Goal: Task Accomplishment & Management: Use online tool/utility

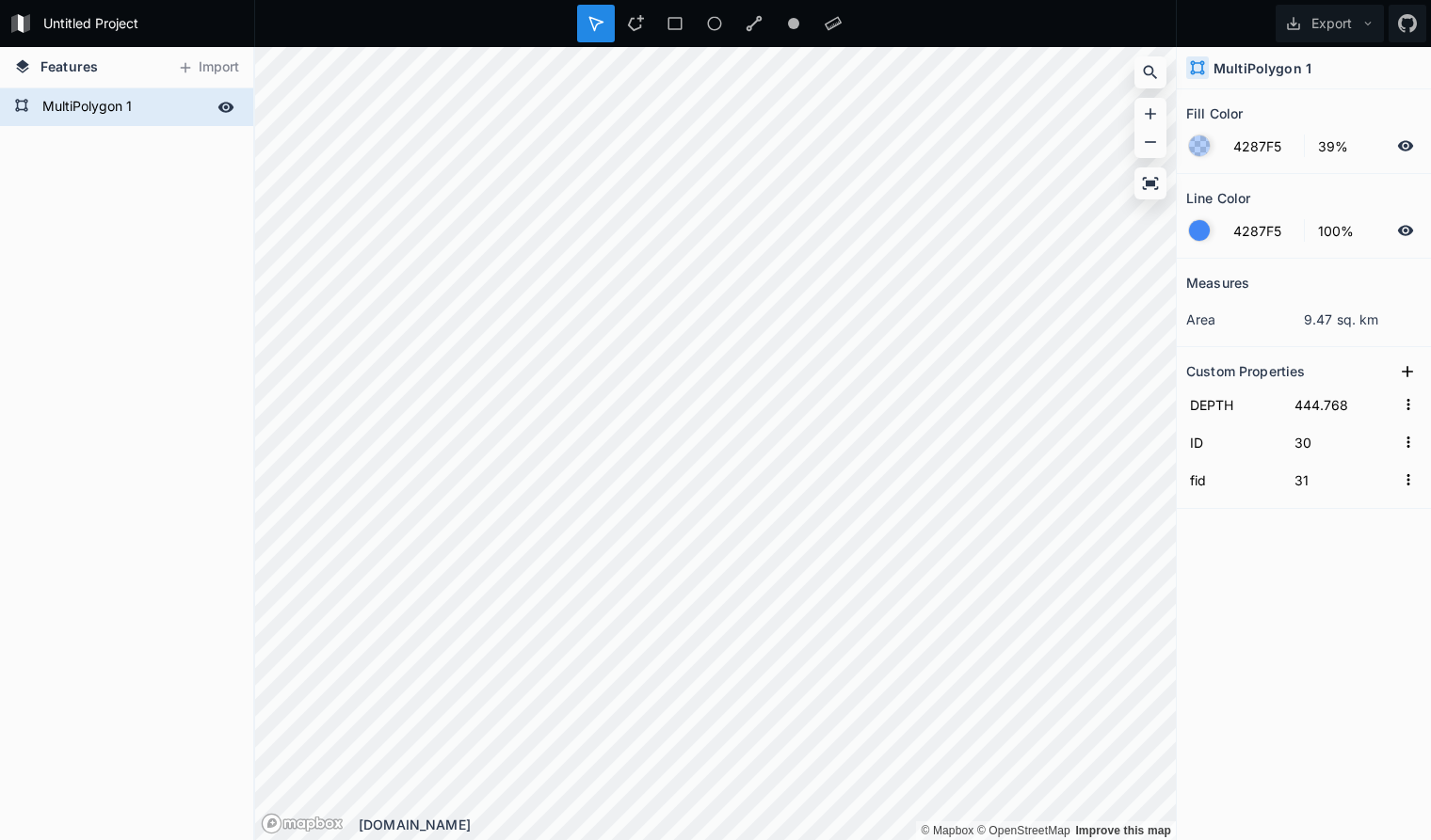
click at [116, 99] on form "MultiPolygon 1" at bounding box center [124, 108] width 176 height 29
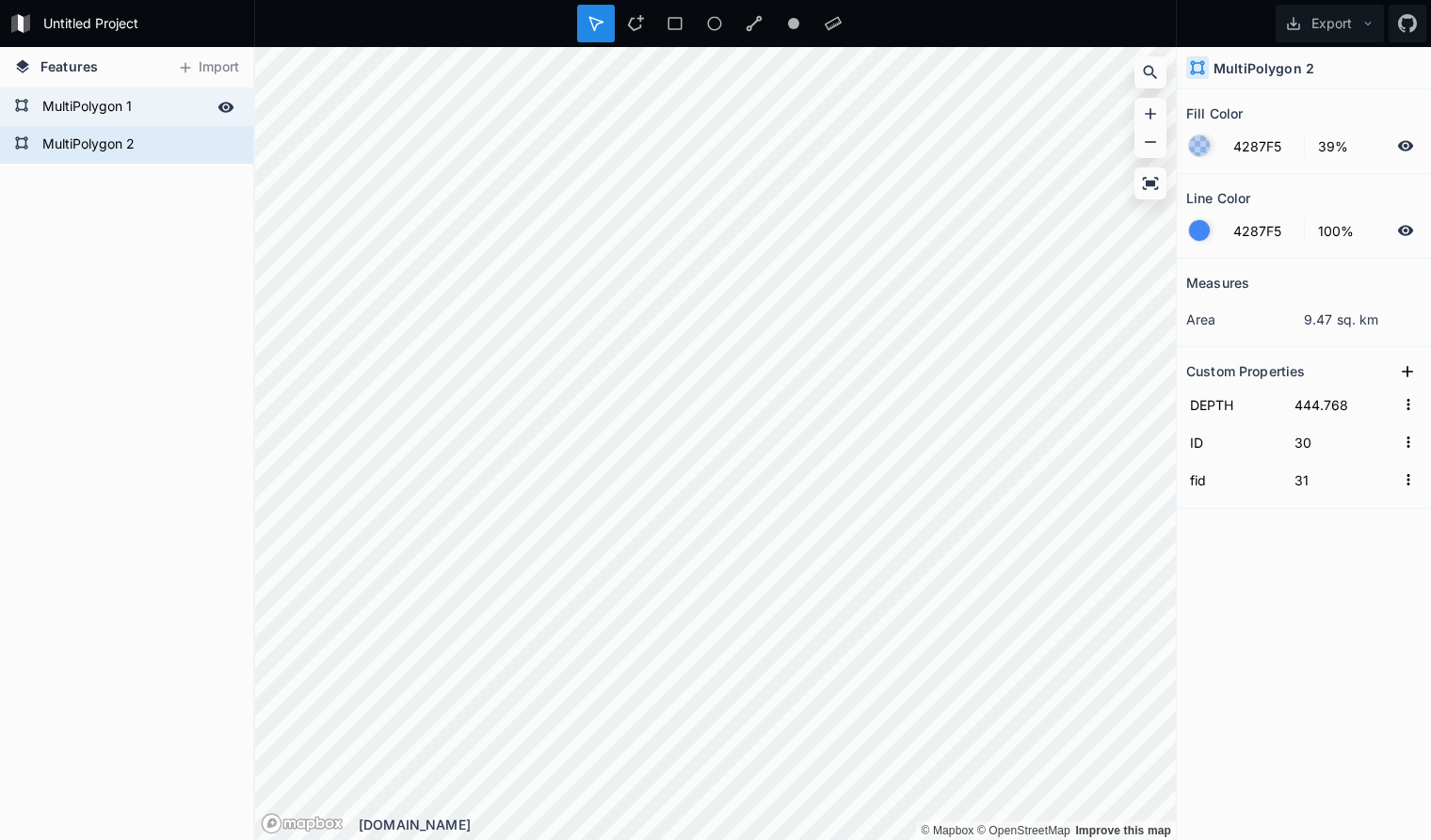
click at [158, 105] on form "MultiPolygon 1" at bounding box center [124, 108] width 176 height 29
click at [155, 143] on form "MultiPolygon 2" at bounding box center [124, 145] width 176 height 29
click at [228, 144] on icon at bounding box center [226, 144] width 16 height 10
click at [191, 100] on form "MultiPolygon 1" at bounding box center [124, 108] width 176 height 29
click at [235, 108] on div at bounding box center [226, 108] width 27 height 27
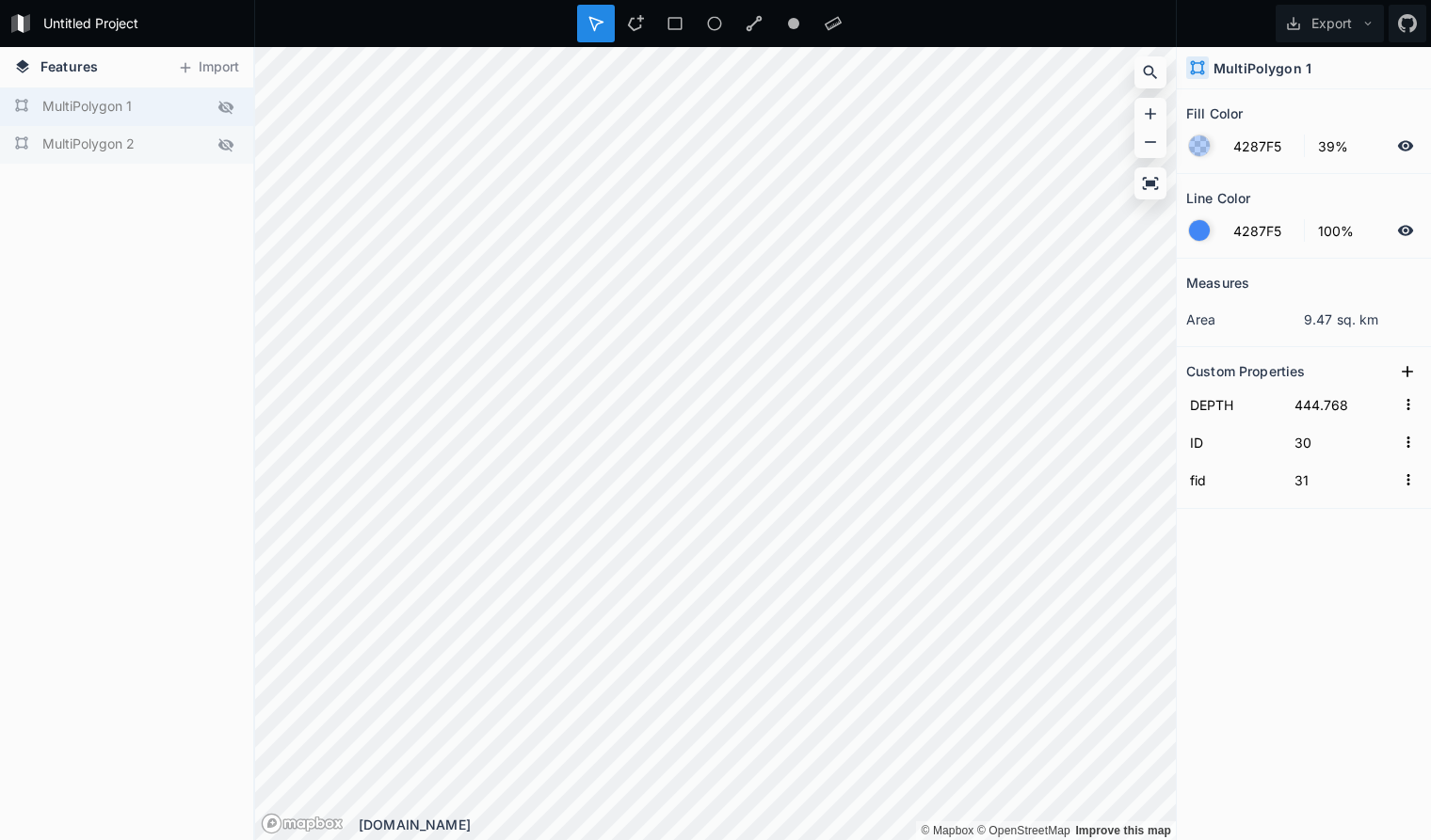
click at [230, 141] on icon at bounding box center [226, 145] width 15 height 13
click at [167, 145] on form "MultiPolygon 2" at bounding box center [124, 145] width 176 height 29
click at [0, 0] on icon at bounding box center [0, 0] width 0 height 0
click at [225, 142] on icon at bounding box center [226, 145] width 17 height 17
click at [179, 148] on form "MultiPolygon 2" at bounding box center [124, 145] width 176 height 29
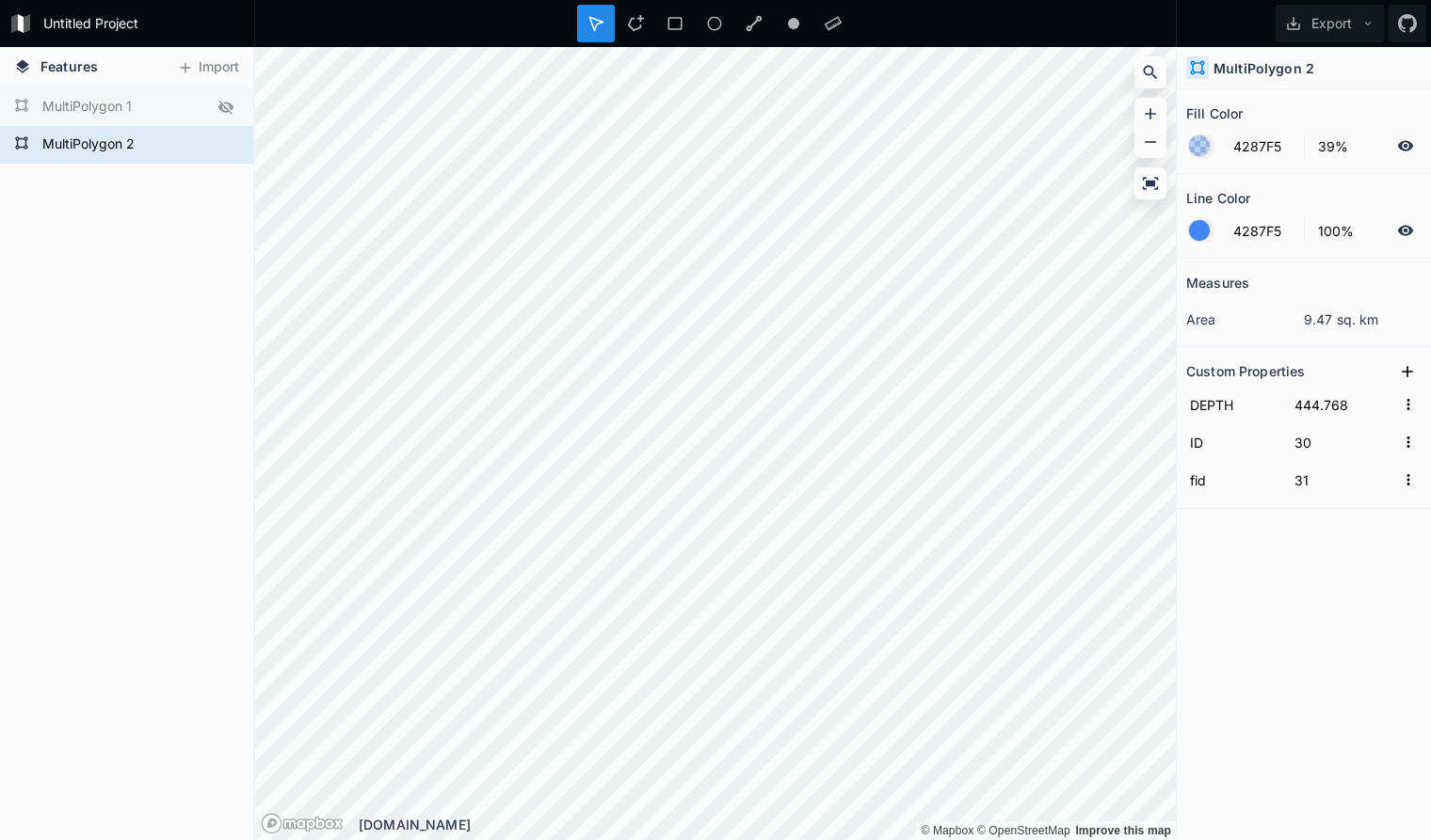
click at [167, 108] on form "MultiPolygon 1" at bounding box center [124, 108] width 176 height 29
click at [241, 109] on div "MultiPolygon 1" at bounding box center [126, 107] width 253 height 37
click at [221, 107] on icon at bounding box center [226, 107] width 15 height 13
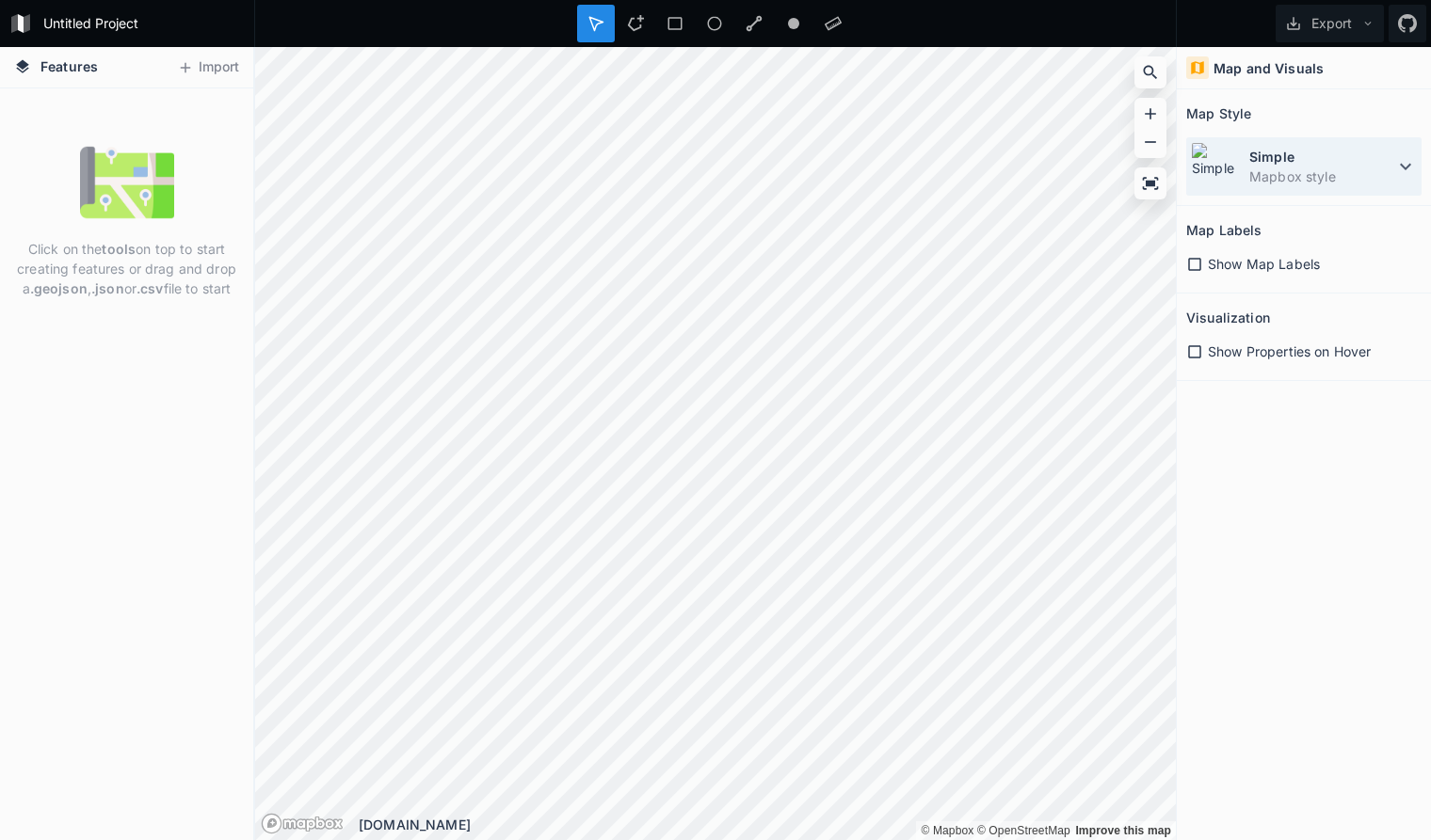
click at [1367, 163] on dt "Simple" at bounding box center [1321, 157] width 145 height 20
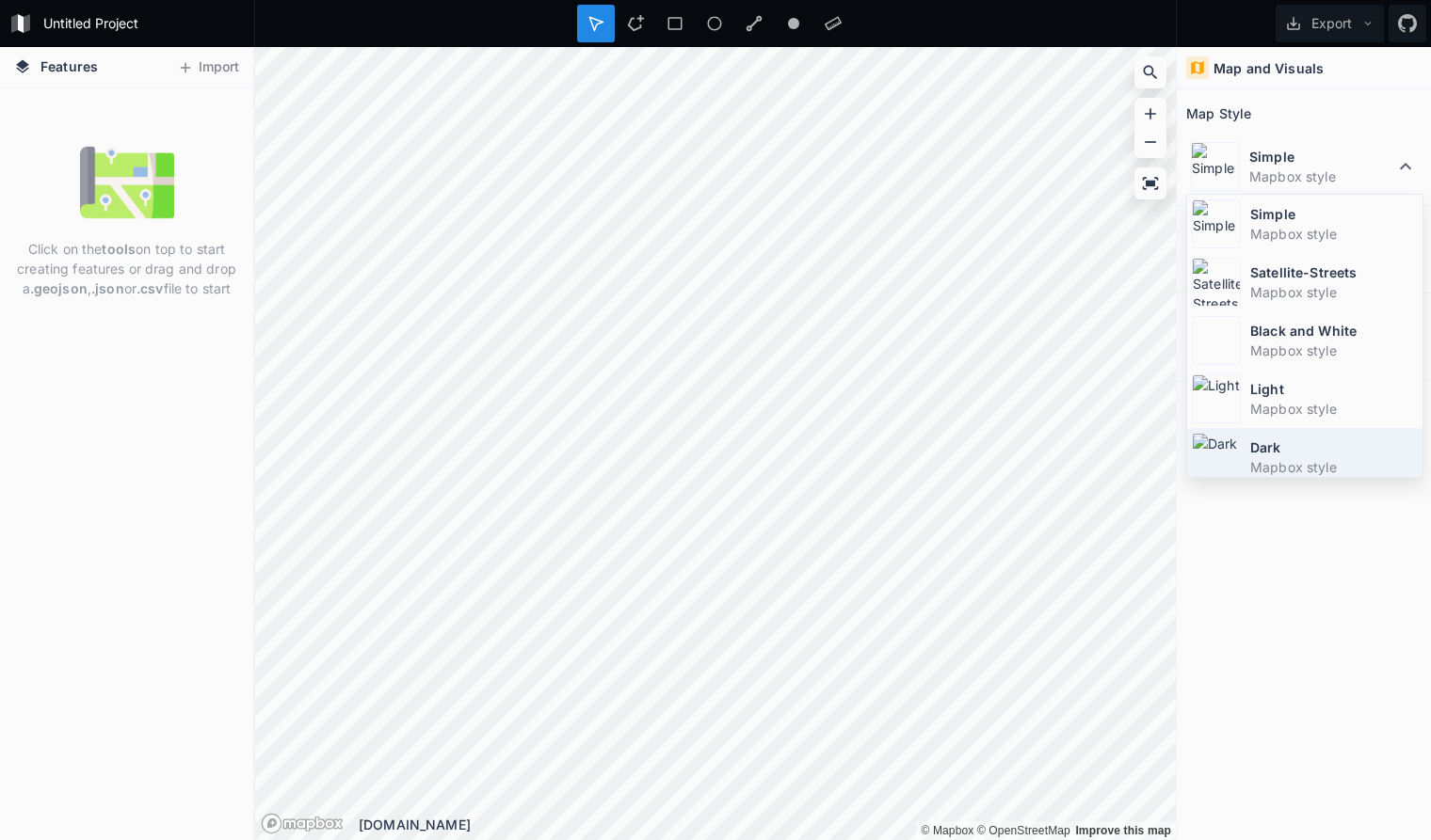
click at [1336, 452] on dt "Dark" at bounding box center [1334, 447] width 168 height 20
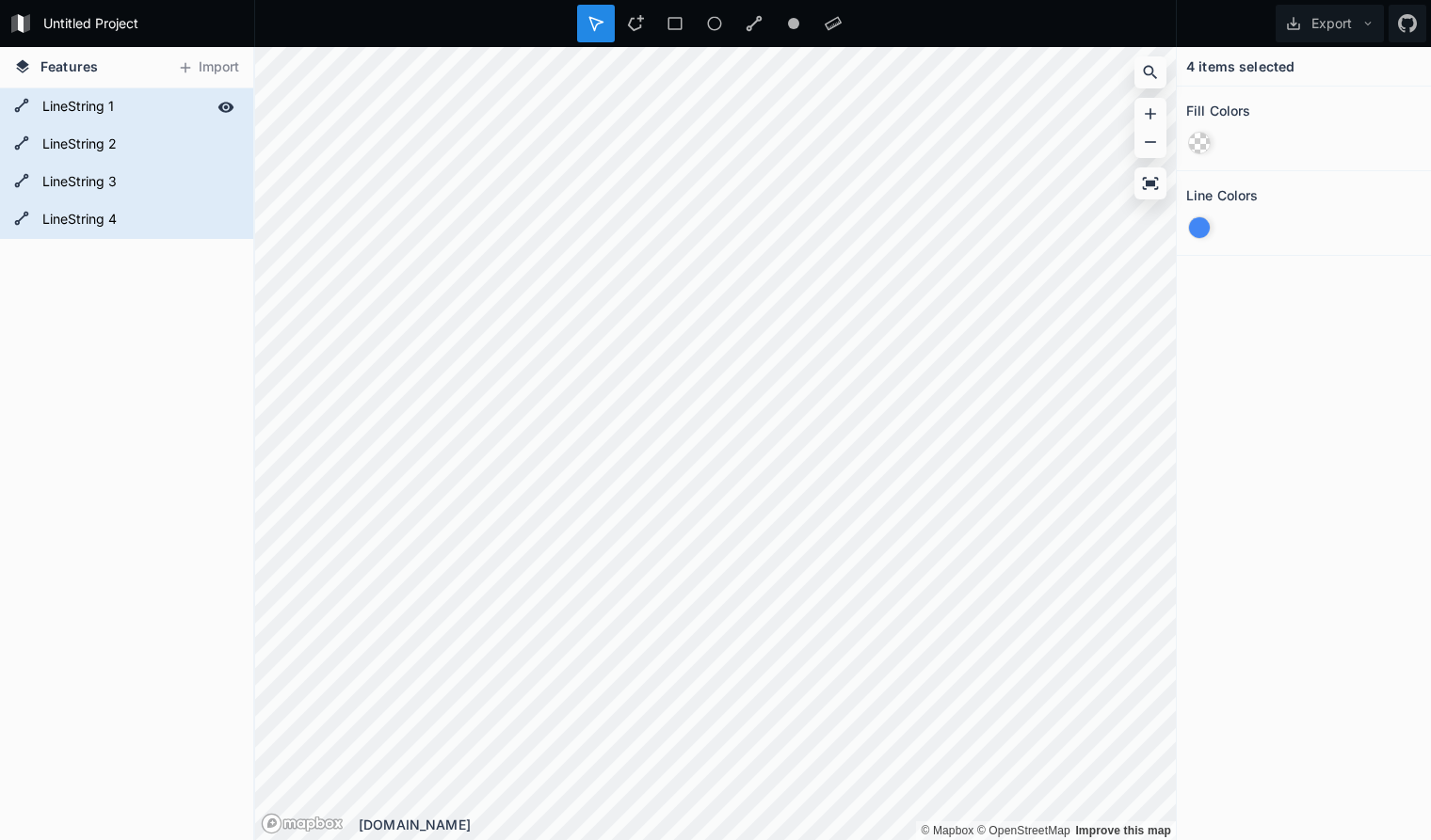
click at [155, 104] on form "LineString 1" at bounding box center [124, 108] width 176 height 29
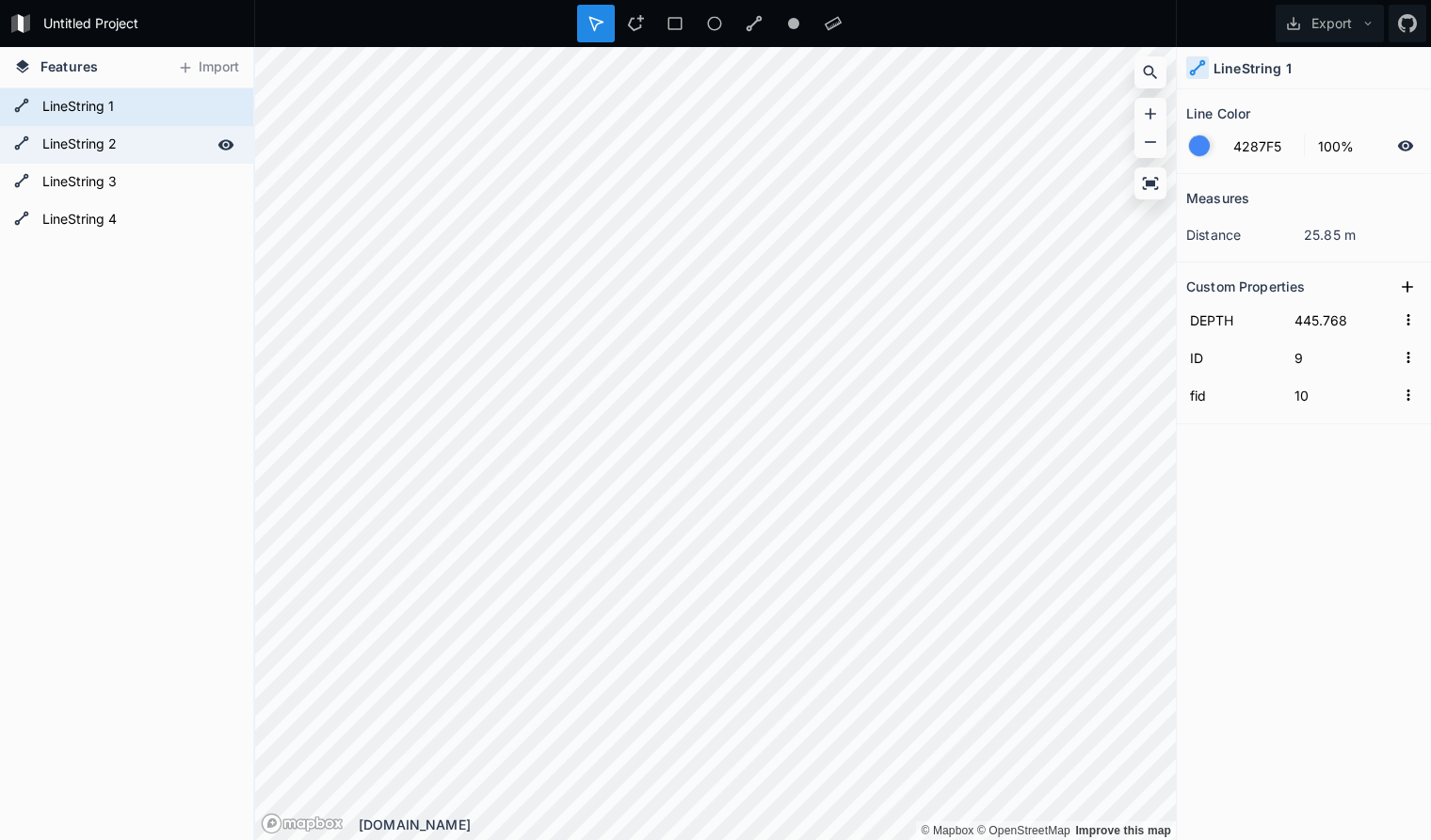
click at [129, 144] on form "LineString 2" at bounding box center [124, 145] width 176 height 29
type input "0"
type input "1"
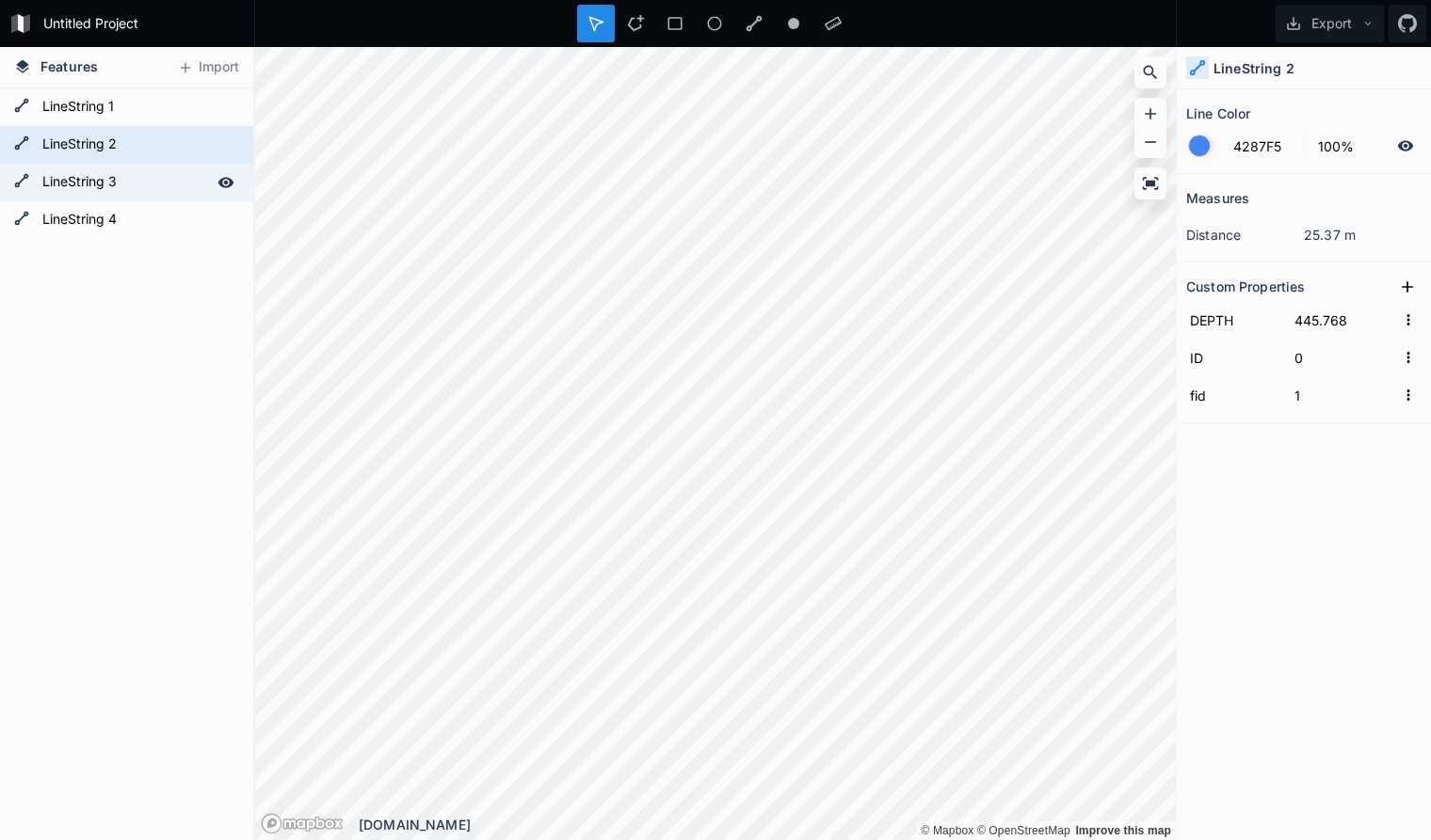
click at [100, 183] on form "LineString 3" at bounding box center [124, 182] width 176 height 29
type input "5"
type input "6"
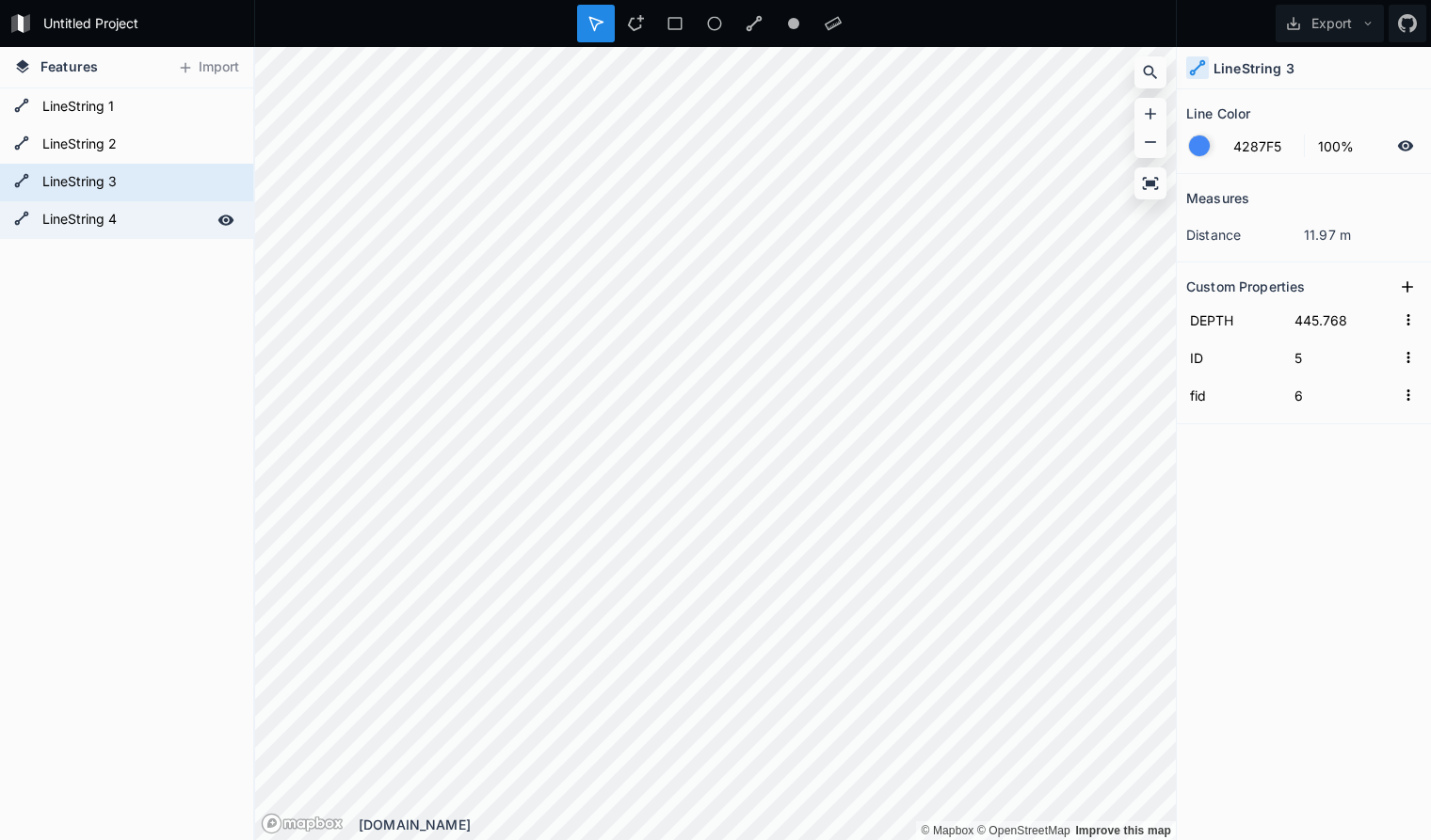
click at [158, 220] on form "LineString 4" at bounding box center [124, 220] width 176 height 29
type input "20"
type input "21"
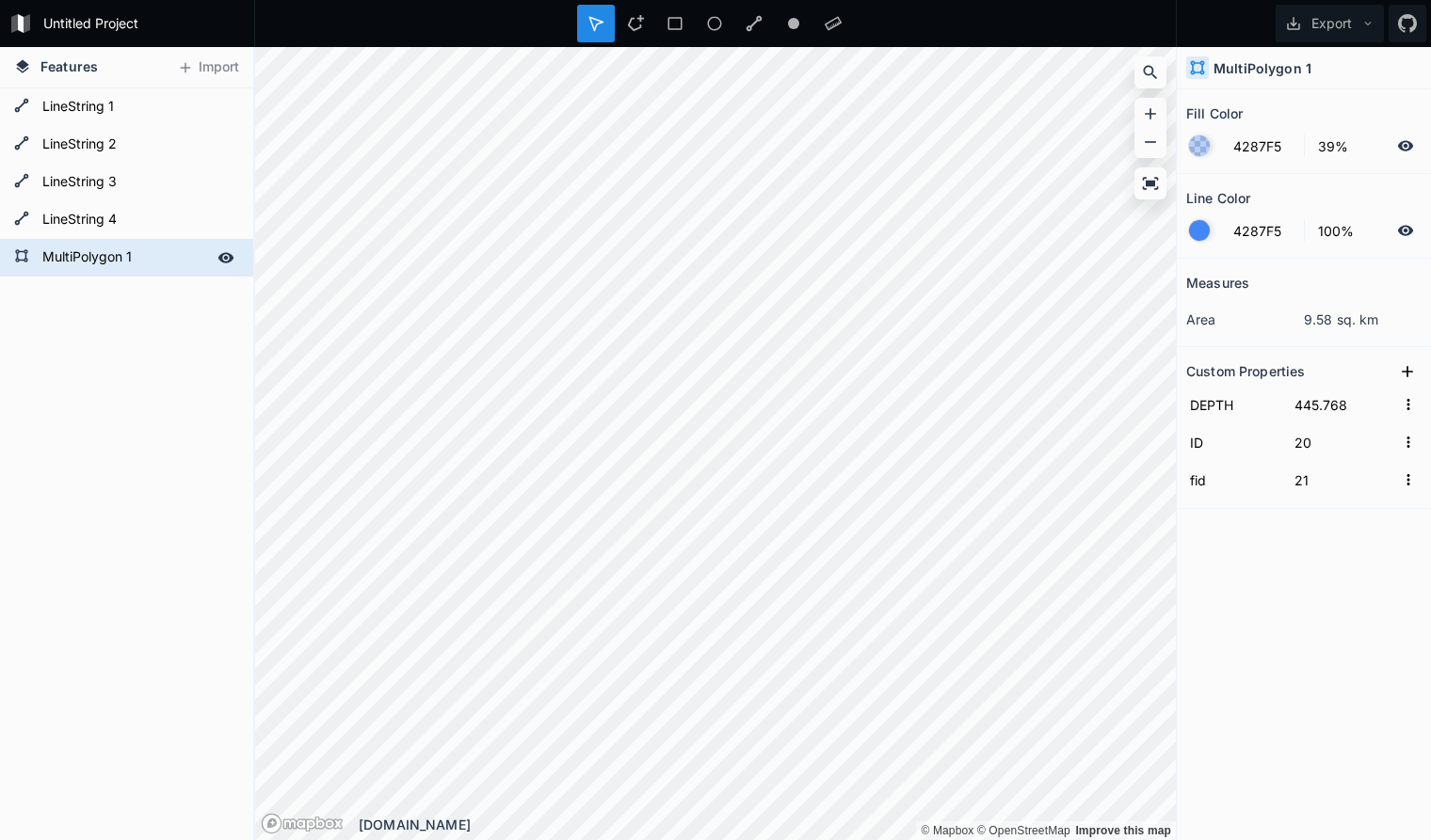
click at [157, 255] on form "MultiPolygon 1" at bounding box center [124, 258] width 176 height 29
click at [150, 222] on form "LineString 4" at bounding box center [124, 220] width 176 height 29
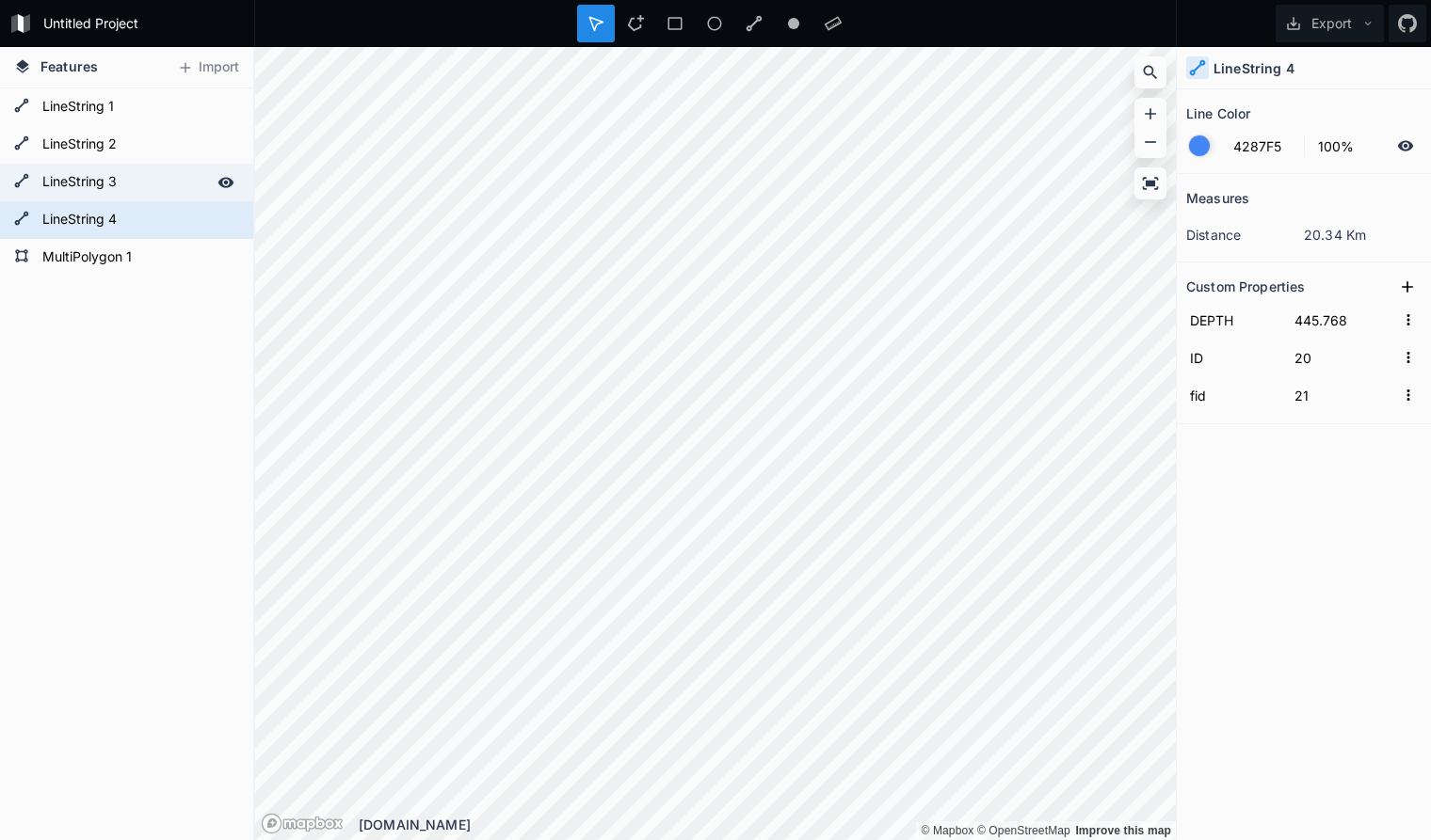
click at [138, 183] on form "LineString 3" at bounding box center [124, 182] width 176 height 29
type input "5"
type input "6"
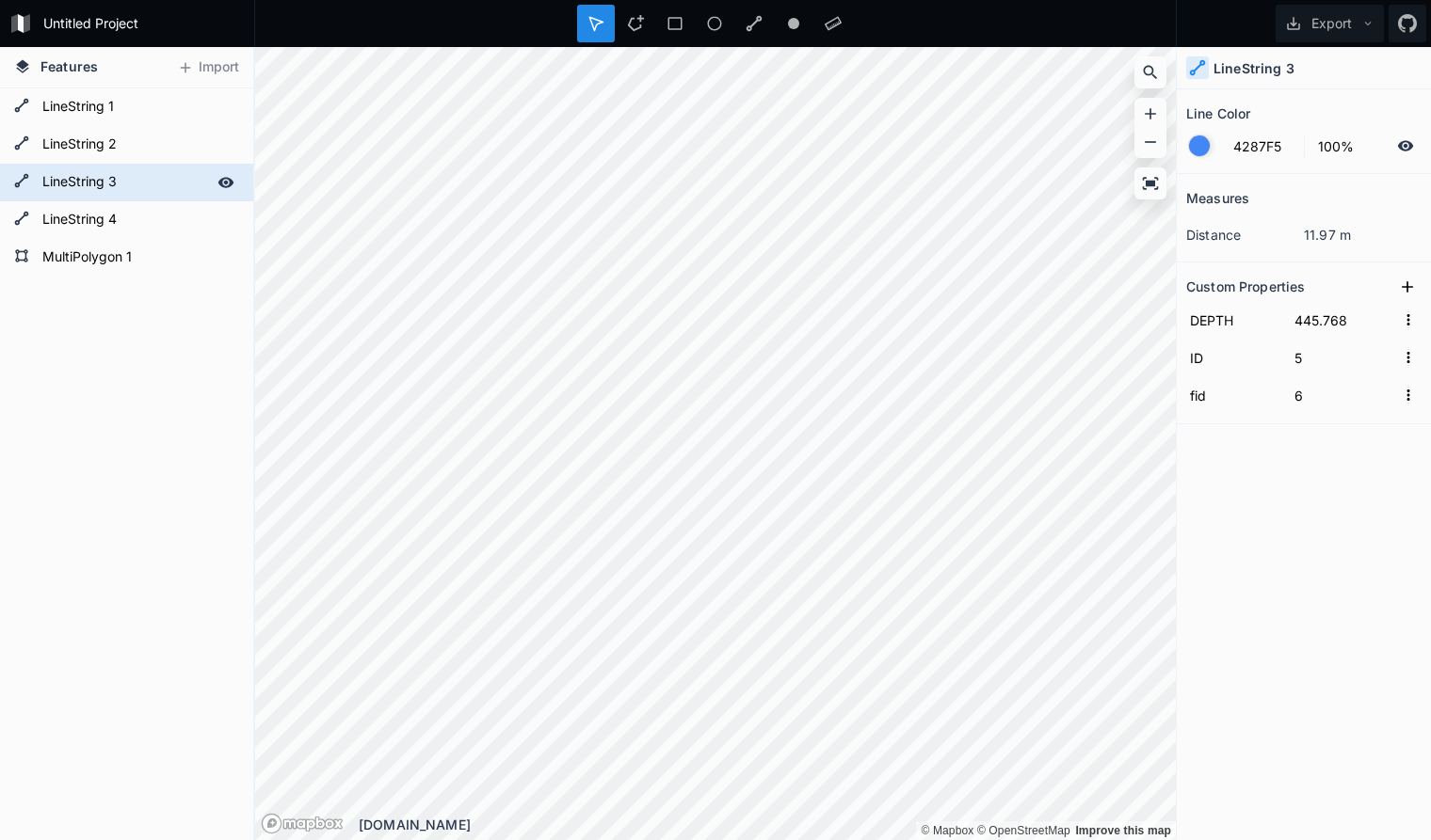
click at [138, 183] on form "LineString 3" at bounding box center [124, 182] width 176 height 29
click at [131, 222] on form "LineString 4" at bounding box center [124, 220] width 176 height 29
type input "20"
type input "21"
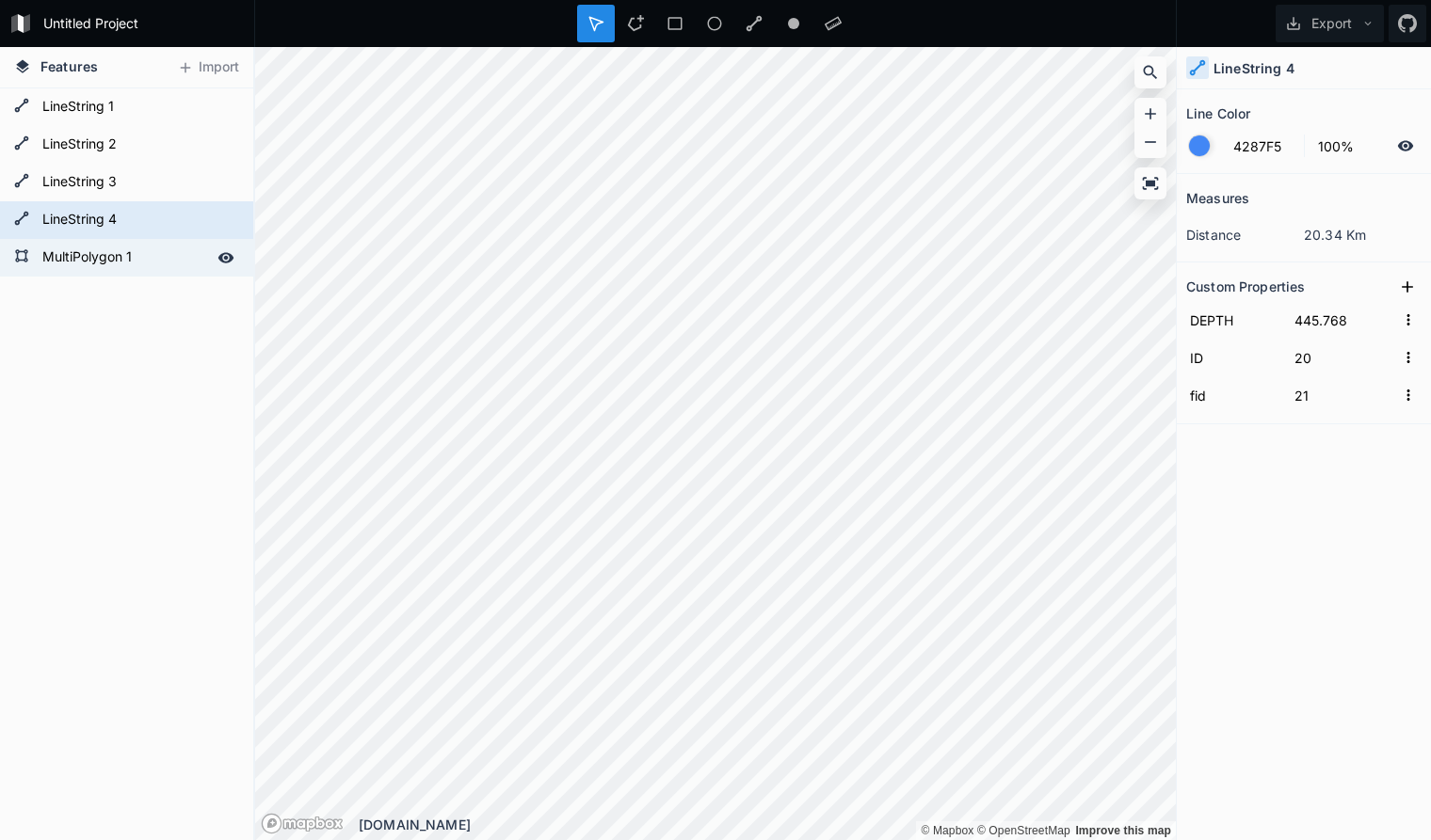
click at [138, 256] on form "MultiPolygon 1" at bounding box center [124, 258] width 176 height 29
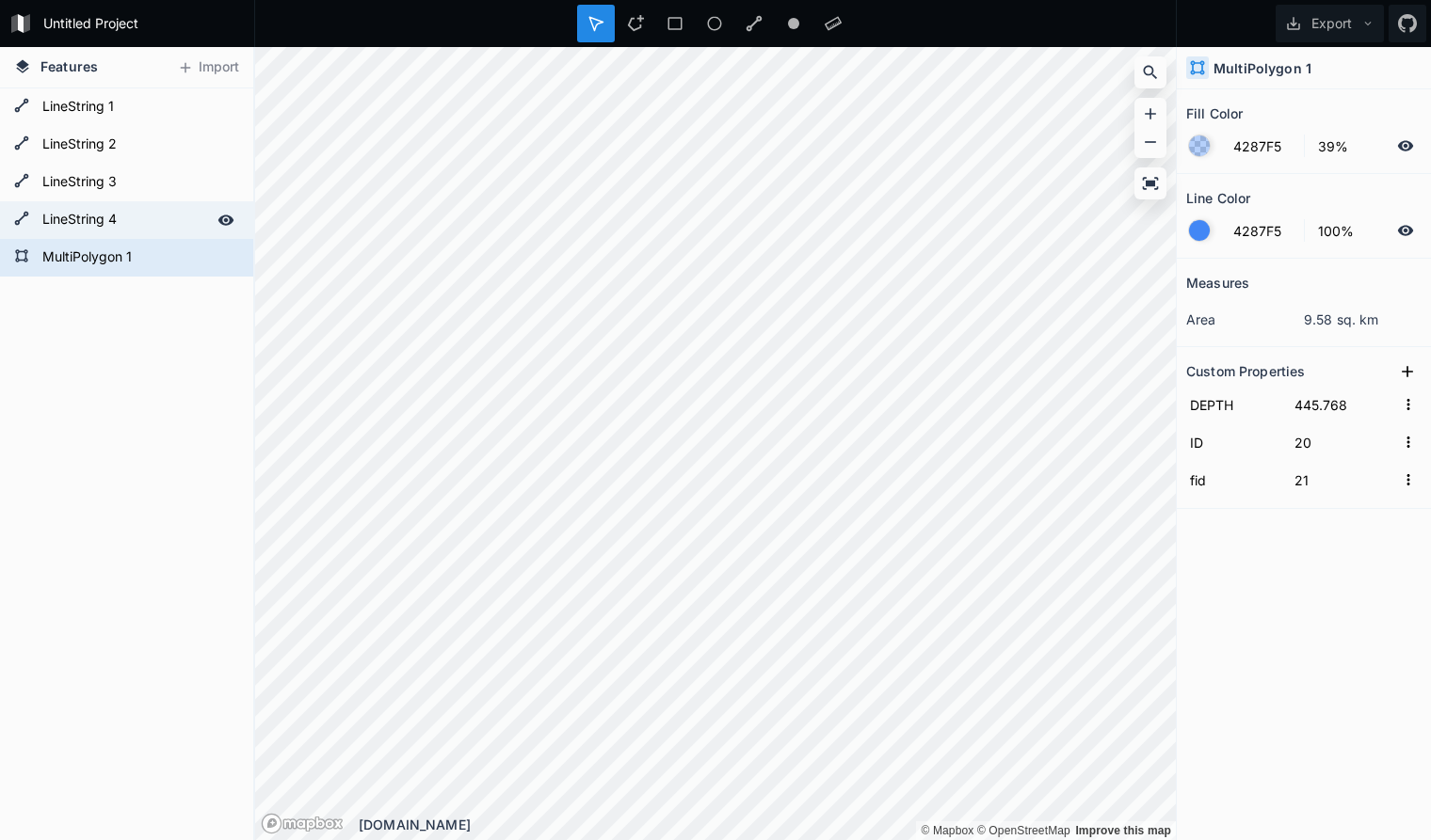
click at [75, 217] on form "LineString 4" at bounding box center [124, 220] width 176 height 29
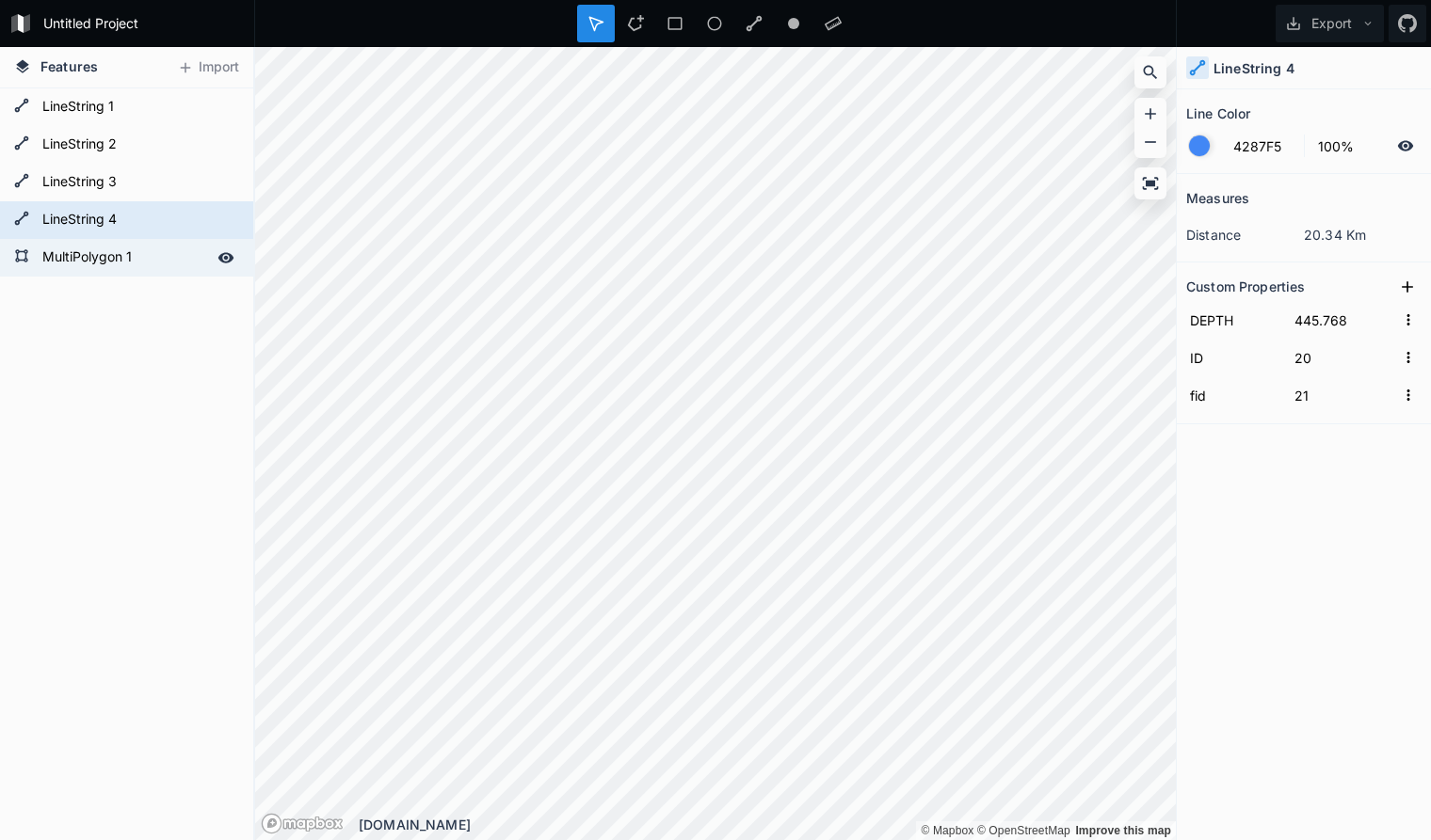
click at [71, 258] on form "MultiPolygon 1" at bounding box center [124, 258] width 176 height 29
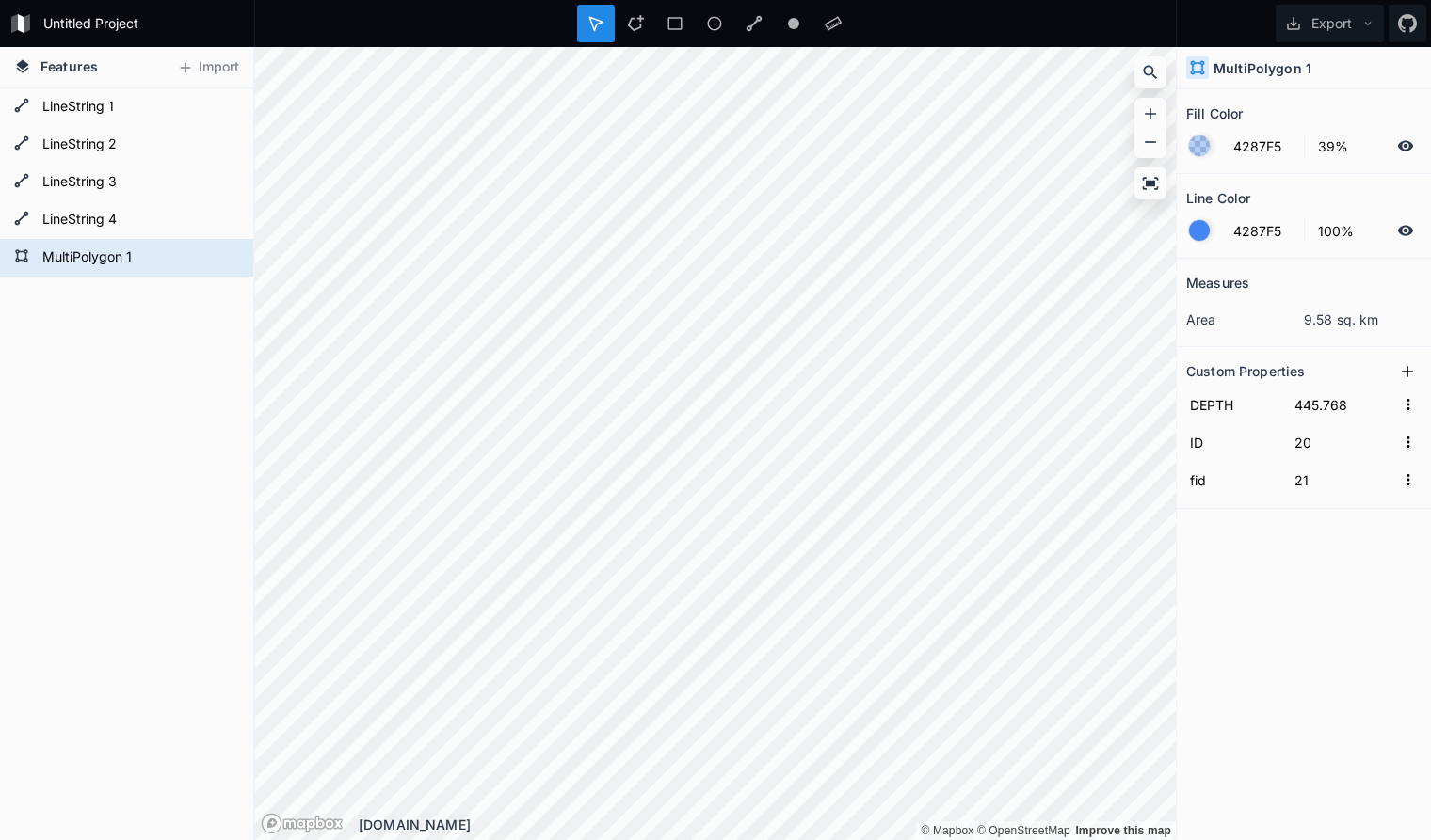
click at [1355, 596] on div "Measures area 9.58 sq. km Custom Properties DEPTH 445.768 ID 20 fid 21" at bounding box center [1303, 502] width 254 height 488
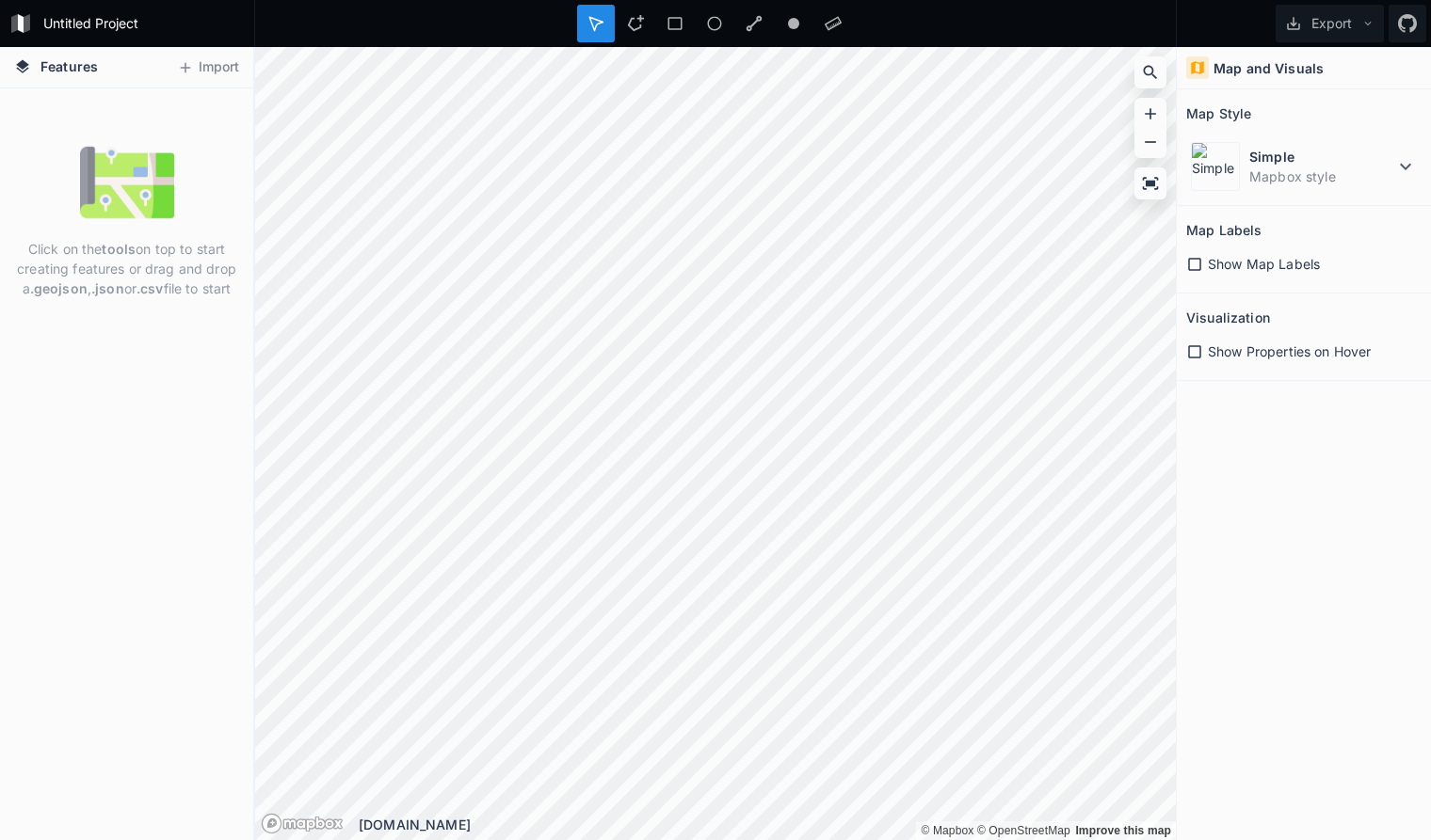
click at [1401, 168] on icon at bounding box center [1405, 167] width 23 height 23
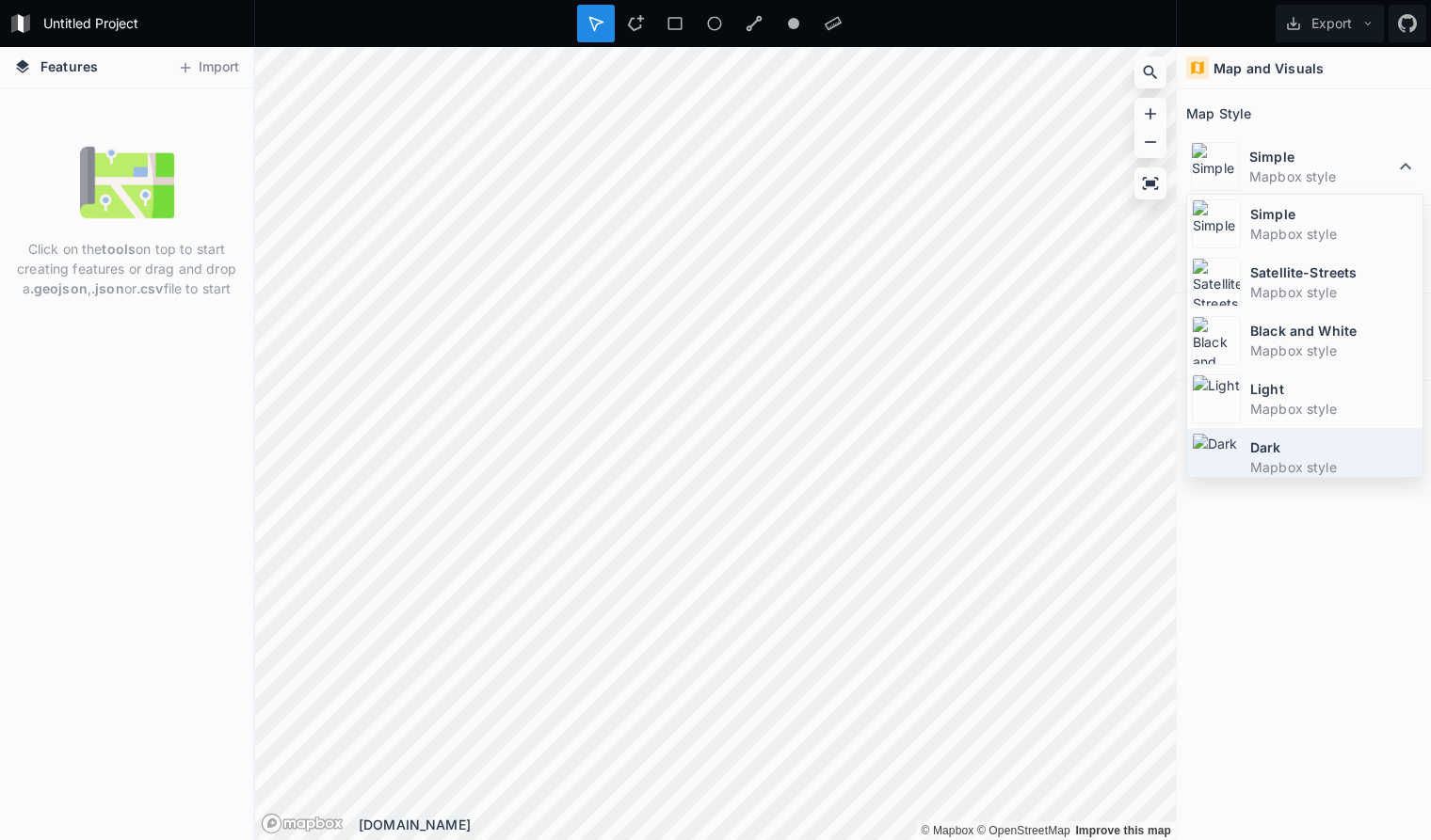
click at [1347, 451] on dt "Dark" at bounding box center [1334, 447] width 168 height 20
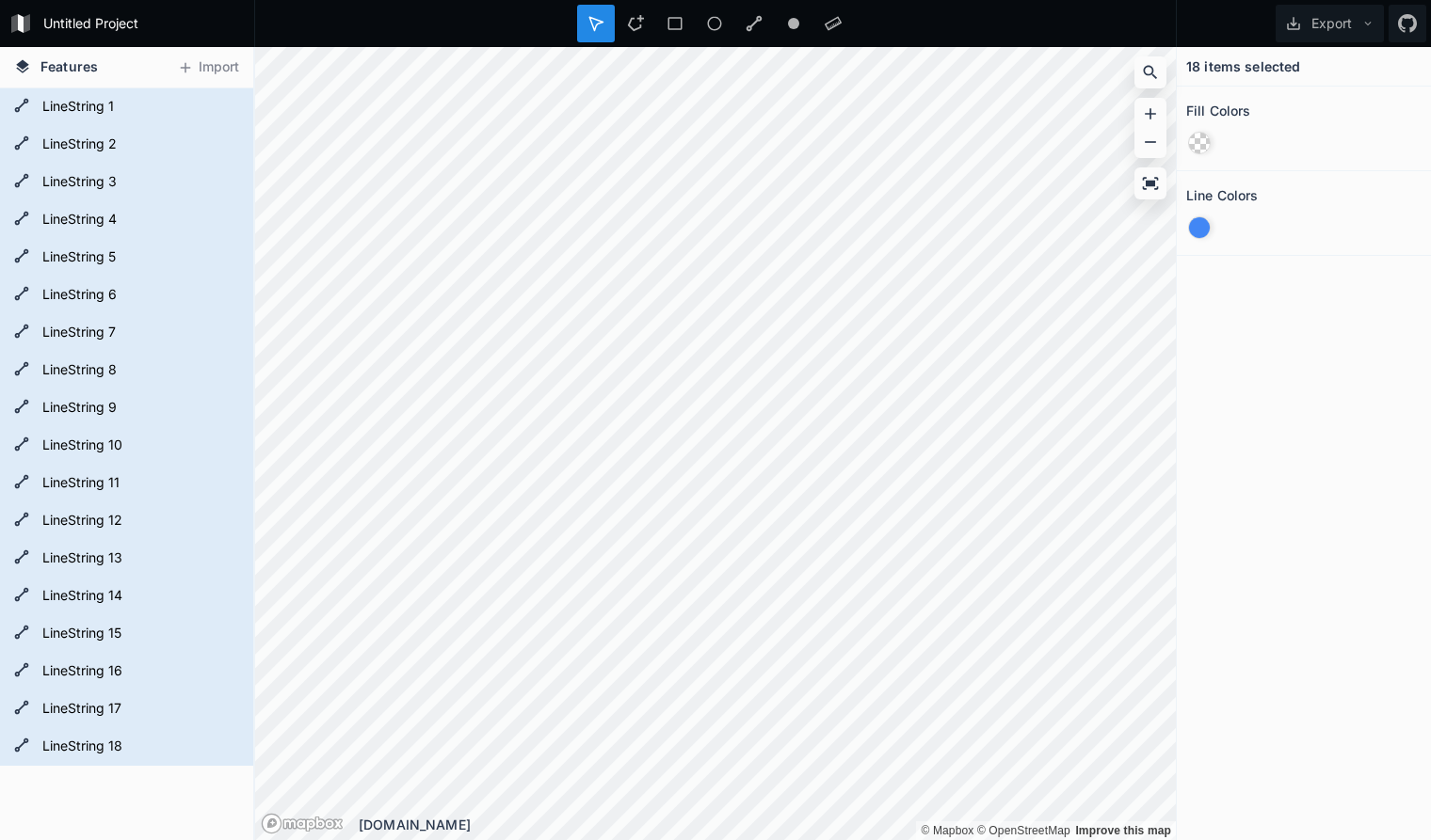
click at [1297, 426] on div "18 items selected Fill Colors Line Colors" at bounding box center [1303, 443] width 254 height 793
click at [141, 113] on form "LineString 1" at bounding box center [124, 108] width 176 height 29
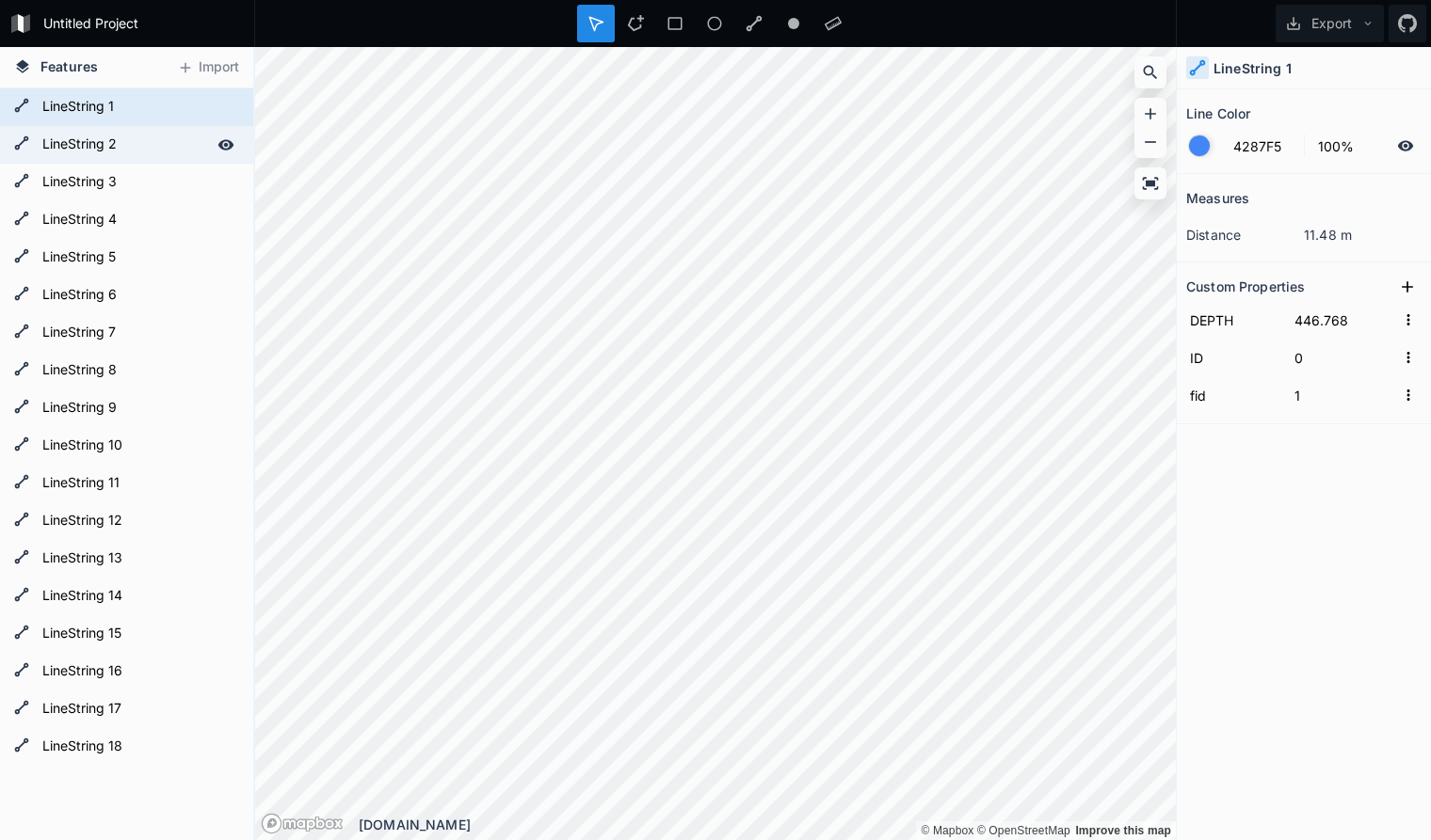
click at [135, 149] on form "LineString 2" at bounding box center [124, 145] width 176 height 29
type input "1"
type input "2"
click at [134, 109] on form "LineString 1" at bounding box center [124, 108] width 176 height 29
type input "0"
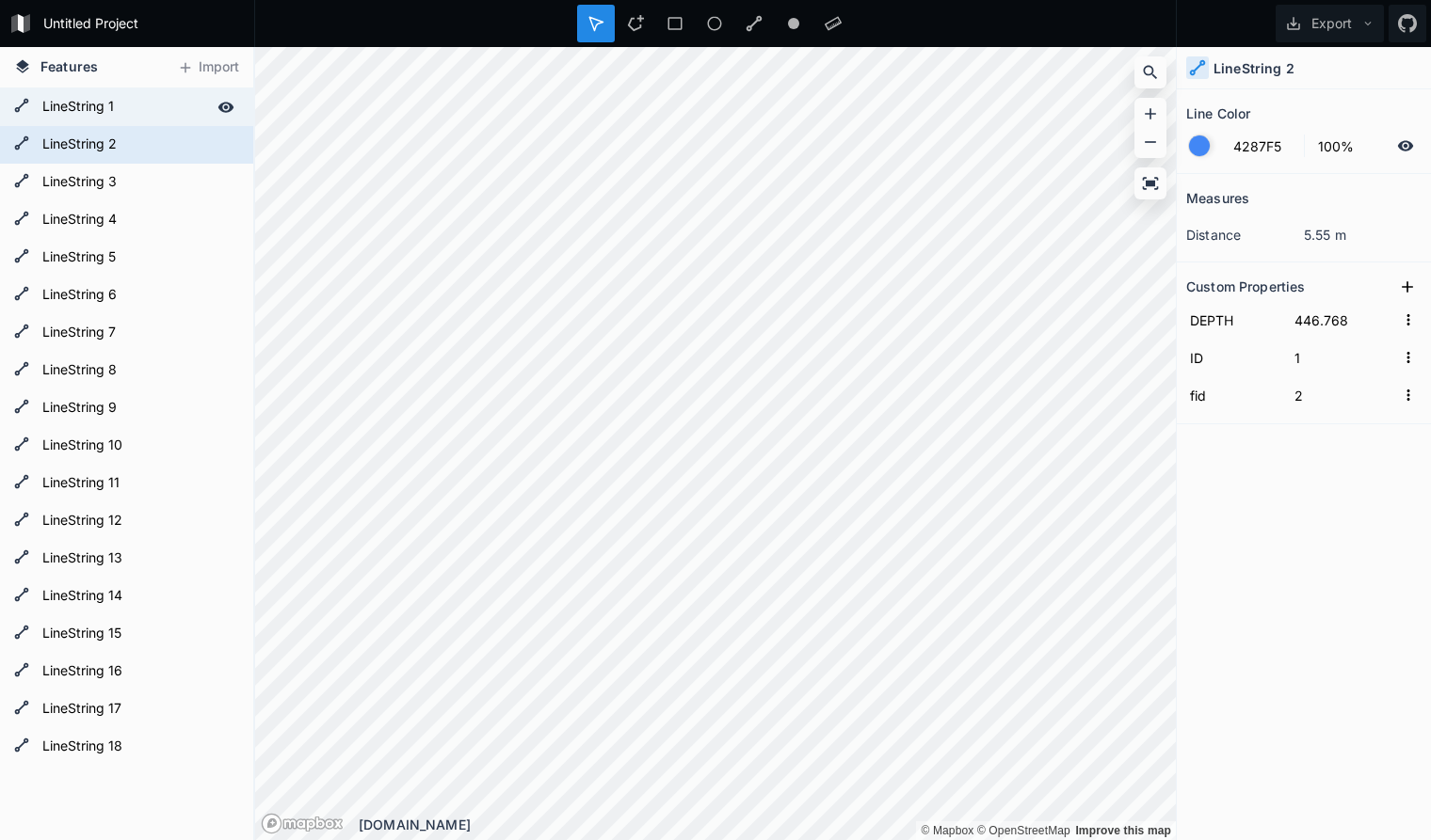
type input "1"
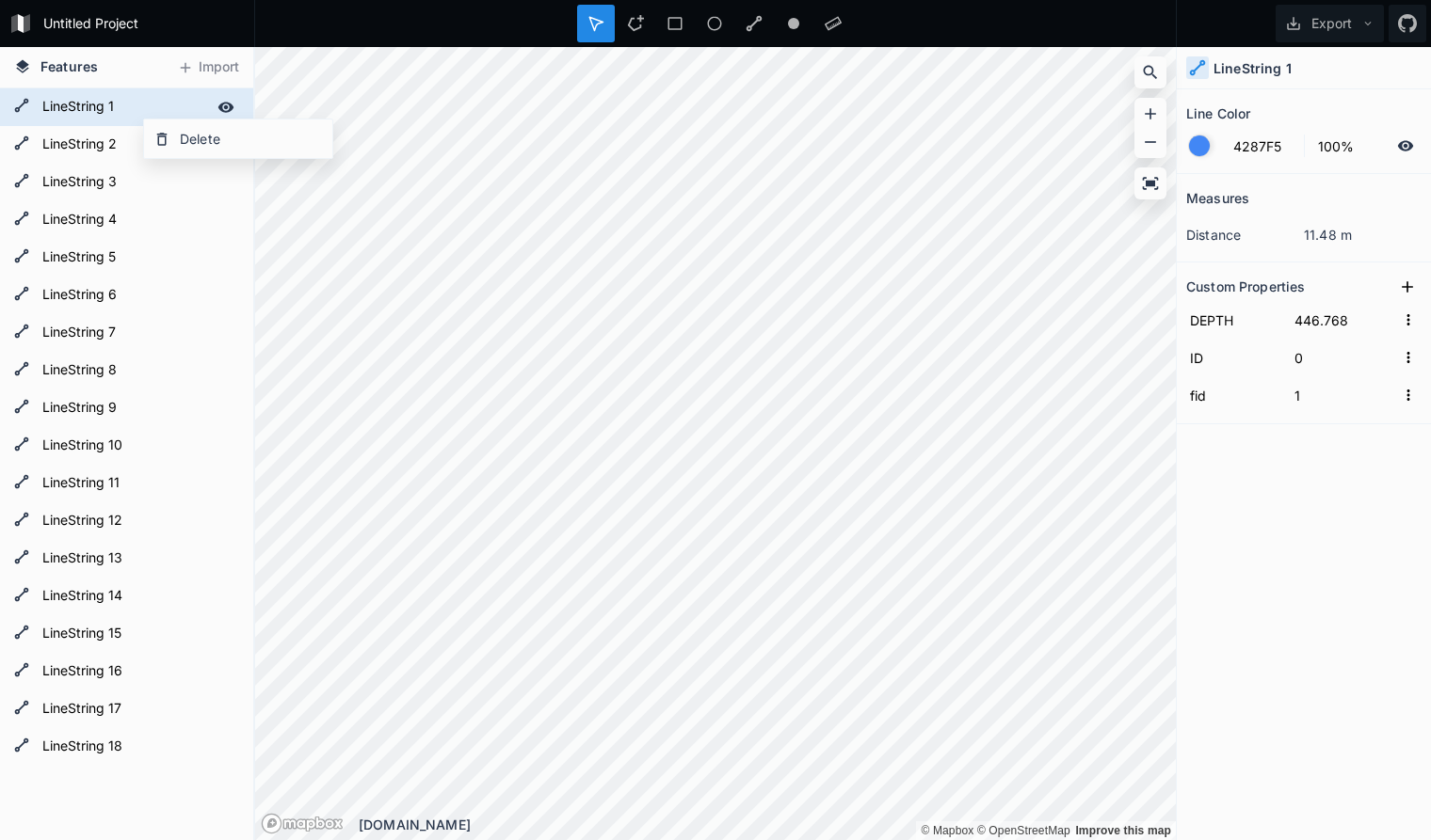
click at [134, 109] on form "LineString 1" at bounding box center [124, 108] width 176 height 29
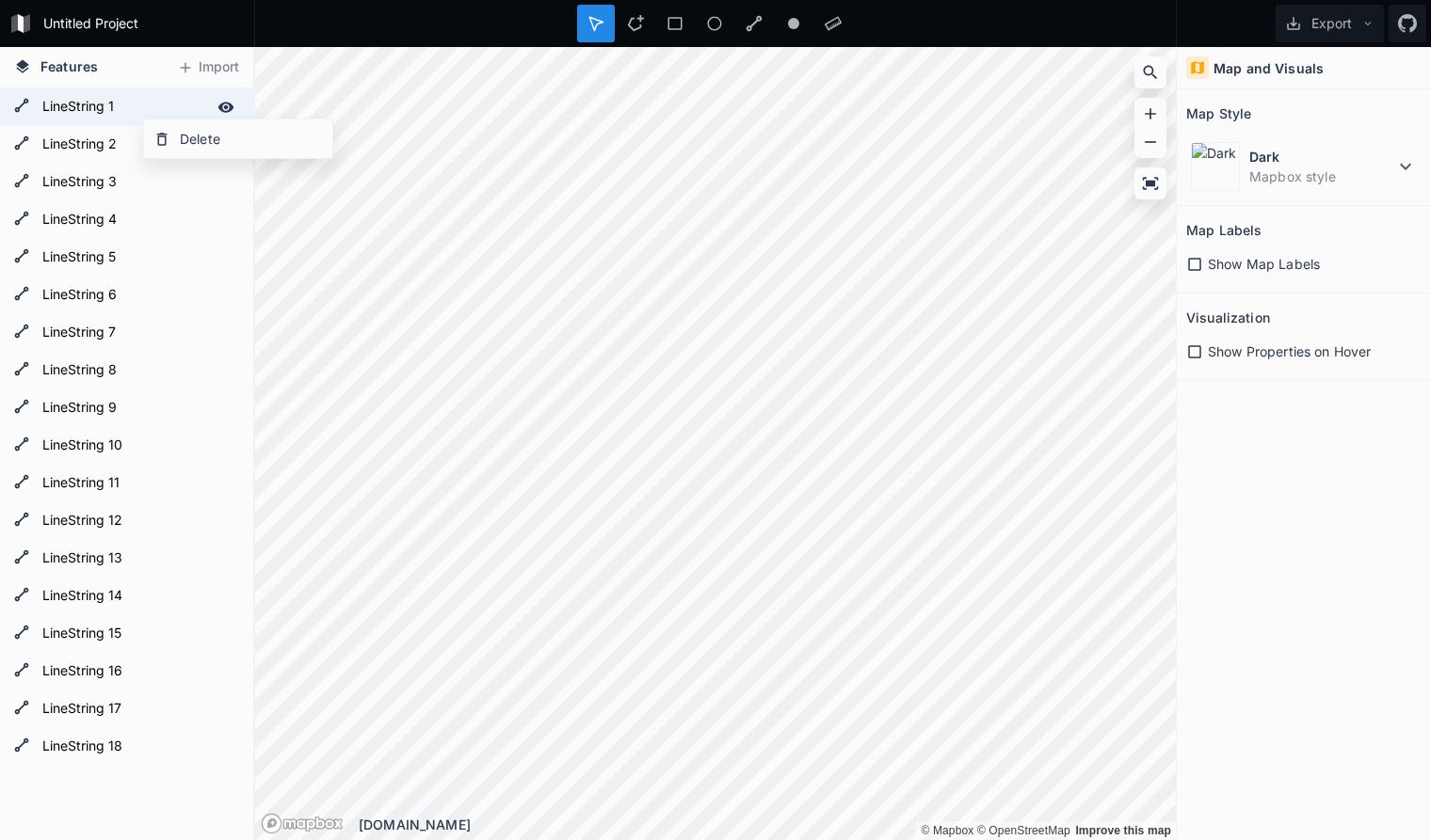
click at [150, 105] on form "LineString 1" at bounding box center [124, 108] width 176 height 29
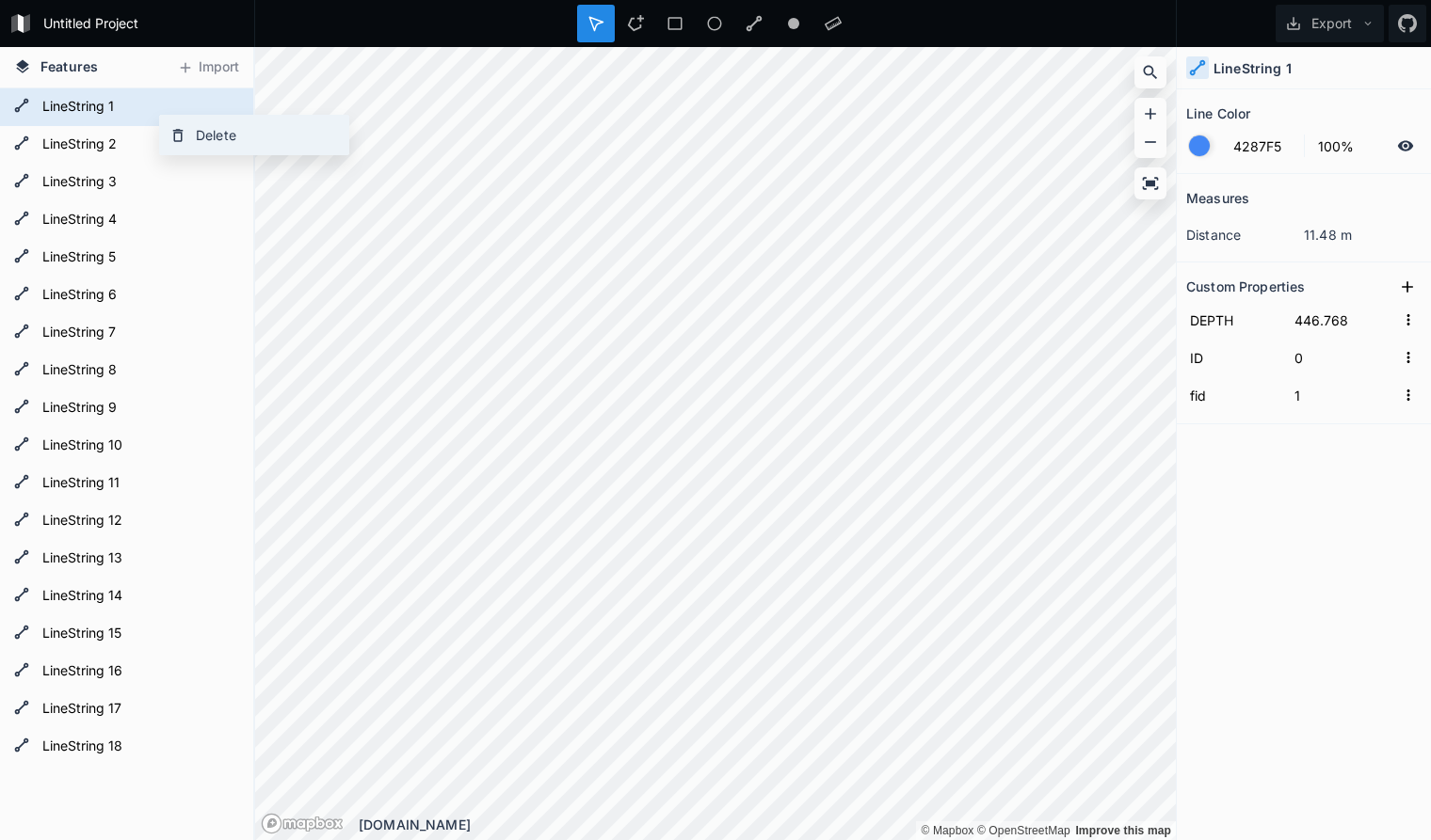
click at [198, 134] on div "Delete" at bounding box center [254, 135] width 188 height 38
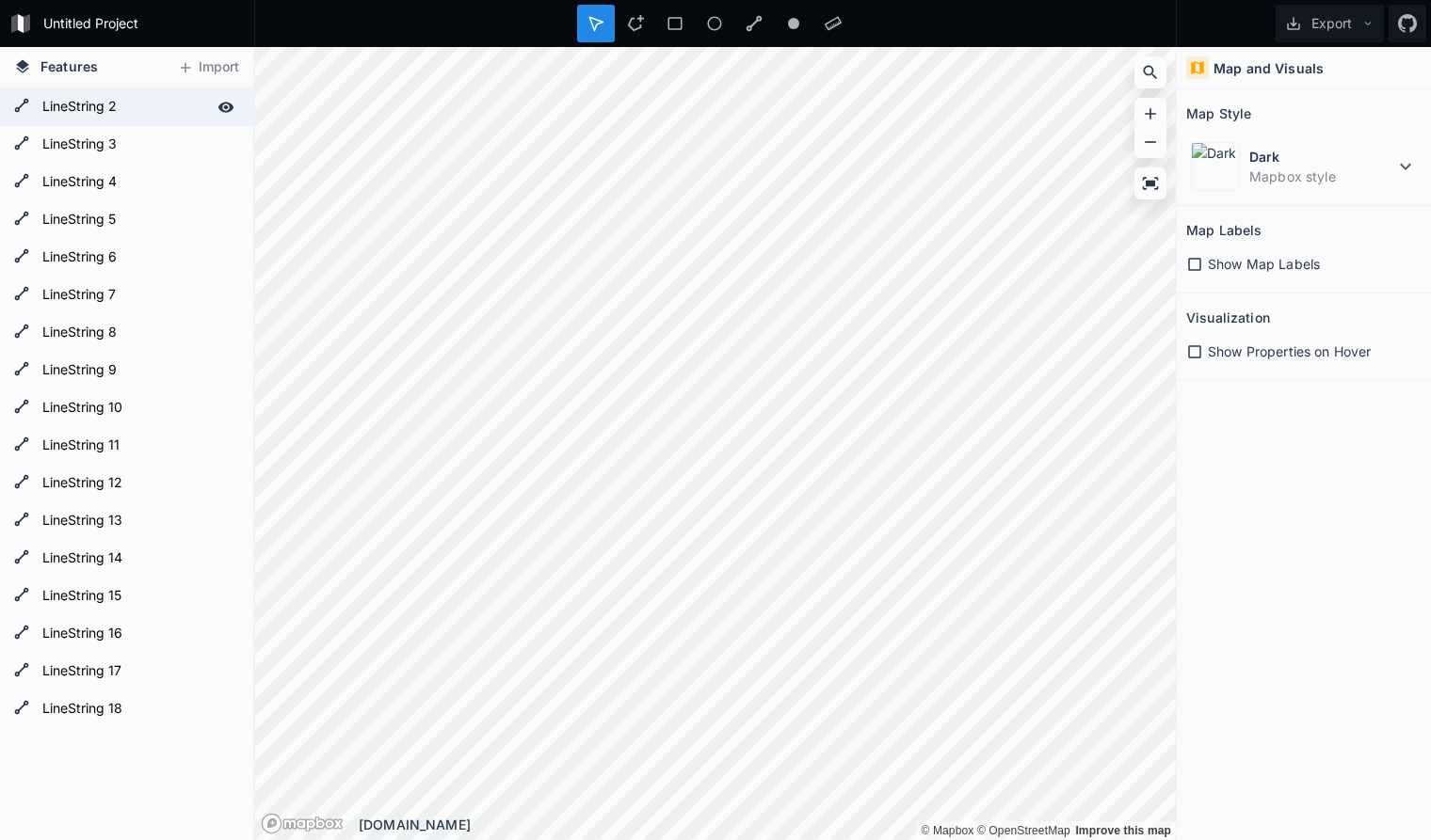
click at [149, 109] on form "LineString 2" at bounding box center [124, 108] width 176 height 29
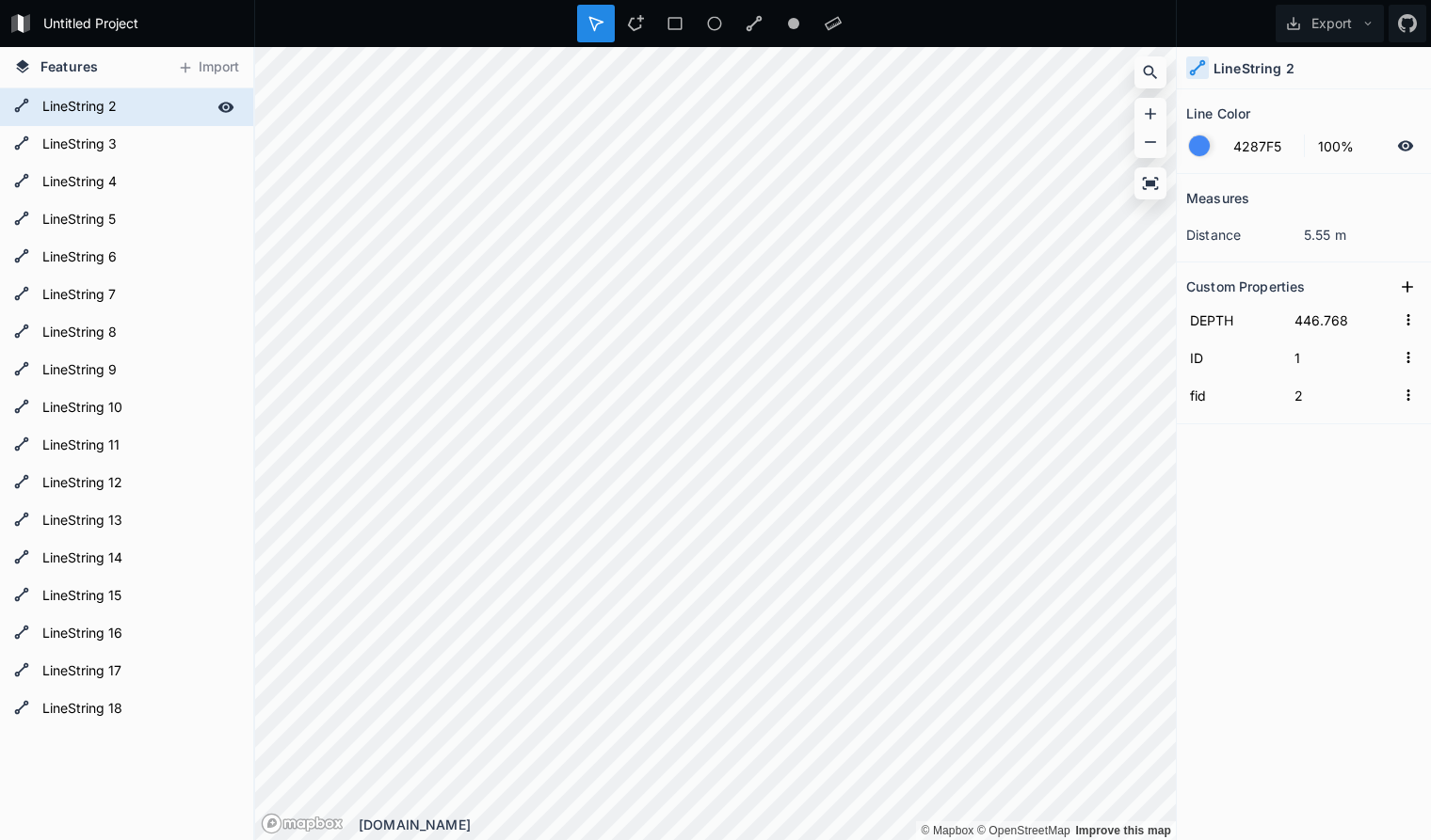
click at [225, 105] on icon at bounding box center [226, 106] width 16 height 10
click at [225, 105] on icon at bounding box center [226, 108] width 17 height 17
click at [220, 134] on div "Delete" at bounding box center [268, 133] width 188 height 38
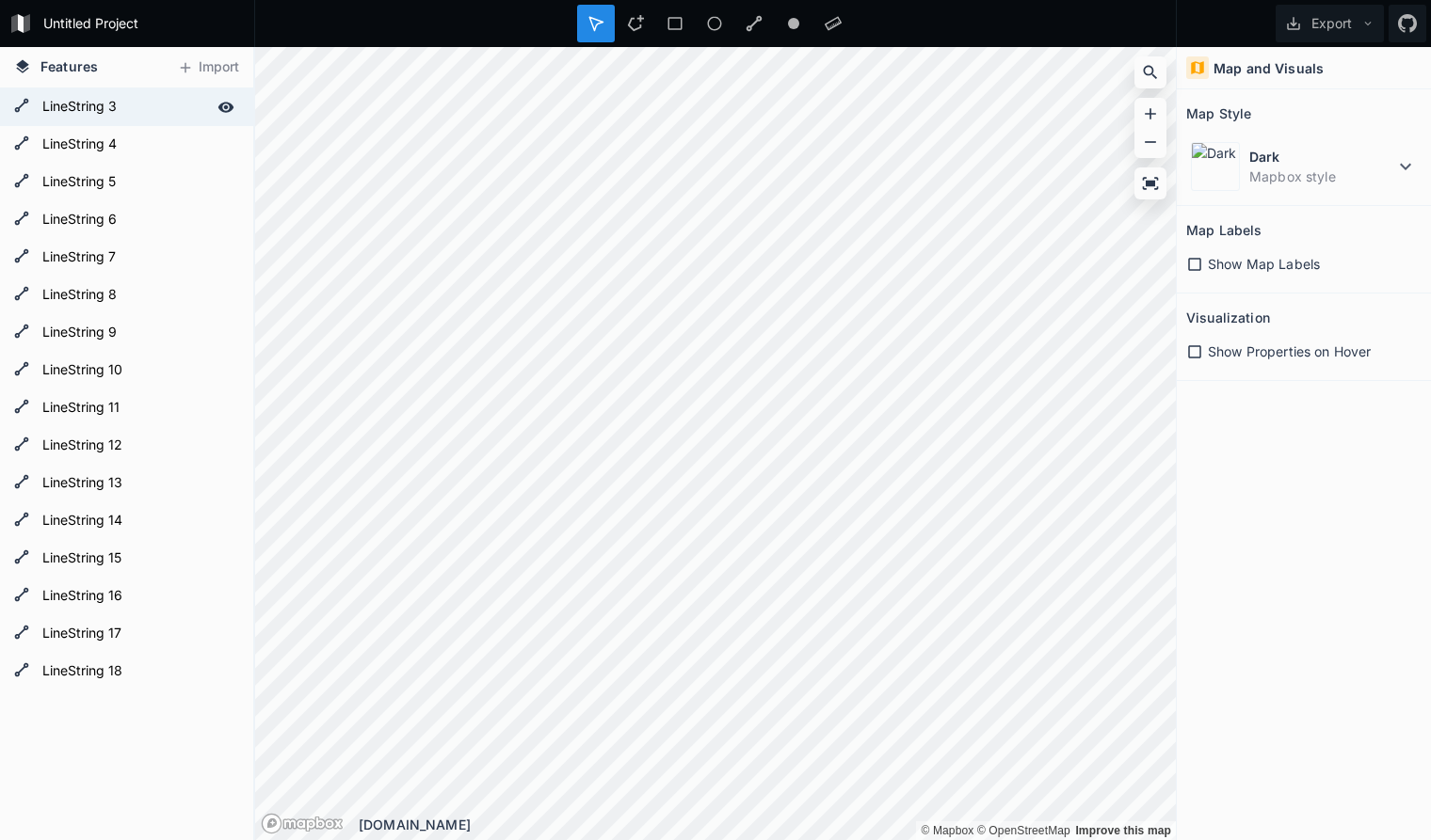
click at [148, 108] on form "LineString 3" at bounding box center [124, 108] width 176 height 29
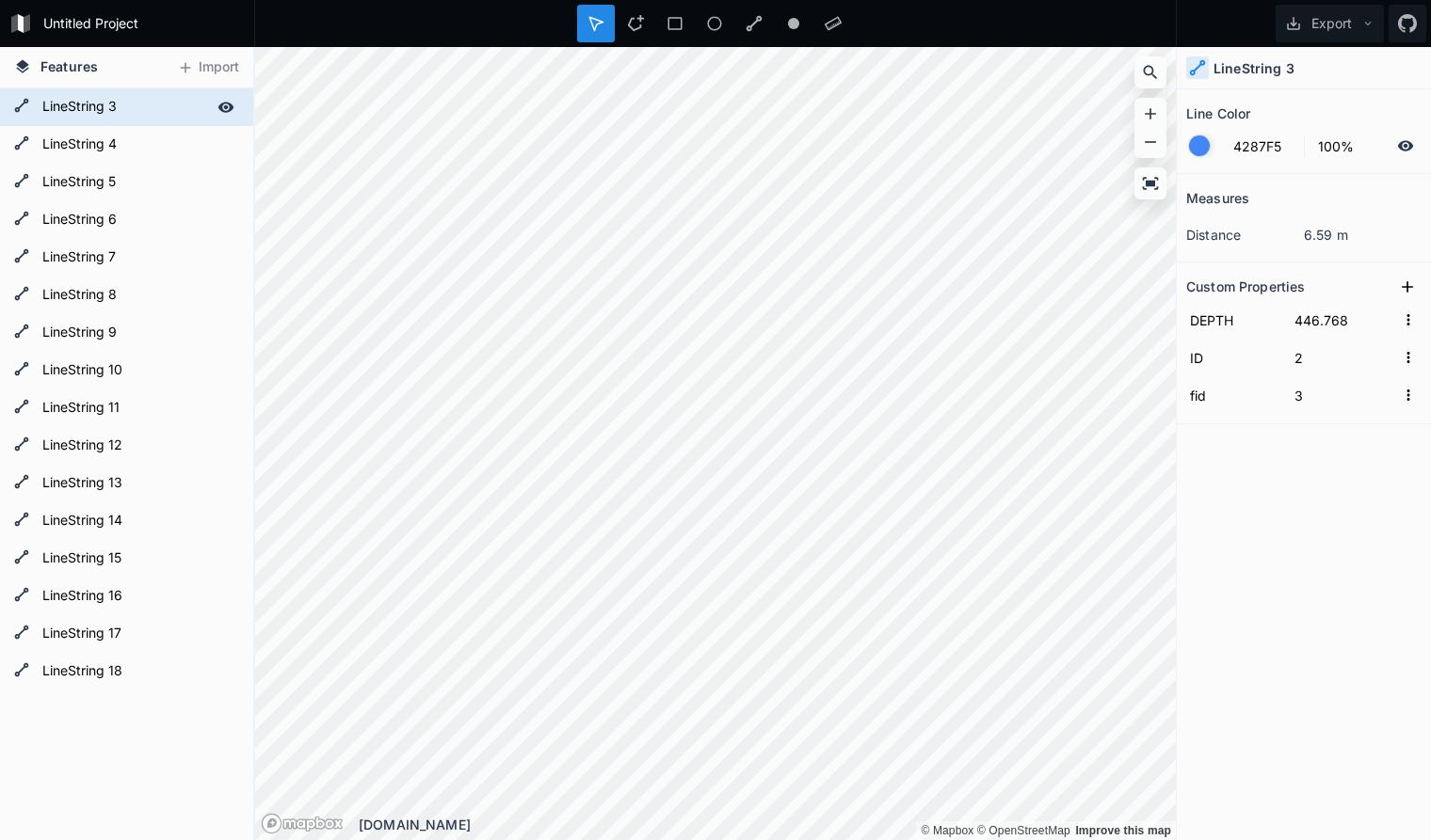
click at [146, 103] on form "LineString 3" at bounding box center [124, 108] width 176 height 29
click at [232, 109] on icon at bounding box center [226, 106] width 16 height 10
click at [232, 109] on icon at bounding box center [226, 107] width 15 height 13
click at [245, 133] on div "Delete" at bounding box center [272, 132] width 188 height 38
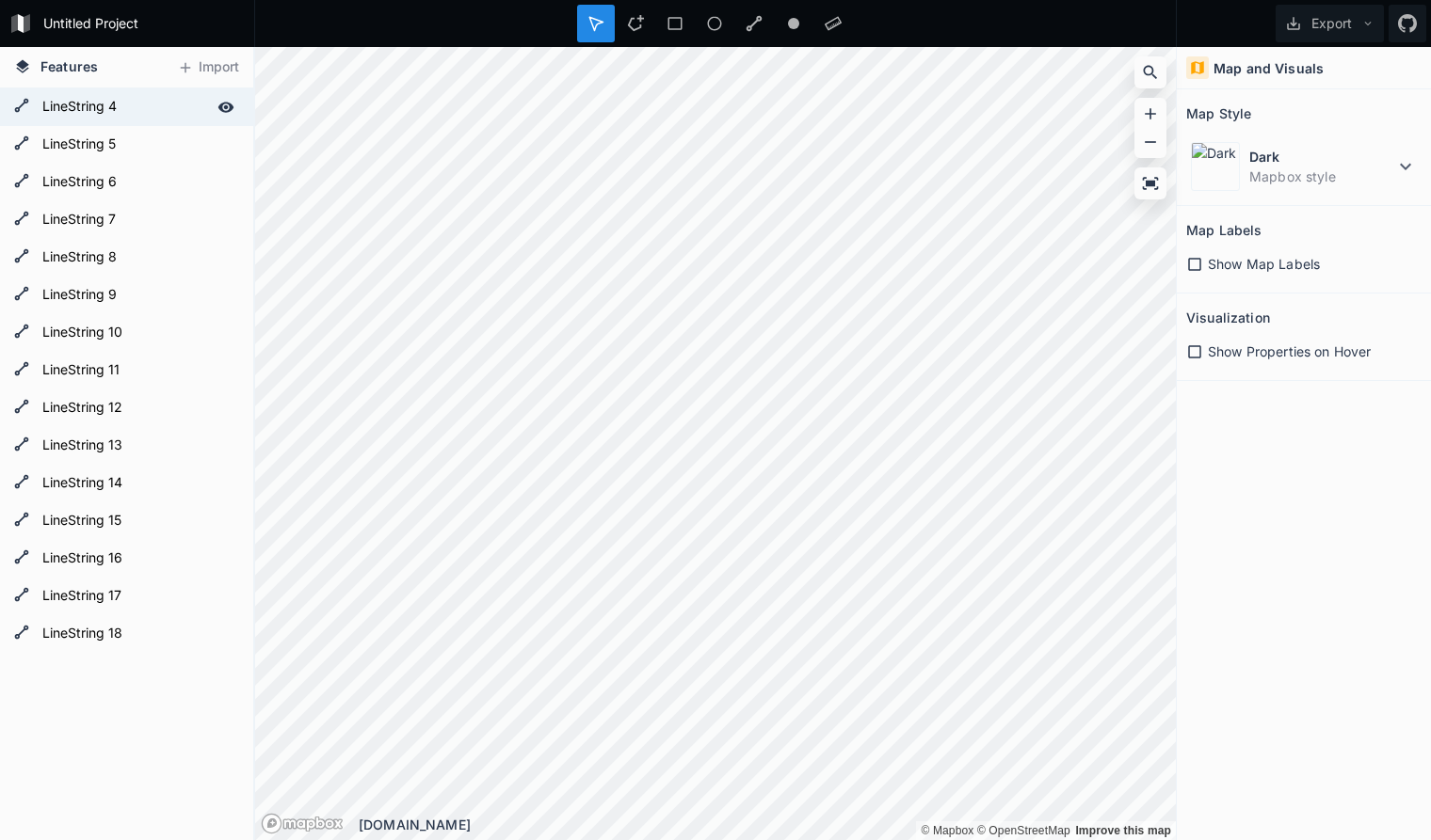
click at [158, 102] on form "LineString 4" at bounding box center [124, 108] width 176 height 29
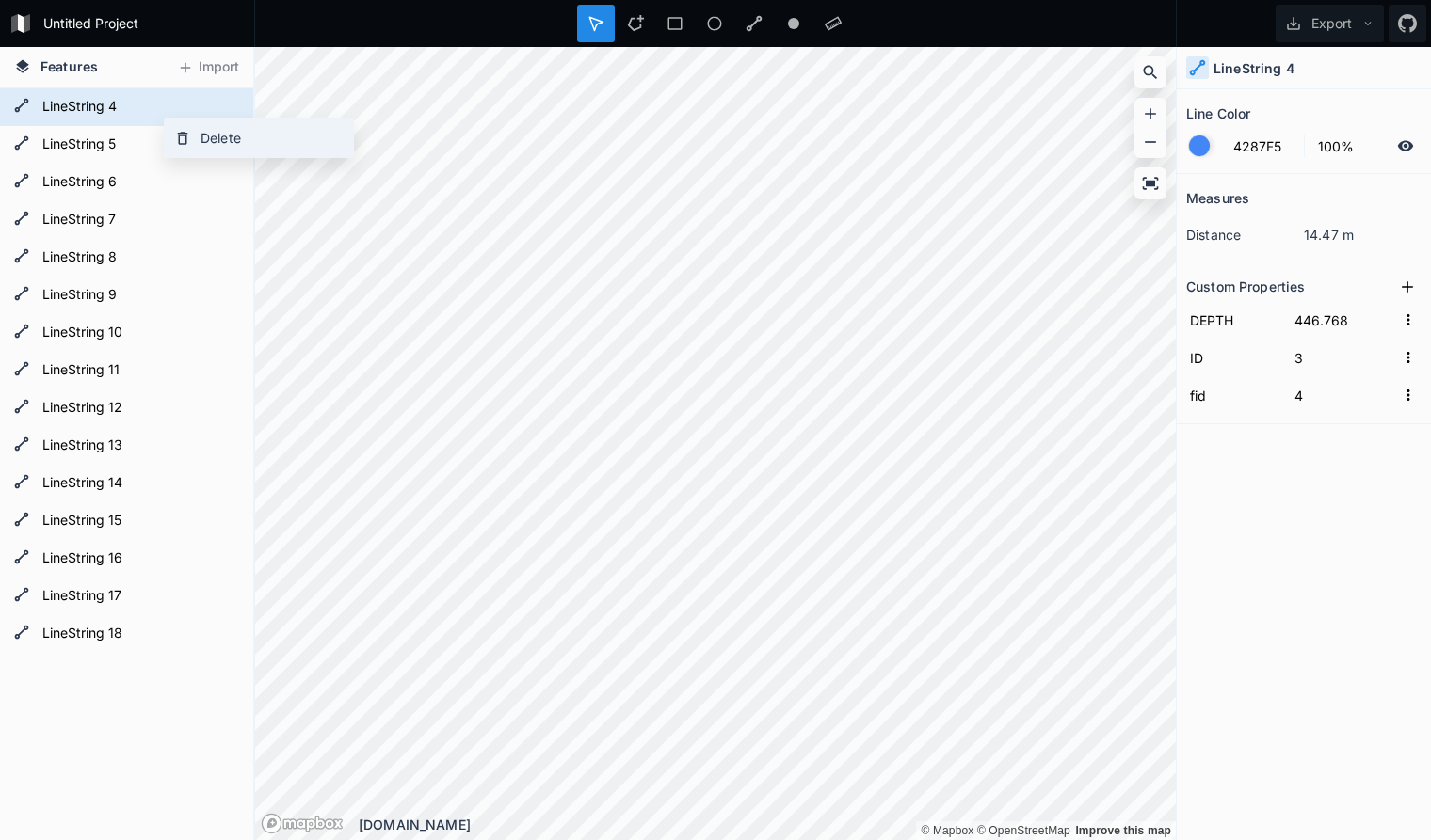
click at [201, 131] on div "Delete" at bounding box center [259, 137] width 188 height 38
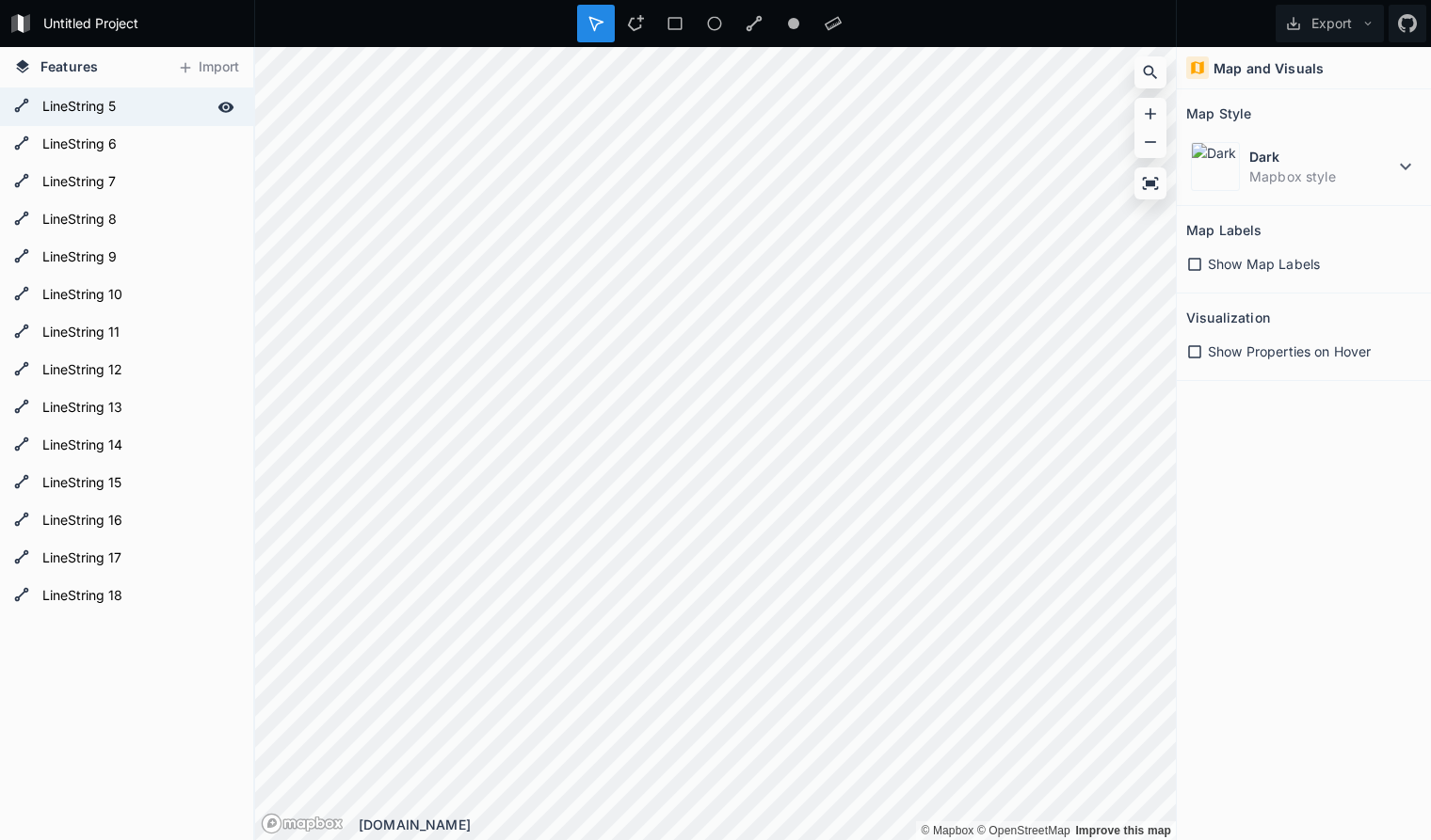
click at [154, 107] on form "LineString 5" at bounding box center [124, 108] width 176 height 29
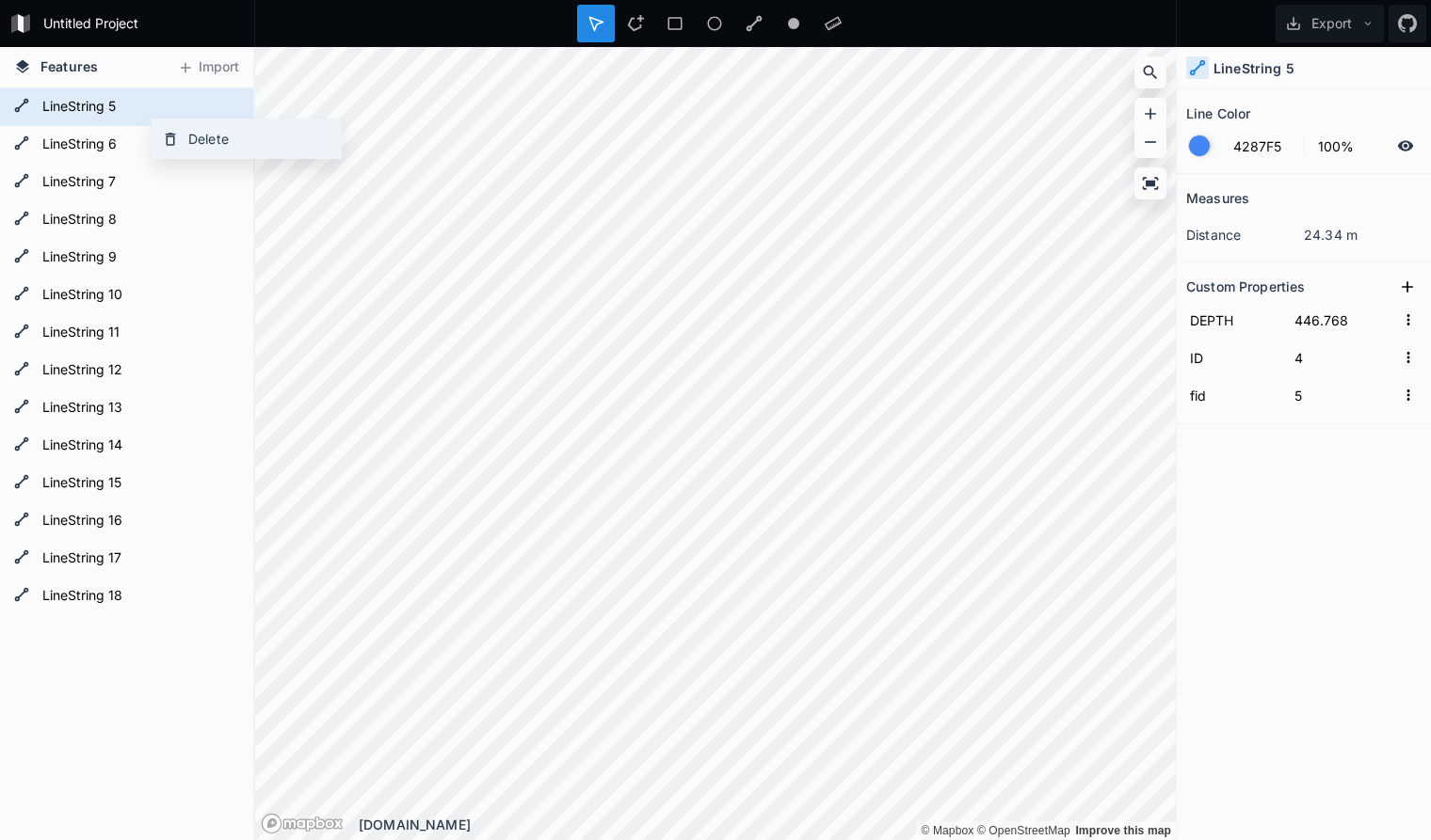
click at [188, 140] on div "Delete" at bounding box center [246, 138] width 188 height 38
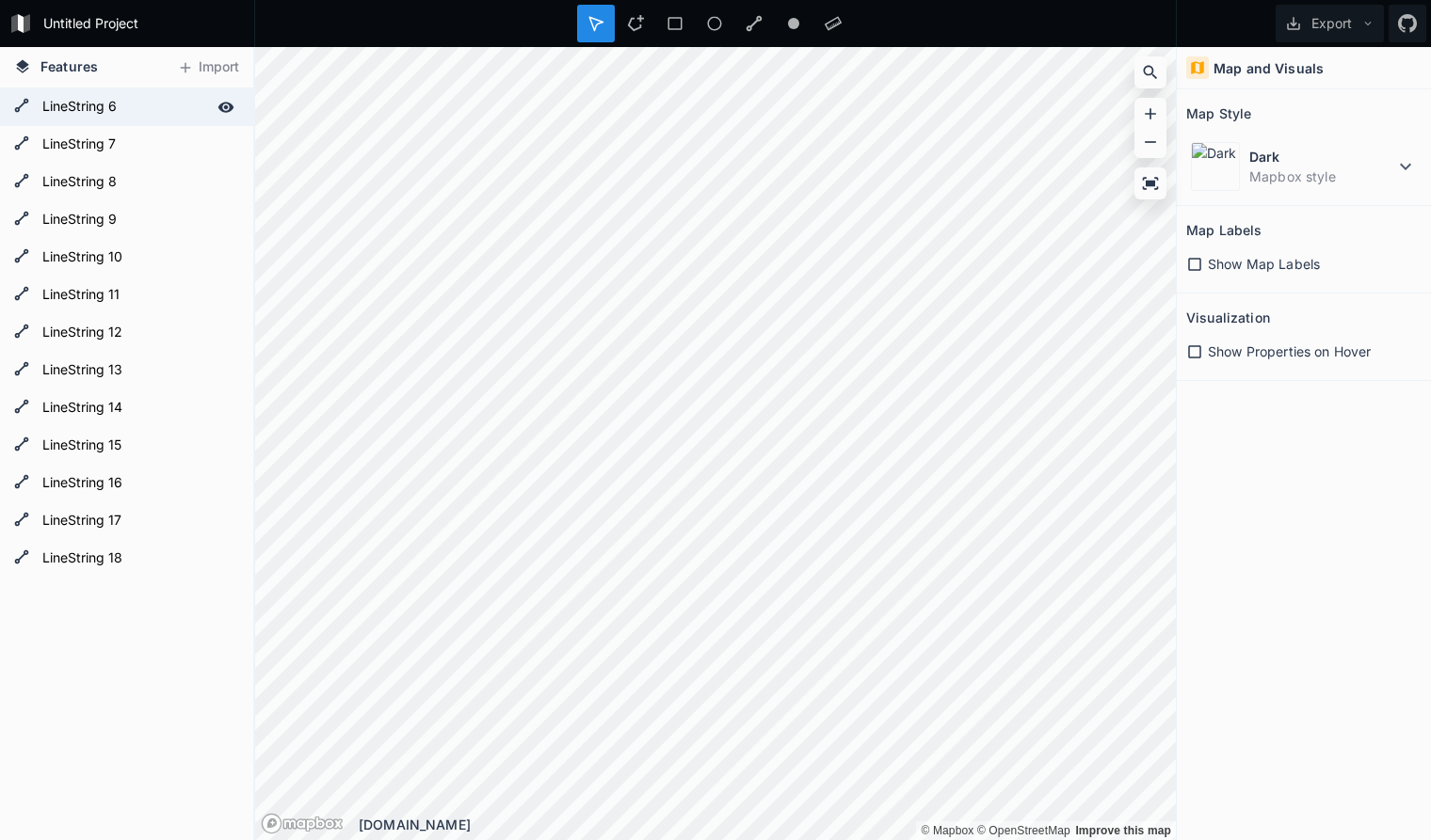
click at [141, 105] on form "LineString 6" at bounding box center [124, 108] width 176 height 29
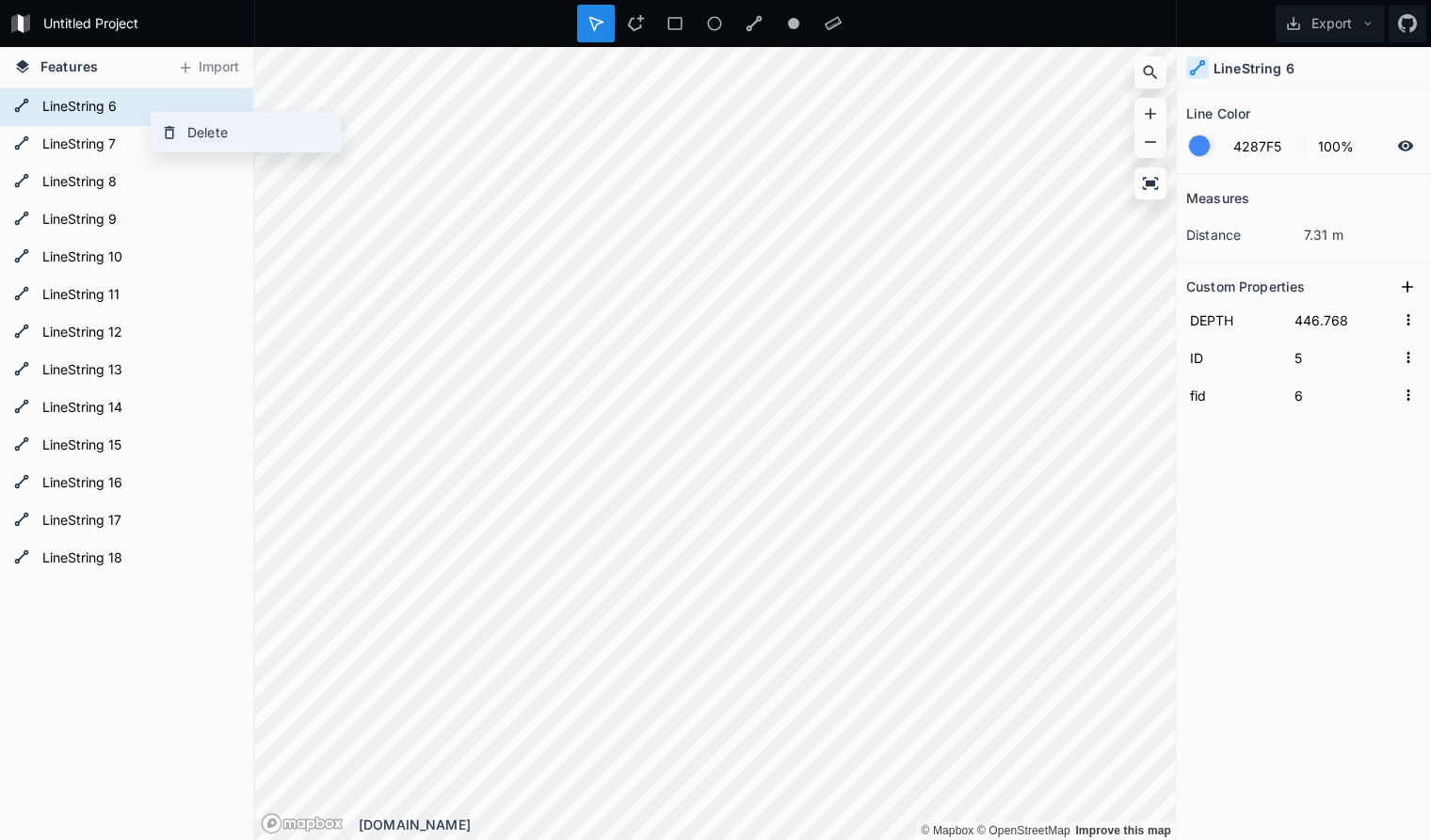
click at [209, 138] on div "Delete" at bounding box center [245, 132] width 188 height 38
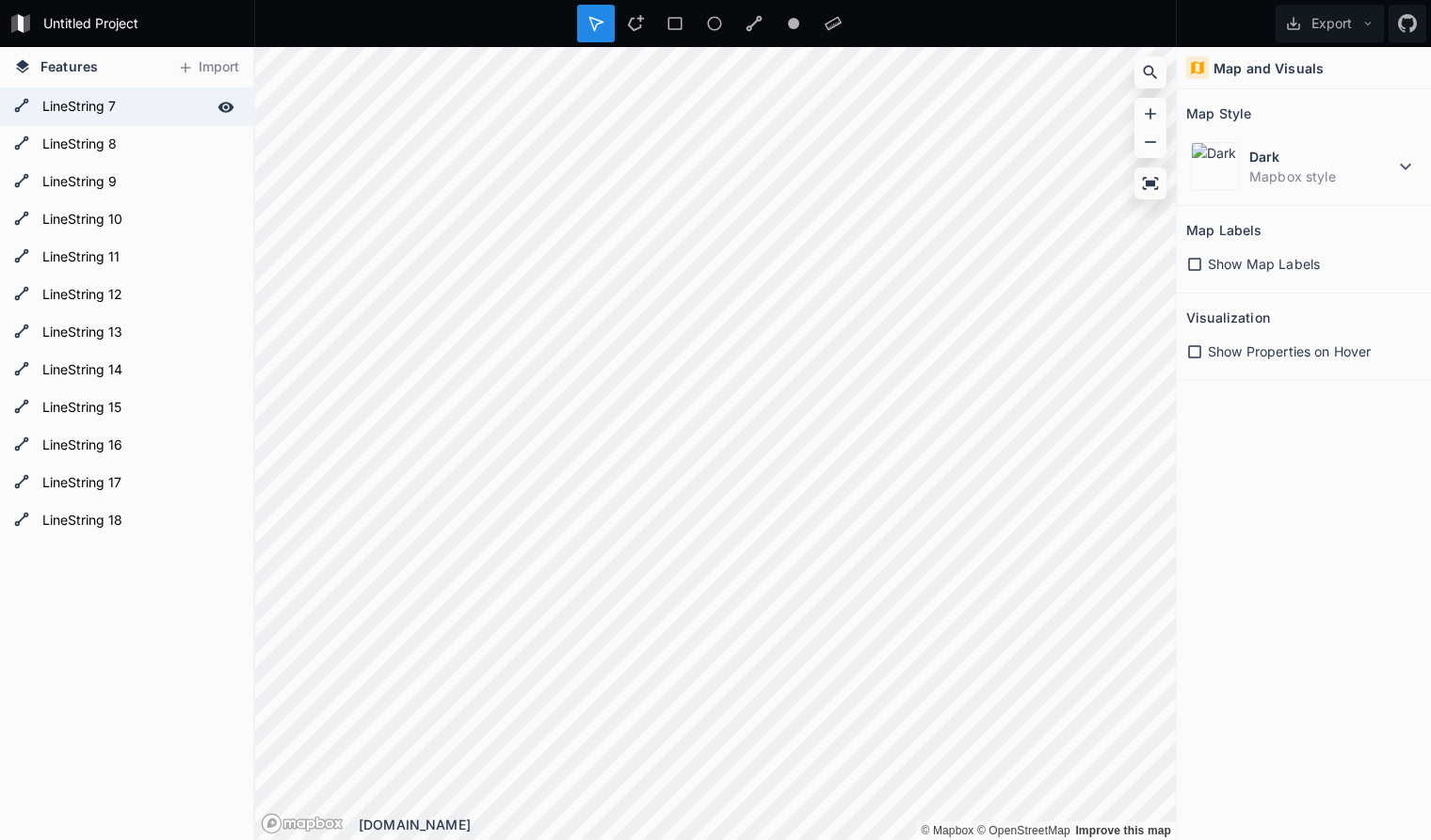
click at [139, 106] on form "LineString 7" at bounding box center [124, 108] width 176 height 29
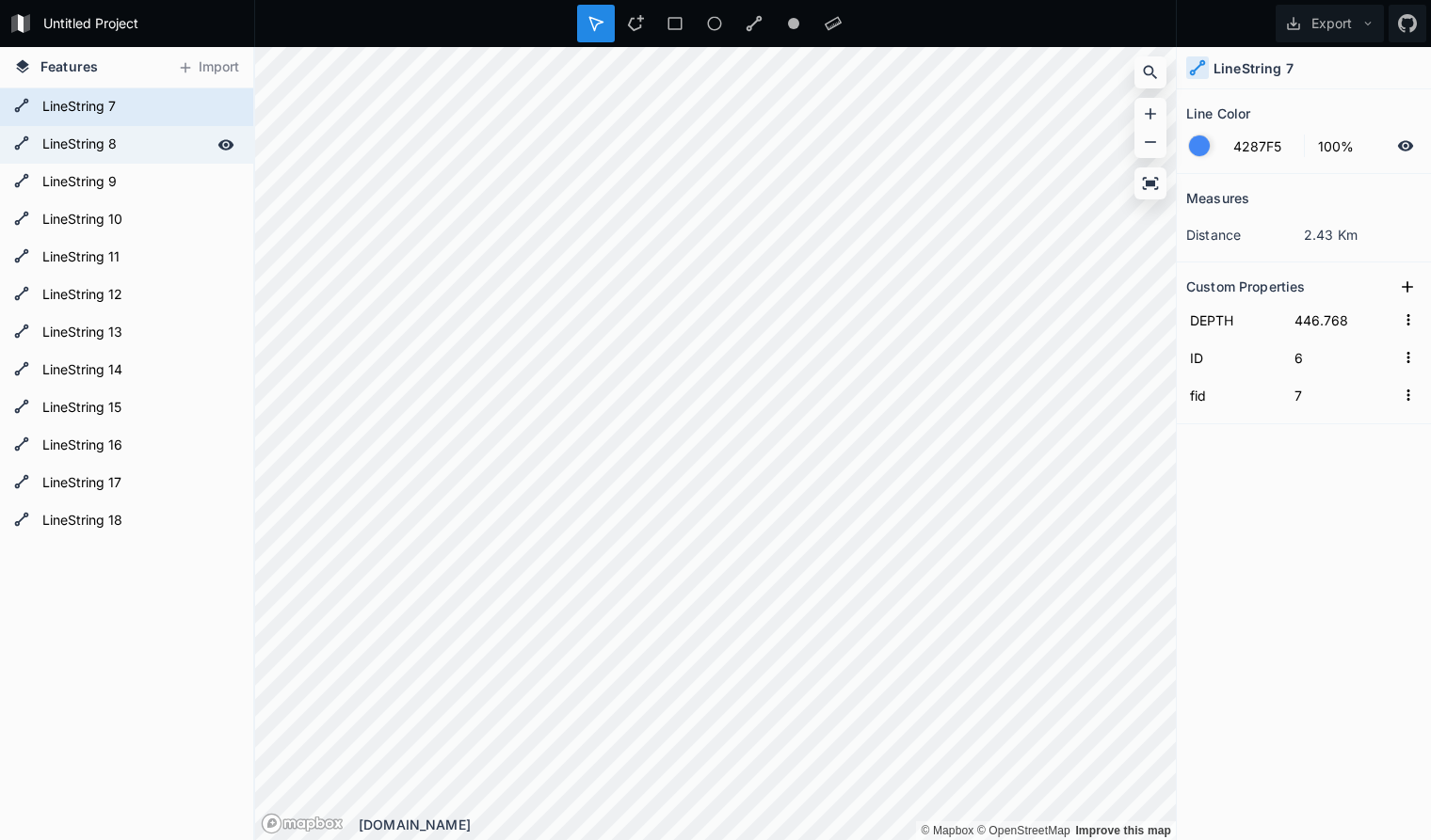
click at [139, 143] on form "LineString 8" at bounding box center [124, 145] width 176 height 29
type input "13"
type input "14"
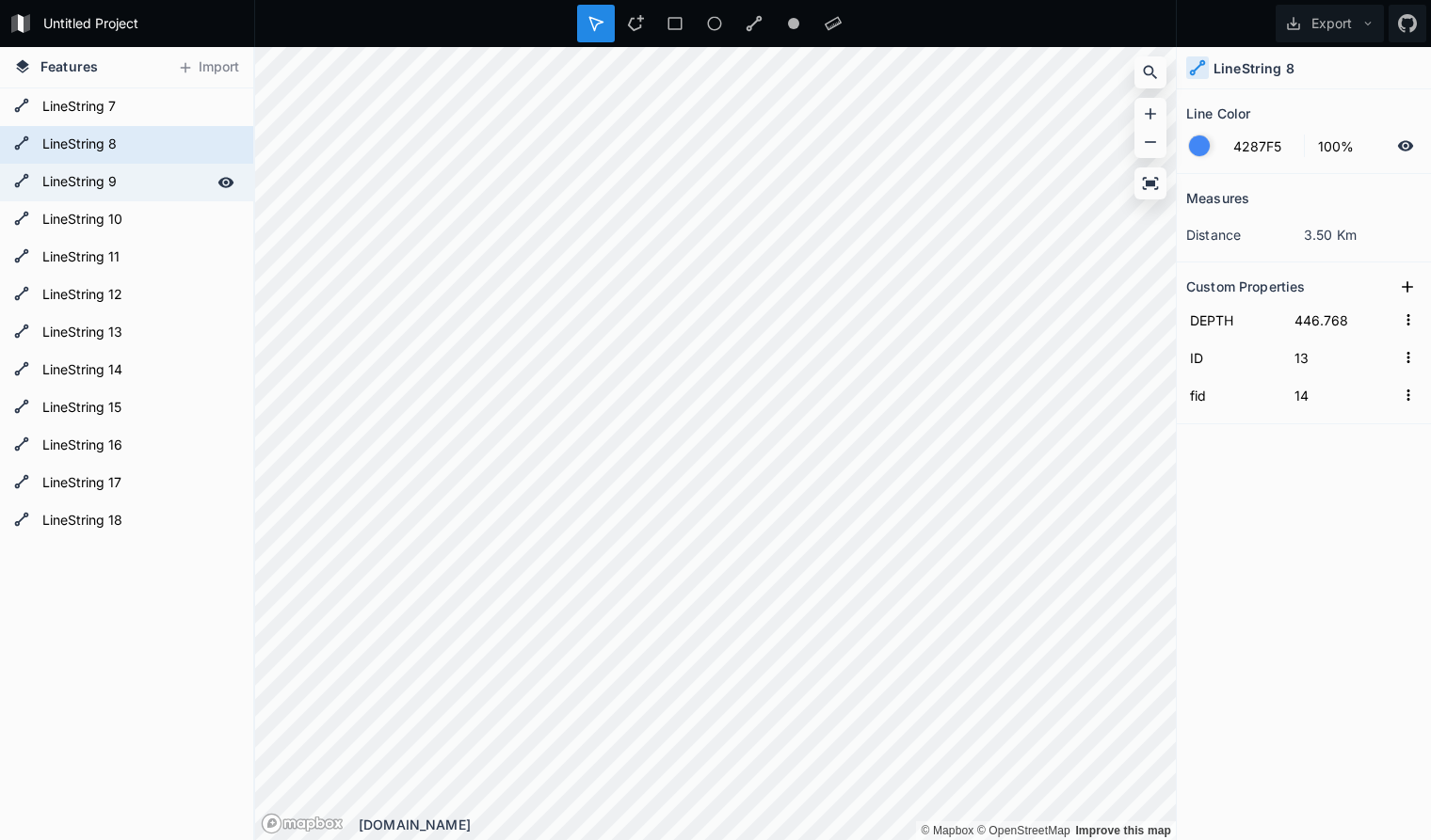
click at [137, 184] on form "LineString 9" at bounding box center [124, 182] width 176 height 29
type input "14"
type input "15"
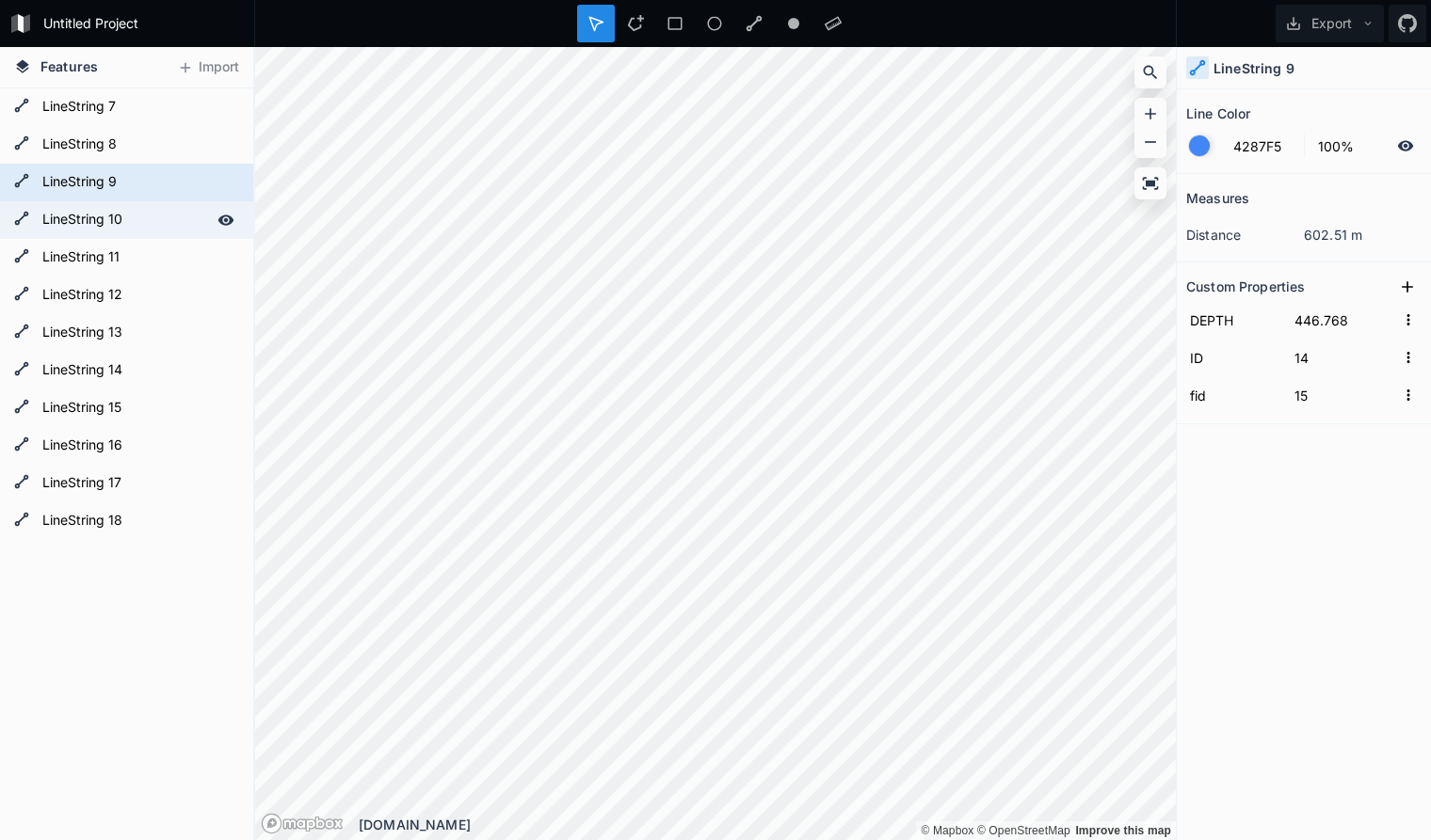
click at [137, 220] on form "LineString 10" at bounding box center [124, 220] width 176 height 29
type input "15"
type input "16"
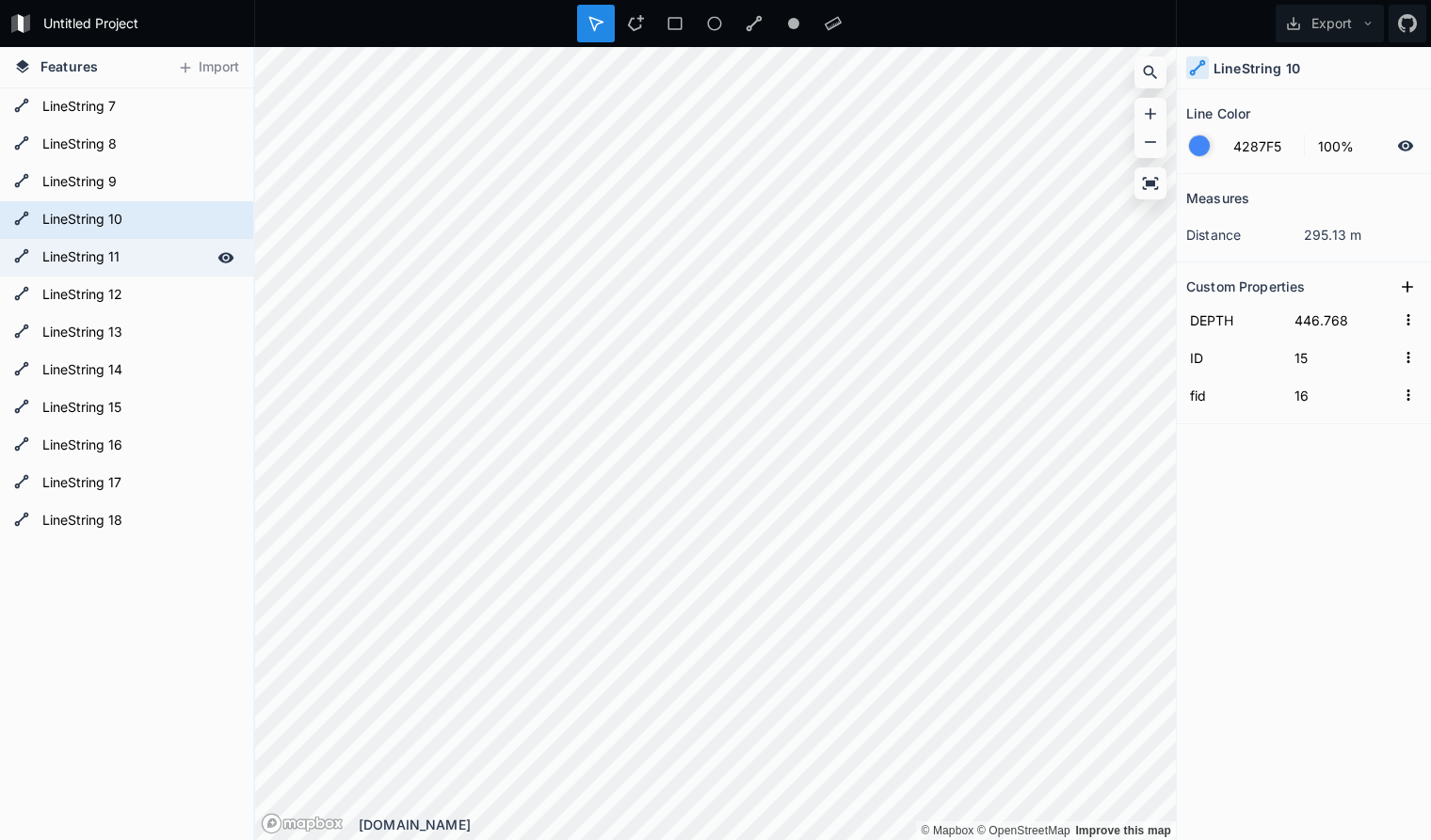
click at [137, 258] on form "LineString 11" at bounding box center [124, 258] width 176 height 29
type input "33"
type input "34"
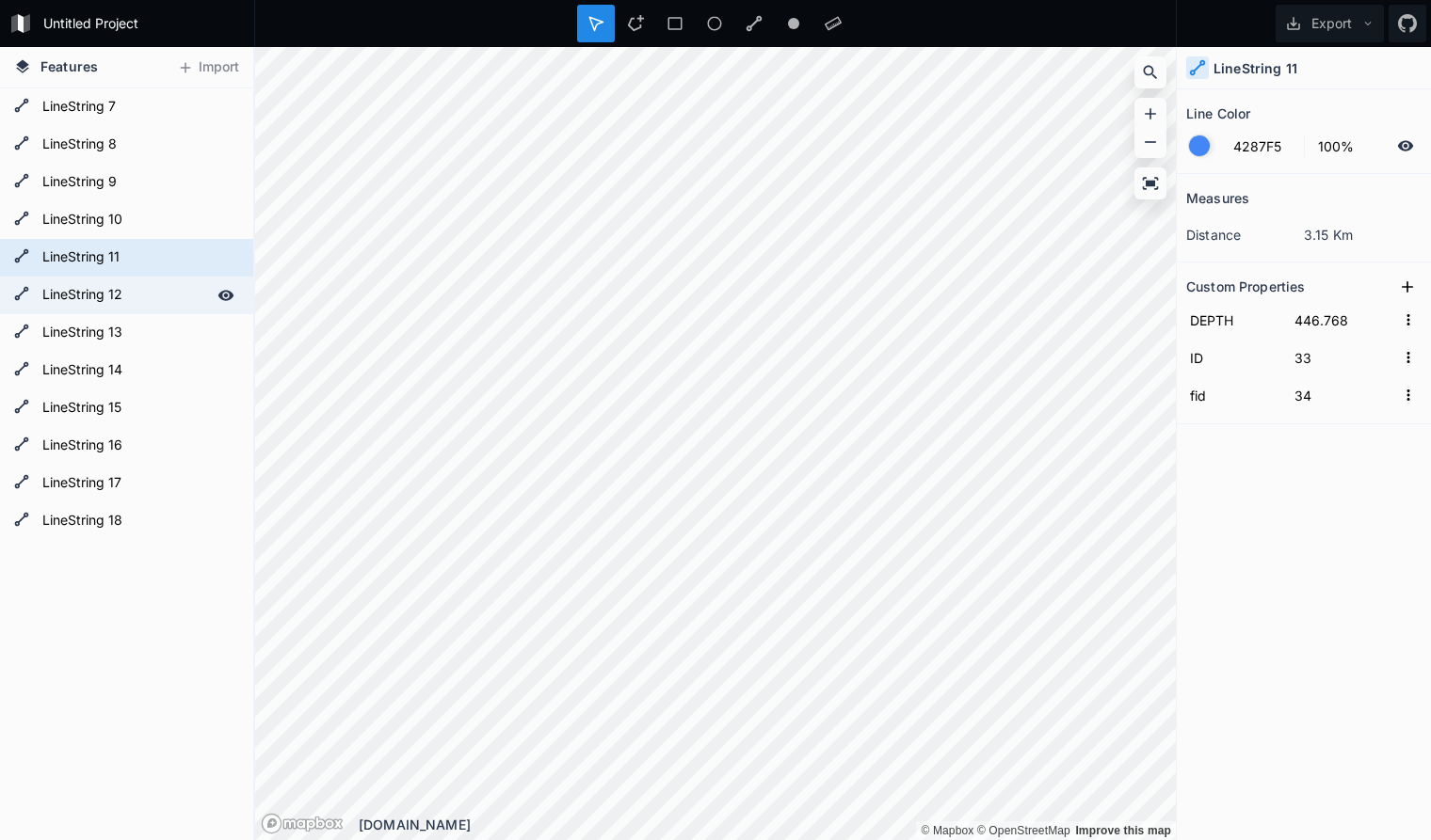
click at [146, 297] on form "LineString 12" at bounding box center [124, 296] width 176 height 29
type input "34"
type input "35"
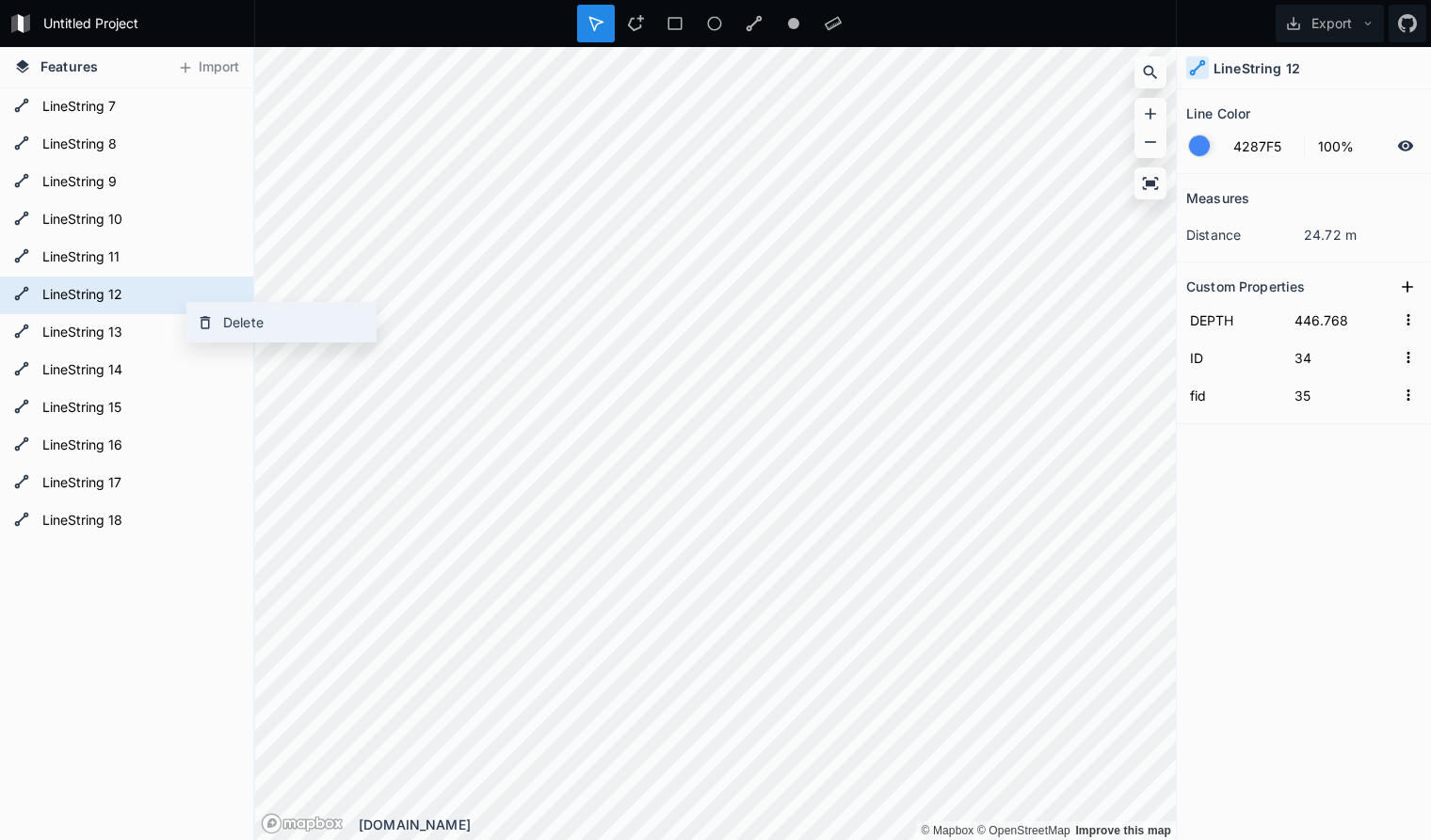
click at [231, 312] on div "Delete" at bounding box center [281, 322] width 188 height 38
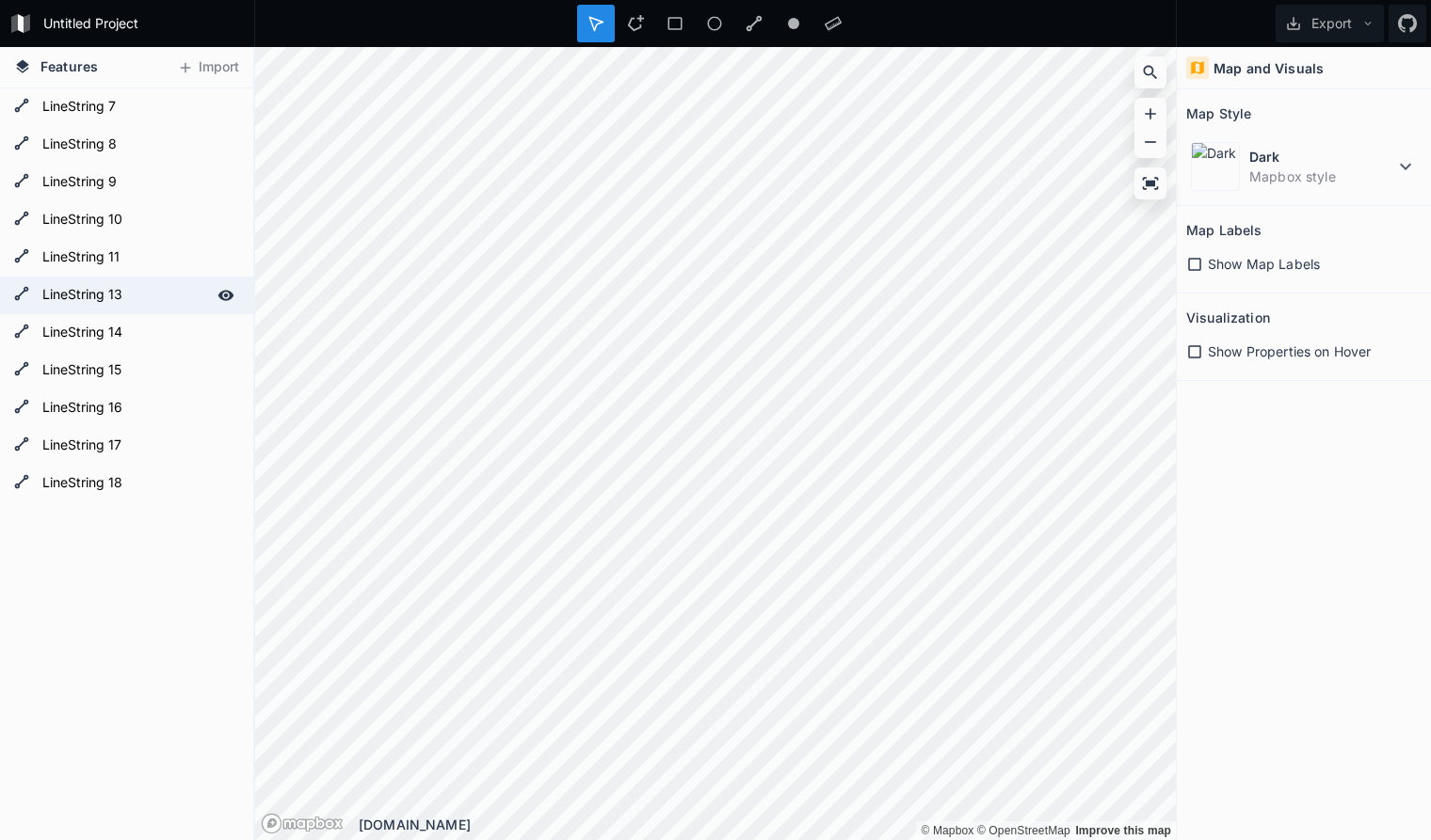
click at [160, 301] on form "LineString 13" at bounding box center [124, 296] width 176 height 29
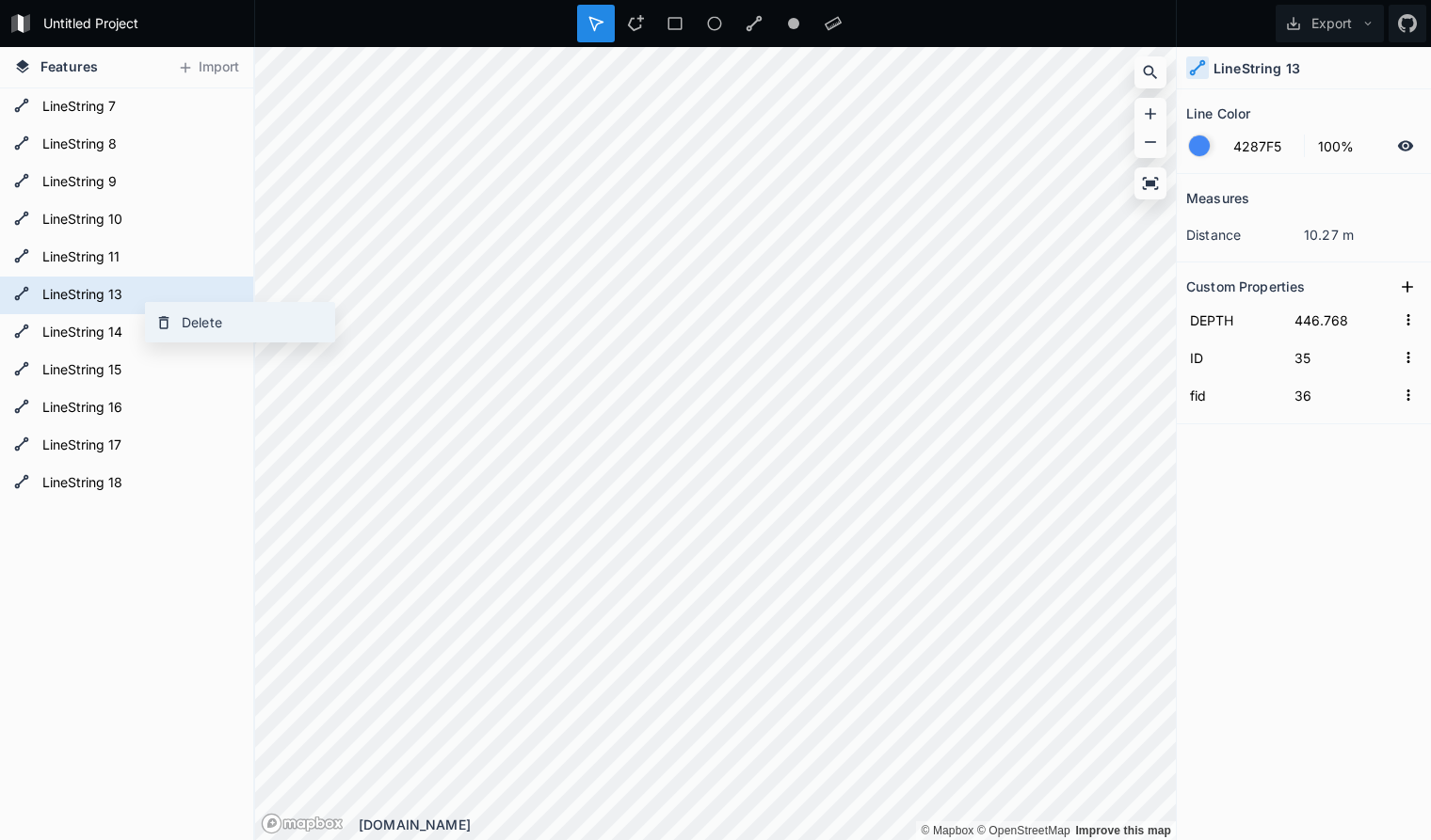
click at [195, 323] on div "Delete" at bounding box center [240, 322] width 188 height 38
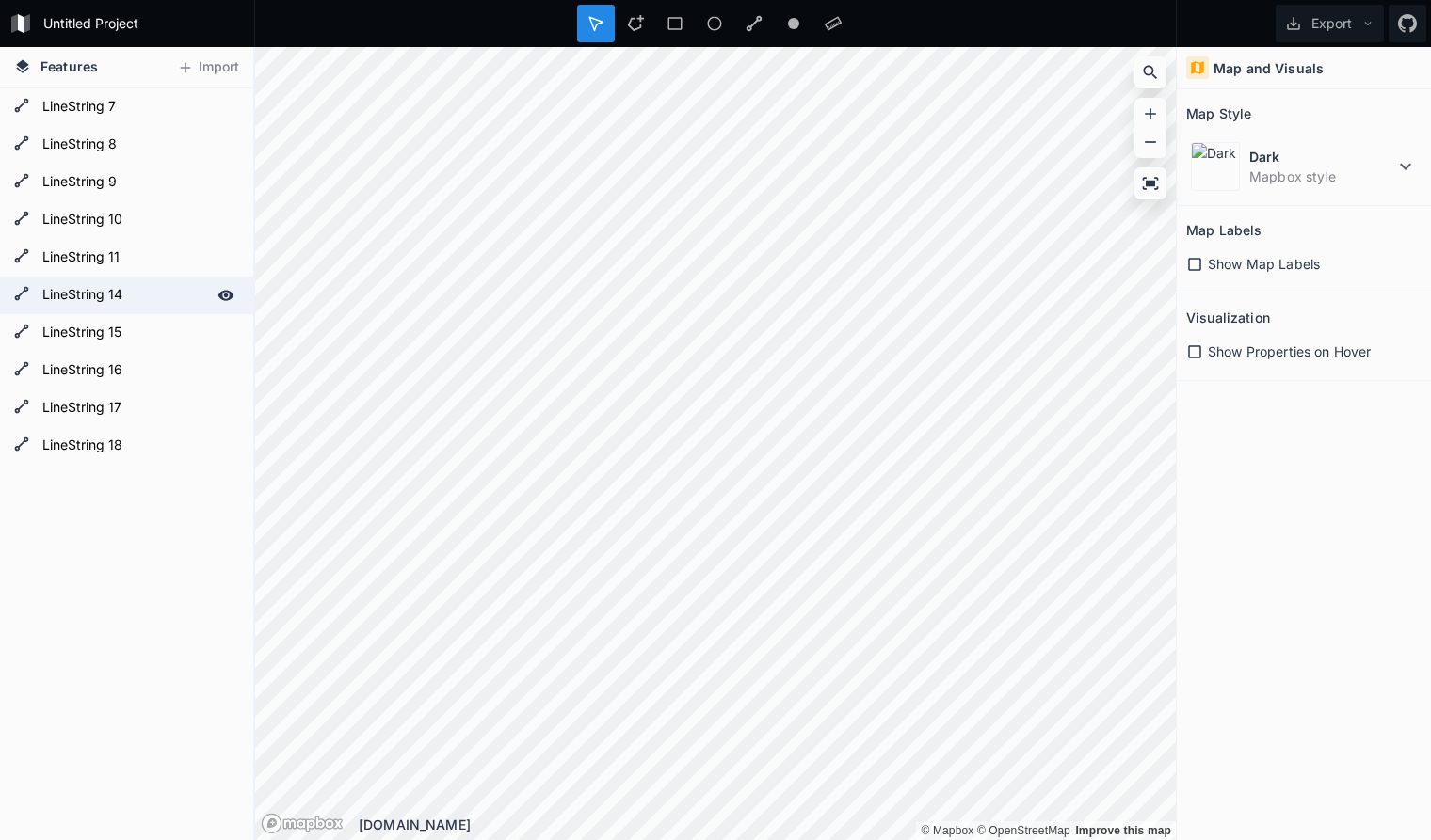
click at [155, 298] on form "LineString 14" at bounding box center [124, 296] width 176 height 29
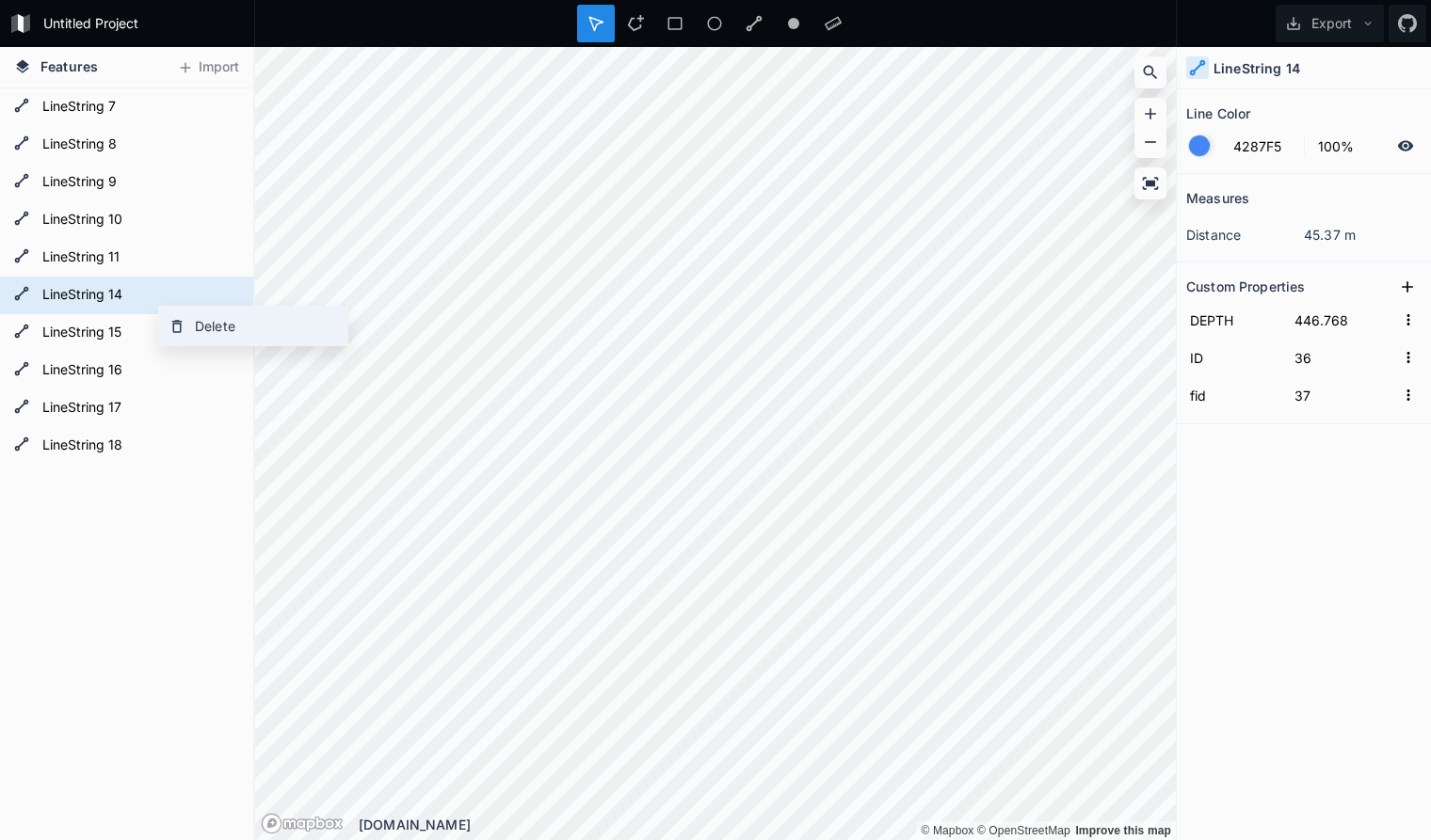
click at [211, 327] on div "Delete" at bounding box center [253, 326] width 188 height 38
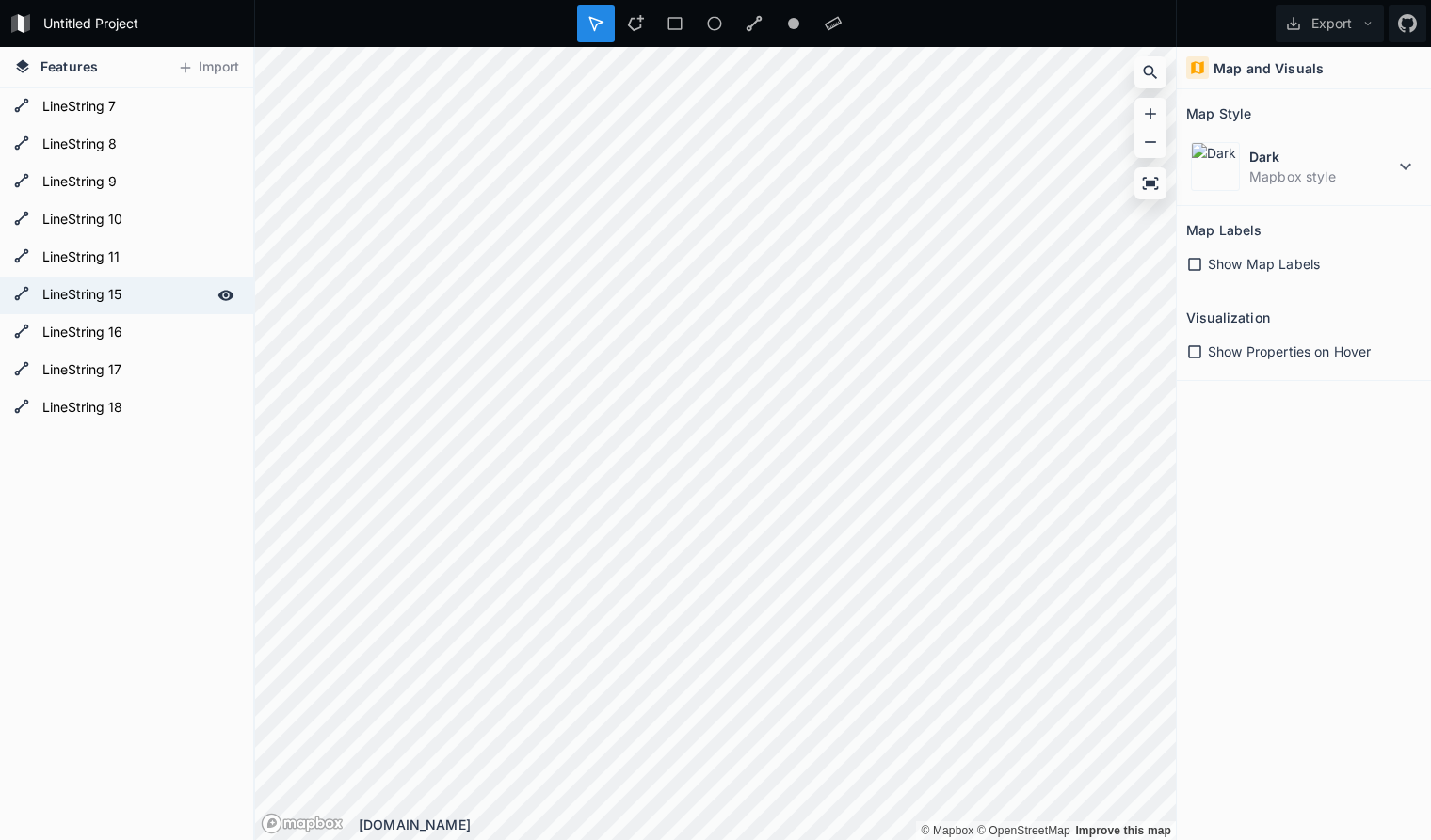
click at [147, 301] on form "LineString 15" at bounding box center [124, 296] width 176 height 29
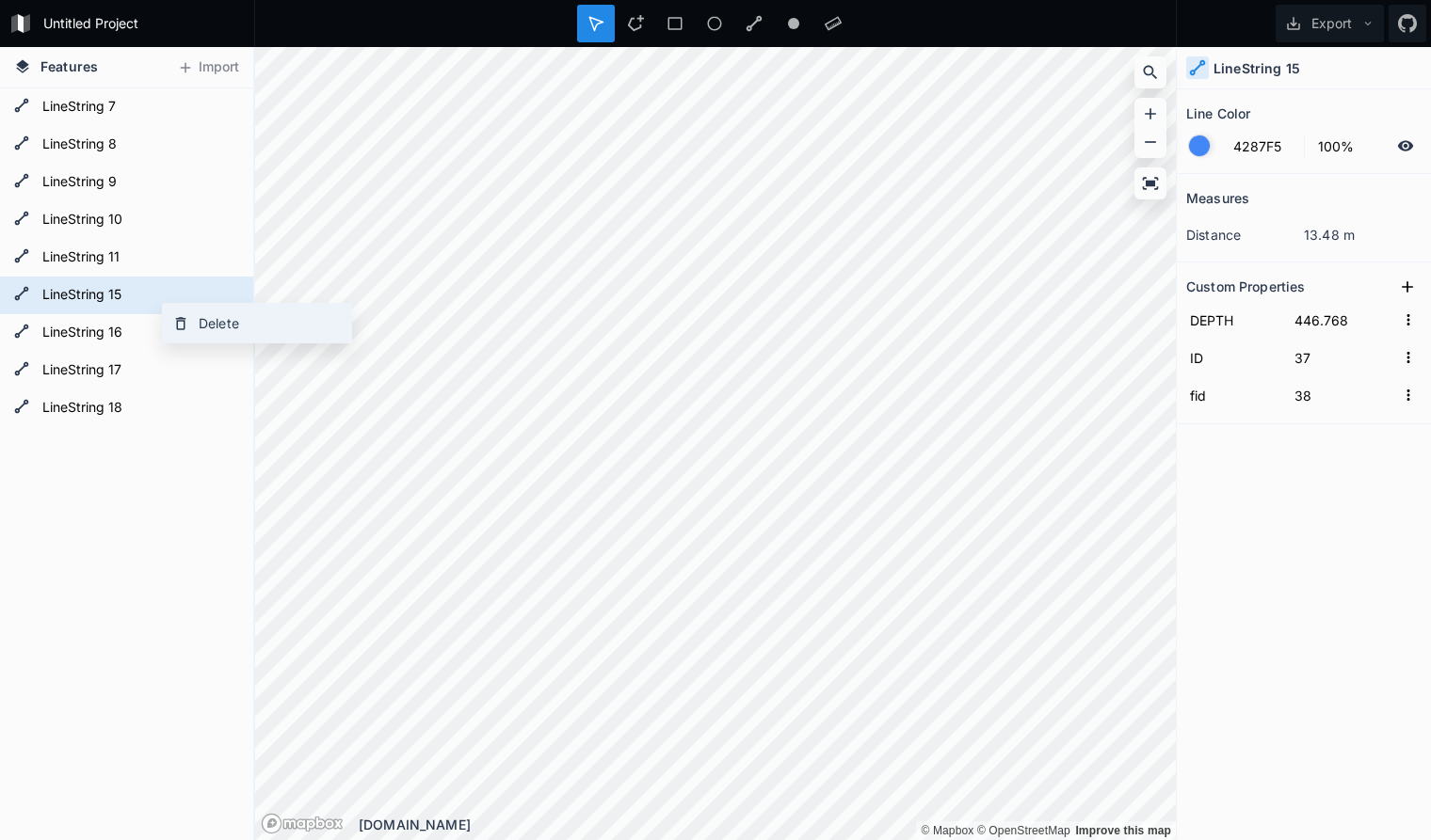
click at [205, 317] on div "Delete" at bounding box center [257, 323] width 188 height 38
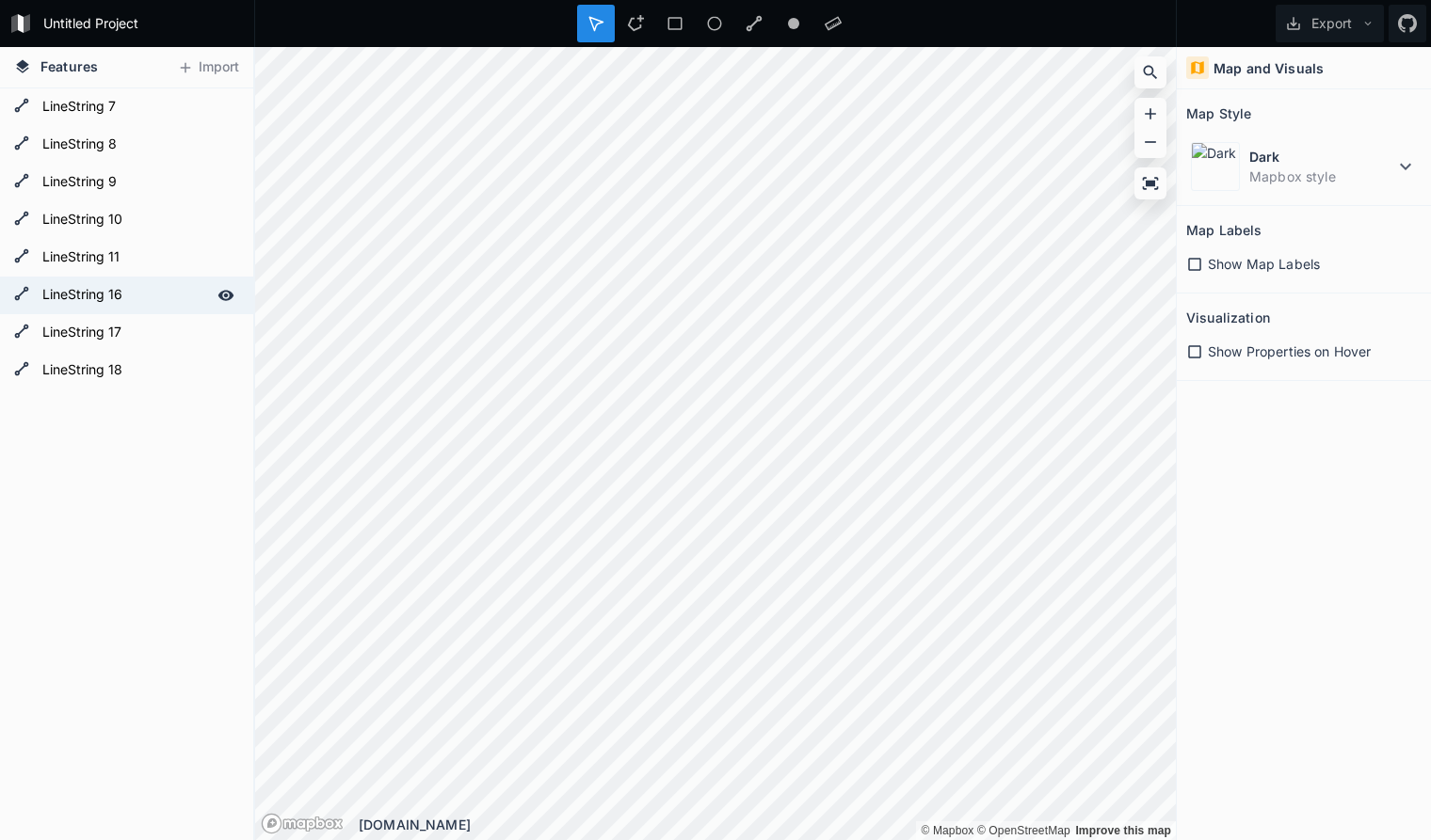
click at [145, 299] on form "LineString 16" at bounding box center [124, 296] width 176 height 29
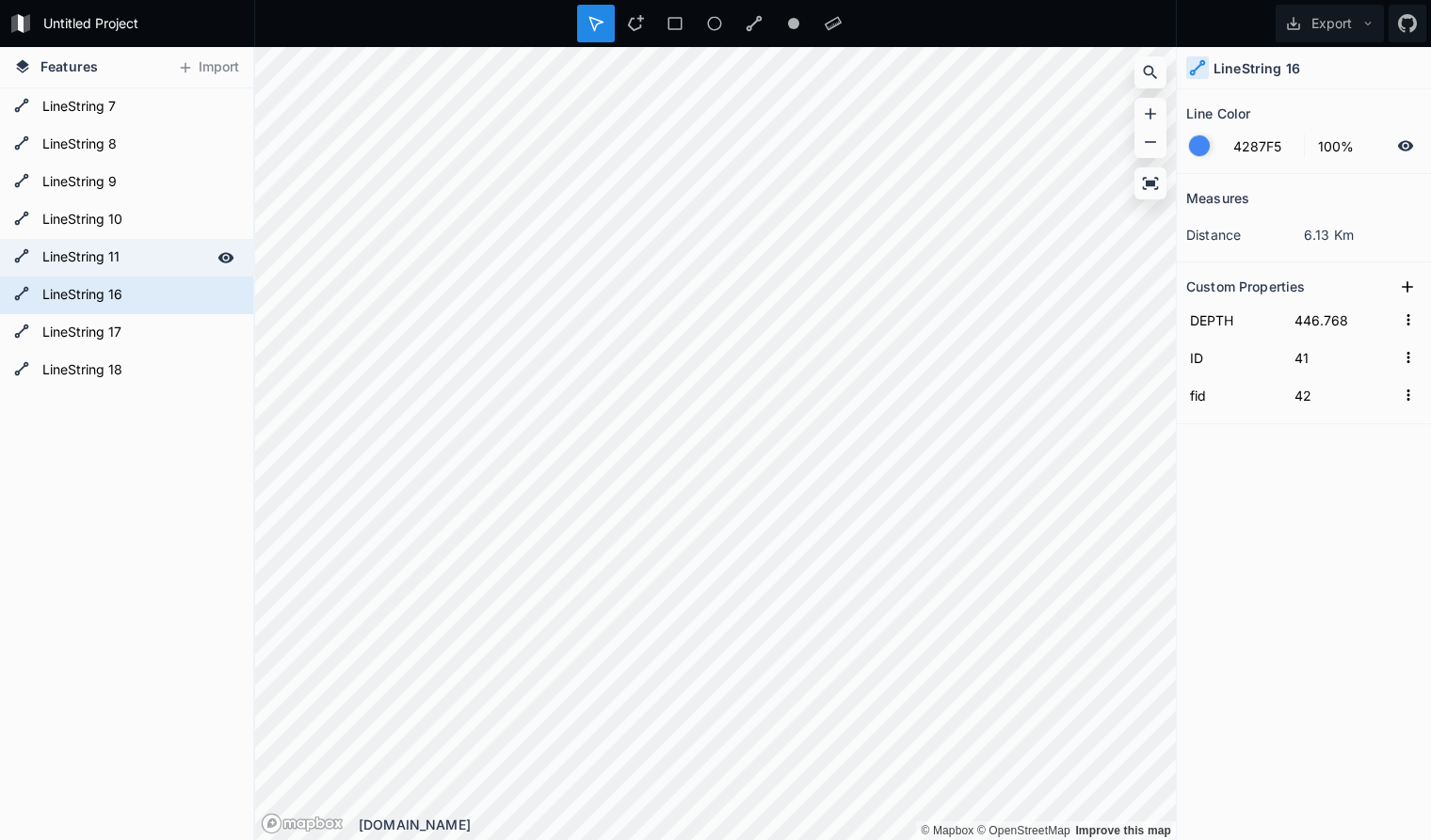
click at [145, 261] on form "LineString 11" at bounding box center [124, 258] width 176 height 29
type input "33"
type input "34"
click at [147, 302] on form "LineString 16" at bounding box center [124, 296] width 176 height 29
type input "41"
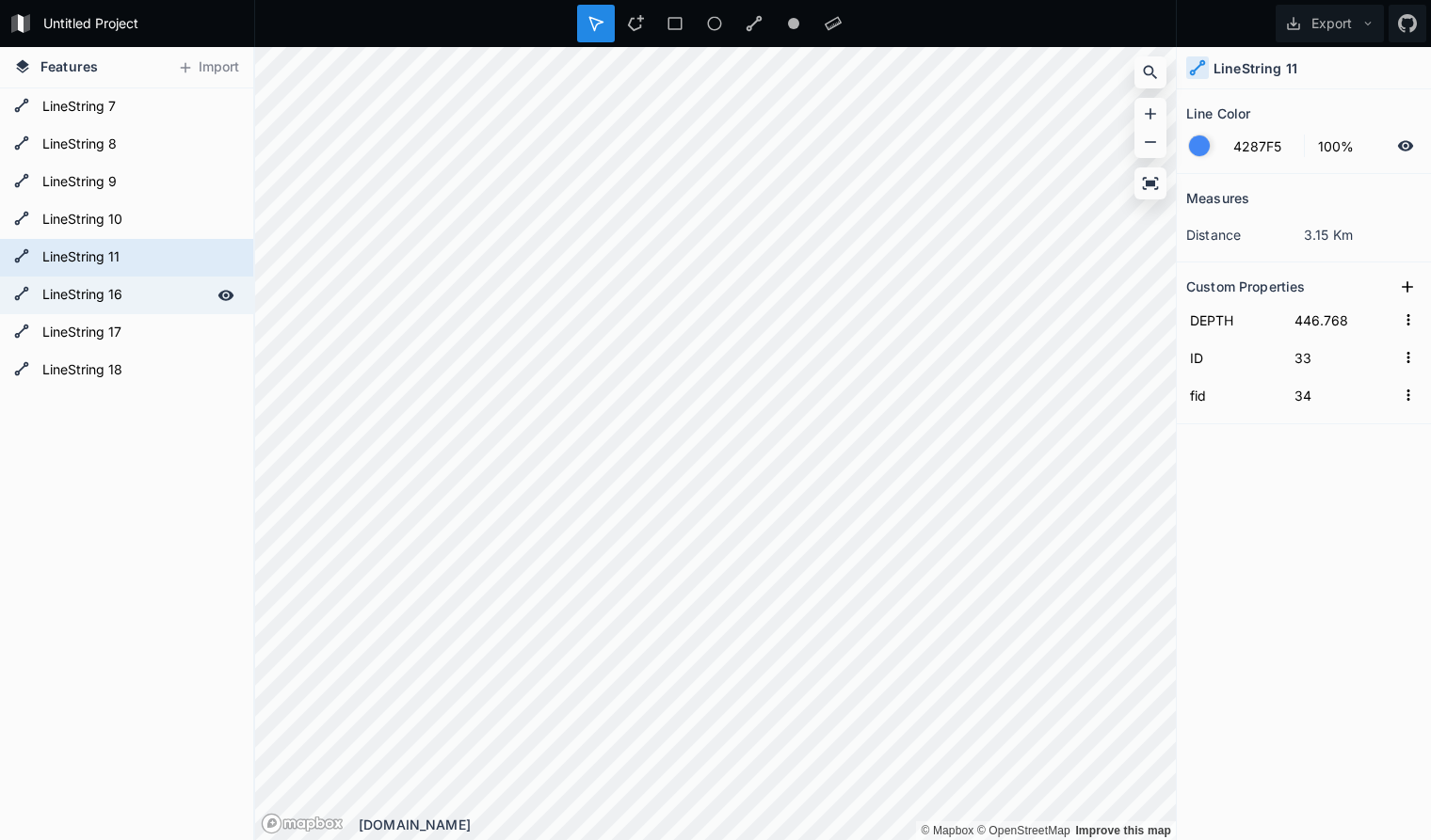
type input "42"
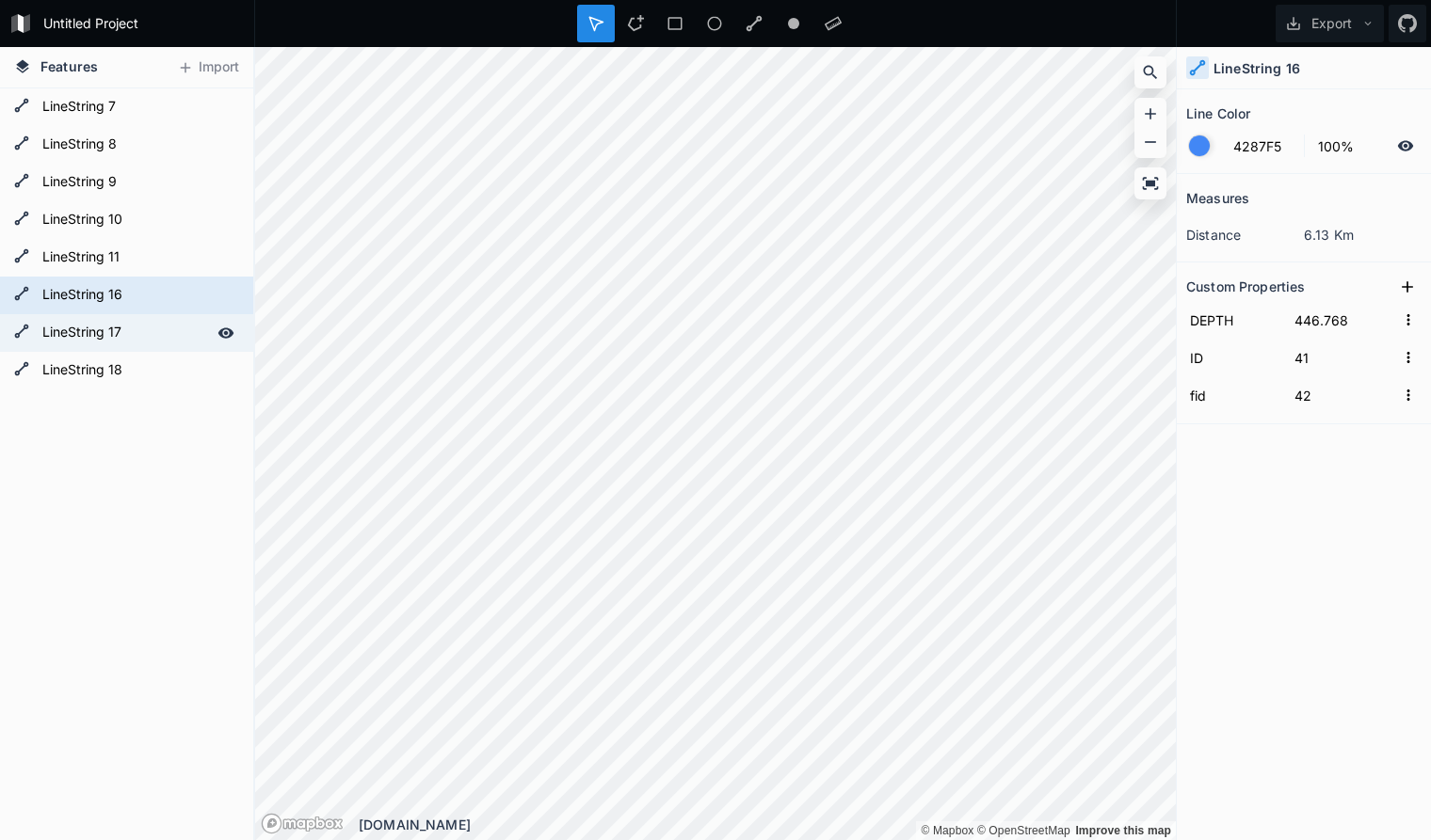
click at [152, 340] on form "LineString 17" at bounding box center [124, 333] width 176 height 29
type input "42"
type input "43"
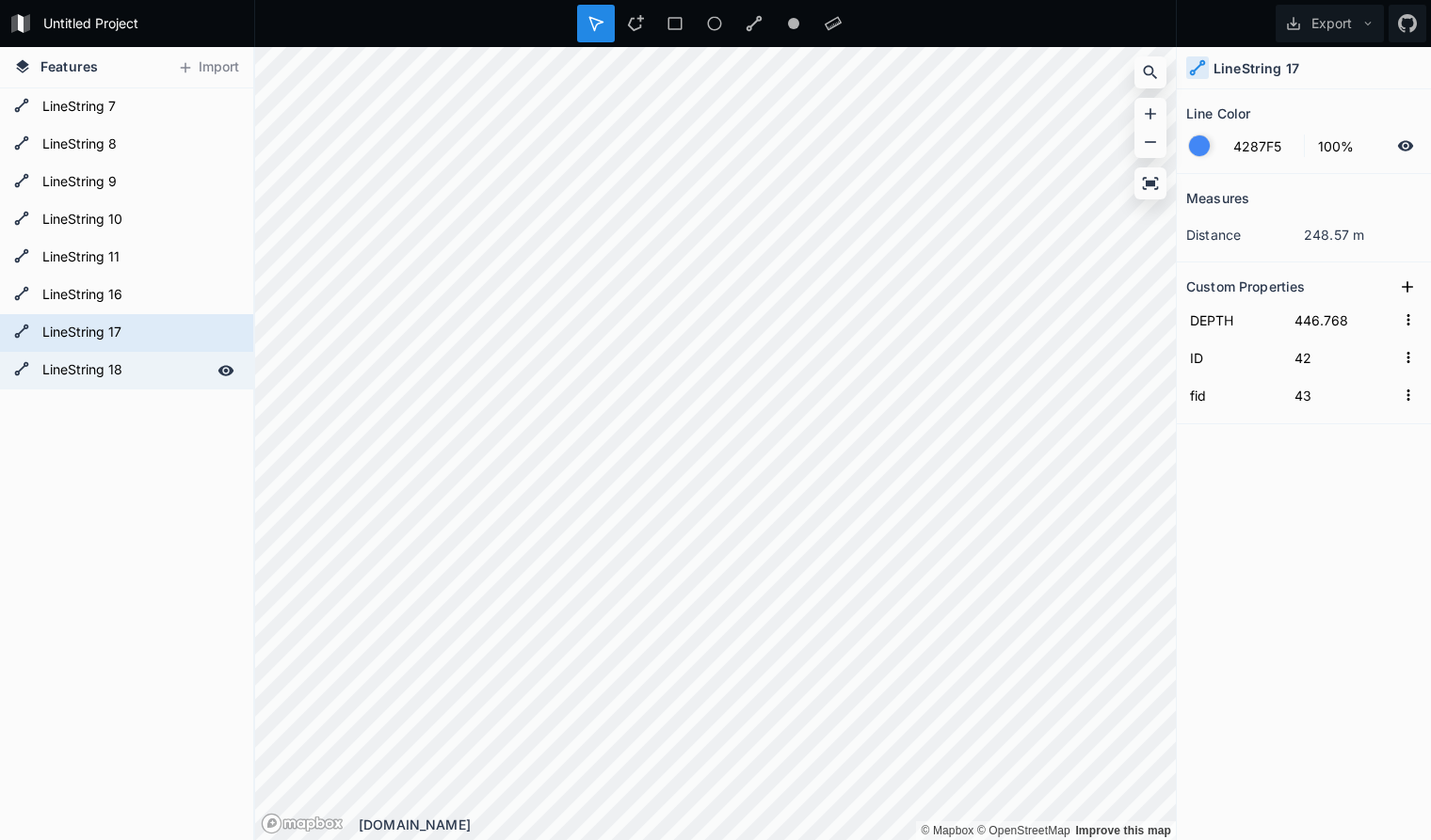
click at [147, 371] on form "LineString 18" at bounding box center [124, 371] width 176 height 29
type input "47"
type input "48"
click at [154, 328] on form "LineString 17" at bounding box center [124, 333] width 176 height 29
type input "42"
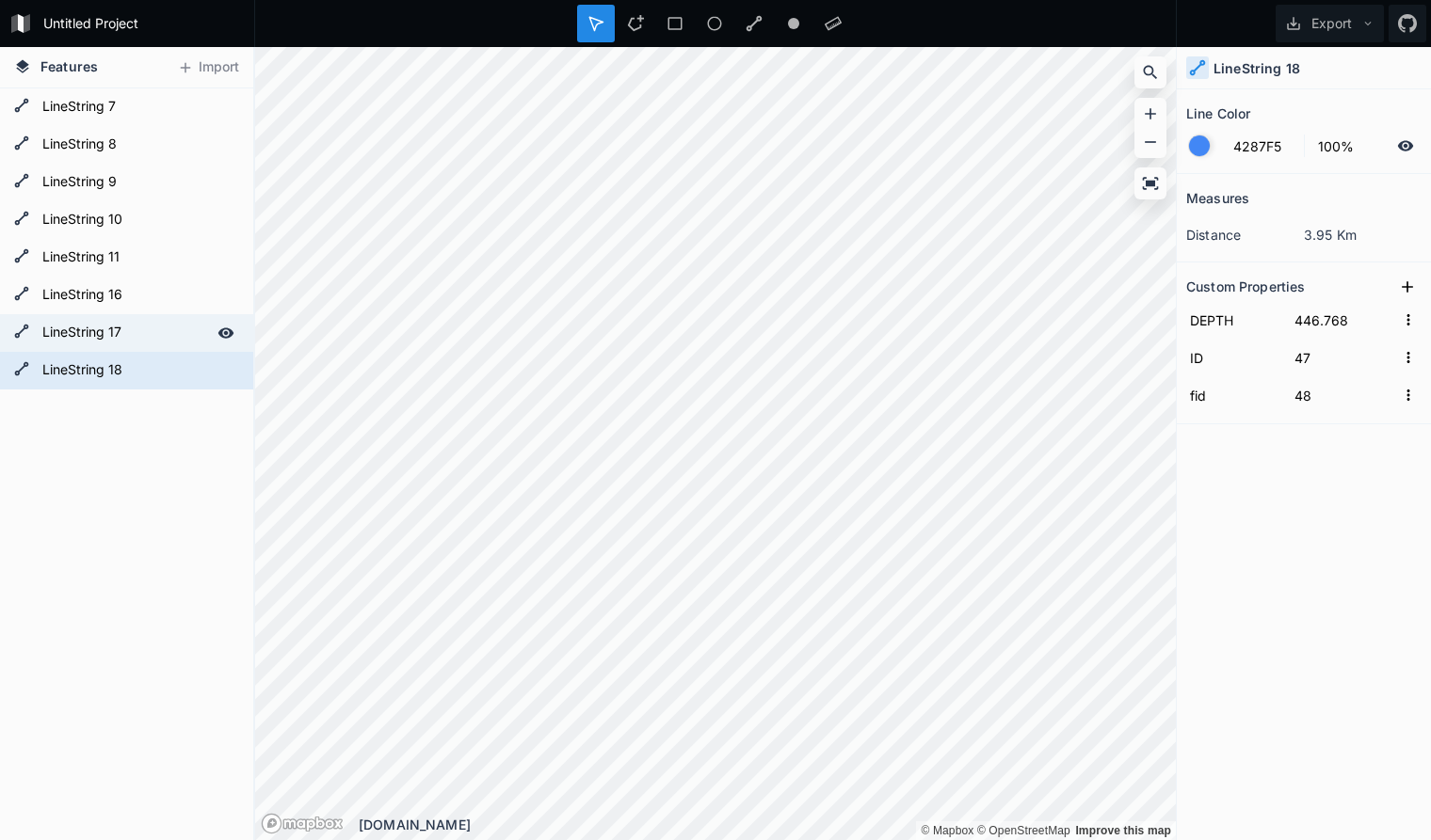
type input "43"
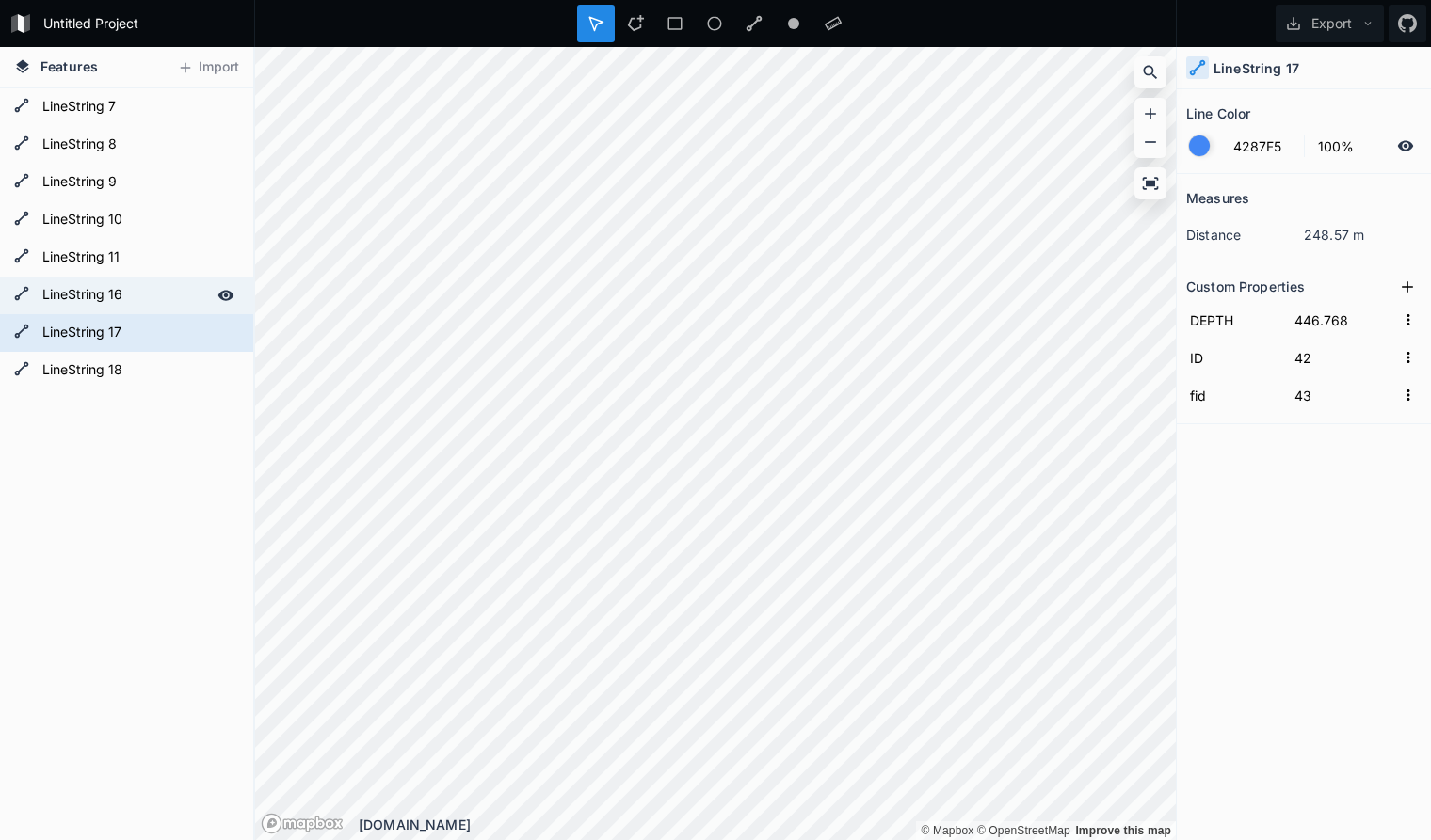
click at [146, 291] on form "LineString 16" at bounding box center [124, 296] width 176 height 29
type input "41"
type input "42"
click at [156, 342] on form "LineString 17" at bounding box center [124, 333] width 176 height 29
type input "42"
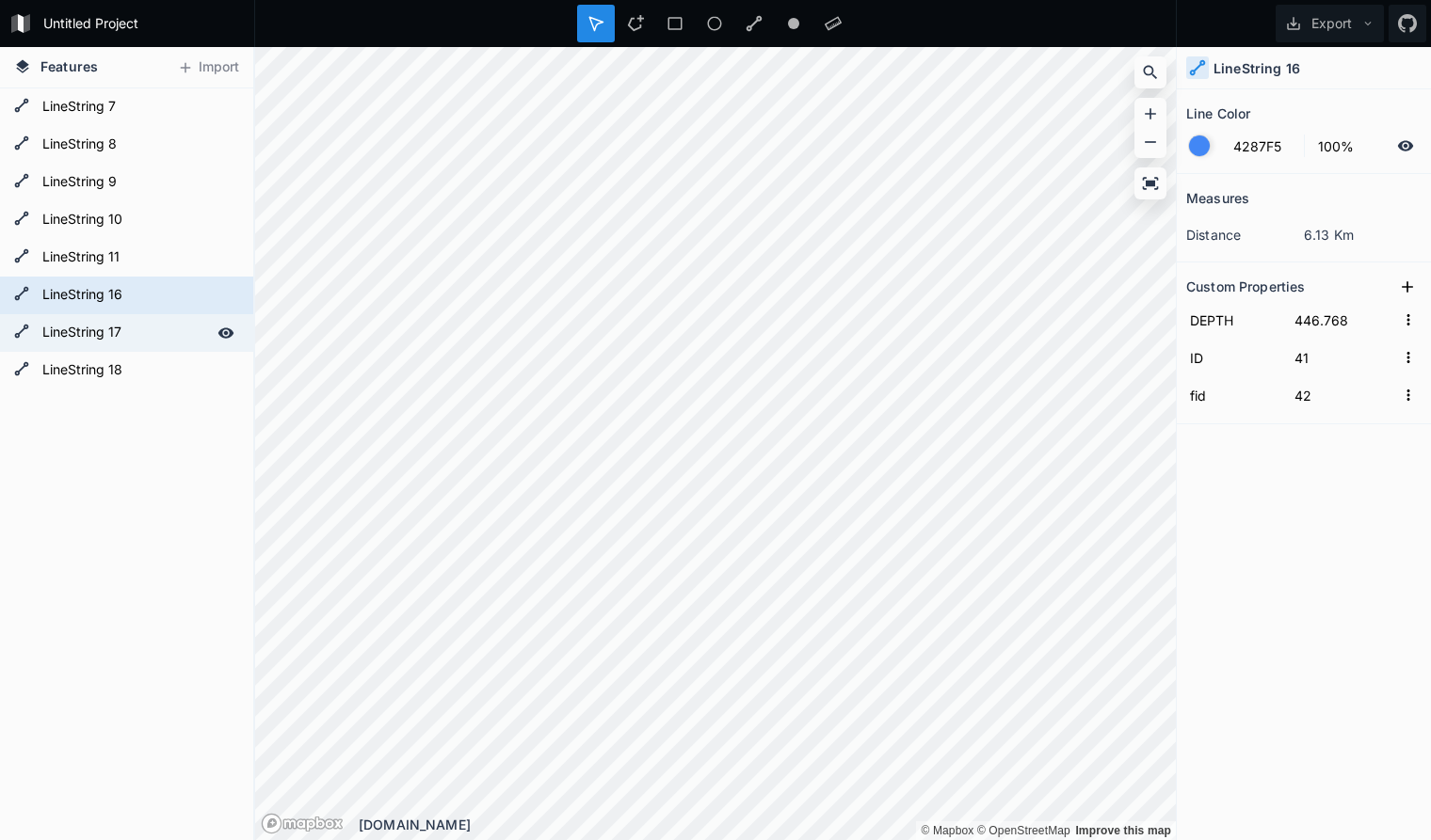
type input "43"
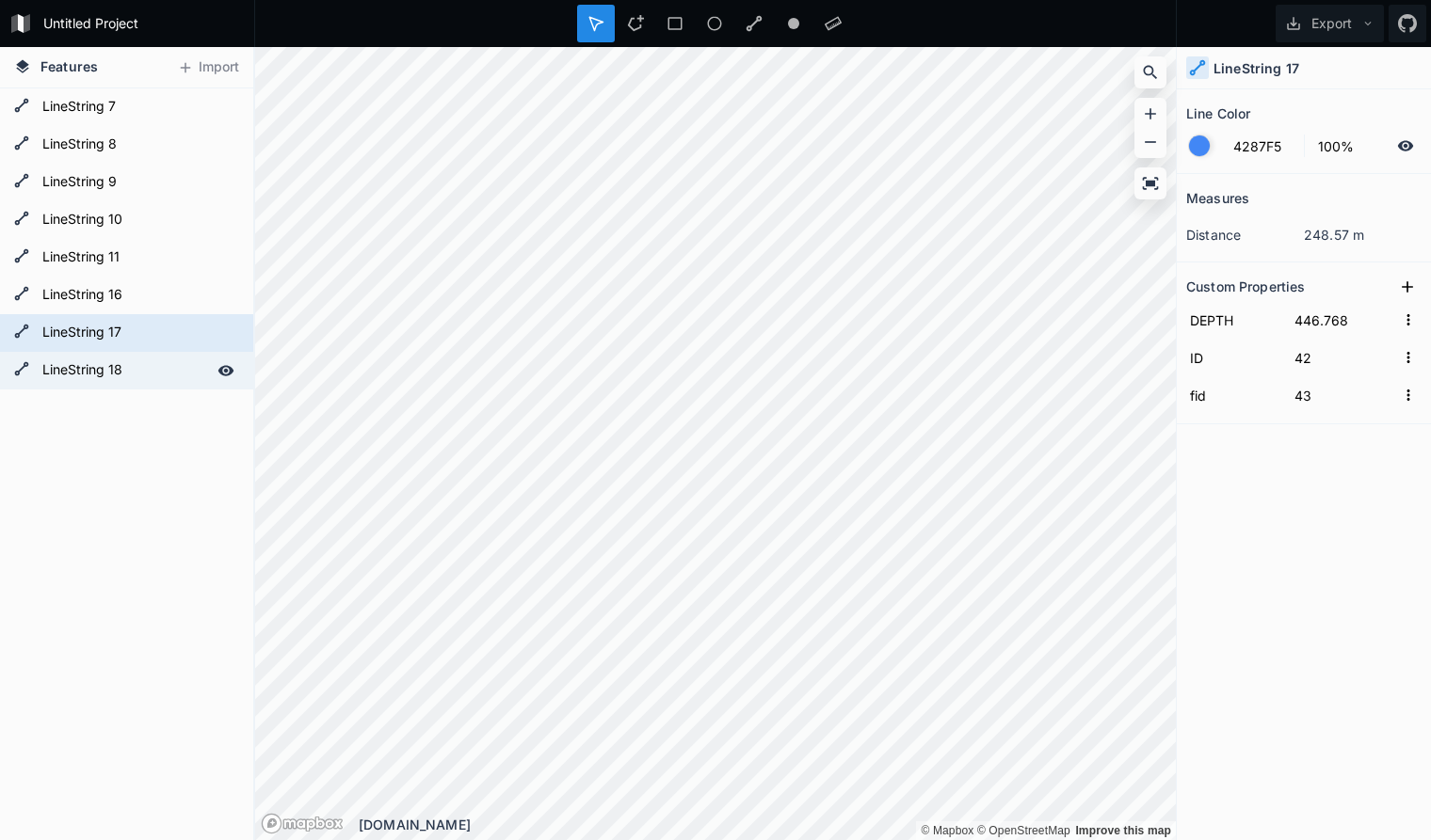
click at [163, 376] on form "LineString 18" at bounding box center [124, 371] width 176 height 29
type input "47"
type input "48"
click at [145, 324] on form "LineString 17" at bounding box center [124, 333] width 176 height 29
type input "42"
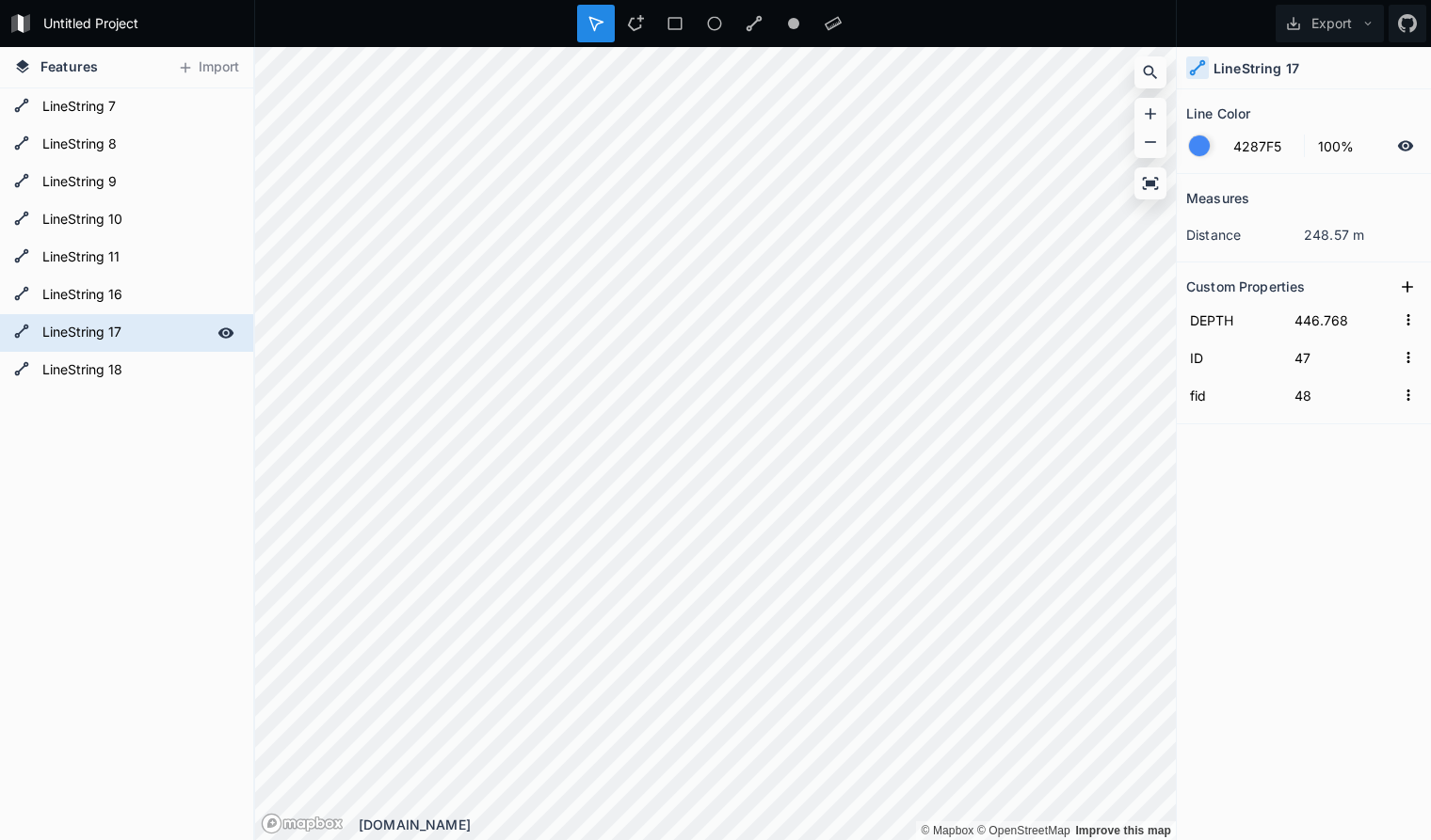
type input "43"
click at [148, 293] on form "LineString 16" at bounding box center [124, 296] width 176 height 29
type input "41"
type input "42"
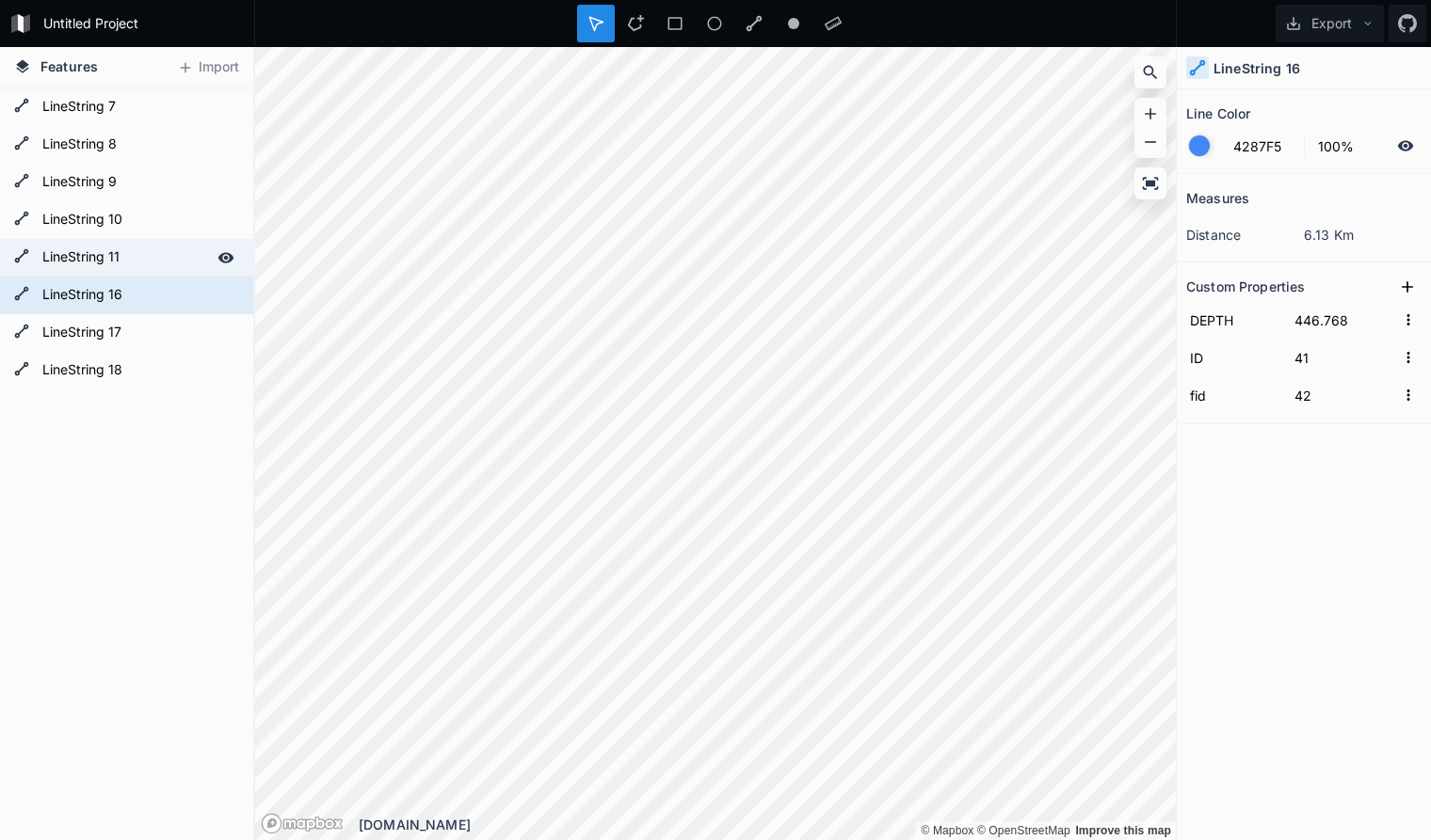
click at [163, 256] on form "LineString 11" at bounding box center [124, 258] width 176 height 29
type input "33"
type input "34"
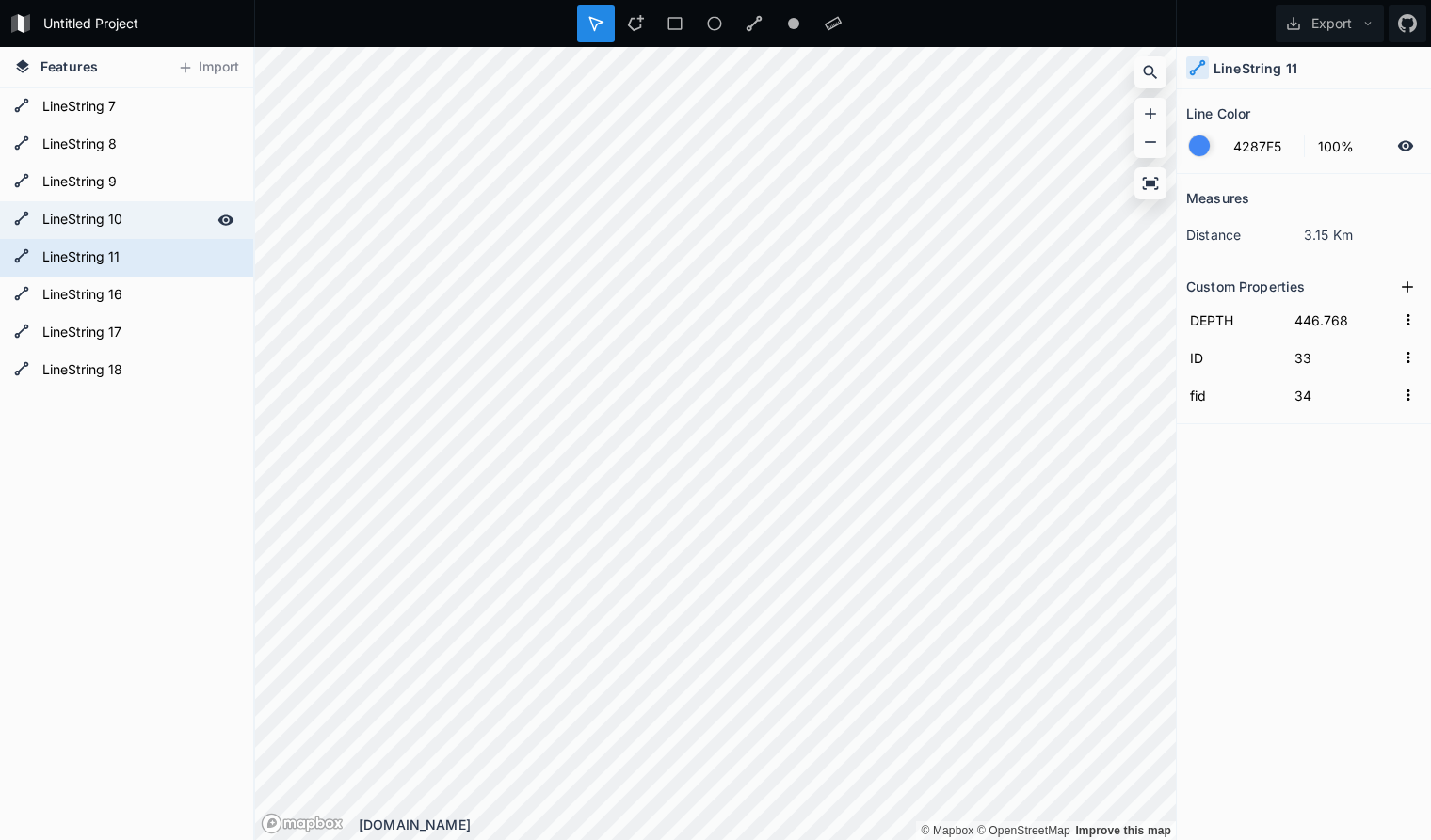
click at [145, 223] on form "LineString 10" at bounding box center [124, 220] width 176 height 29
type input "15"
type input "16"
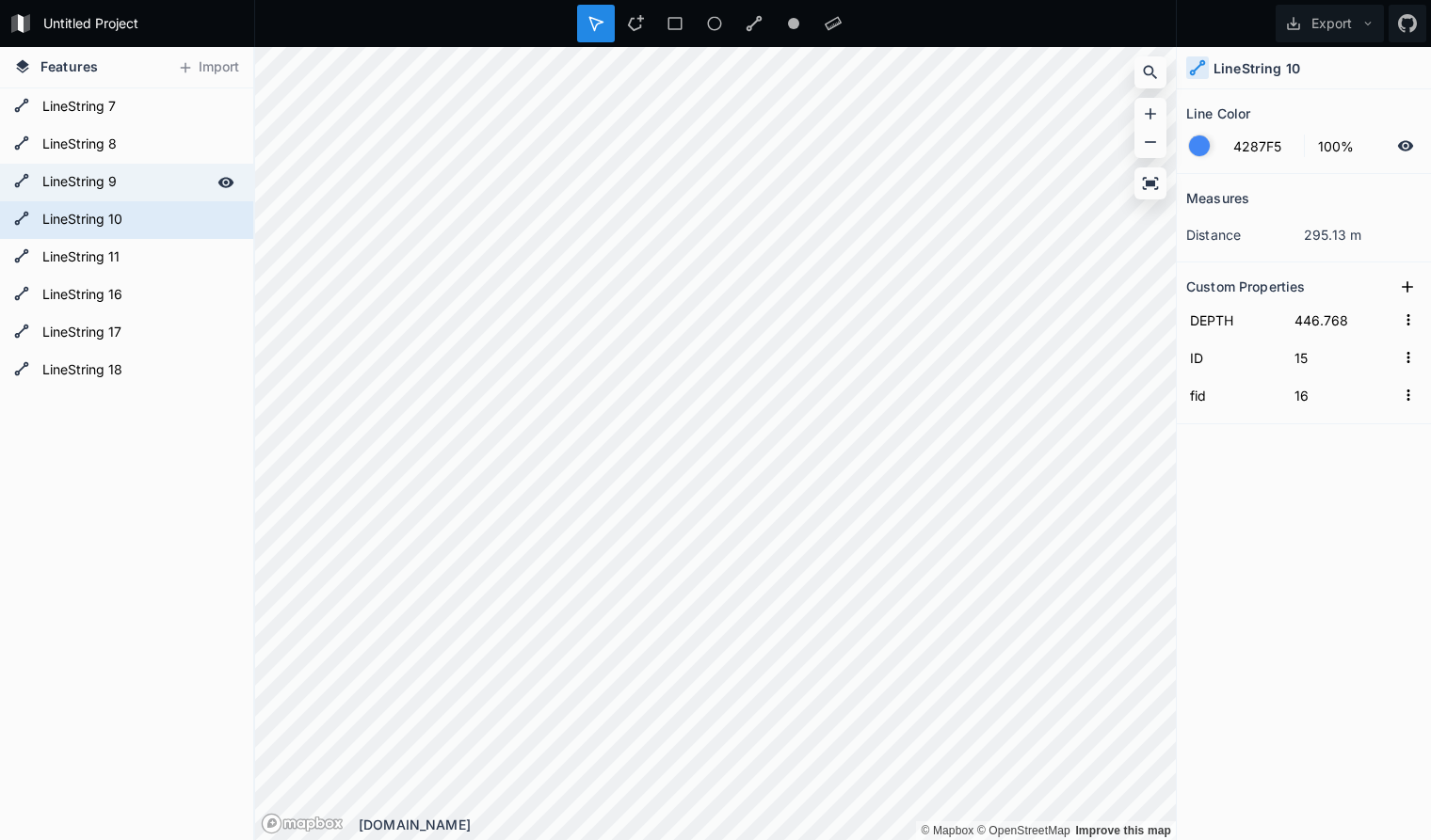
click at [135, 180] on form "LineString 9" at bounding box center [124, 182] width 176 height 29
type input "14"
type input "15"
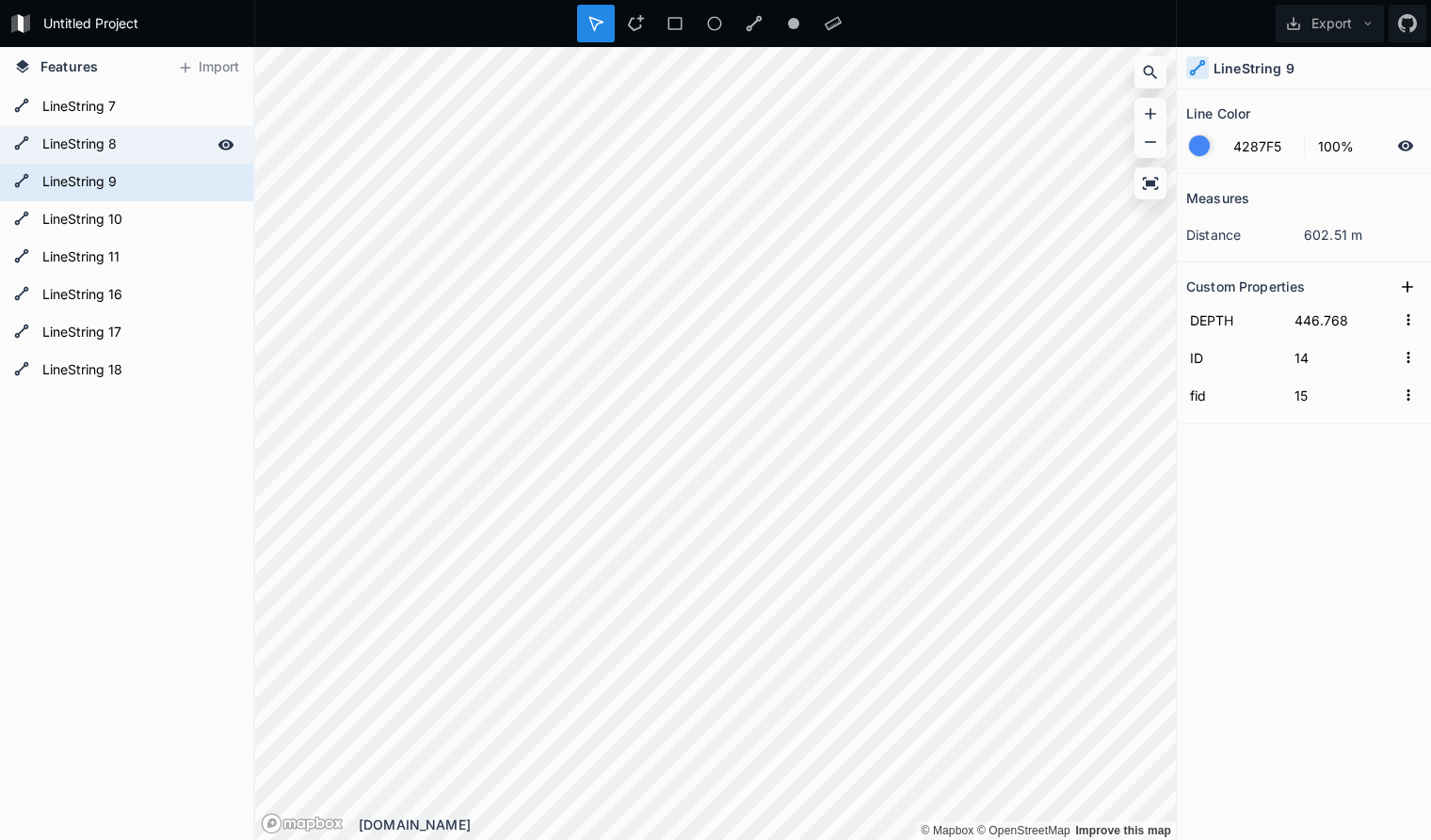
click at [135, 147] on form "LineString 8" at bounding box center [124, 145] width 176 height 29
type input "13"
type input "14"
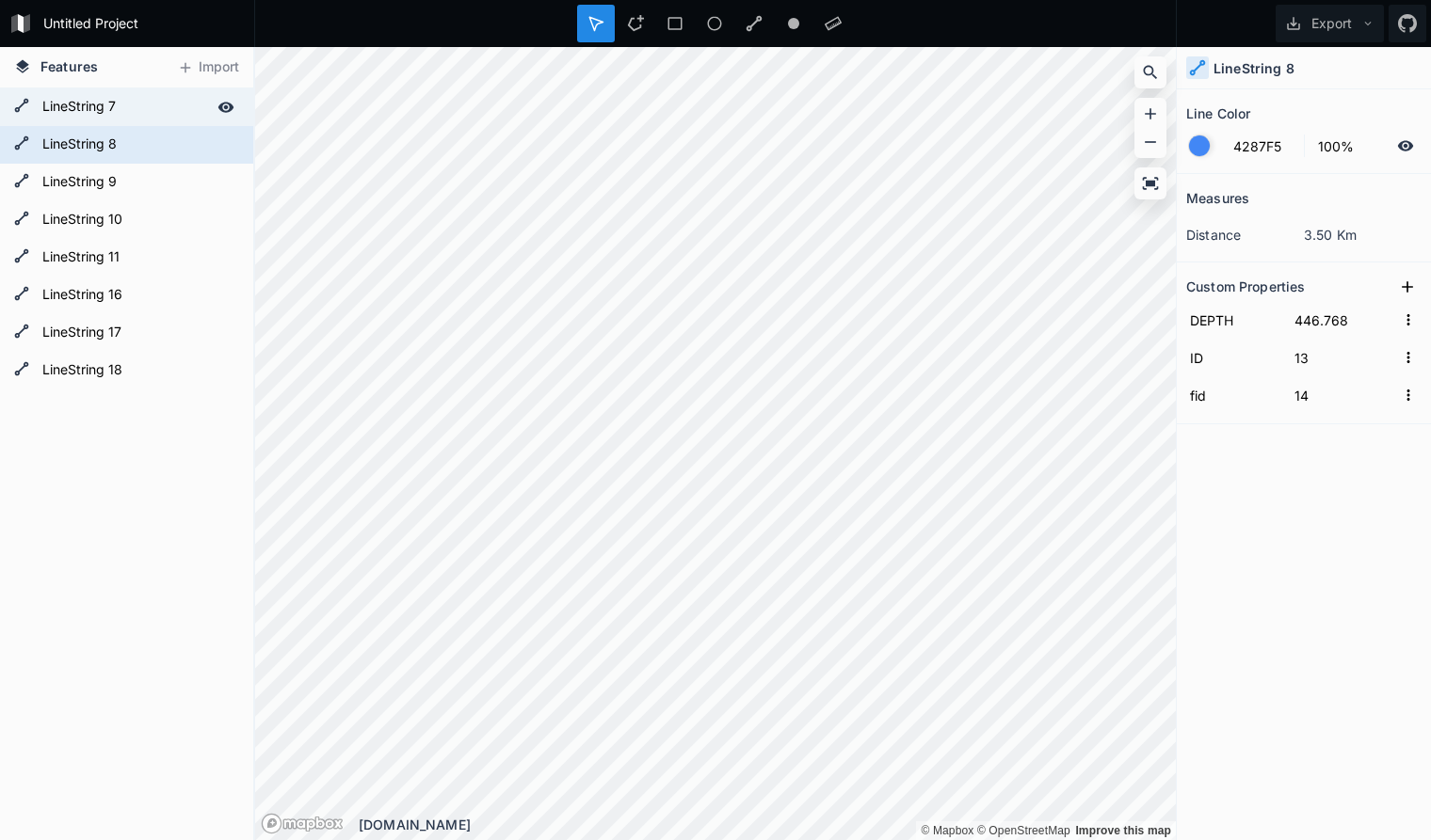
click at [130, 106] on form "LineString 7" at bounding box center [124, 108] width 176 height 29
type input "6"
type input "7"
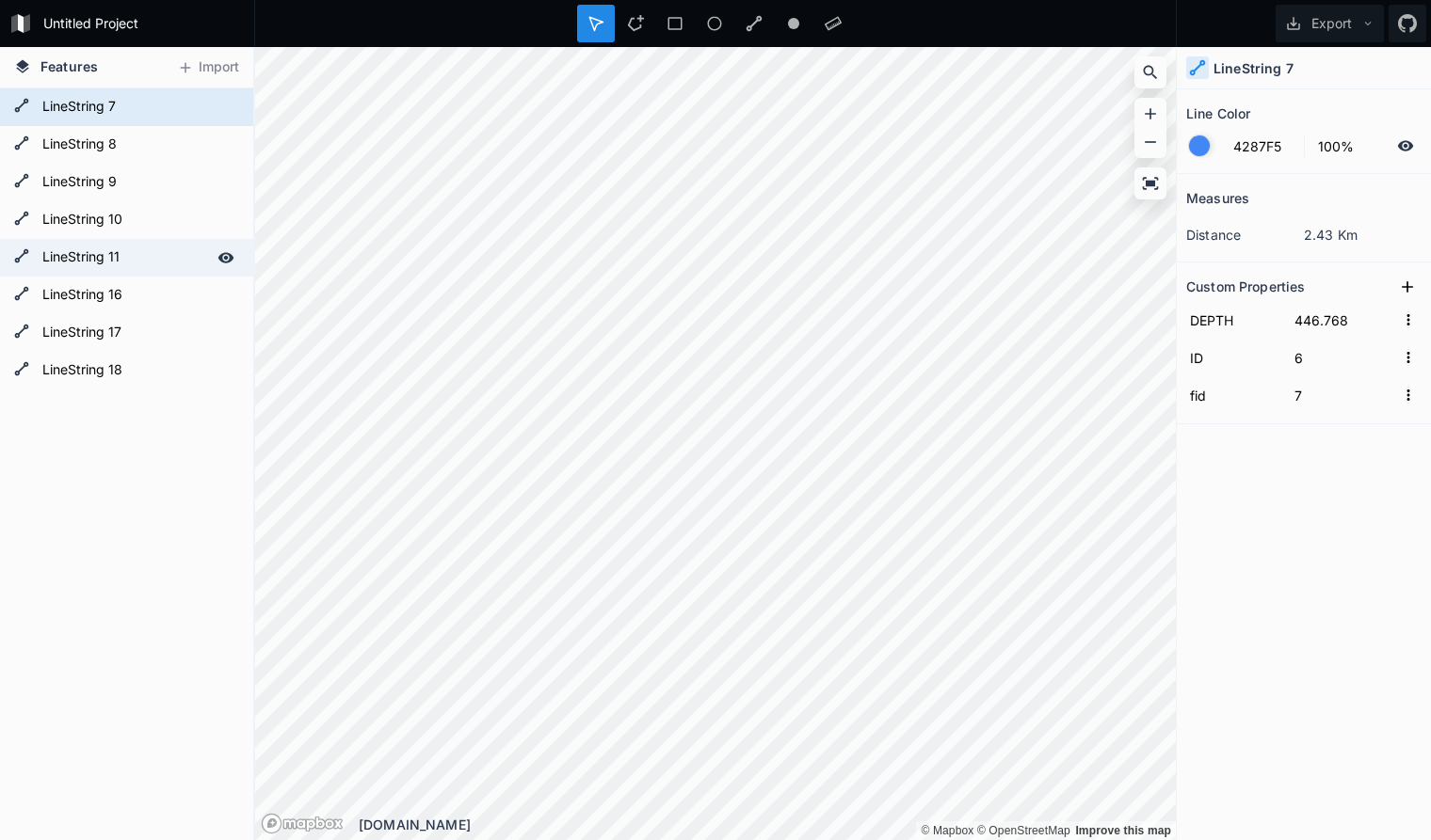
click at [155, 256] on form "LineString 11" at bounding box center [124, 258] width 176 height 29
type input "33"
type input "34"
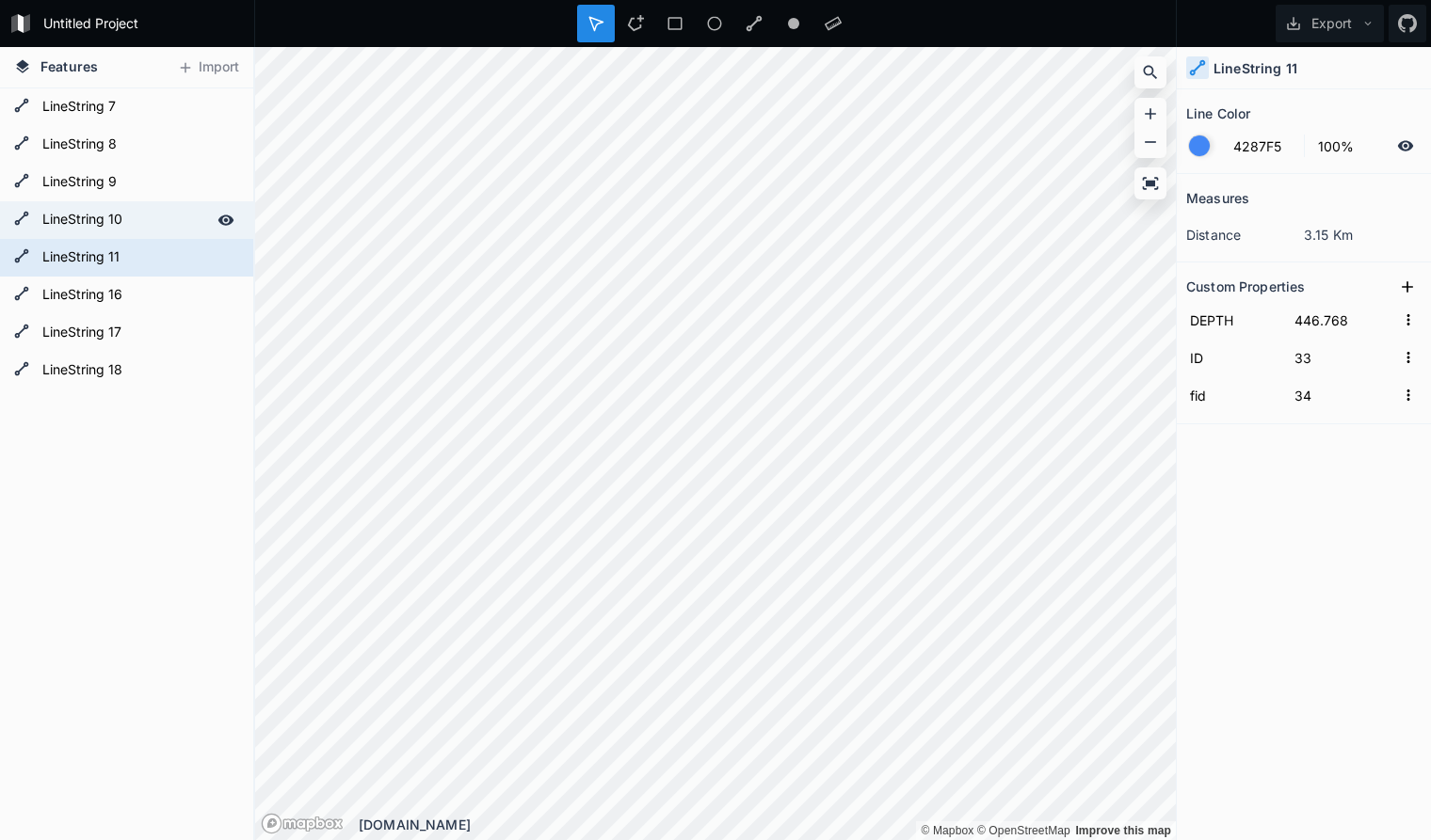
click at [146, 217] on form "LineString 10" at bounding box center [124, 220] width 176 height 29
type input "15"
type input "16"
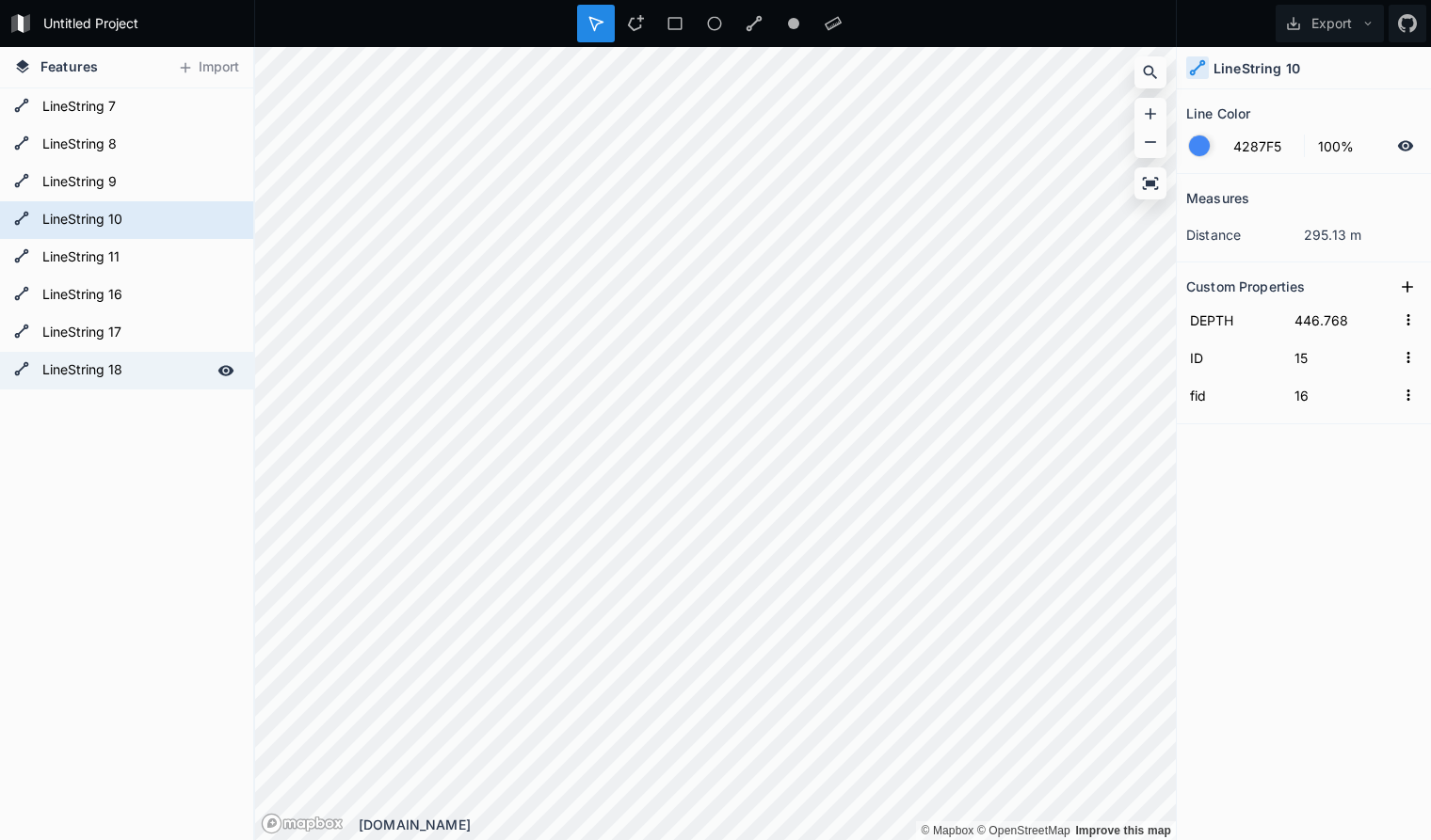
click at [132, 369] on form "LineString 18" at bounding box center [124, 371] width 176 height 29
type input "47"
type input "48"
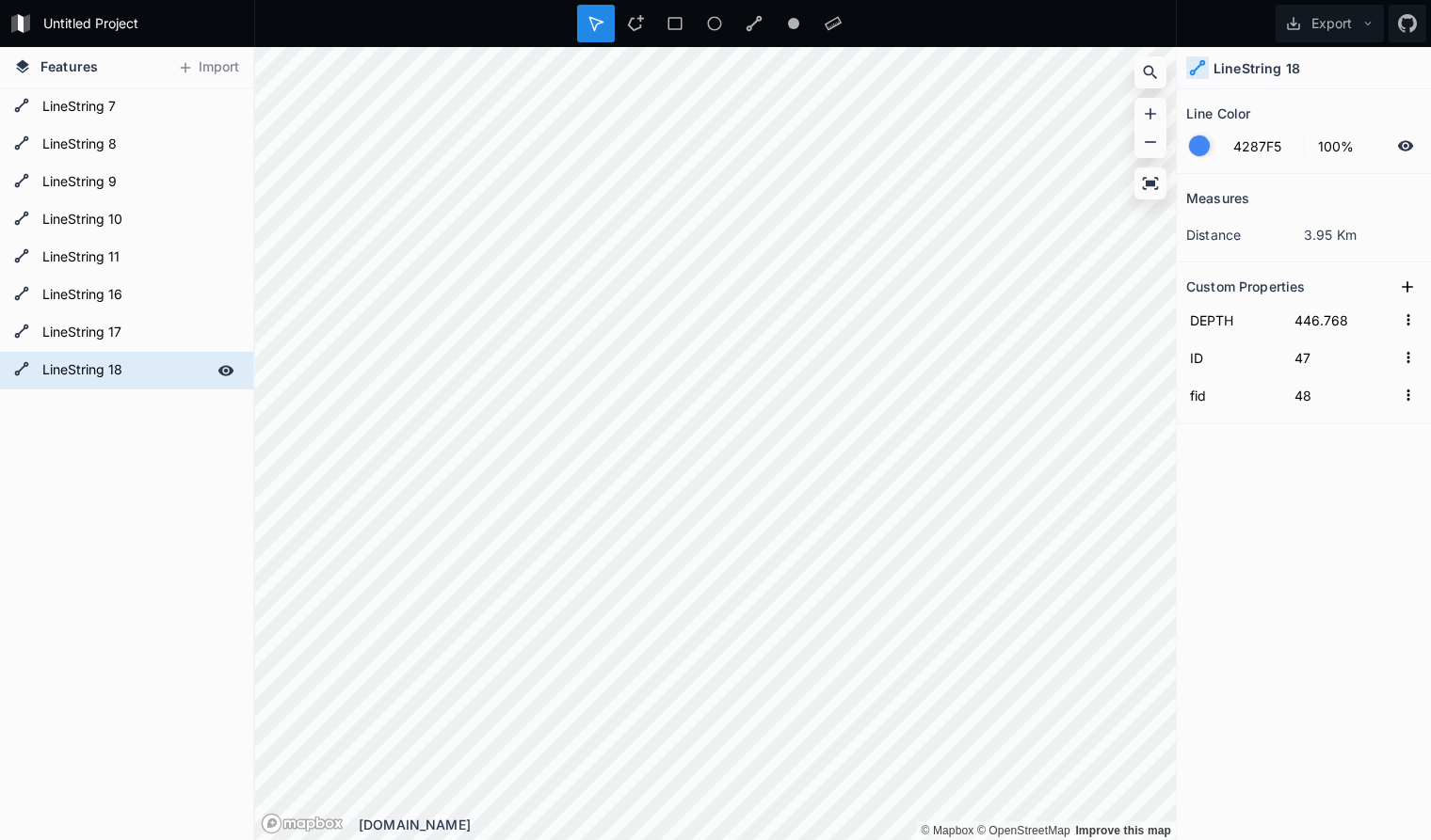
click at [125, 370] on form "LineString 18" at bounding box center [124, 371] width 176 height 29
type input "Beinwil"
click at [170, 338] on form "LineString 17" at bounding box center [124, 333] width 176 height 29
type input "42"
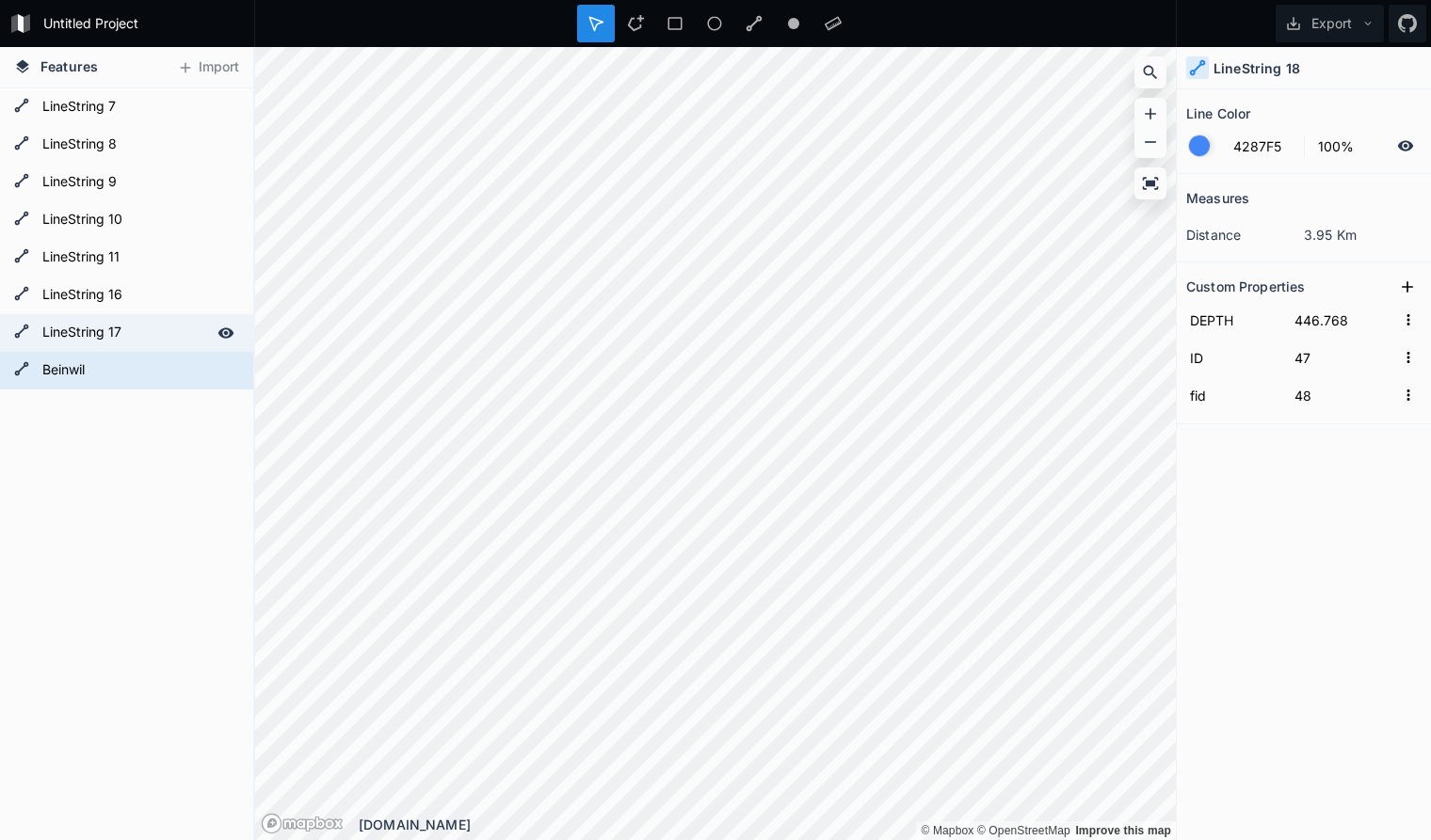
type input "43"
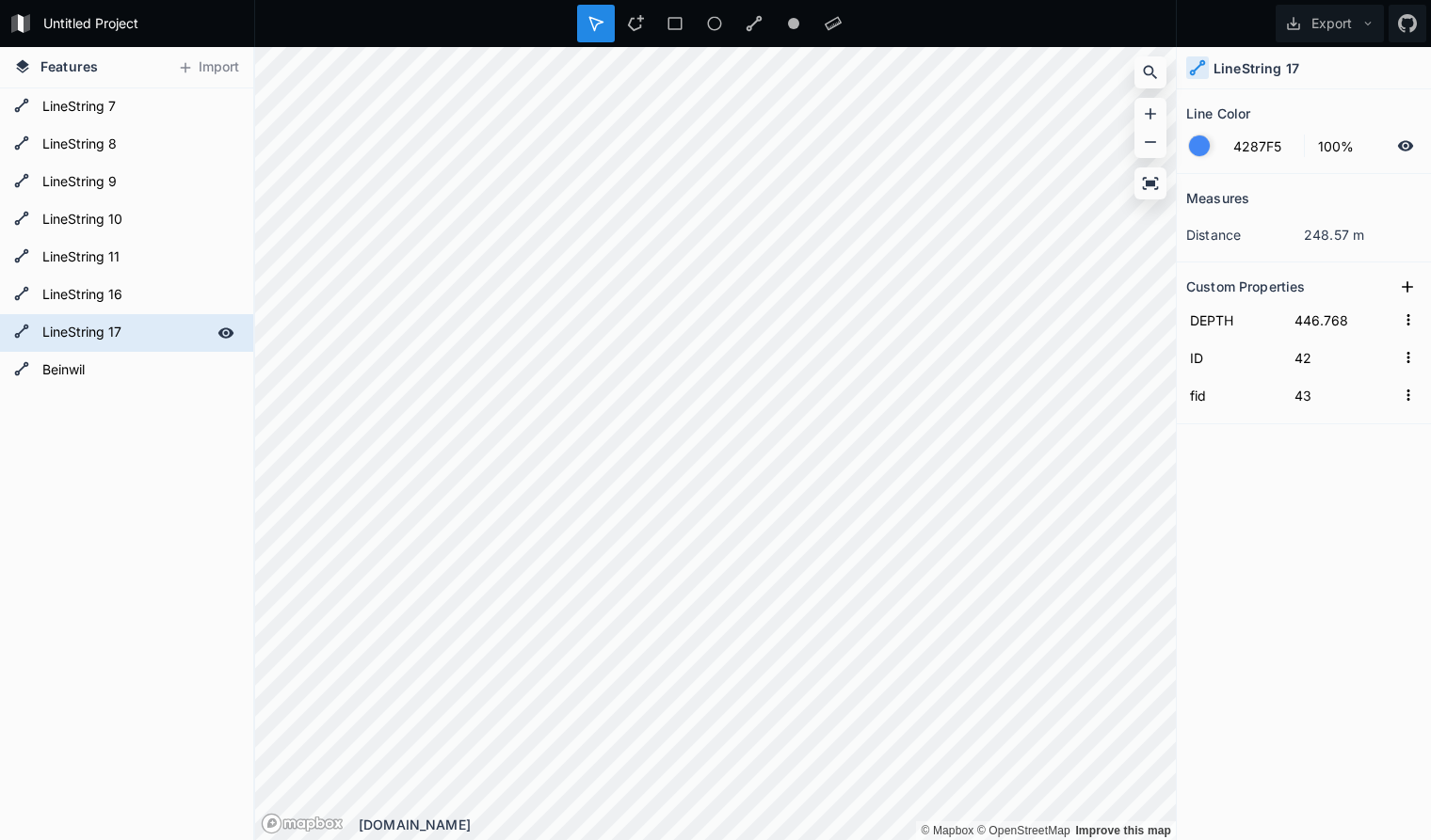
click at [161, 337] on form "LineString 17" at bounding box center [124, 333] width 176 height 29
click at [152, 336] on form "LineString 17" at bounding box center [124, 333] width 176 height 29
type input "Mosen_Aesch"
click input "submit" at bounding box center [0, 0] width 0 height 0
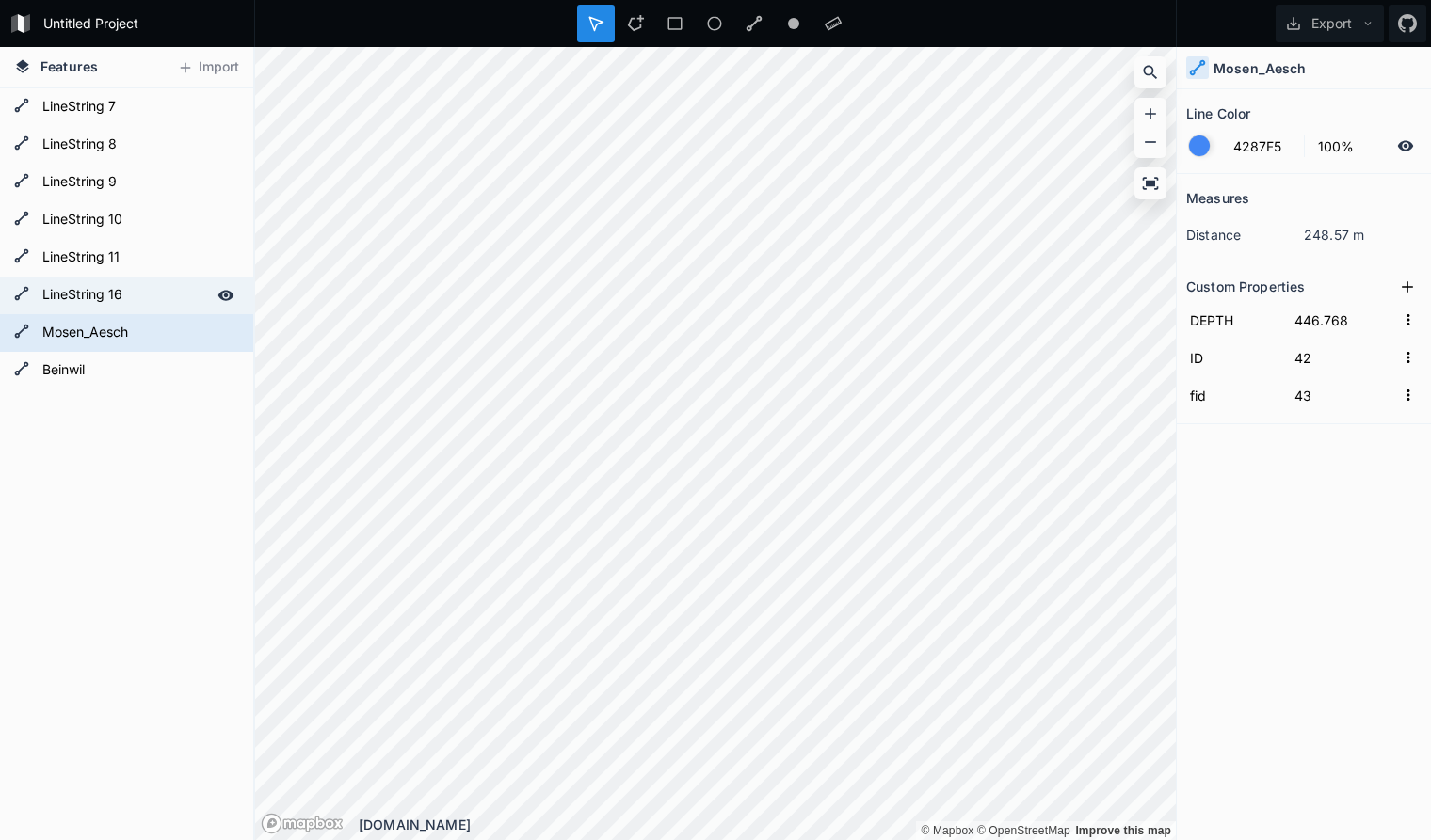
click at [141, 296] on form "LineString 16" at bounding box center [124, 296] width 176 height 29
type input "41"
type input "42"
click at [141, 296] on form "LineString 16" at bounding box center [124, 296] width 176 height 29
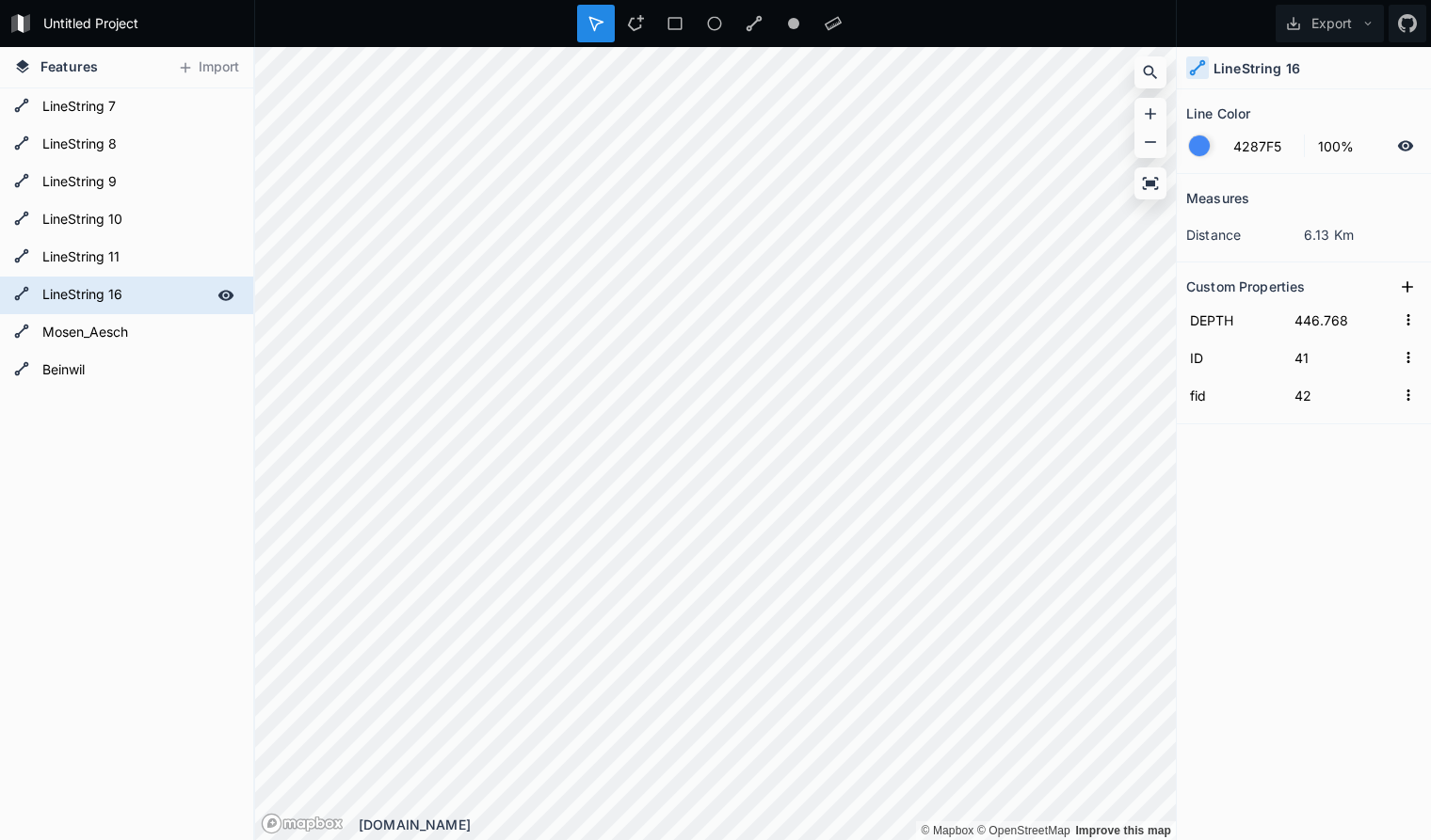
click at [141, 296] on form "LineString 16" at bounding box center [124, 296] width 176 height 29
type input "Aesch_Delfin"
click input "submit" at bounding box center [0, 0] width 0 height 0
click at [135, 257] on form "LineString 11" at bounding box center [124, 258] width 176 height 29
type input "33"
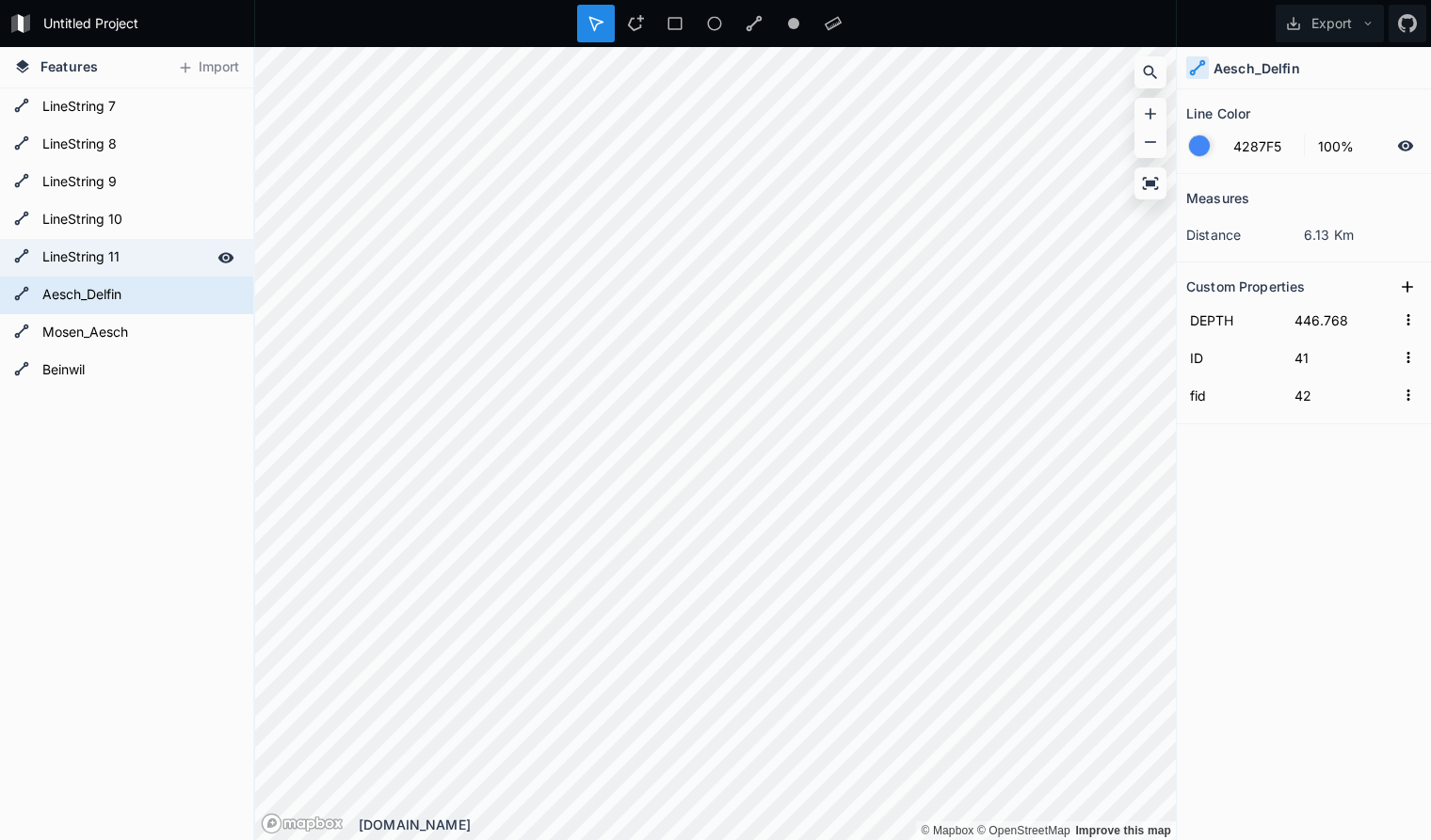
type input "34"
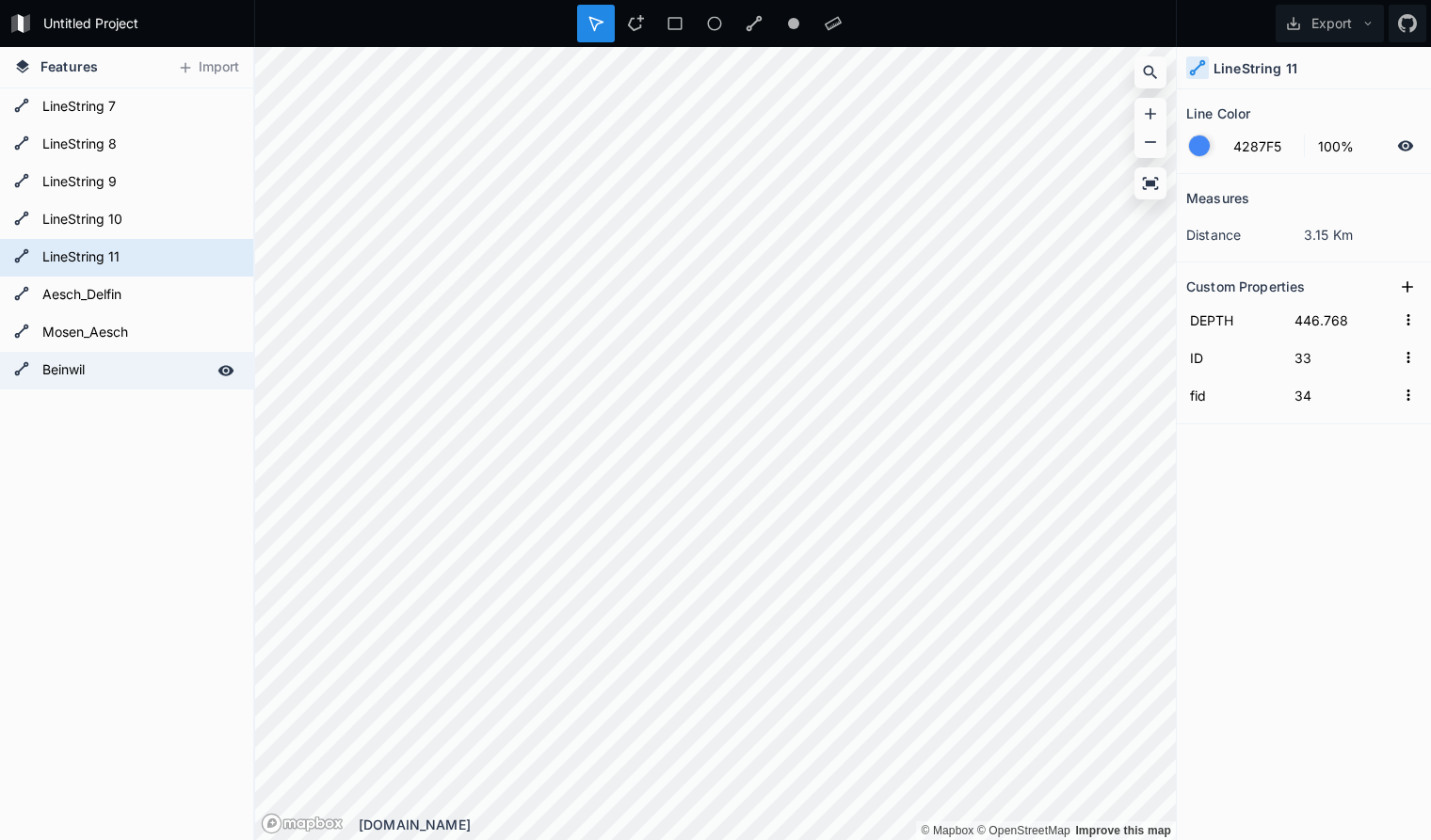
click at [87, 375] on form "Beinwil" at bounding box center [124, 371] width 176 height 29
type input "47"
type input "48"
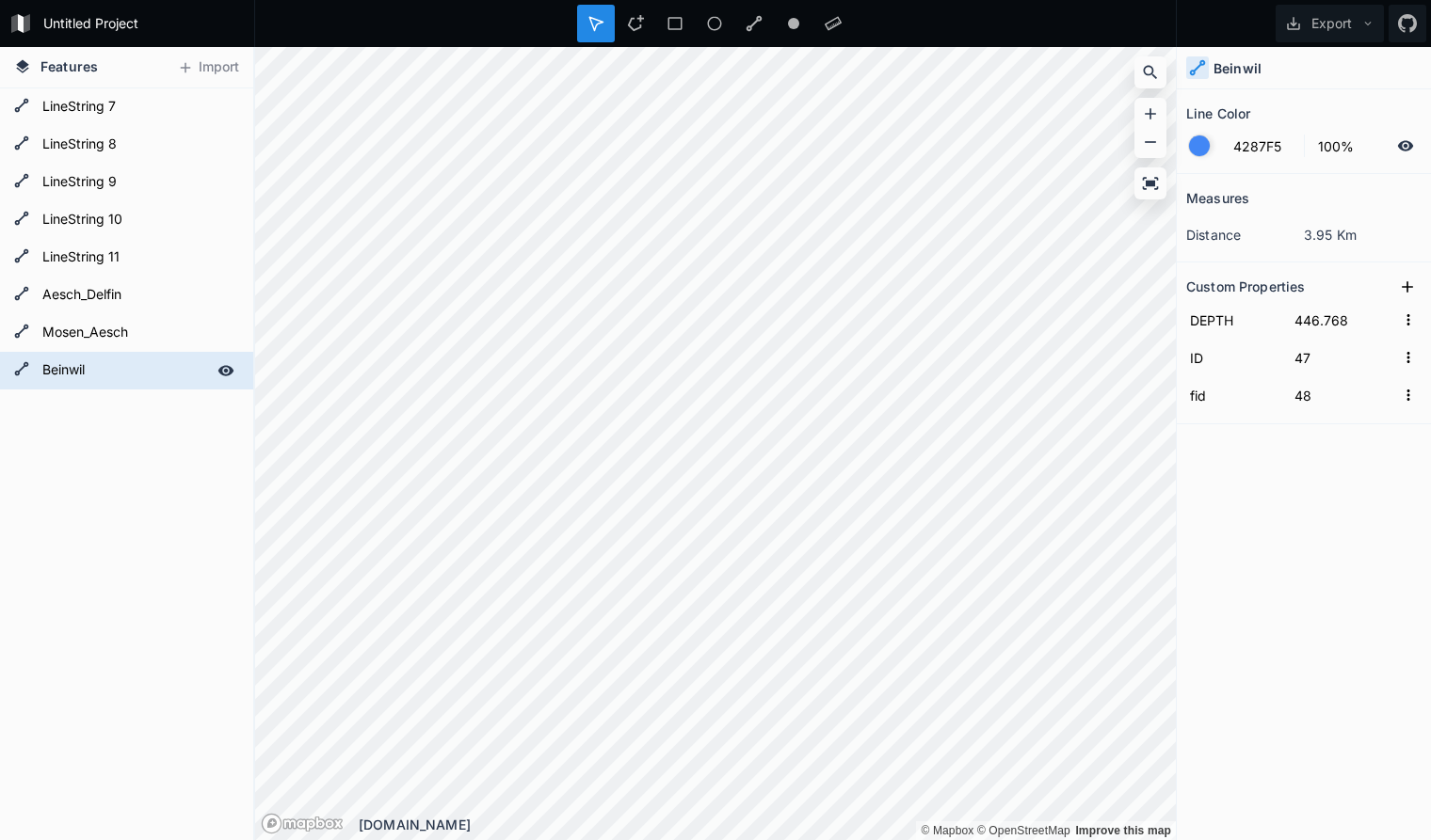
click at [92, 373] on form "Beinwil" at bounding box center [124, 371] width 176 height 29
click at [96, 370] on form "Beinwil" at bounding box center [124, 371] width 176 height 29
click at [108, 369] on input "Beinwil" at bounding box center [124, 370] width 176 height 27
type input "Beinwil_Mosen"
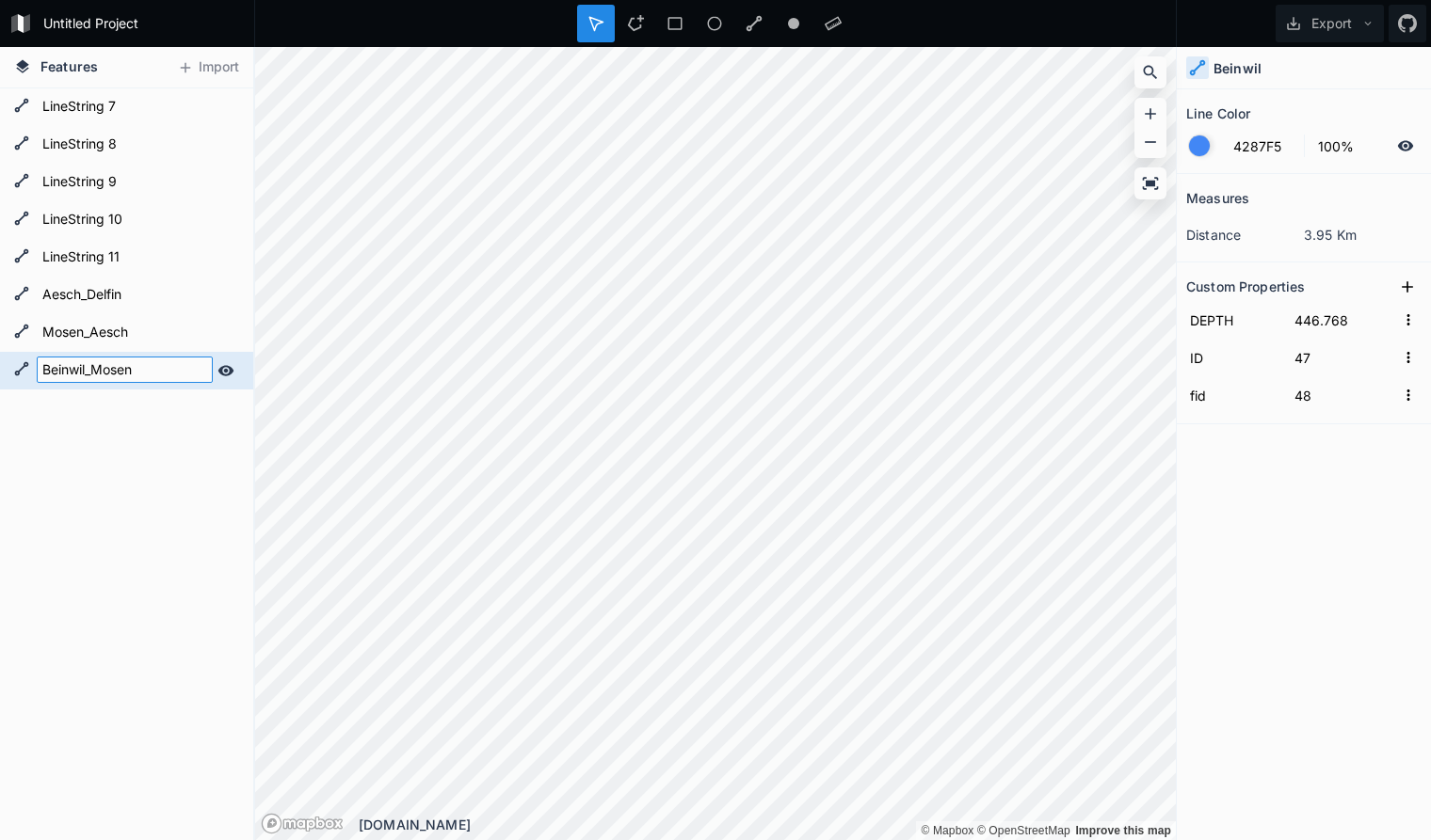
click input "submit" at bounding box center [0, 0] width 0 height 0
click at [125, 256] on form "LineString 11" at bounding box center [124, 258] width 176 height 29
type input "33"
type input "34"
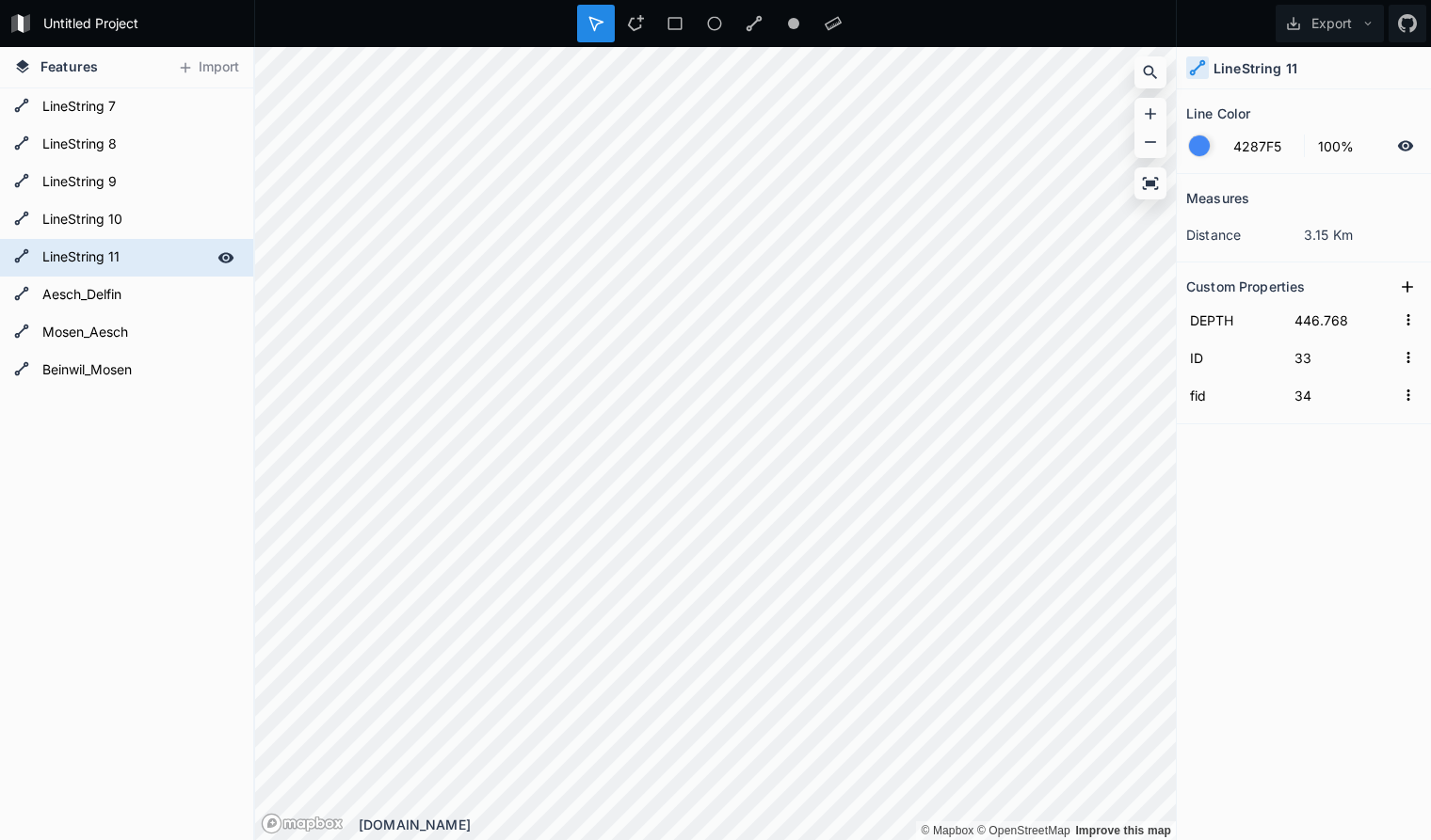
click at [126, 256] on form "LineString 11" at bounding box center [124, 258] width 176 height 29
type input "Birrwil_Beinwil"
click input "submit" at bounding box center [0, 0] width 0 height 0
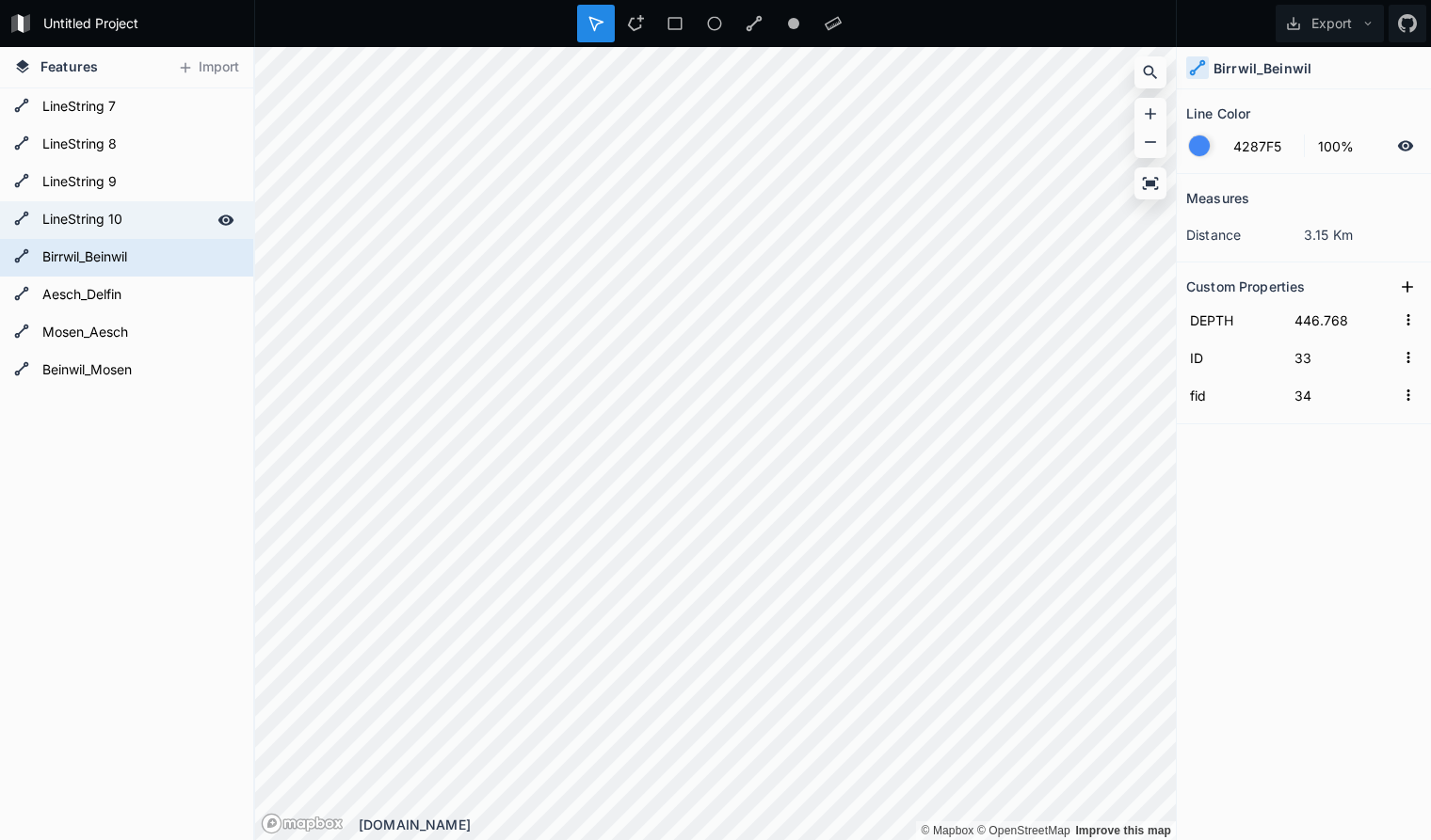
click at [146, 220] on form "LineString 10" at bounding box center [124, 220] width 176 height 29
type input "15"
type input "16"
click at [135, 220] on form "LineString 10" at bounding box center [124, 220] width 176 height 29
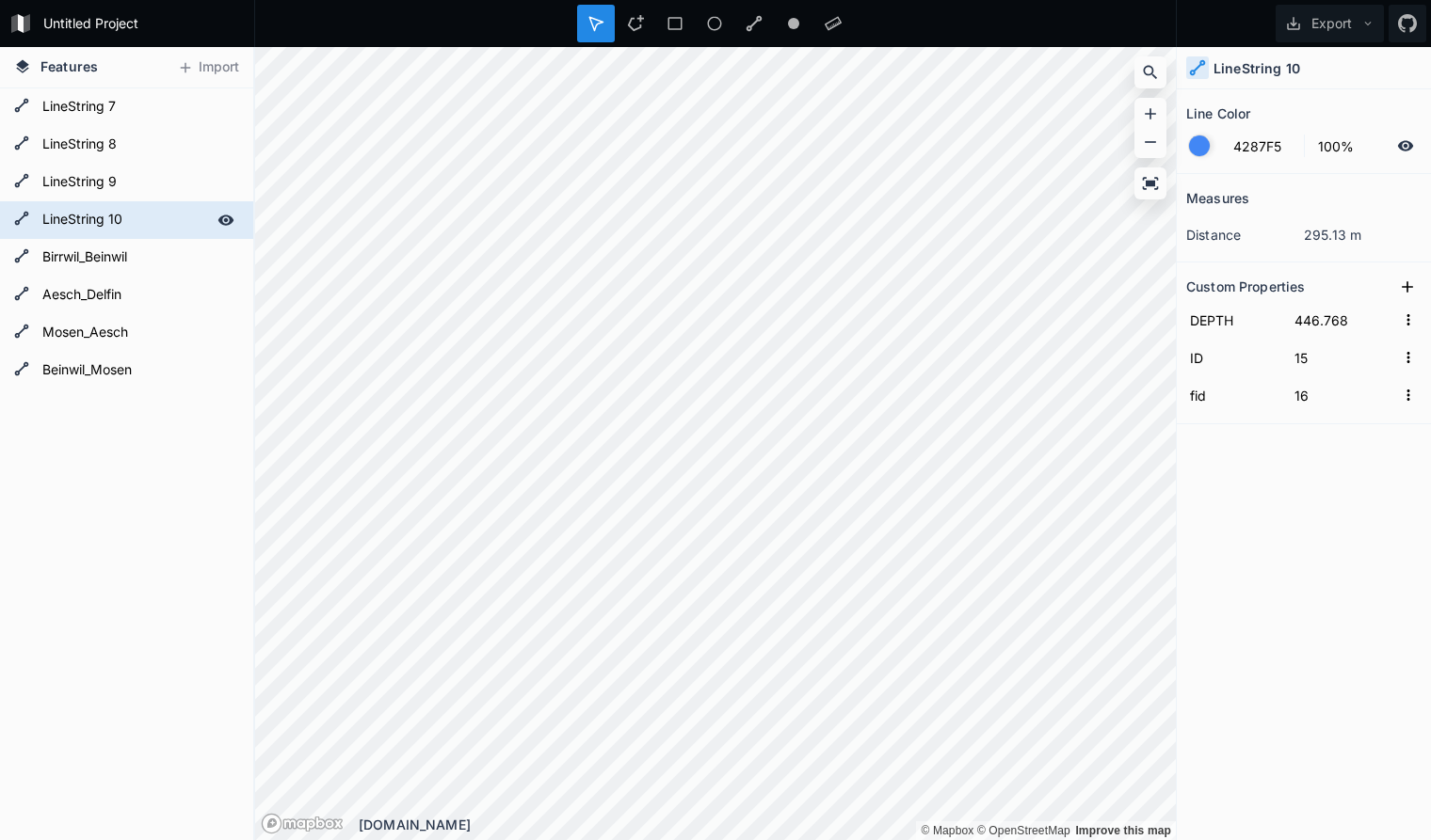
click at [135, 220] on form "LineString 10" at bounding box center [124, 220] width 176 height 29
type input "Birrwil"
click input "submit" at bounding box center [0, 0] width 0 height 0
click at [148, 188] on form "LineString 9" at bounding box center [124, 182] width 176 height 29
type input "14"
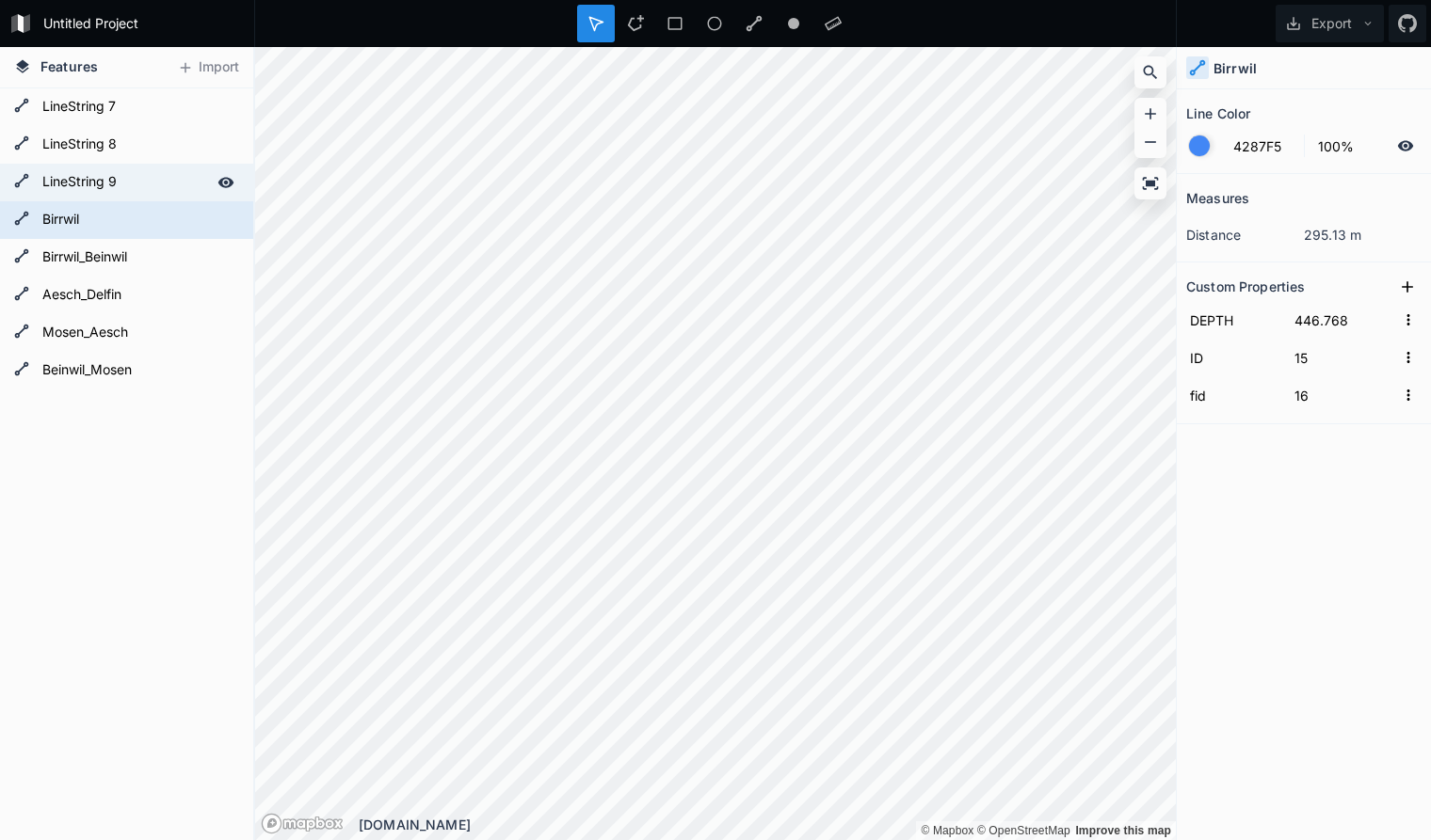
type input "15"
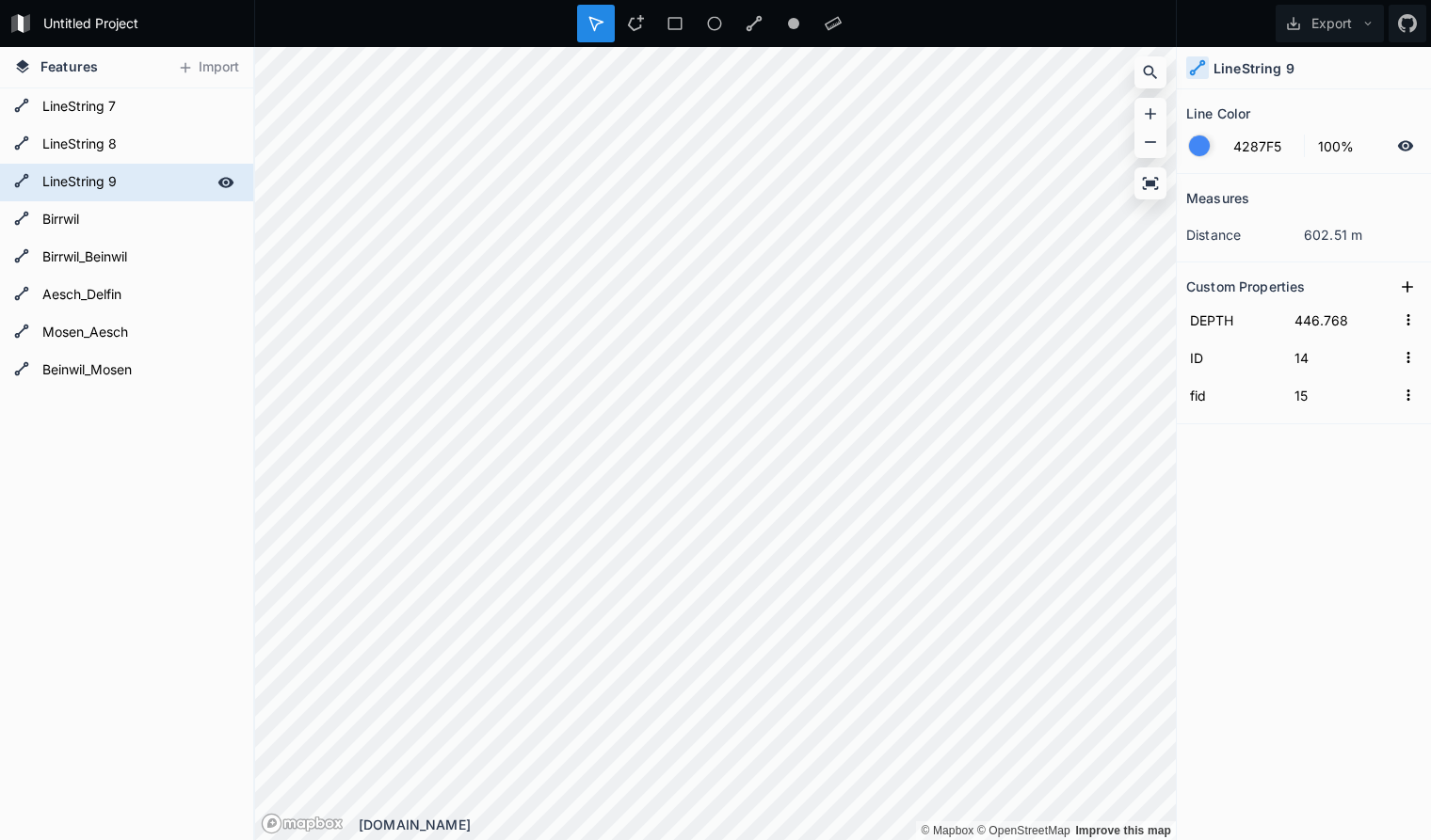
click at [147, 182] on form "LineString 9" at bounding box center [124, 182] width 176 height 29
type input "Boniswil_Birrwil"
click input "submit" at bounding box center [0, 0] width 0 height 0
click at [161, 140] on form "LineString 8" at bounding box center [124, 145] width 176 height 29
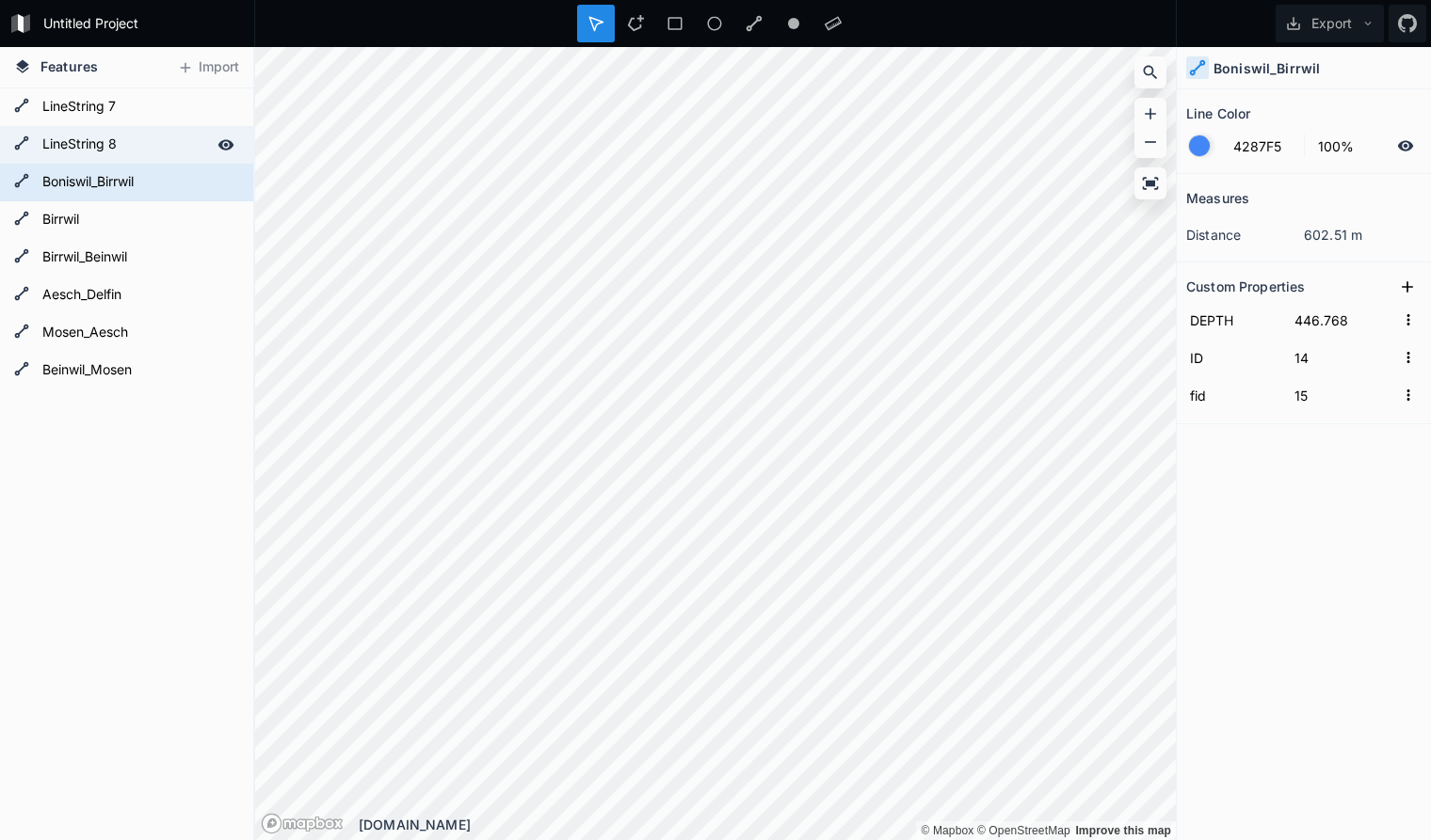
type input "13"
type input "14"
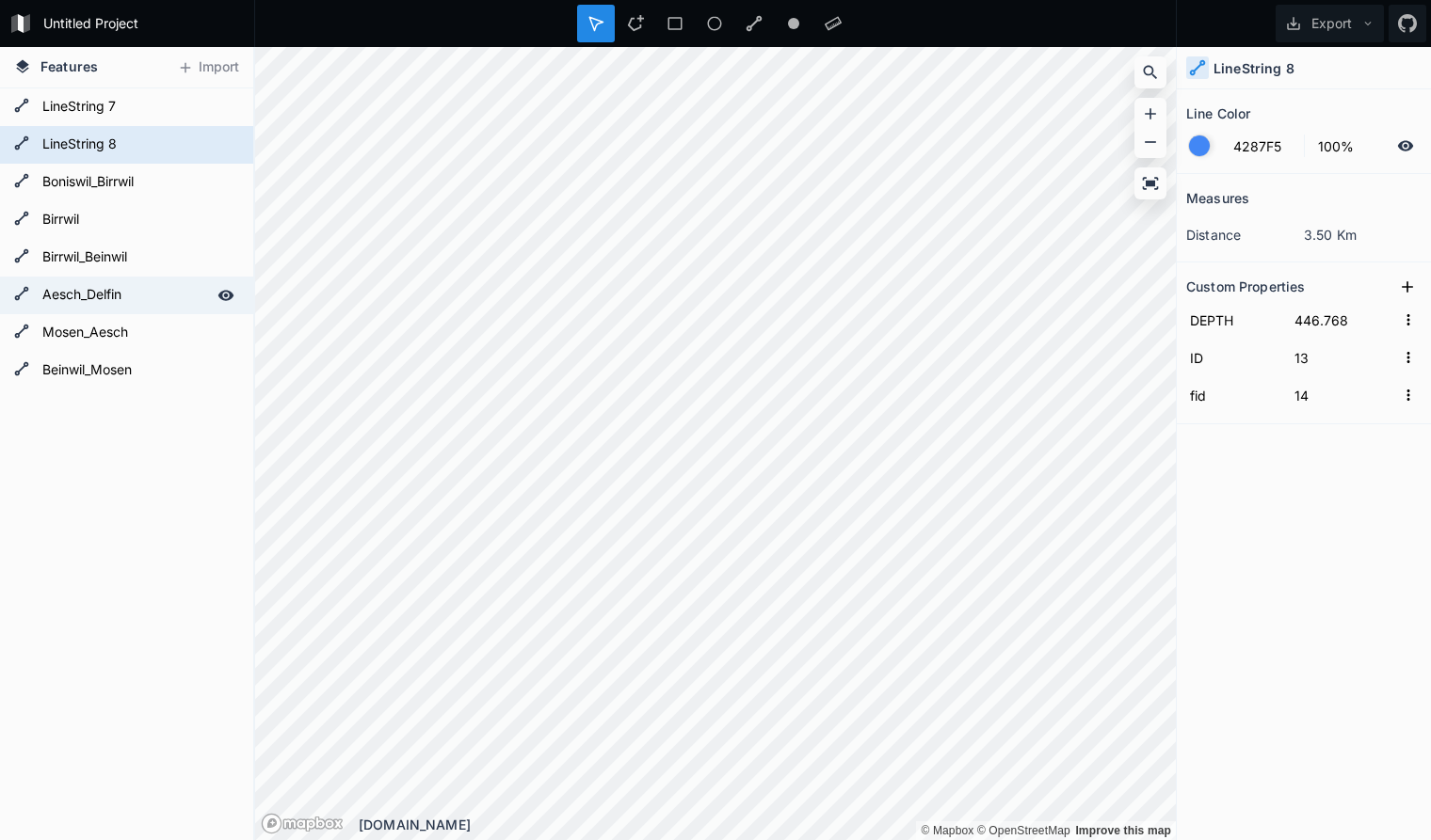
click at [128, 296] on form "Aesch_Delfin" at bounding box center [124, 296] width 176 height 29
type input "41"
type input "42"
click at [137, 150] on form "LineString 8" at bounding box center [124, 145] width 176 height 29
type input "13"
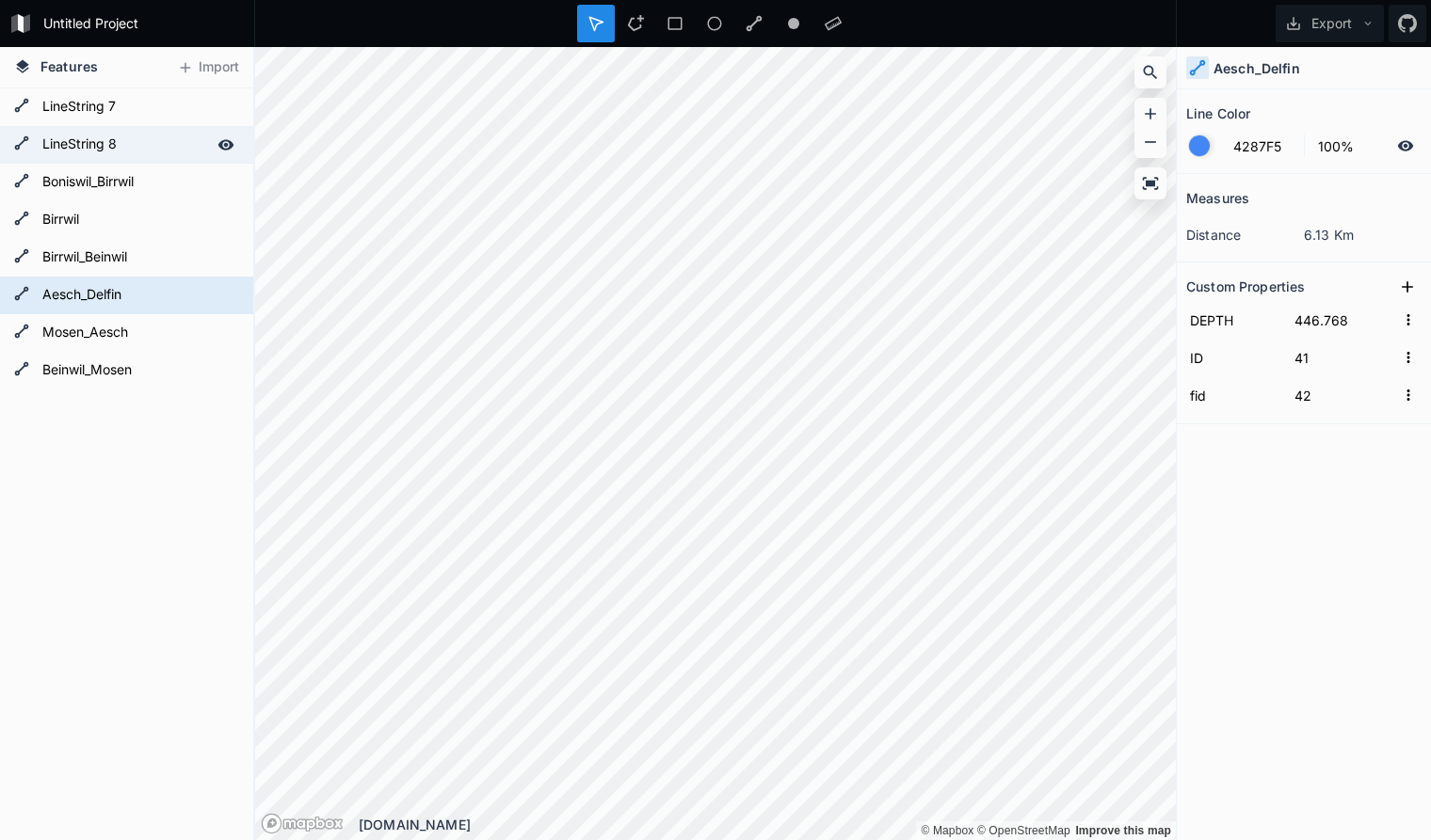
type input "14"
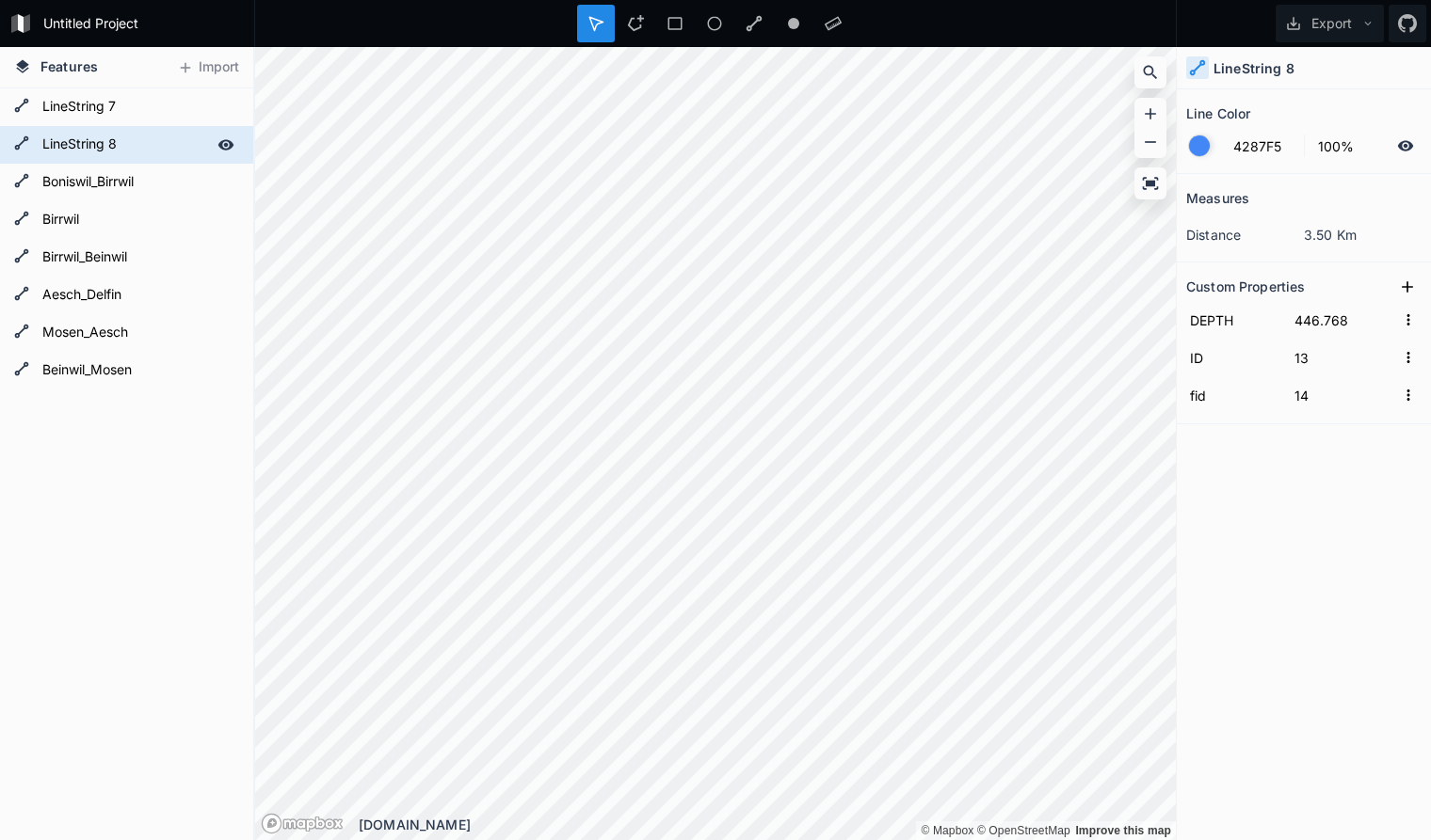
click at [137, 150] on form "LineString 8" at bounding box center [124, 145] width 176 height 29
type input "Delfin_Seengen"
click input "submit" at bounding box center [0, 0] width 0 height 0
click at [130, 102] on form "LineString 7" at bounding box center [124, 108] width 176 height 29
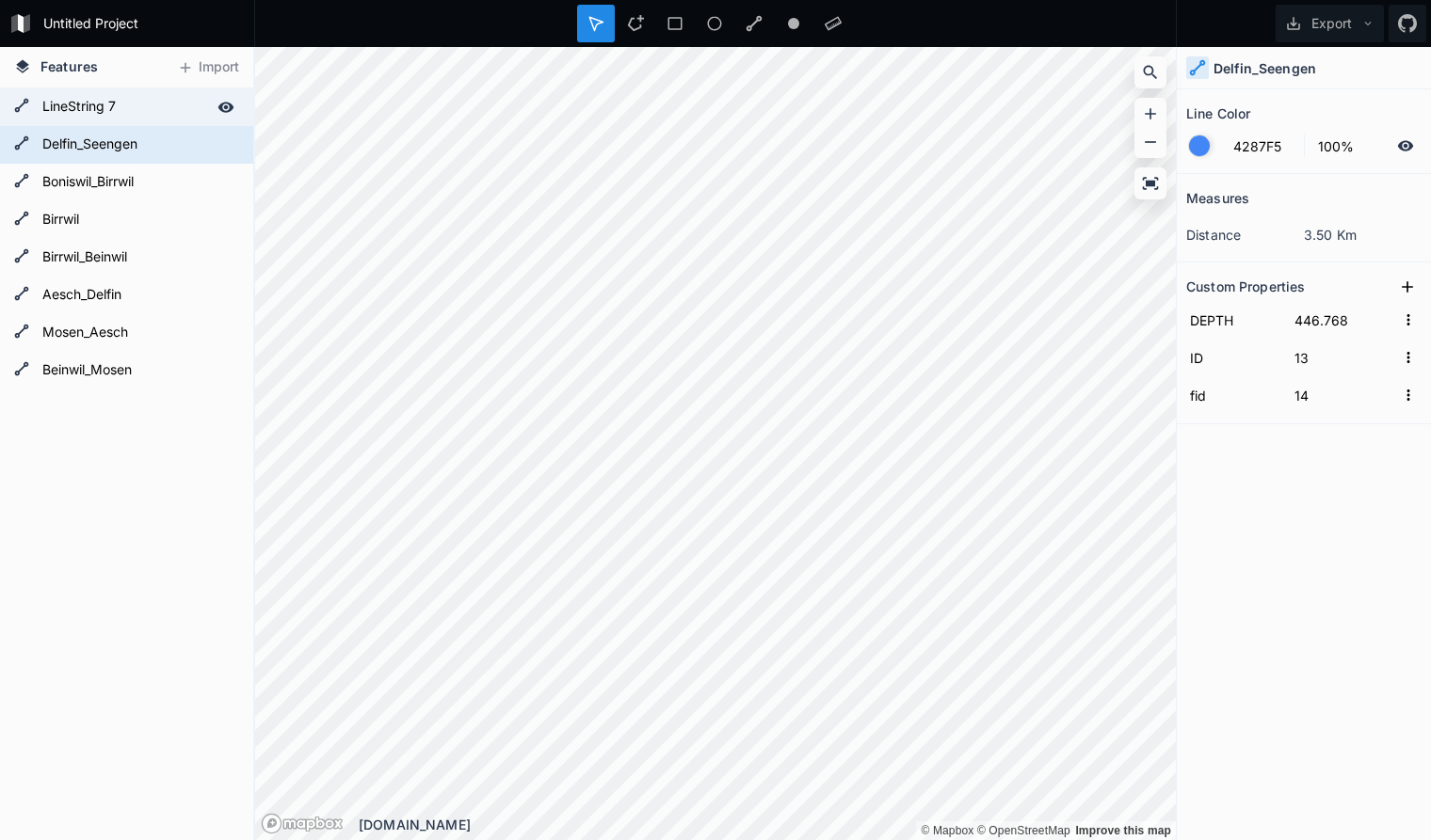
type input "6"
type input "7"
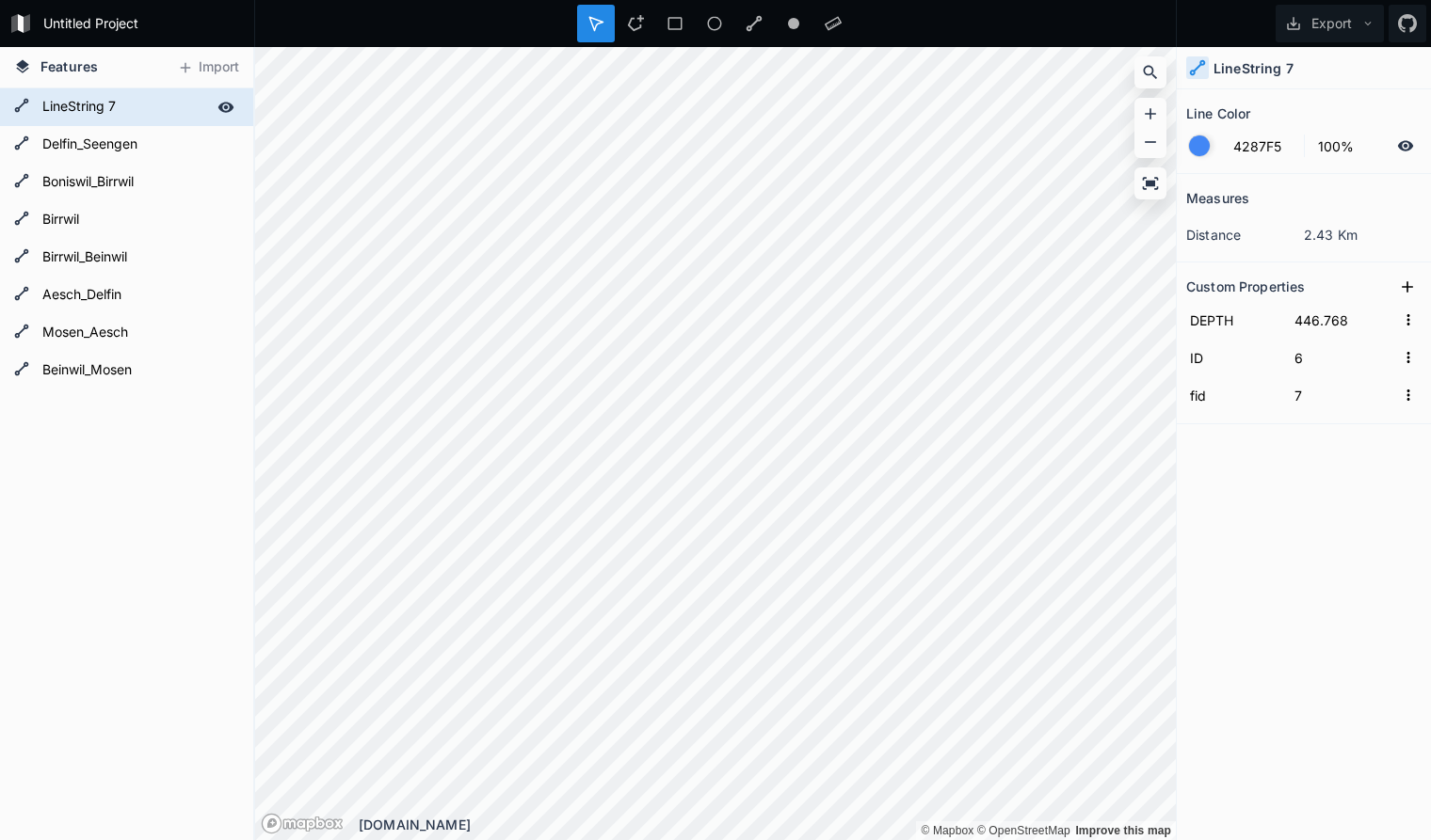
click at [128, 104] on form "LineString 7" at bounding box center [124, 108] width 176 height 29
type input "Seengen_Boniswil"
click input "submit" at bounding box center [0, 0] width 0 height 0
click at [158, 101] on form "Seengen_Boniswil" at bounding box center [124, 108] width 176 height 29
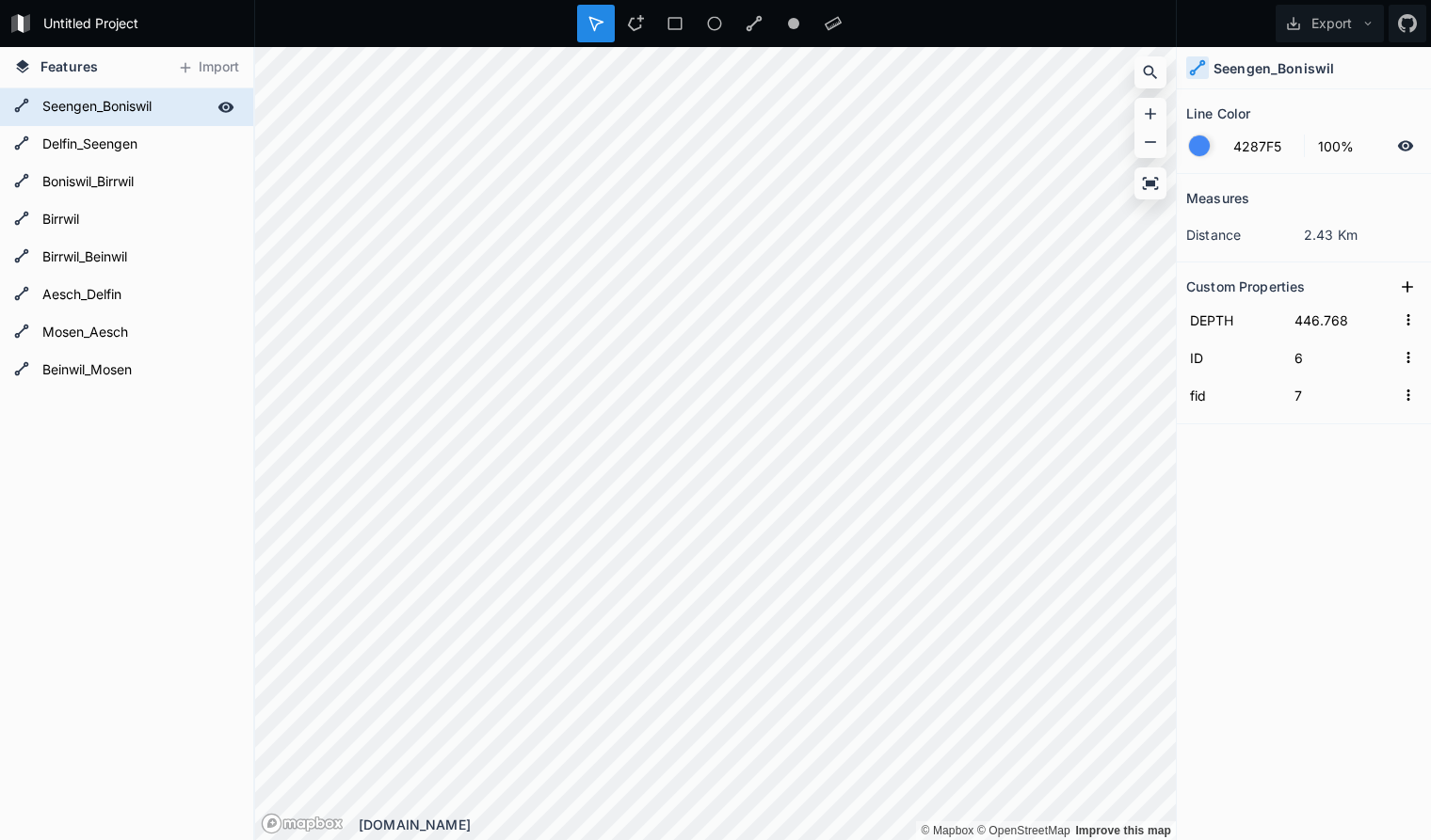
click at [174, 101] on form "Seengen_Boniswil" at bounding box center [124, 108] width 176 height 29
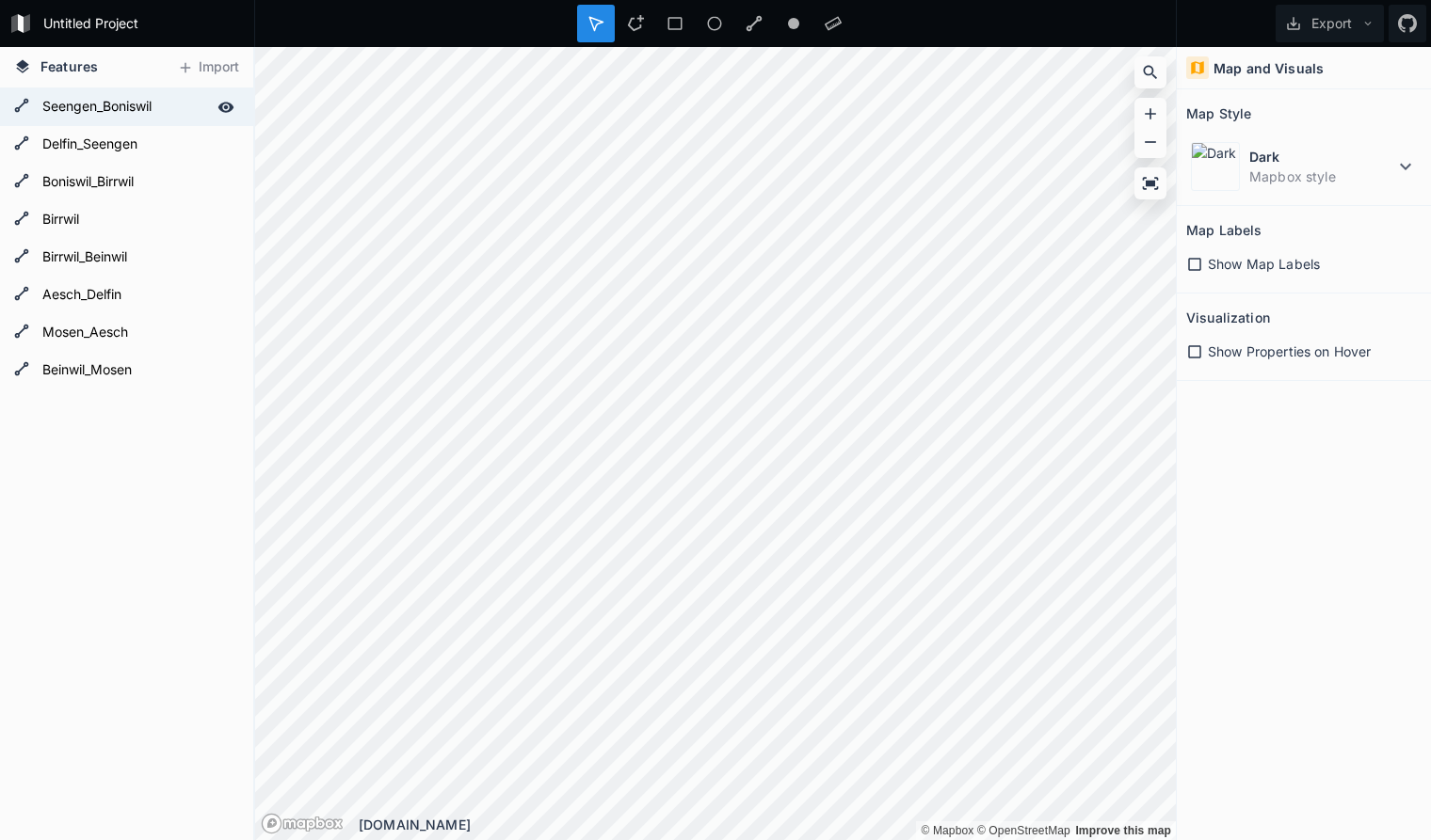
click at [183, 108] on form "Seengen_Boniswil" at bounding box center [124, 108] width 176 height 29
click at [164, 103] on form "Seengen_Boniswil" at bounding box center [124, 108] width 176 height 29
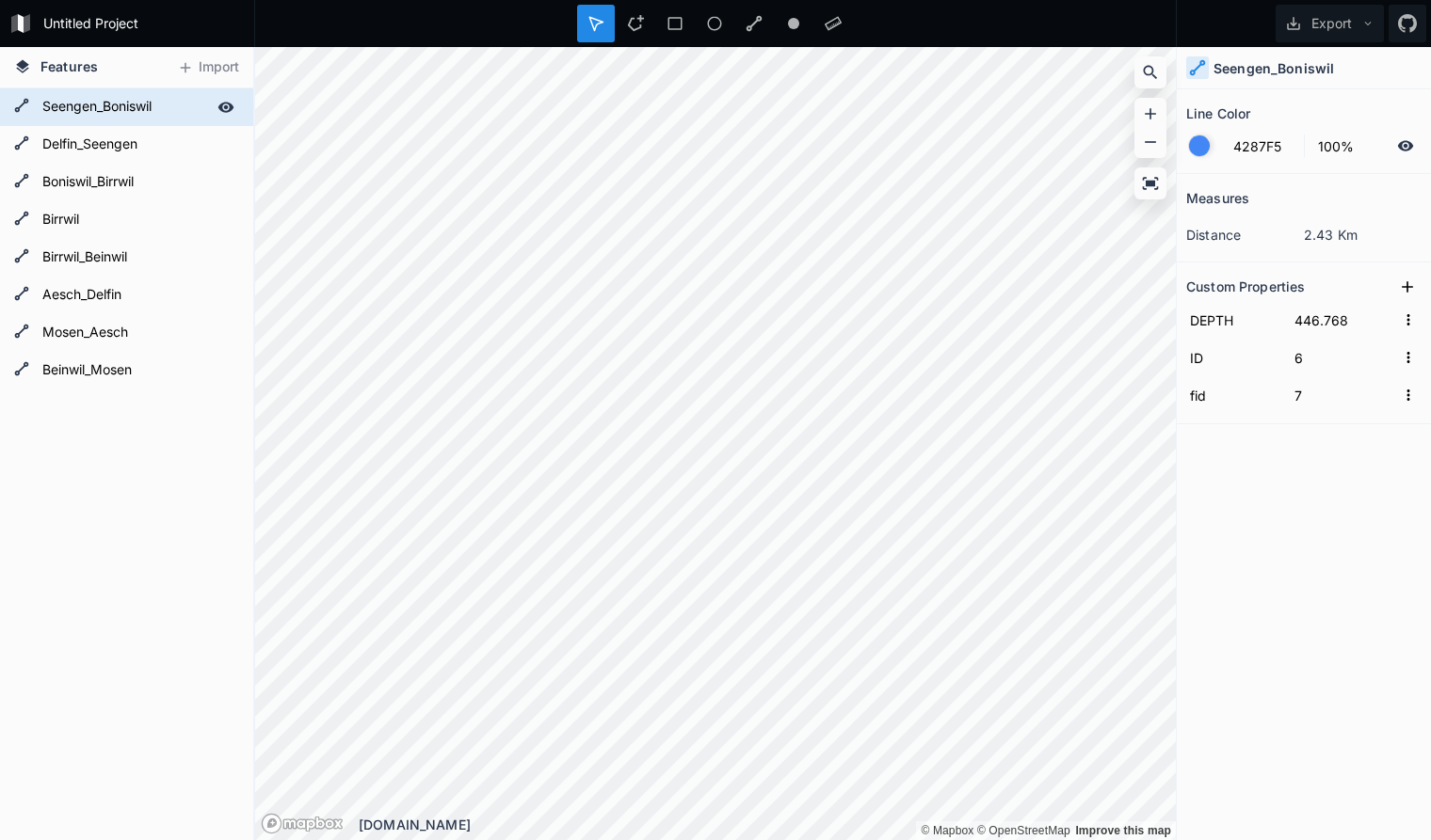
click at [168, 105] on form "Seengen_Boniswil" at bounding box center [124, 108] width 176 height 29
click at [1305, 538] on div "Measures distance 2.43 Km Custom Properties DEPTH 446.768 ID 6 fid 7" at bounding box center [1303, 459] width 254 height 572
click at [167, 146] on form "Delfin_Seengen" at bounding box center [124, 145] width 176 height 29
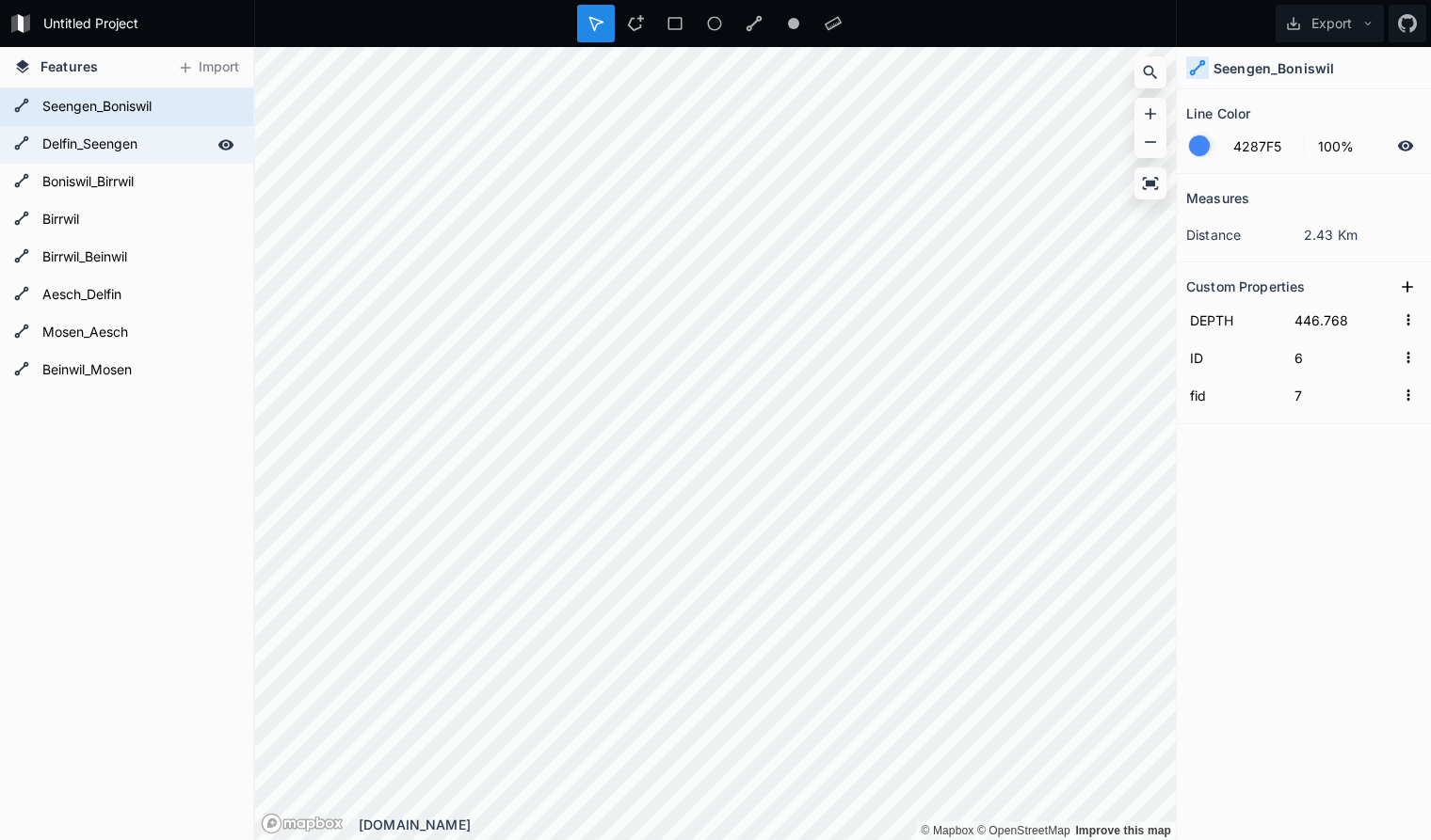
type input "13"
type input "14"
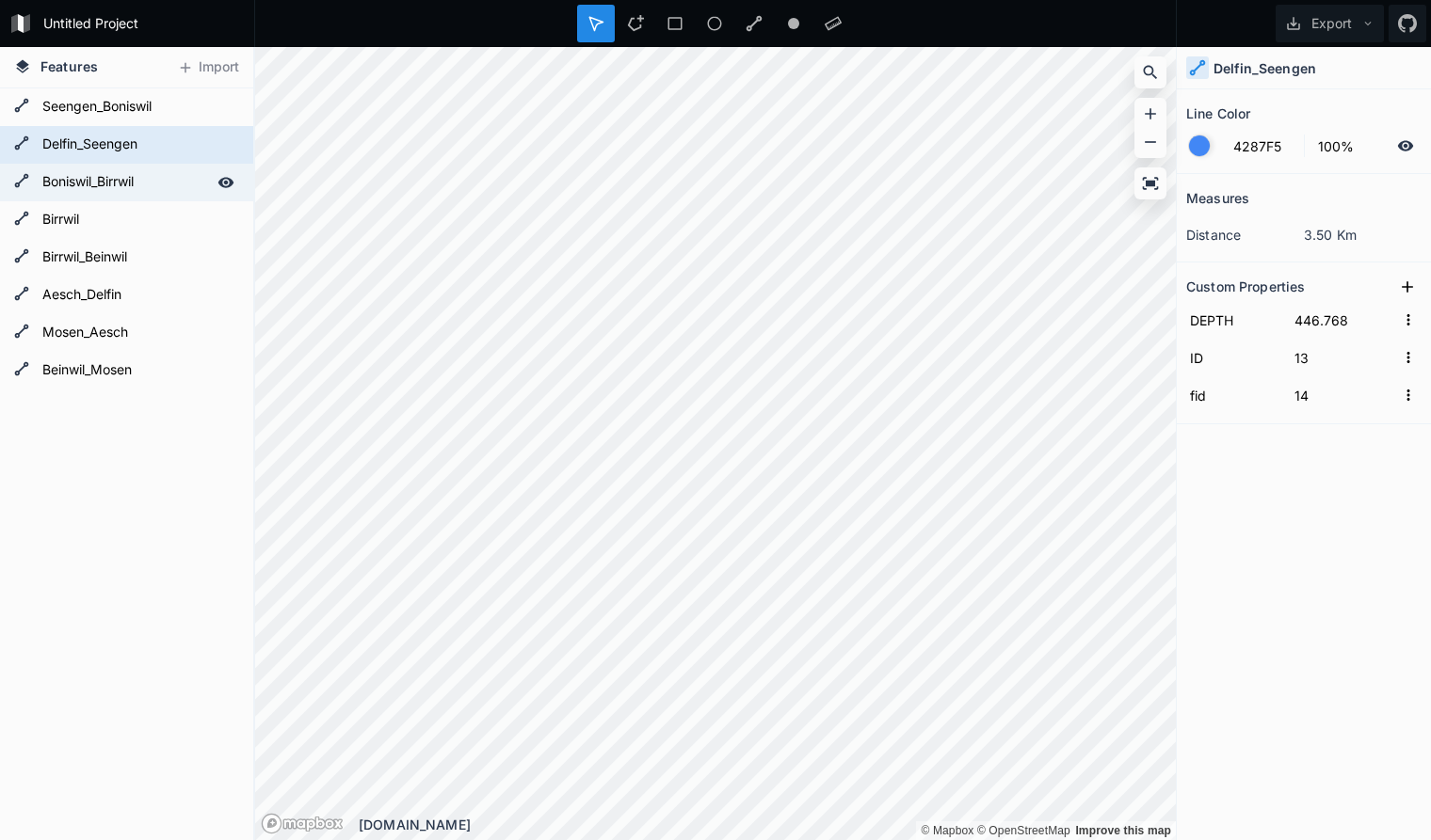
click at [166, 185] on form "Boniswil_Birrwil" at bounding box center [124, 182] width 176 height 29
type input "14"
type input "15"
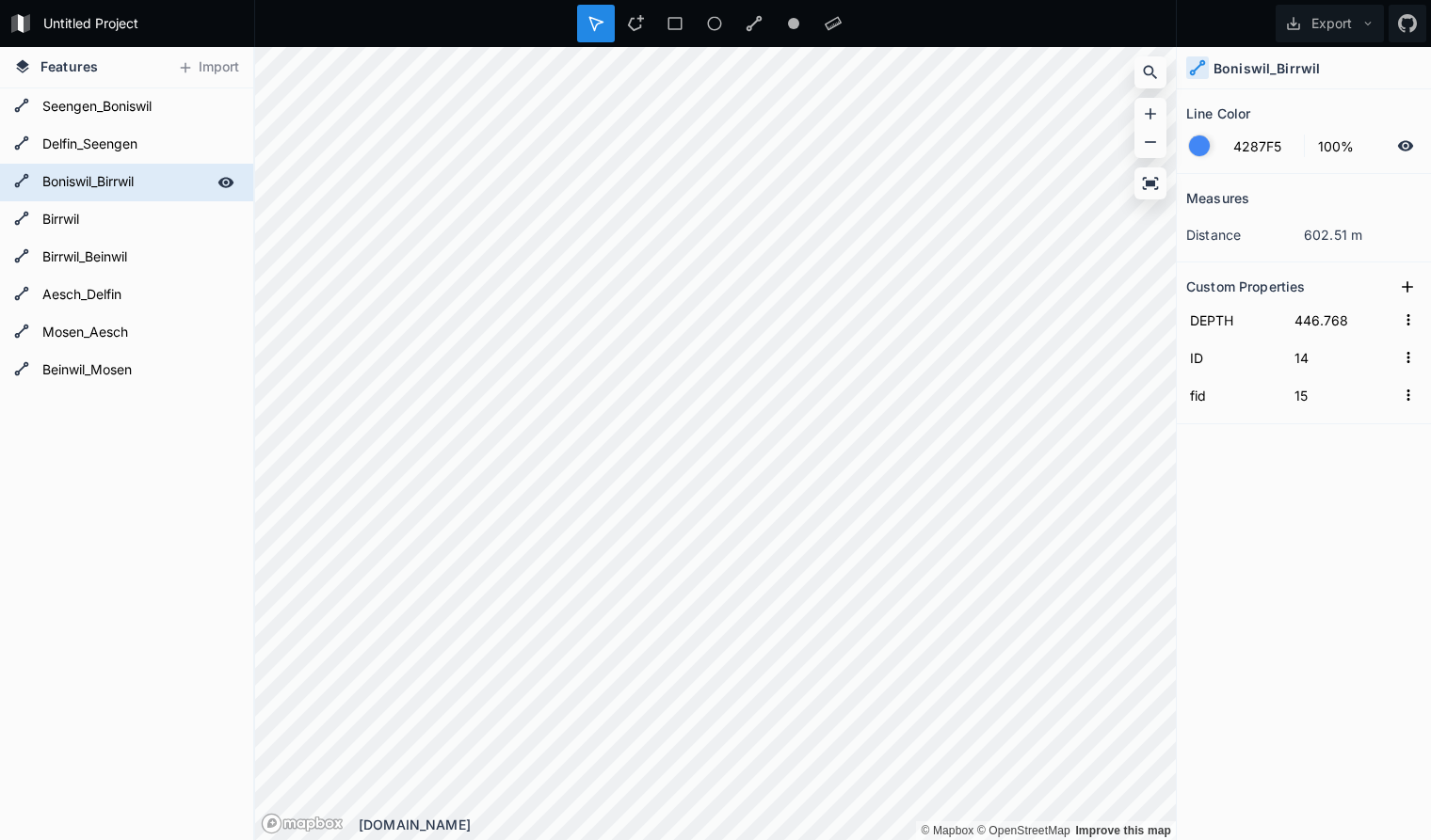
click at [154, 183] on form "Boniswil_Birrwil" at bounding box center [124, 182] width 176 height 29
click at [130, 219] on form "Birrwil" at bounding box center [124, 220] width 176 height 29
type input "15"
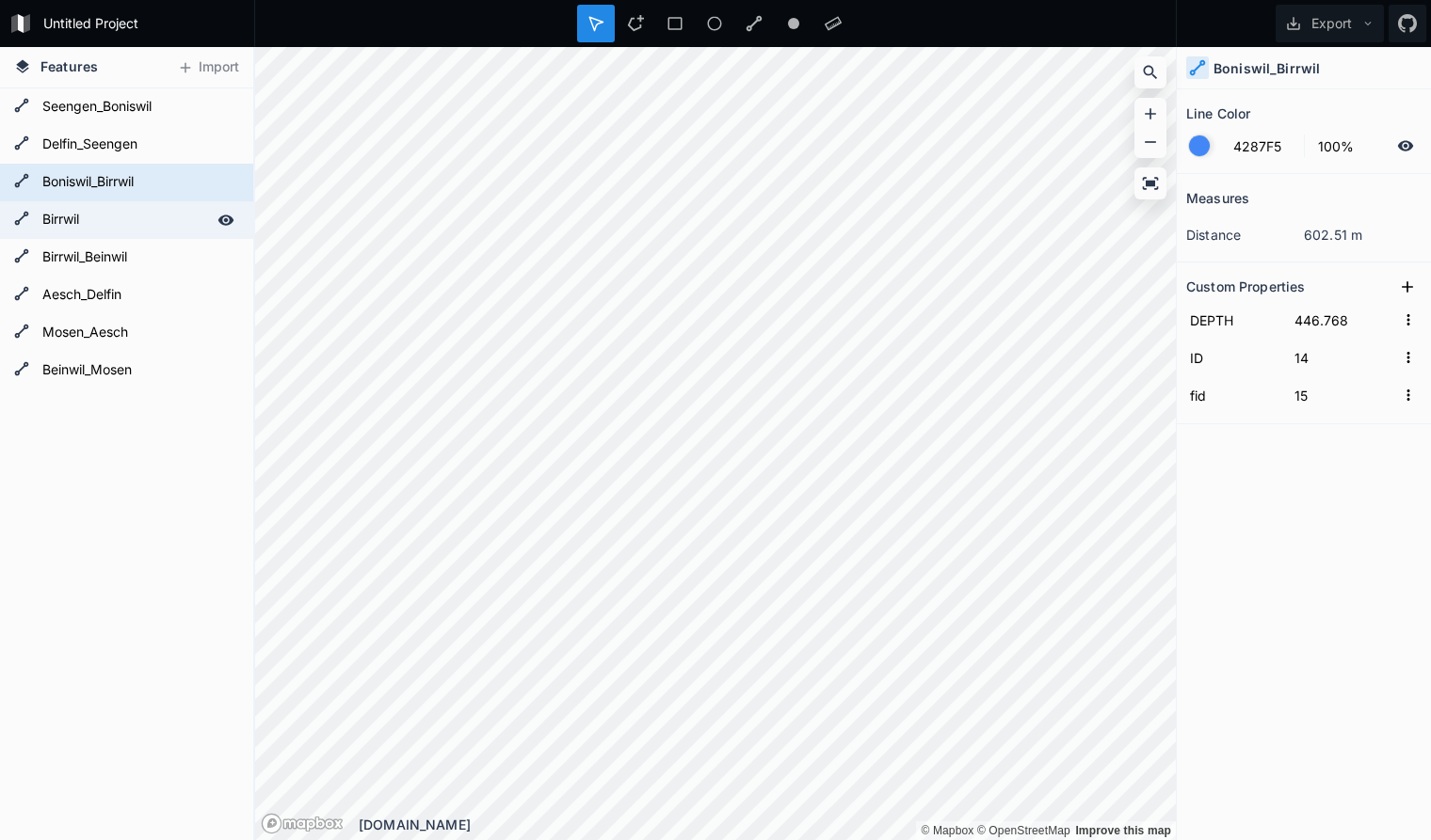
type input "16"
click at [130, 219] on form "Birrwil" at bounding box center [124, 220] width 176 height 29
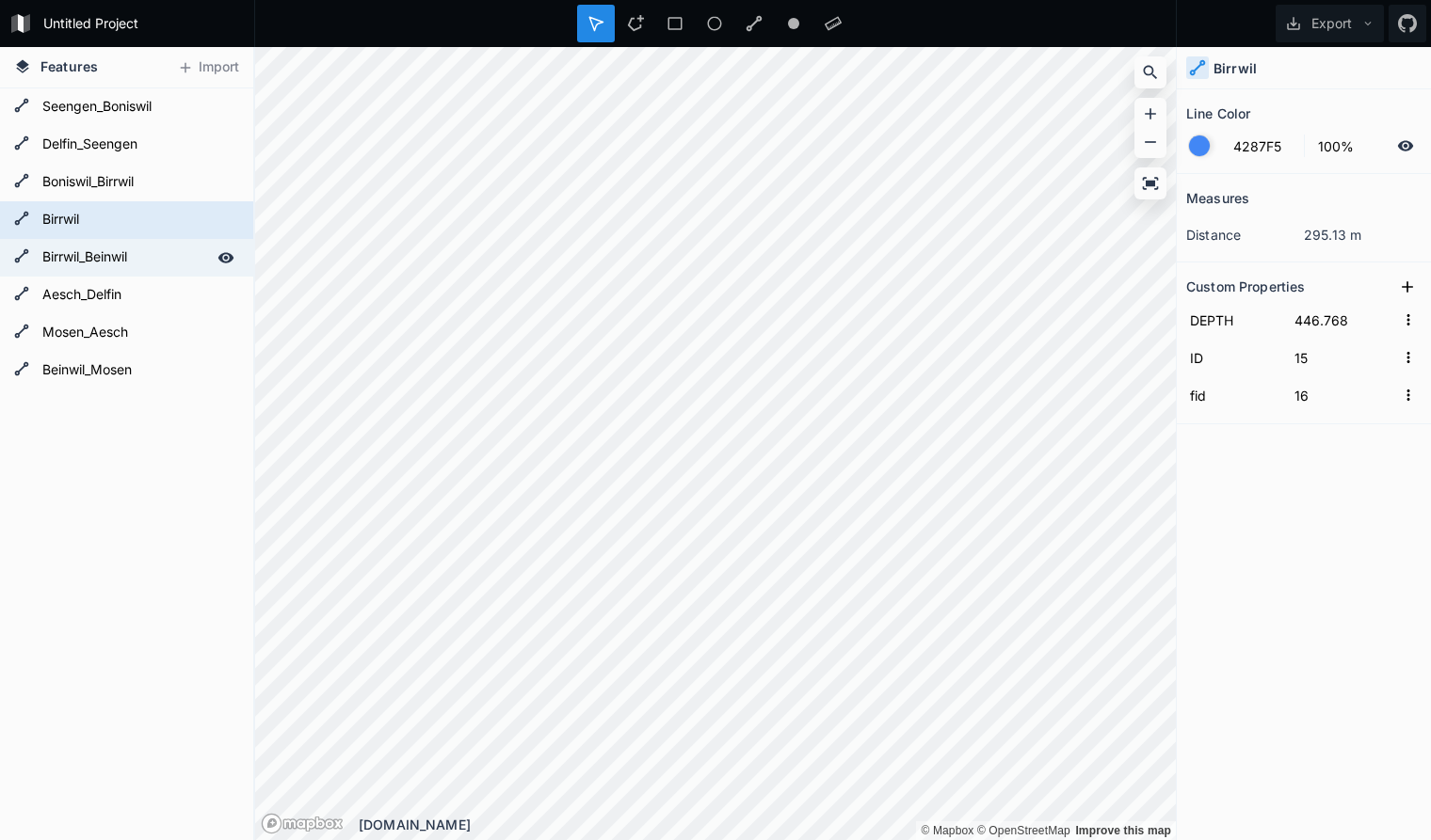
click at [145, 260] on form "Birrwil_Beinwil" at bounding box center [124, 258] width 176 height 29
type input "33"
type input "34"
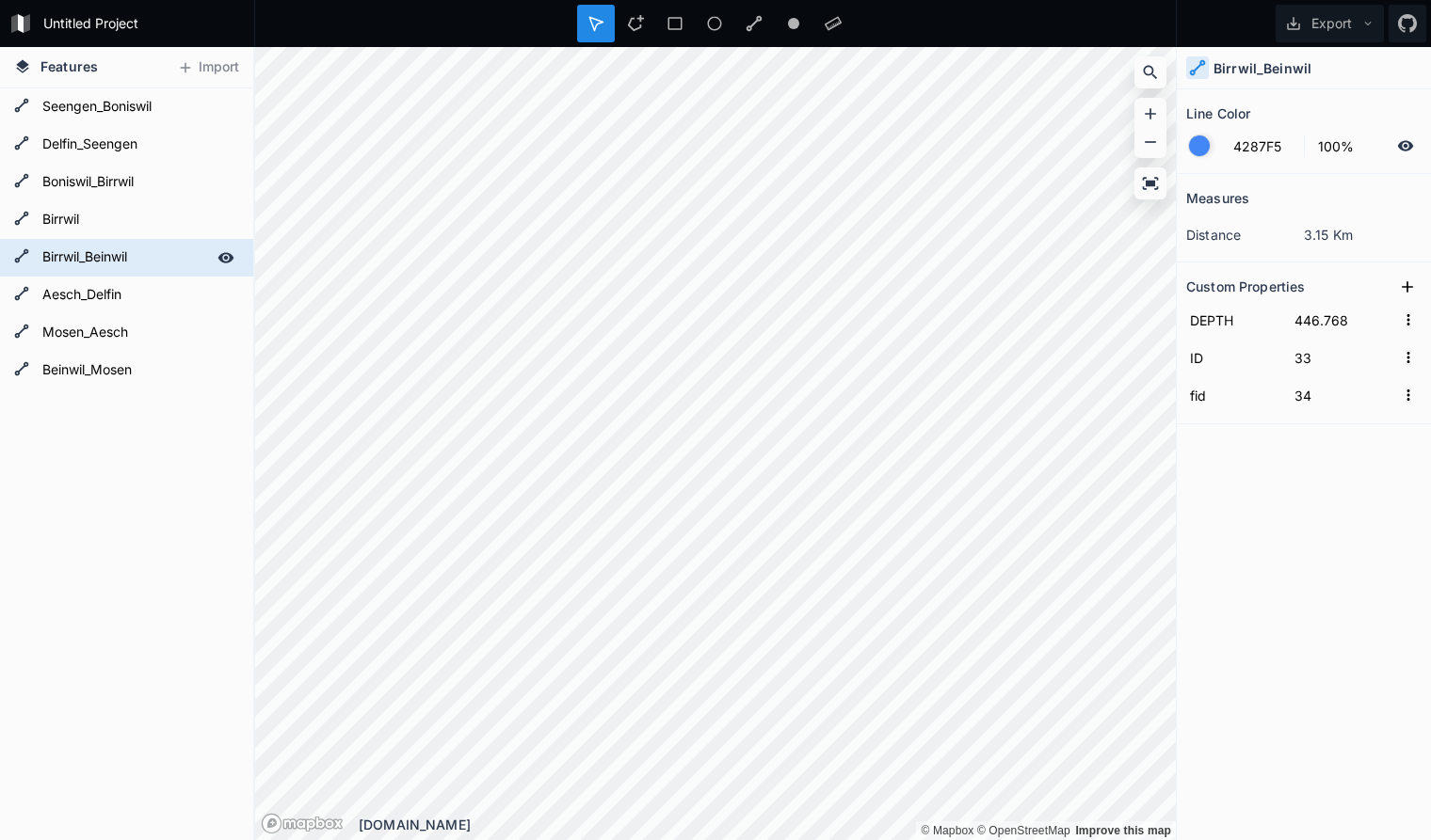
click at [149, 257] on form "Birrwil_Beinwil" at bounding box center [124, 258] width 176 height 29
click at [137, 296] on form "Aesch_Delfin" at bounding box center [124, 296] width 176 height 29
type input "41"
type input "42"
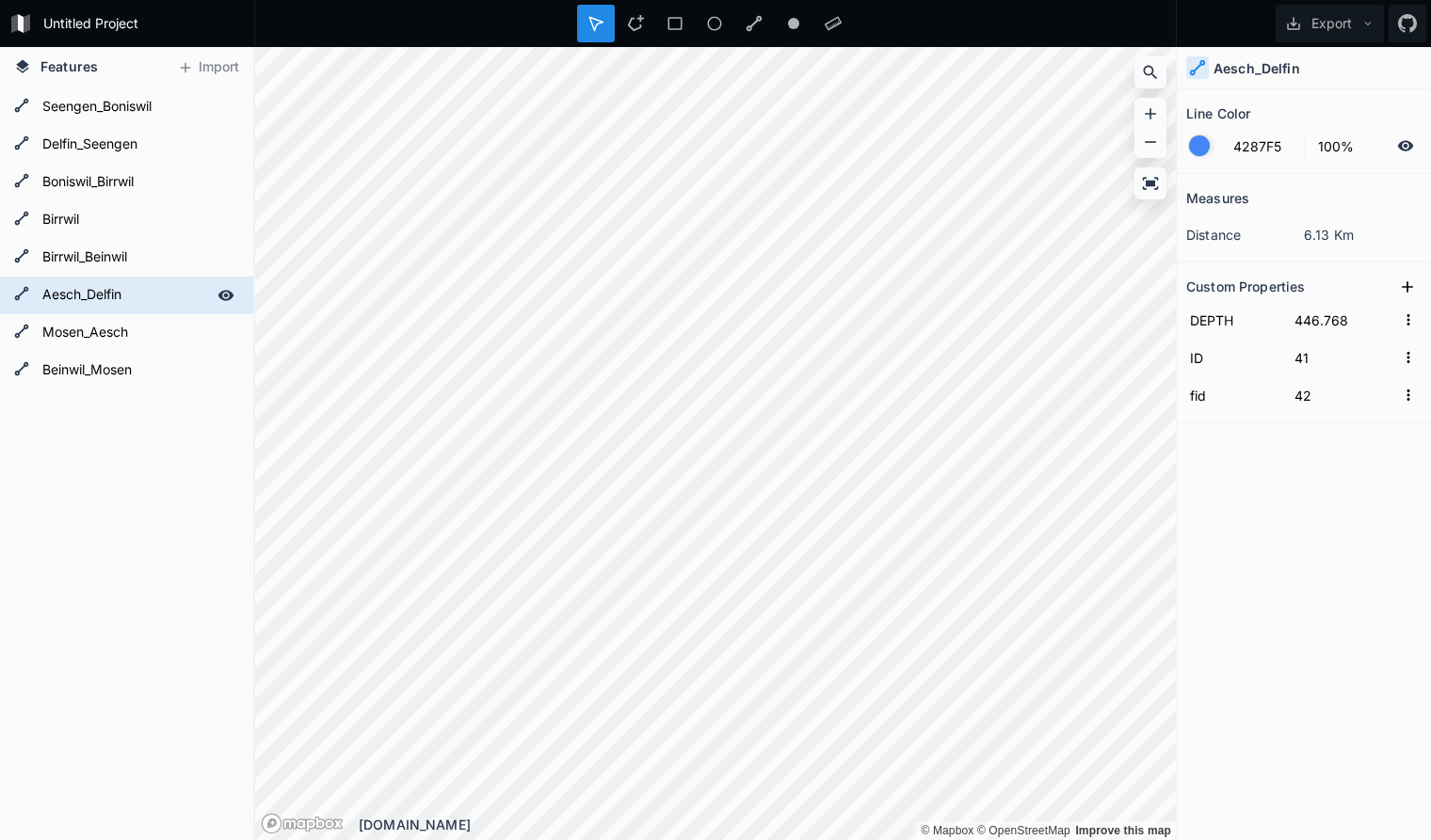
click at [137, 296] on form "Aesch_Delfin" at bounding box center [124, 296] width 176 height 29
click at [106, 295] on form "Aesch_Delfin" at bounding box center [124, 296] width 176 height 29
click at [122, 295] on form "Aesch_Delfin" at bounding box center [124, 296] width 176 height 29
click at [117, 335] on form "Mosen_Aesch" at bounding box center [124, 333] width 176 height 29
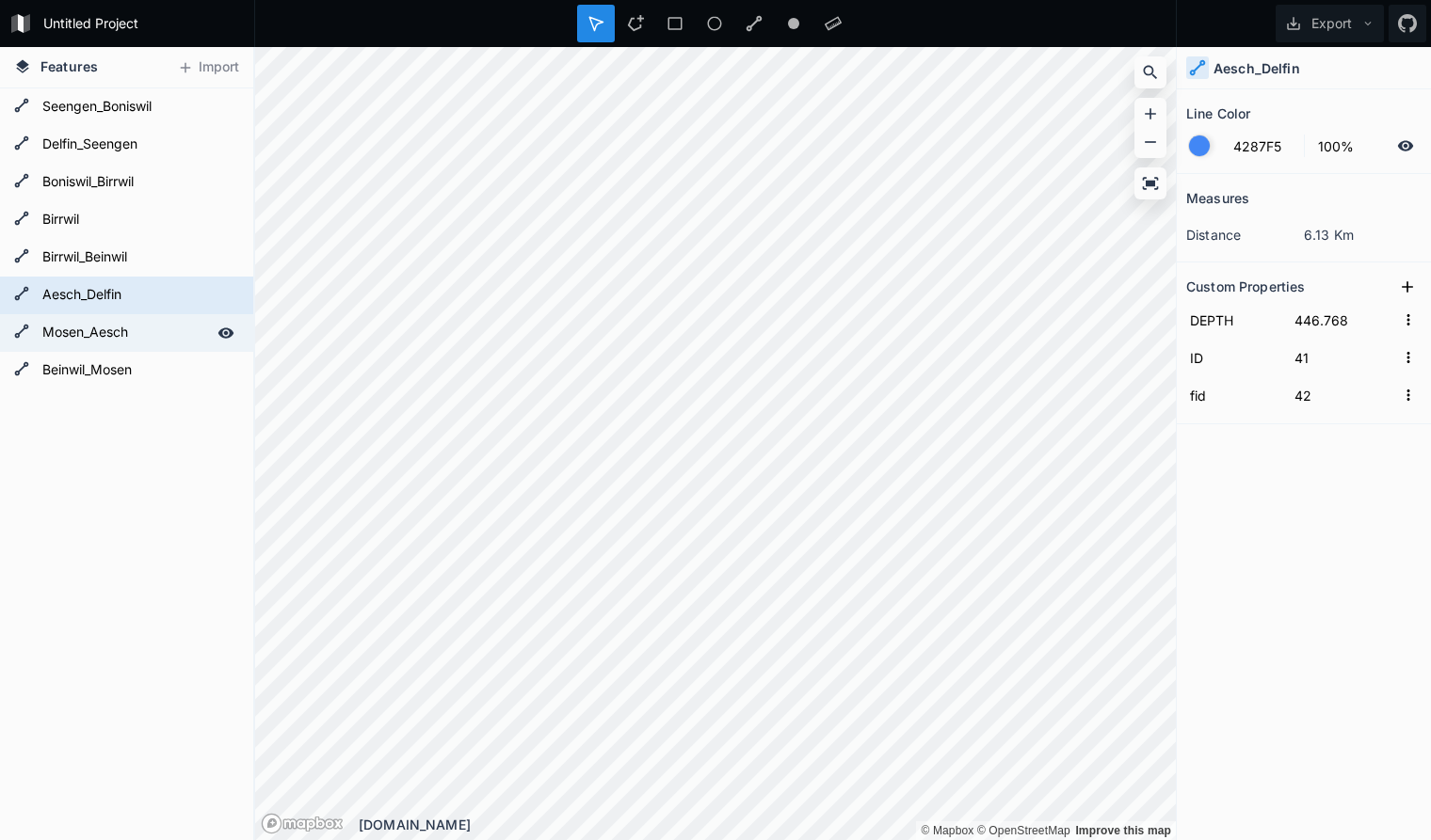
type input "42"
type input "43"
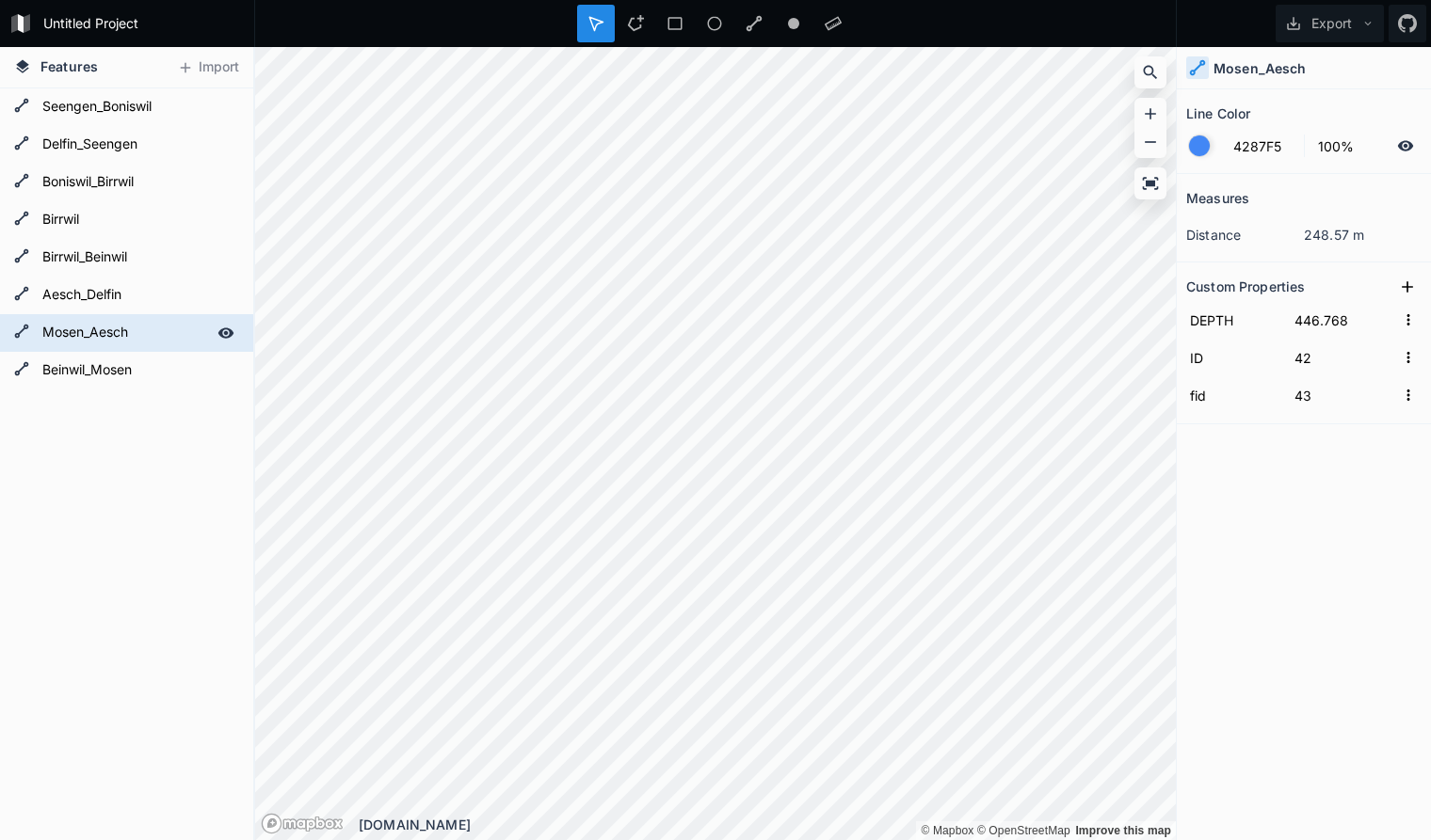
click at [117, 335] on form "Mosen_Aesch" at bounding box center [124, 333] width 176 height 29
click at [104, 365] on form "Beinwil_Mosen" at bounding box center [124, 371] width 176 height 29
type input "47"
type input "48"
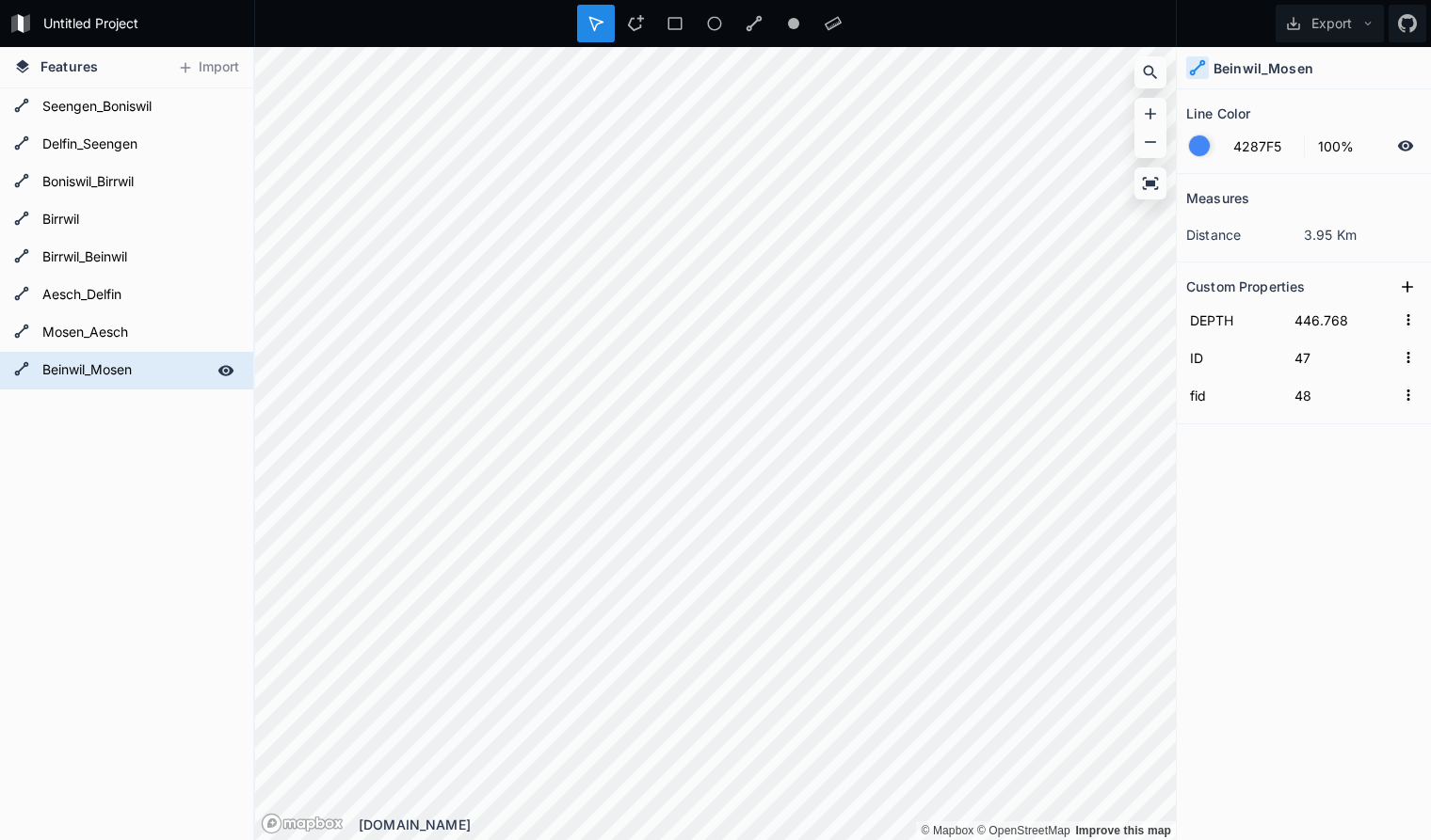
click at [139, 373] on form "Beinwil_Mosen" at bounding box center [124, 371] width 176 height 29
click at [118, 517] on div "LineString 18 LineString 18 LineString 18 LineString 18 LineString 18 LineStrin…" at bounding box center [126, 465] width 253 height 752
click at [138, 106] on form "Seengen_Boniswil" at bounding box center [124, 108] width 176 height 29
type input "6"
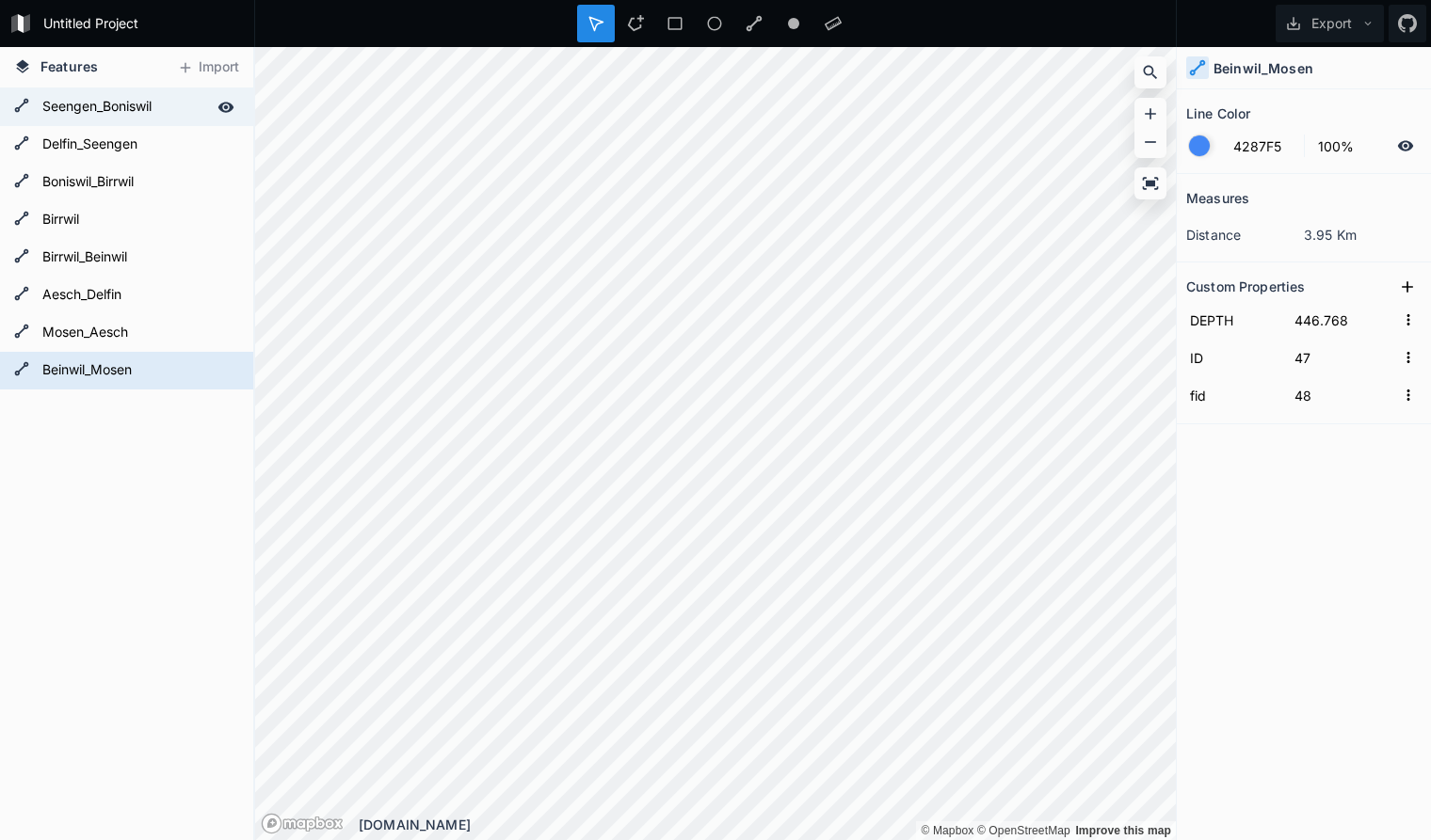
type input "7"
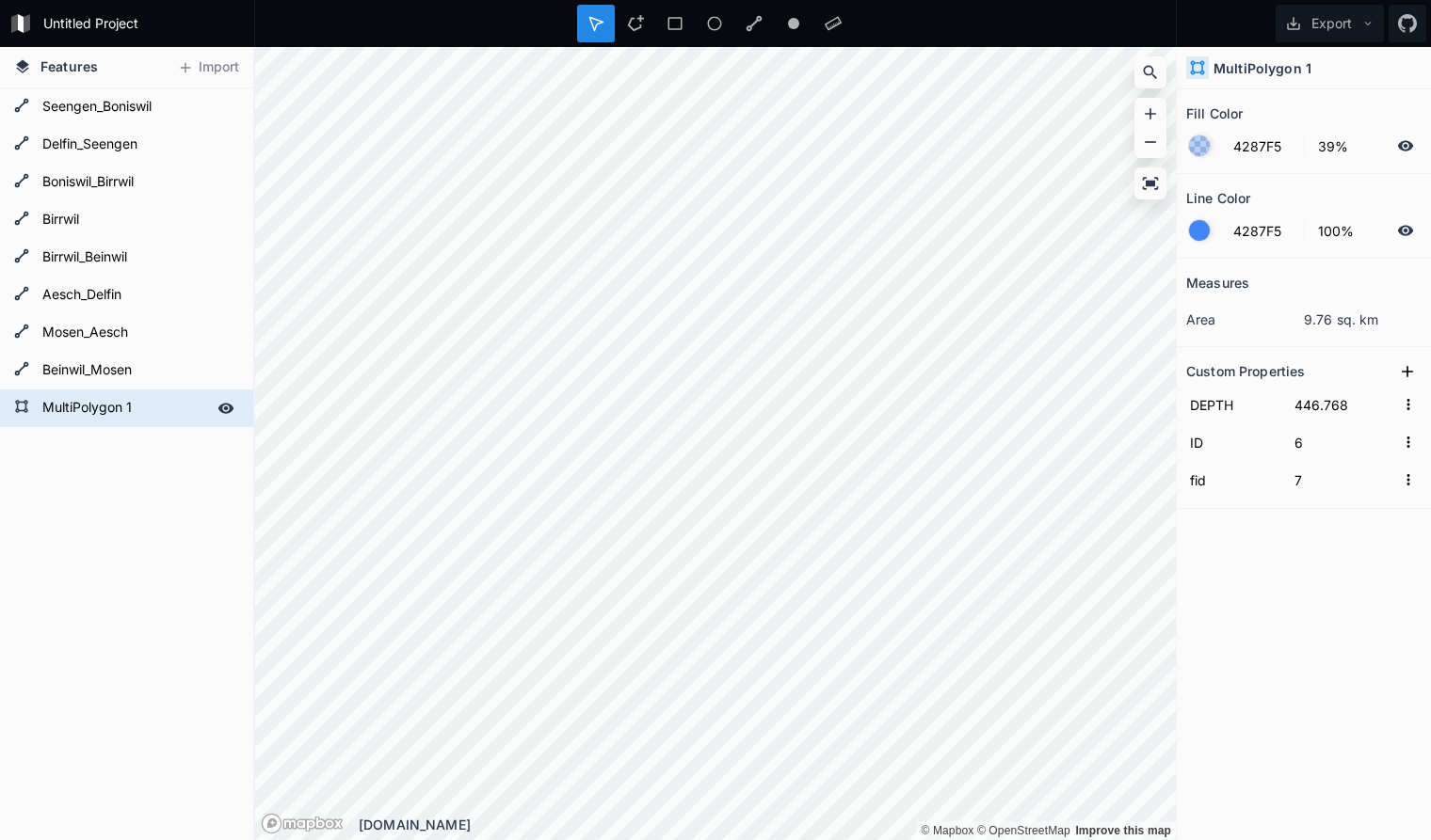
click at [158, 407] on form "MultiPolygon 1" at bounding box center [124, 409] width 176 height 29
click at [227, 404] on icon at bounding box center [226, 408] width 16 height 10
click at [227, 404] on icon at bounding box center [226, 409] width 15 height 13
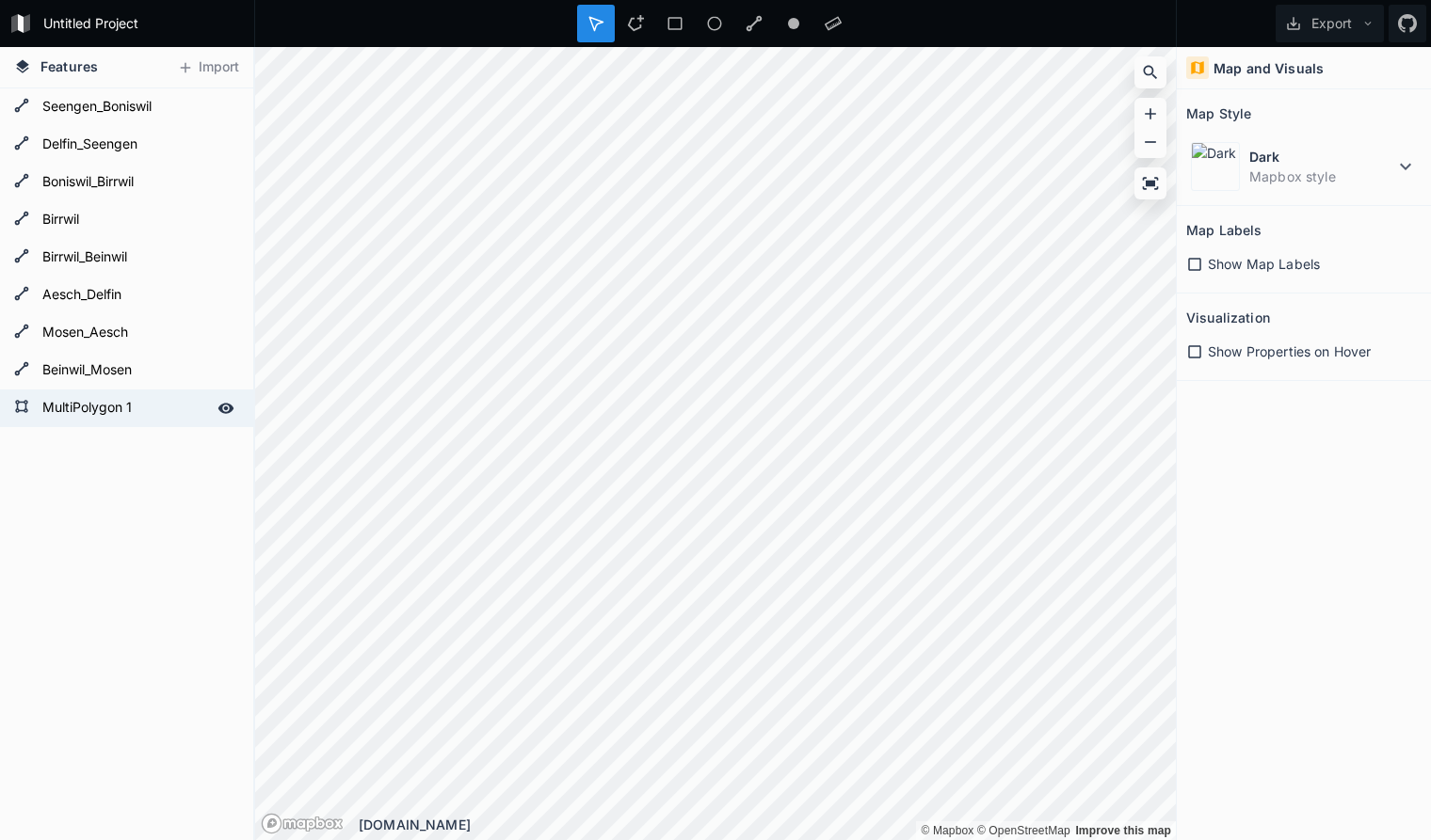
click at [230, 405] on icon at bounding box center [226, 408] width 16 height 10
click at [226, 403] on icon at bounding box center [226, 409] width 17 height 17
click at [144, 405] on form "MultiPolygon 1" at bounding box center [124, 409] width 176 height 29
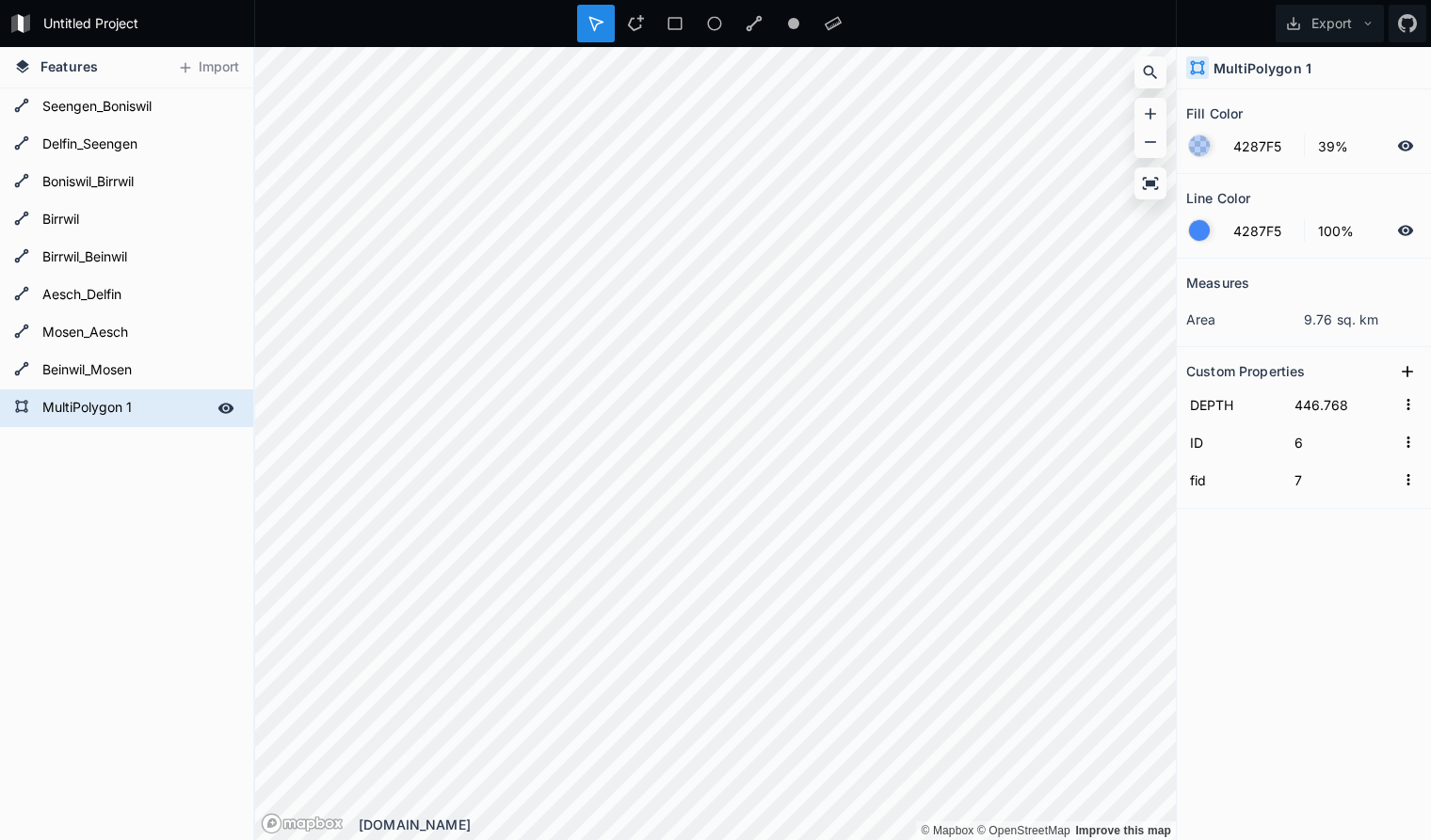
click at [162, 411] on form "MultiPolygon 1" at bounding box center [124, 409] width 176 height 29
click at [224, 106] on icon at bounding box center [226, 106] width 16 height 10
click at [227, 138] on icon at bounding box center [226, 145] width 17 height 17
click at [225, 175] on icon at bounding box center [226, 182] width 17 height 17
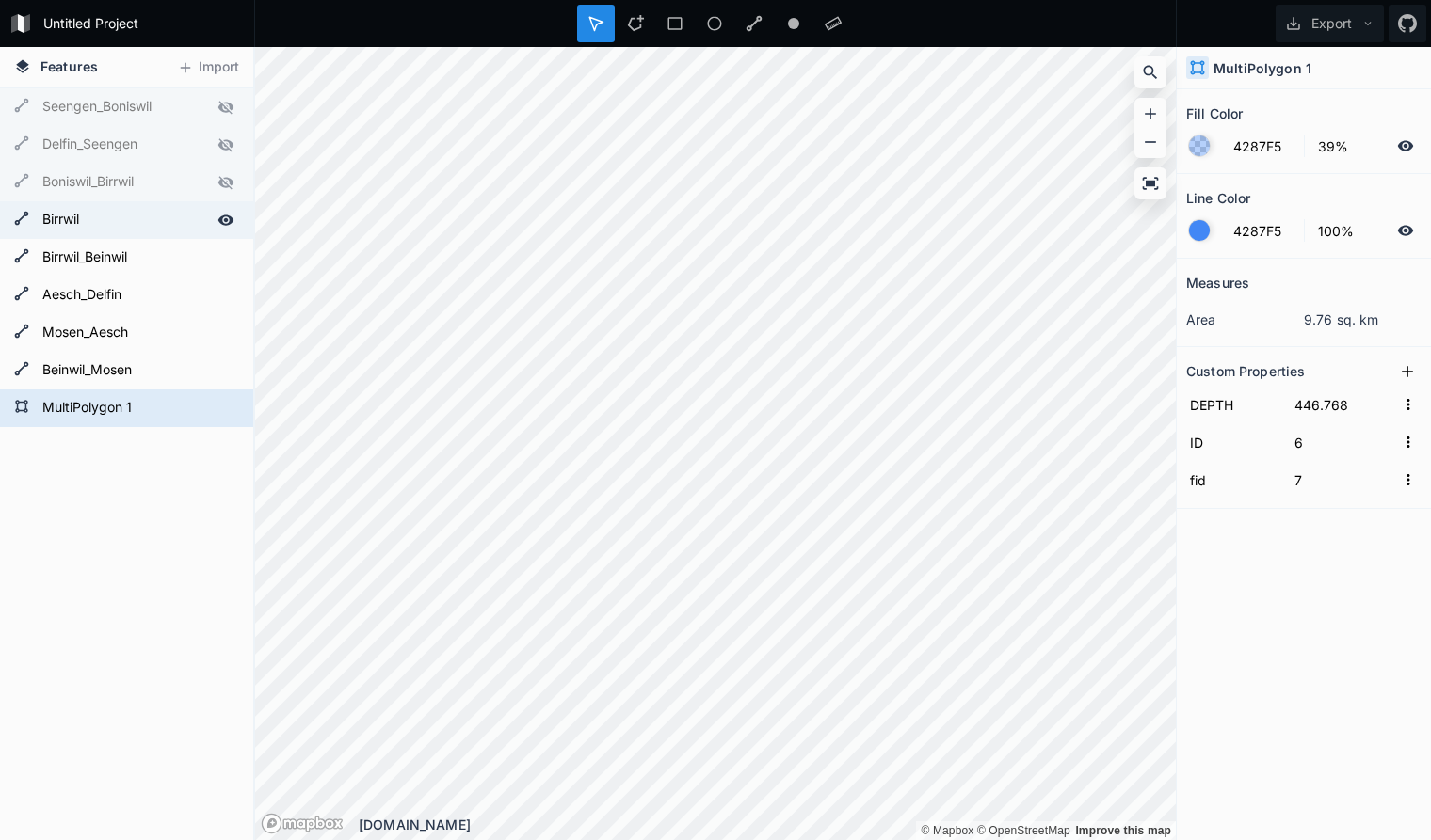
click at [224, 218] on icon at bounding box center [226, 220] width 17 height 17
click at [228, 257] on icon at bounding box center [226, 257] width 16 height 10
click at [222, 297] on icon at bounding box center [226, 295] width 16 height 10
click at [220, 334] on icon at bounding box center [226, 332] width 16 height 10
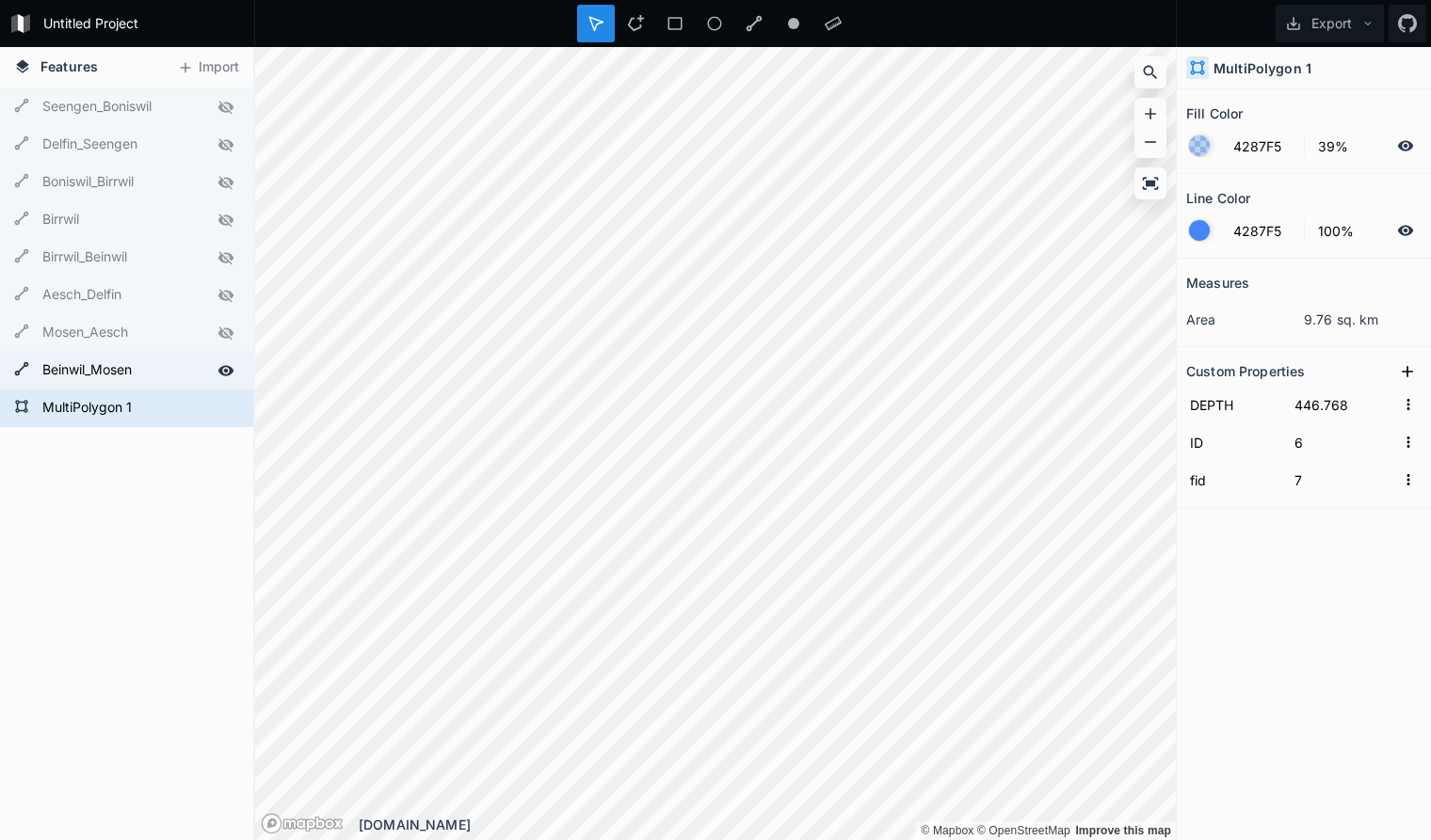
click at [221, 369] on icon at bounding box center [226, 370] width 16 height 10
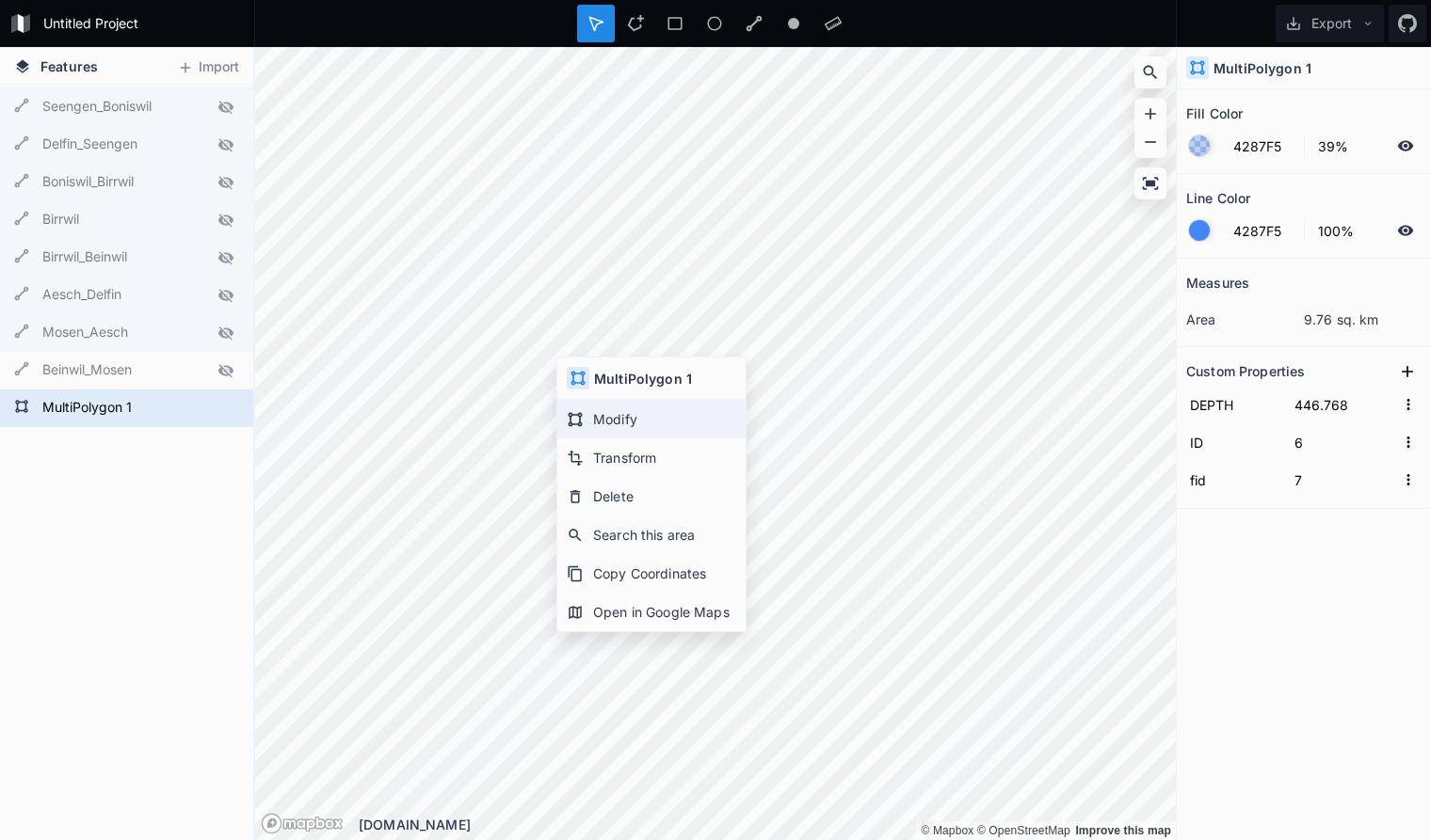
click at [627, 423] on div "Modify" at bounding box center [651, 419] width 188 height 38
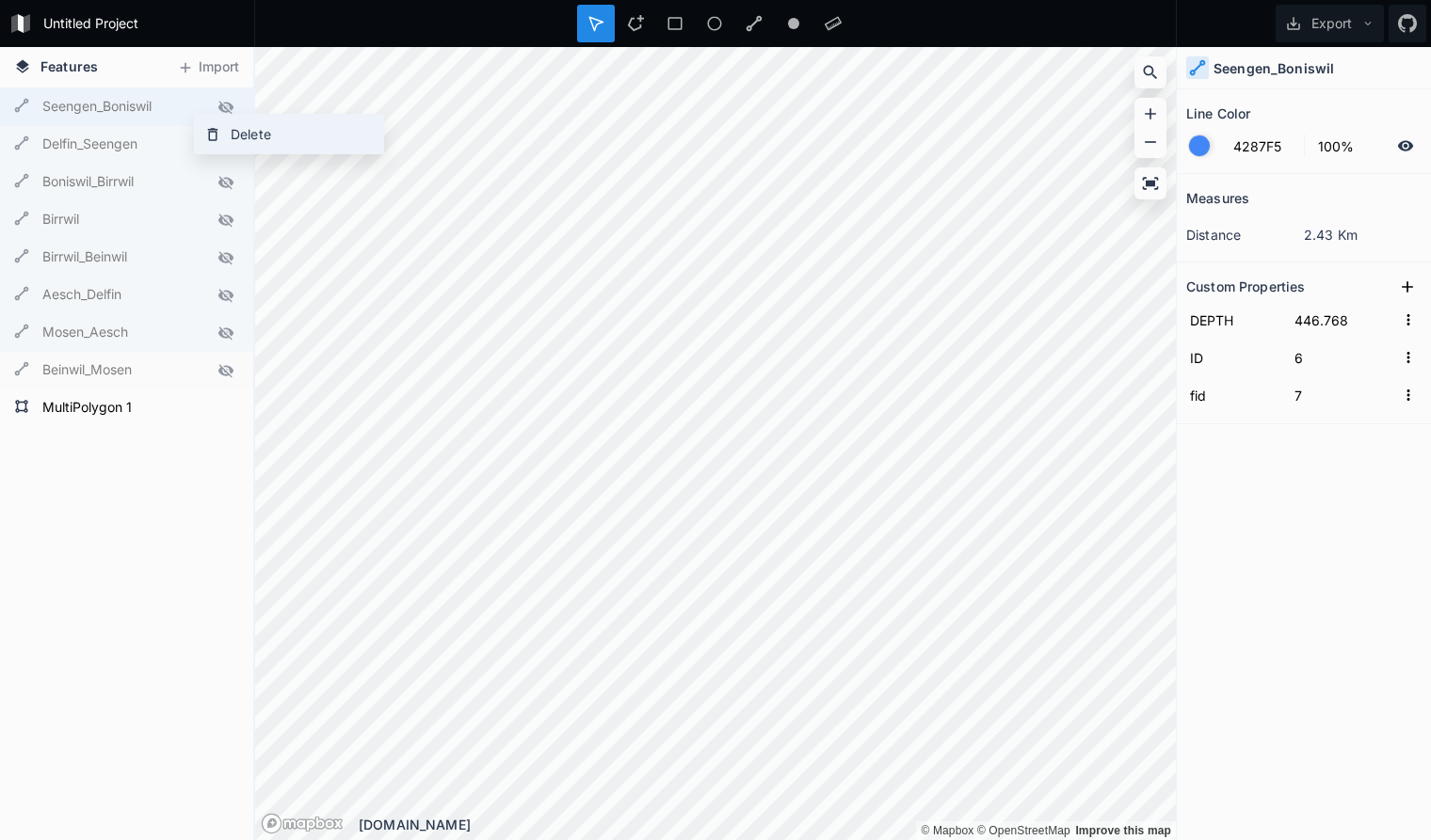
click at [223, 129] on div "Delete" at bounding box center [288, 134] width 188 height 38
click at [231, 138] on div "Delete" at bounding box center [274, 133] width 188 height 38
click at [223, 136] on div "Delete" at bounding box center [267, 132] width 188 height 38
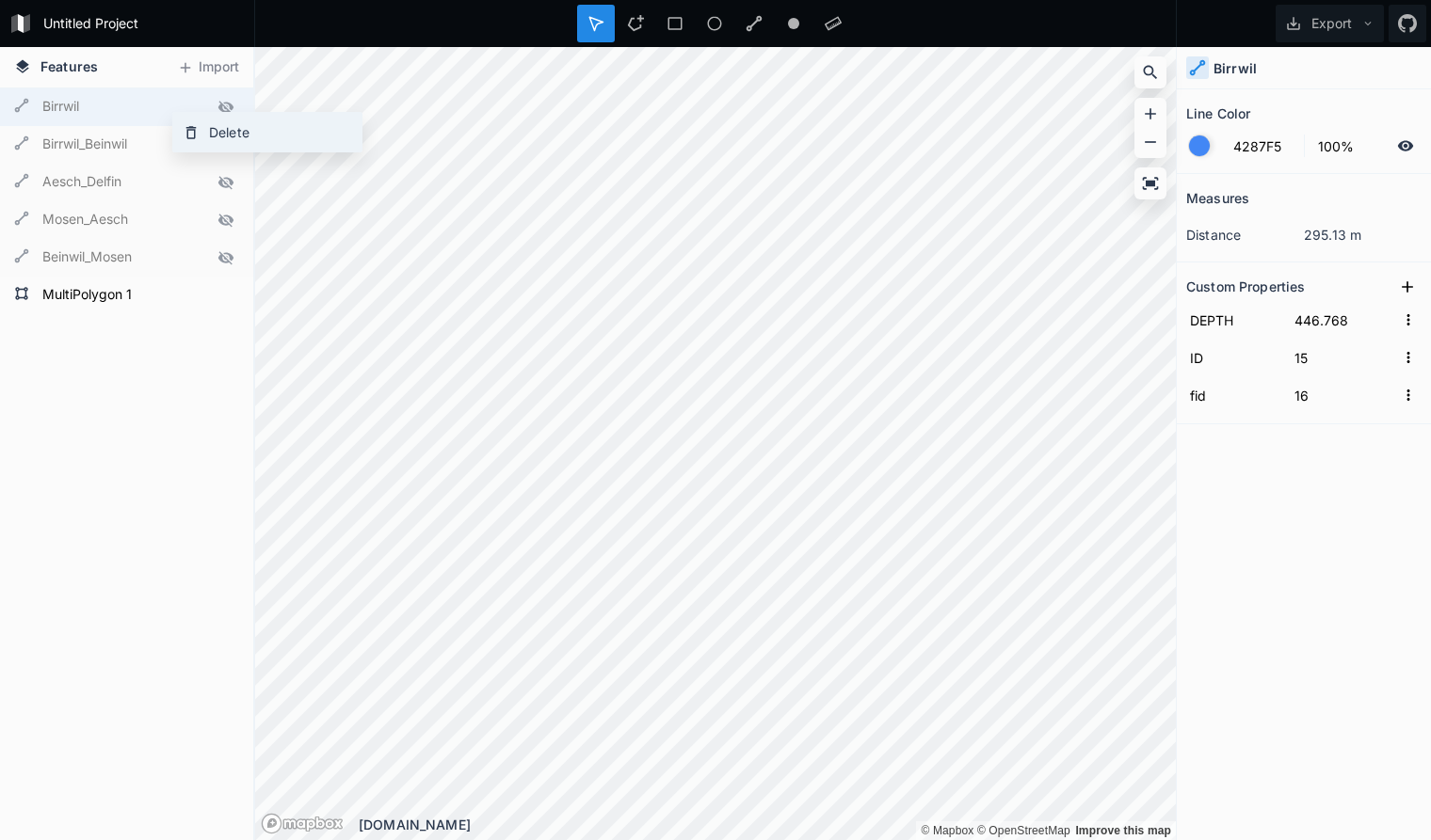
click at [224, 134] on div "Delete" at bounding box center [266, 132] width 188 height 38
click at [230, 134] on div "Delete" at bounding box center [272, 130] width 188 height 38
click at [237, 139] on div "Delete" at bounding box center [264, 134] width 188 height 38
click at [228, 133] on div "Delete" at bounding box center [262, 132] width 188 height 38
click at [233, 136] on div "Delete" at bounding box center [273, 136] width 188 height 38
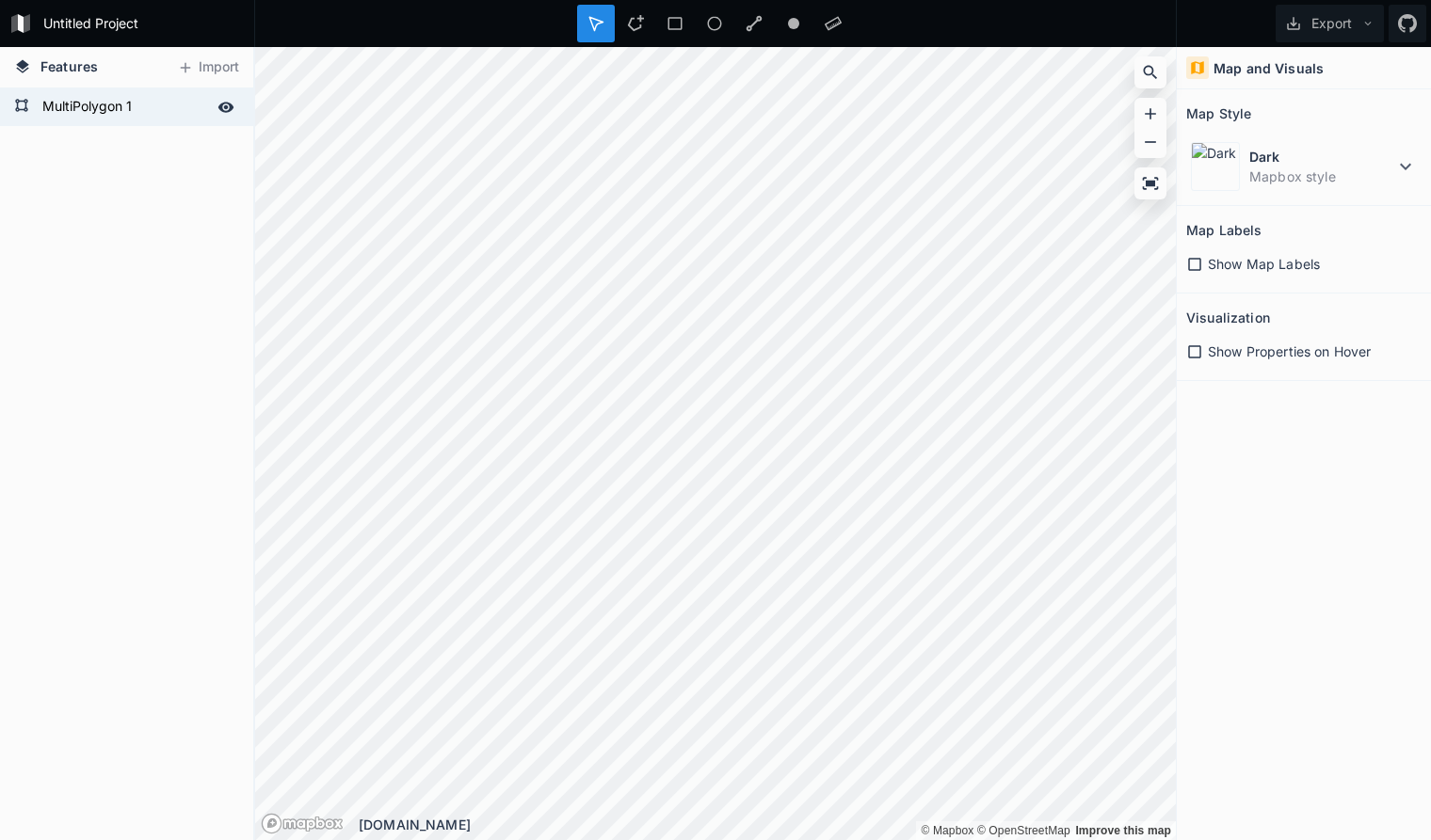
click at [177, 102] on form "MultiPolygon 1" at bounding box center [124, 108] width 176 height 29
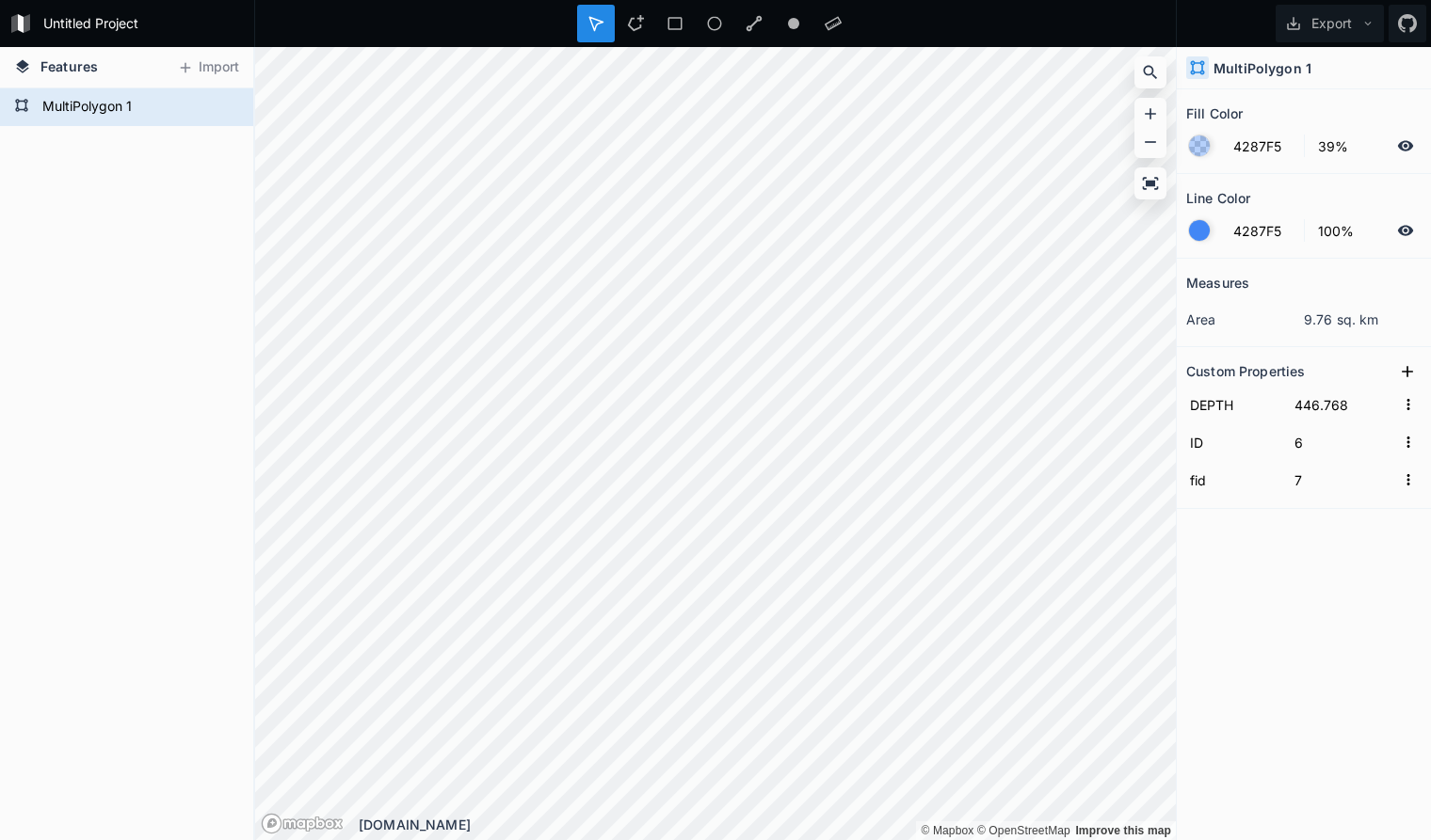
click at [147, 196] on div "LineString 18 LineString 18 LineString 18 LineString 18 LineString 18 LineStrin…" at bounding box center [126, 465] width 253 height 752
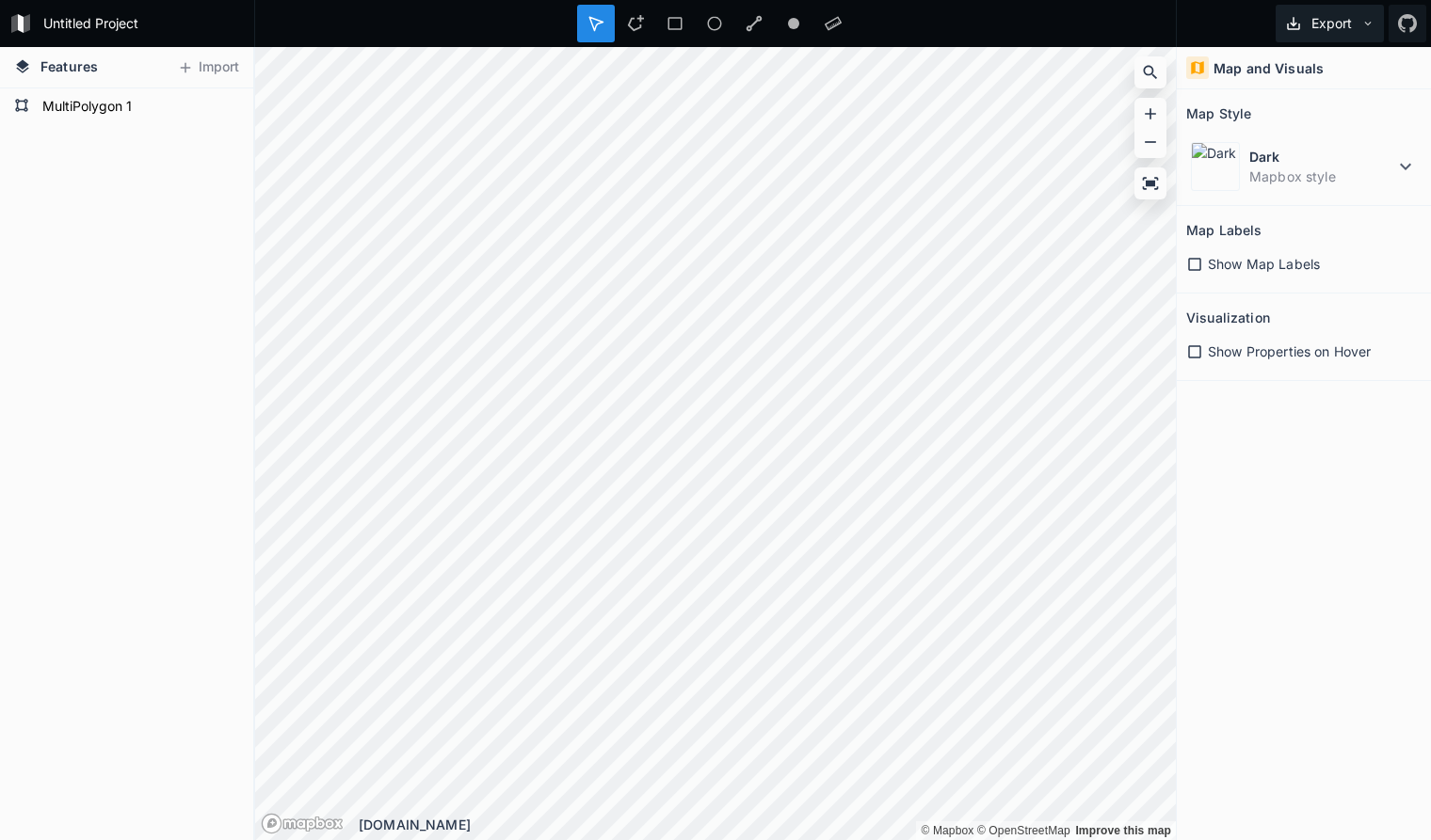
click at [1368, 21] on icon at bounding box center [1368, 24] width 13 height 13
click at [1332, 104] on div "Export as .geojson" at bounding box center [1326, 108] width 188 height 38
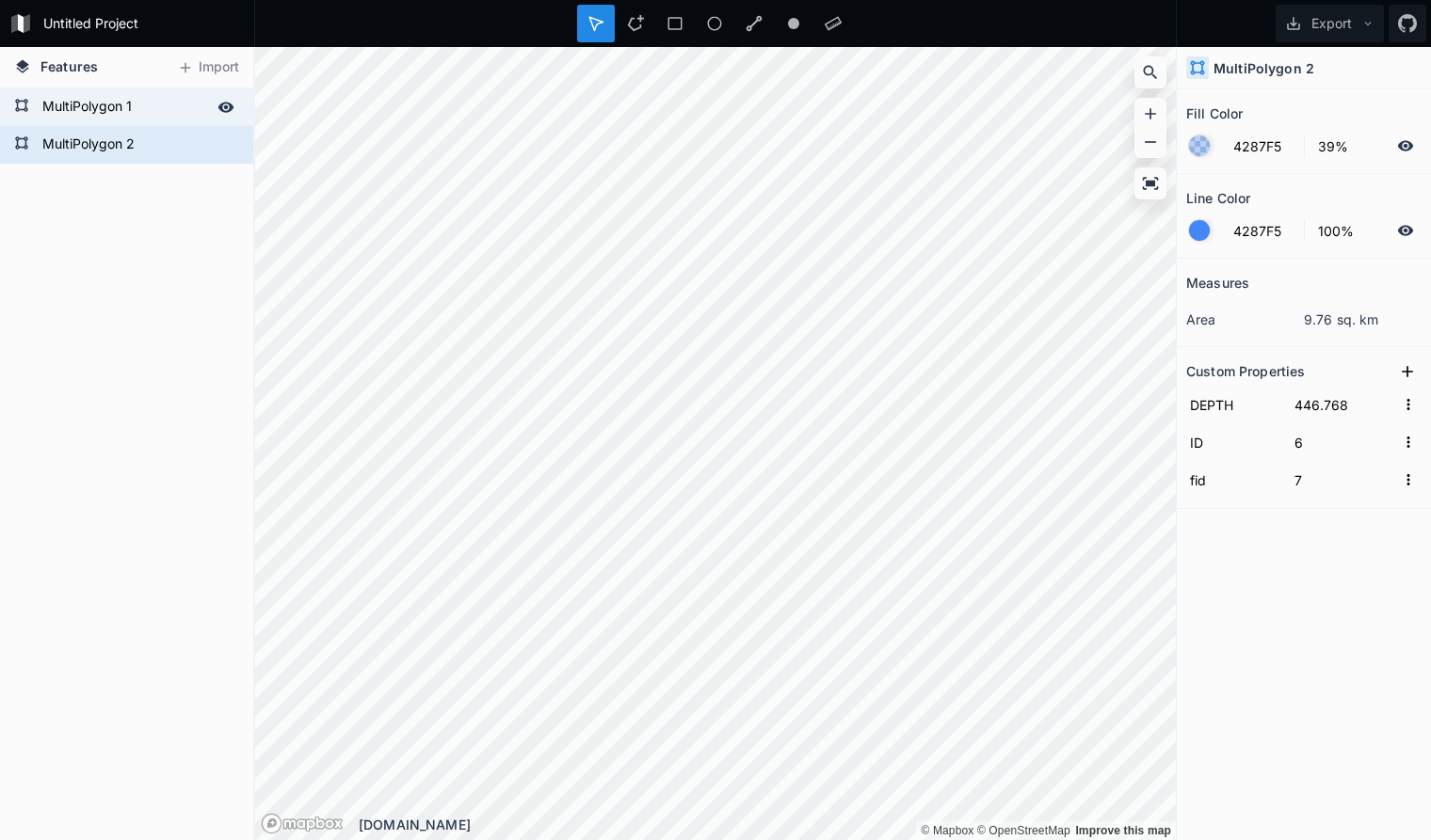
click at [189, 106] on form "MultiPolygon 1" at bounding box center [124, 108] width 176 height 29
click at [182, 143] on form "MultiPolygon 2" at bounding box center [124, 145] width 176 height 29
click at [171, 109] on form "MultiPolygon 1" at bounding box center [124, 108] width 176 height 29
click at [173, 151] on form "MultiPolygon 2" at bounding box center [124, 145] width 176 height 29
click at [172, 109] on form "MultiPolygon 1" at bounding box center [124, 108] width 176 height 29
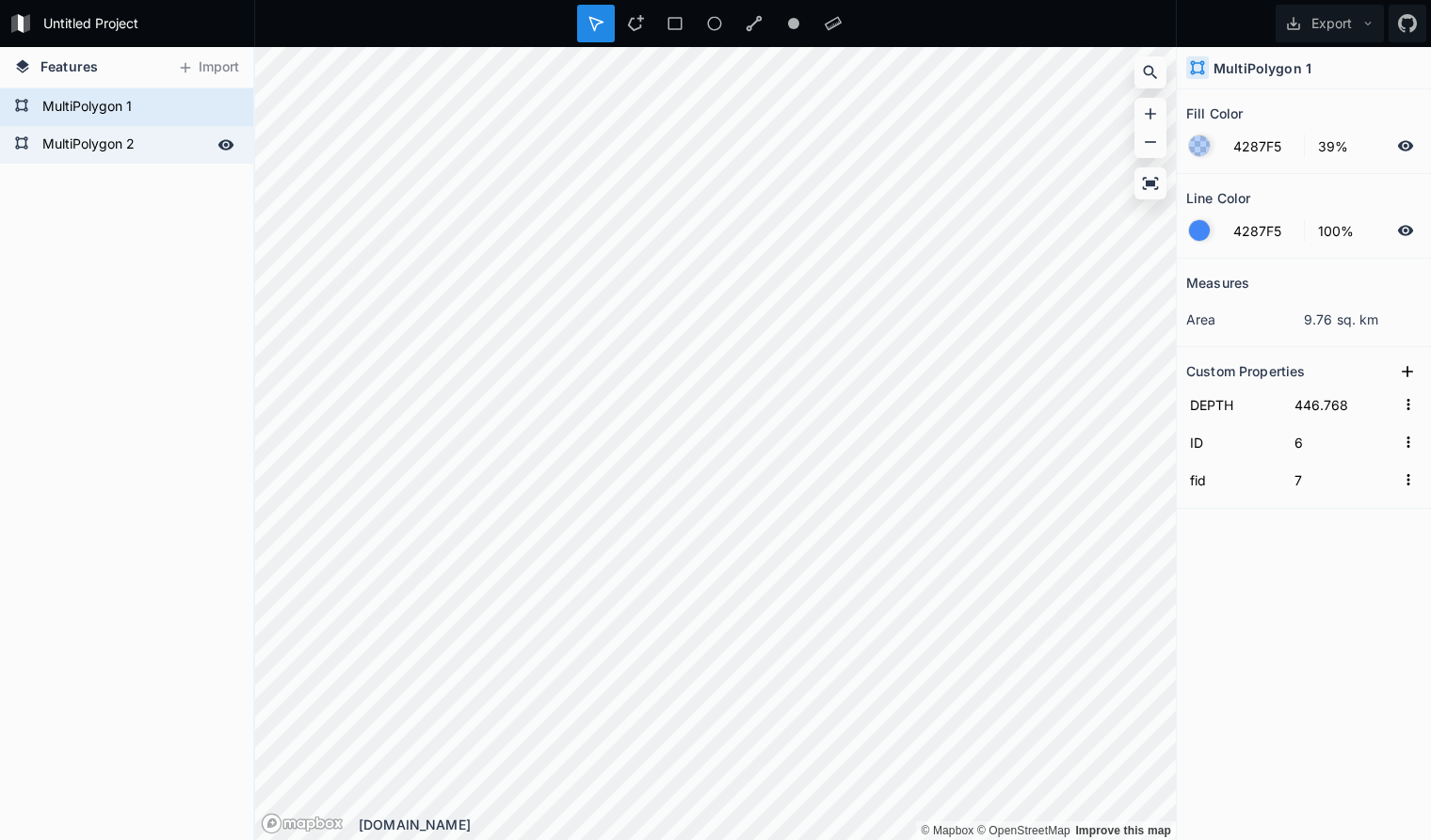
click at [179, 156] on form "MultiPolygon 2" at bounding box center [124, 145] width 176 height 29
click at [166, 110] on form "MultiPolygon 1" at bounding box center [124, 108] width 176 height 29
click at [157, 140] on form "MultiPolygon 2" at bounding box center [124, 145] width 176 height 29
click at [155, 108] on form "MultiPolygon 1" at bounding box center [124, 108] width 176 height 29
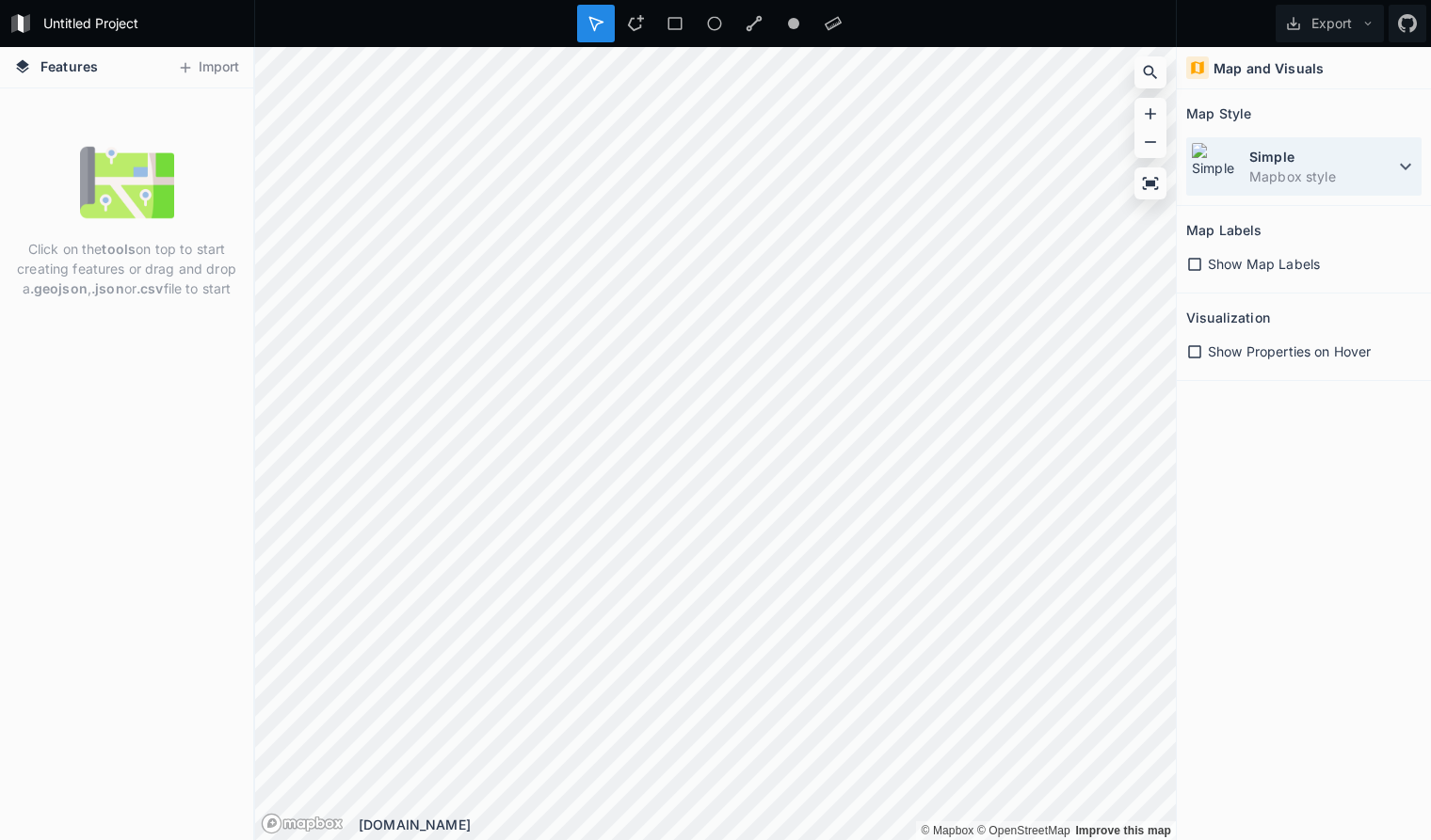
click at [1335, 174] on dd "Mapbox style" at bounding box center [1321, 177] width 145 height 20
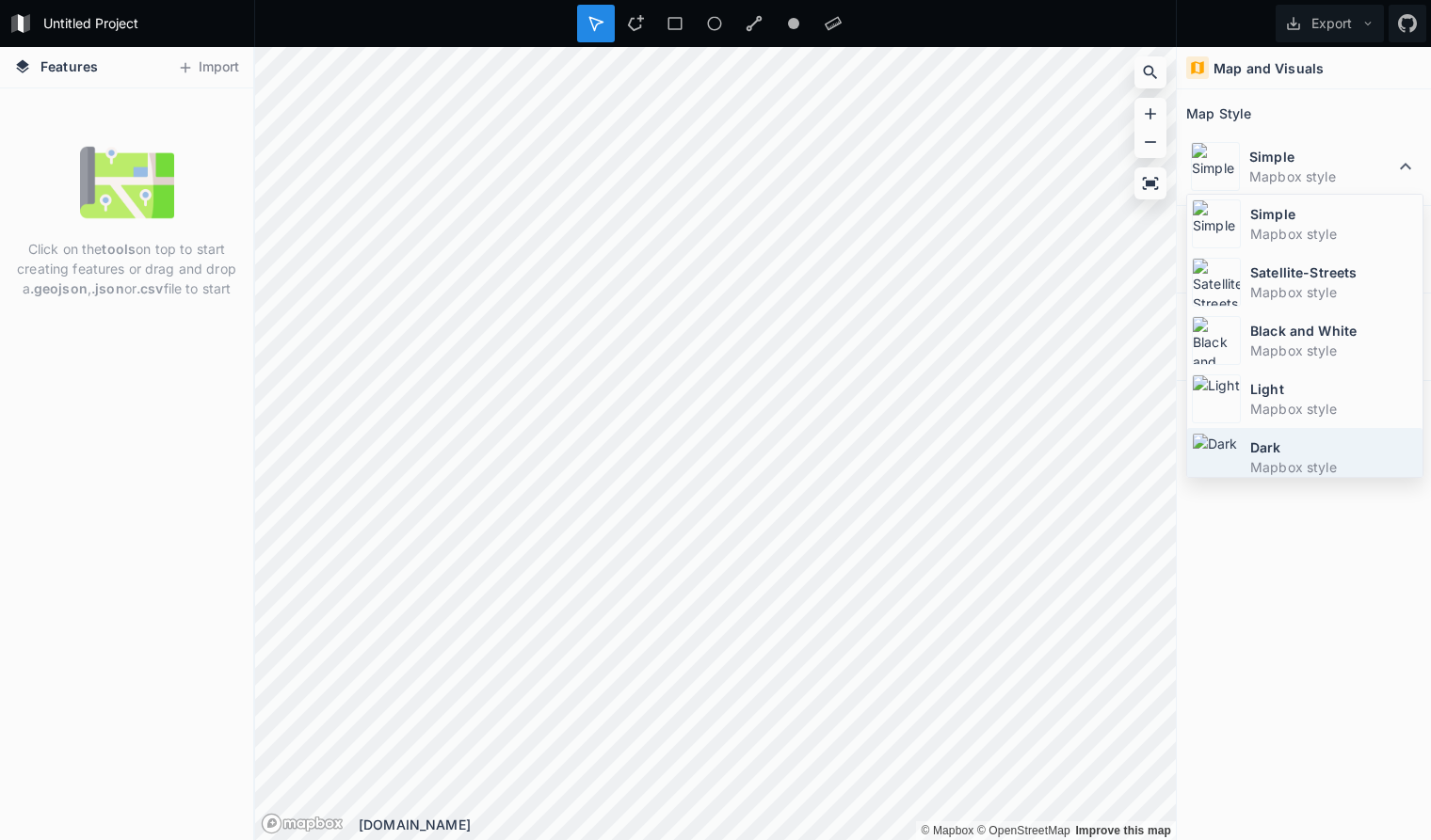
click at [1314, 465] on dd "Mapbox style" at bounding box center [1334, 467] width 168 height 20
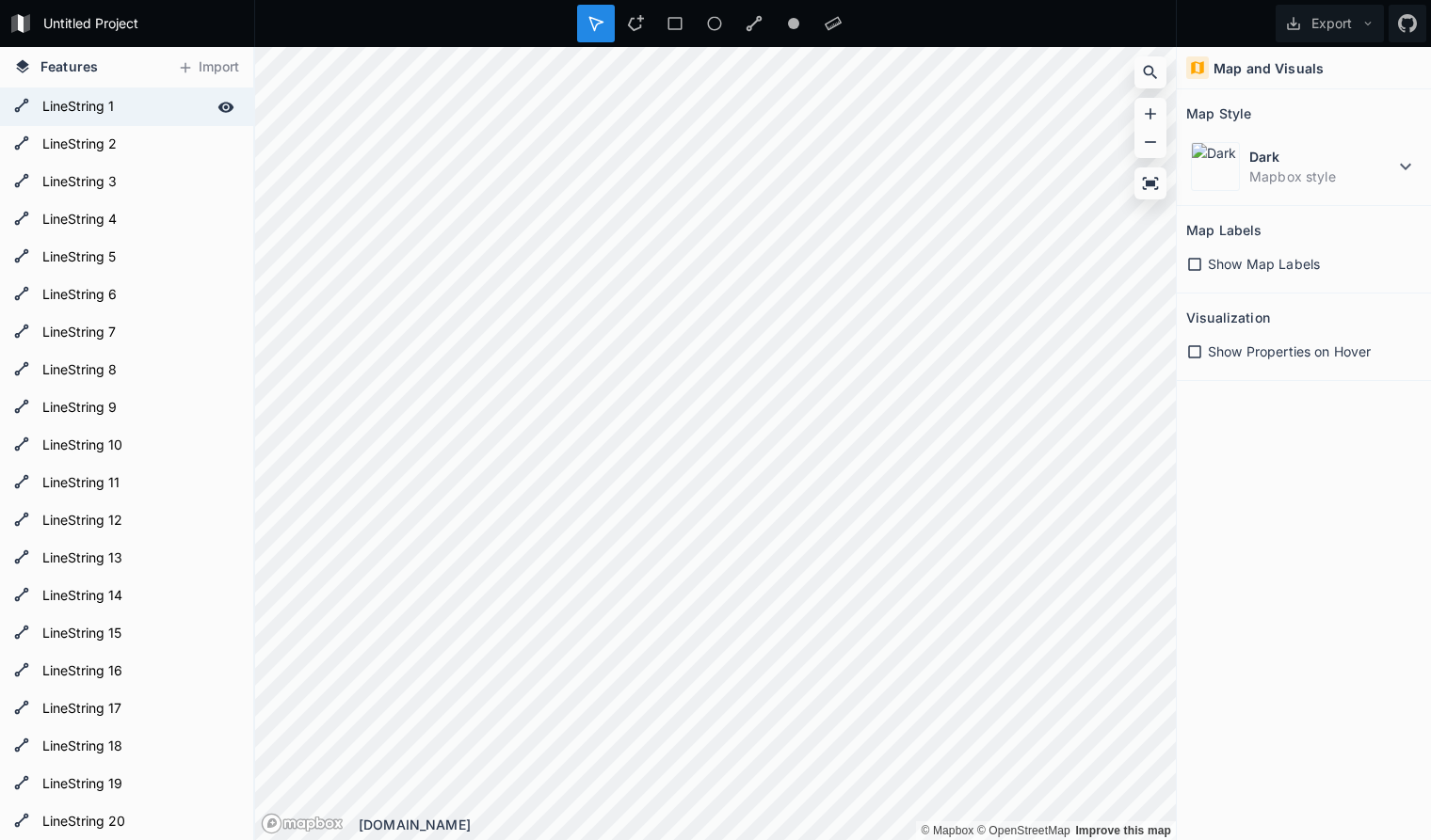
click at [155, 101] on form "LineString 1" at bounding box center [124, 108] width 176 height 29
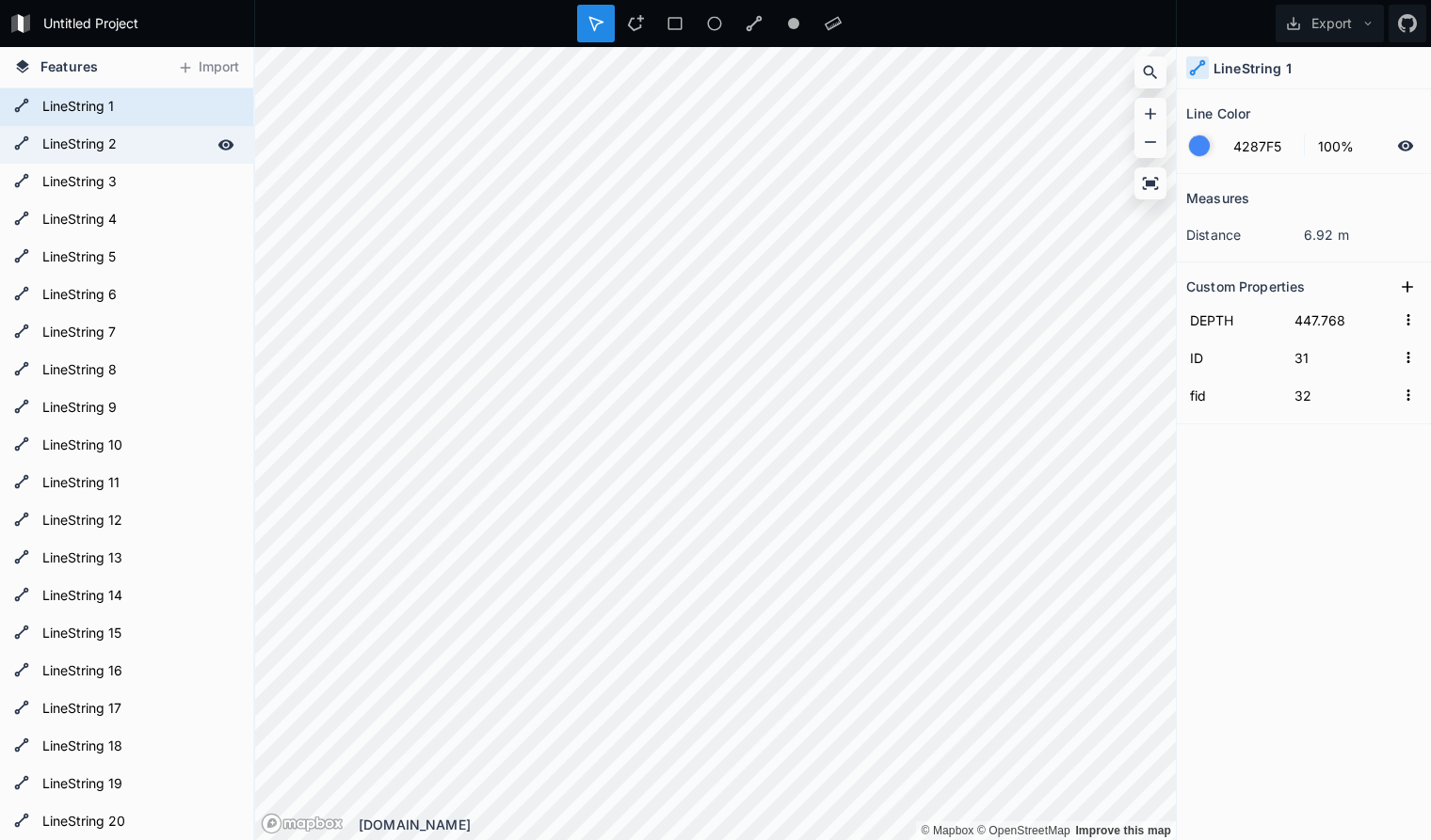
click at [135, 148] on form "LineString 2" at bounding box center [124, 145] width 176 height 29
type input "27"
type input "28"
click at [1195, 145] on div at bounding box center [1199, 146] width 21 height 21
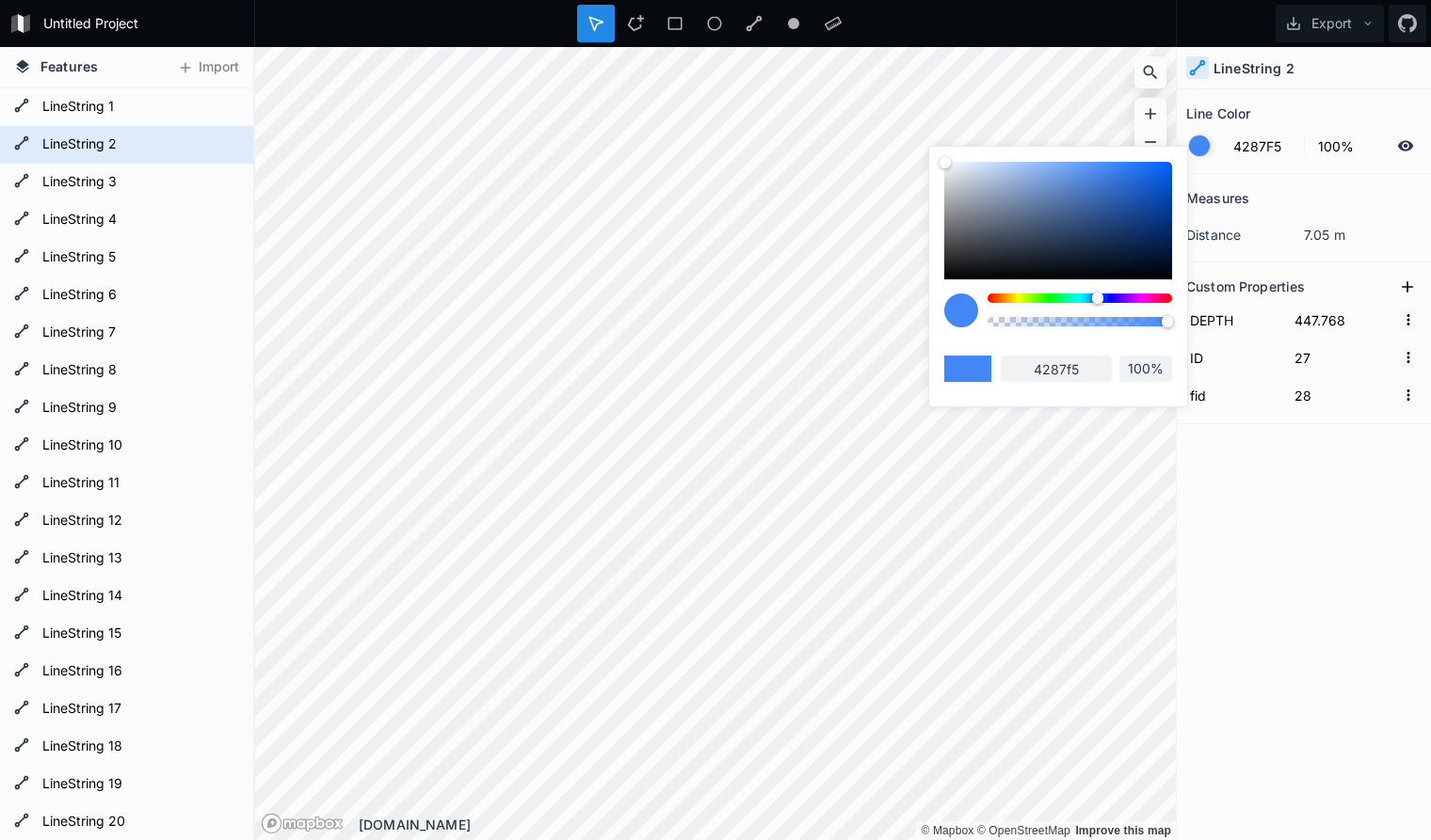
click at [1331, 167] on section "Line Color 4287F5 100%" at bounding box center [1303, 132] width 254 height 85
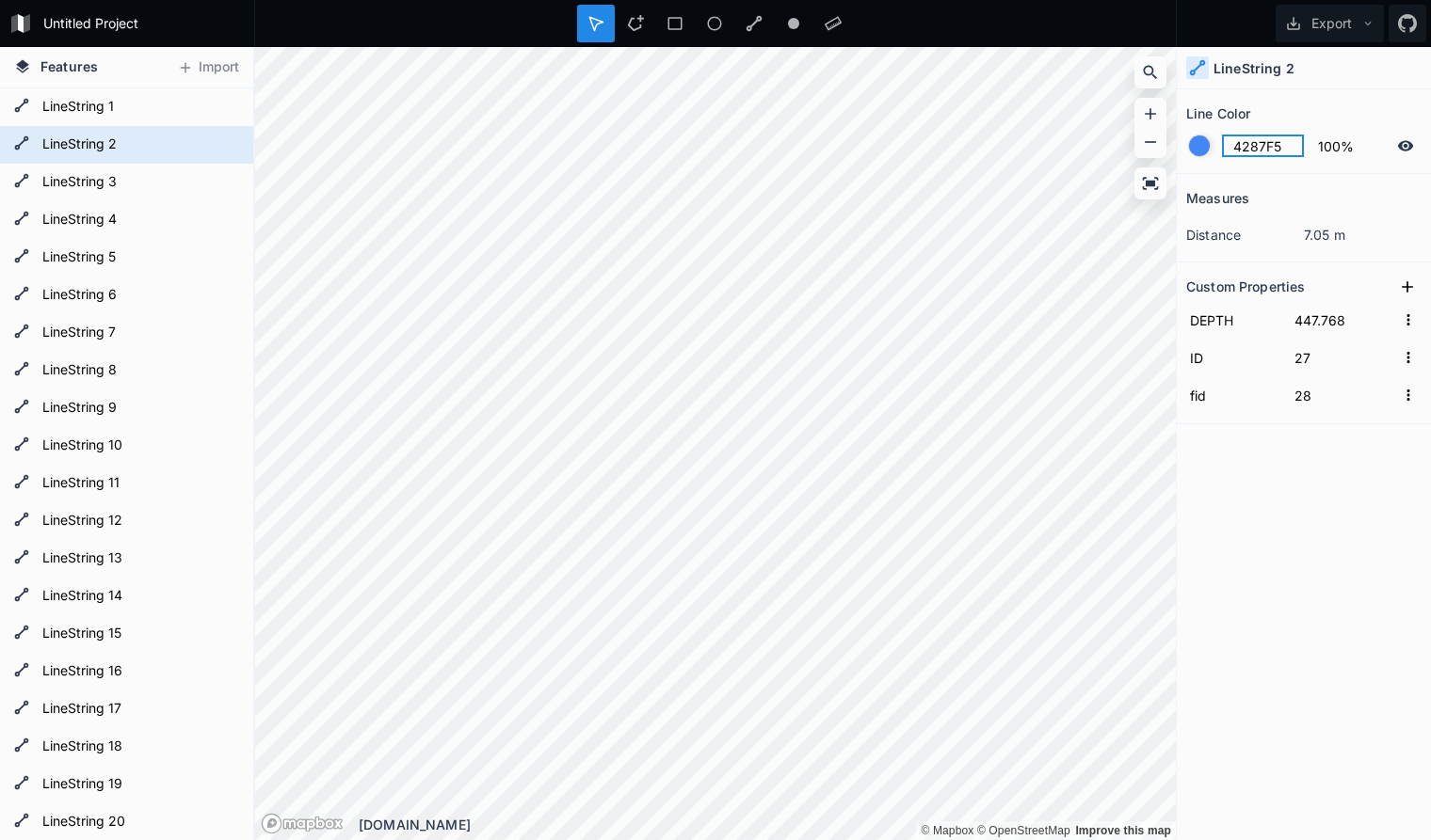
click at [1248, 144] on input "4287F5" at bounding box center [1263, 146] width 82 height 23
click at [1235, 121] on h2 "Line Color" at bounding box center [1217, 114] width 64 height 30
click at [1235, 117] on h2 "Line Color" at bounding box center [1217, 114] width 64 height 30
click at [1235, 116] on h2 "Line Color" at bounding box center [1217, 114] width 64 height 30
click at [1316, 113] on div "Line Color" at bounding box center [1303, 114] width 235 height 30
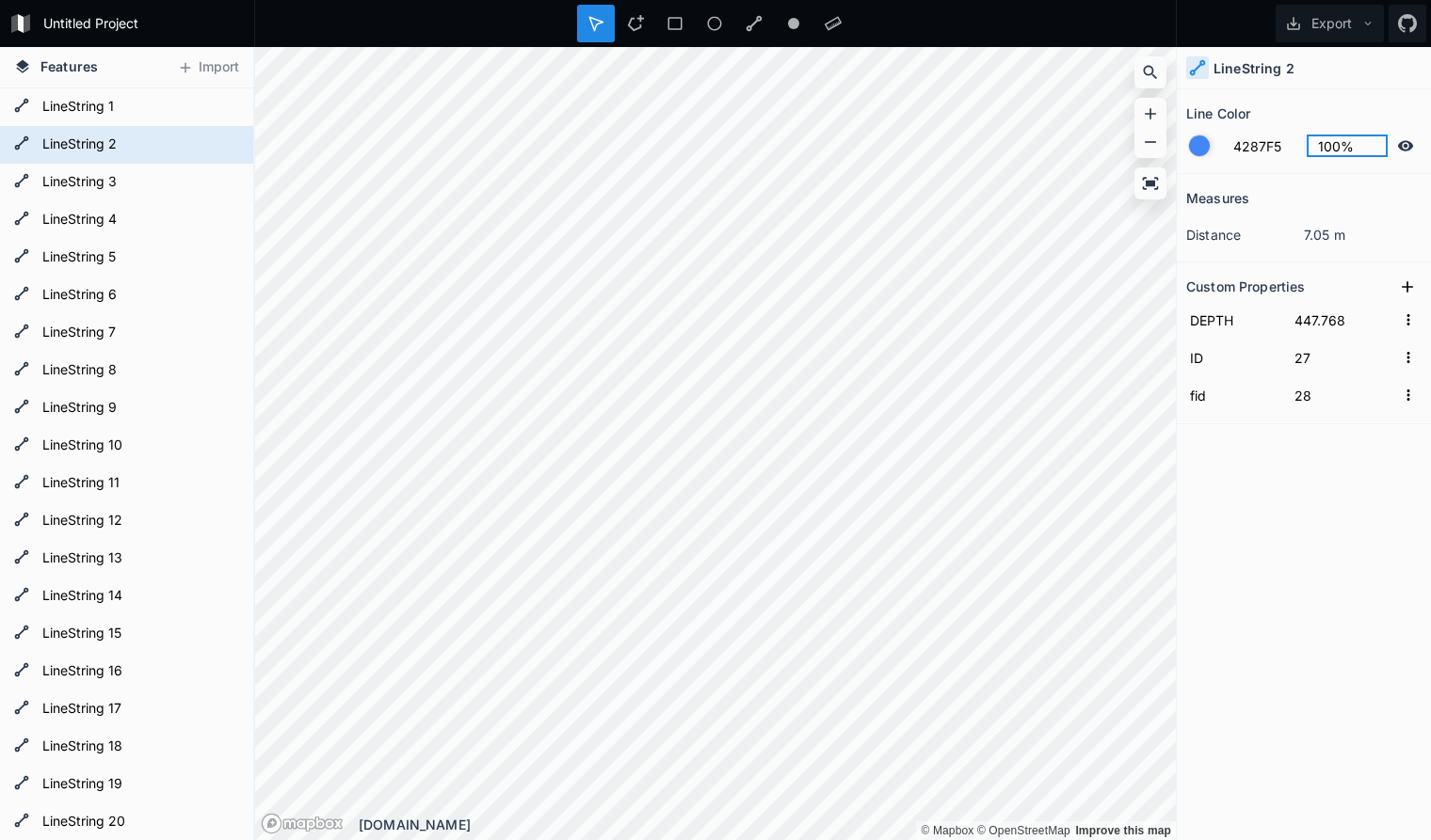
click at [1330, 147] on input "100%" at bounding box center [1348, 146] width 82 height 23
click at [1316, 118] on div "Line Color" at bounding box center [1303, 114] width 235 height 30
click at [1200, 140] on div at bounding box center [1199, 146] width 21 height 21
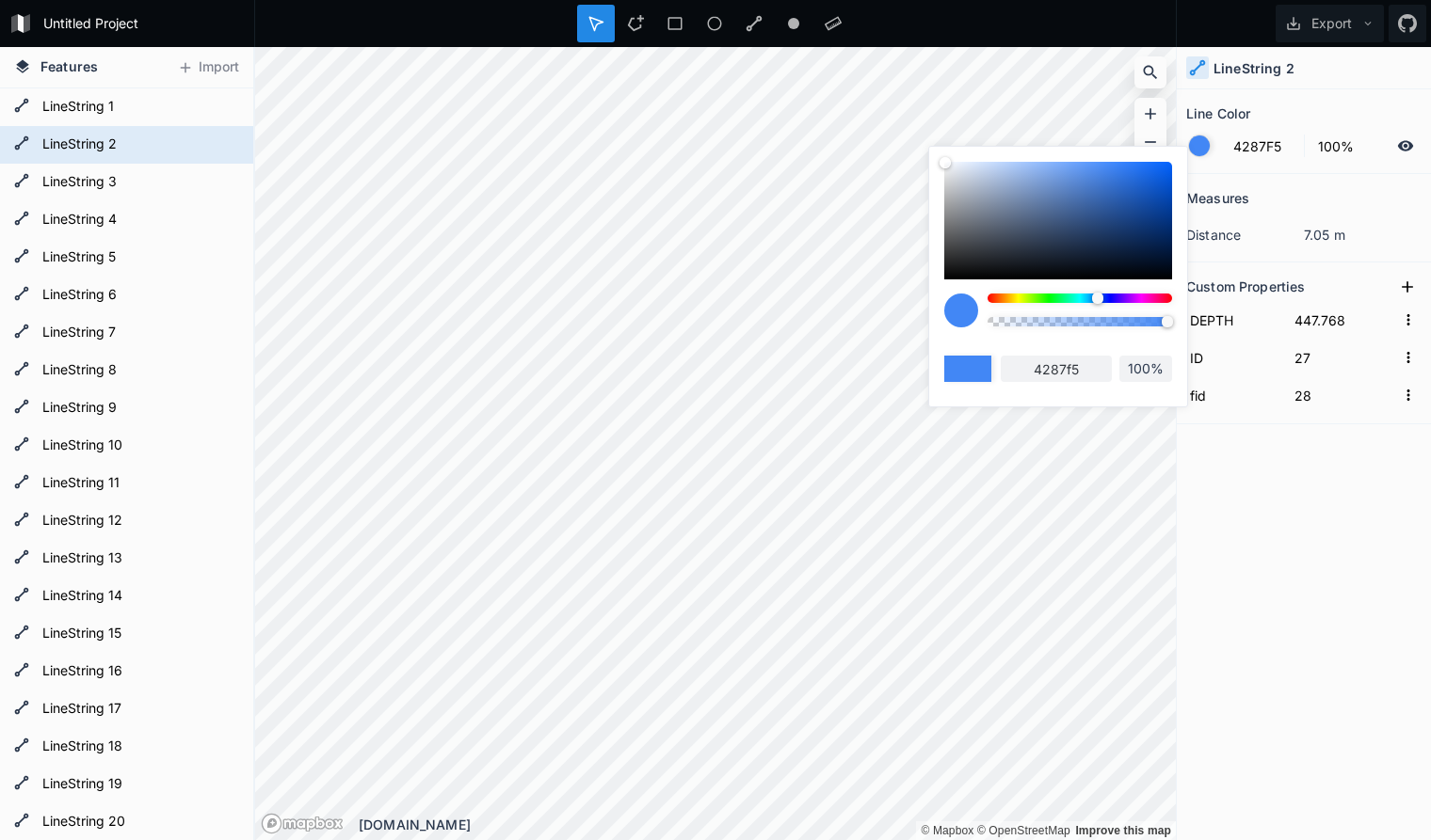
click at [1263, 180] on section "Measures distance 7.05 m" at bounding box center [1303, 218] width 254 height 89
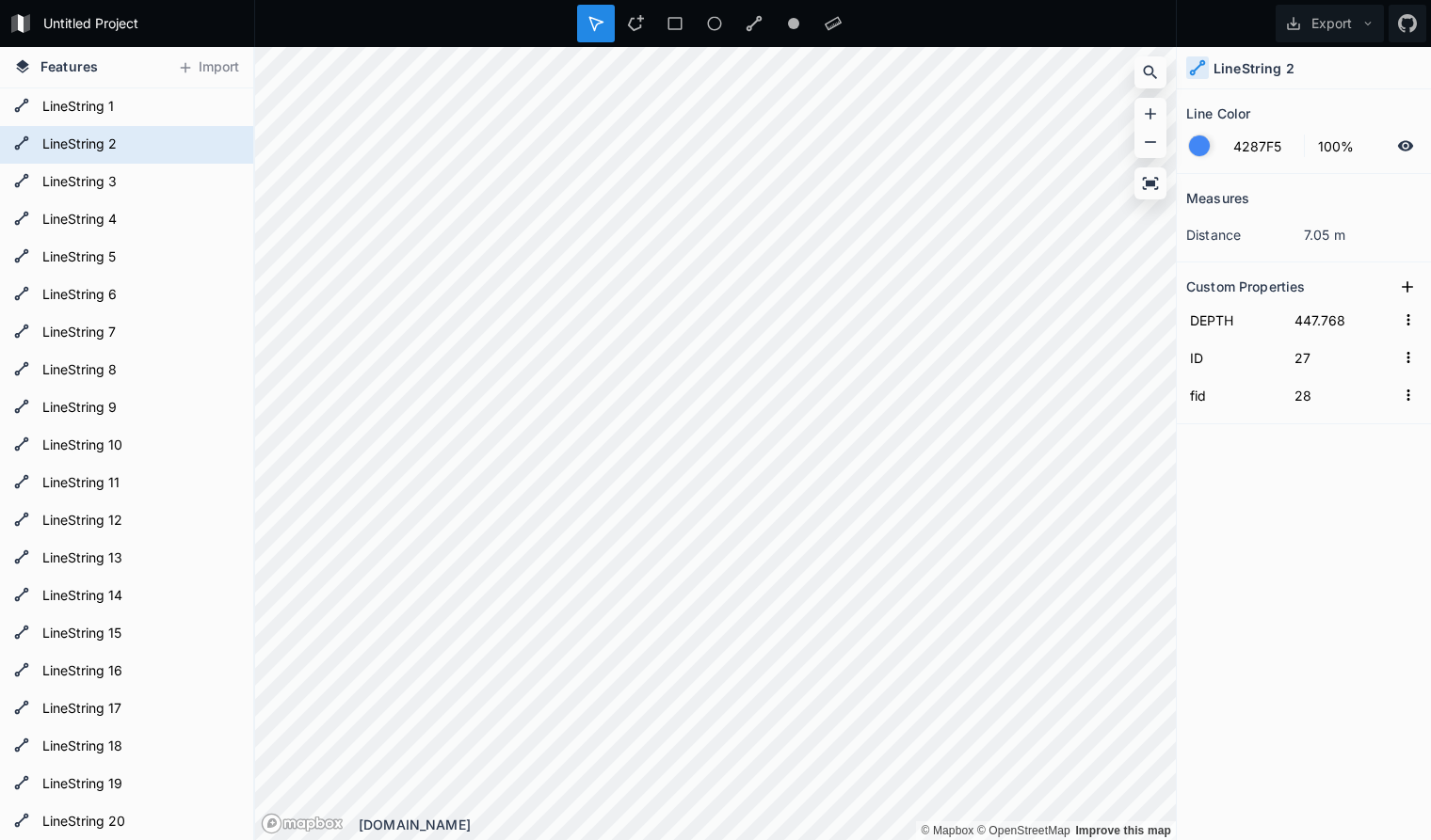
click at [1239, 237] on dt "distance" at bounding box center [1244, 235] width 117 height 20
click at [1153, 184] on icon at bounding box center [1150, 182] width 16 height 12
click at [1153, 183] on icon at bounding box center [1150, 182] width 16 height 12
click at [182, 137] on form "LineString 2" at bounding box center [124, 145] width 176 height 29
click at [179, 141] on form "LineString 2" at bounding box center [124, 145] width 176 height 29
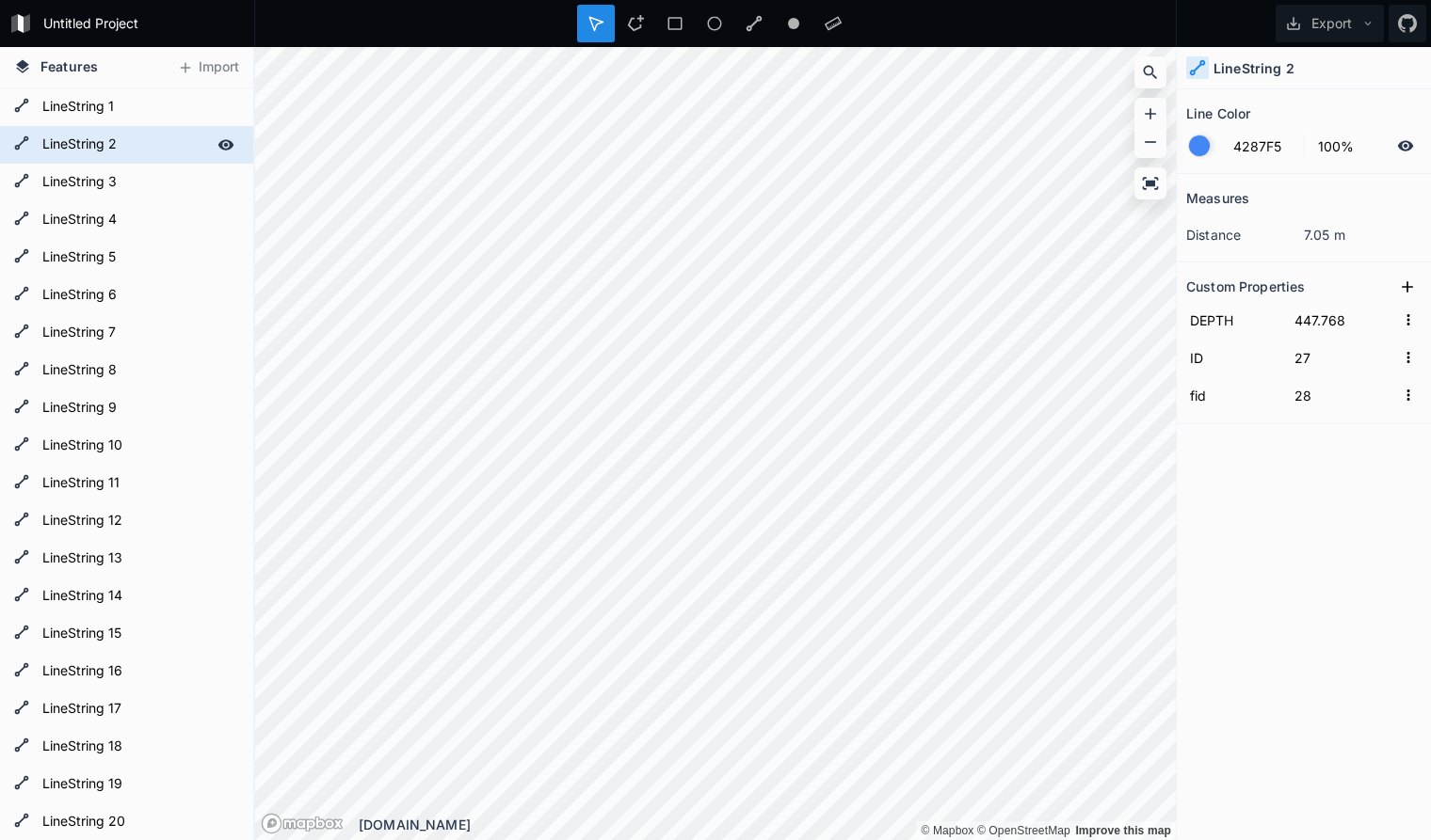
click at [179, 141] on form "LineString 2" at bounding box center [124, 145] width 176 height 29
click at [179, 141] on input "LineString 2" at bounding box center [124, 144] width 176 height 27
click at [188, 181] on form "LineString 3" at bounding box center [124, 182] width 176 height 29
type input "34"
type input "35"
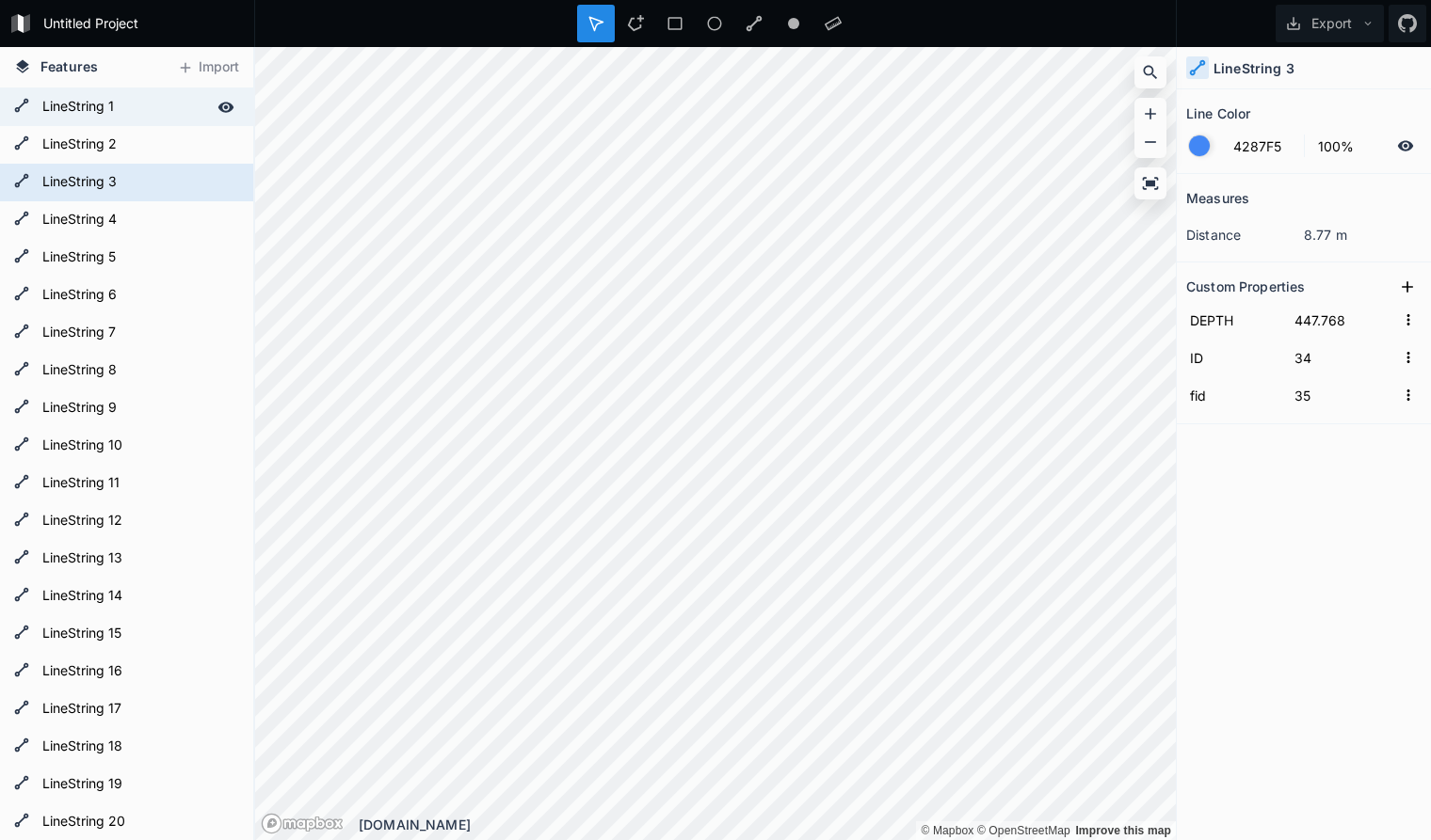
click at [172, 108] on form "LineString 1" at bounding box center [124, 108] width 176 height 29
type input "31"
type input "32"
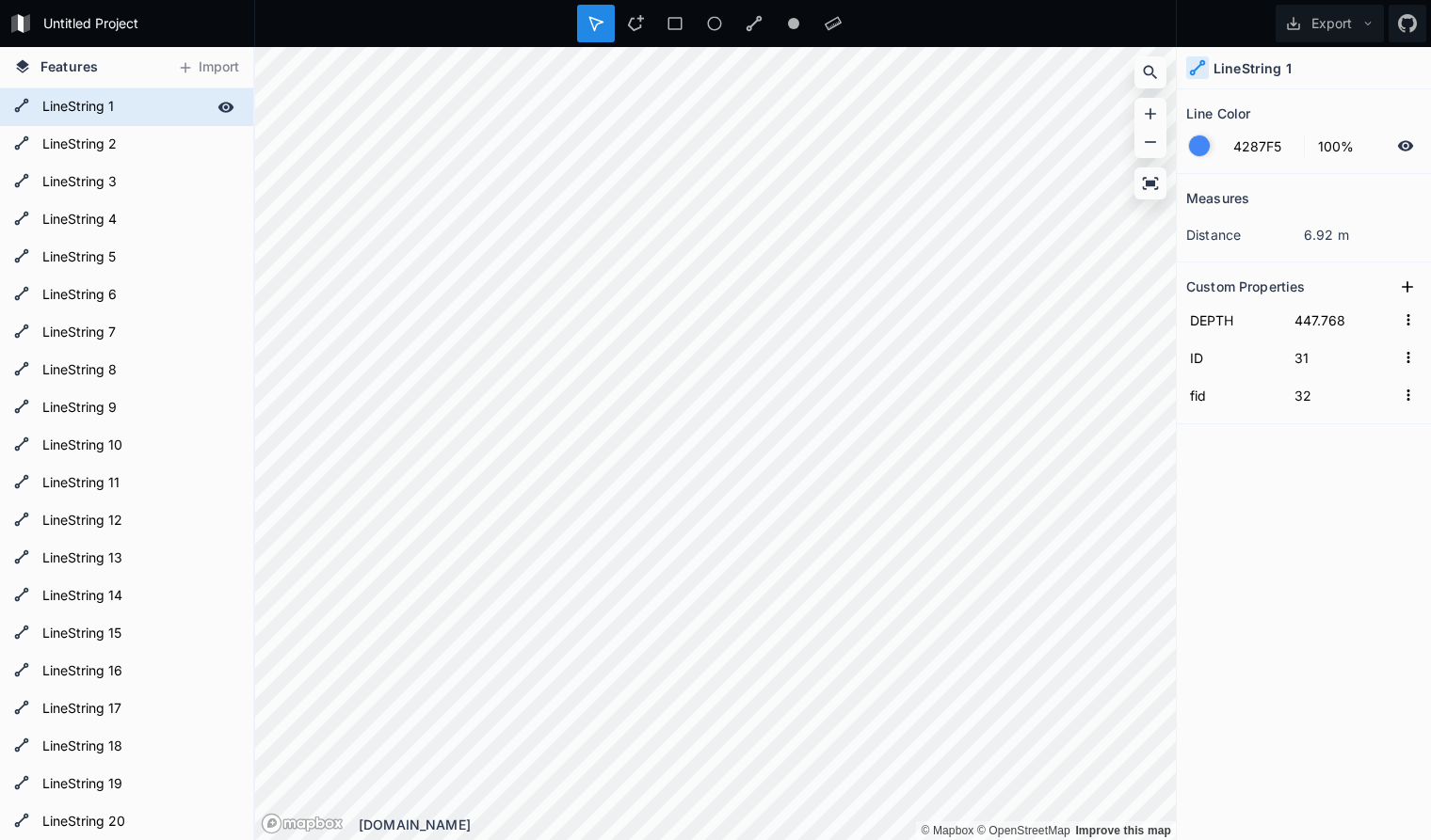
click at [172, 108] on form "LineString 1" at bounding box center [124, 108] width 176 height 29
click at [171, 140] on form "LineString 2" at bounding box center [124, 145] width 176 height 29
type input "27"
type input "28"
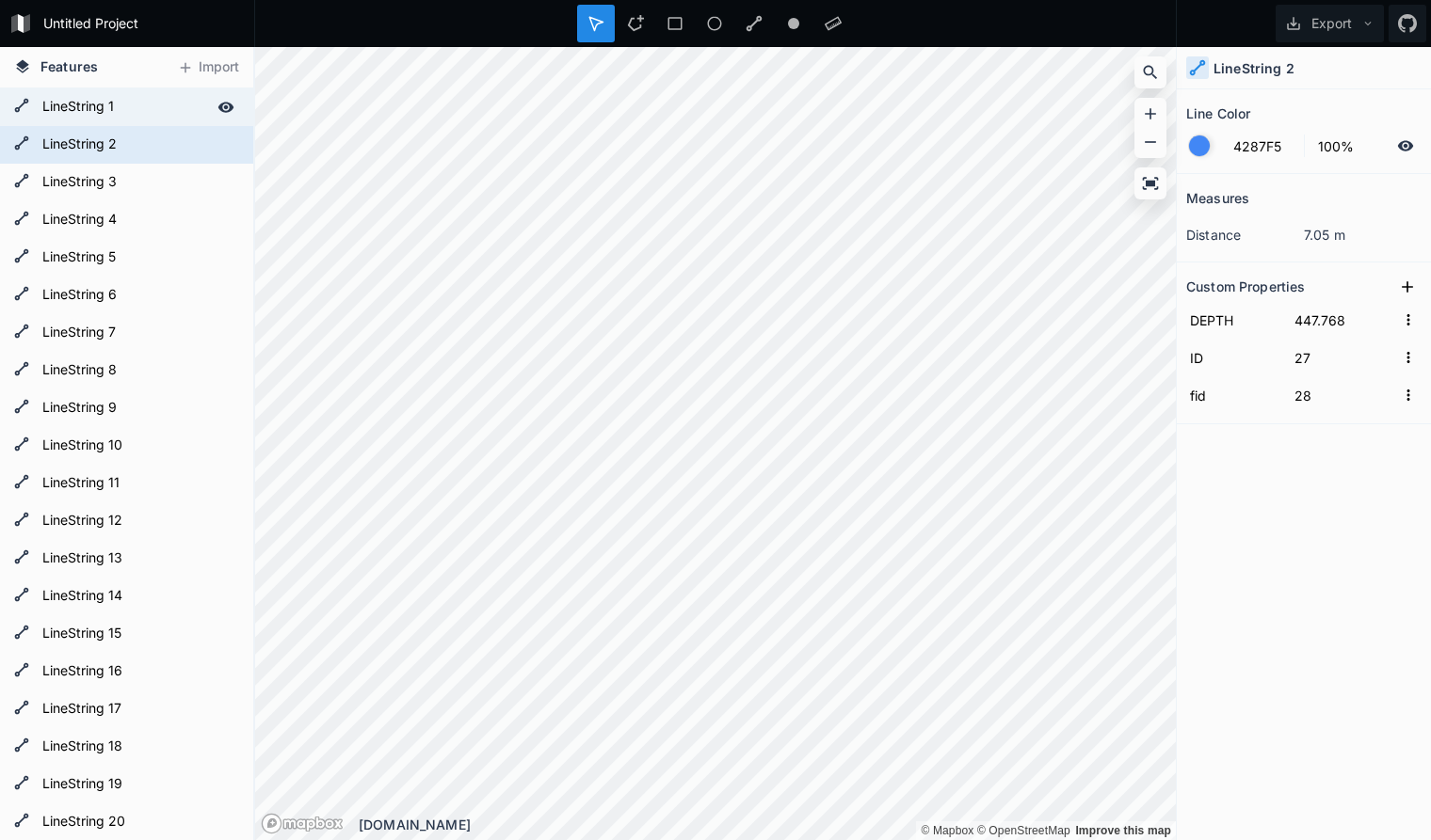
click at [156, 111] on form "LineString 1" at bounding box center [124, 108] width 176 height 29
type input "31"
type input "32"
click at [156, 135] on form "LineString 2" at bounding box center [124, 145] width 176 height 29
type input "27"
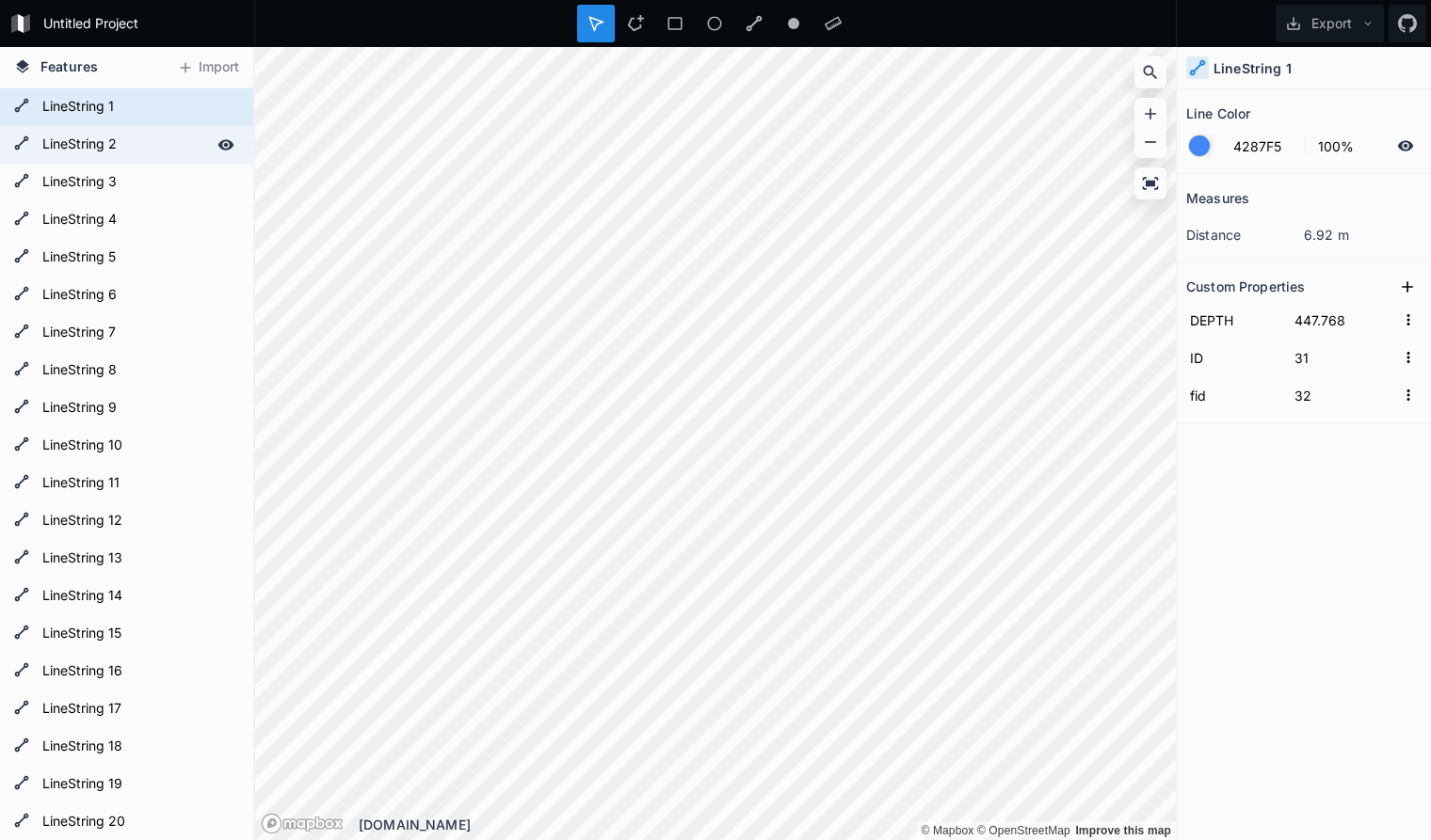
type input "28"
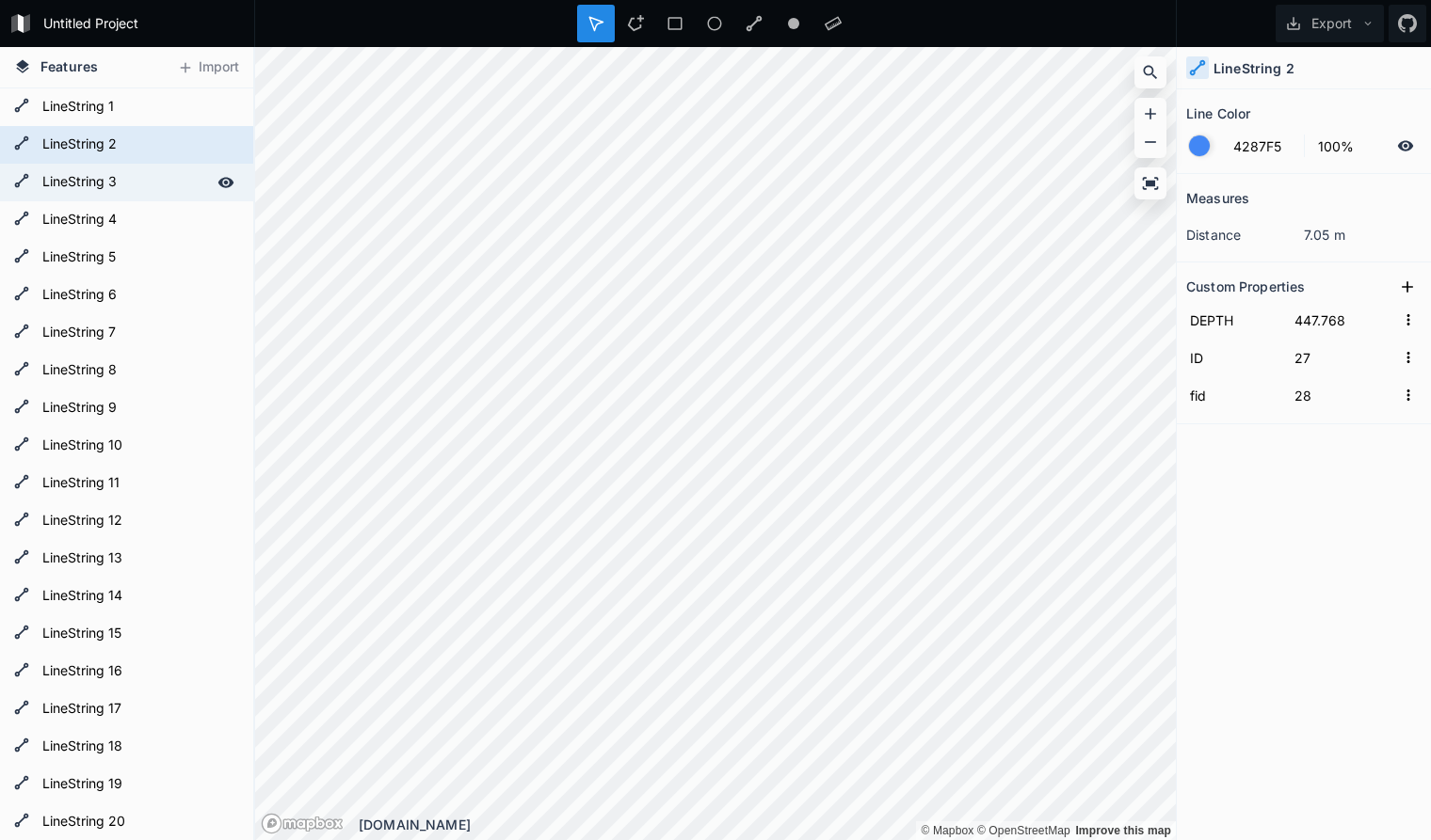
click at [152, 178] on form "LineString 3" at bounding box center [124, 182] width 176 height 29
type input "34"
type input "35"
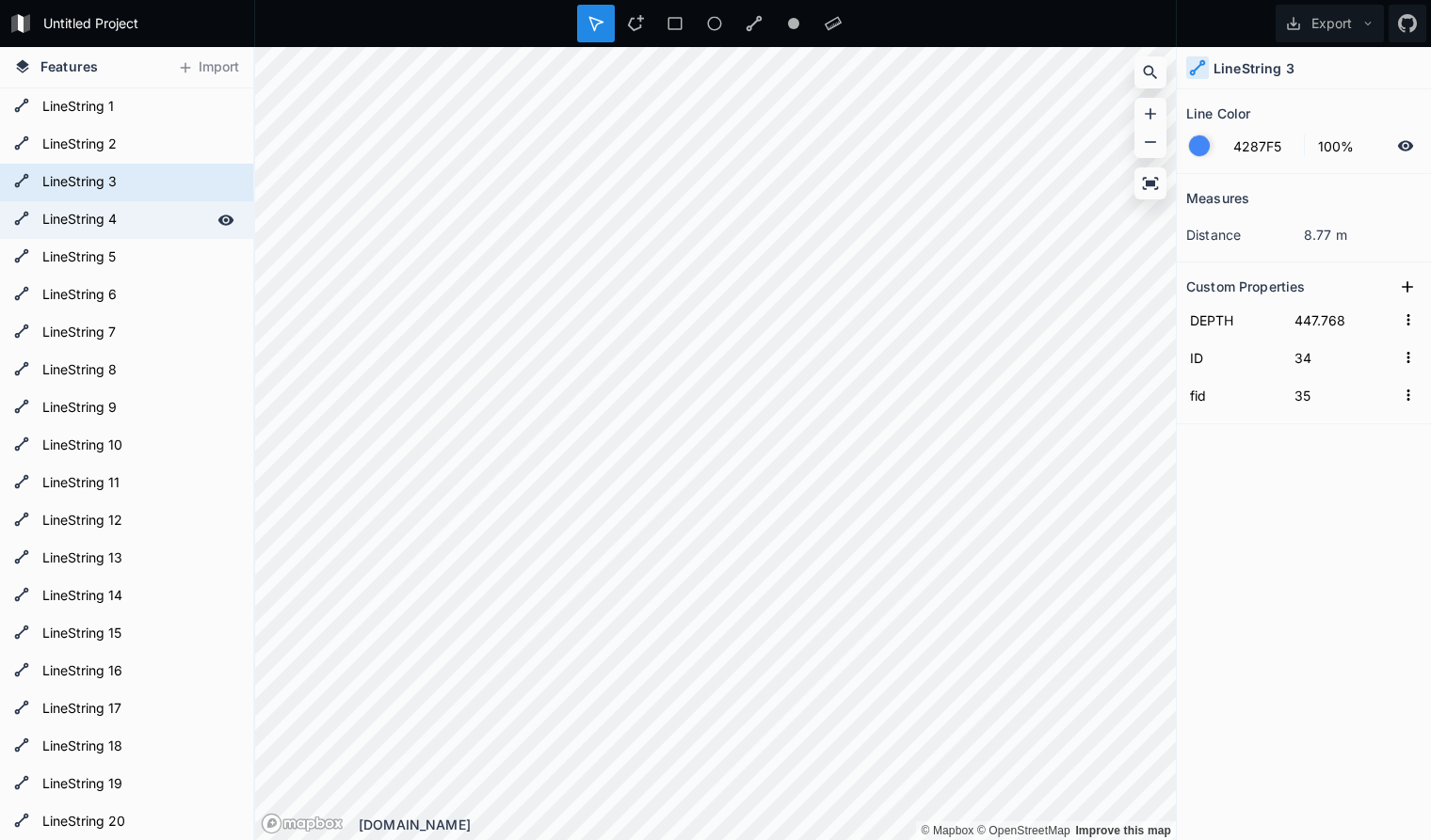
click at [148, 216] on form "LineString 4" at bounding box center [124, 220] width 176 height 29
type input "38"
type input "39"
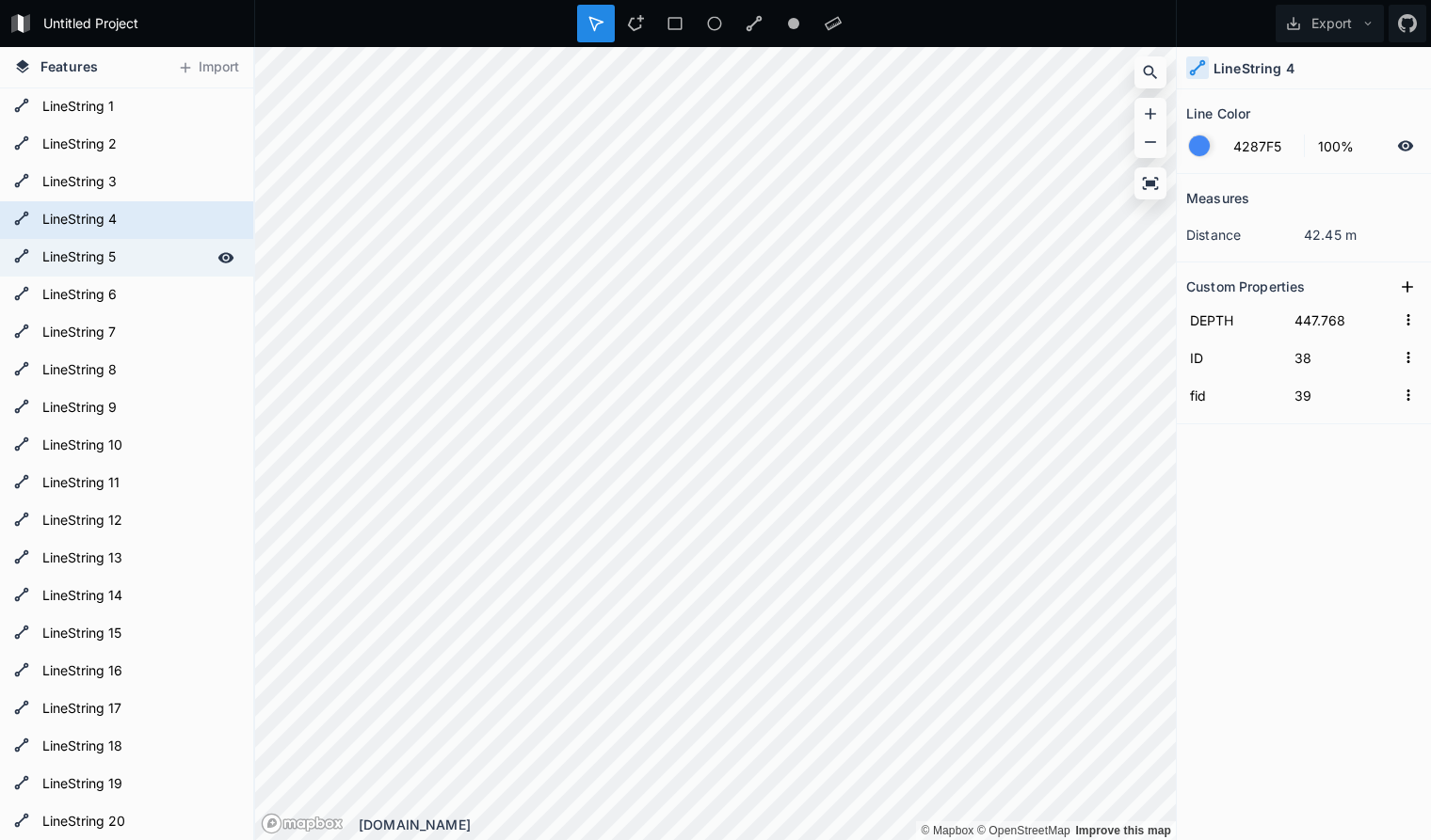
click at [142, 261] on form "LineString 5" at bounding box center [124, 258] width 176 height 29
type input "39"
type input "40"
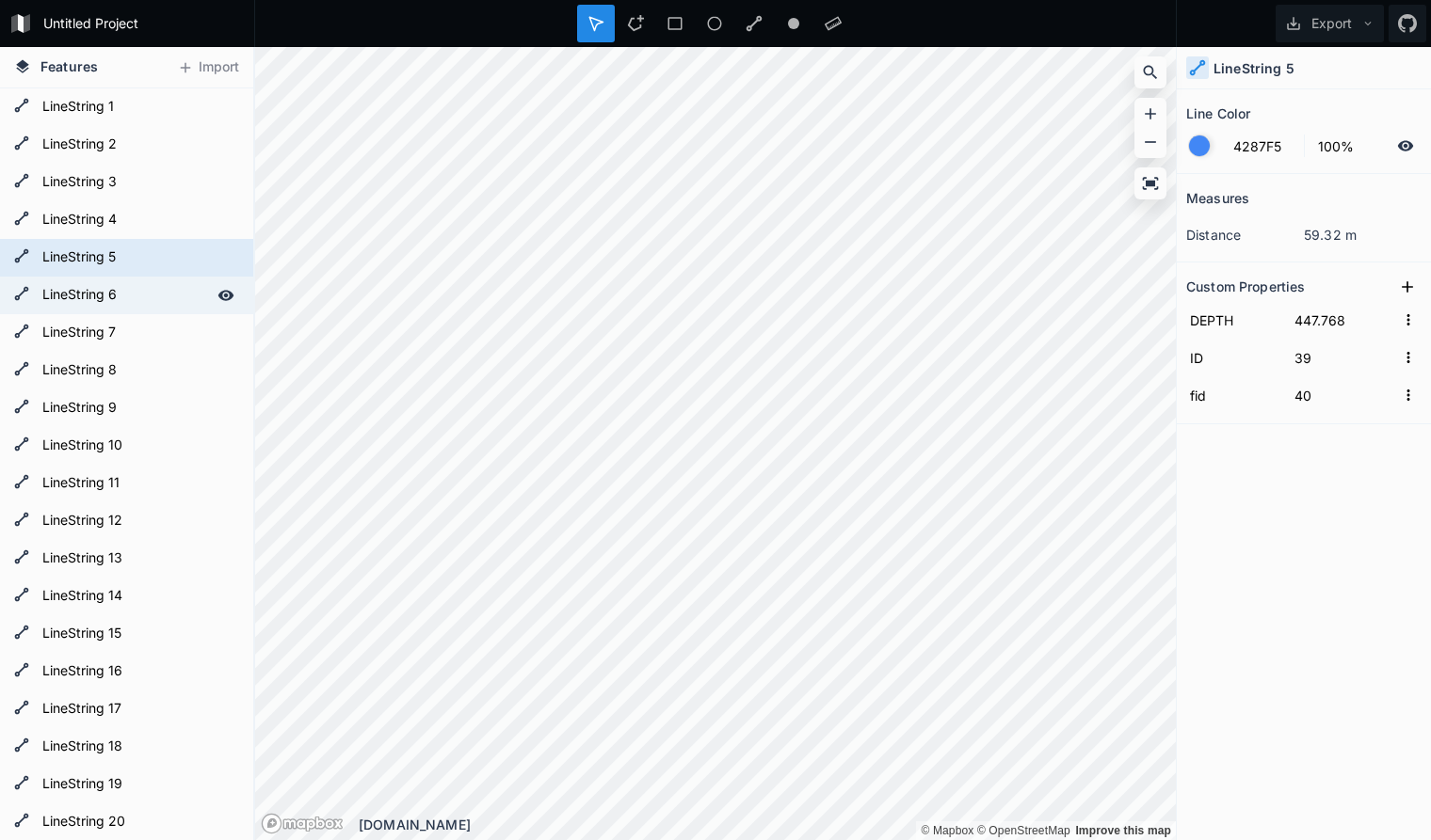
click at [144, 290] on form "LineString 6" at bounding box center [124, 296] width 176 height 29
type input "40"
type input "41"
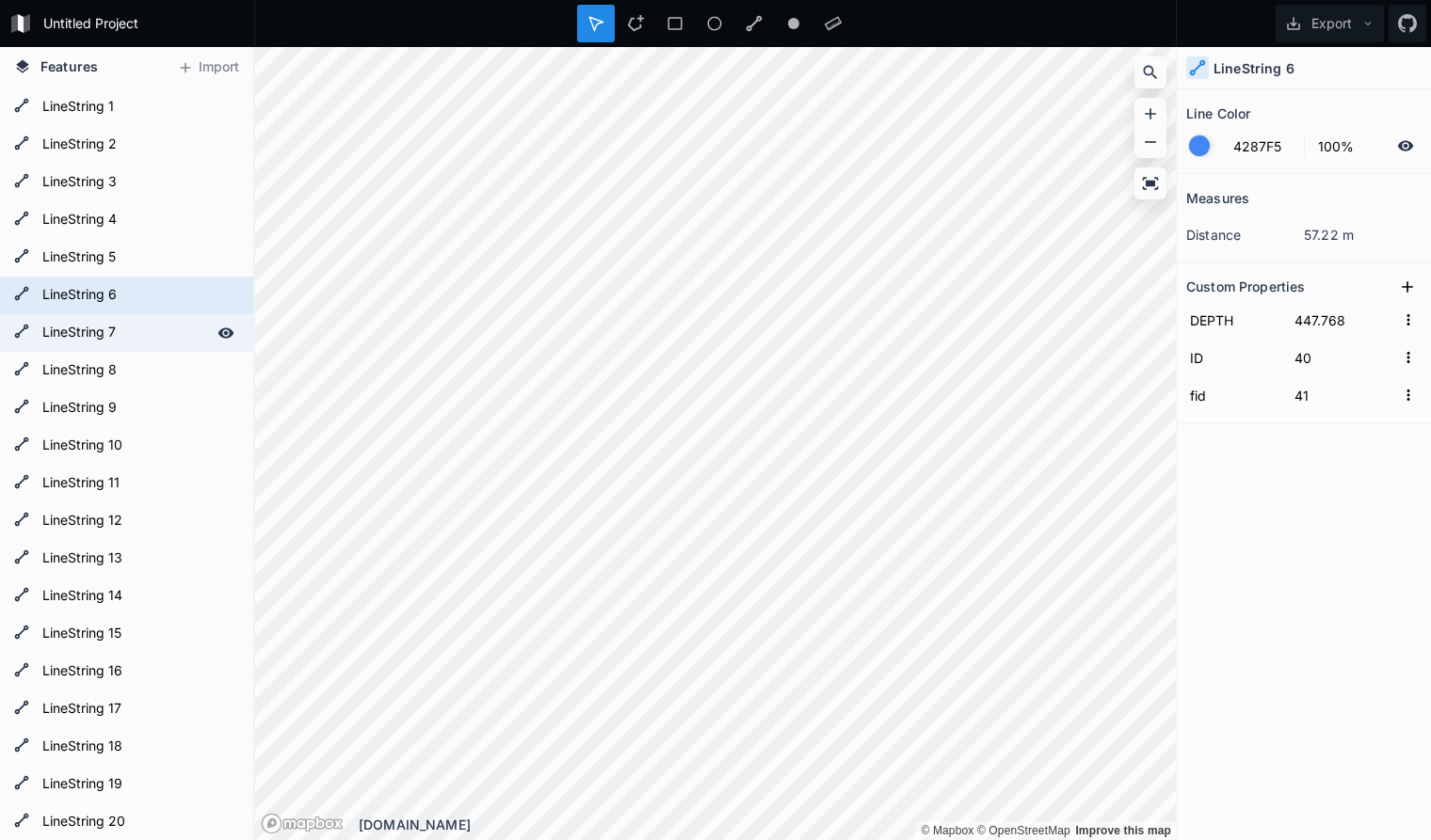
click at [145, 326] on form "LineString 7" at bounding box center [124, 333] width 176 height 29
type input "47"
type input "48"
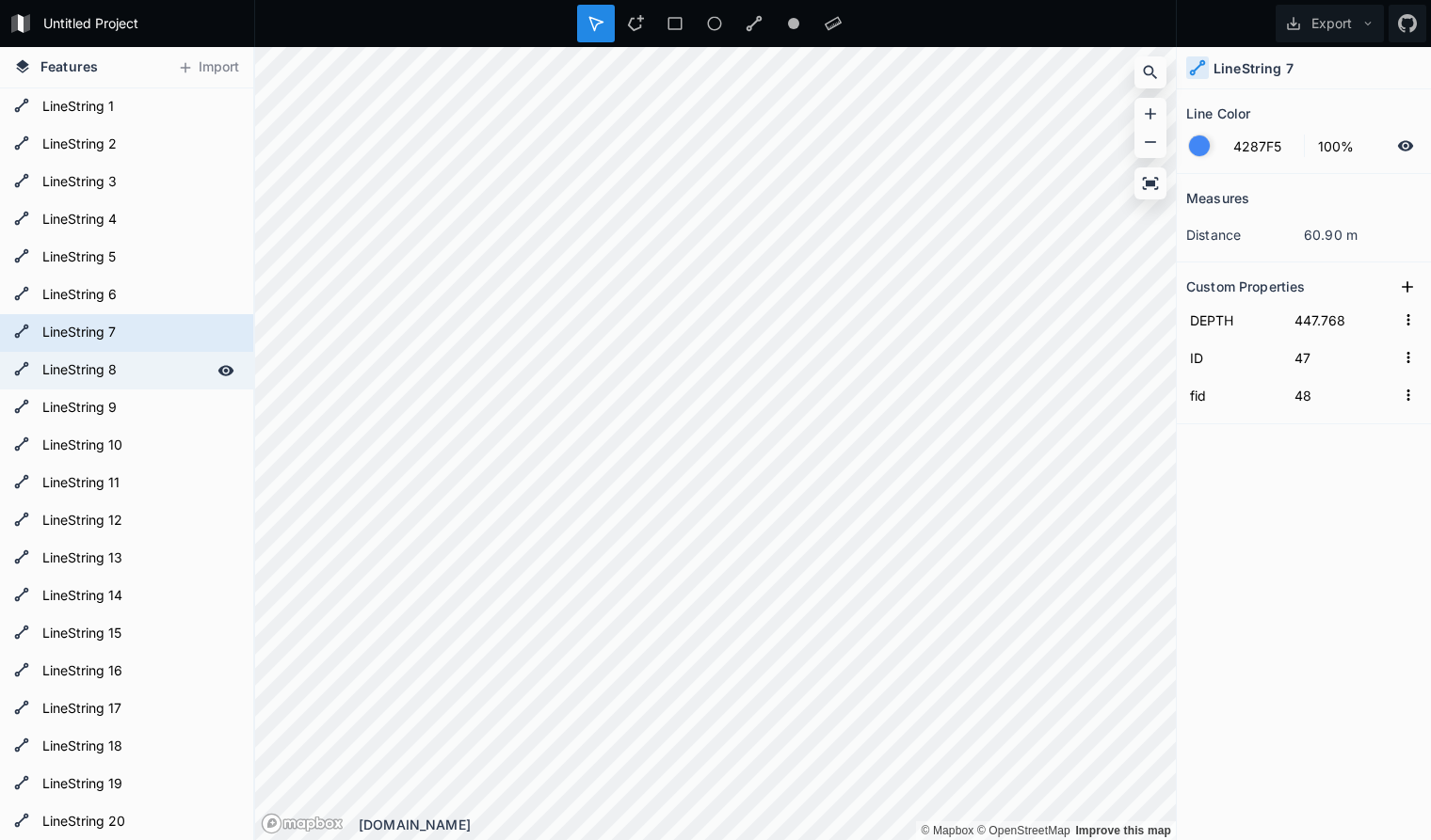
click at [140, 367] on form "LineString 8" at bounding box center [124, 371] width 176 height 29
type input "48"
type input "49"
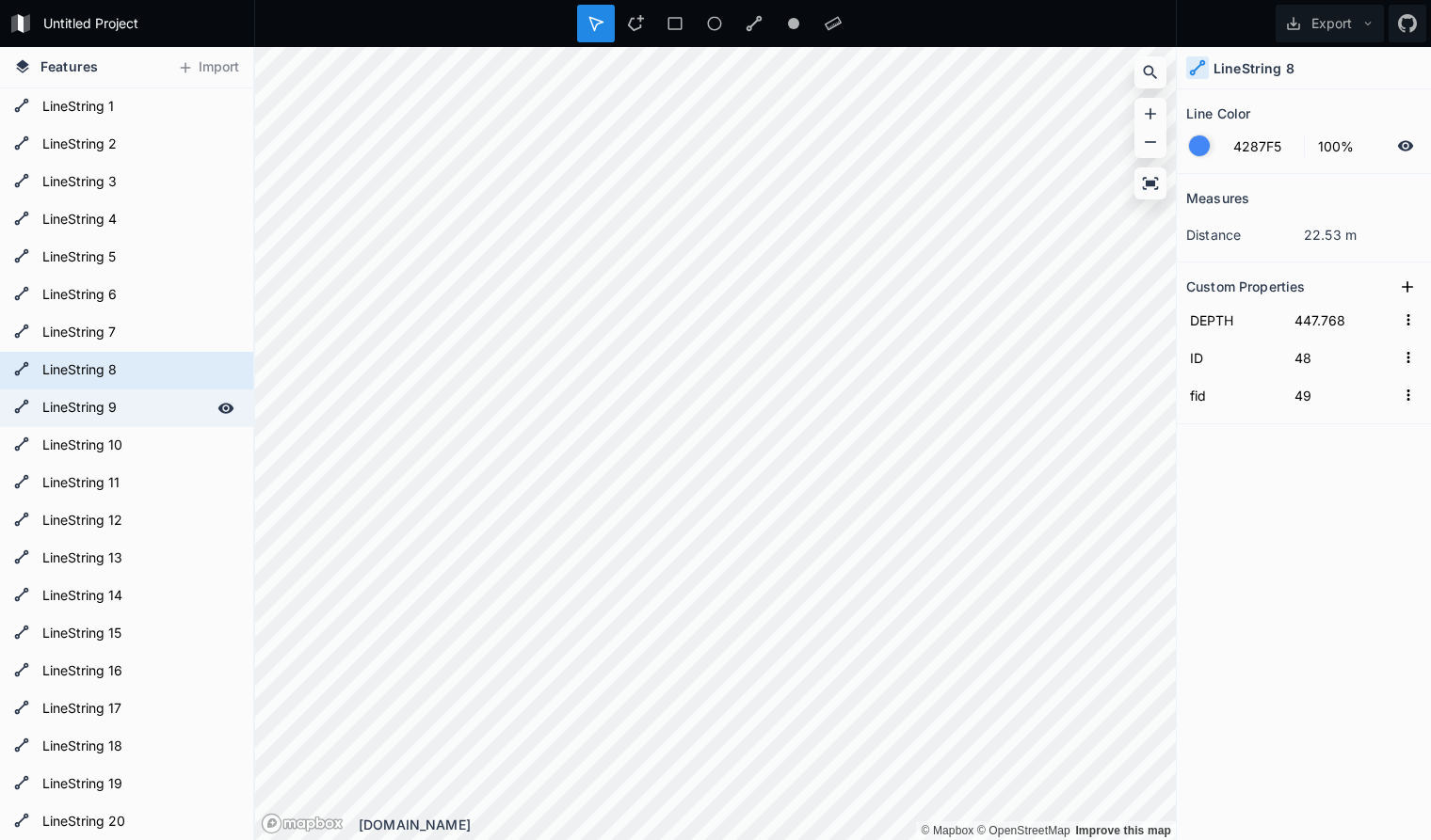
click at [137, 410] on form "LineString 9" at bounding box center [124, 409] width 176 height 29
type input "46"
type input "47"
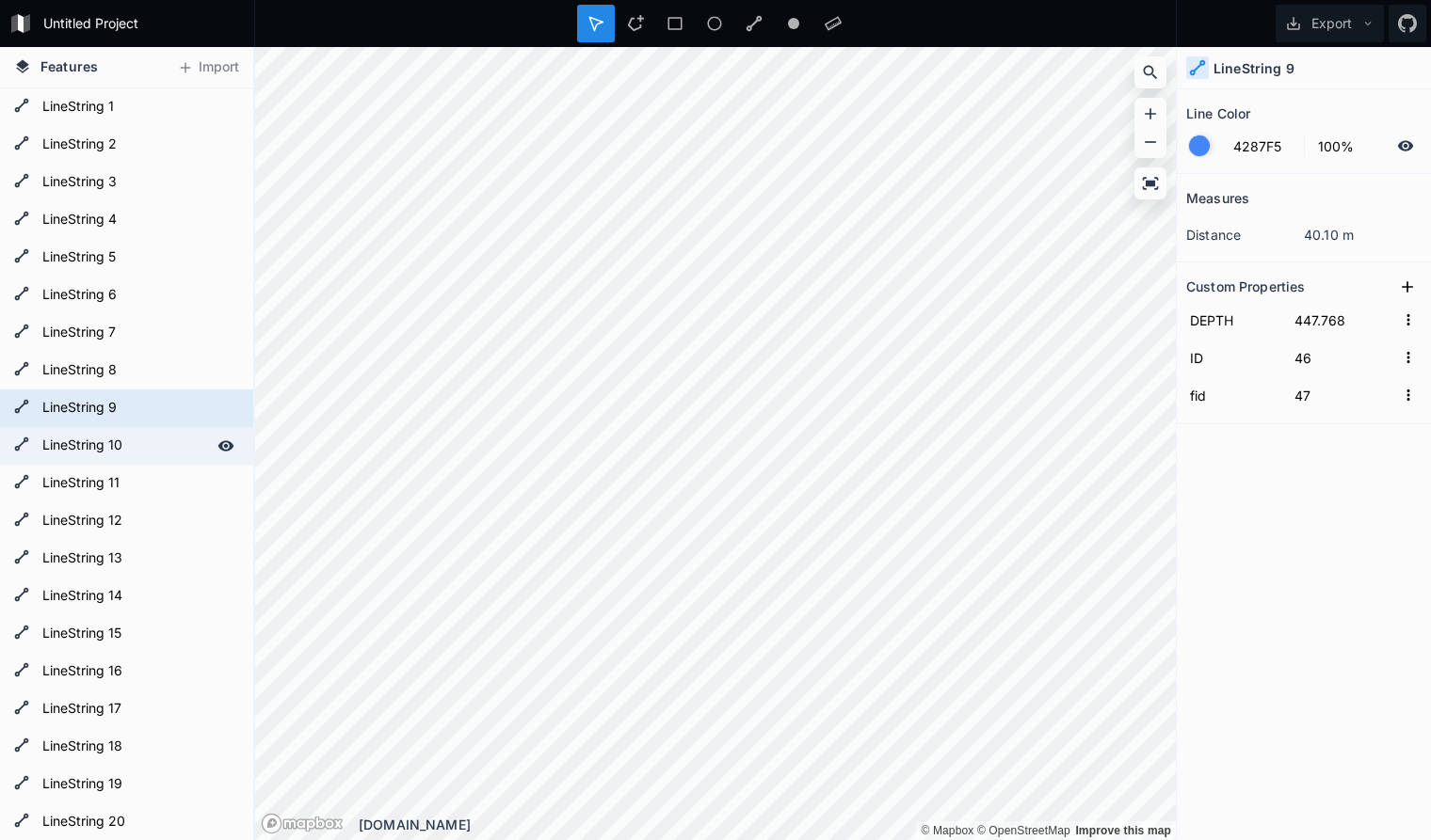
click at [141, 431] on div "LineString 10" at bounding box center [126, 446] width 253 height 37
type input "45"
type input "46"
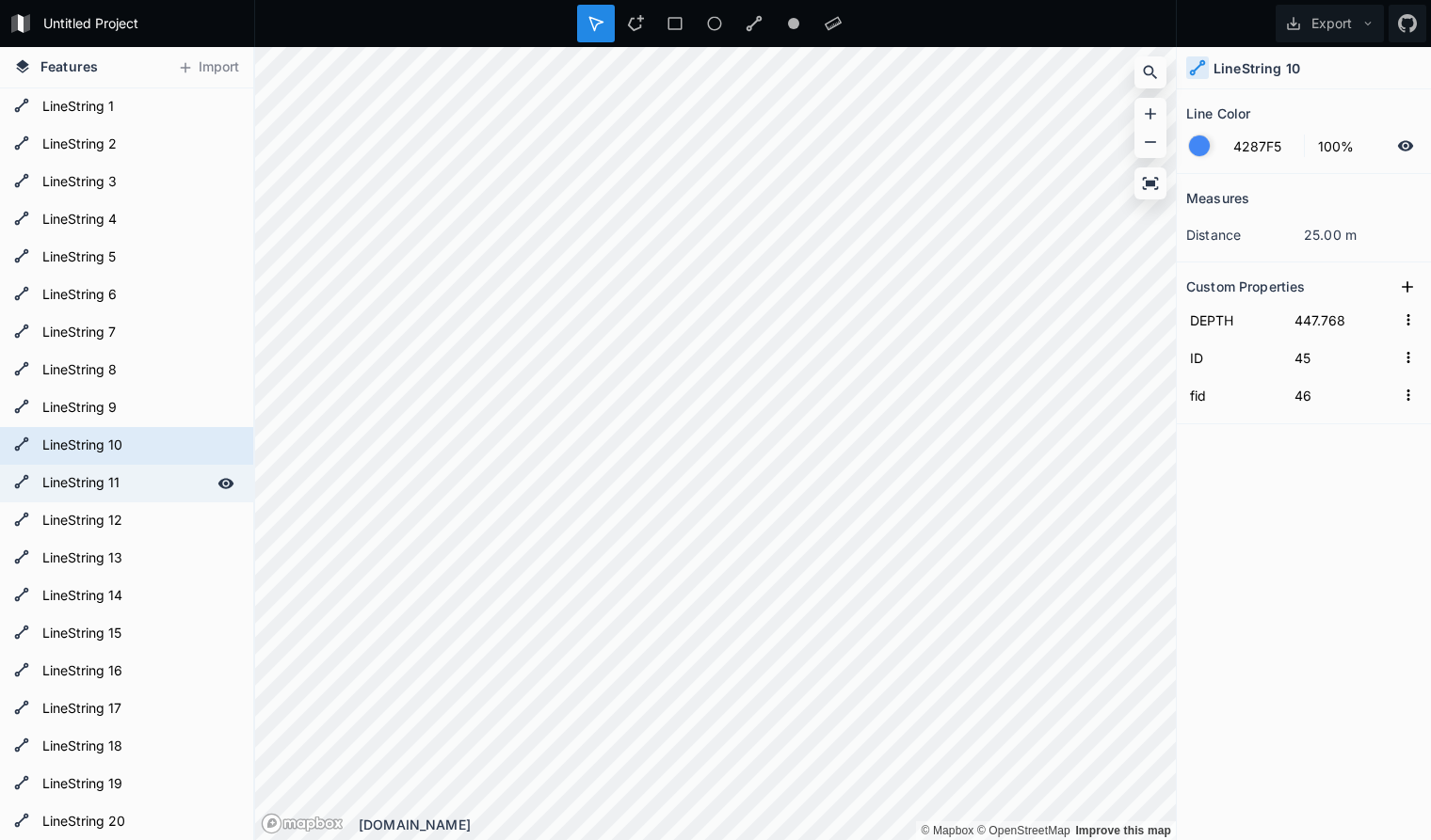
click at [143, 490] on form "LineString 11" at bounding box center [124, 484] width 176 height 29
type input "43"
type input "44"
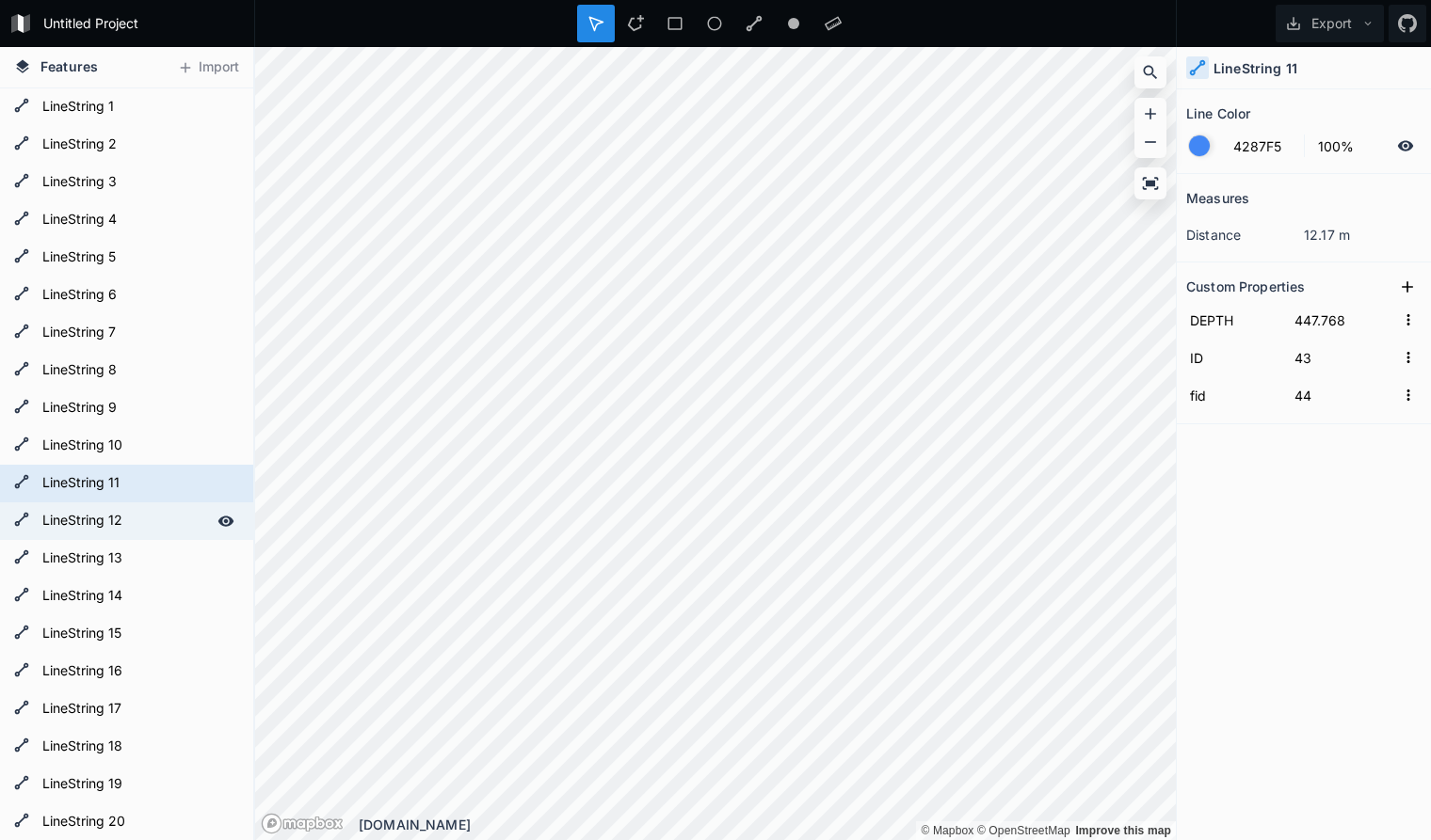
click at [142, 523] on form "LineString 12" at bounding box center [124, 521] width 176 height 29
type input "49"
type input "50"
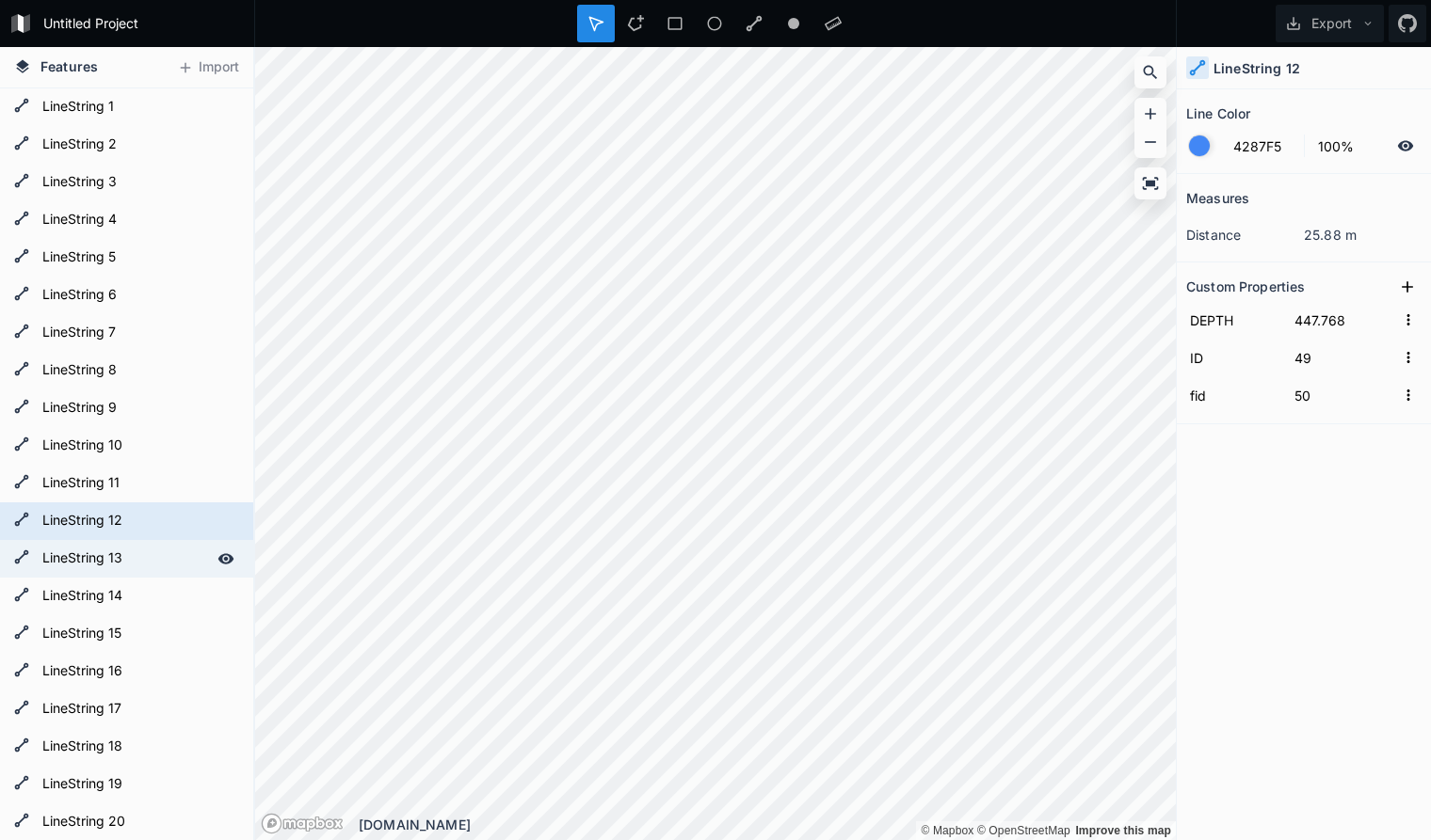
click at [143, 553] on form "LineString 13" at bounding box center [124, 559] width 176 height 29
type input "52"
type input "53"
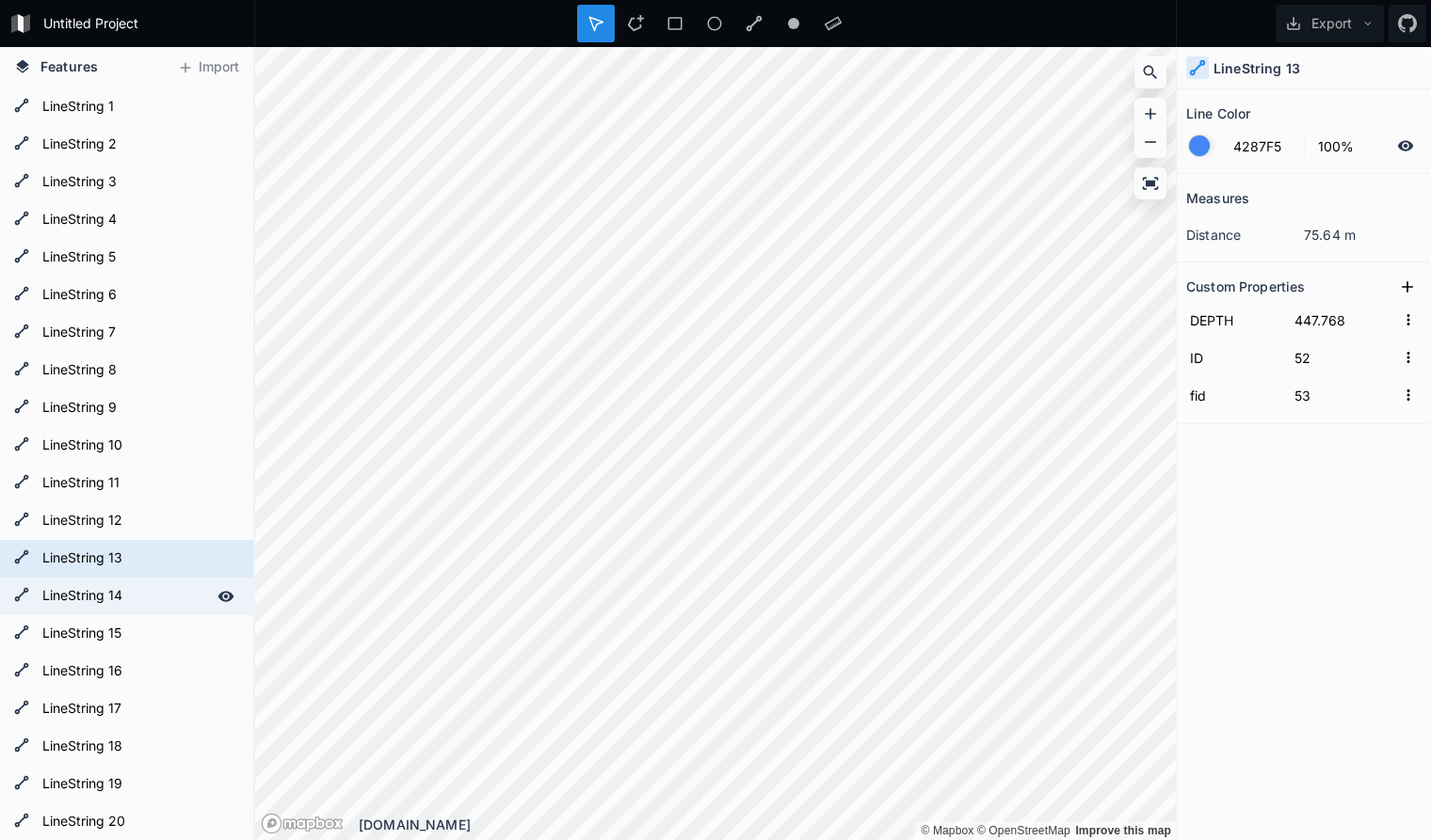
click at [149, 601] on form "LineString 14" at bounding box center [124, 597] width 176 height 29
type input "59"
type input "60"
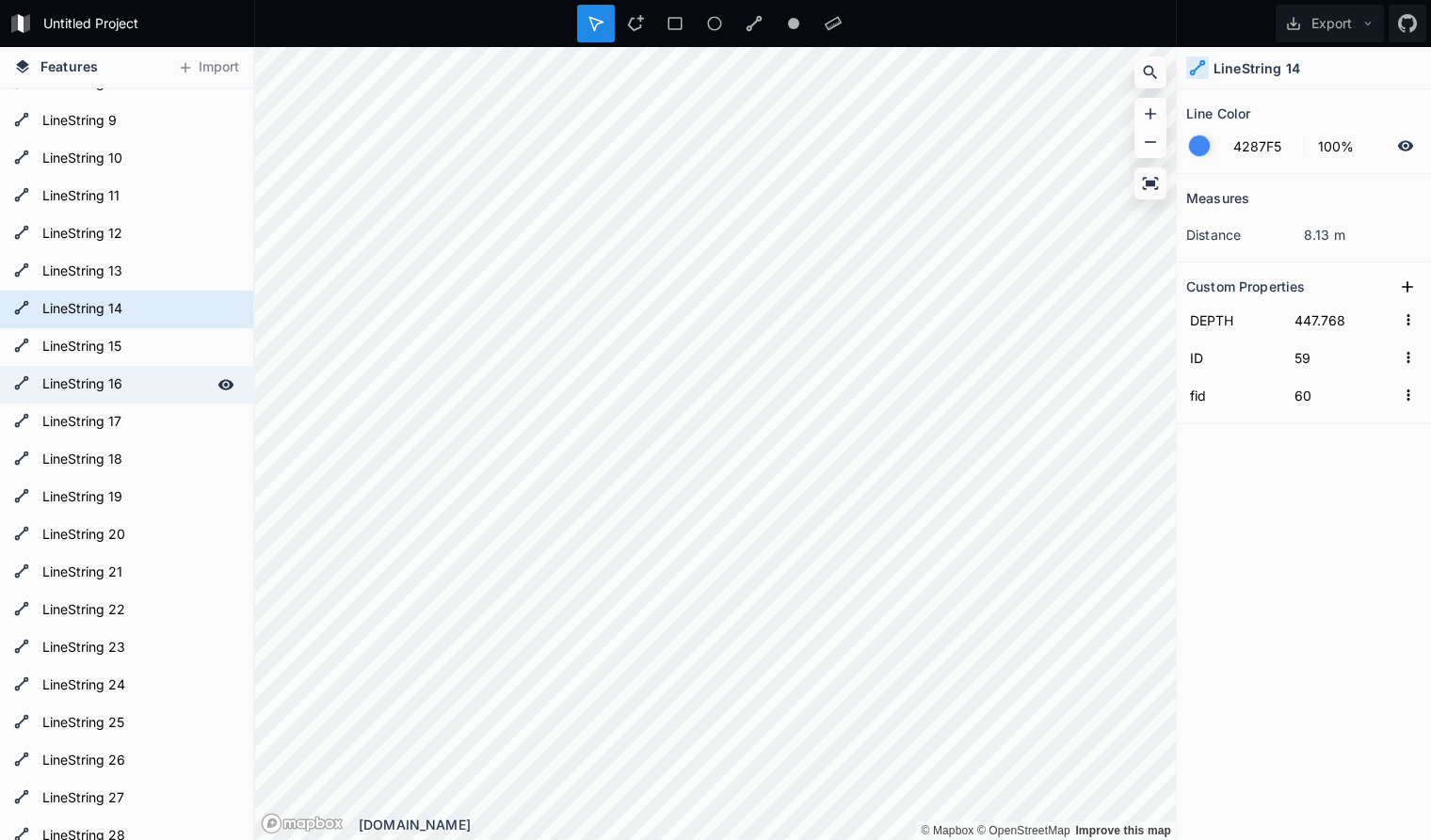
scroll to position [288, 0]
click at [138, 349] on form "LineString 15" at bounding box center [124, 346] width 176 height 29
type input "58"
type input "59"
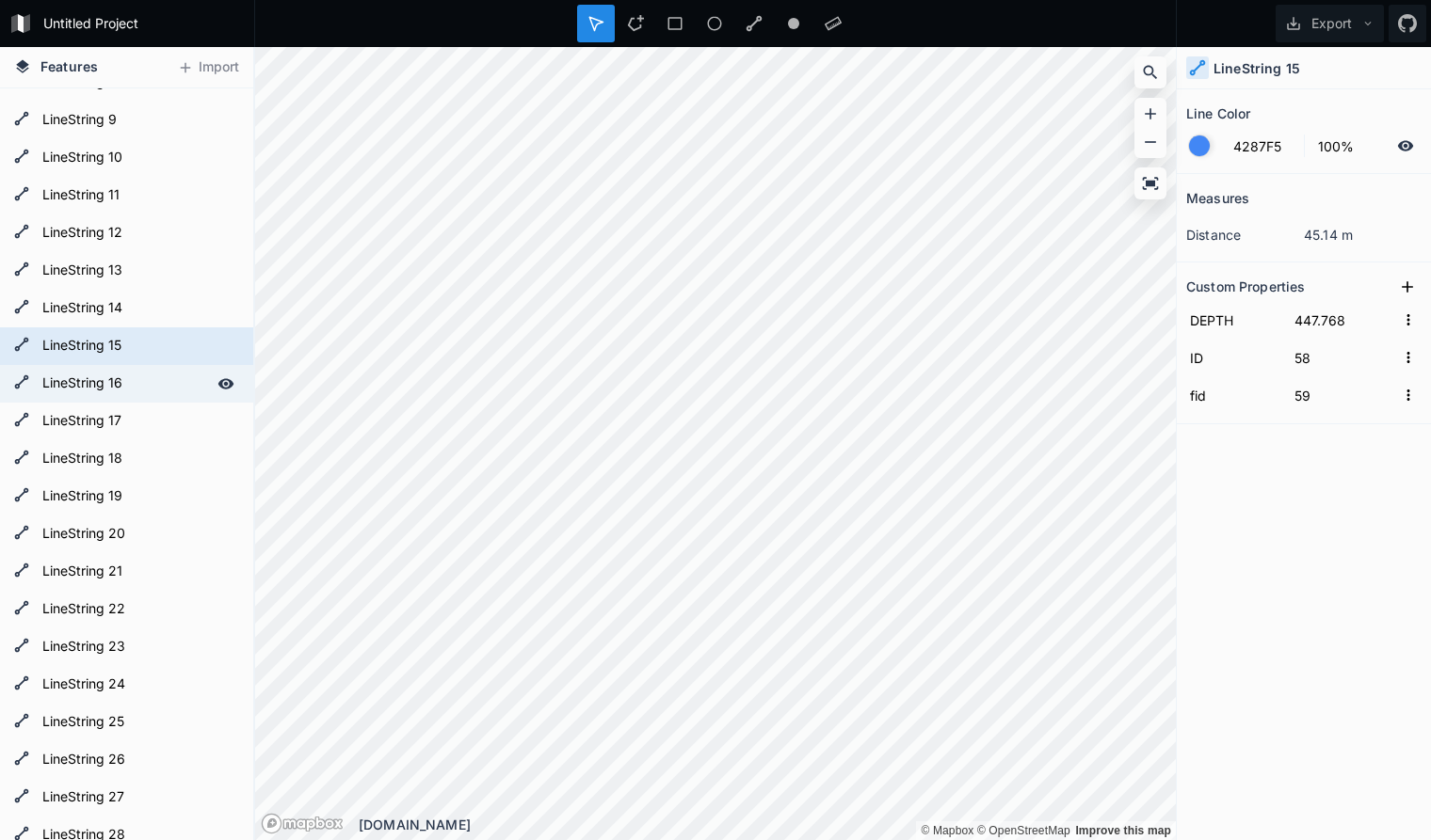
click at [147, 385] on form "LineString 16" at bounding box center [124, 384] width 176 height 29
type input "54"
type input "55"
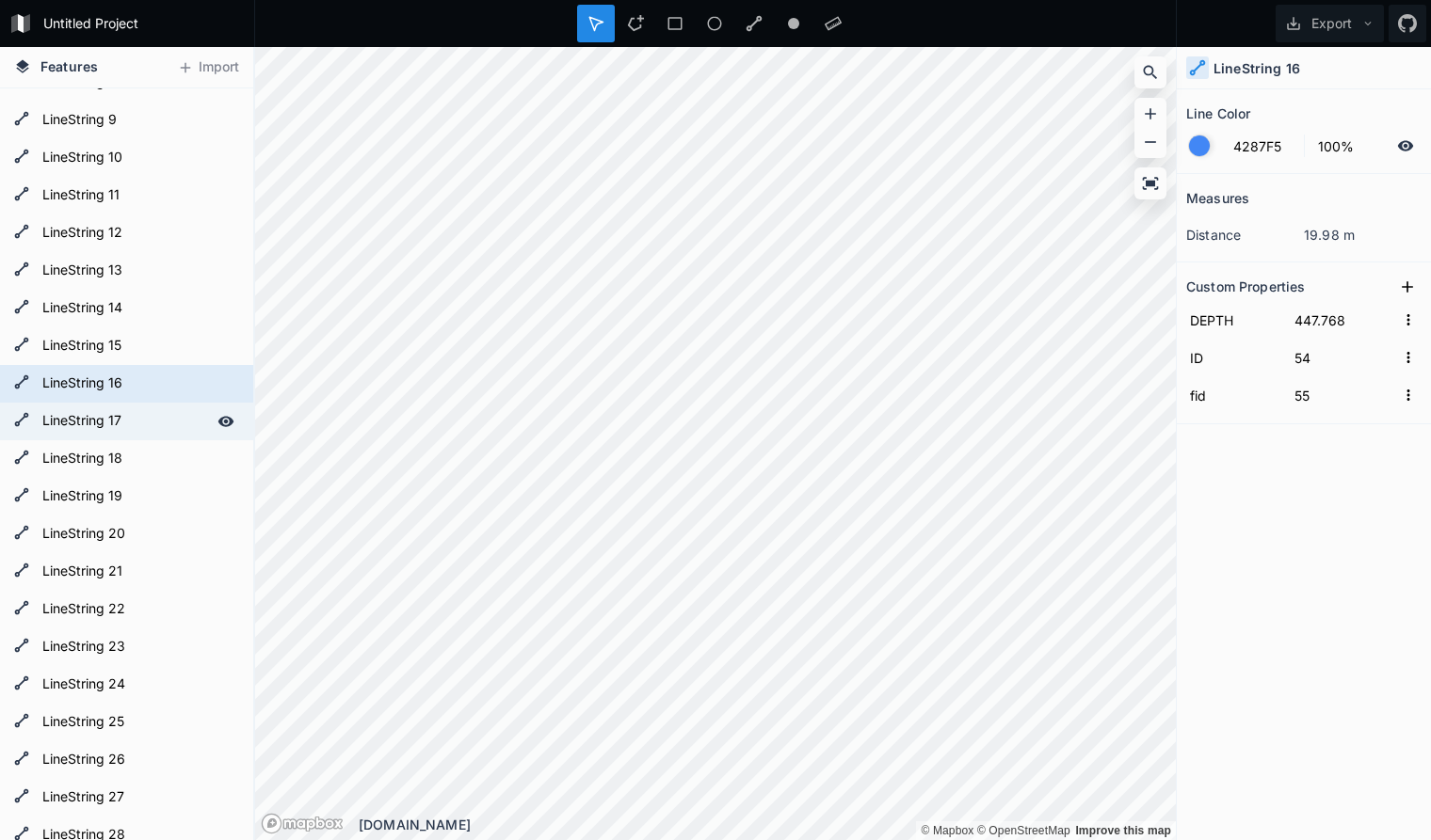
click at [142, 421] on form "LineString 17" at bounding box center [124, 422] width 176 height 29
type input "55"
type input "56"
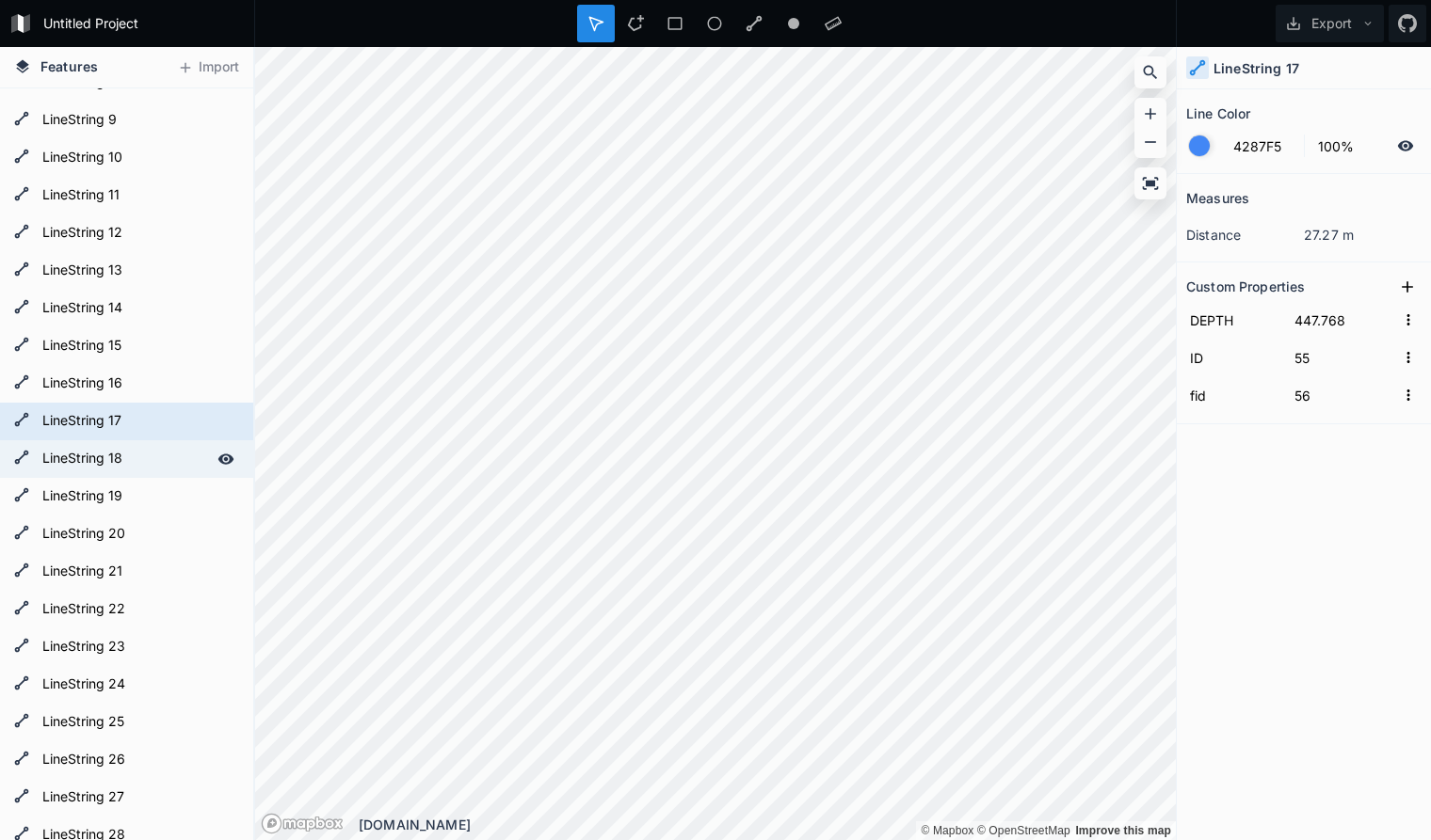
click at [146, 458] on form "LineString 18" at bounding box center [124, 459] width 176 height 29
type input "57"
type input "58"
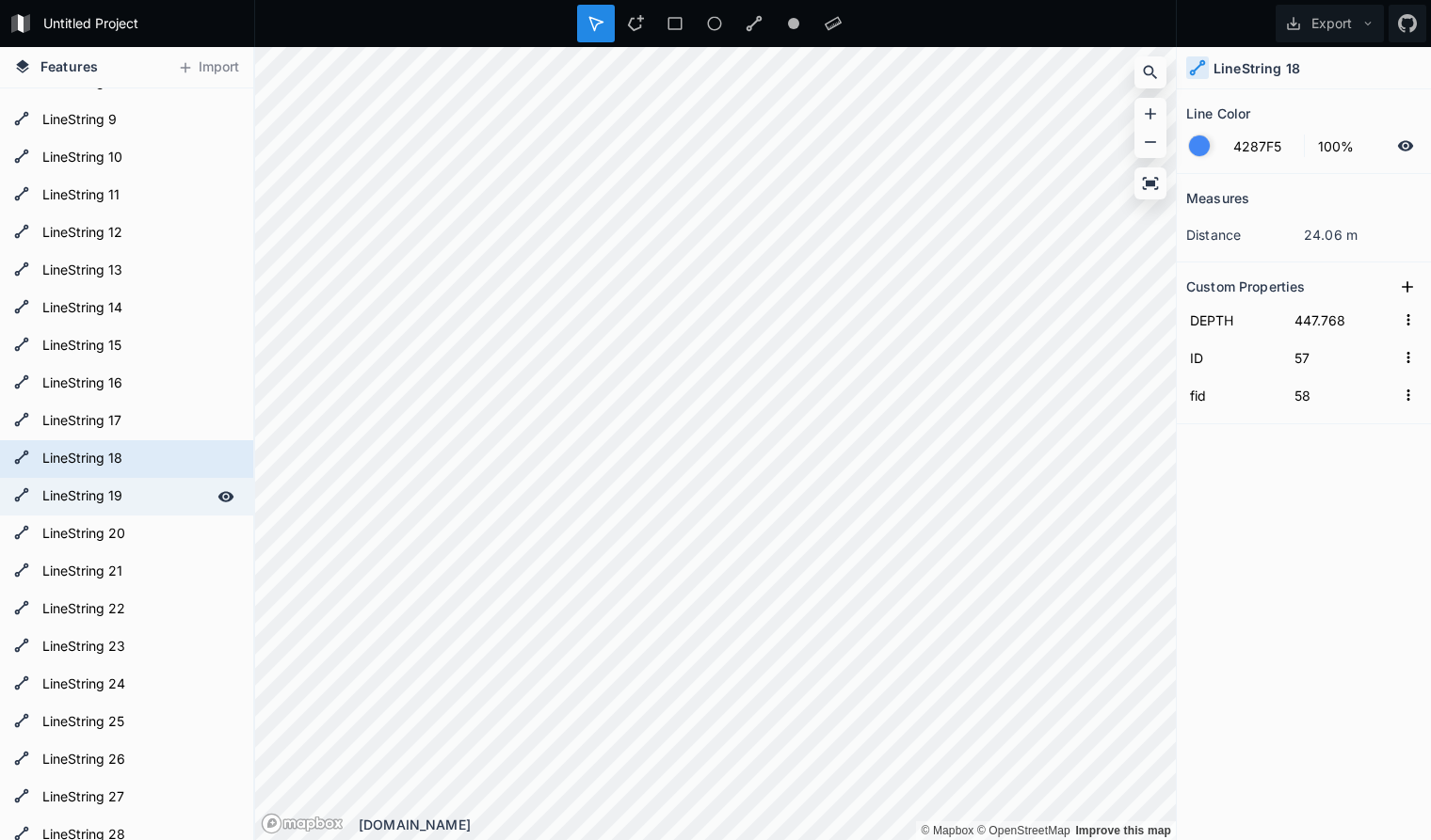
click at [143, 491] on form "LineString 19" at bounding box center [124, 497] width 176 height 29
type input "84"
type input "85"
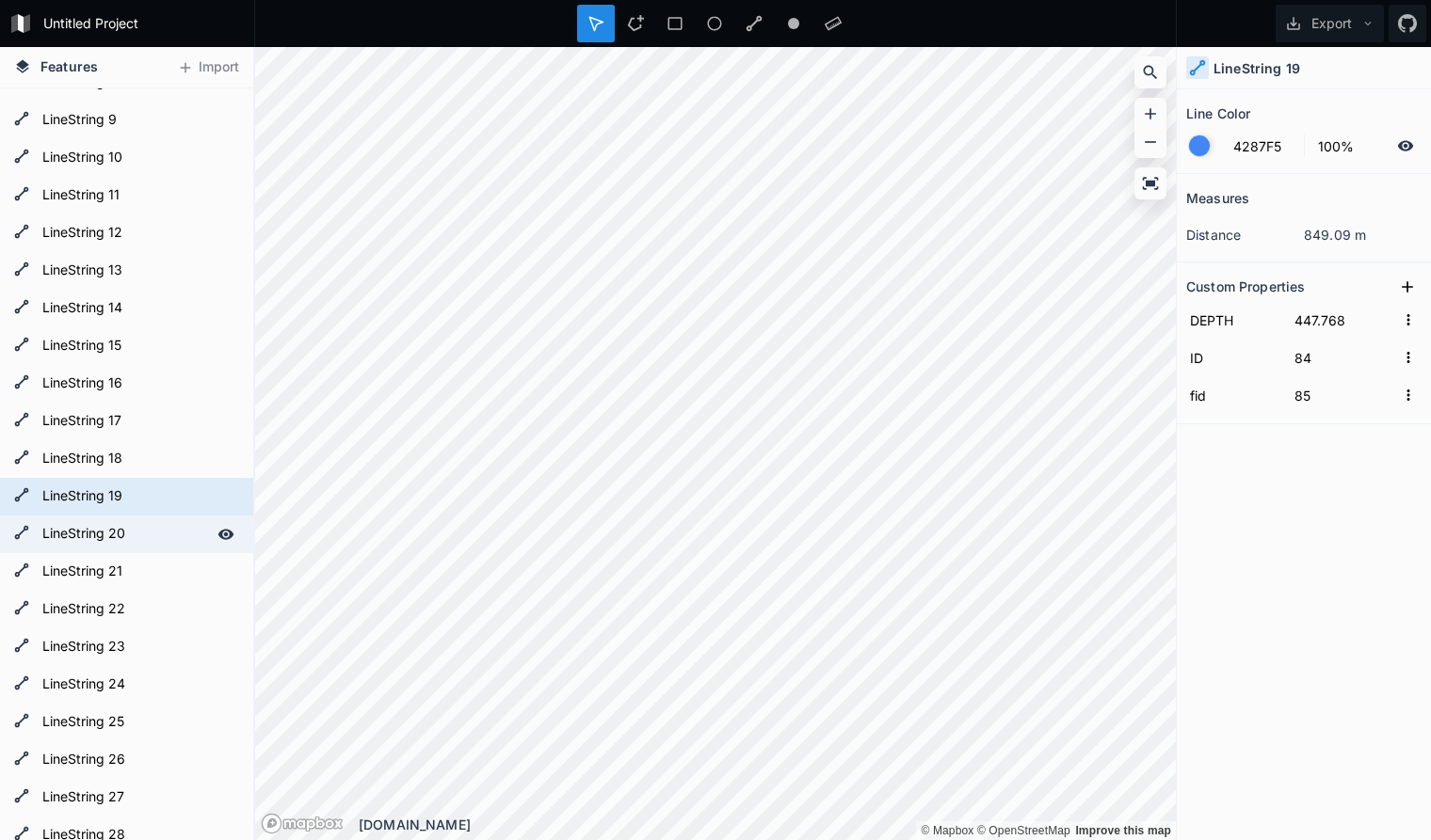
click at [142, 536] on form "LineString 20" at bounding box center [124, 535] width 176 height 29
type input "86"
type input "87"
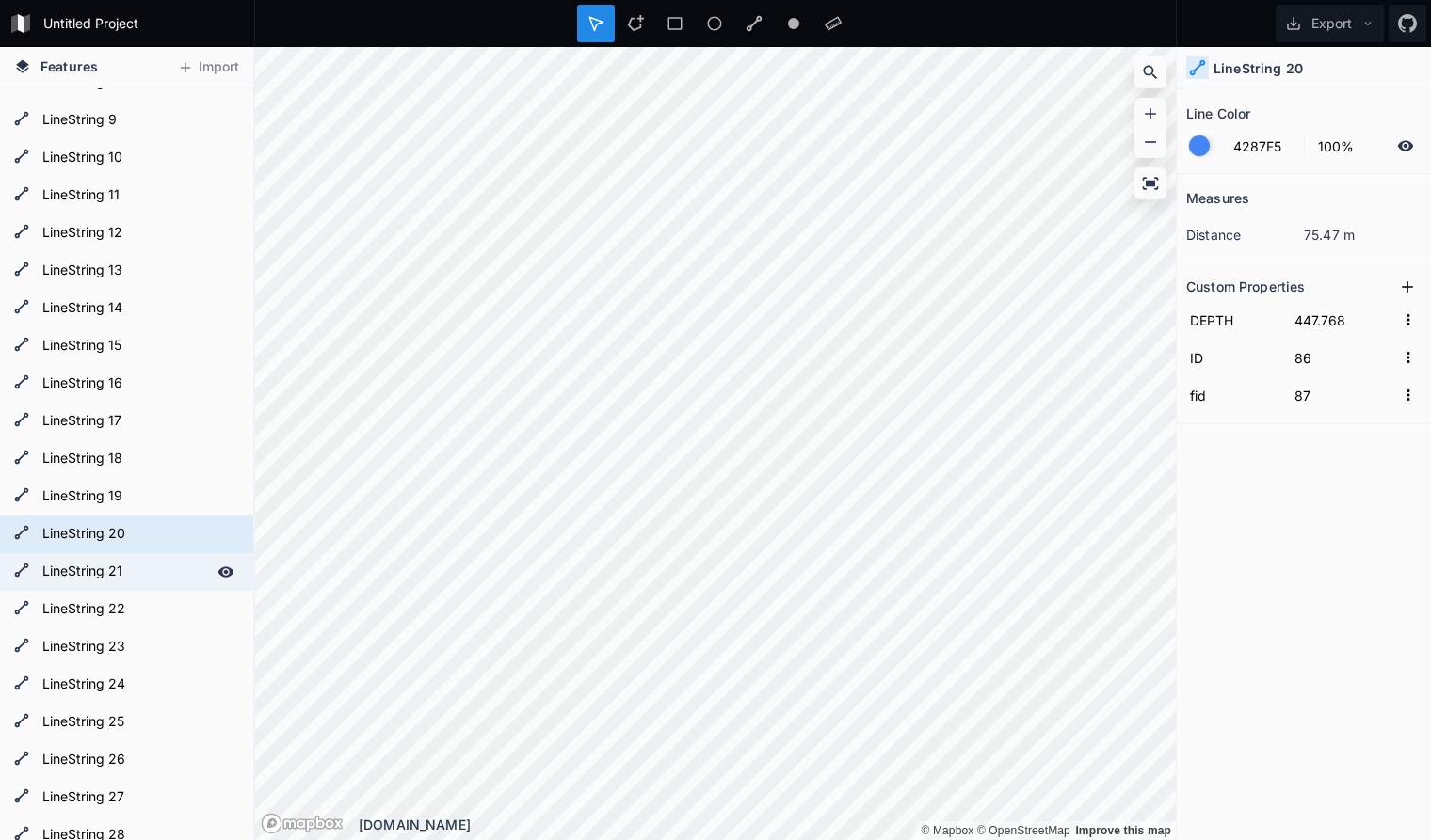
click at [142, 573] on form "LineString 21" at bounding box center [124, 573] width 176 height 29
type input "26"
type input "27"
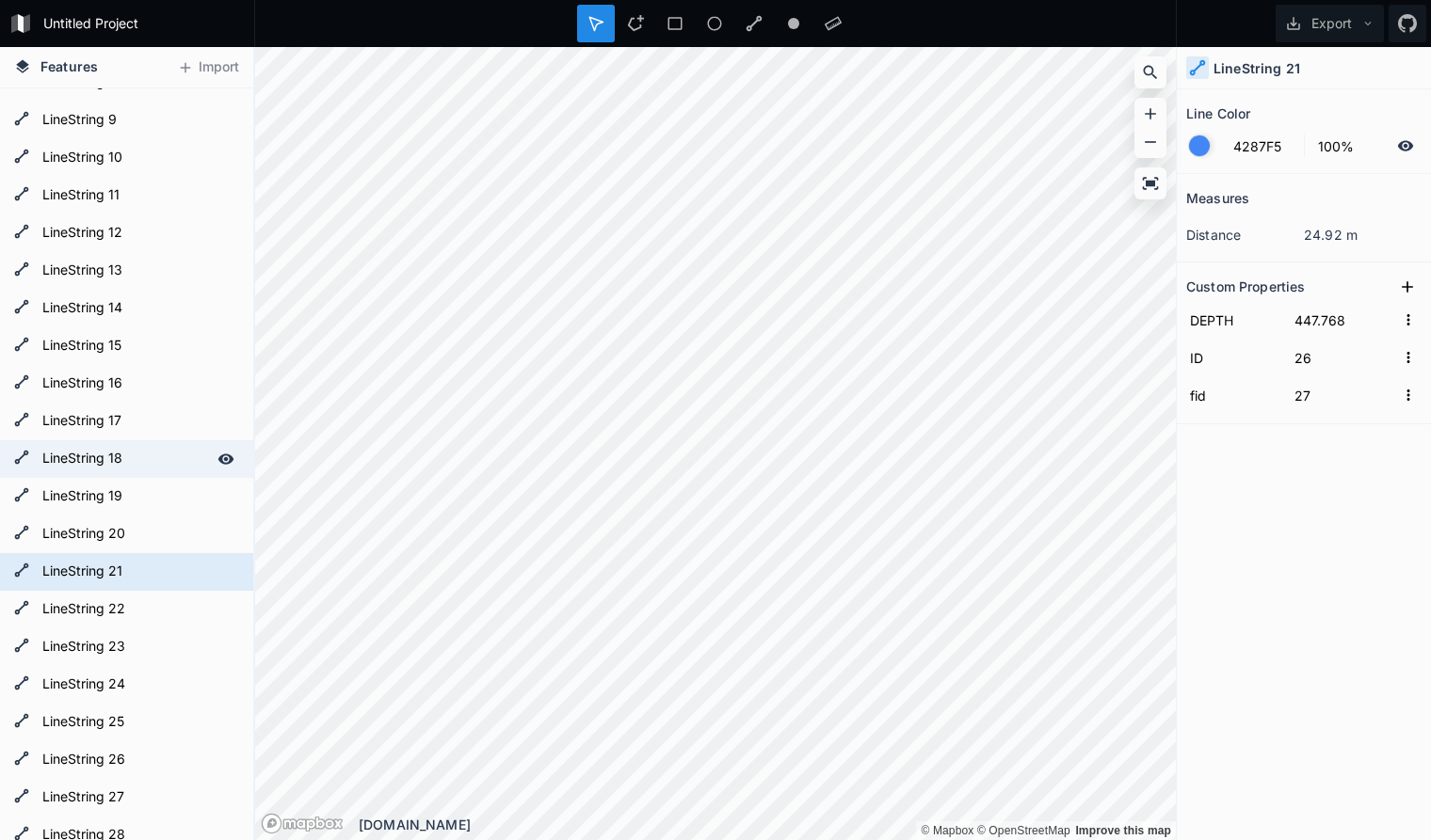
scroll to position [480, 0]
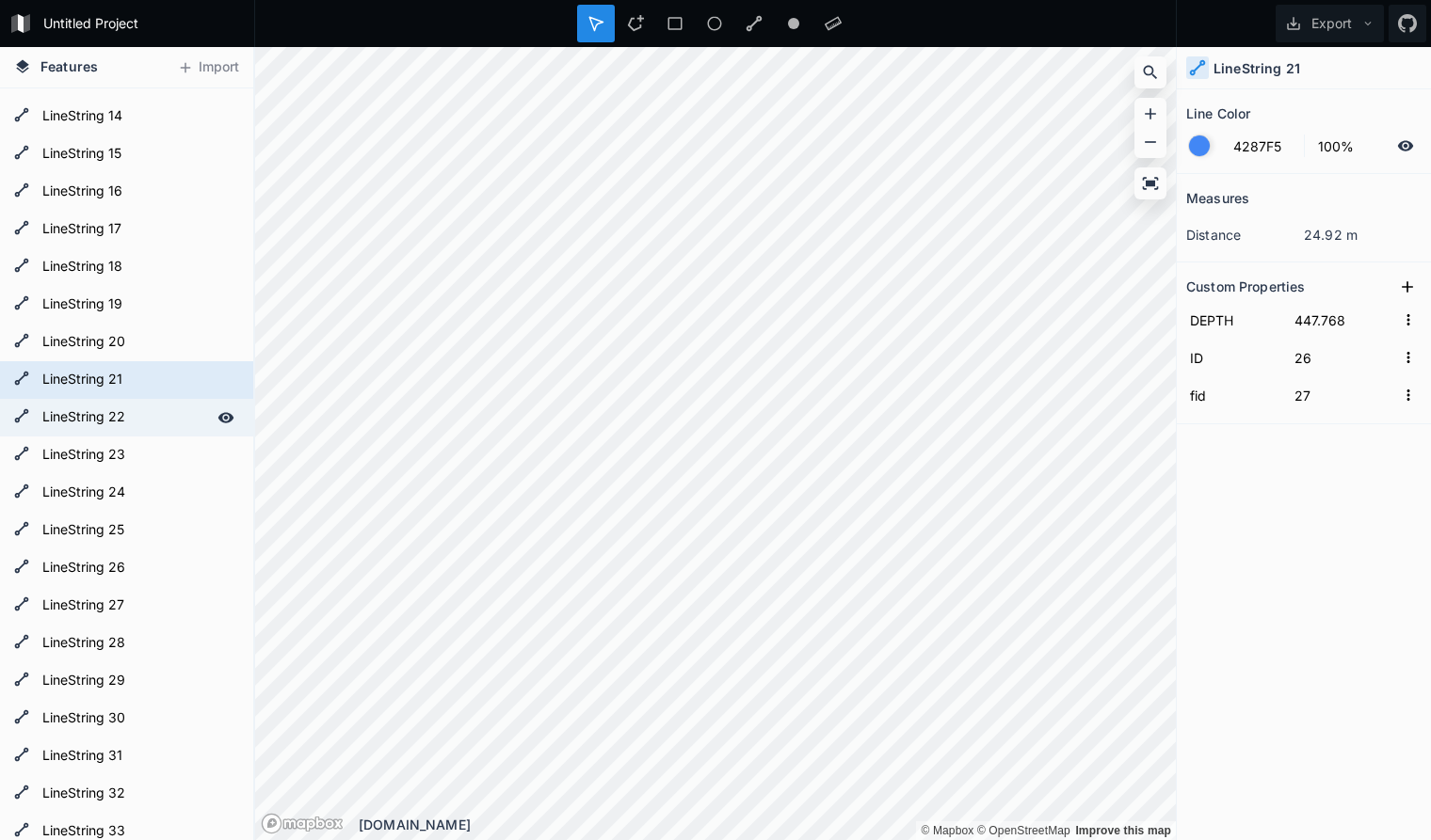
click at [147, 411] on form "LineString 22" at bounding box center [124, 418] width 176 height 29
type input "25"
type input "26"
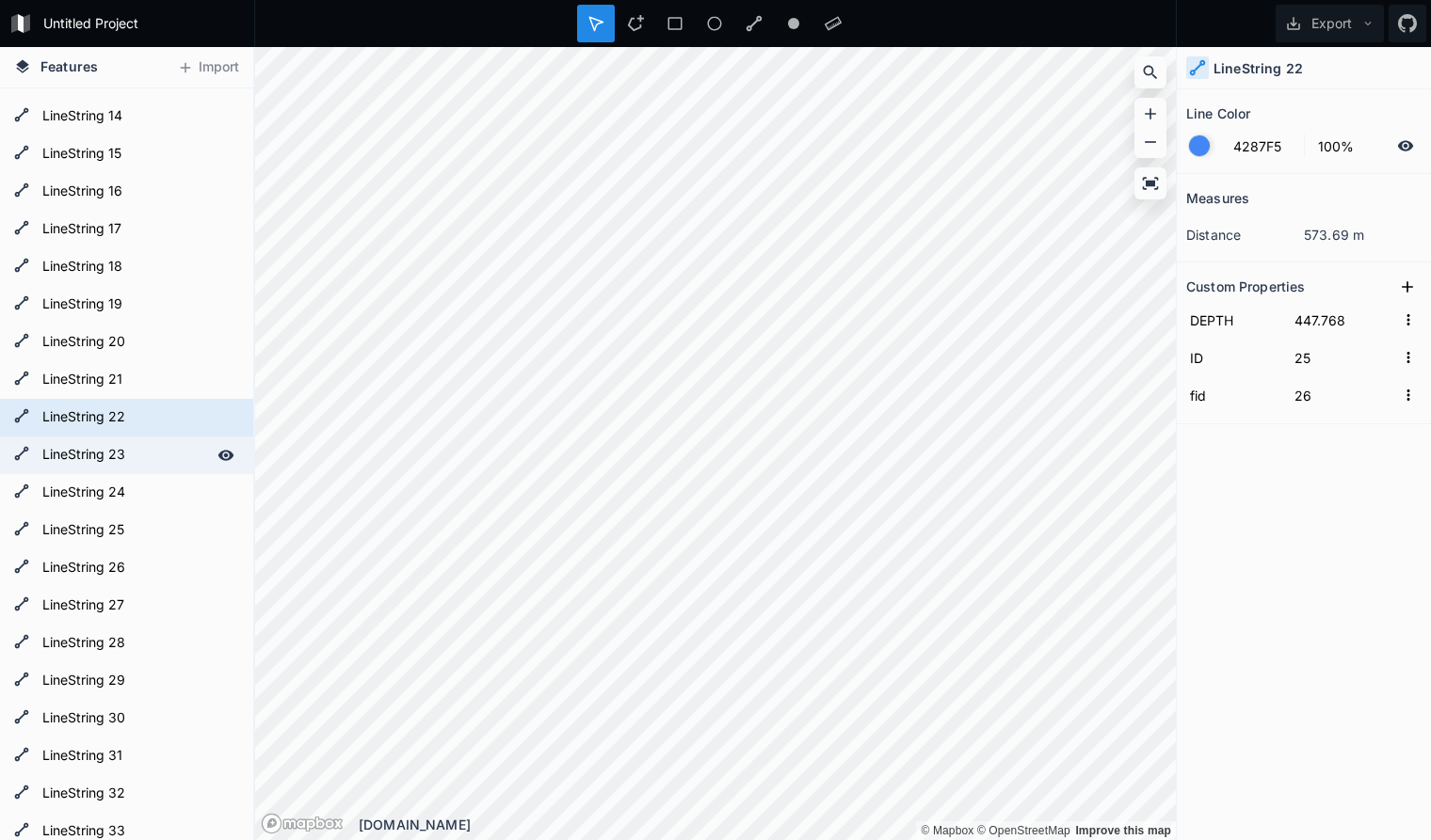
click at [139, 452] on form "LineString 23" at bounding box center [124, 455] width 176 height 29
type input "24"
type input "25"
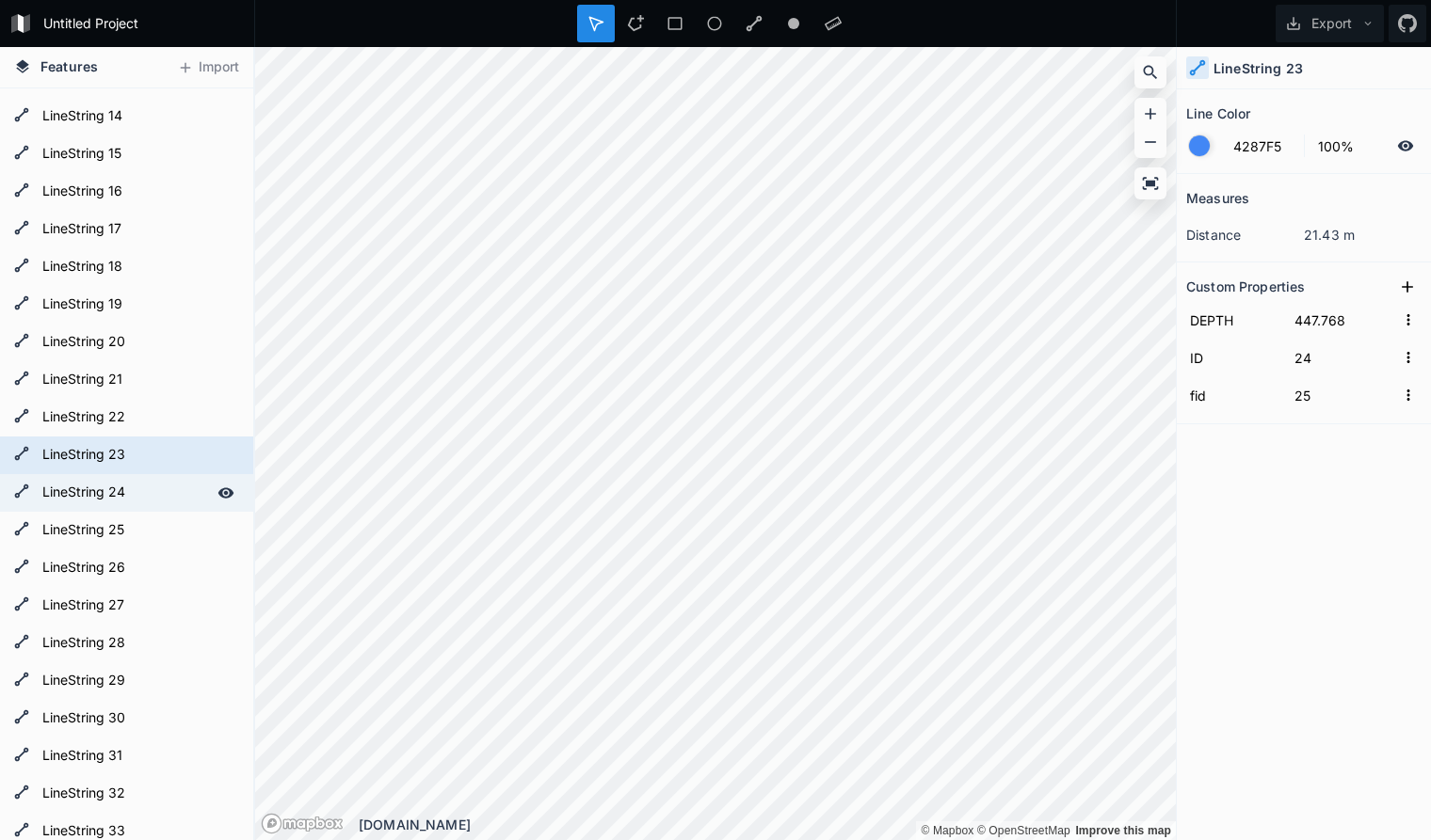
click at [136, 490] on form "LineString 24" at bounding box center [124, 494] width 176 height 29
type input "23"
type input "24"
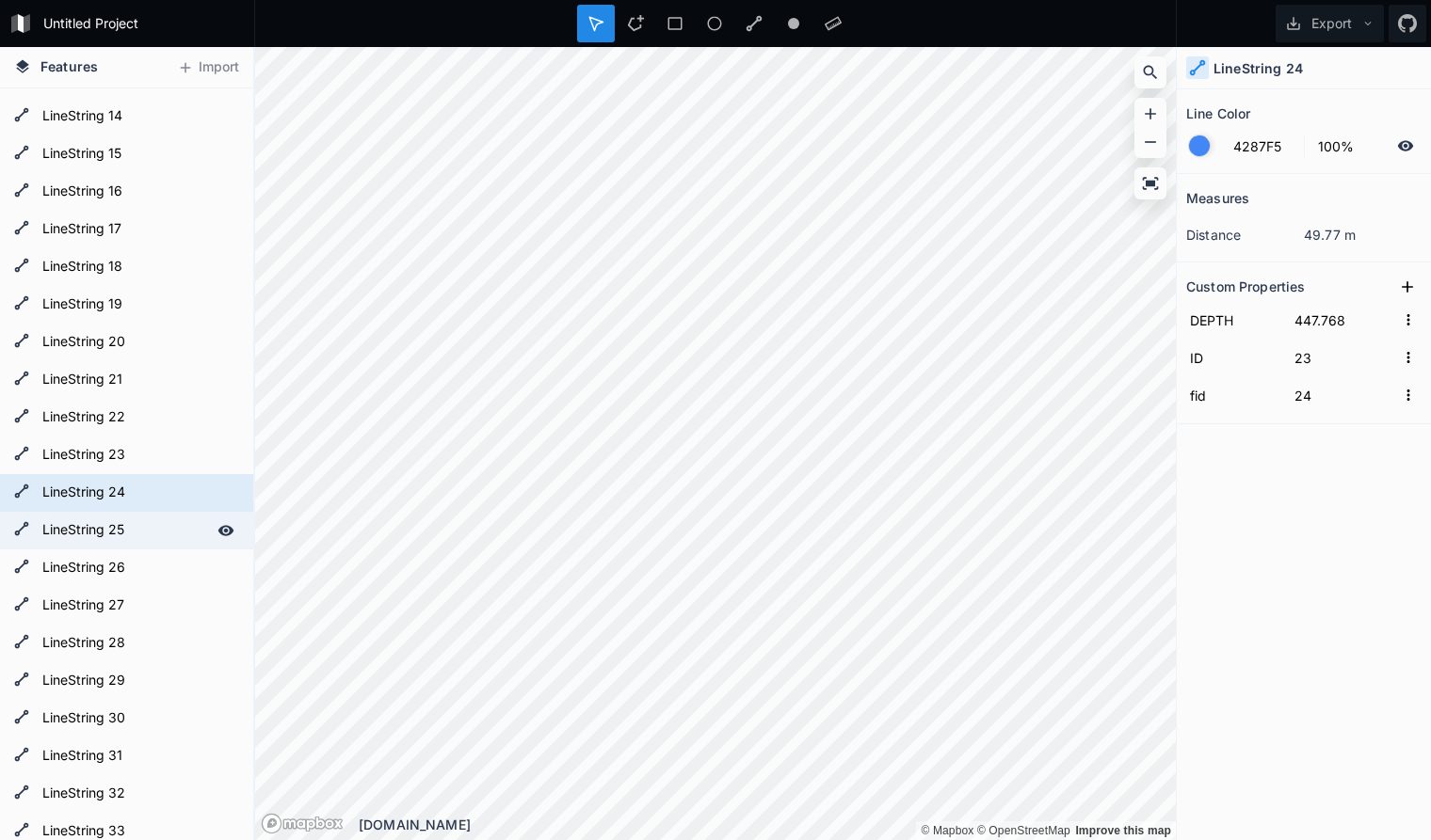
click at [141, 523] on form "LineString 25" at bounding box center [124, 531] width 176 height 29
type input "22"
type input "23"
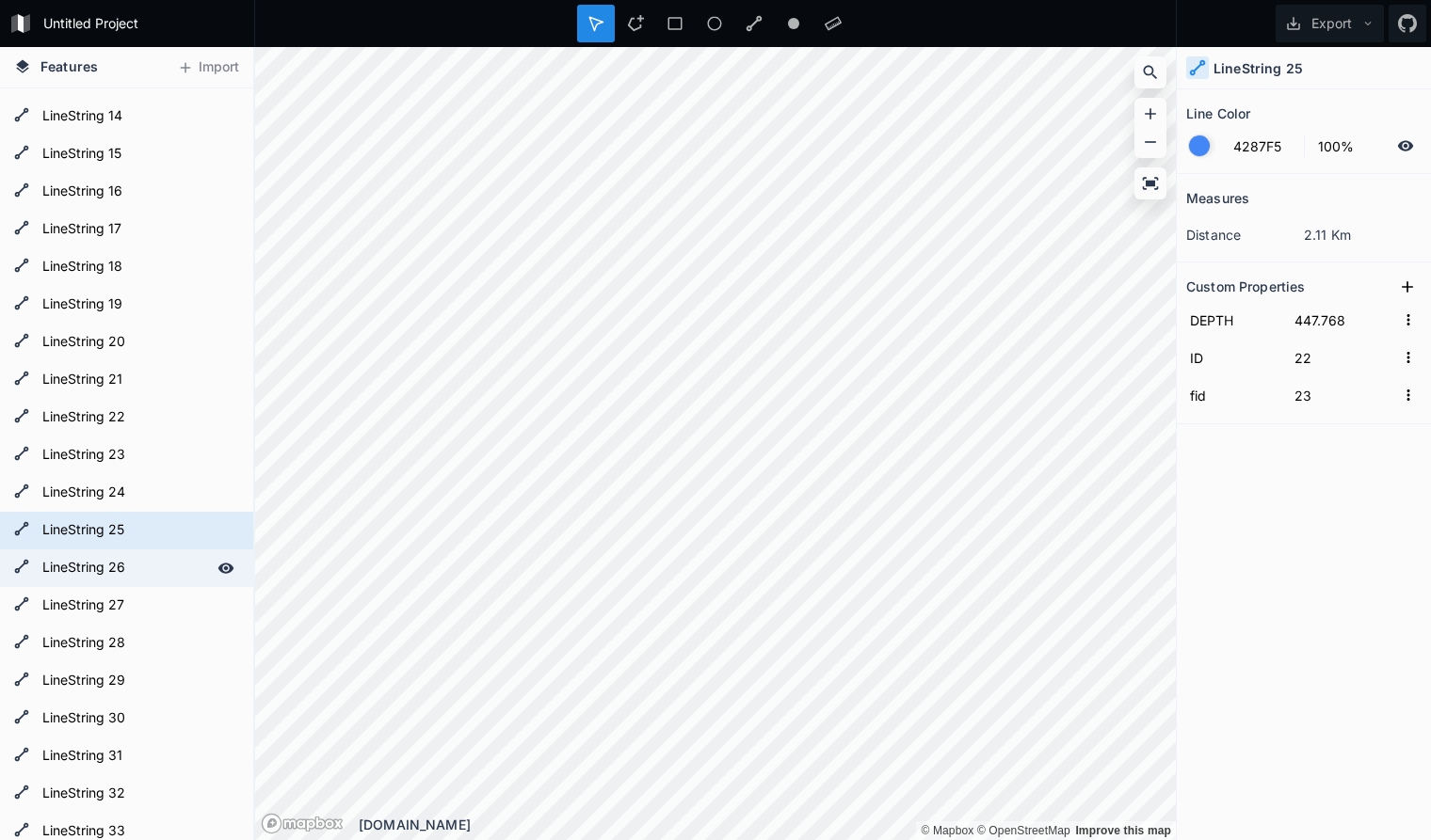
click at [146, 561] on form "LineString 26" at bounding box center [124, 569] width 176 height 29
type input "16"
type input "17"
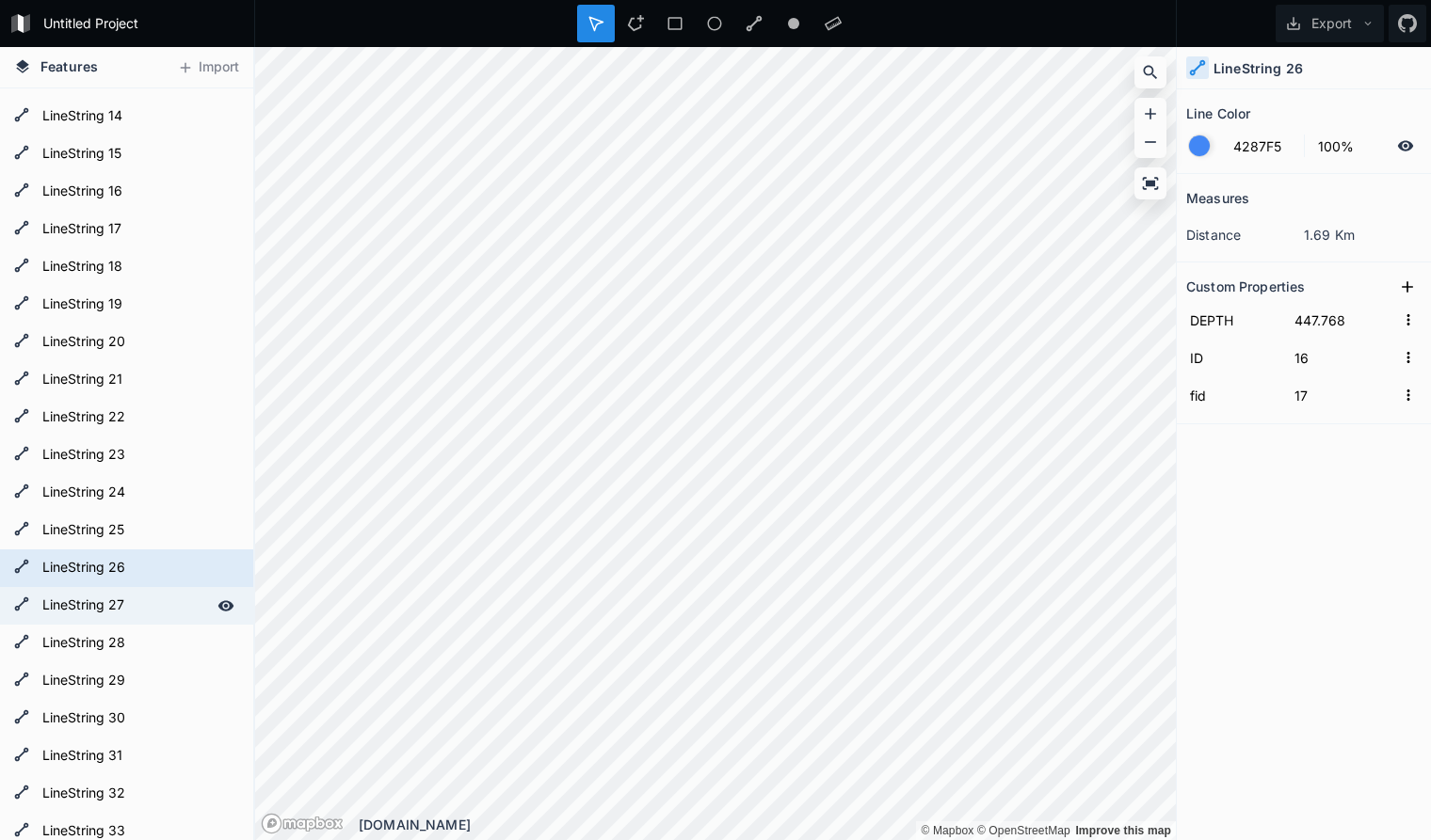
click at [147, 602] on form "LineString 27" at bounding box center [124, 606] width 176 height 29
type input "15"
type input "16"
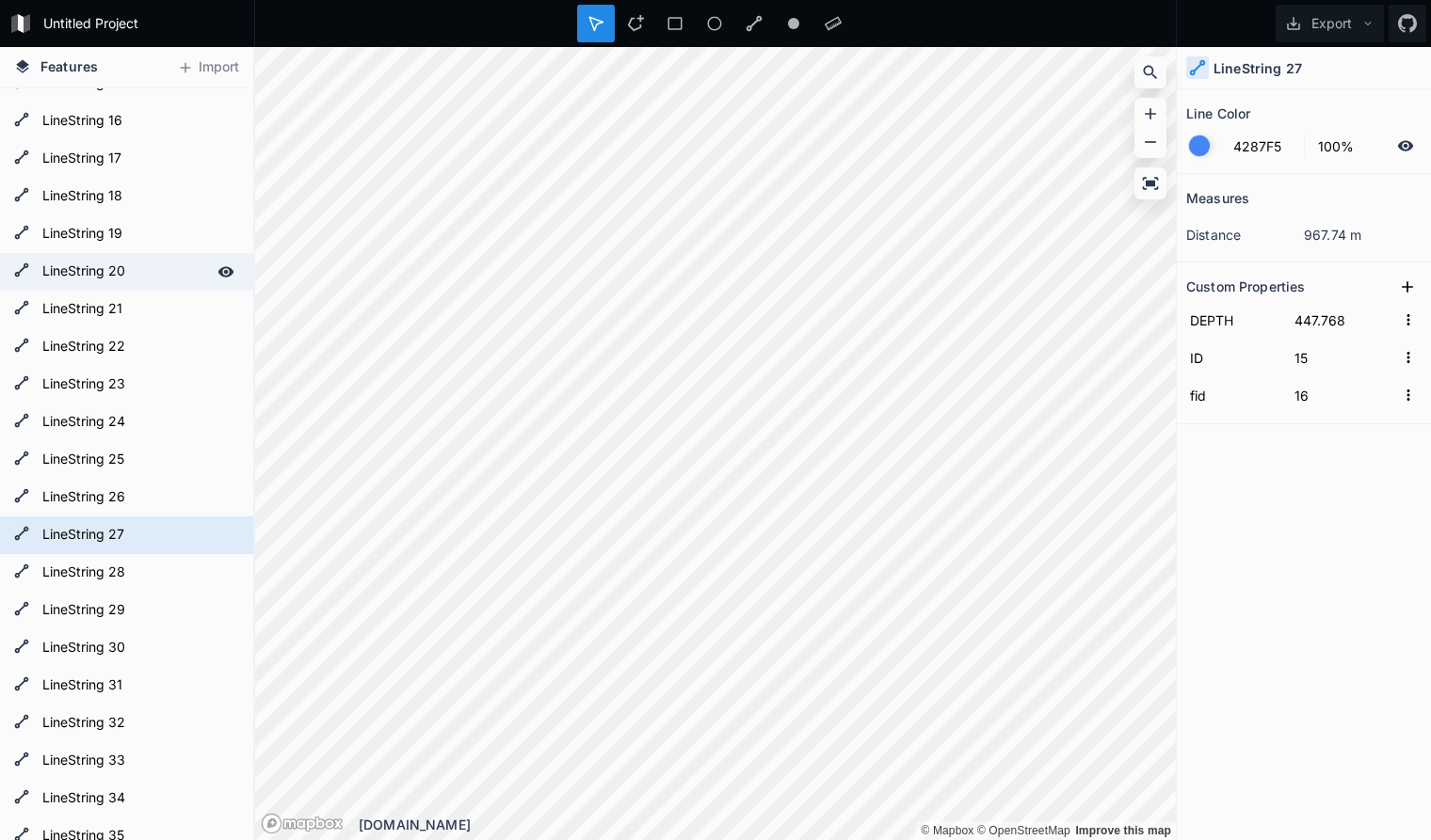
scroll to position [576, 0]
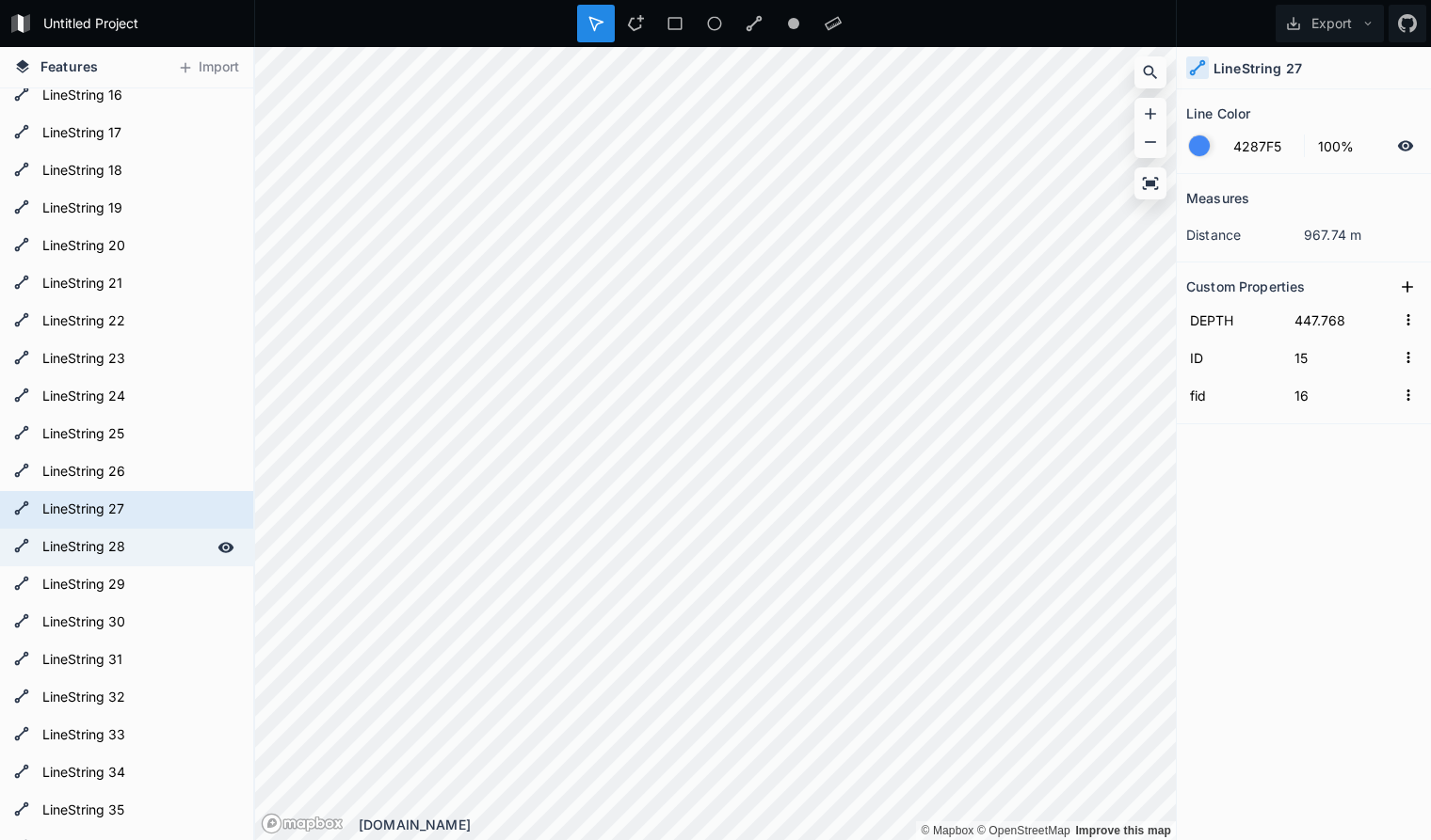
click at [140, 543] on form "LineString 28" at bounding box center [124, 548] width 176 height 29
type input "14"
type input "15"
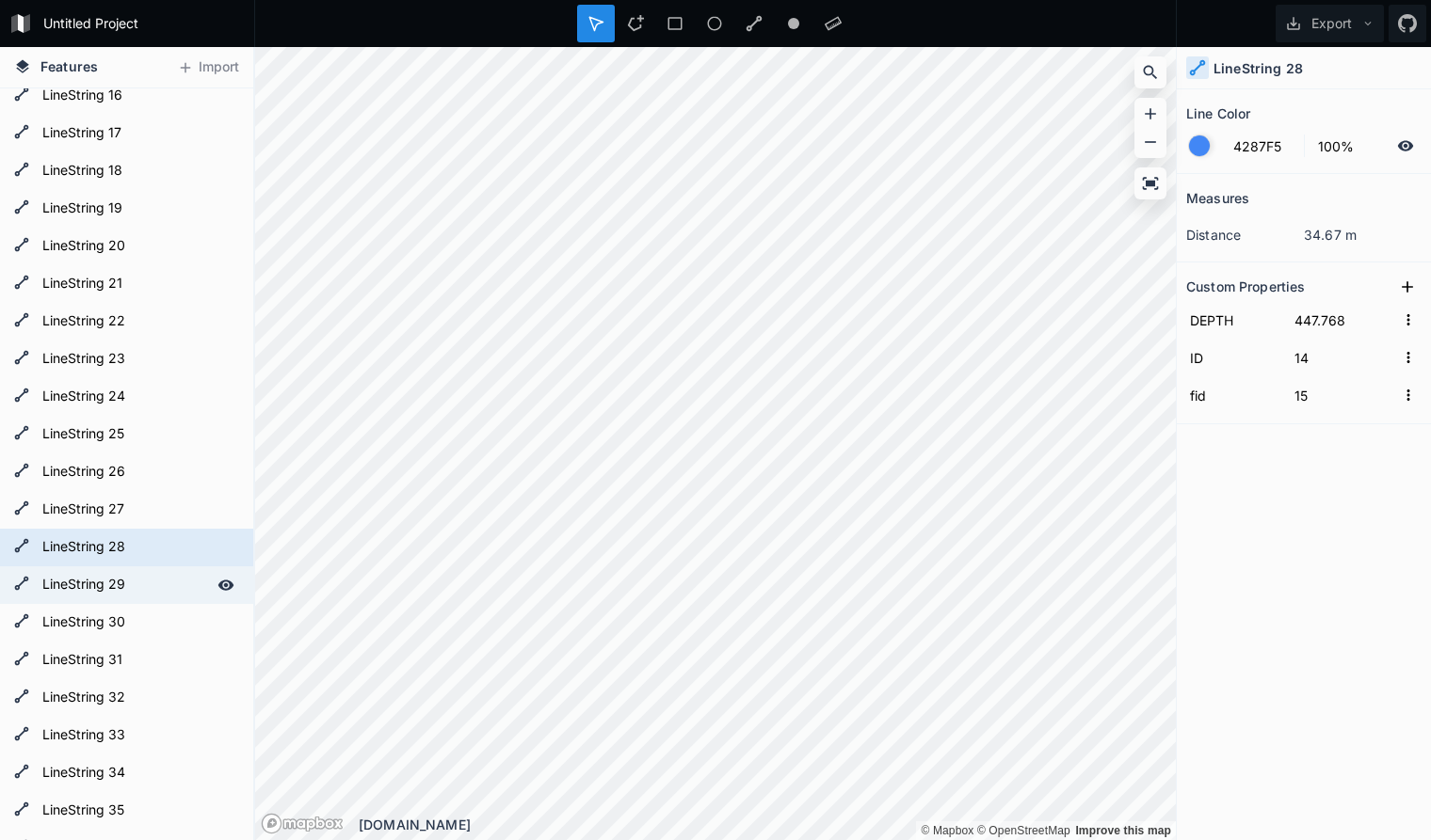
click at [143, 583] on form "LineString 29" at bounding box center [124, 585] width 176 height 29
type input "13"
type input "14"
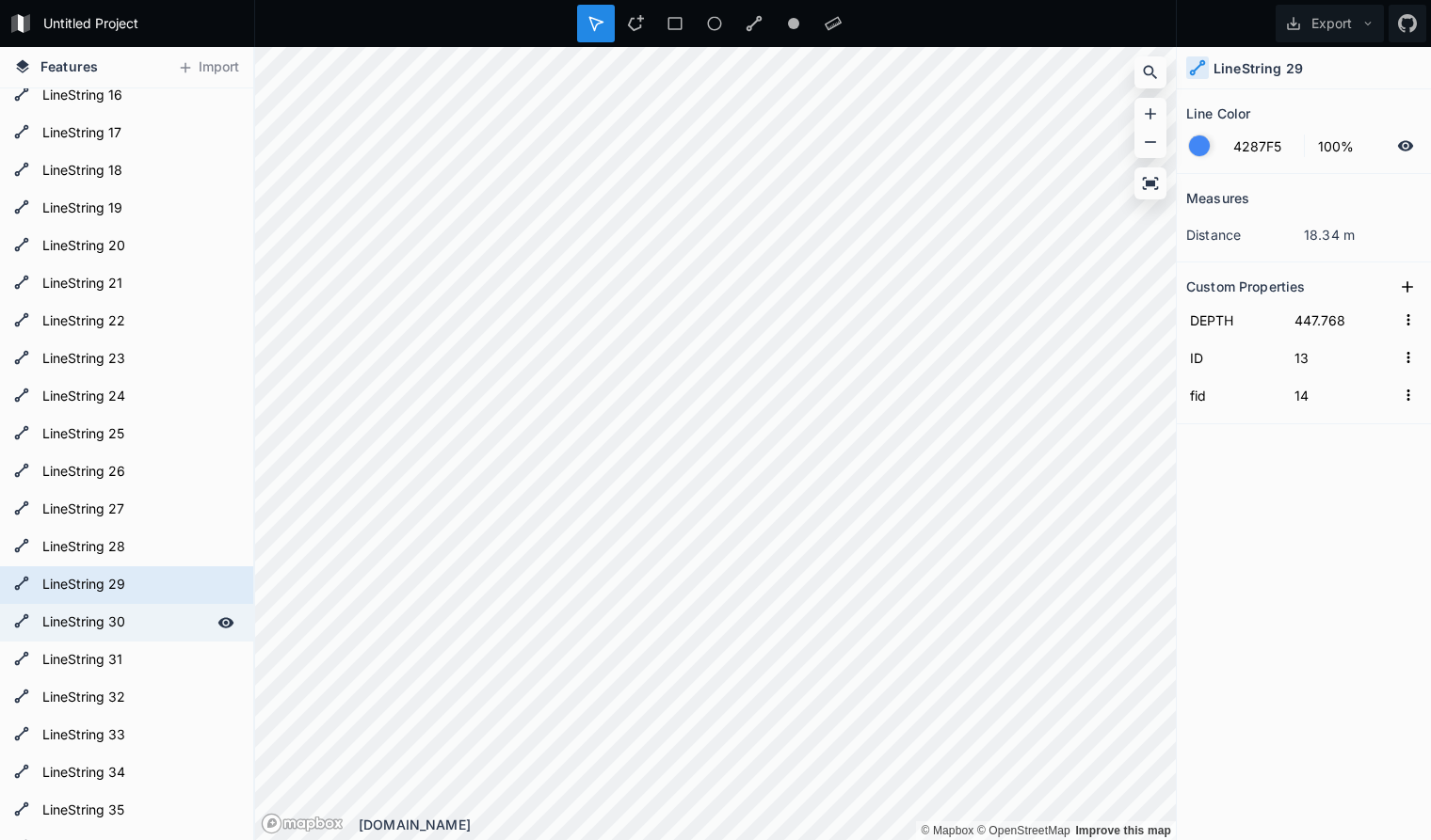
click at [141, 625] on form "LineString 30" at bounding box center [124, 623] width 176 height 29
type input "12"
type input "13"
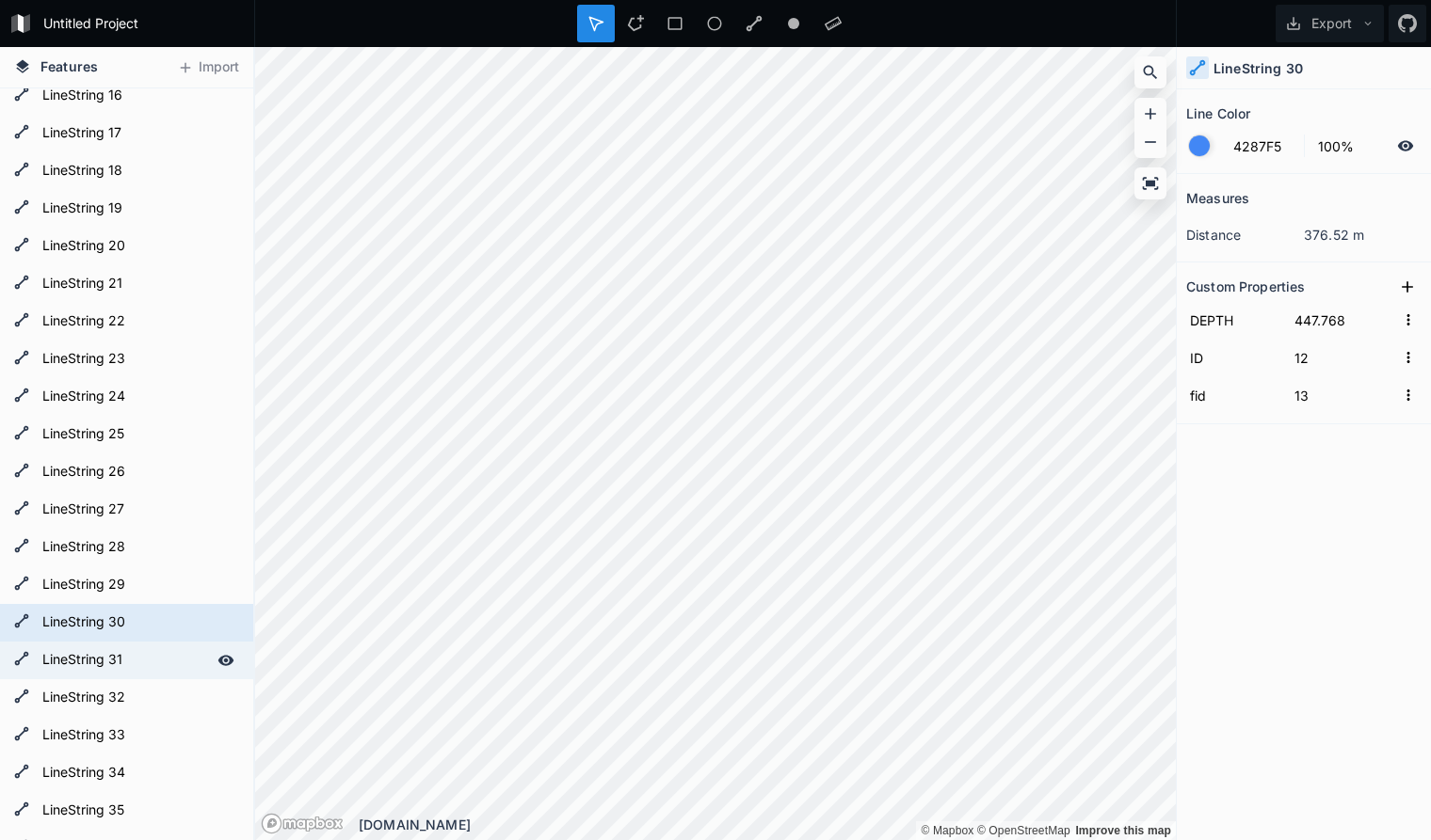
click at [139, 656] on form "LineString 31" at bounding box center [124, 661] width 176 height 29
type input "11"
type input "12"
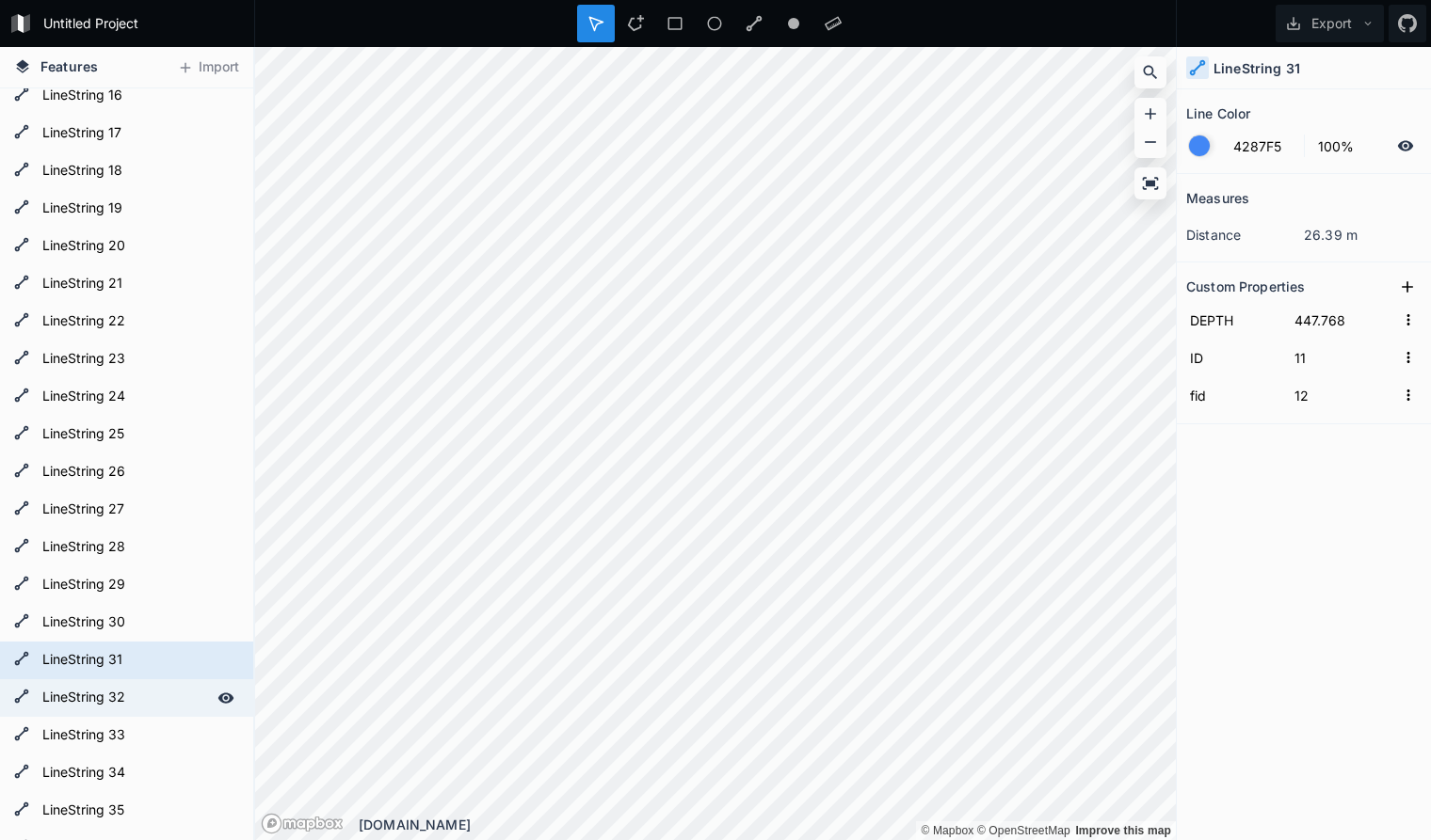
click at [148, 692] on form "LineString 32" at bounding box center [124, 699] width 176 height 29
type input "10"
type input "11"
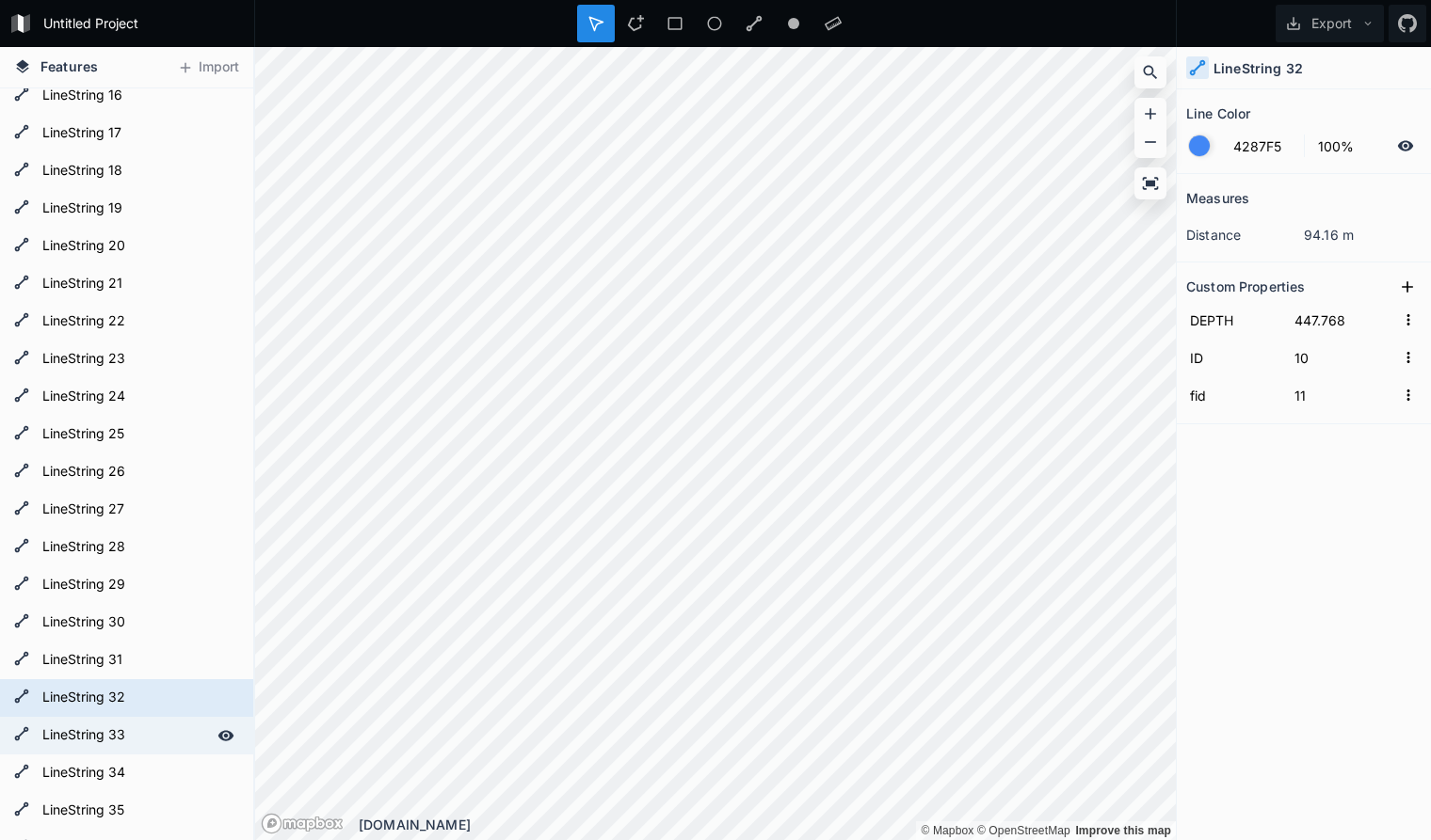
click at [147, 730] on form "LineString 33" at bounding box center [124, 736] width 176 height 29
type input "9"
type input "10"
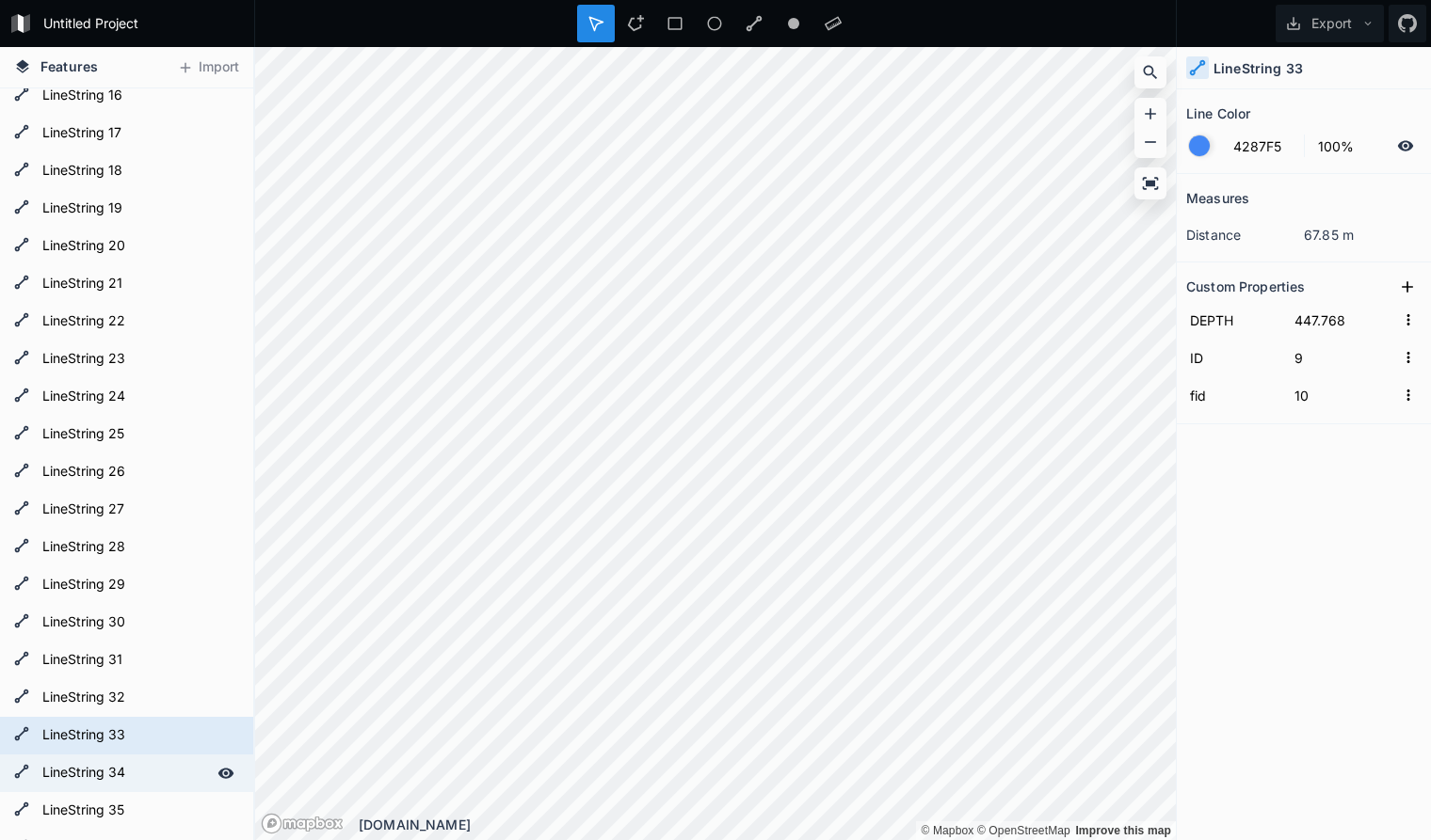
click at [152, 774] on form "LineString 34" at bounding box center [124, 774] width 176 height 29
type input "8"
type input "9"
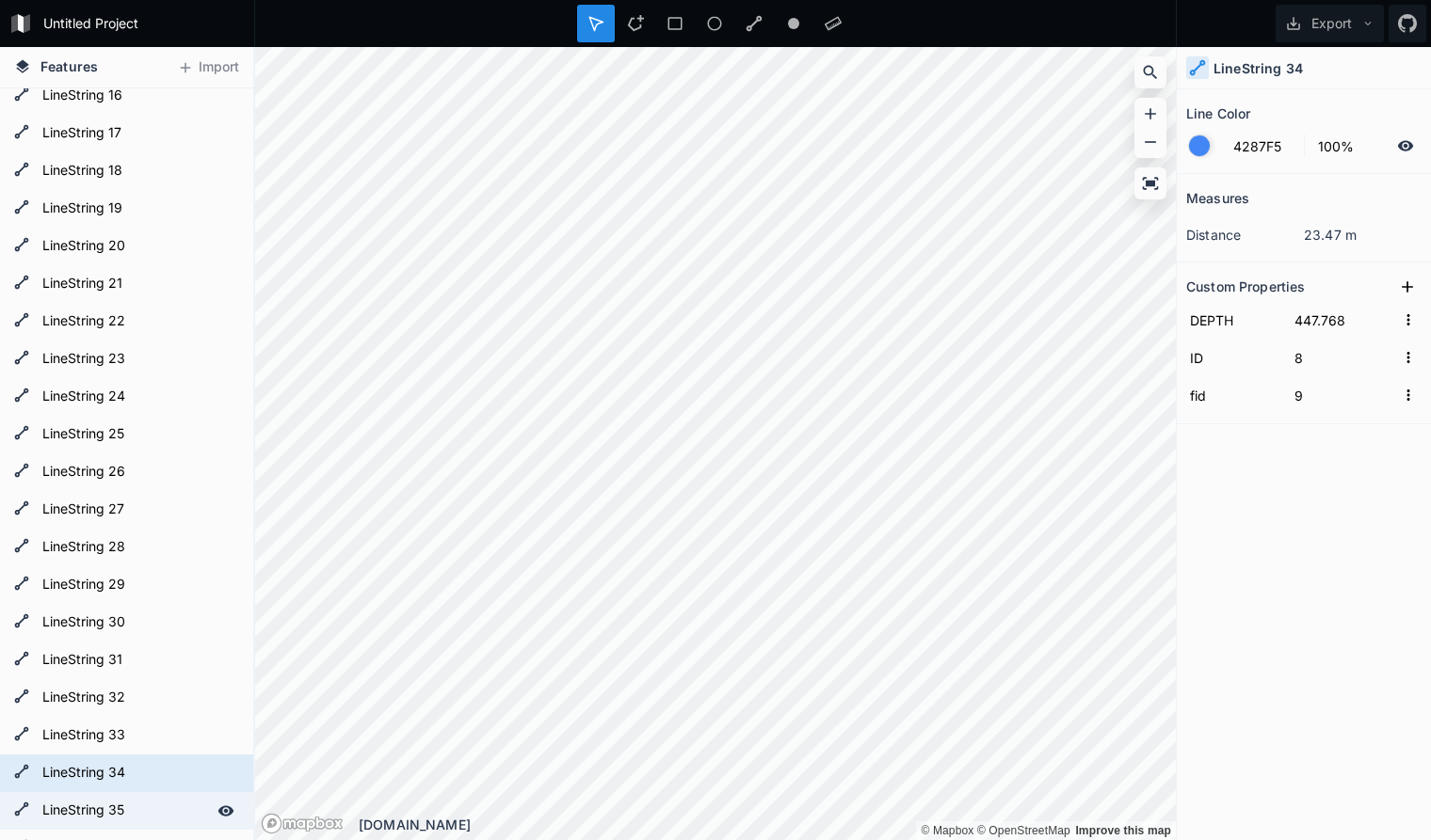
click at [140, 801] on form "LineString 35" at bounding box center [124, 811] width 176 height 29
type input "7"
type input "8"
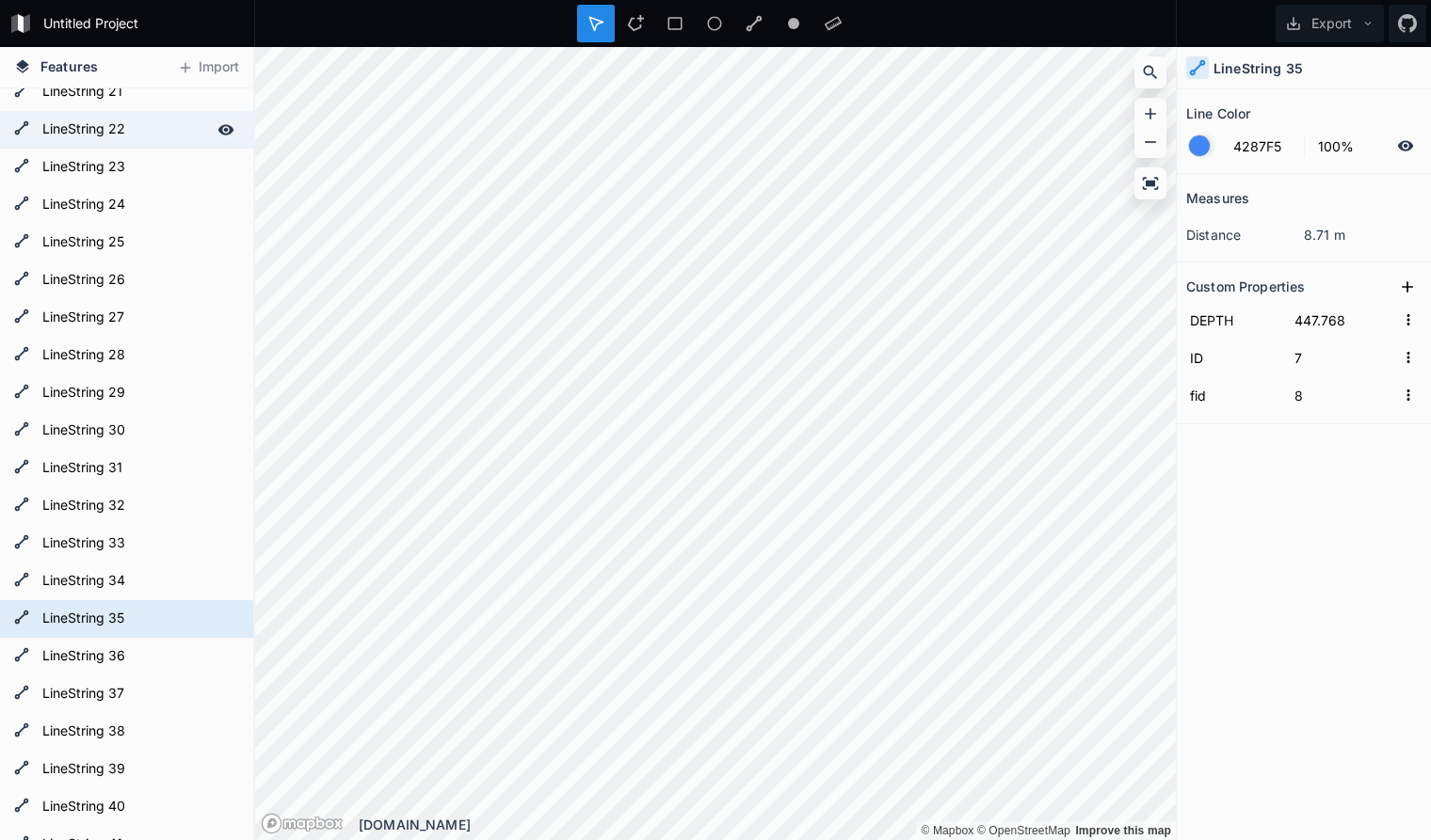
scroll to position [1056, 0]
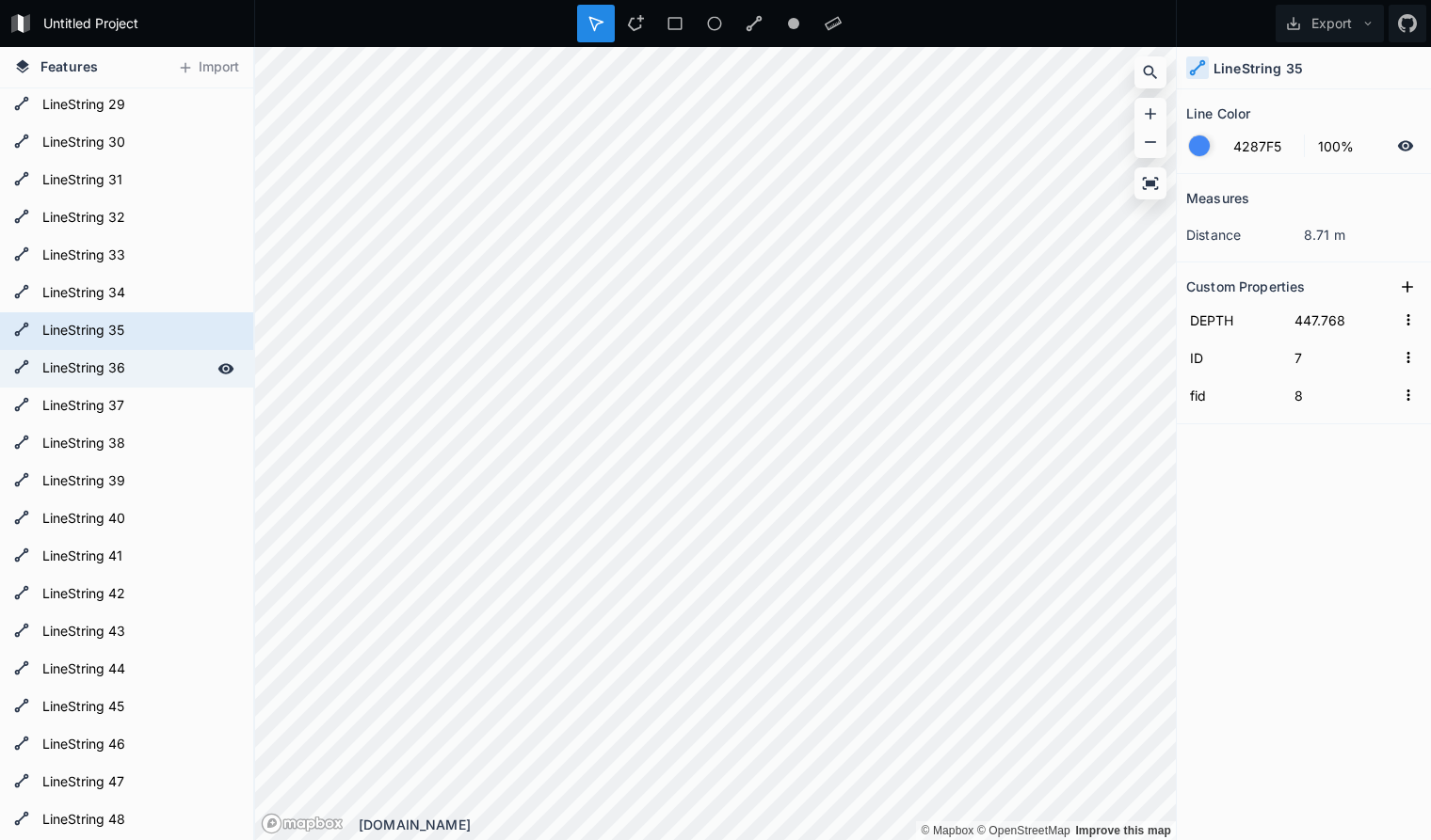
click at [145, 364] on form "LineString 36" at bounding box center [124, 369] width 176 height 29
type input "6"
type input "7"
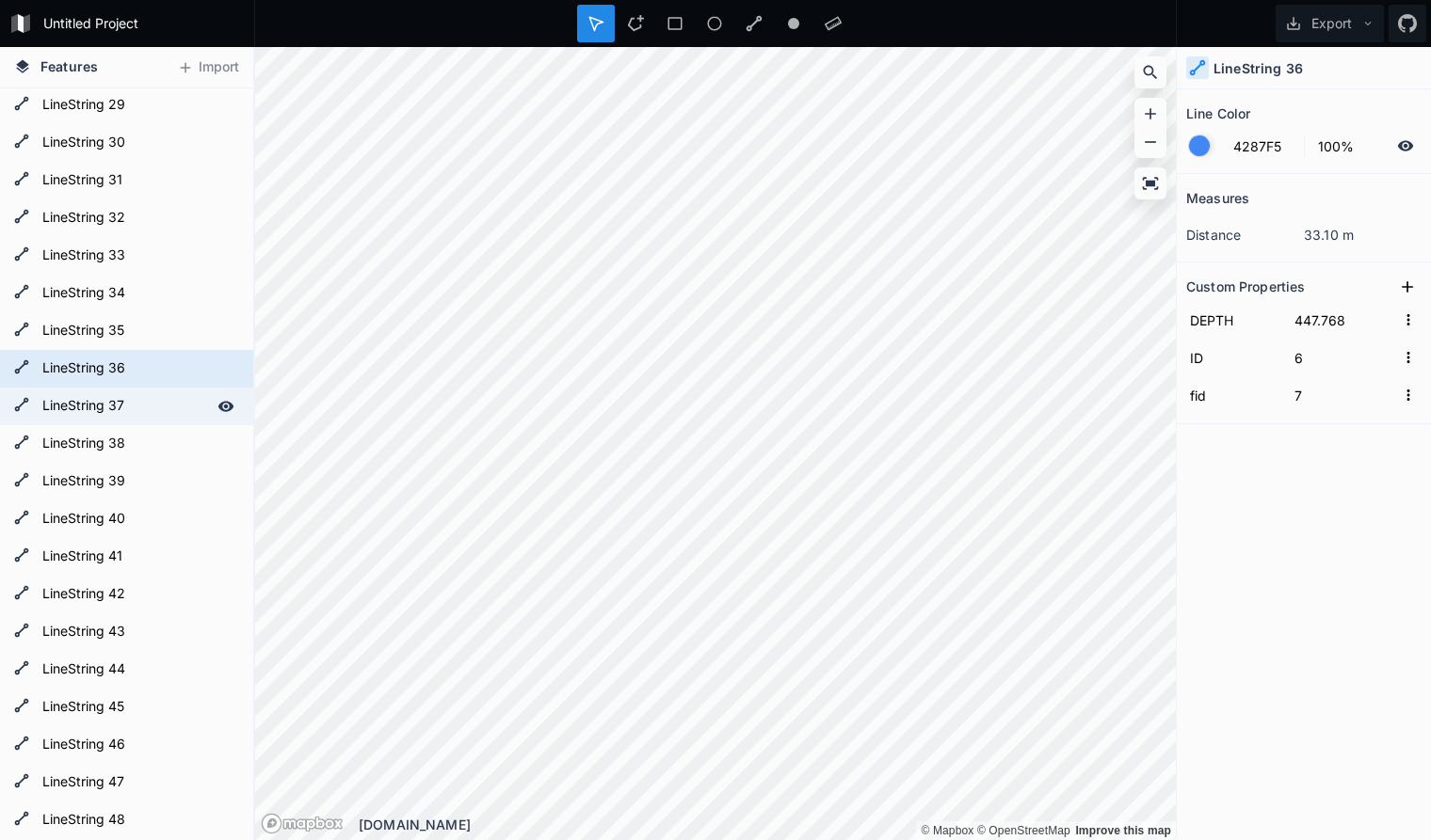
click at [137, 403] on form "LineString 37" at bounding box center [124, 407] width 176 height 29
type input "5"
type input "6"
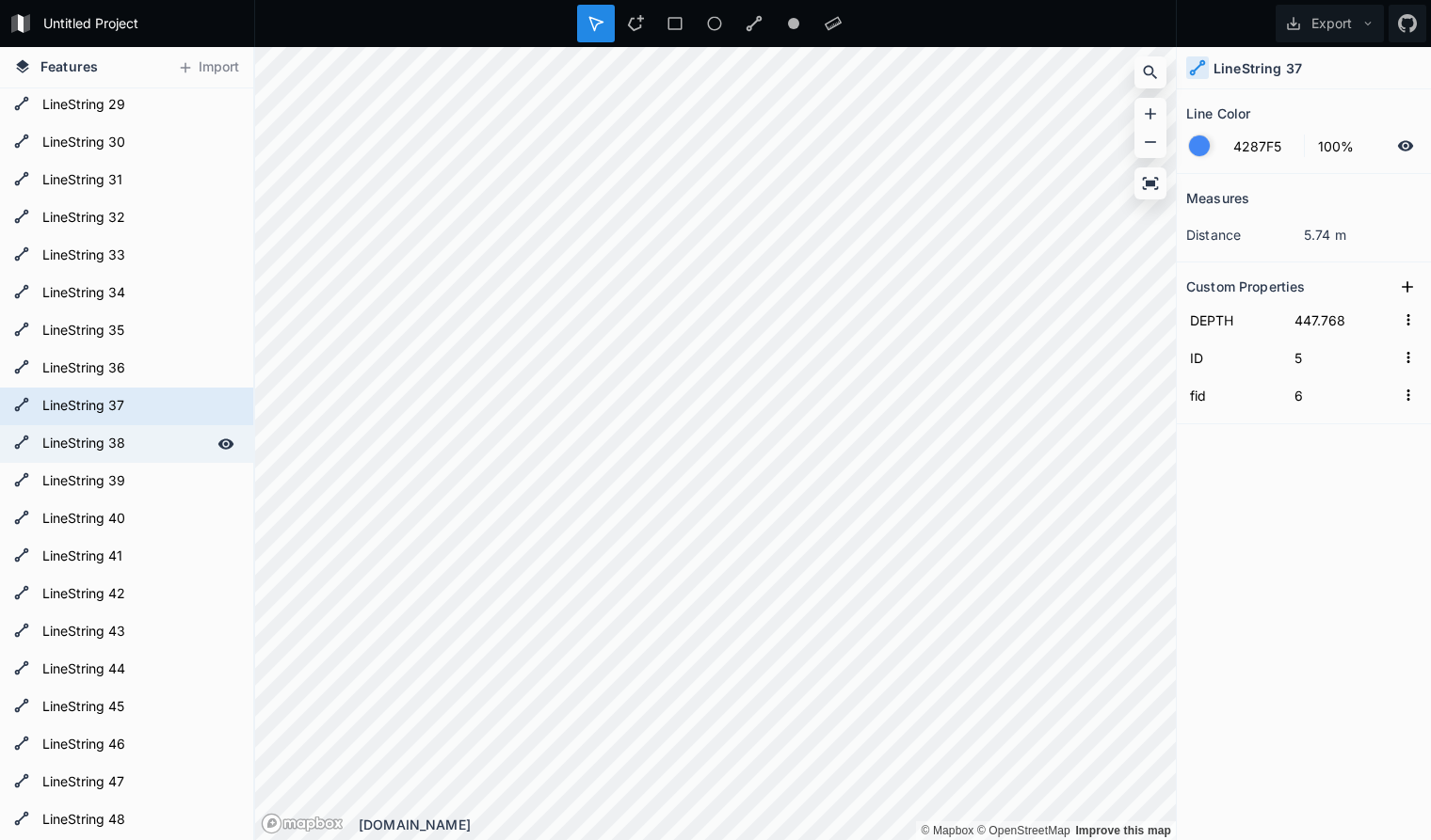
click at [137, 447] on form "LineString 38" at bounding box center [124, 445] width 176 height 29
type input "4"
type input "5"
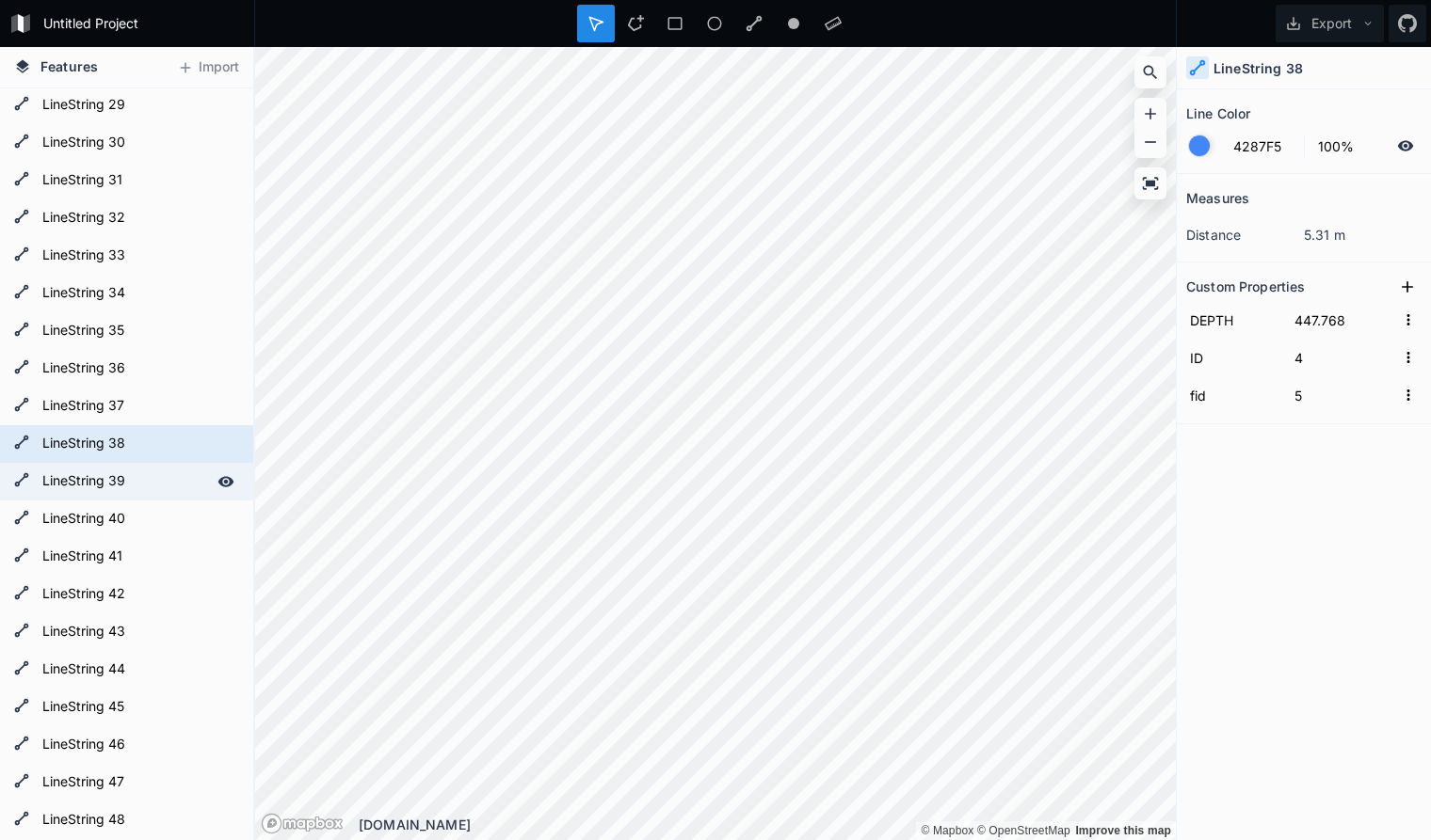
click at [139, 478] on form "LineString 39" at bounding box center [124, 482] width 176 height 29
type input "3"
type input "4"
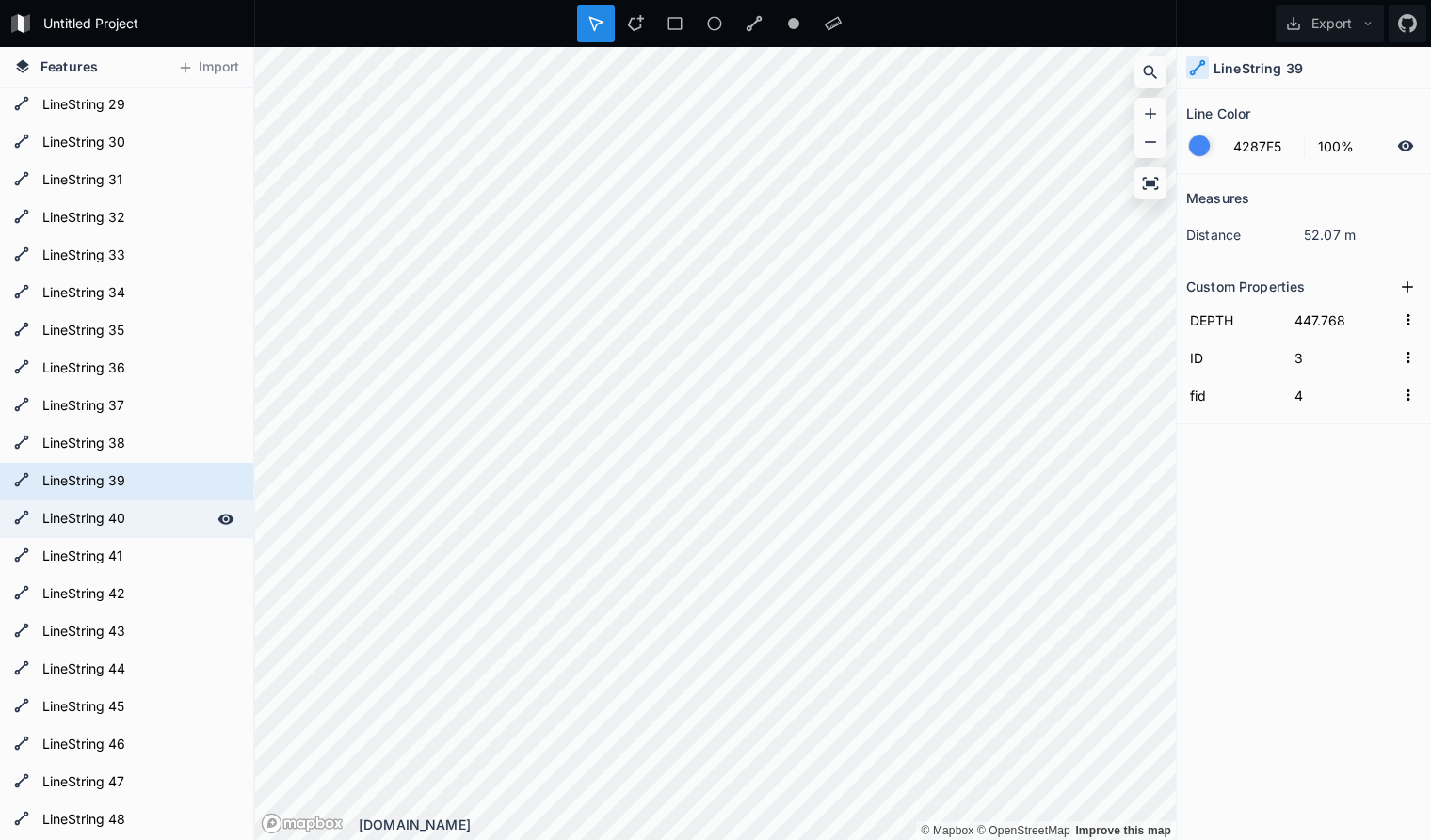
click at [140, 523] on form "LineString 40" at bounding box center [124, 519] width 176 height 29
type input "2"
type input "3"
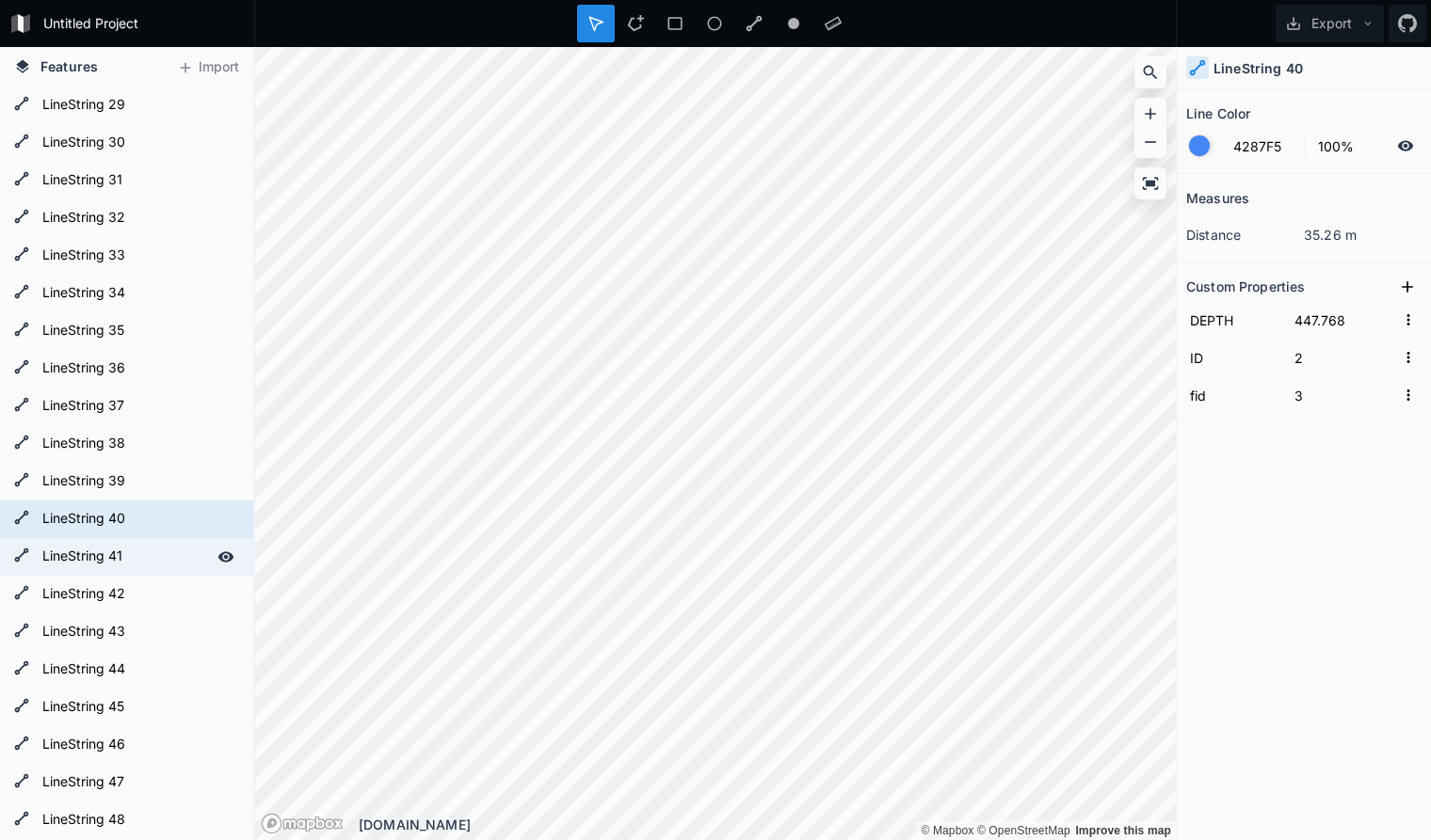
click at [144, 556] on form "LineString 41" at bounding box center [124, 557] width 176 height 29
type input "1"
type input "2"
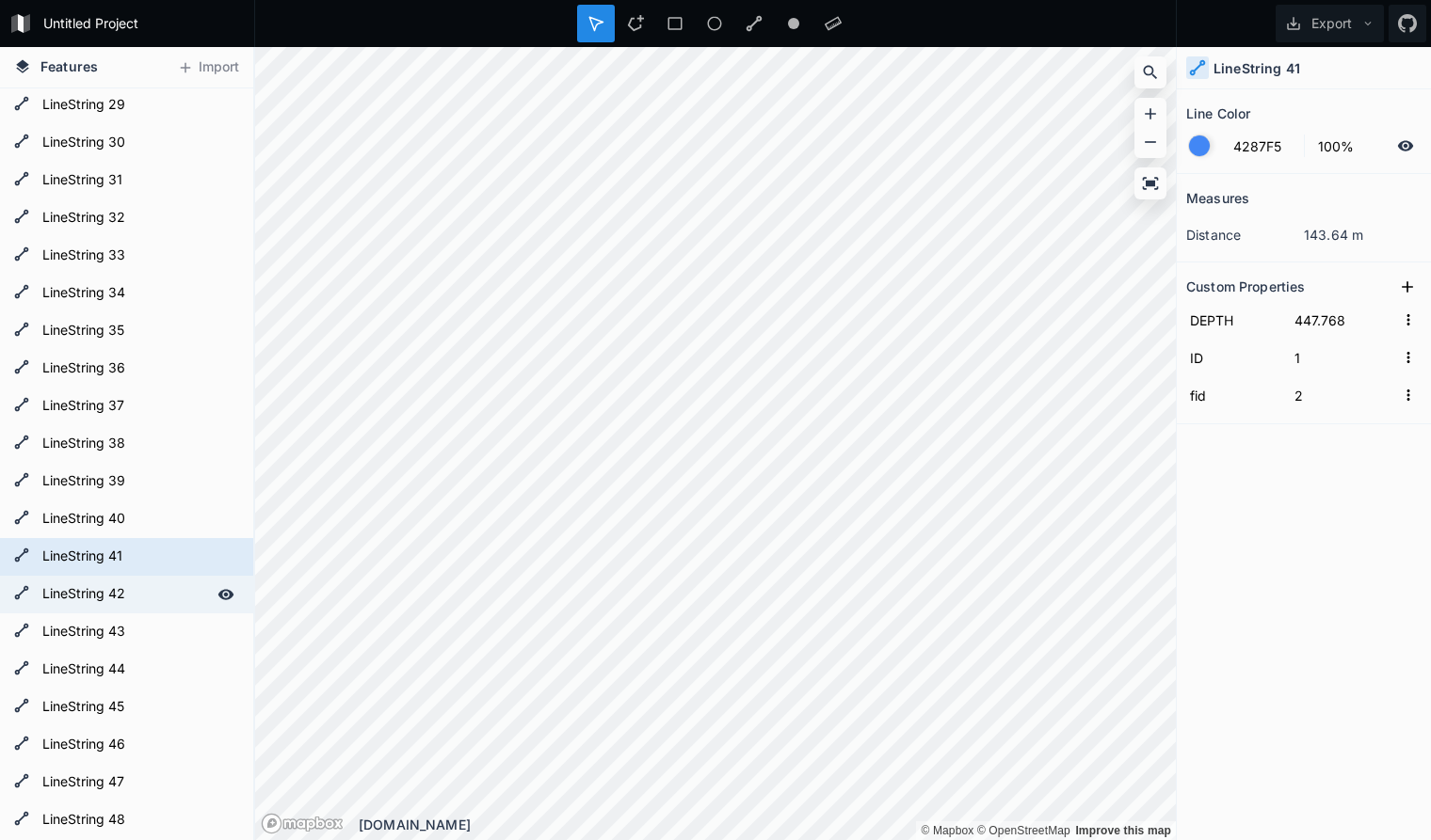
click at [140, 595] on form "LineString 42" at bounding box center [124, 595] width 176 height 29
type input "0"
type input "1"
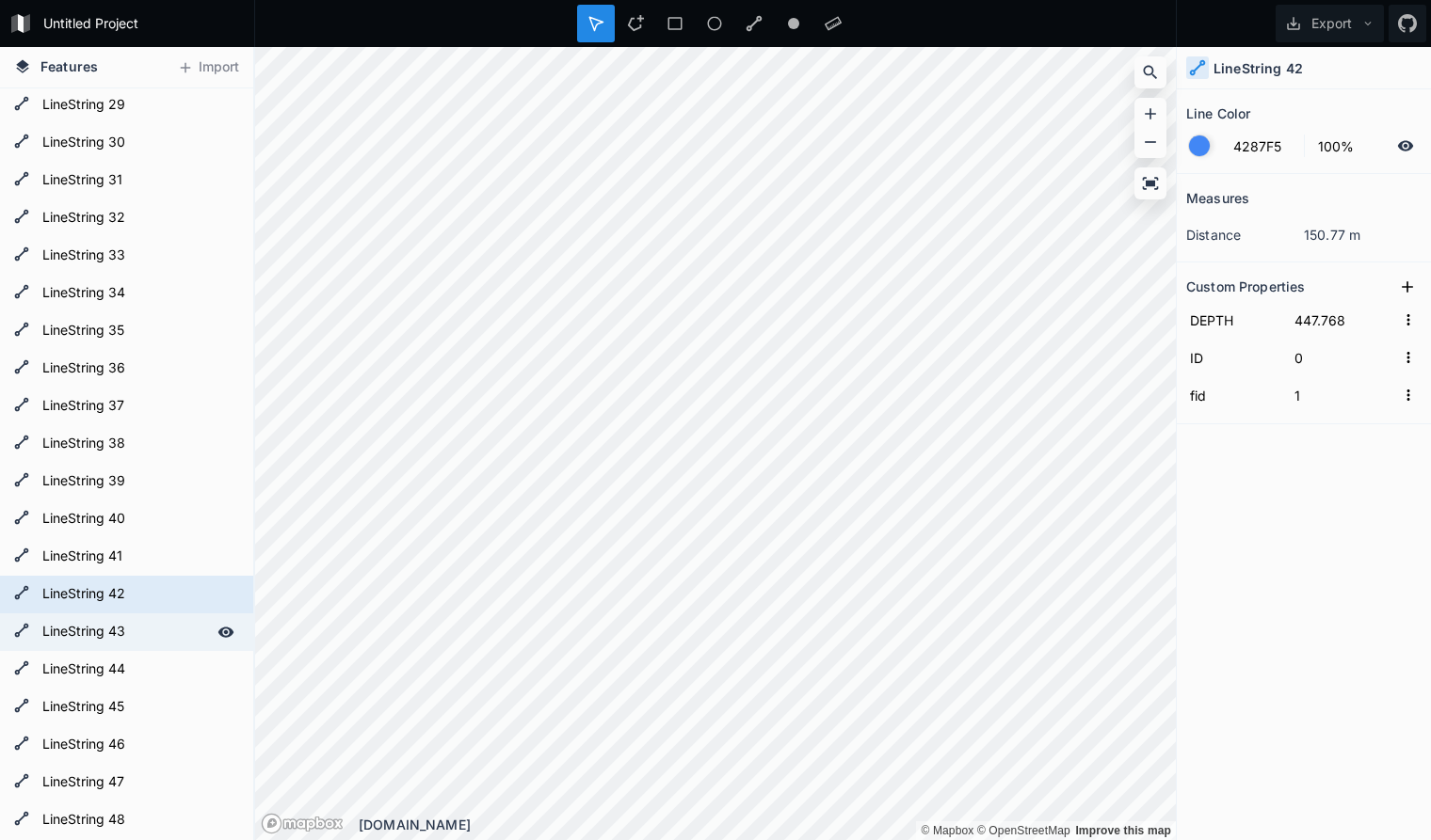
click at [136, 630] on form "LineString 43" at bounding box center [124, 633] width 176 height 29
type input "140"
type input "141"
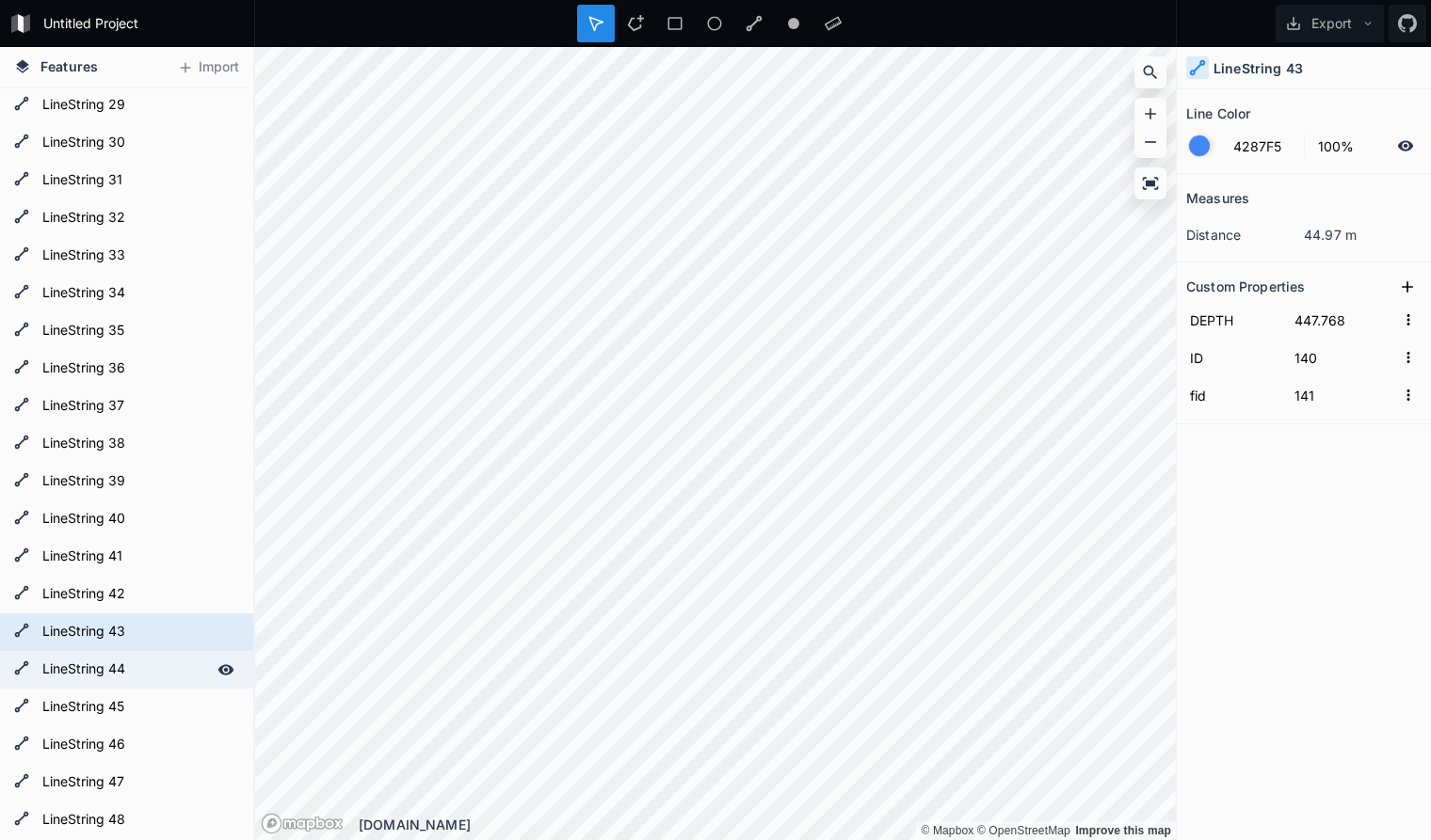
click at [136, 672] on form "LineString 44" at bounding box center [124, 670] width 176 height 29
type input "139"
type input "140"
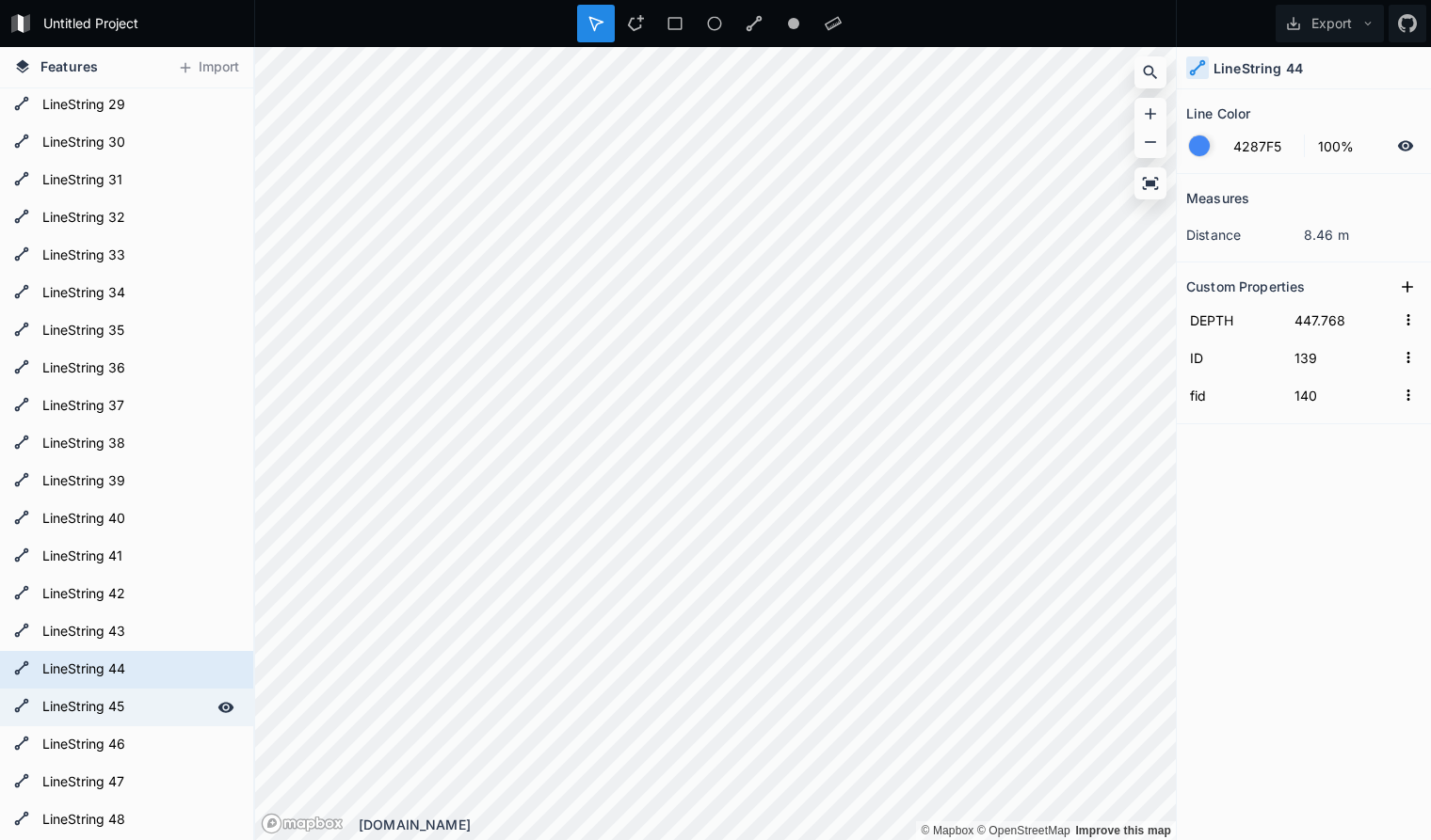
click at [142, 705] on form "LineString 45" at bounding box center [124, 708] width 176 height 29
type input "137"
type input "138"
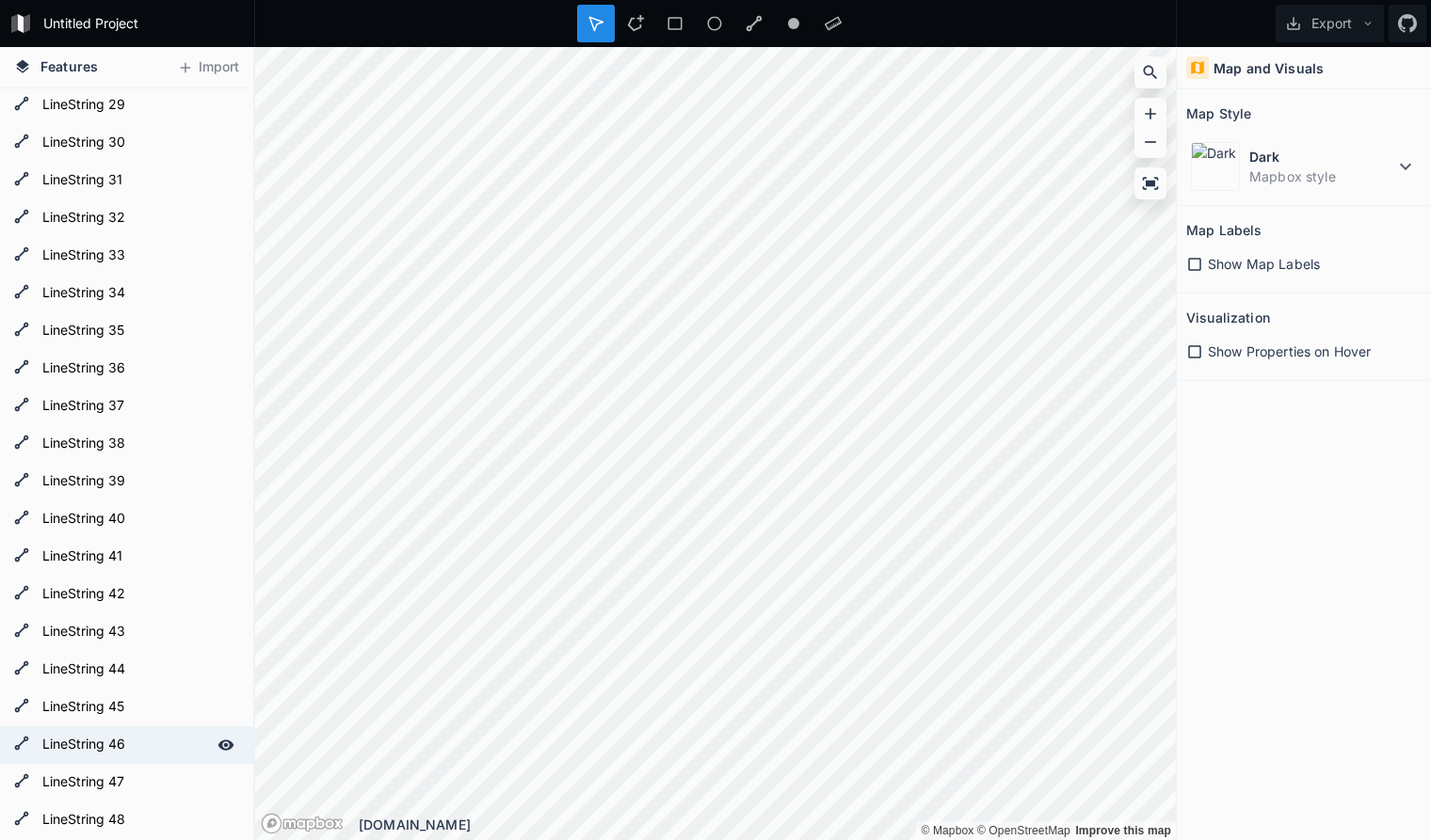
click at [150, 747] on form "LineString 46" at bounding box center [124, 746] width 176 height 29
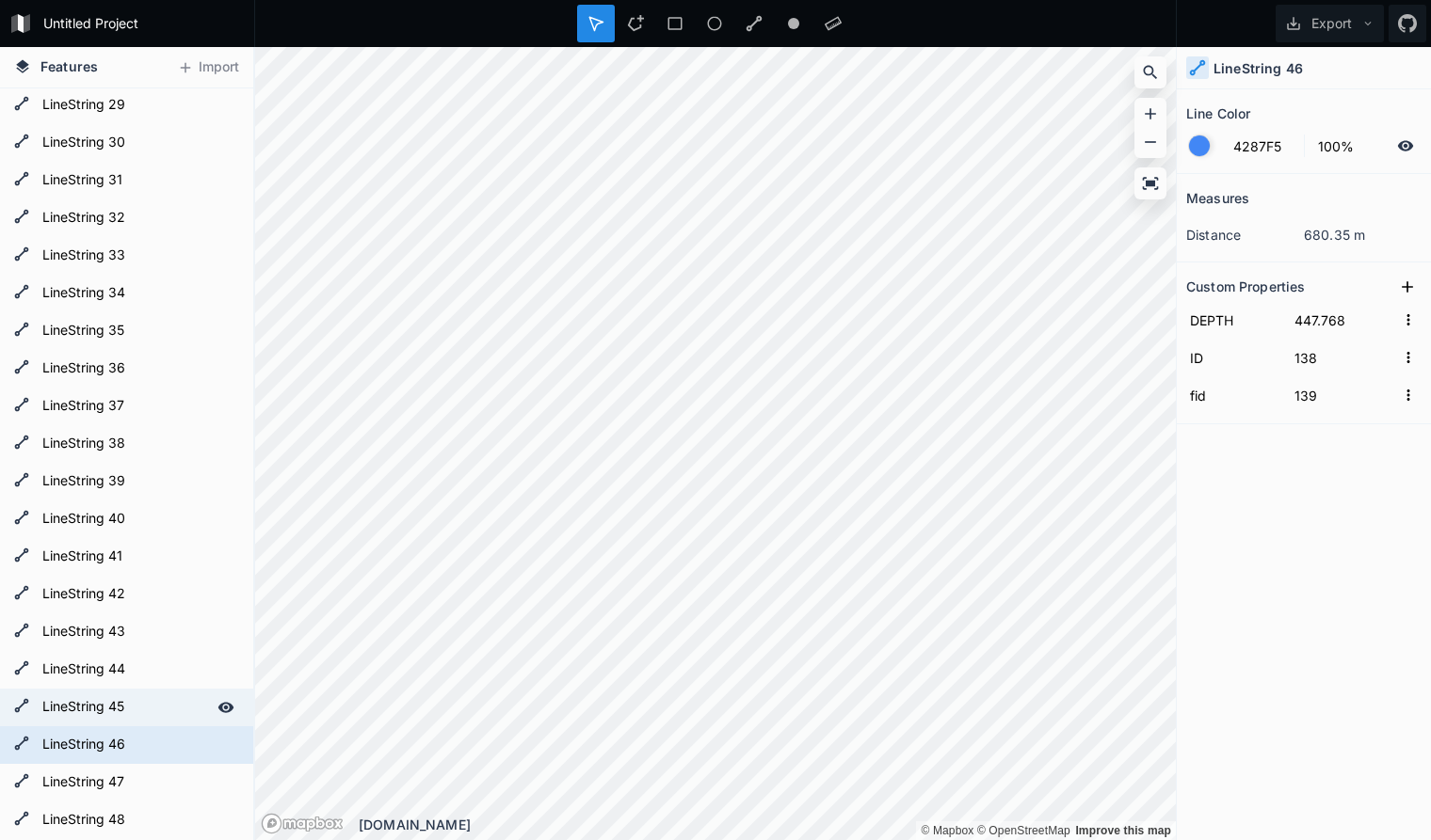
click at [141, 704] on form "LineString 45" at bounding box center [124, 708] width 176 height 29
type input "137"
type input "138"
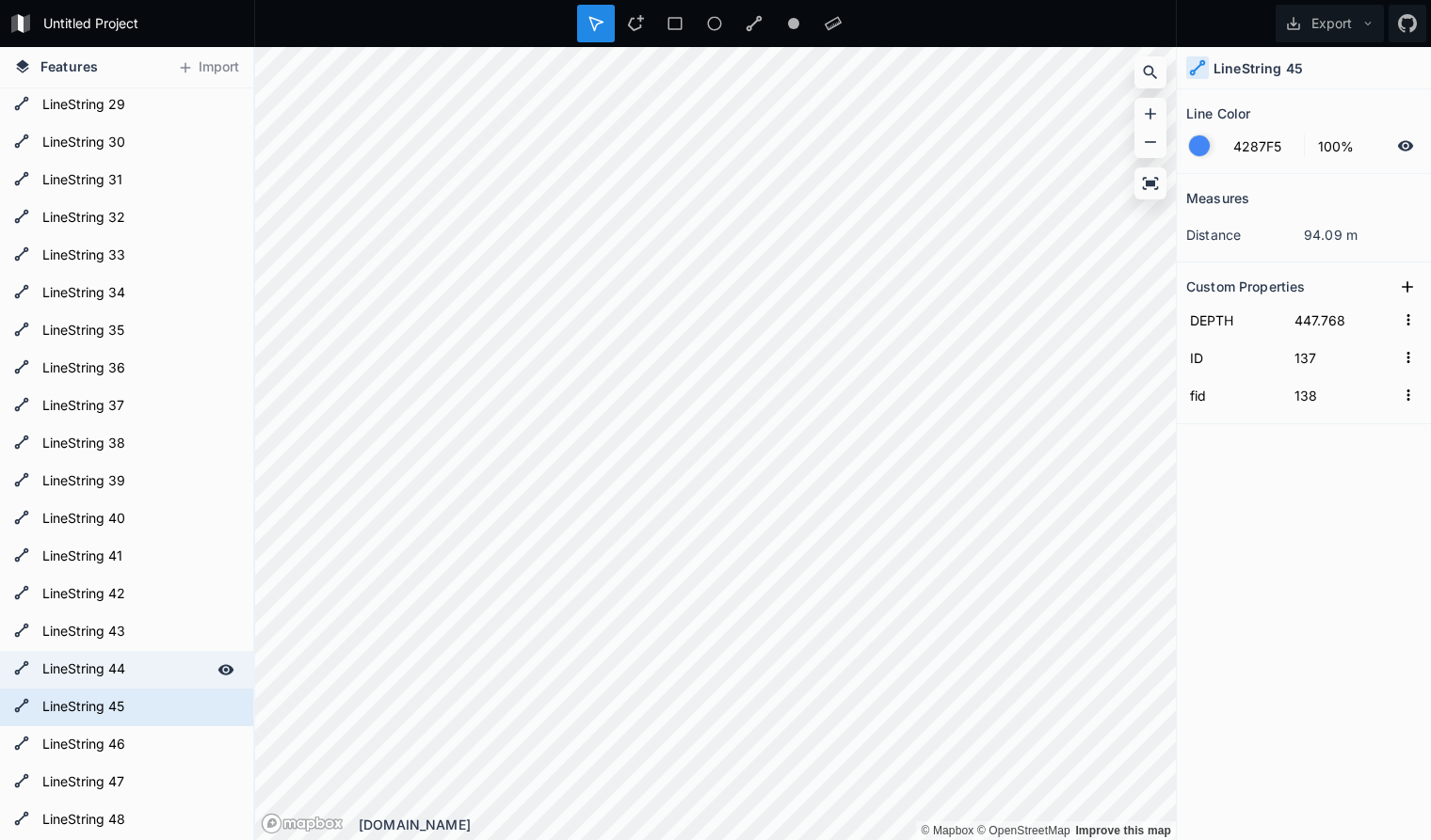
click at [143, 669] on form "LineString 44" at bounding box center [124, 670] width 176 height 29
type input "139"
type input "140"
click at [147, 702] on form "LineString 45" at bounding box center [124, 708] width 176 height 29
type input "137"
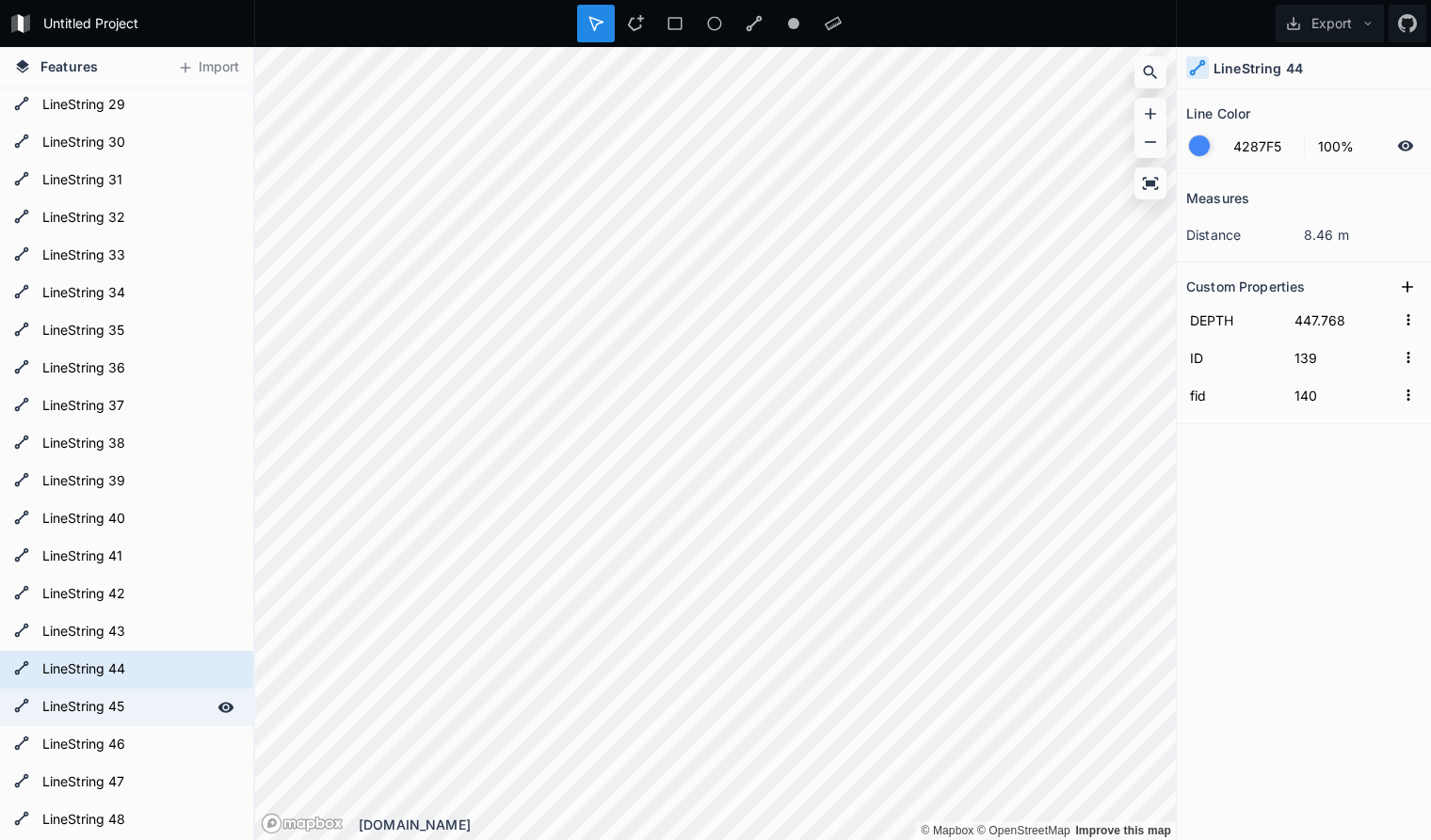
type input "138"
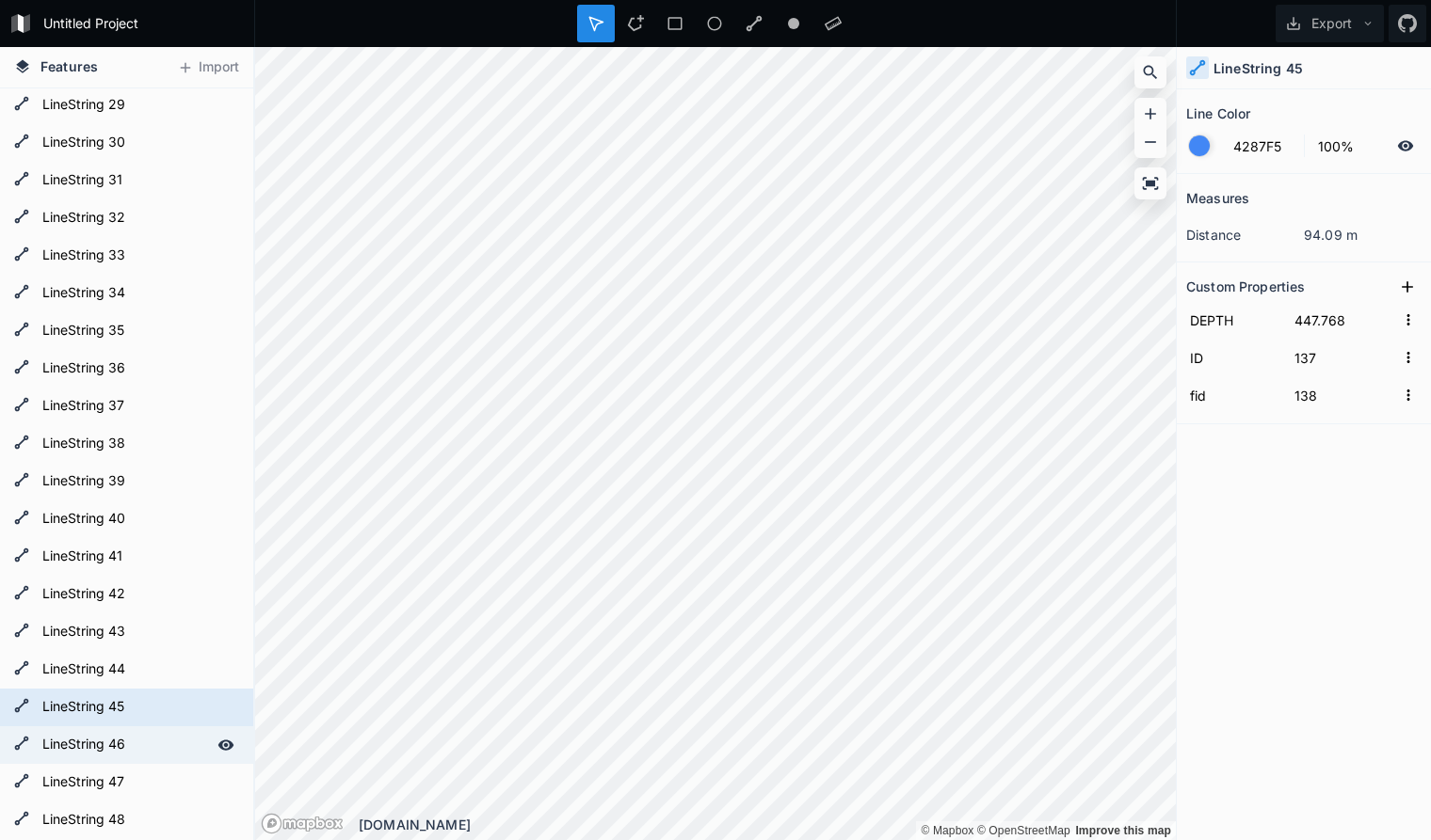
click at [153, 740] on form "LineString 46" at bounding box center [124, 746] width 176 height 29
type input "138"
type input "139"
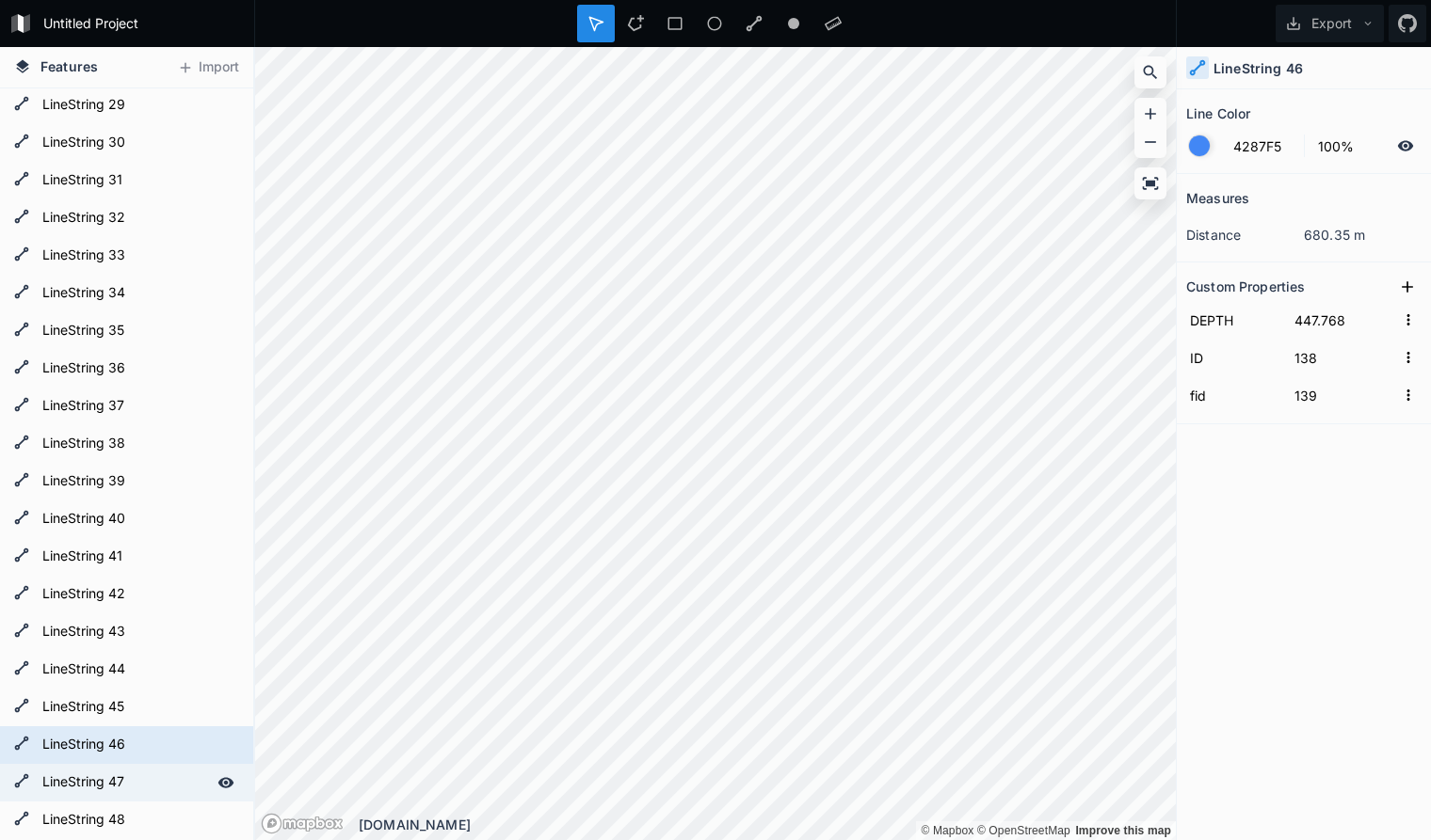
click at [152, 776] on form "LineString 47" at bounding box center [124, 784] width 176 height 29
type input "136"
type input "137"
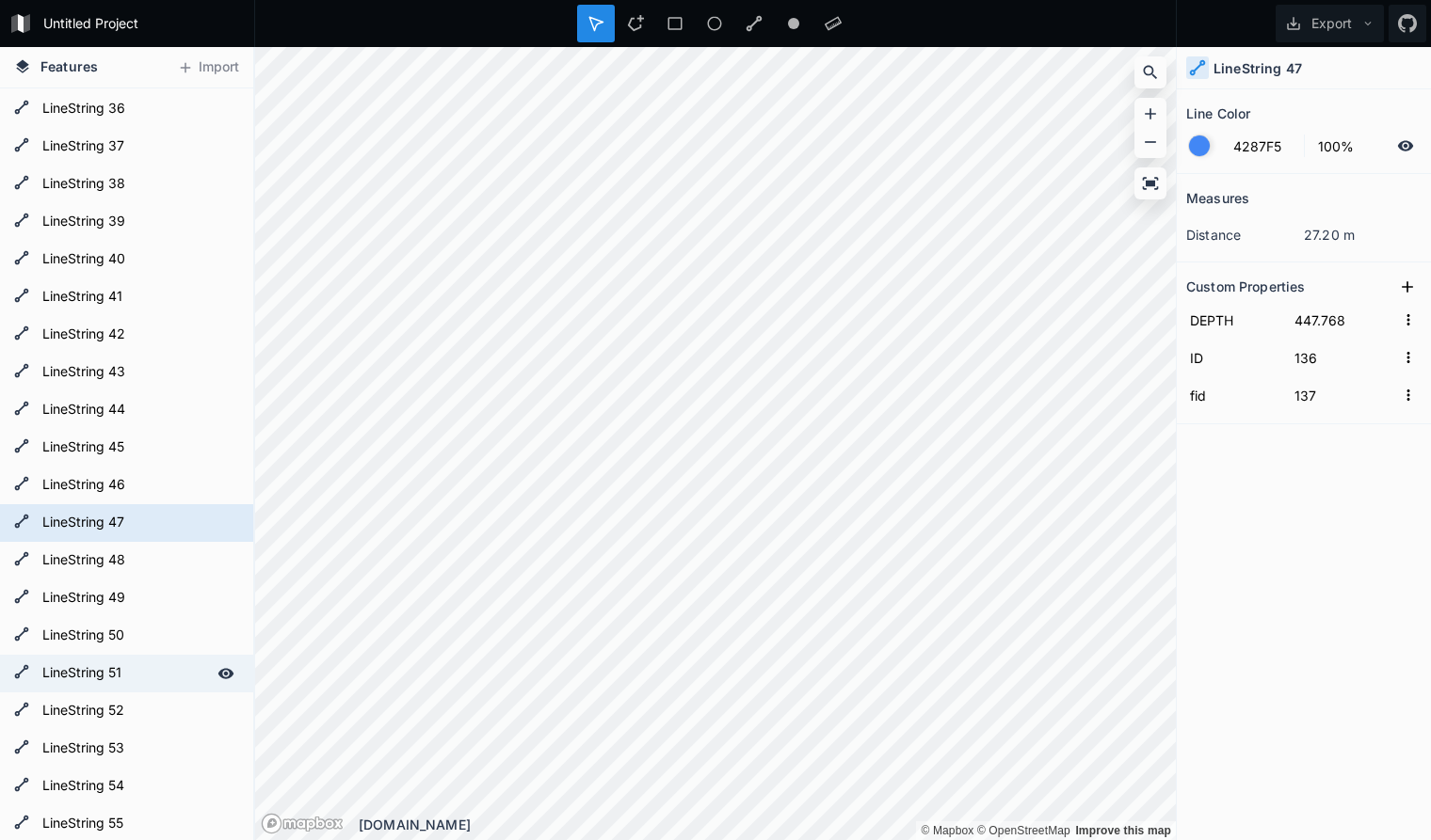
scroll to position [1344, 0]
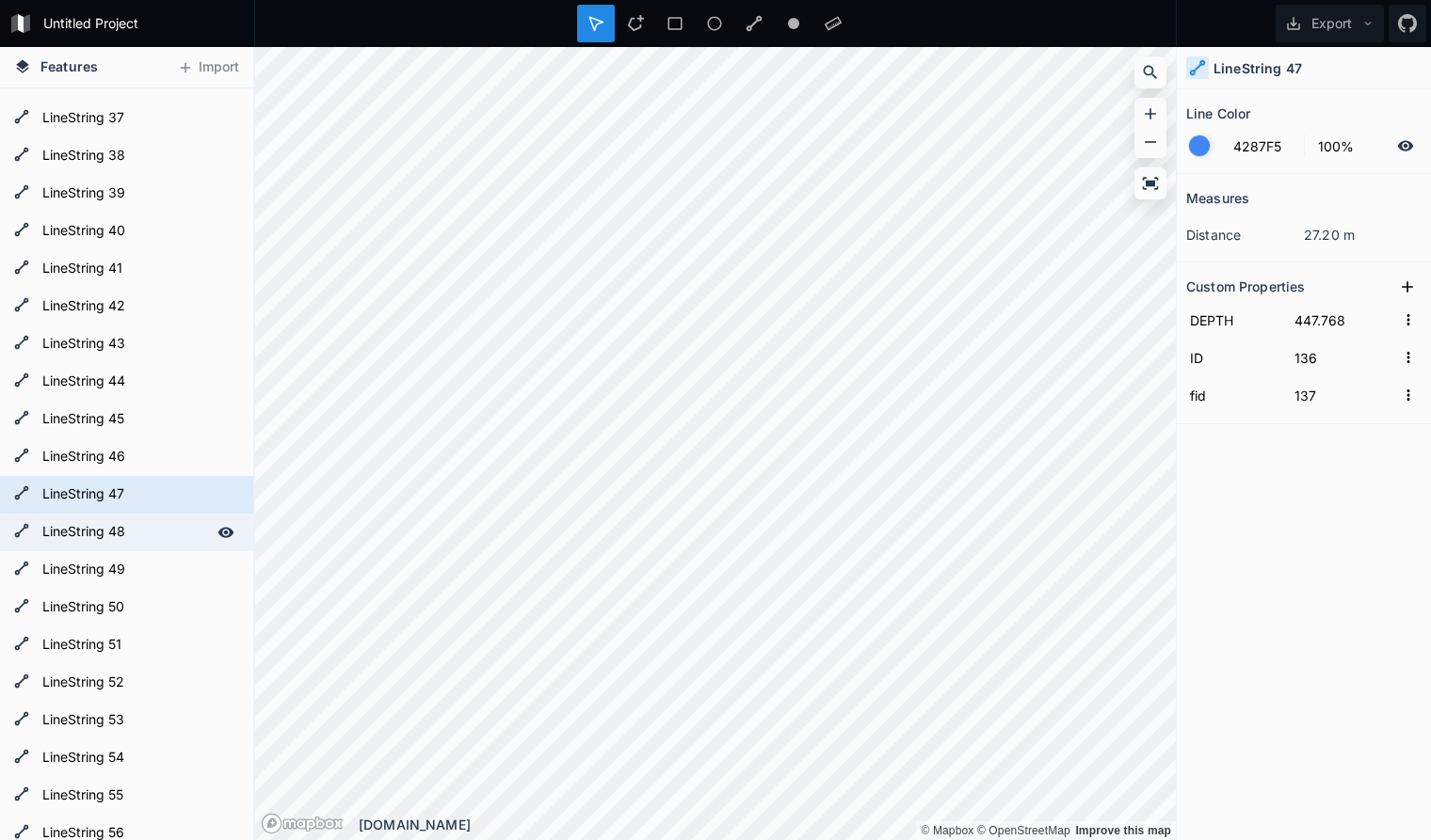
click at [150, 533] on form "LineString 48" at bounding box center [124, 533] width 176 height 29
type input "135"
type input "136"
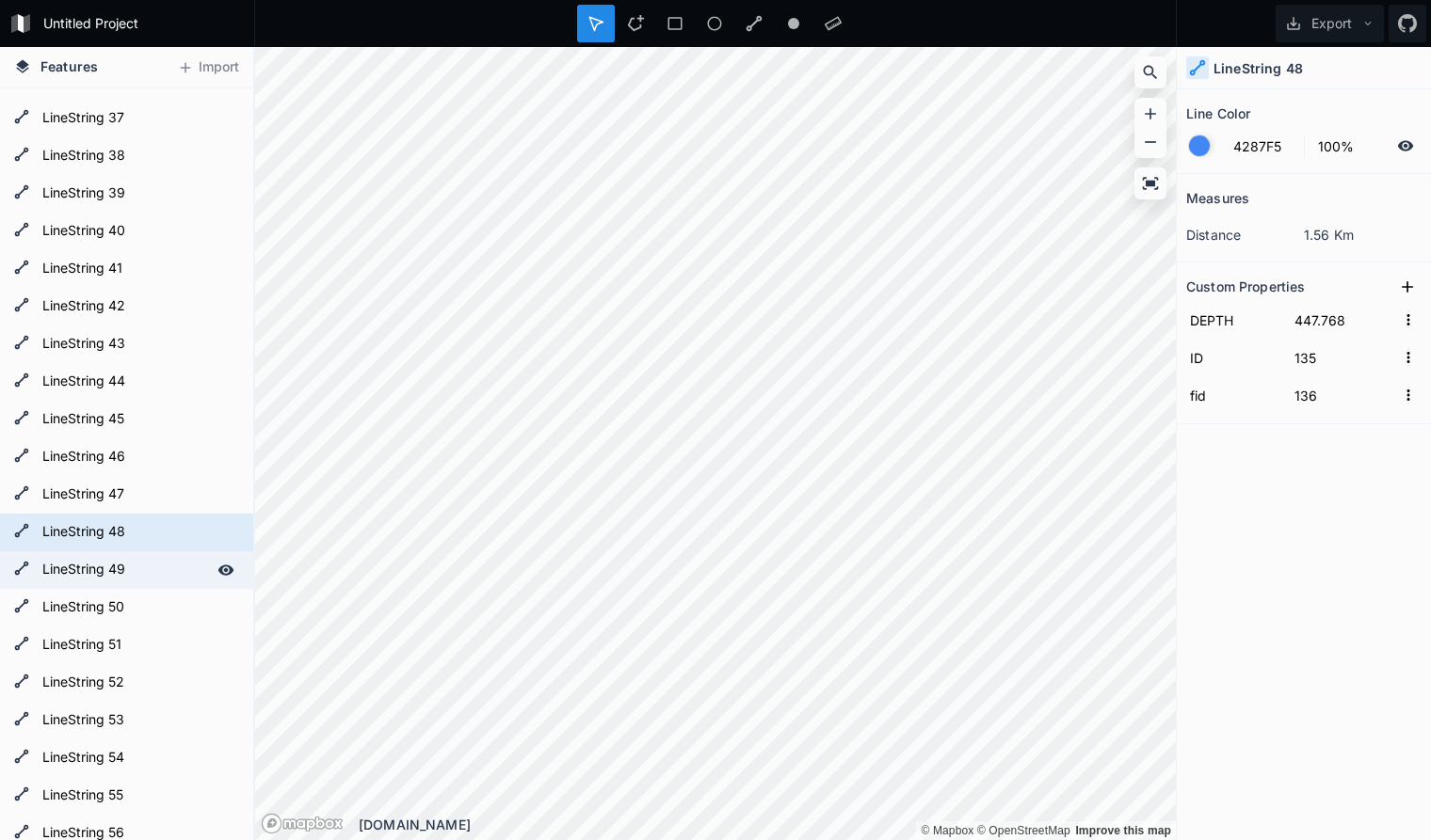
click at [143, 565] on form "LineString 49" at bounding box center [124, 571] width 176 height 29
type input "133"
type input "134"
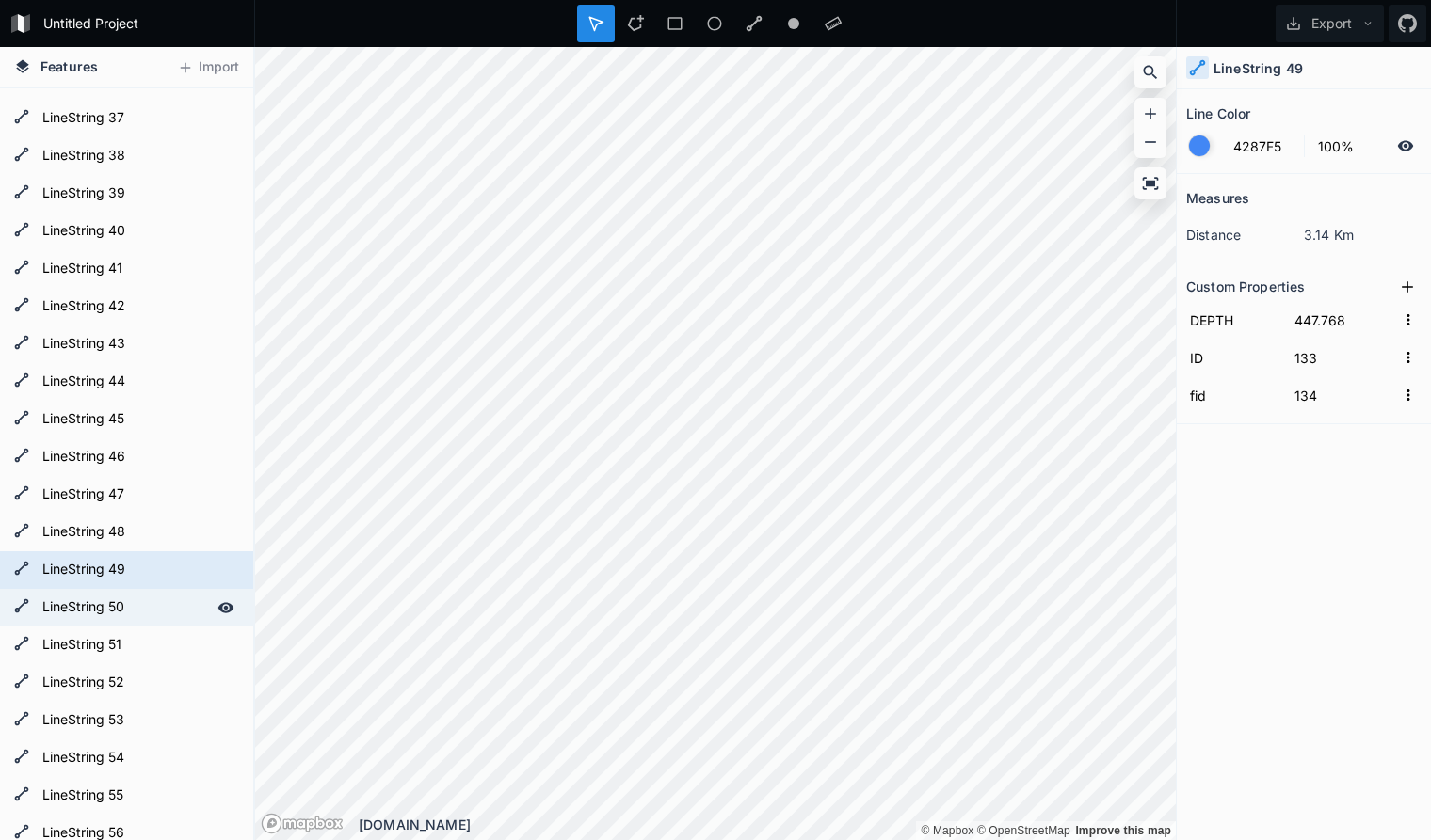
click at [147, 603] on form "LineString 50" at bounding box center [124, 608] width 176 height 29
type input "122"
type input "123"
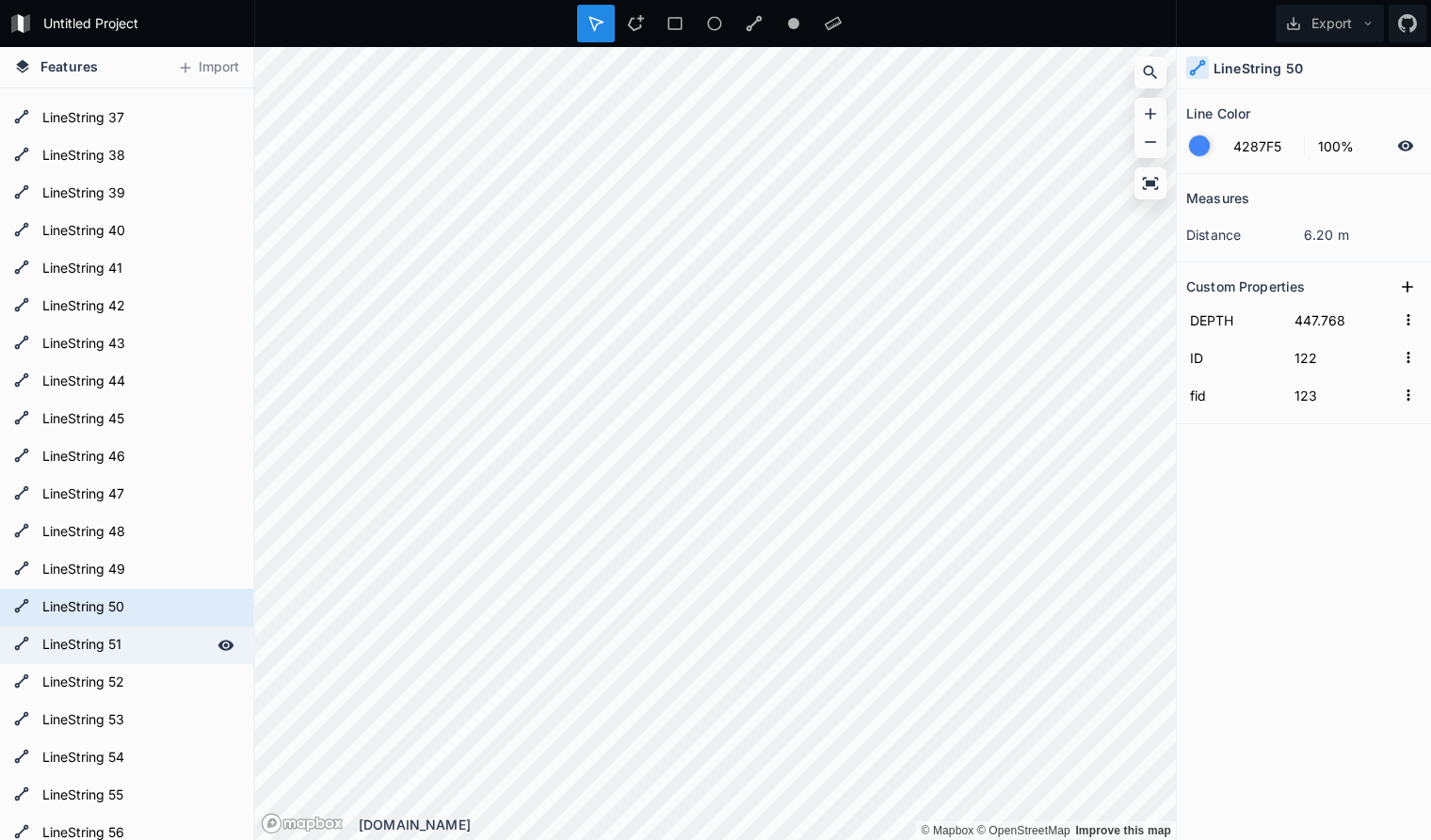
click at [143, 646] on form "LineString 51" at bounding box center [124, 646] width 176 height 29
type input "120"
type input "121"
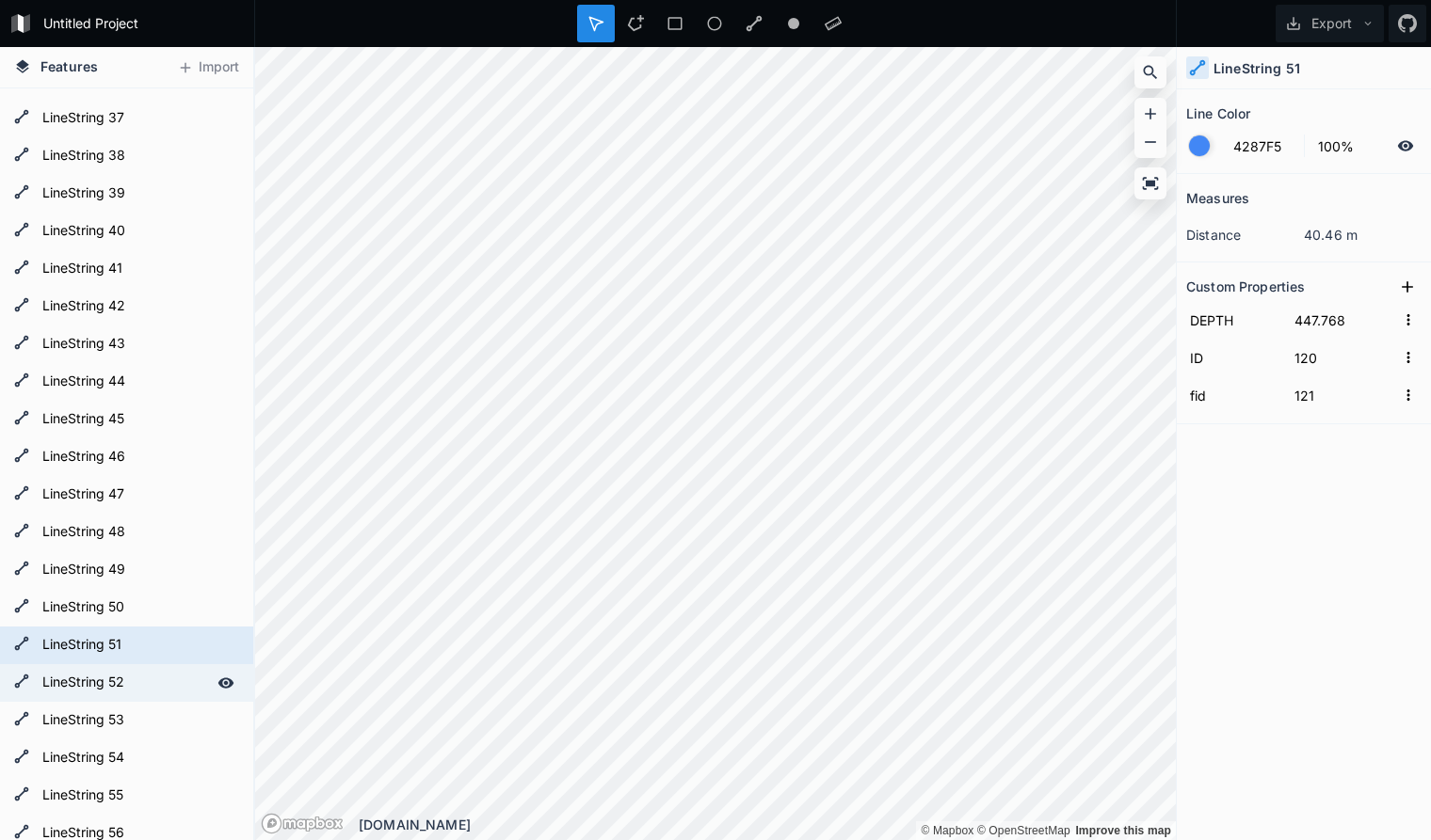
click at [145, 682] on form "LineString 52" at bounding box center [124, 683] width 176 height 29
type input "118"
type input "119"
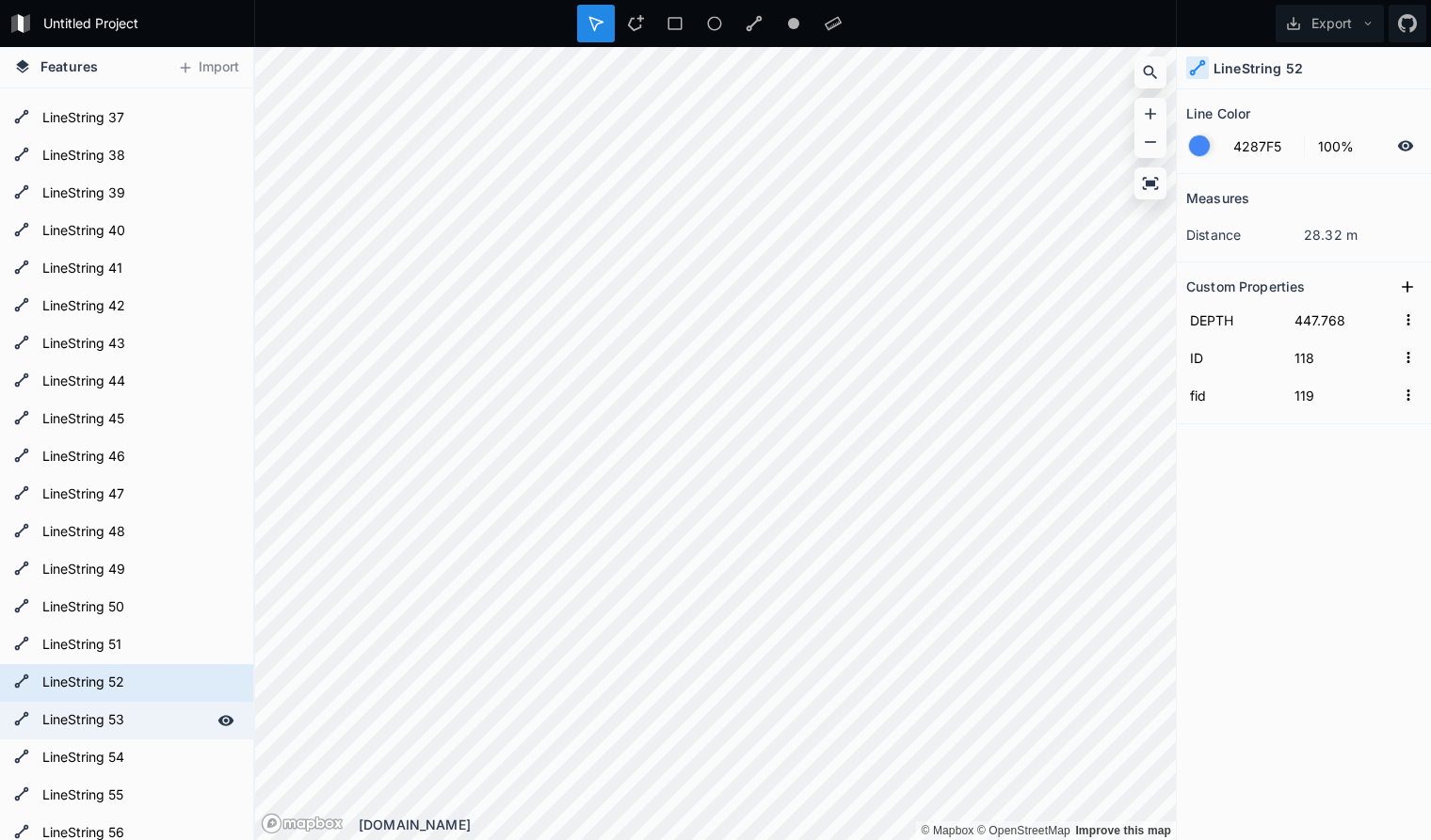
click at [148, 724] on form "LineString 53" at bounding box center [124, 721] width 176 height 29
type input "116"
type input "117"
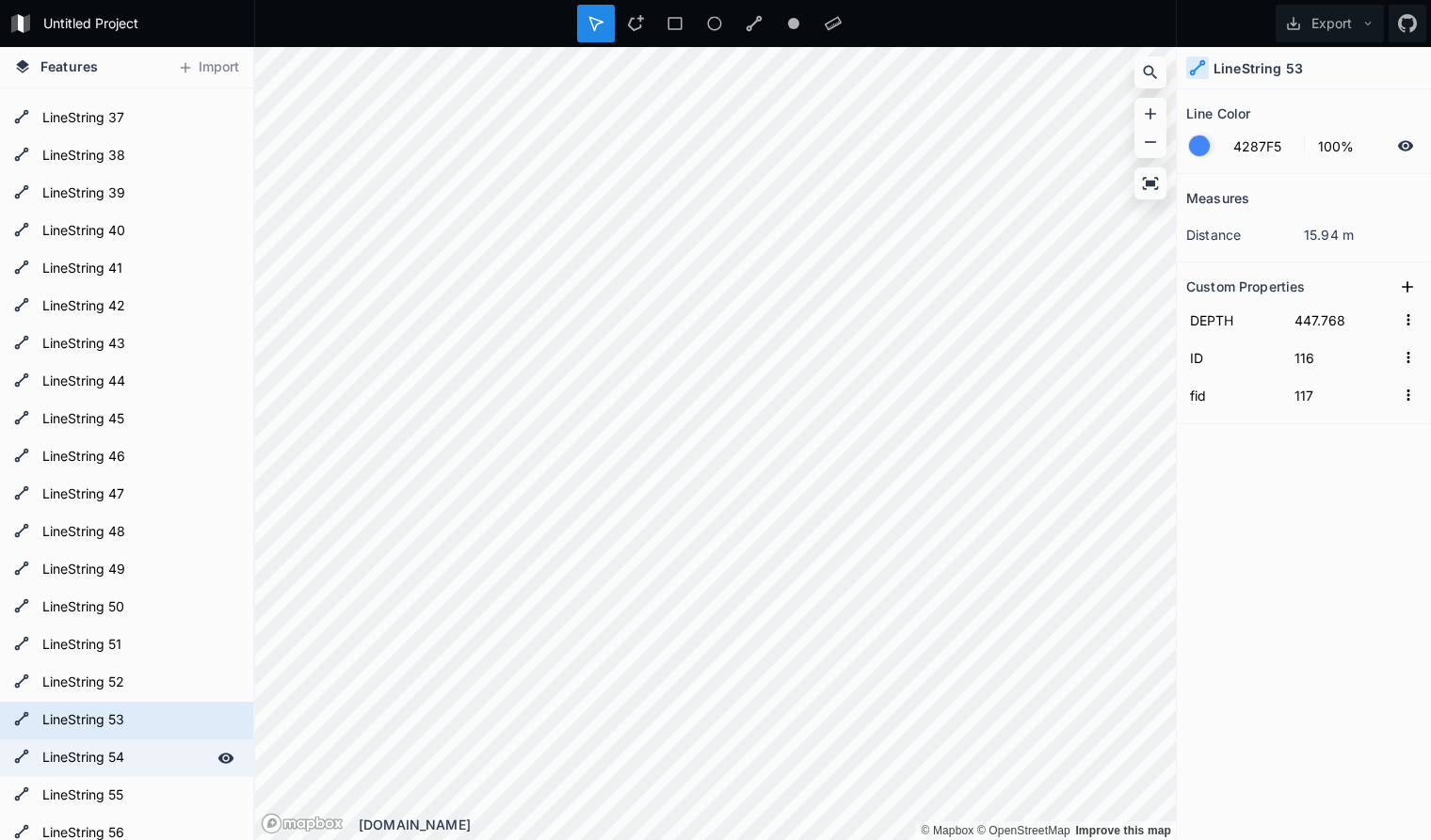
click at [144, 762] on form "LineString 54" at bounding box center [124, 759] width 176 height 29
type input "115"
type input "116"
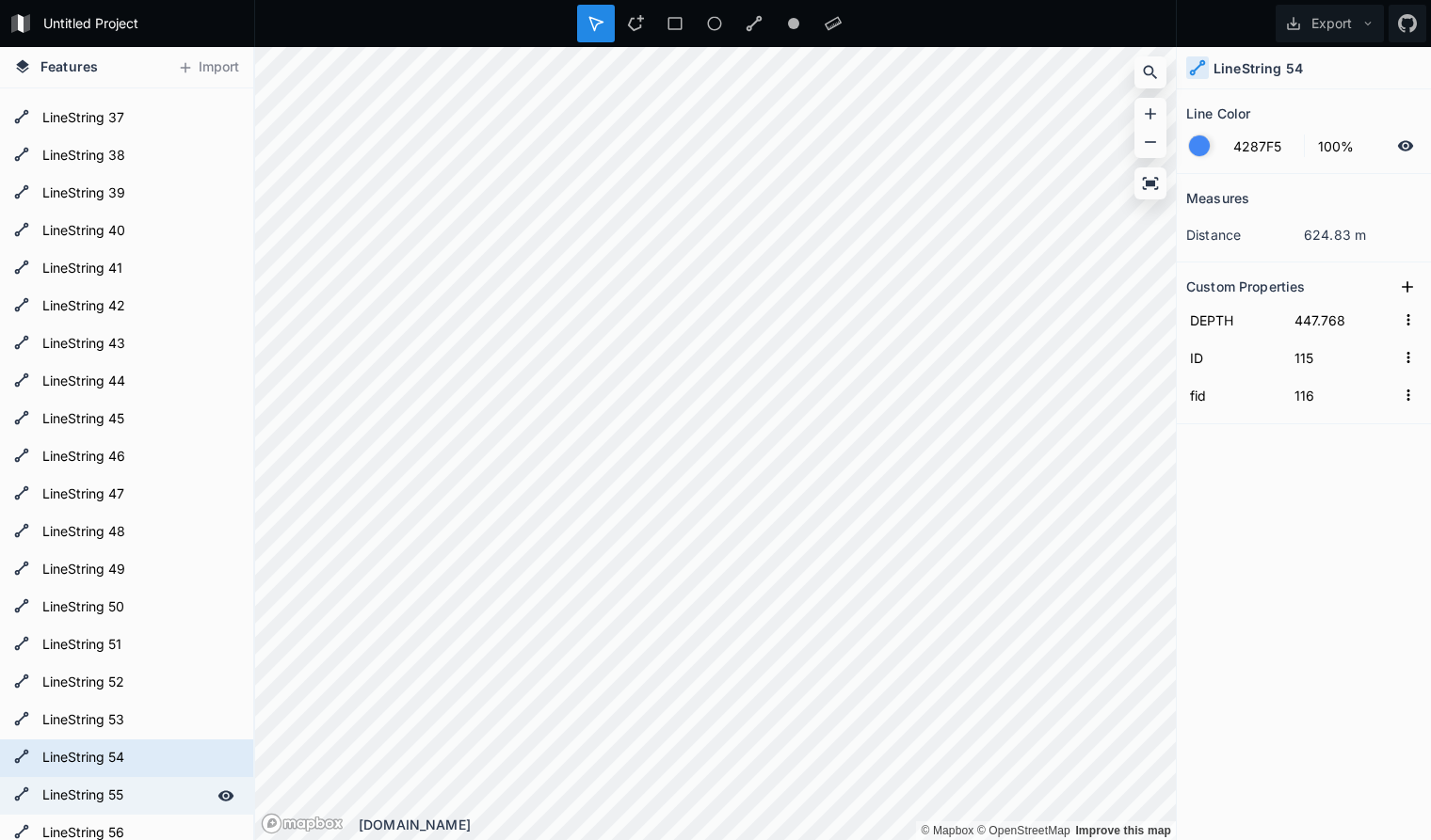
click at [144, 781] on div "LineString 55" at bounding box center [126, 795] width 253 height 37
type input "113"
type input "114"
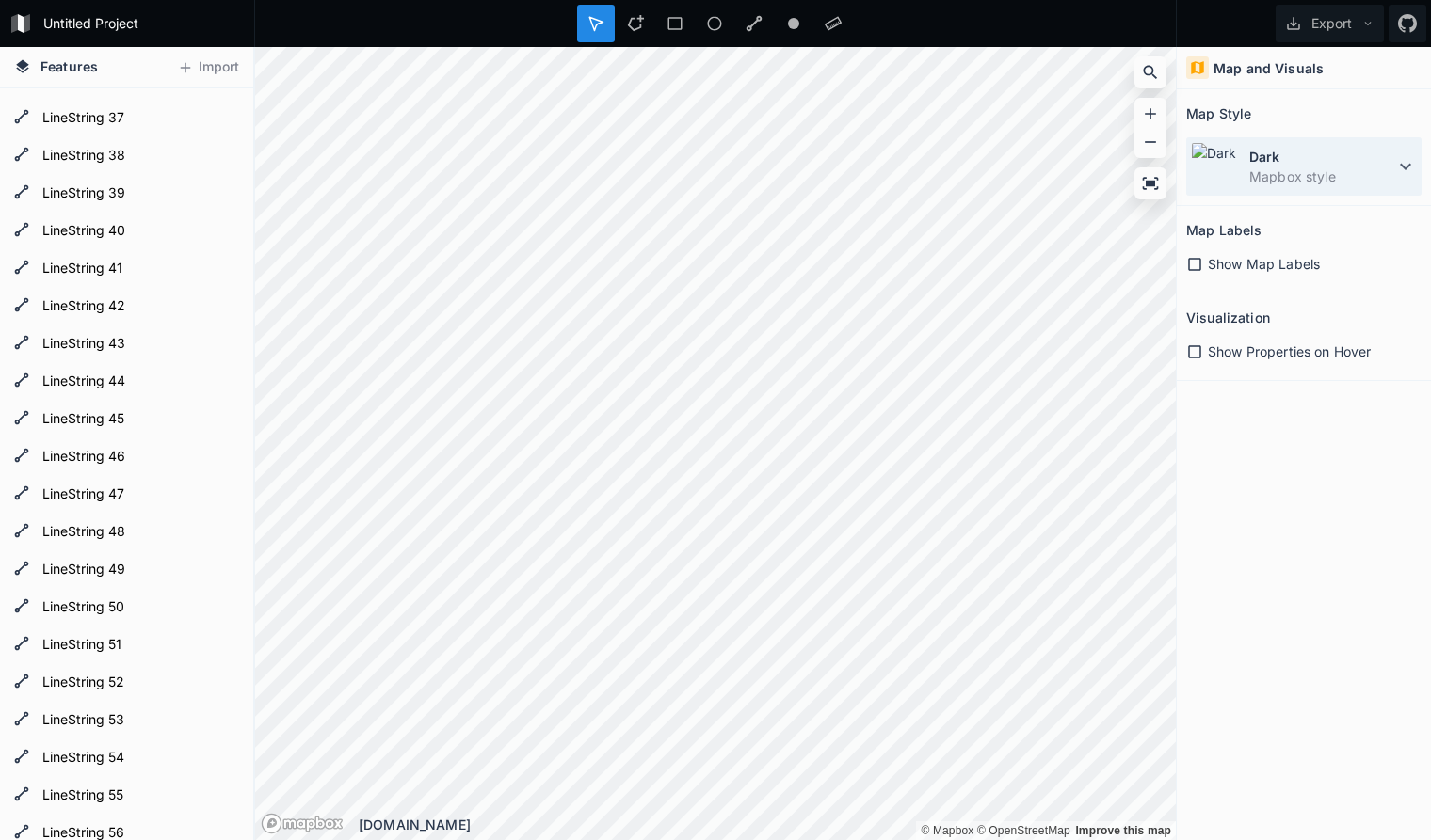
click at [1290, 159] on dt "Dark" at bounding box center [1321, 157] width 145 height 20
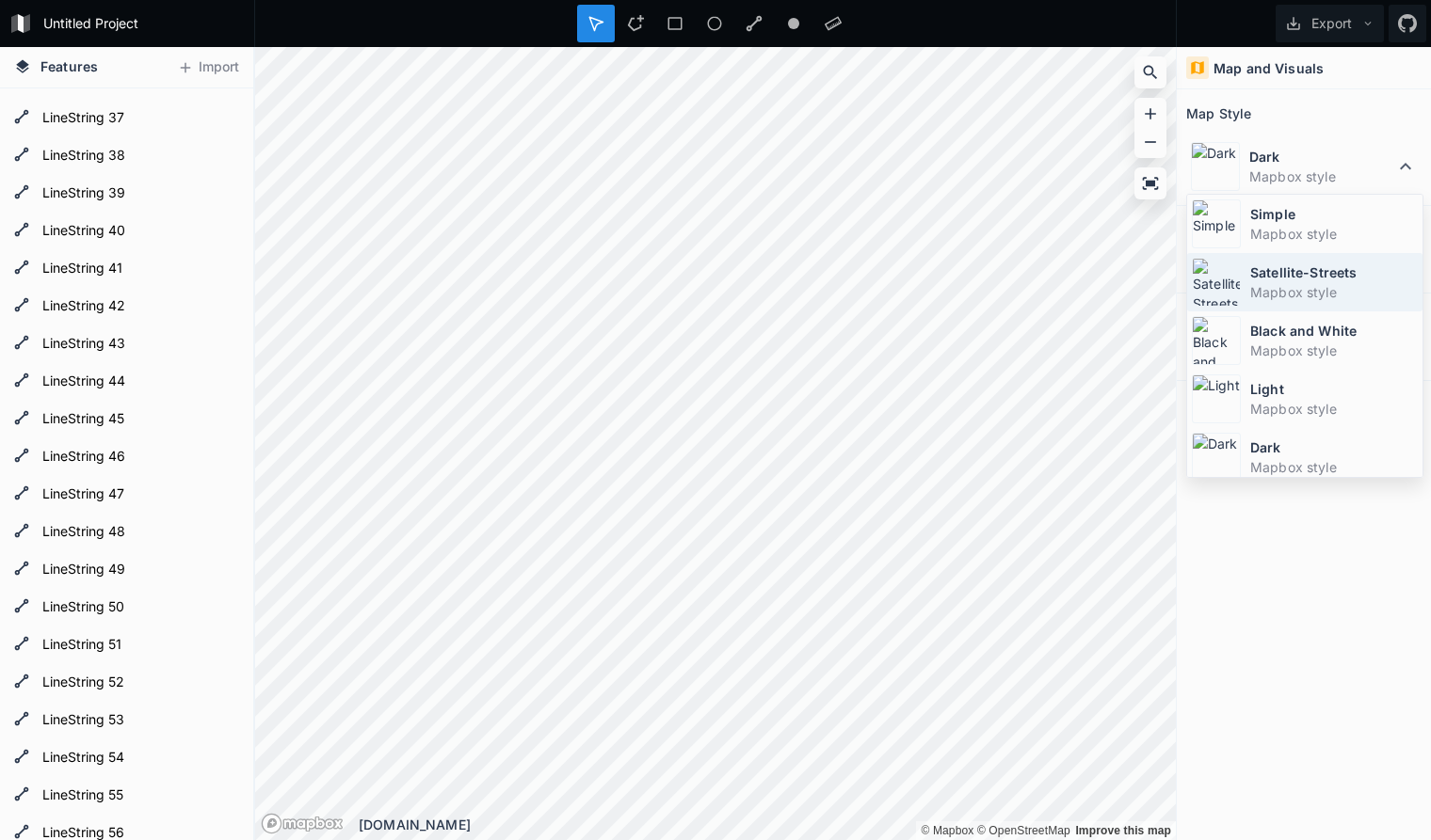
click at [1294, 279] on dt "Satellite-Streets" at bounding box center [1334, 272] width 168 height 20
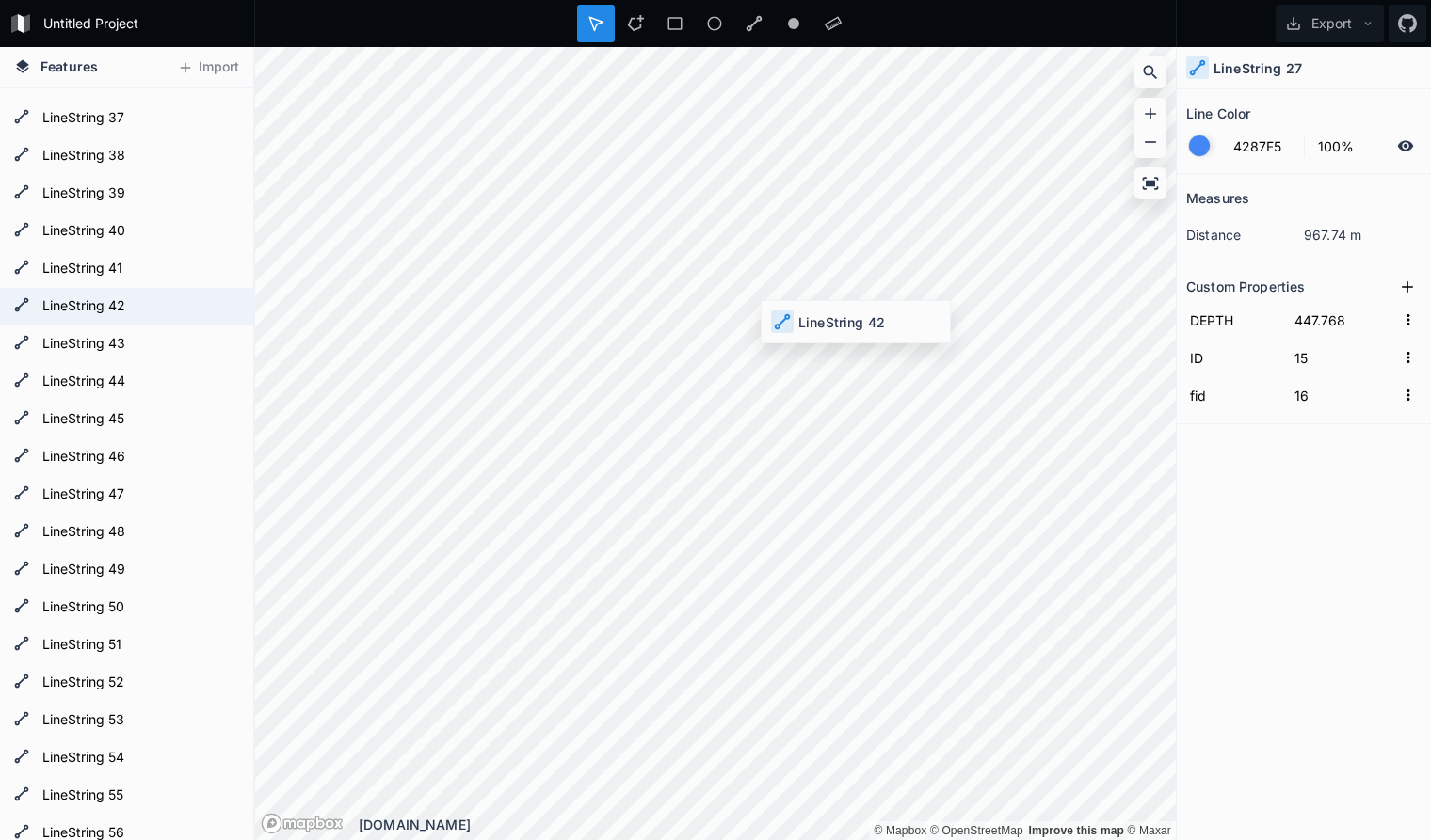
type input "0"
type input "1"
type input "0"
type input "1"
click at [1403, 287] on icon at bounding box center [1407, 287] width 11 height 11
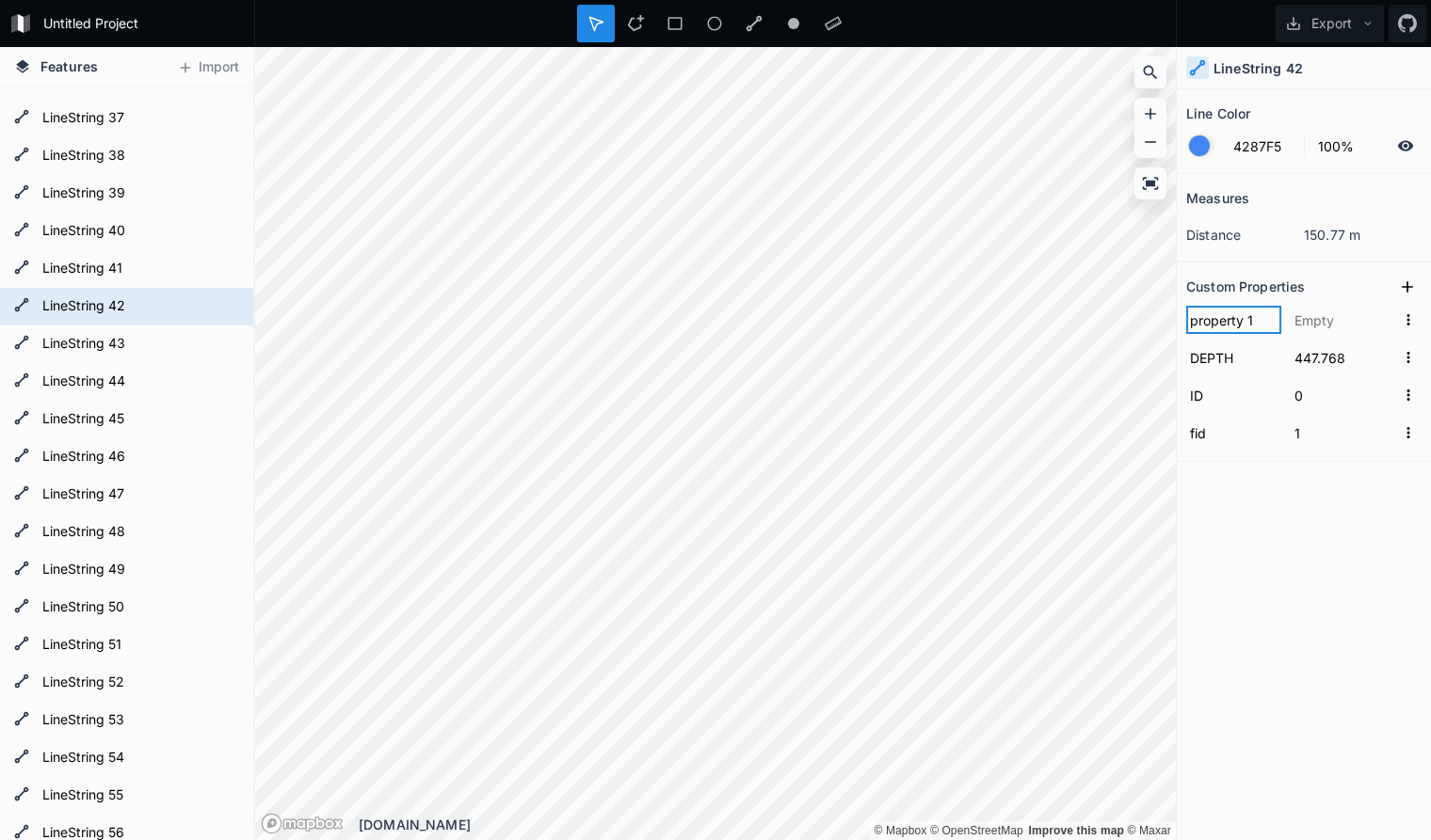
click at [1222, 323] on input "property 1" at bounding box center [1233, 320] width 95 height 29
type input "1"
type input "seq"
click at [1315, 315] on input "text" at bounding box center [1342, 320] width 104 height 29
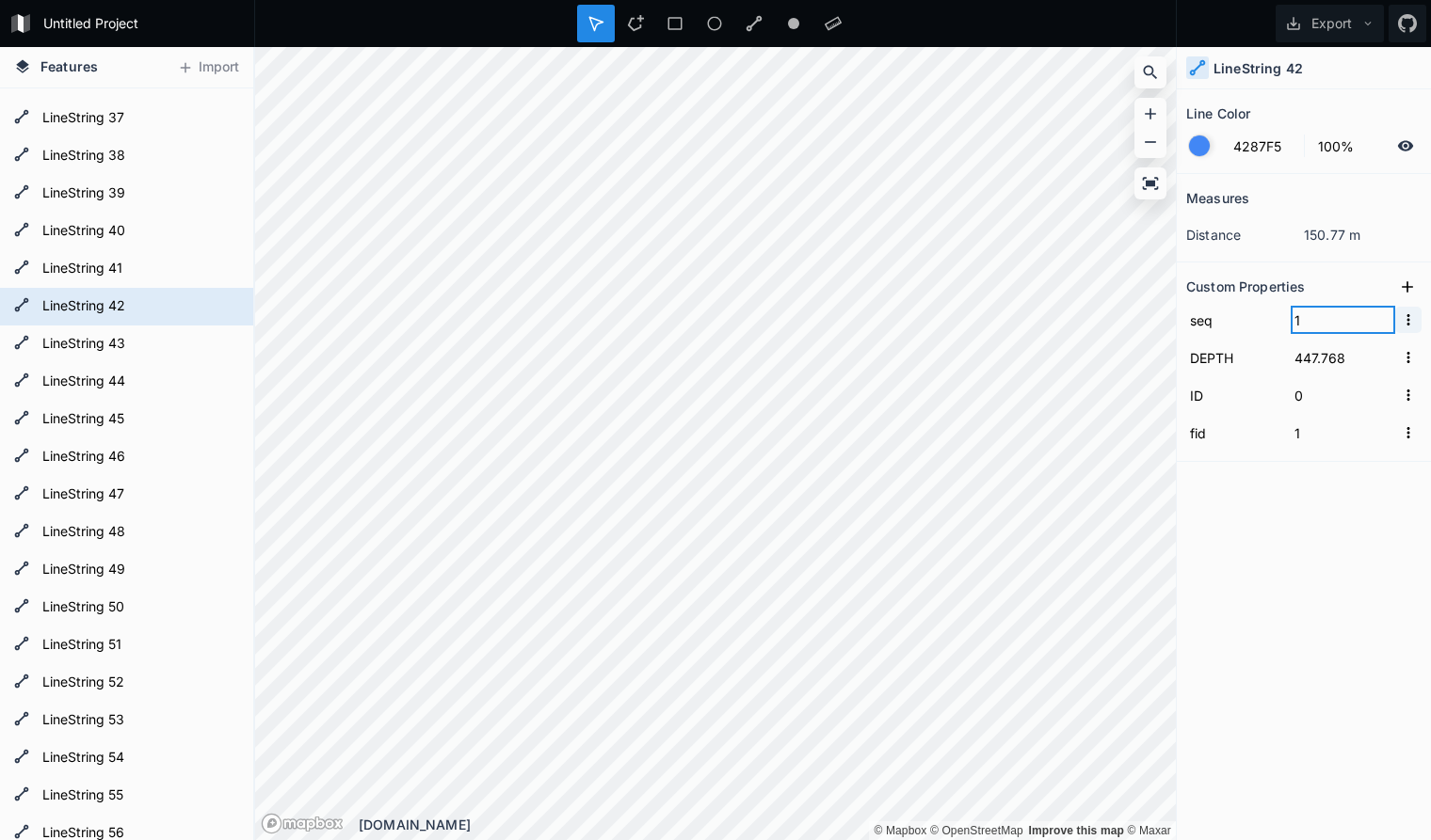
type input "1"
click at [1412, 319] on icon "button" at bounding box center [1408, 320] width 17 height 17
click at [1253, 569] on div "Measures distance 150.77 m Custom Properties seq 1 DEPTH 447.768 ID 0 fid 1" at bounding box center [1303, 459] width 254 height 572
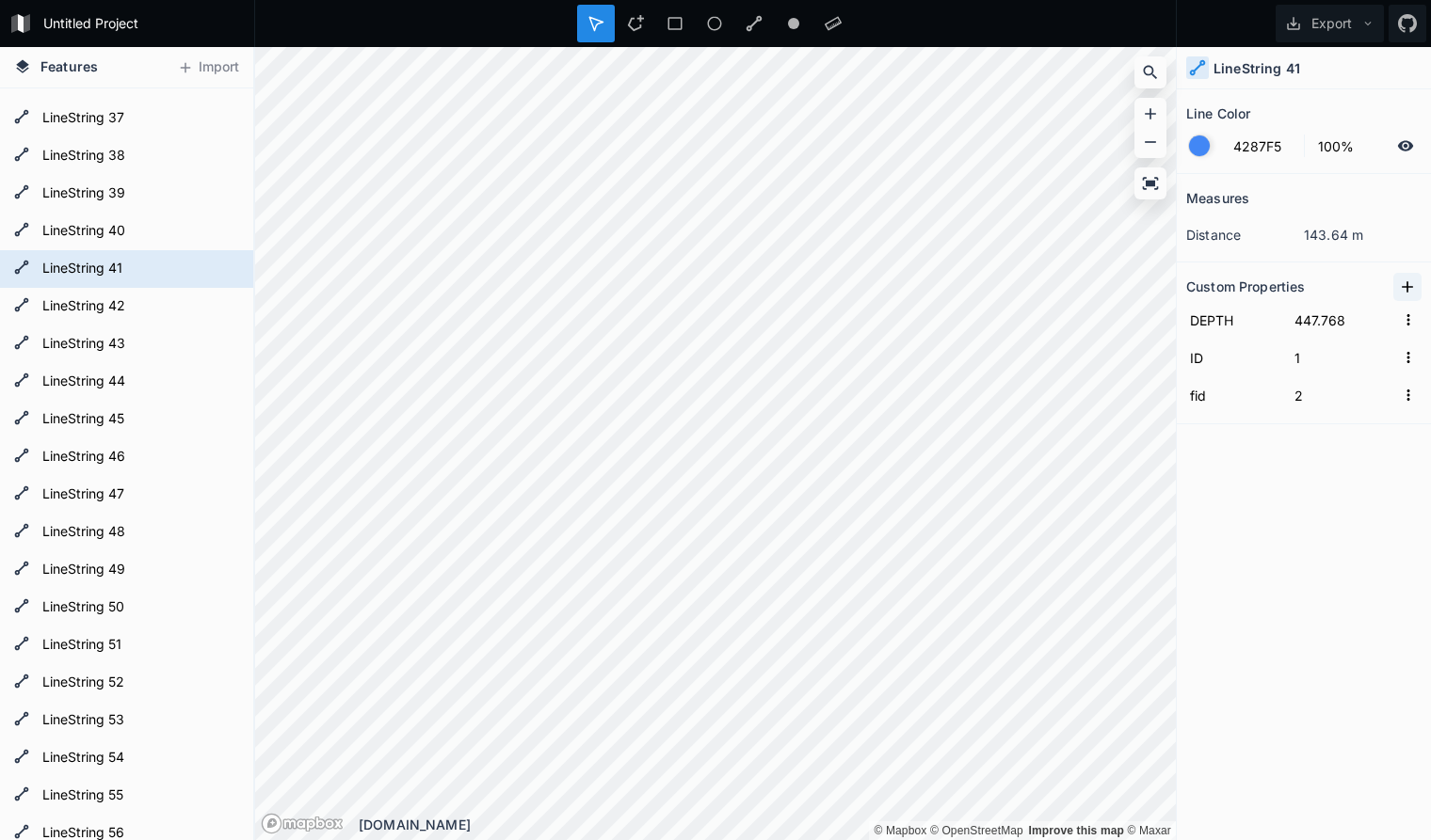
click at [1411, 287] on icon at bounding box center [1407, 287] width 11 height 11
click at [1208, 323] on input "property 1" at bounding box center [1233, 320] width 95 height 29
type input "1"
type input "seq"
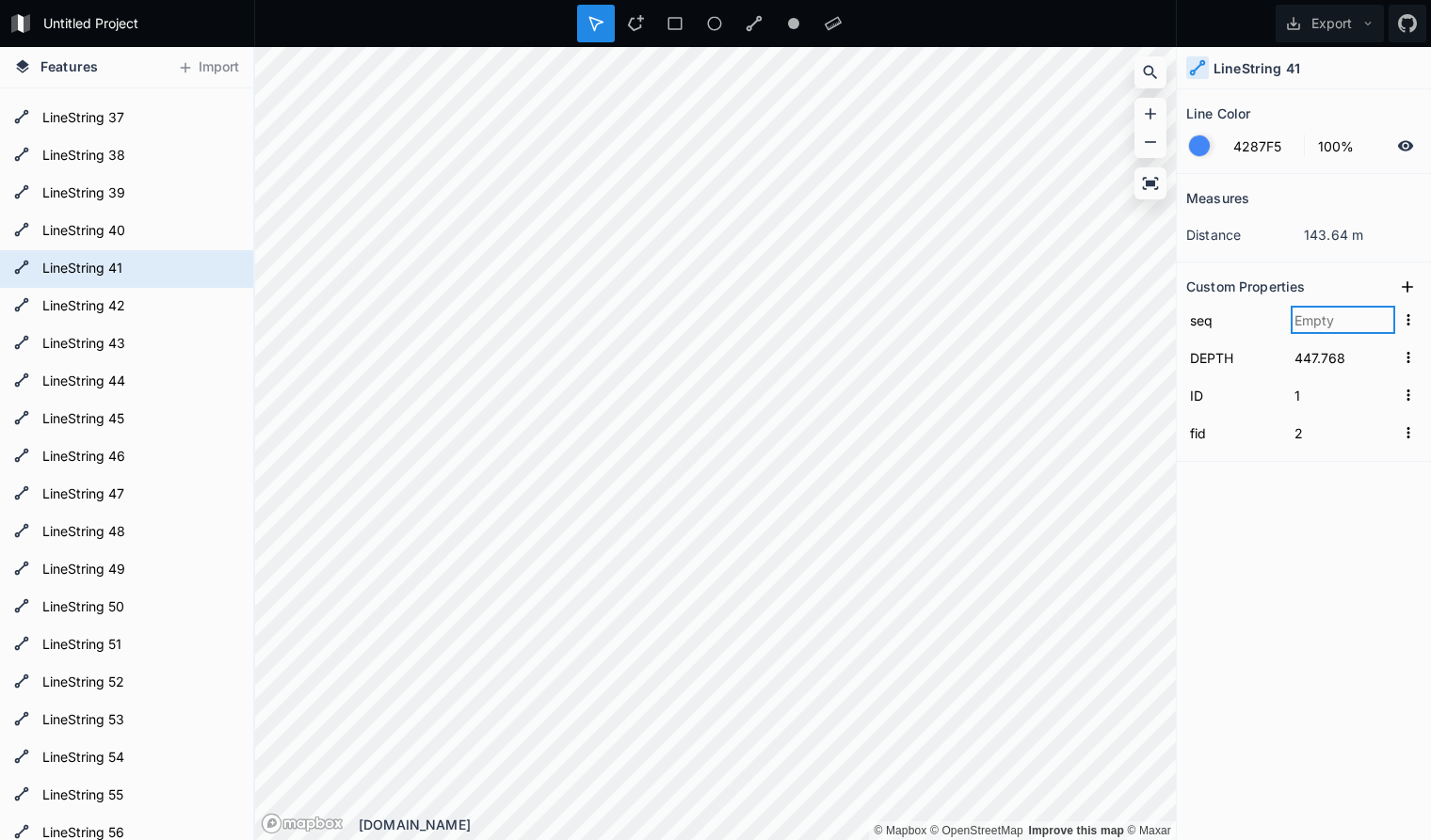
click at [1320, 321] on input "text" at bounding box center [1342, 320] width 104 height 29
type input "2"
click at [1254, 542] on div "Measures distance 143.64 m Custom Properties seq 2 DEPTH 447.768 ID 1 fid 2" at bounding box center [1303, 459] width 254 height 572
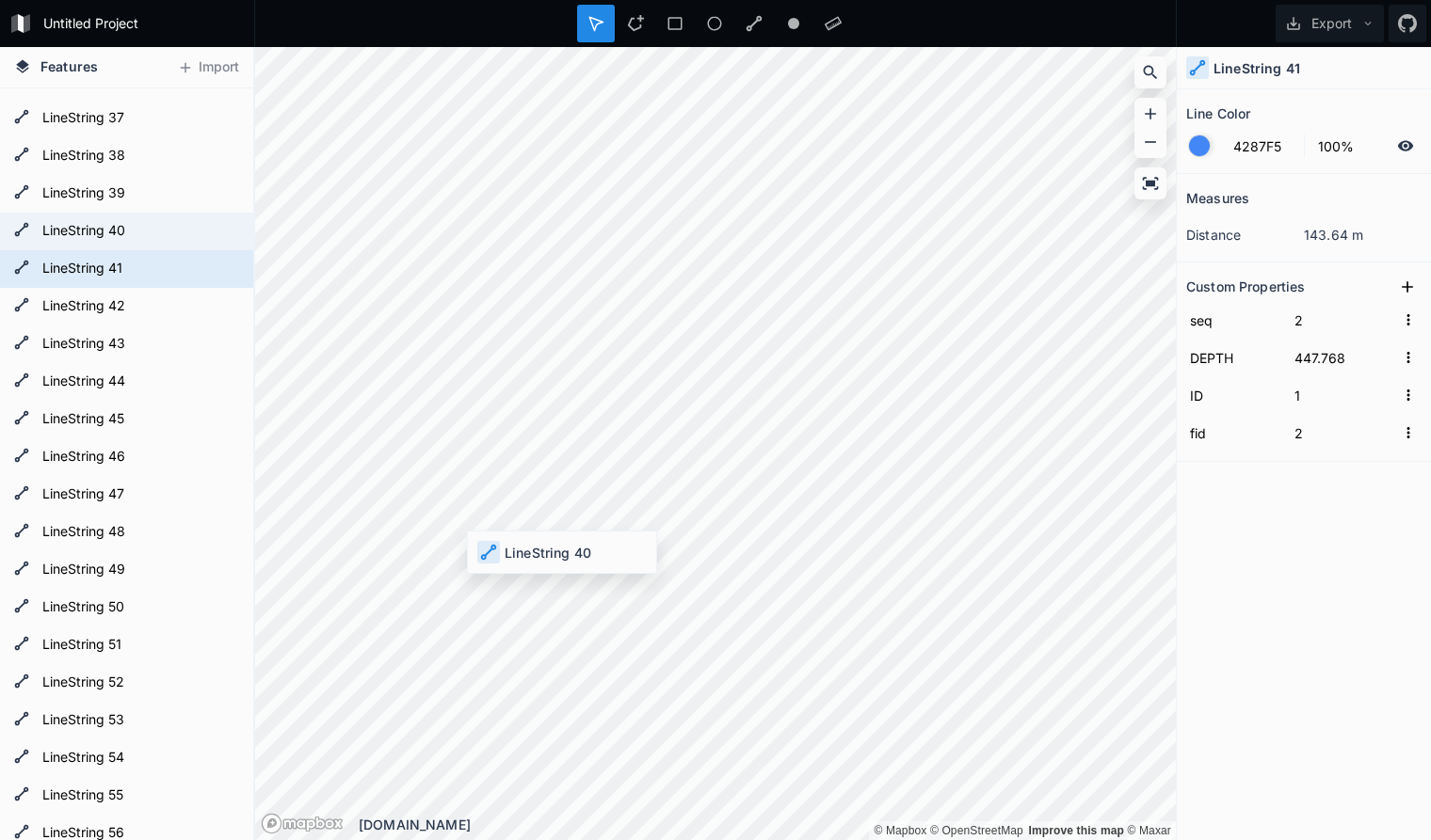
type input "2"
type input "3"
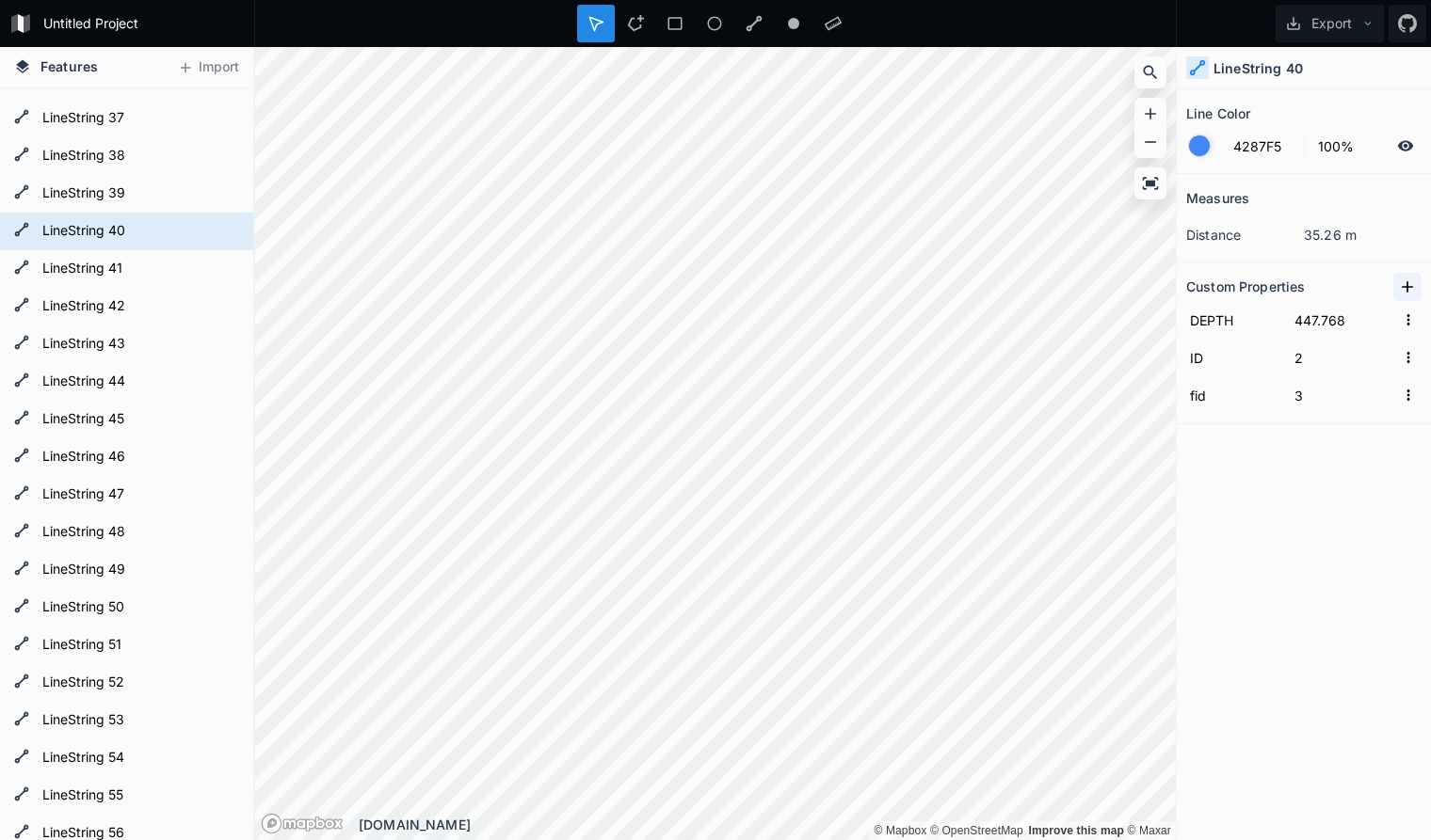
click at [1409, 281] on icon at bounding box center [1407, 287] width 19 height 19
click at [1234, 318] on input "property 1" at bounding box center [1233, 320] width 95 height 29
drag, startPoint x: 1264, startPoint y: 317, endPoint x: 1141, endPoint y: 304, distance: 123.7
click at [1186, 305] on input "property 1" at bounding box center [1233, 320] width 95 height 29
type input "seq"
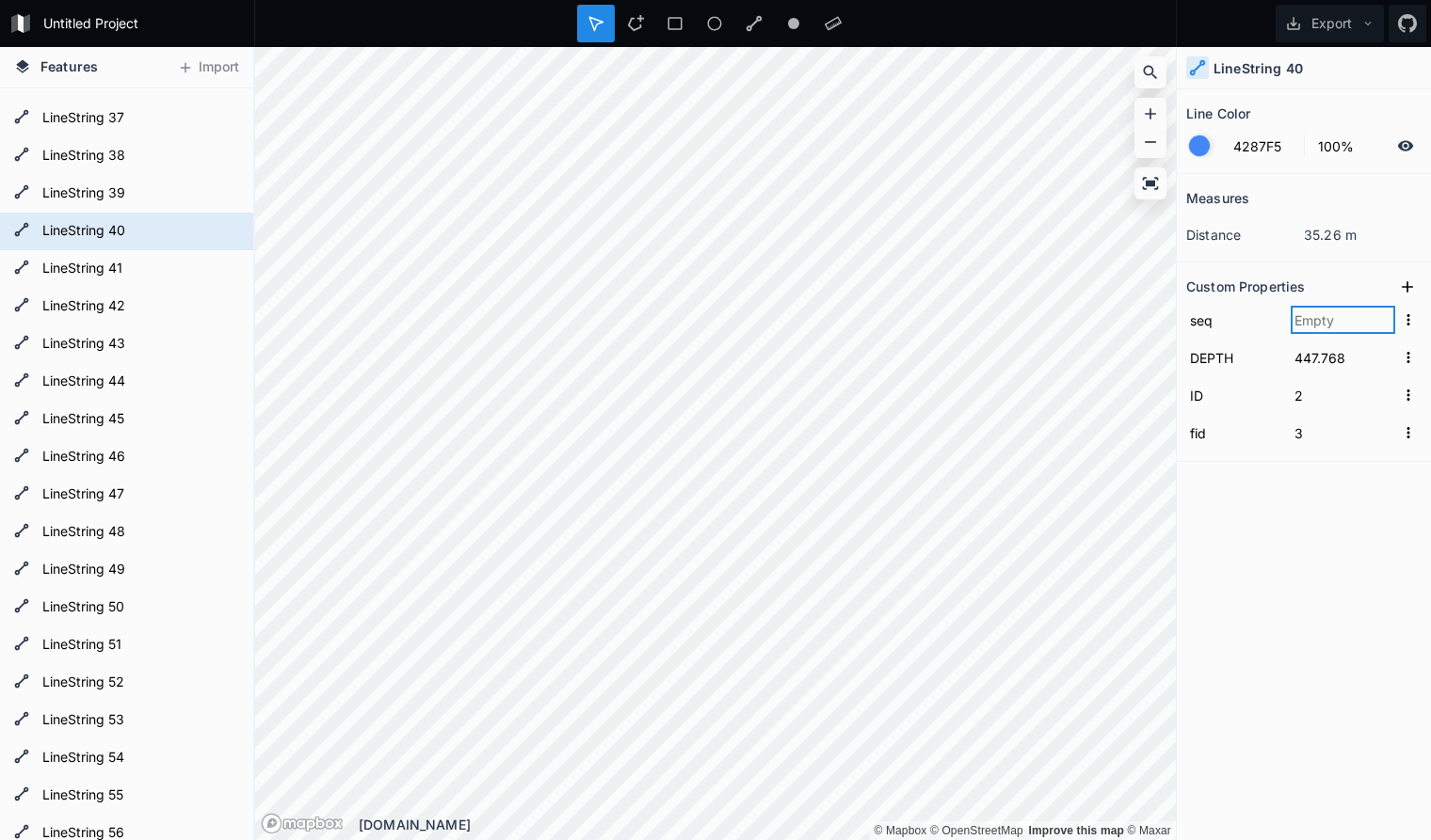
click at [1308, 327] on input "text" at bounding box center [1342, 320] width 104 height 29
type input "3"
click at [1306, 544] on div "Measures distance 35.26 m Custom Properties seq 3 DEPTH 447.768 ID 2 fid 3" at bounding box center [1303, 459] width 254 height 572
type input "3"
type input "4"
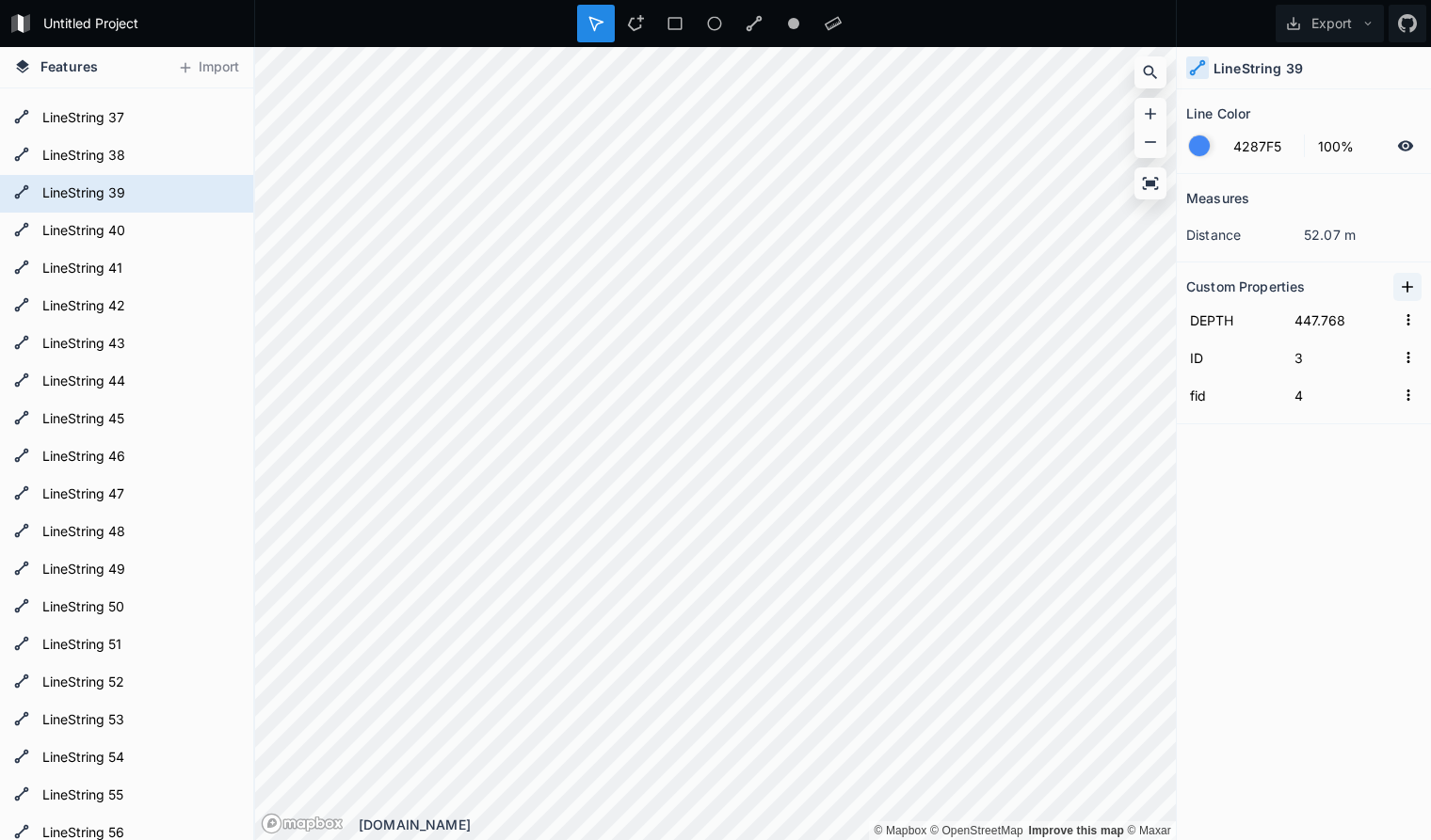
click at [1405, 282] on icon at bounding box center [1407, 287] width 19 height 19
click at [1231, 324] on input "property 1" at bounding box center [1233, 320] width 95 height 29
drag, startPoint x: 1263, startPoint y: 323, endPoint x: 1136, endPoint y: 308, distance: 127.9
click at [1186, 308] on input "property 1" at bounding box center [1233, 320] width 95 height 29
paste input "seq"
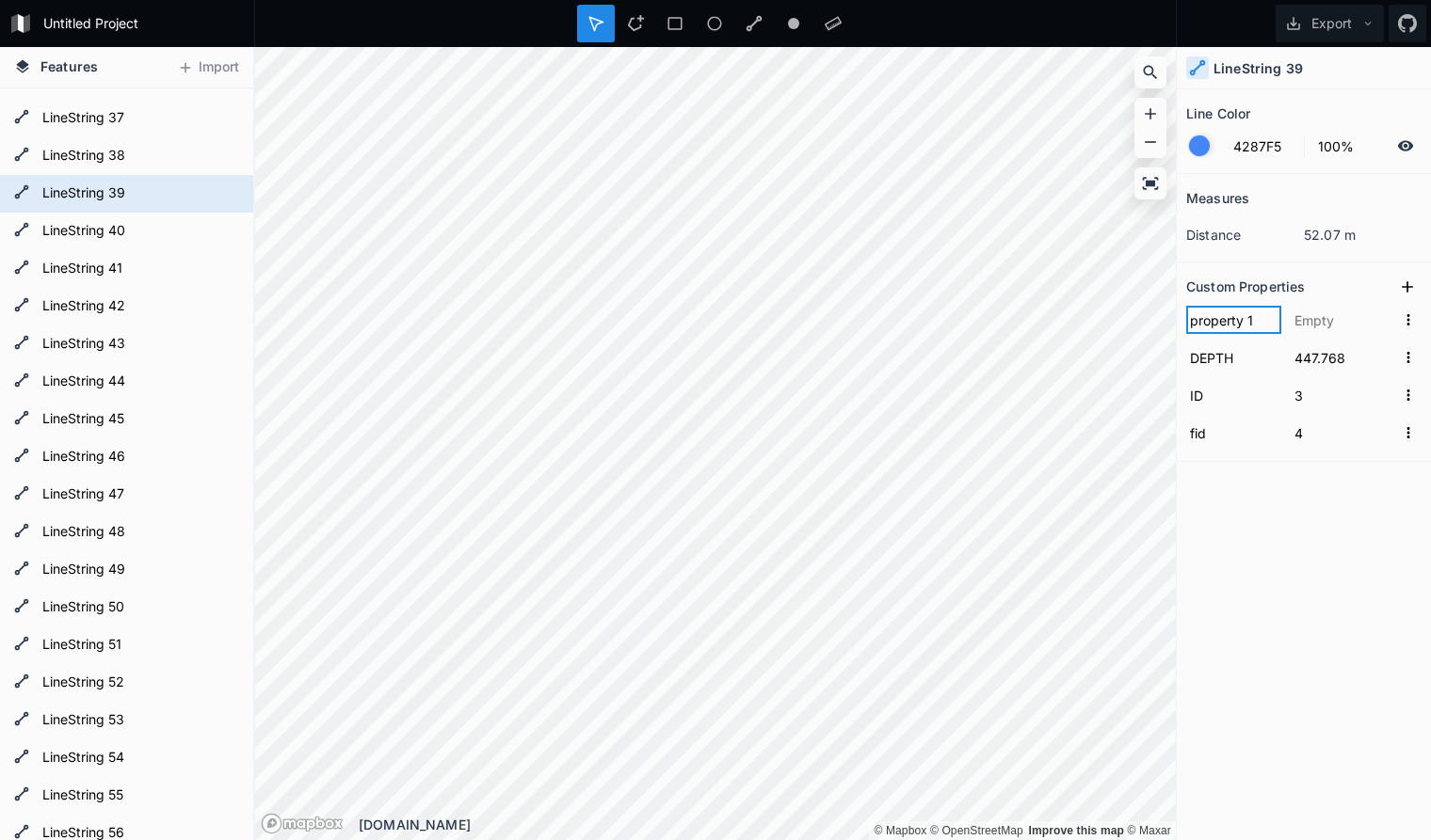
type input "seq"
click at [1315, 315] on input "text" at bounding box center [1342, 320] width 104 height 29
type input "4"
click input "submit" at bounding box center [0, 0] width 0 height 0
click at [1297, 496] on div "Measures distance 52.07 m Custom Properties seq 4 DEPTH 447.768 ID 3 fid 4" at bounding box center [1303, 459] width 254 height 572
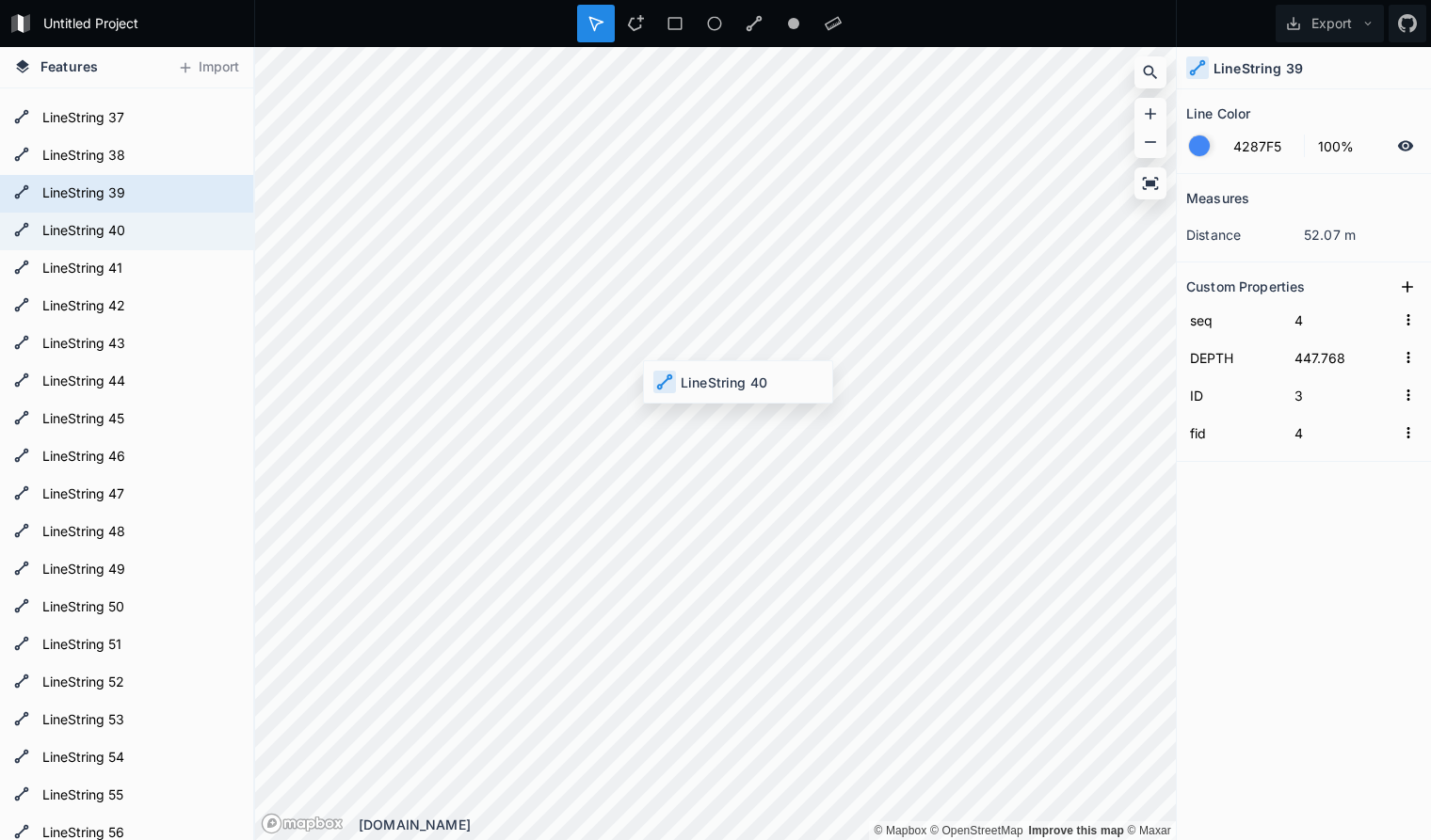
type input "2"
type input "3"
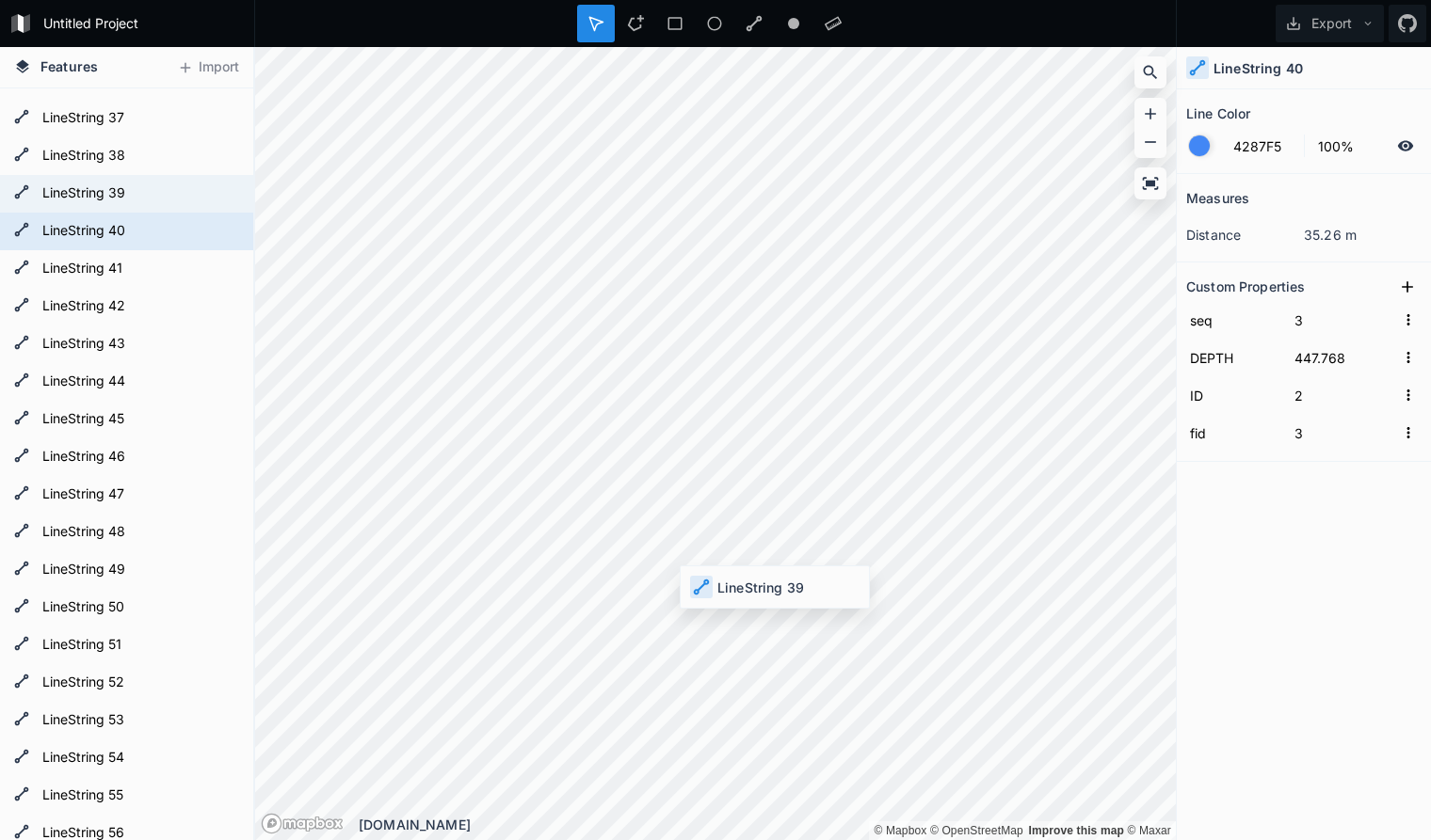
type input "3"
type input "4"
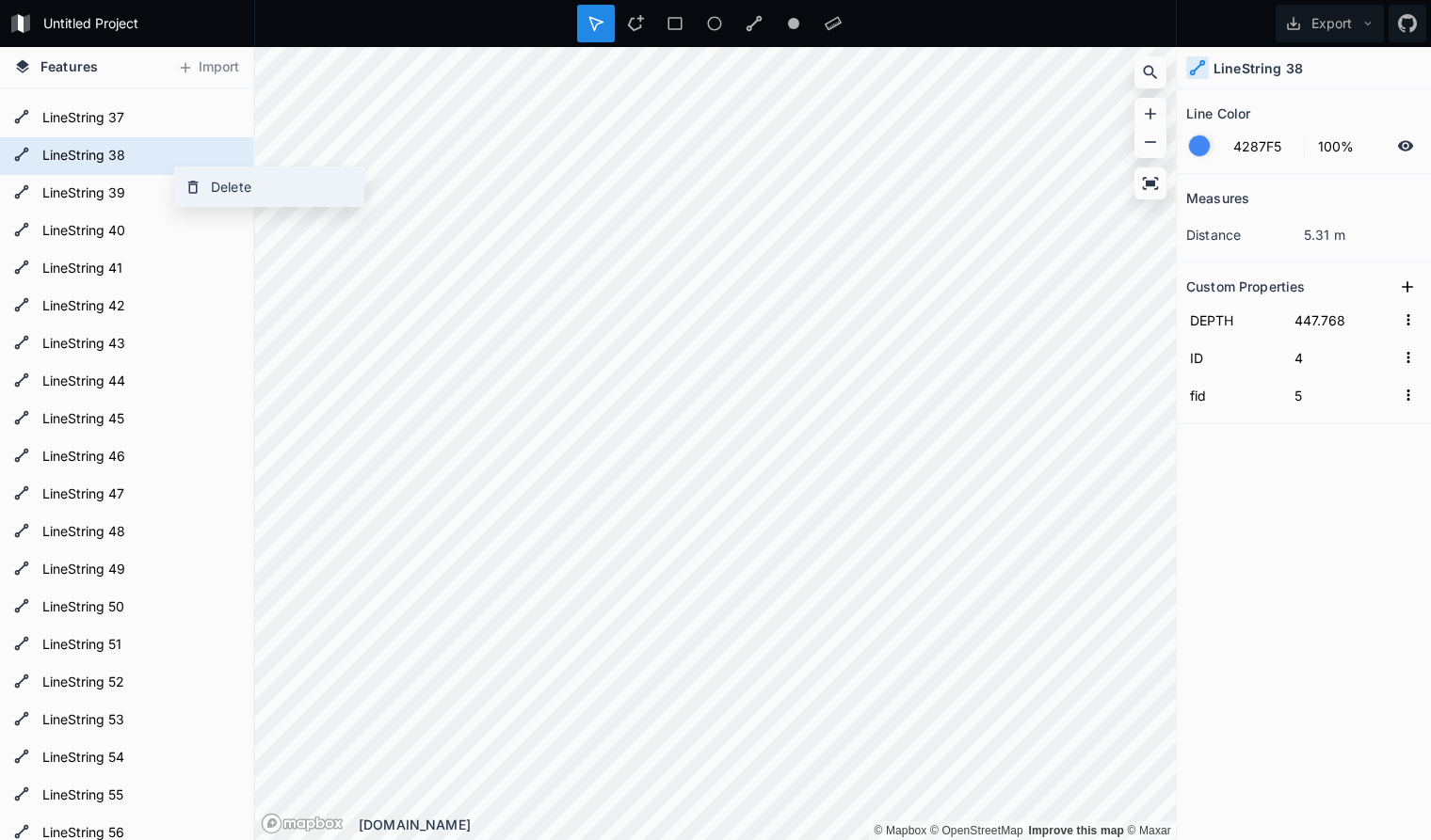
click at [219, 186] on div "Delete" at bounding box center [268, 187] width 188 height 38
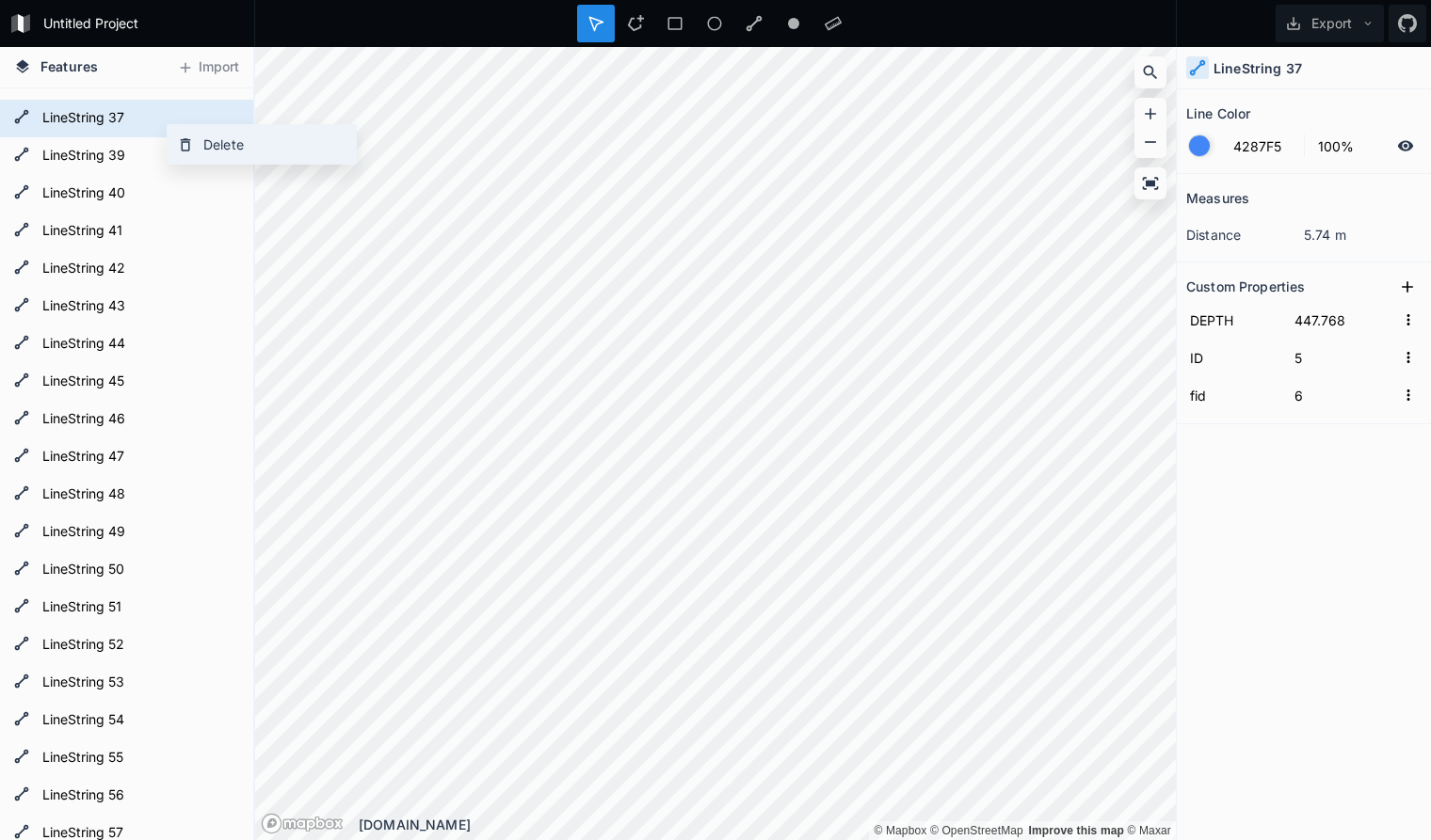
click at [208, 144] on div "Delete" at bounding box center [262, 144] width 188 height 38
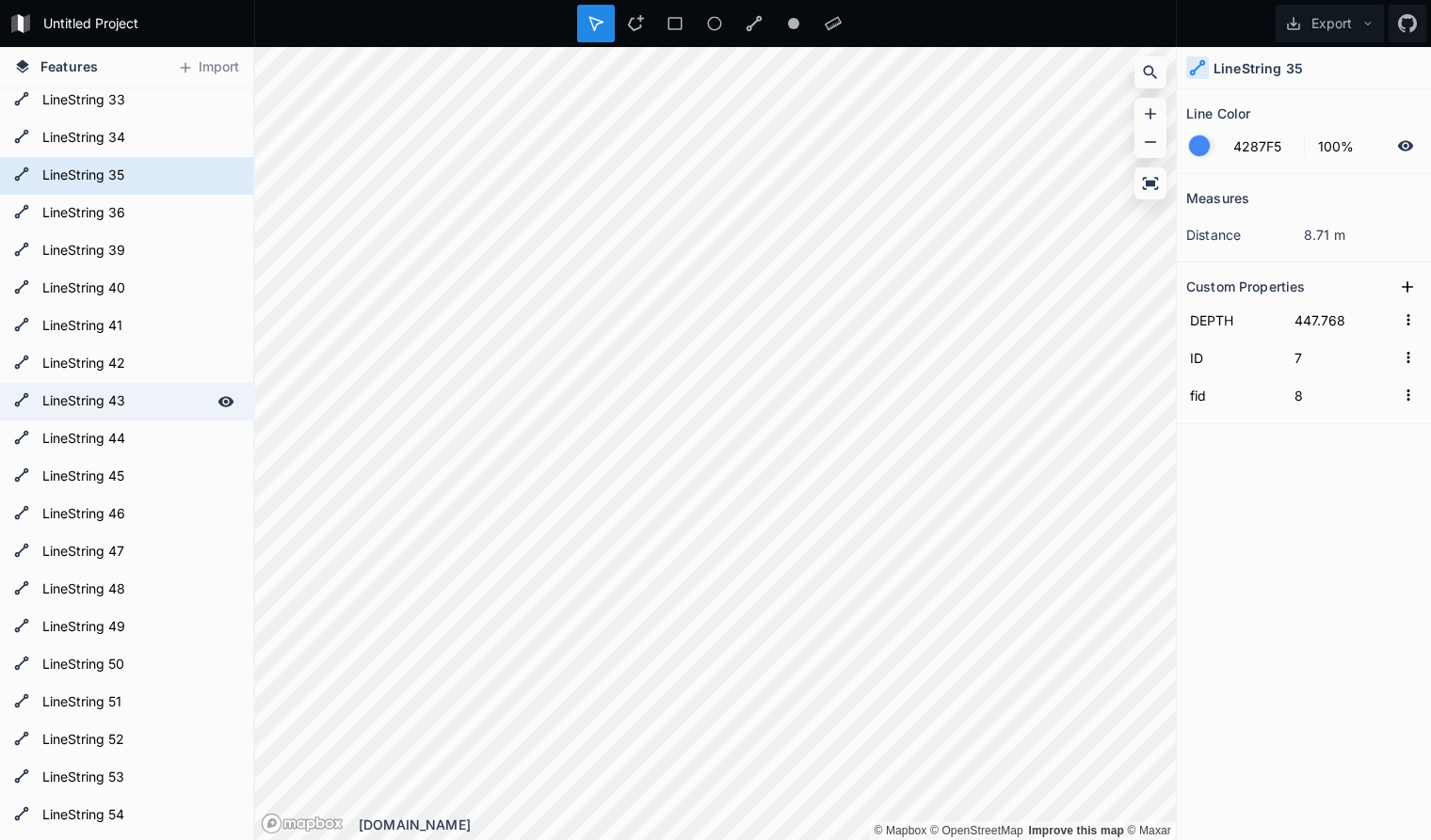
scroll to position [1152, 0]
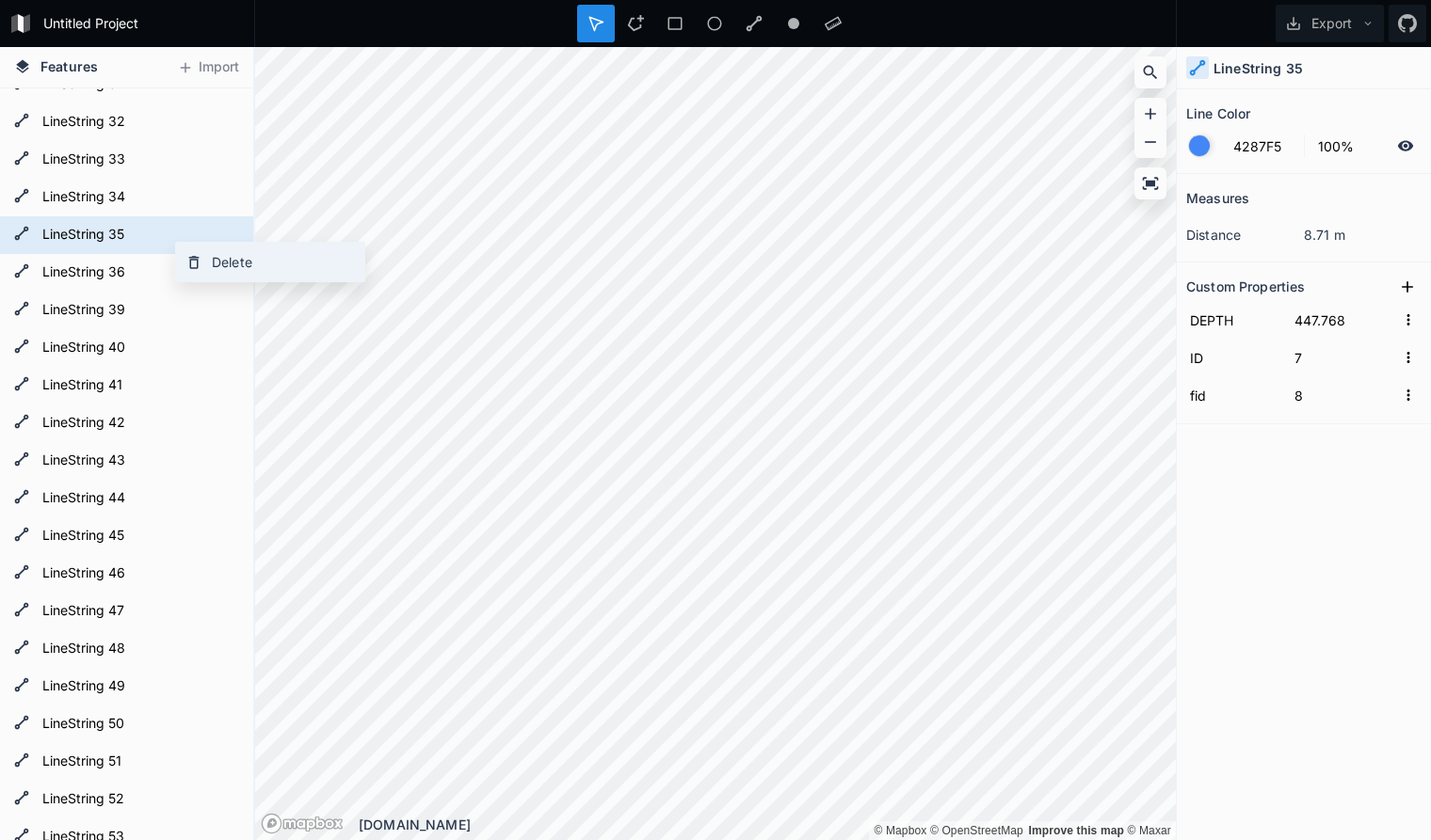
click at [231, 263] on div "Delete" at bounding box center [269, 262] width 188 height 38
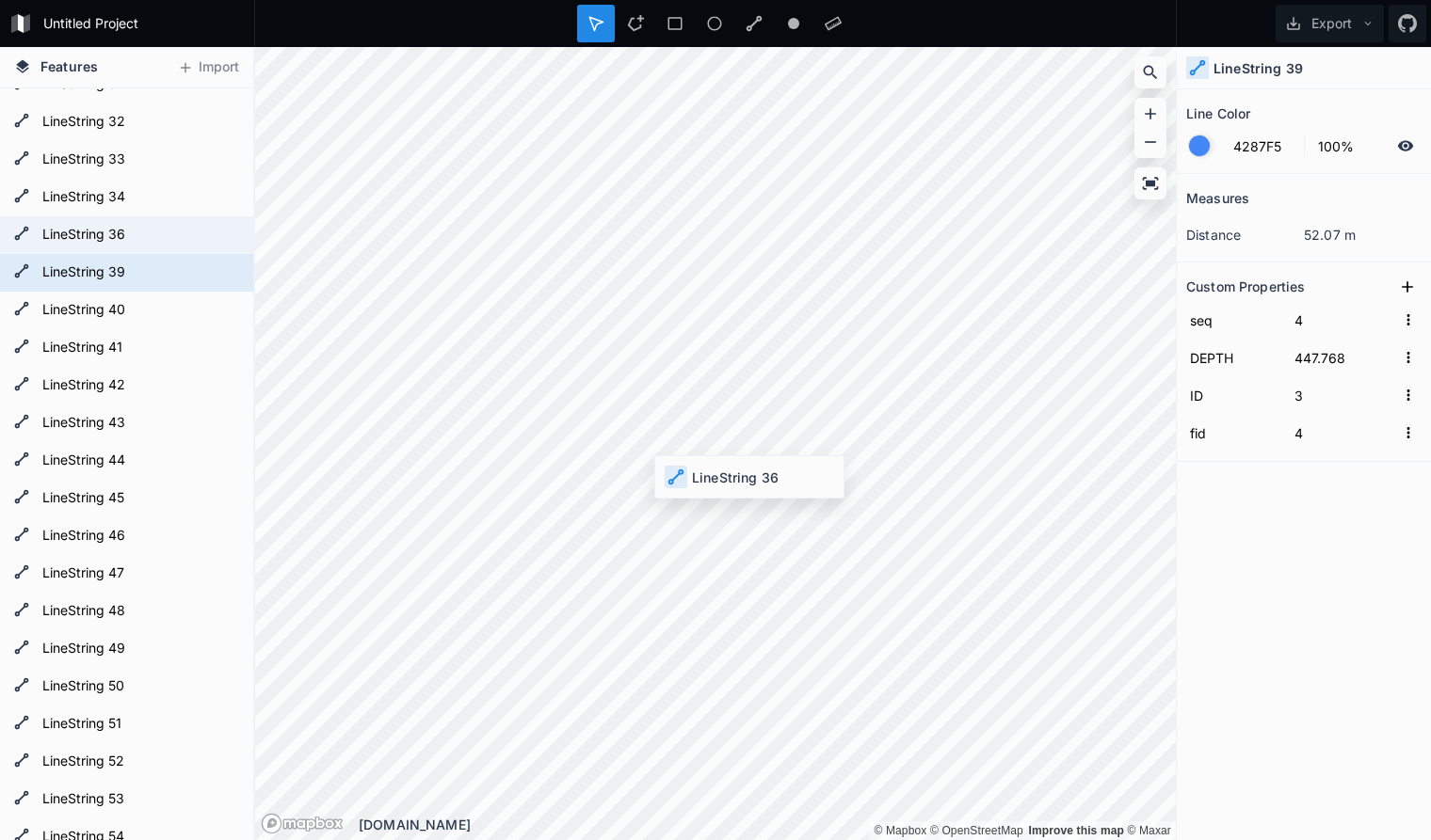
type input "6"
type input "7"
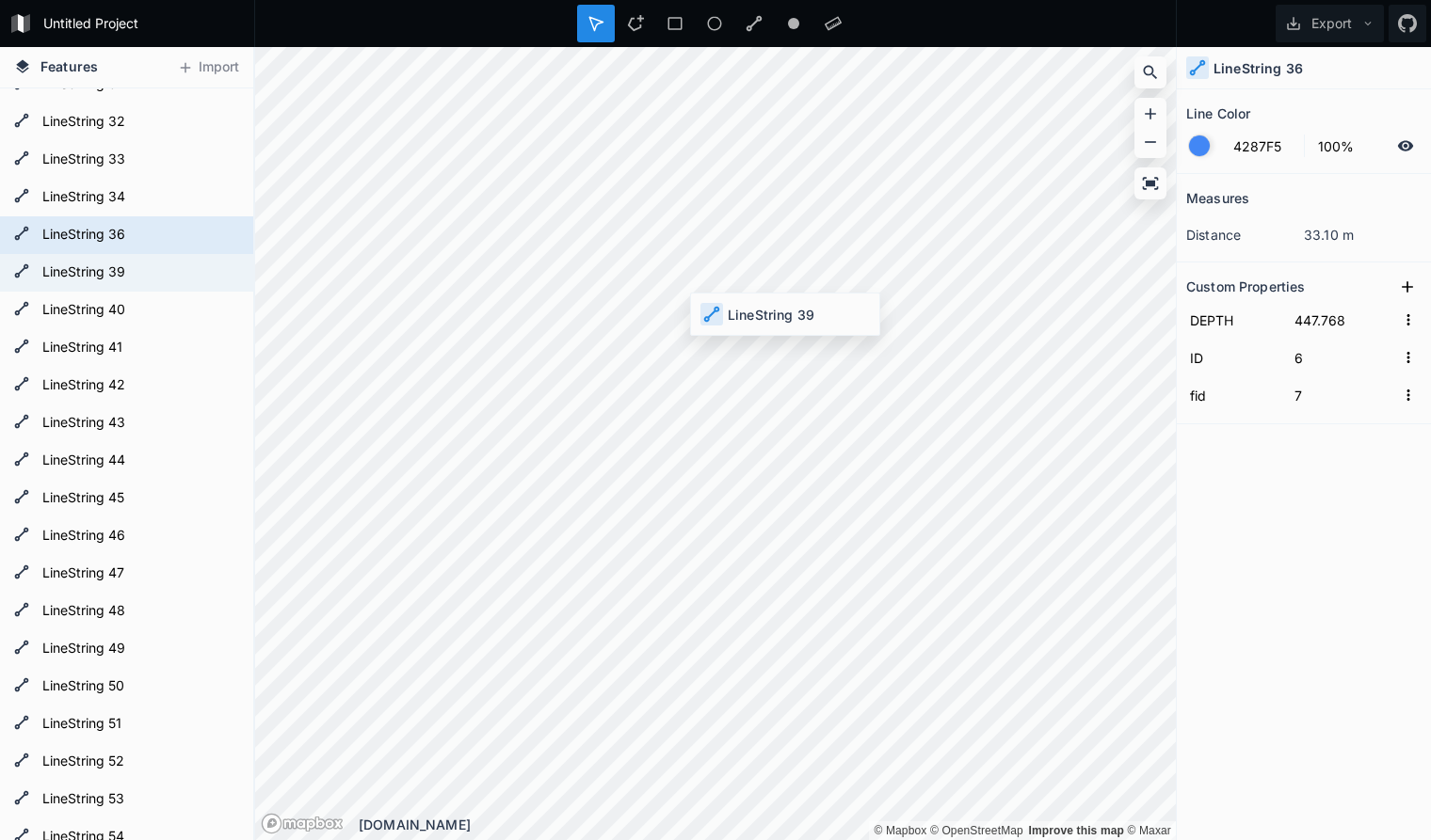
type input "3"
type input "4"
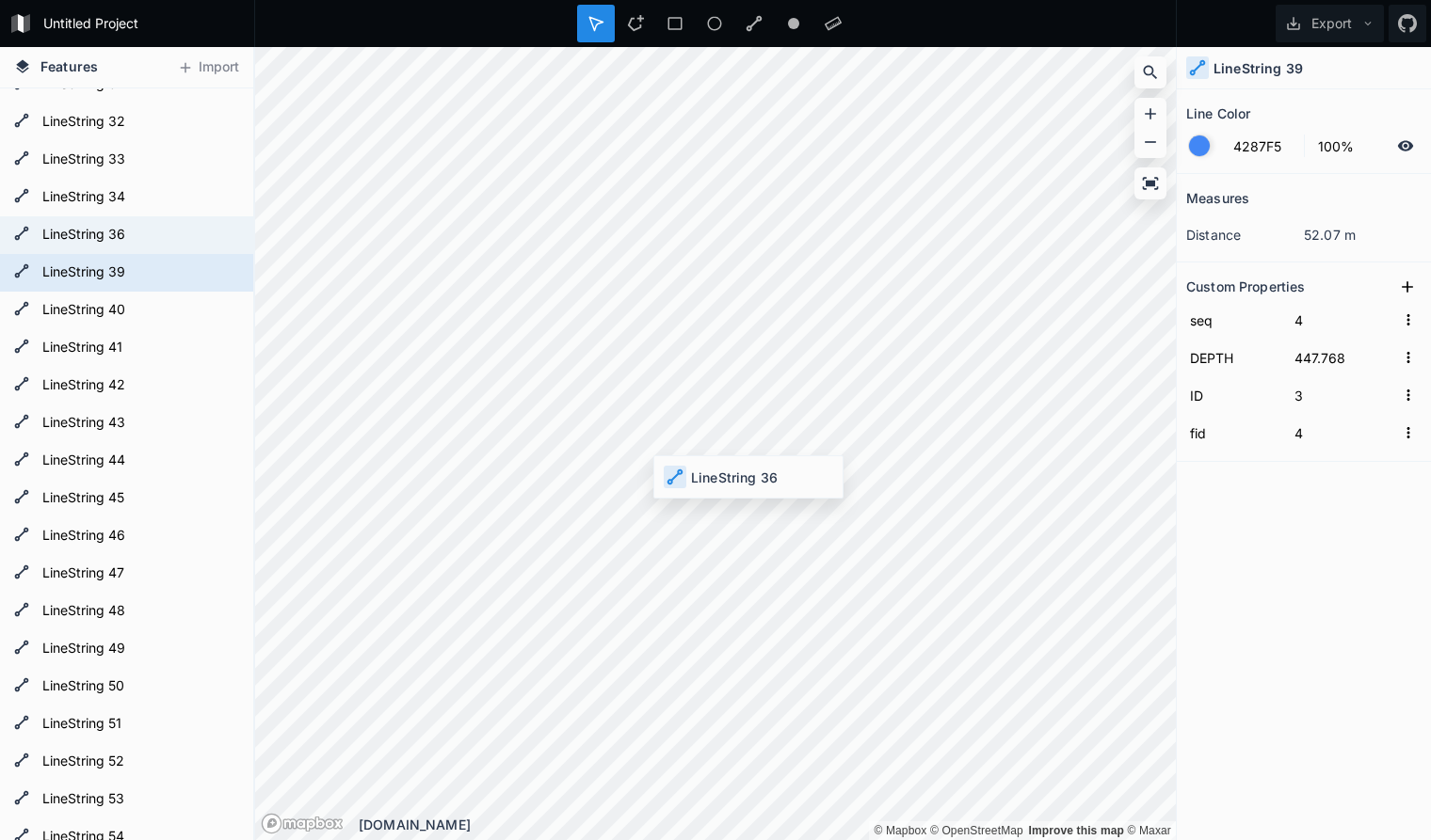
type input "6"
type input "7"
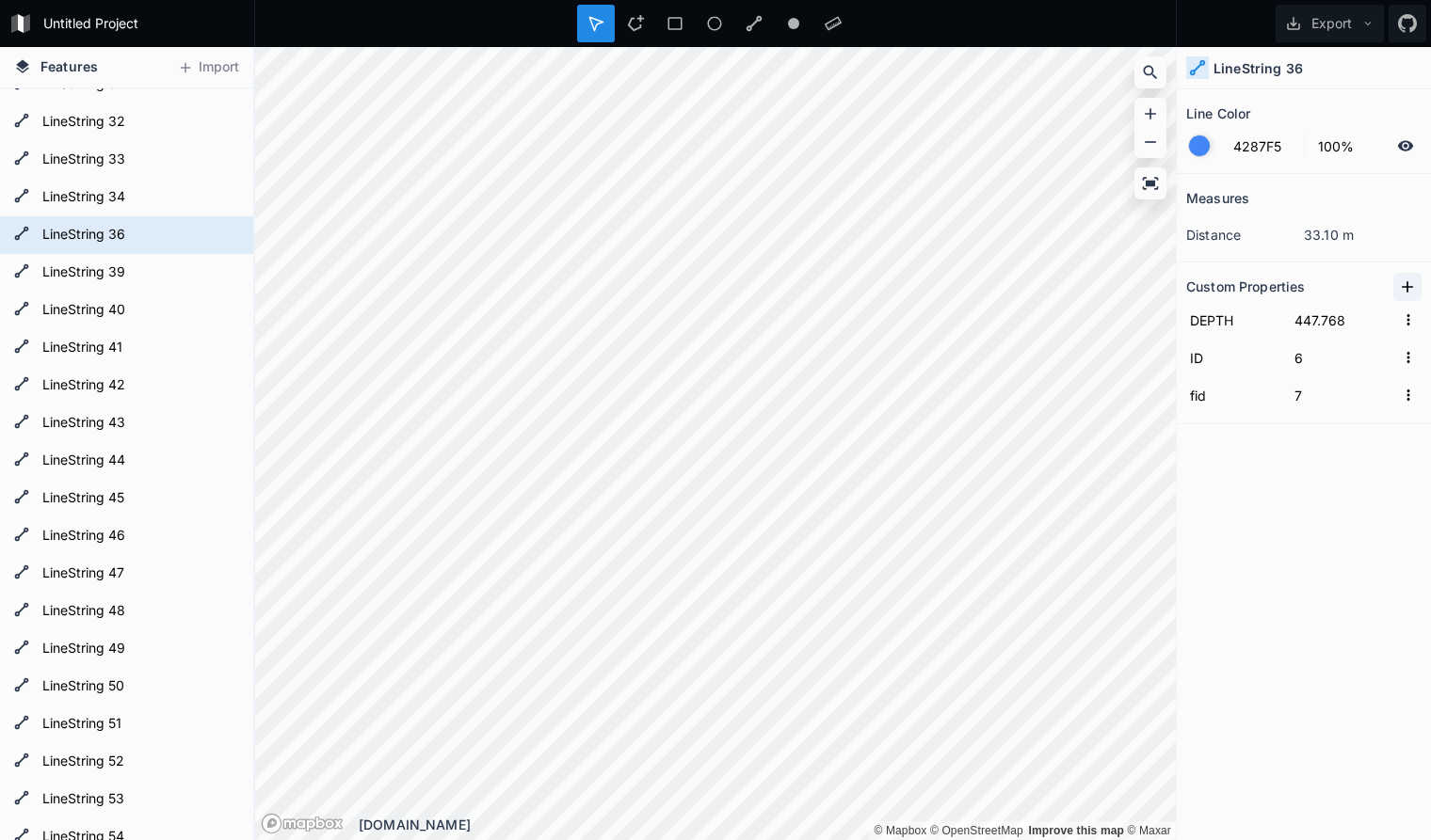
click at [1405, 283] on icon at bounding box center [1407, 287] width 19 height 19
drag, startPoint x: 1264, startPoint y: 320, endPoint x: 1126, endPoint y: 296, distance: 140.1
click at [1186, 305] on input "property 1" at bounding box center [1233, 320] width 95 height 29
paste input "seq"
type input "seq"
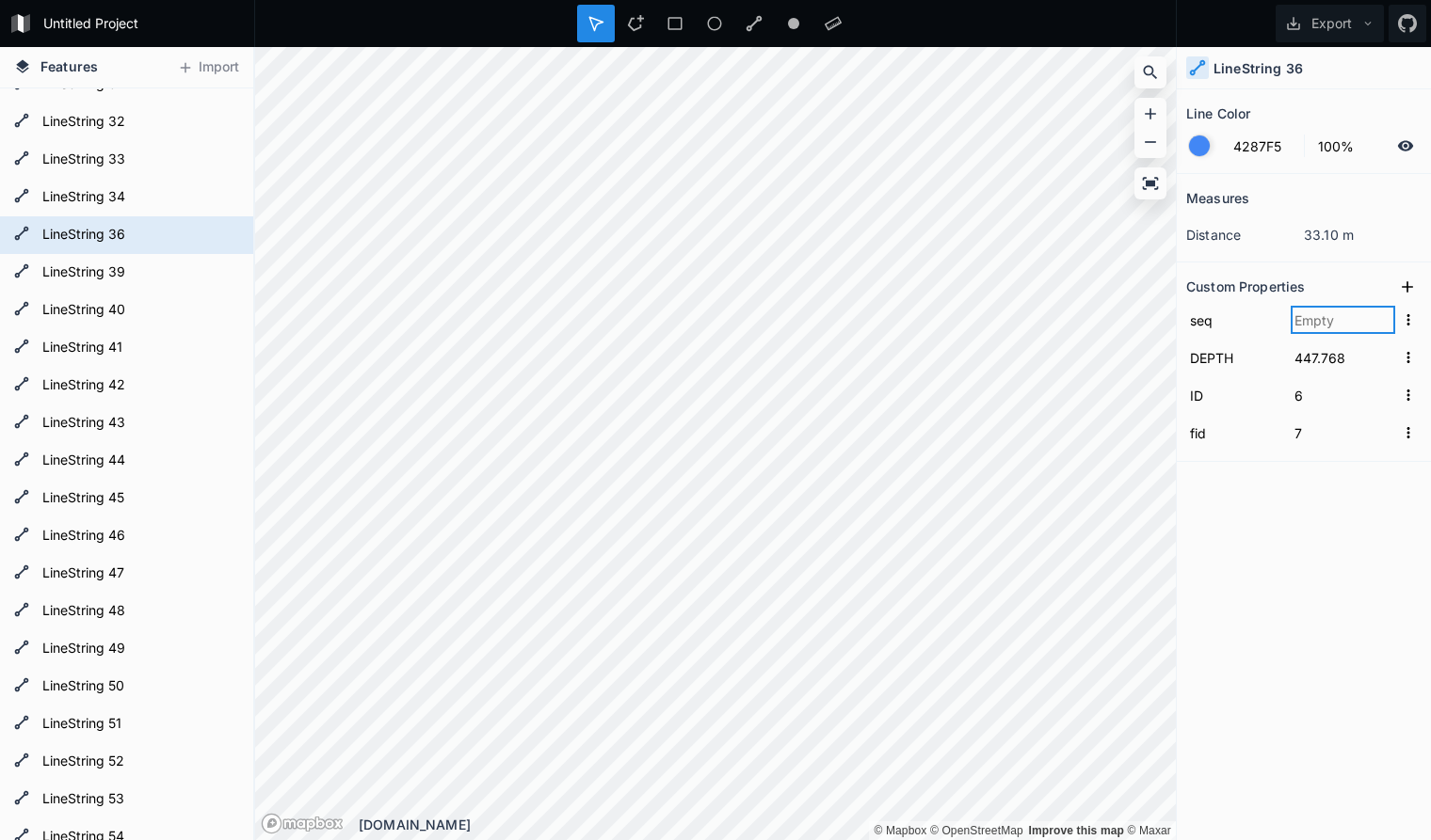
click at [1341, 320] on input "text" at bounding box center [1342, 320] width 104 height 29
type input "5"
click input "submit" at bounding box center [0, 0] width 0 height 0
click at [1285, 507] on div "Measures distance 33.10 m Custom Properties seq 5 DEPTH 447.768 ID 6 fid 7" at bounding box center [1303, 459] width 254 height 572
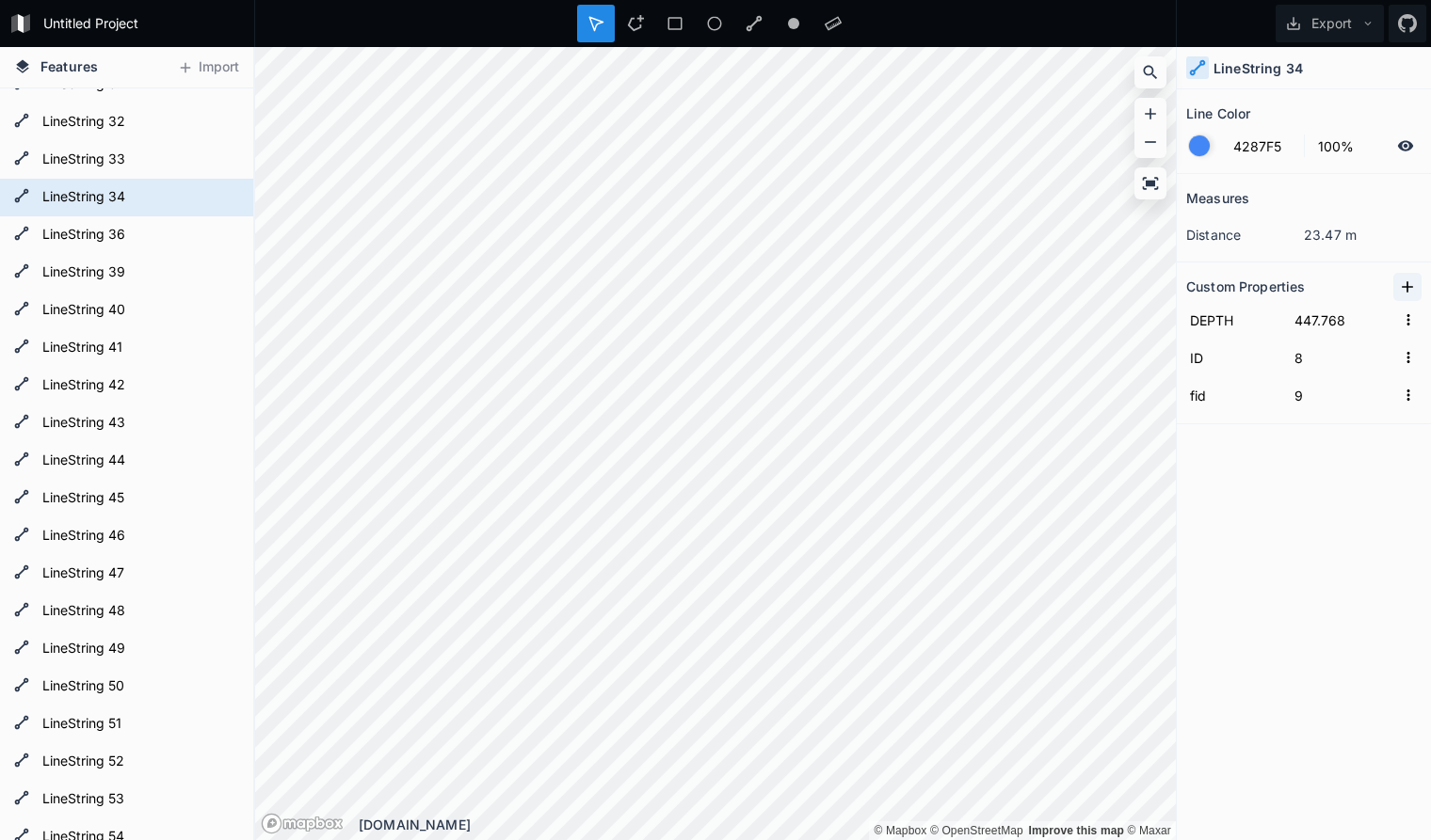
click at [1409, 284] on icon at bounding box center [1407, 287] width 19 height 19
drag, startPoint x: 1264, startPoint y: 317, endPoint x: 1159, endPoint y: 315, distance: 105.0
click at [1186, 315] on input "property 1" at bounding box center [1233, 320] width 95 height 29
paste input "seq"
type input "seq"
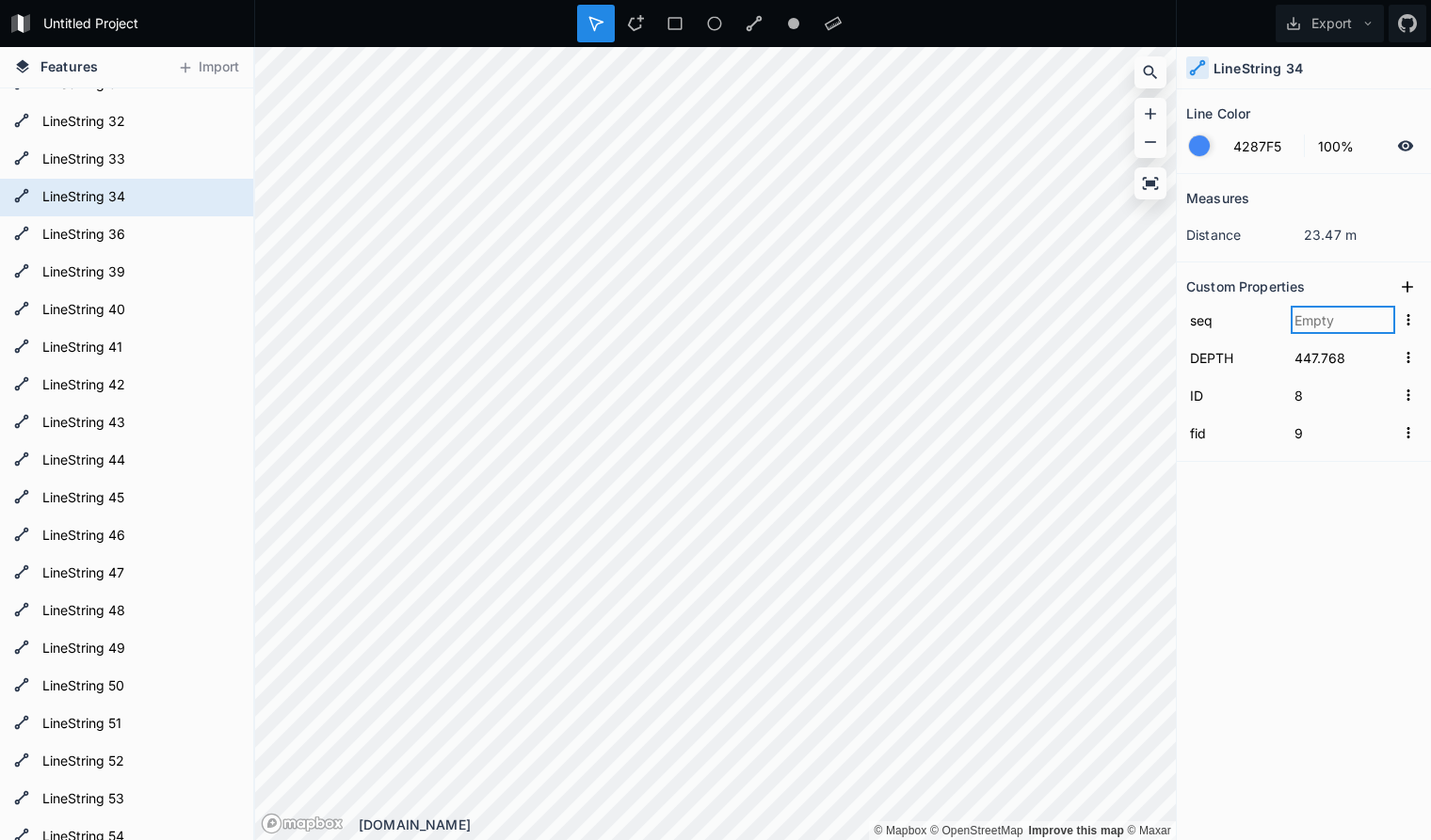
click at [1314, 326] on input "text" at bounding box center [1342, 320] width 104 height 29
type input "6"
click at [1234, 540] on div "Measures distance 23.47 m Custom Properties seq 6 DEPTH 447.768 ID 8 fid 9" at bounding box center [1303, 459] width 254 height 572
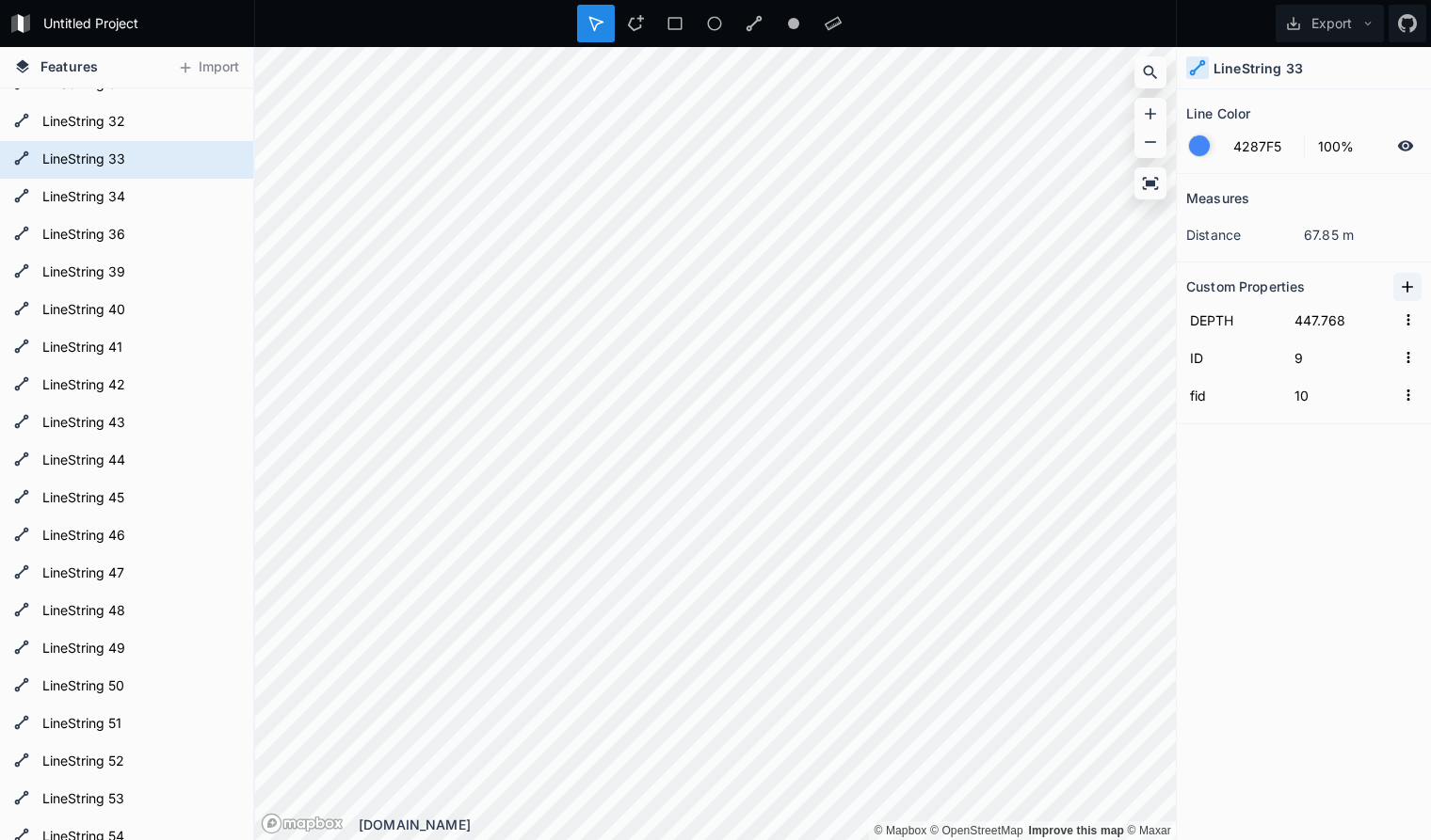
click at [1412, 286] on icon at bounding box center [1407, 287] width 19 height 19
drag, startPoint x: 1262, startPoint y: 318, endPoint x: 1168, endPoint y: 312, distance: 94.2
click at [1186, 312] on input "property 1" at bounding box center [1233, 320] width 95 height 29
paste input "seq"
type input "seq"
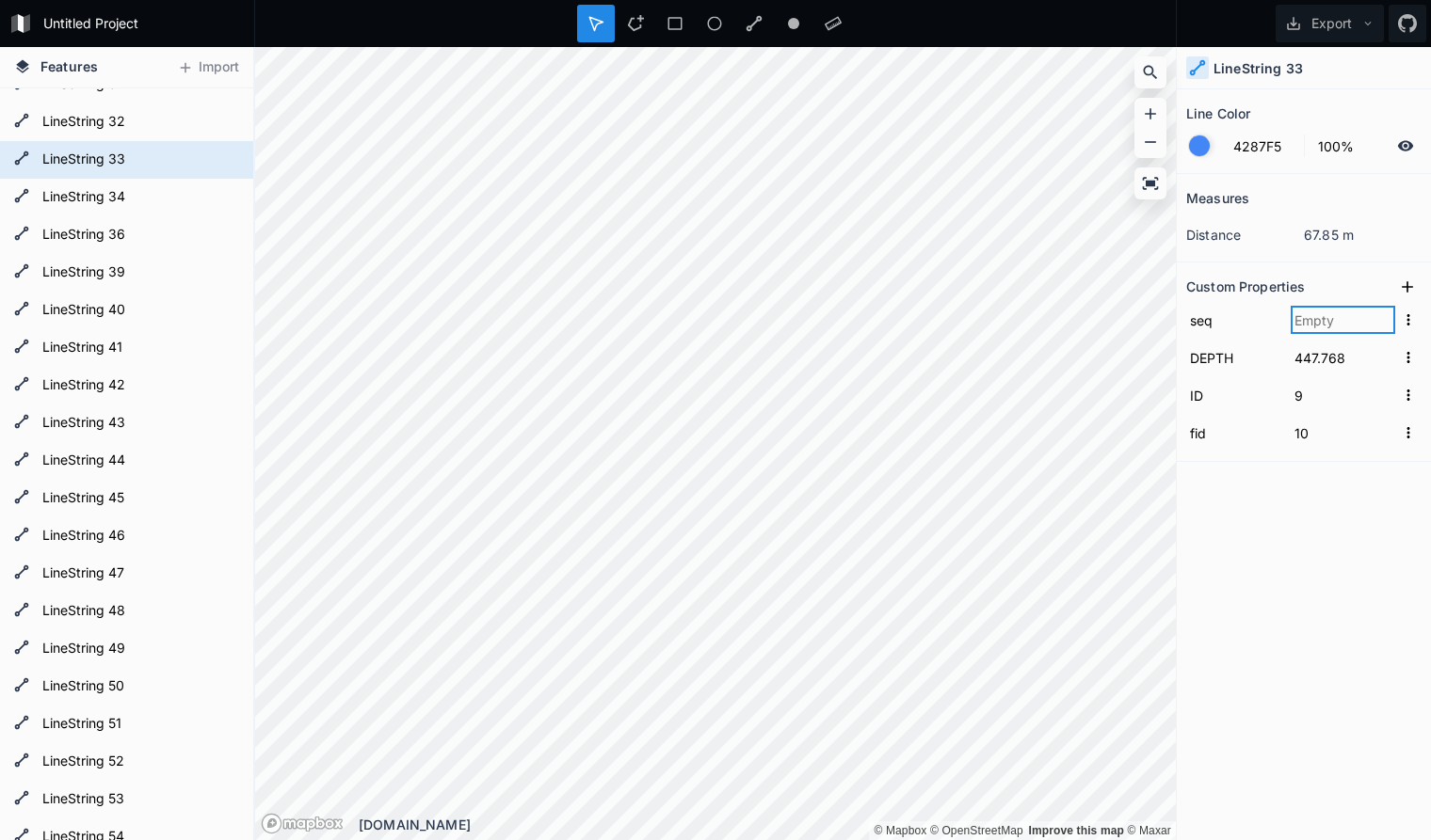
click at [1339, 325] on input "text" at bounding box center [1342, 320] width 104 height 29
type input "7"
click input "submit" at bounding box center [0, 0] width 0 height 0
click at [1273, 484] on div "Measures distance 67.85 m Custom Properties seq 7 DEPTH 447.768 ID 9 fid 10" at bounding box center [1303, 459] width 254 height 572
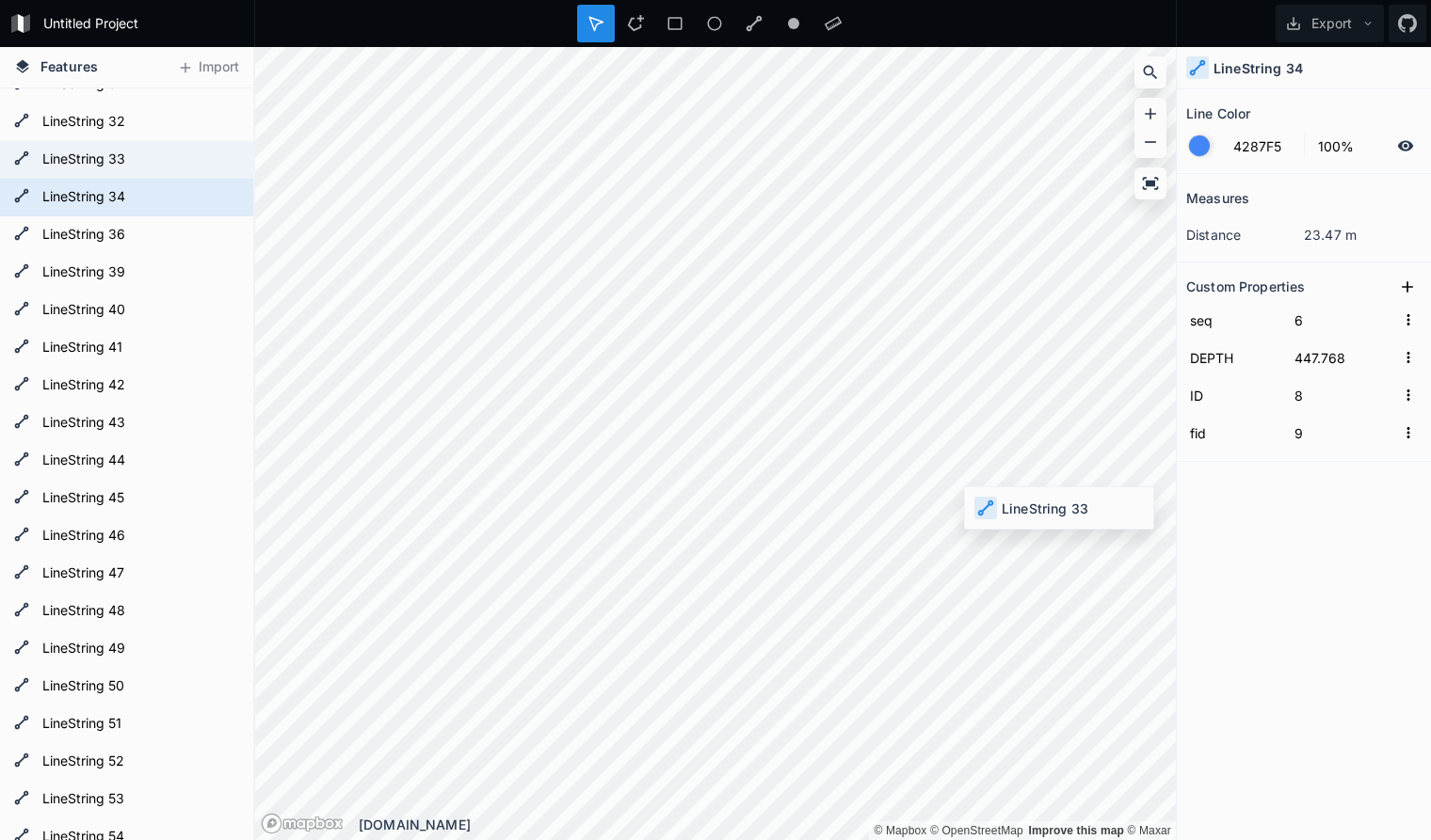
type input "7"
type input "9"
type input "10"
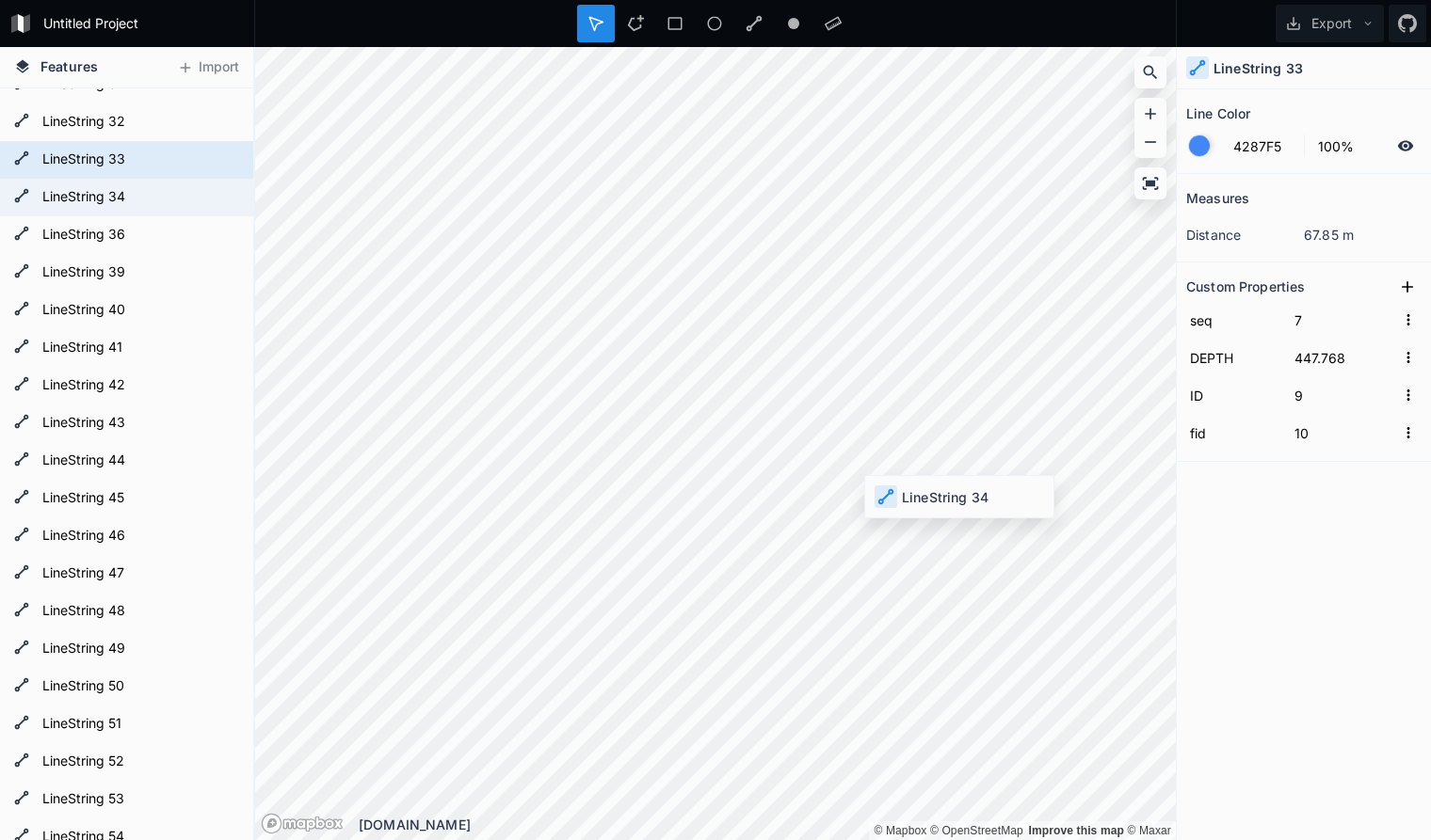
type input "6"
type input "8"
type input "9"
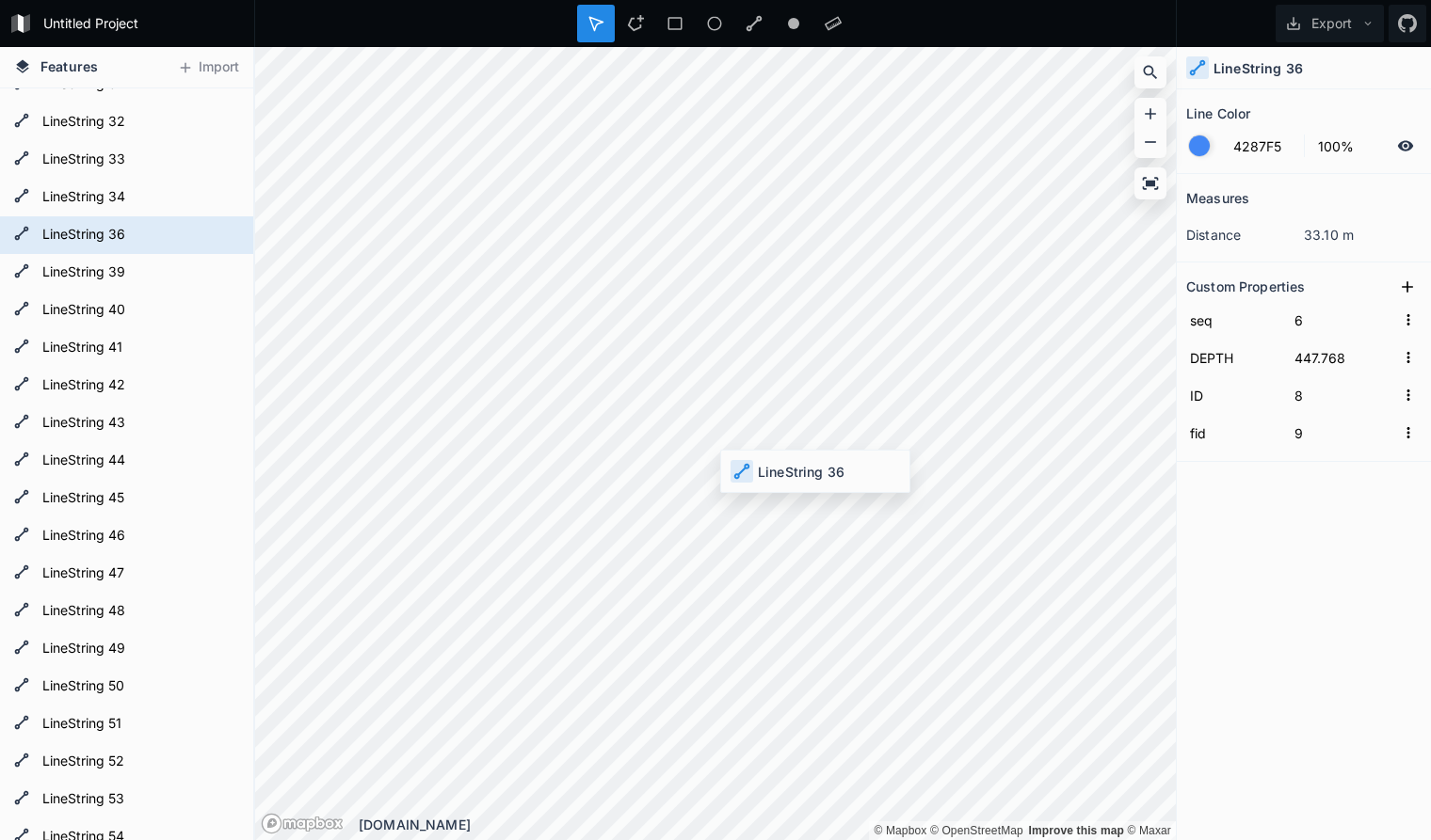
type input "5"
type input "6"
type input "7"
type input "4"
type input "3"
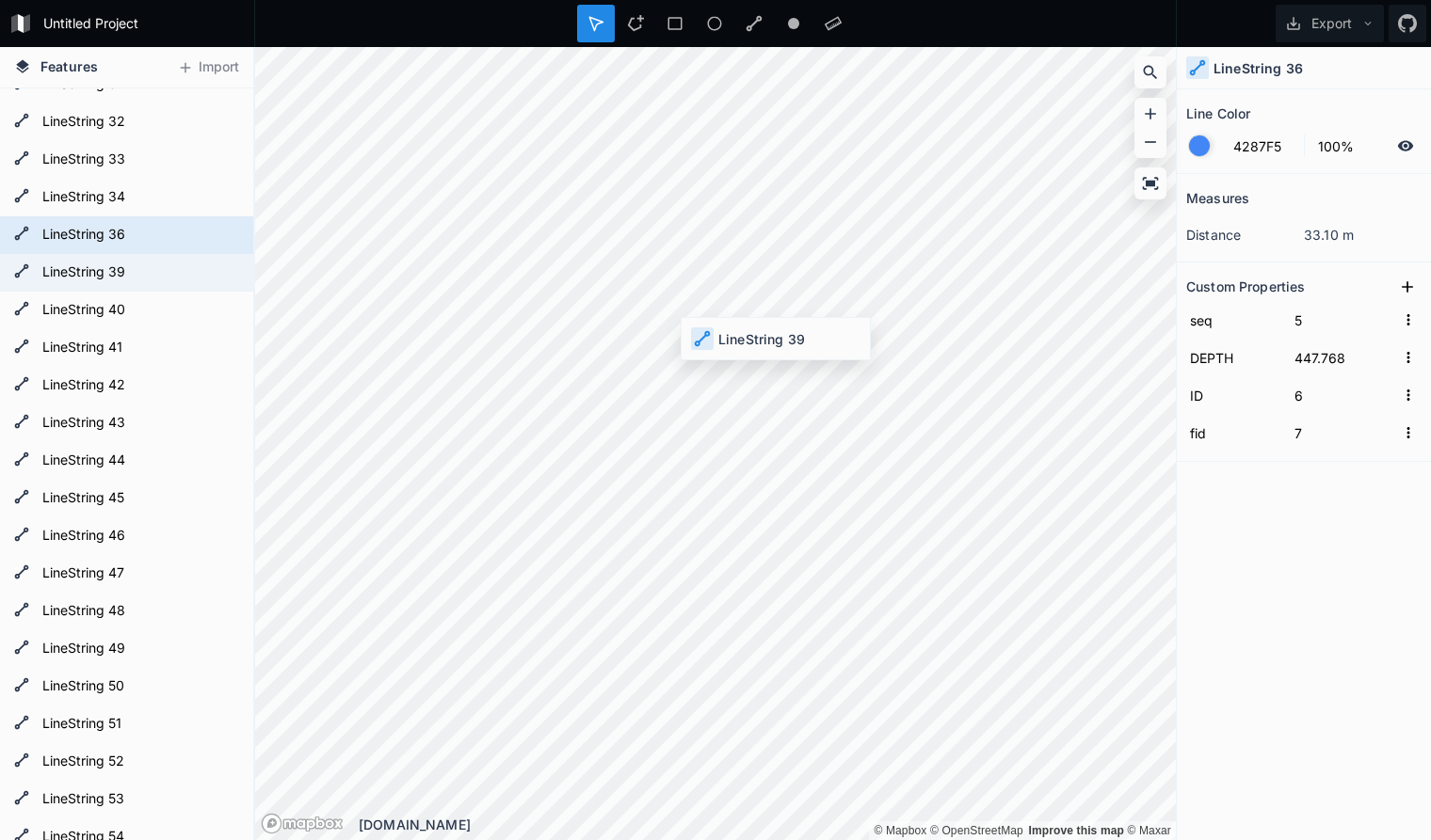
type input "4"
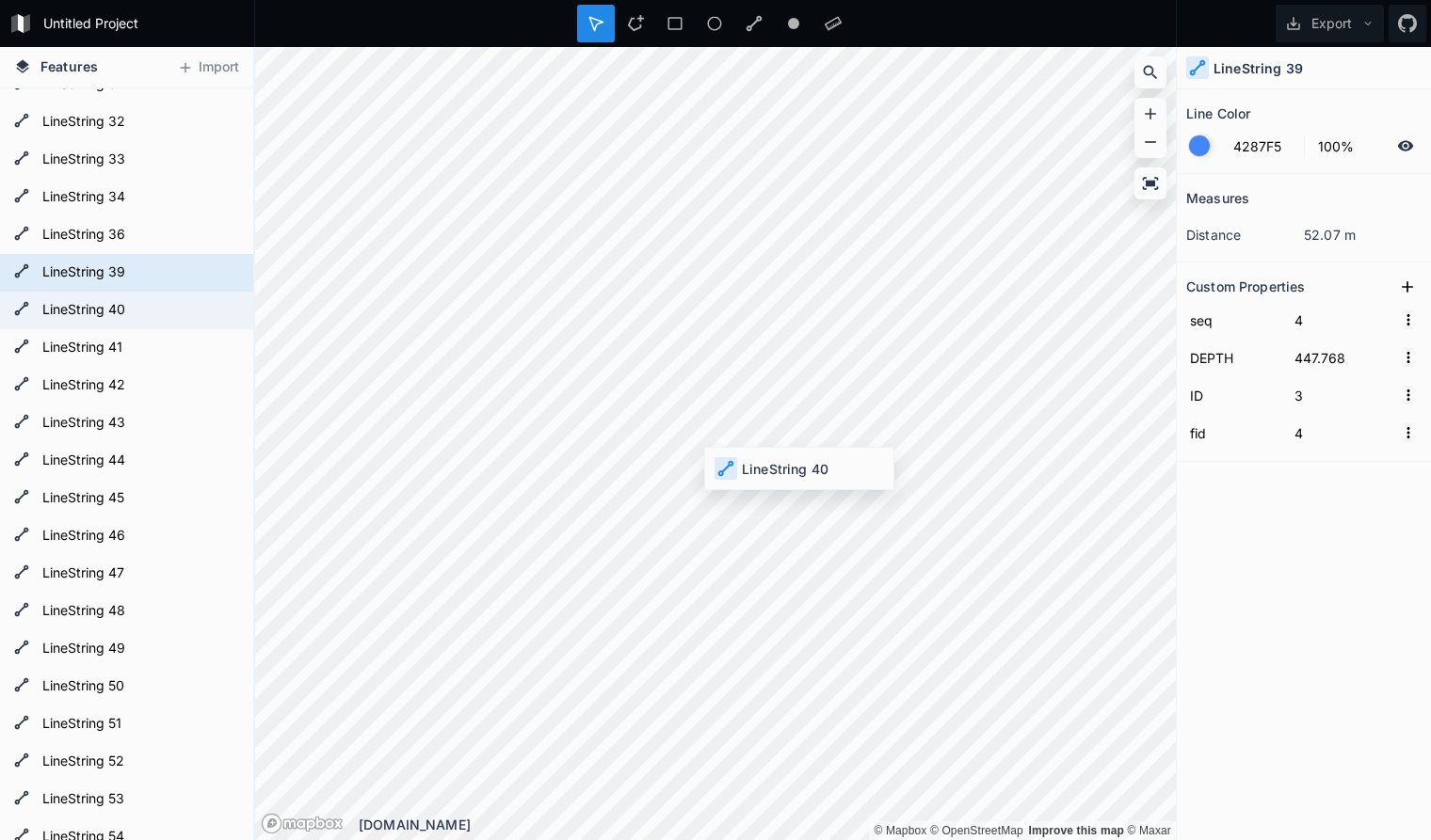
type input "3"
type input "2"
type input "3"
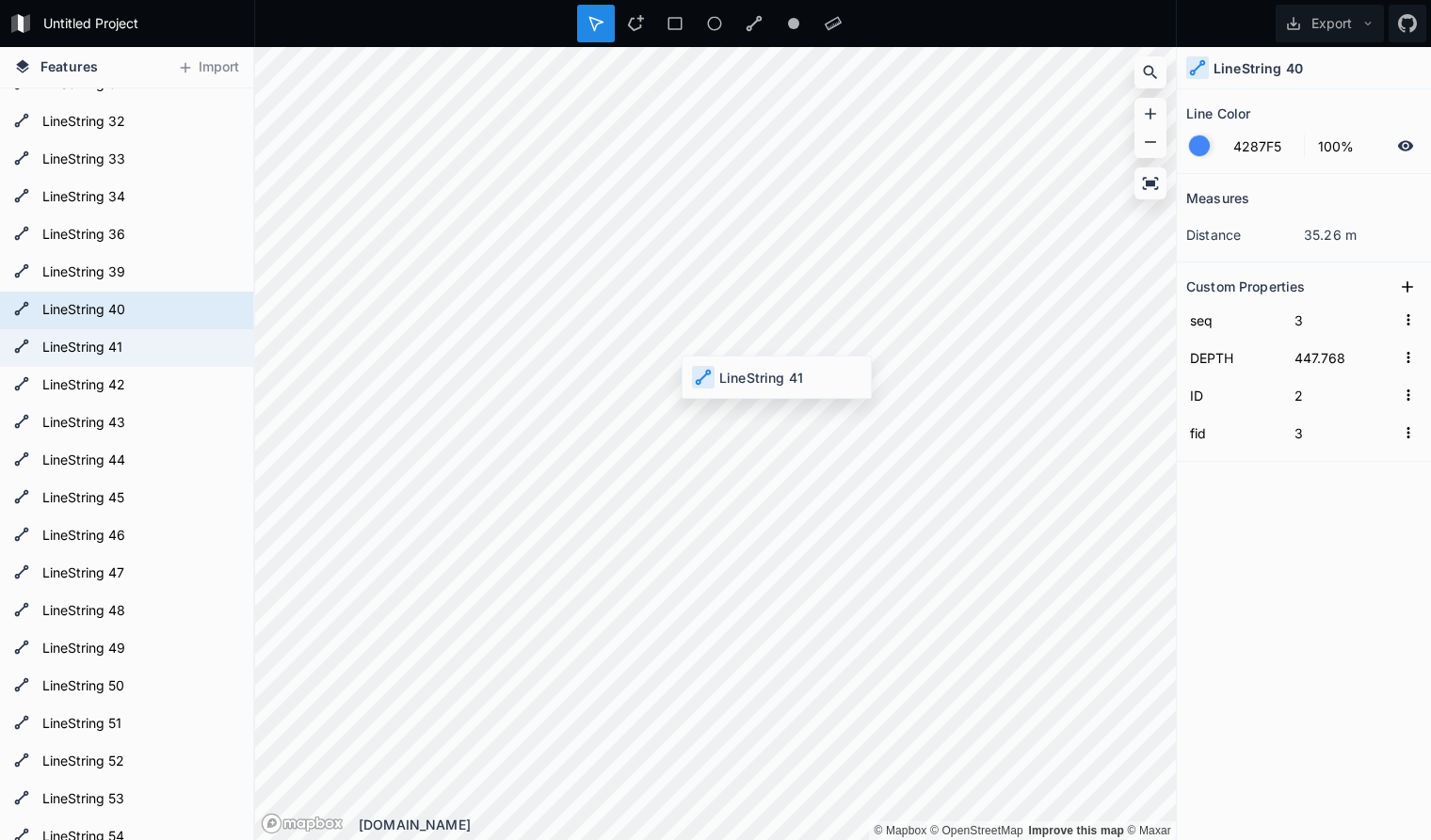
type input "2"
type input "1"
type input "2"
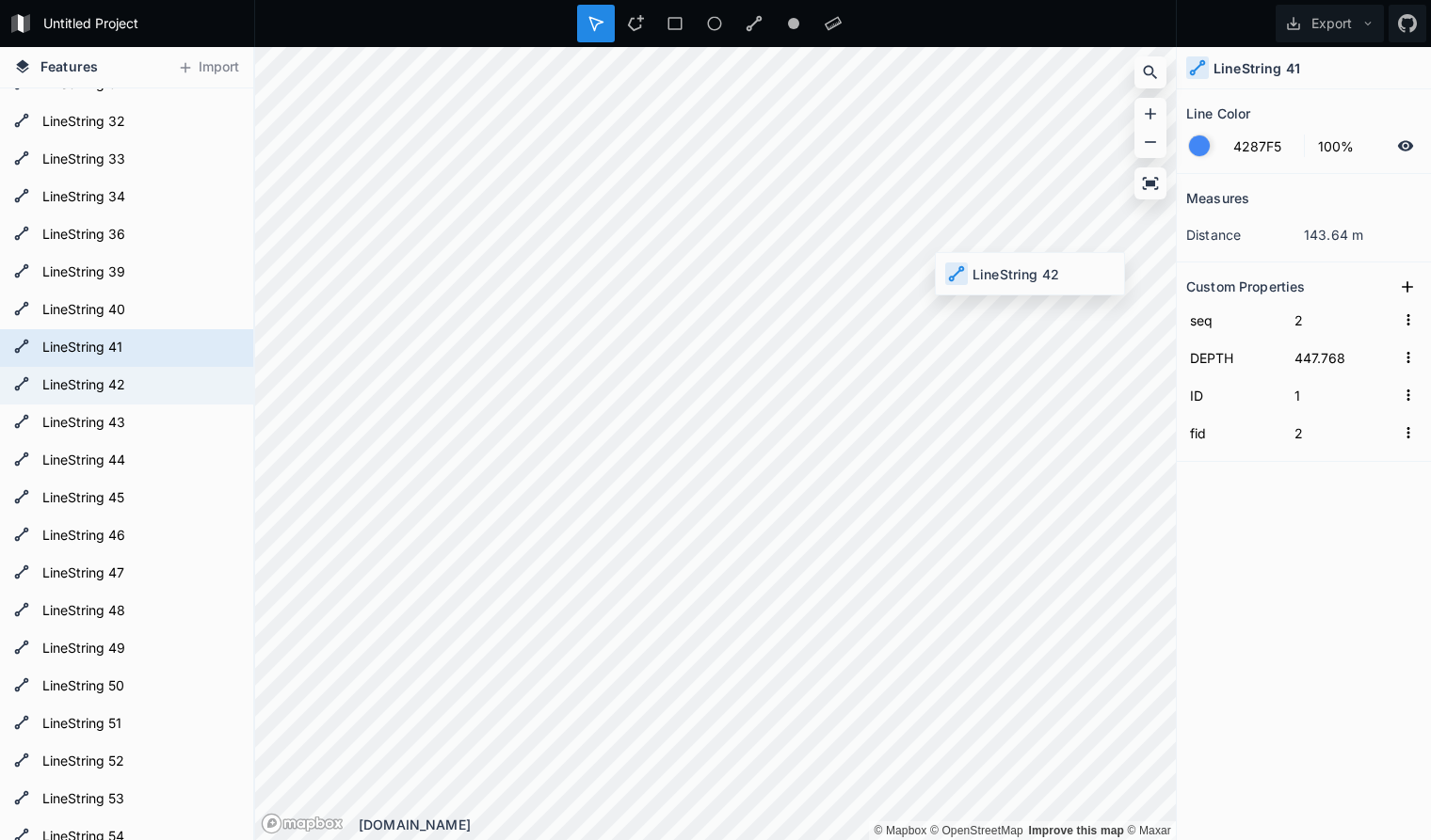
type input "1"
type input "0"
type input "1"
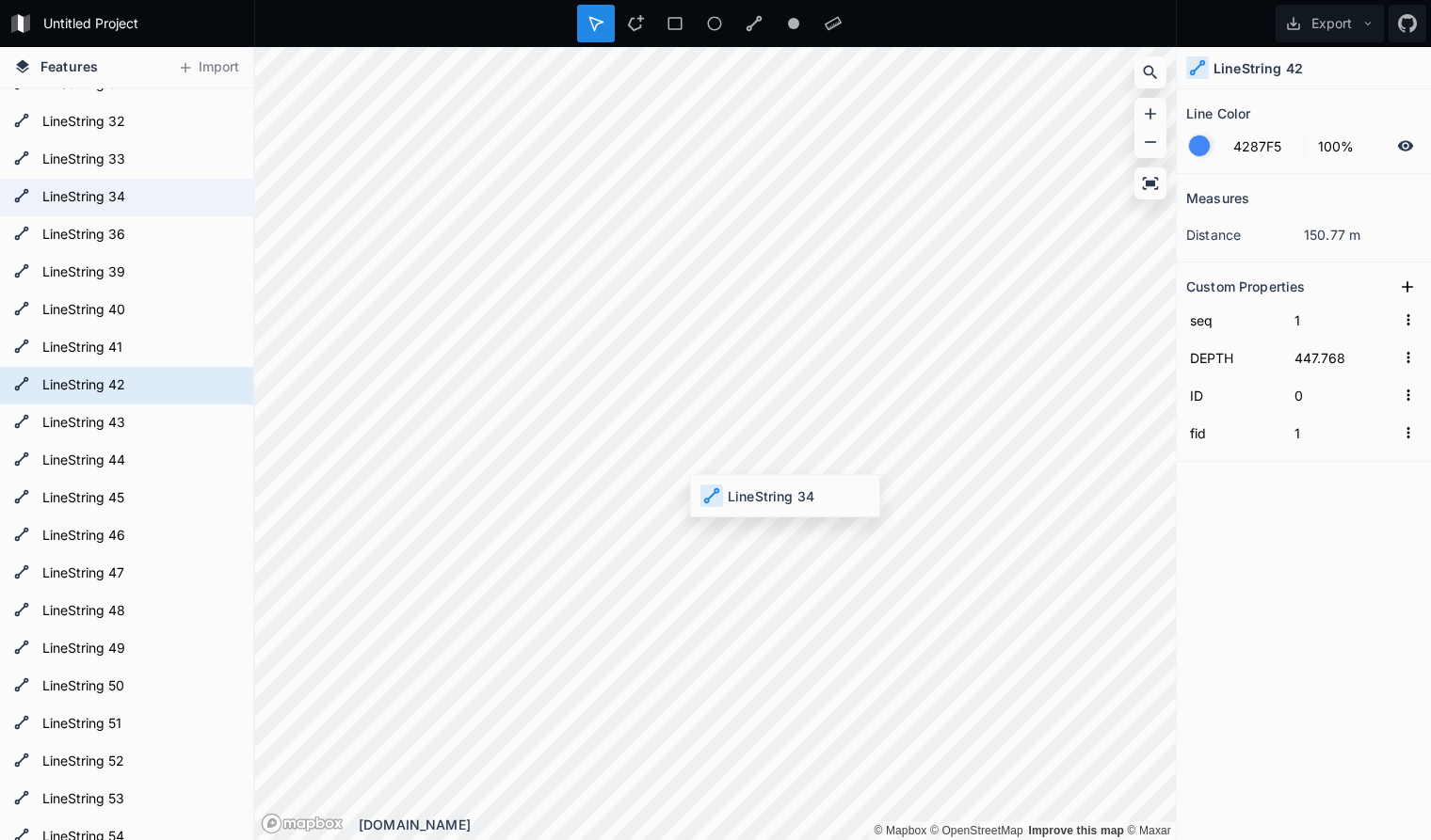
type input "6"
type input "8"
type input "9"
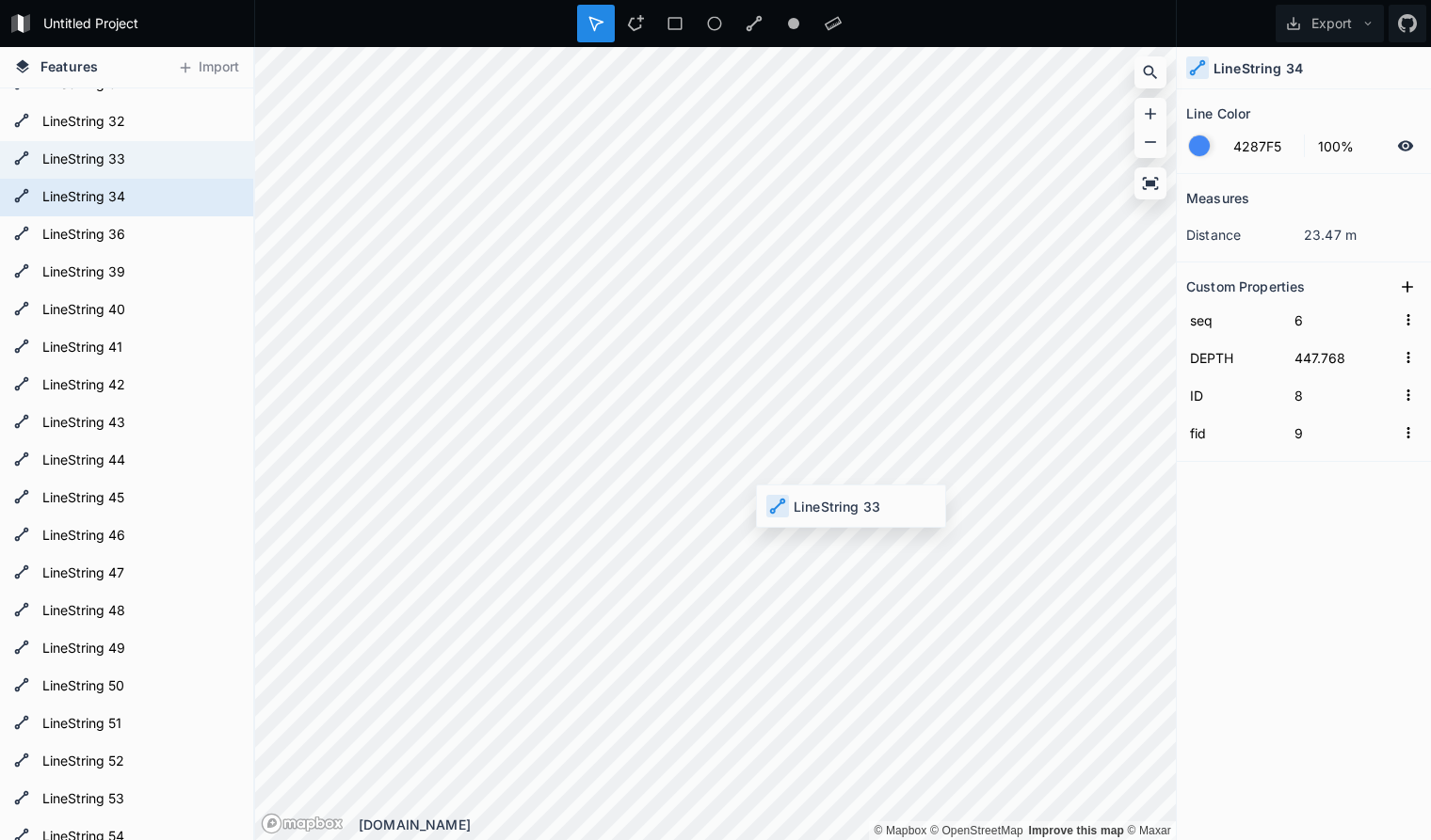
type input "7"
type input "9"
type input "10"
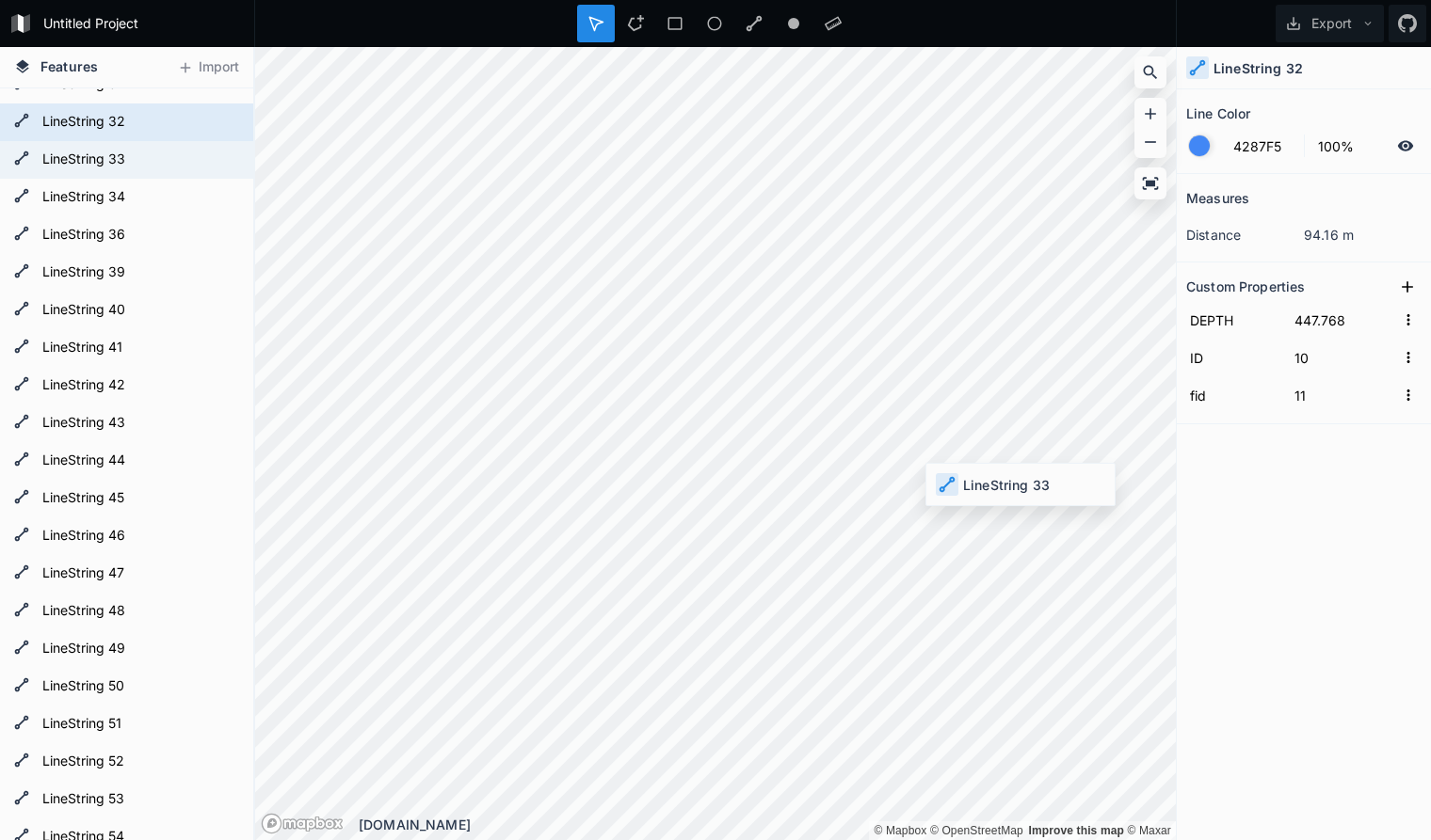
type input "9"
type input "10"
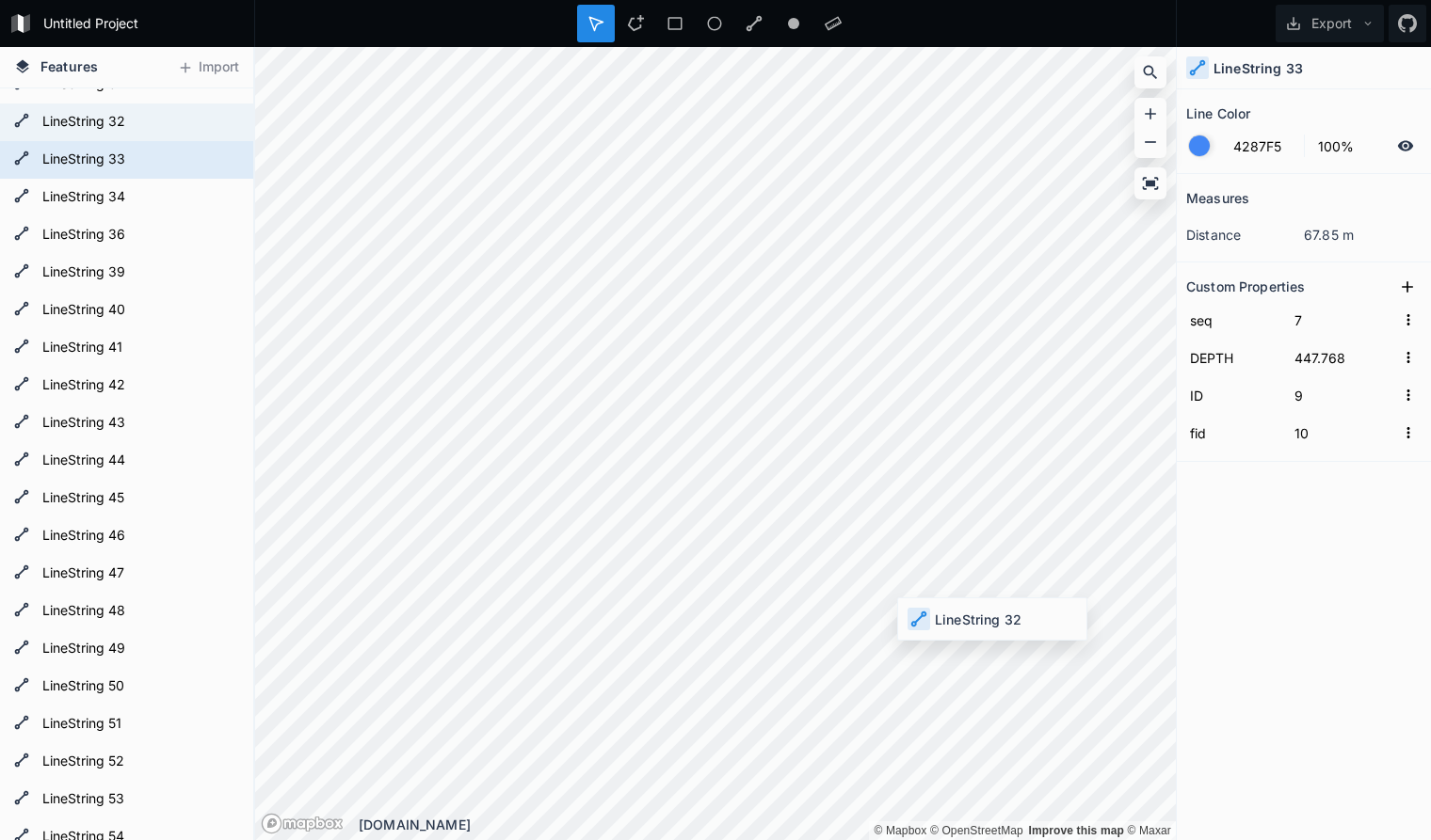
type input "10"
type input "11"
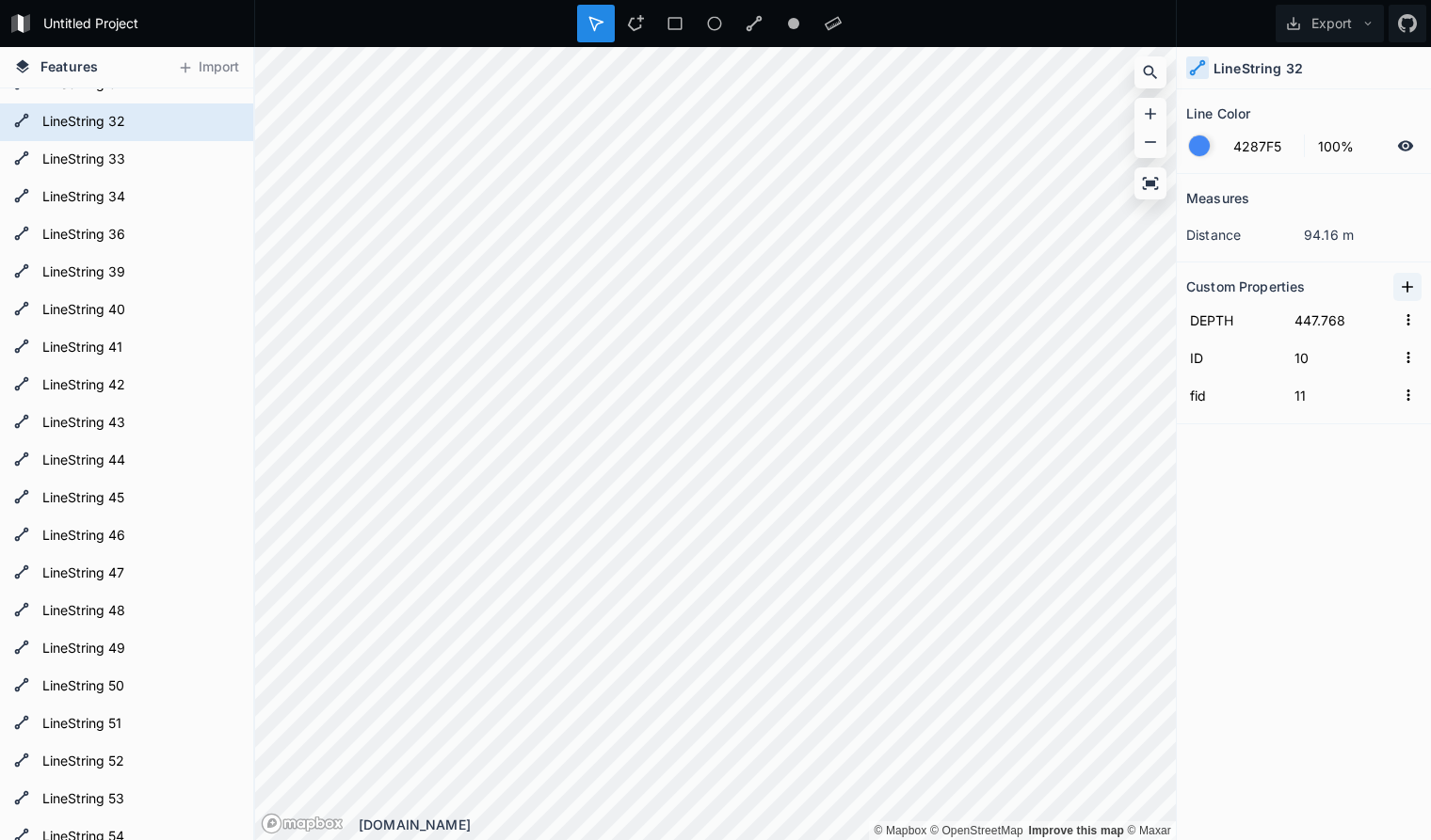
click at [1406, 286] on icon at bounding box center [1407, 287] width 19 height 19
click at [1242, 322] on input "property 1" at bounding box center [1233, 320] width 95 height 29
drag, startPoint x: 1265, startPoint y: 322, endPoint x: 1127, endPoint y: 313, distance: 138.3
click at [1186, 313] on input "property 1" at bounding box center [1233, 320] width 95 height 29
paste input "seq"
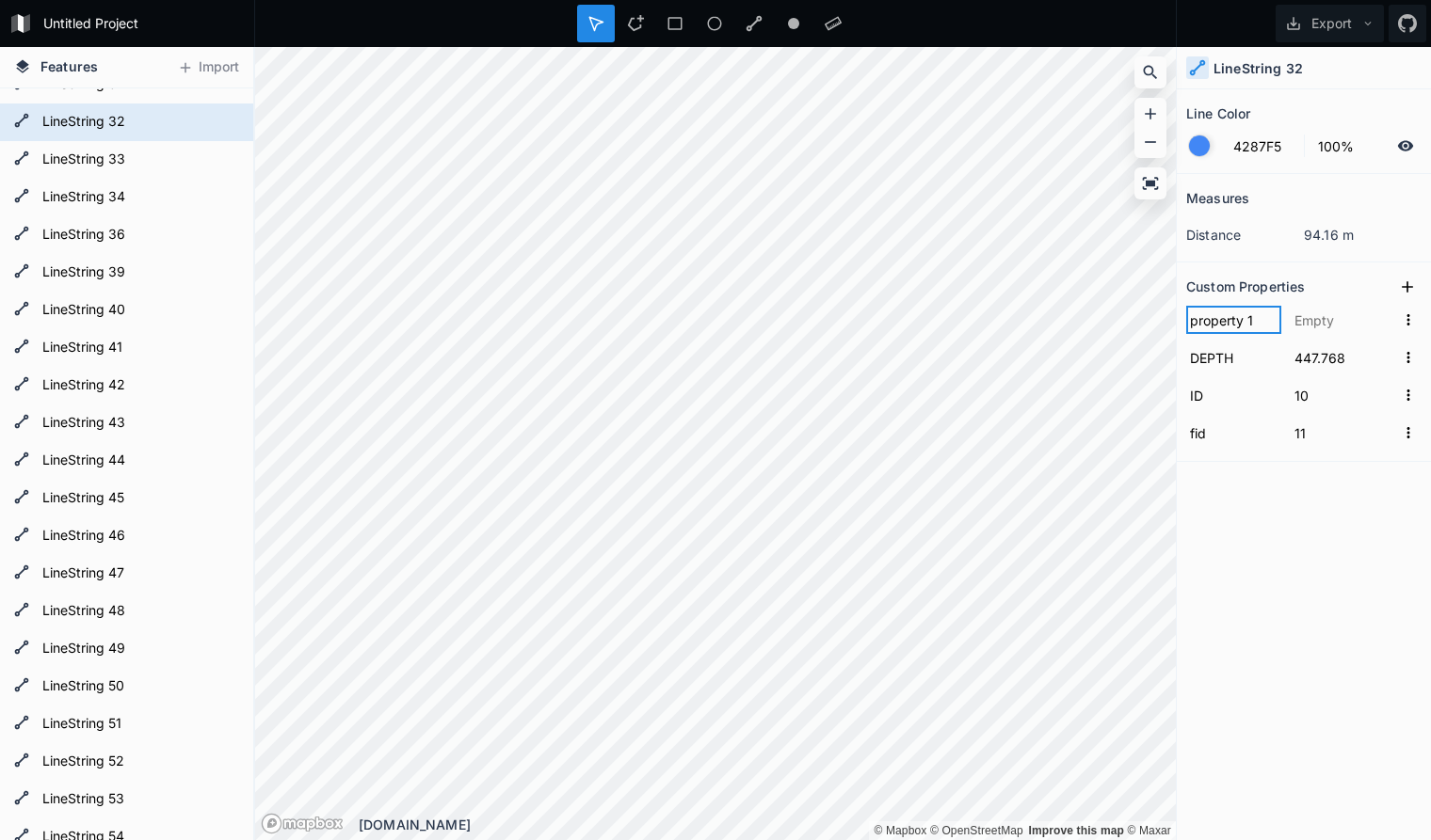
type input "seq"
click at [1362, 322] on input "text" at bounding box center [1342, 320] width 104 height 29
type input "8"
click at [1269, 531] on div "Measures distance 94.16 m Custom Properties seq 8 DEPTH 447.768 ID 10 fid 11" at bounding box center [1303, 459] width 254 height 572
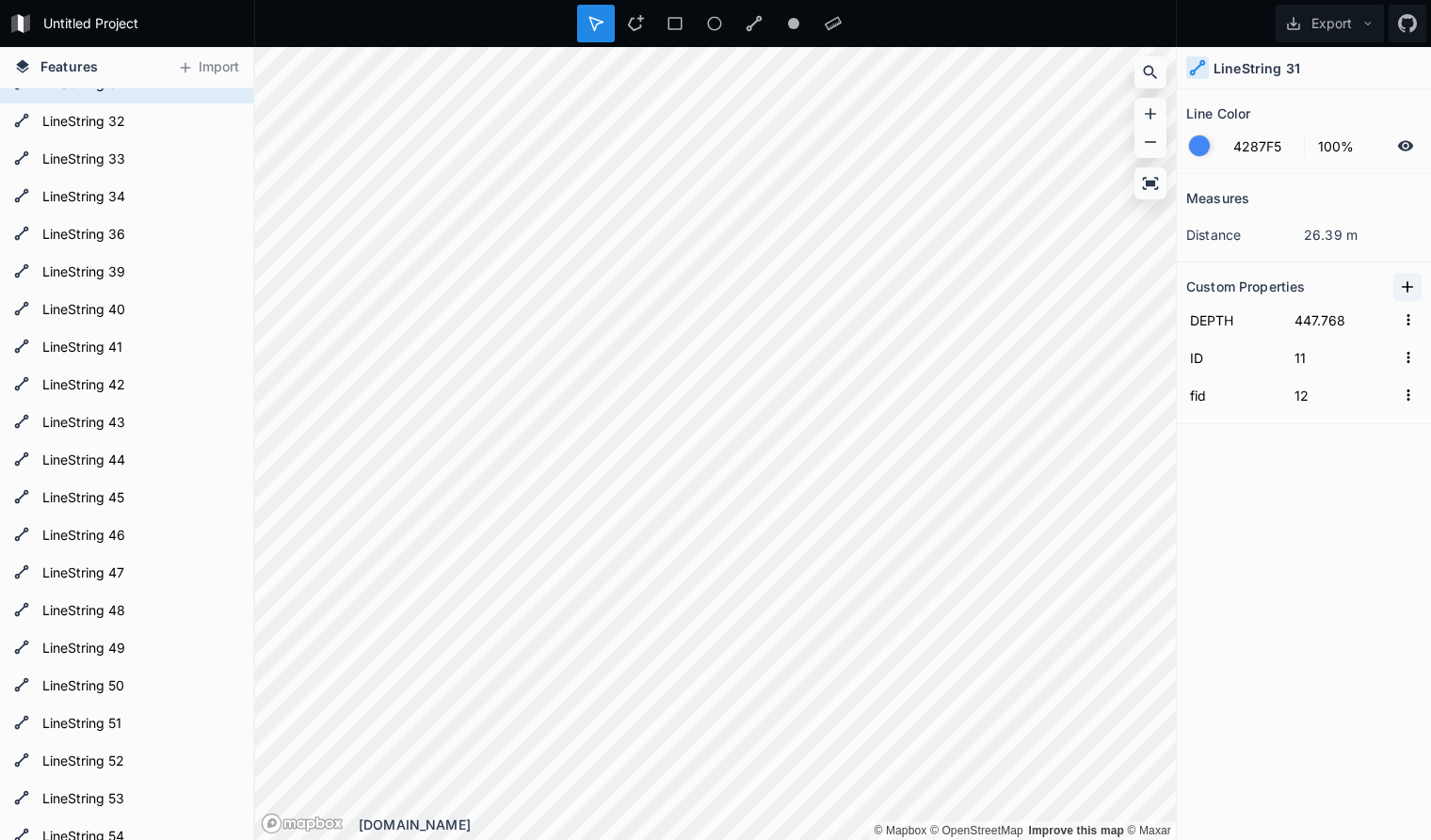
click at [1406, 284] on icon at bounding box center [1407, 287] width 19 height 19
drag, startPoint x: 1262, startPoint y: 321, endPoint x: 1161, endPoint y: 308, distance: 101.8
click at [1186, 308] on input "property 1" at bounding box center [1233, 320] width 95 height 29
paste input "seq"
type input "seq"
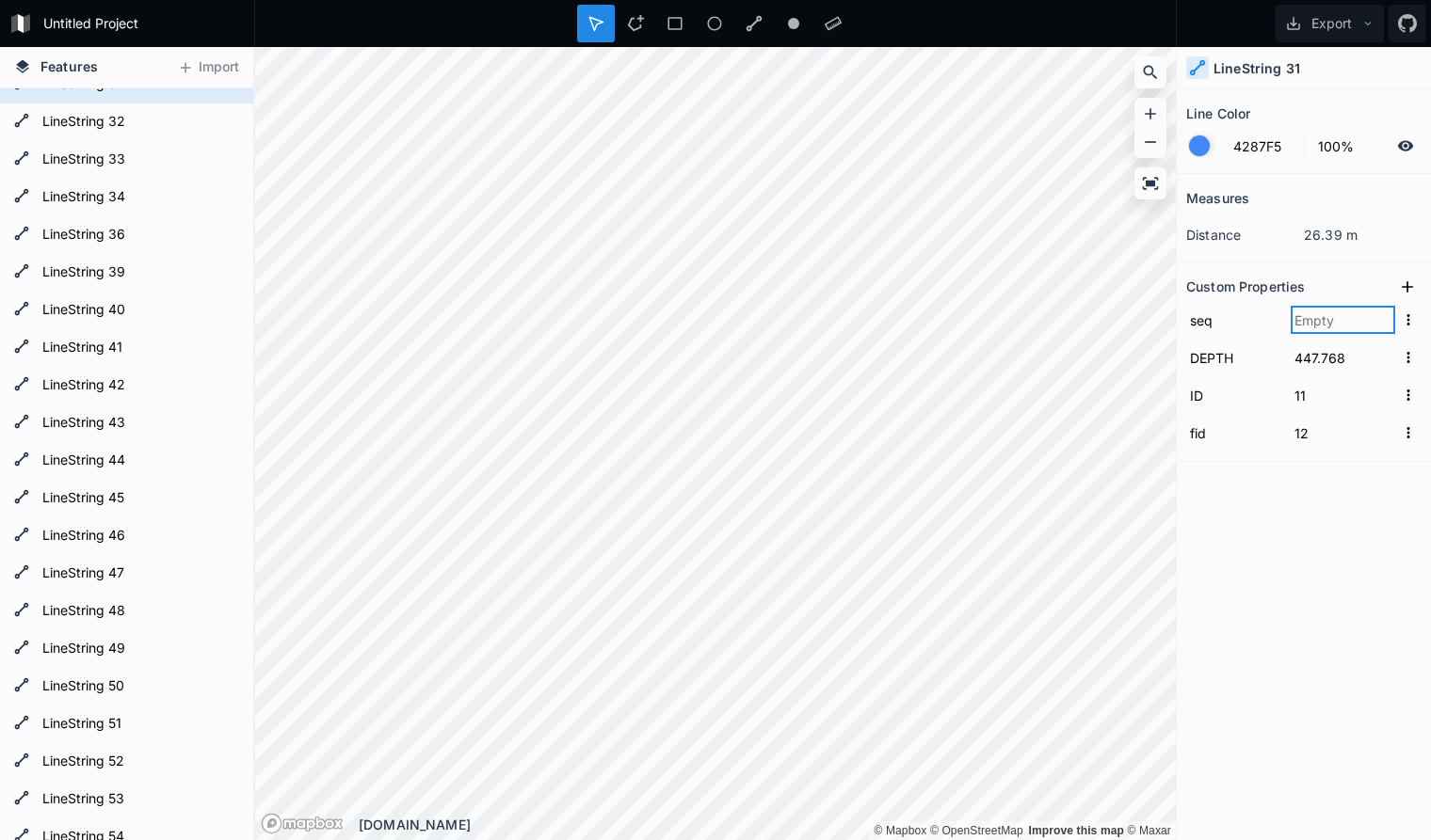
click at [1308, 319] on input "text" at bounding box center [1342, 320] width 104 height 29
type input "9"
click at [1251, 605] on div "Measures distance 26.39 m Custom Properties seq 9 DEPTH 447.768 ID 11 fid 12" at bounding box center [1303, 459] width 254 height 572
click at [1407, 284] on icon at bounding box center [1407, 287] width 11 height 11
click at [1264, 324] on input "property 1" at bounding box center [1233, 320] width 95 height 29
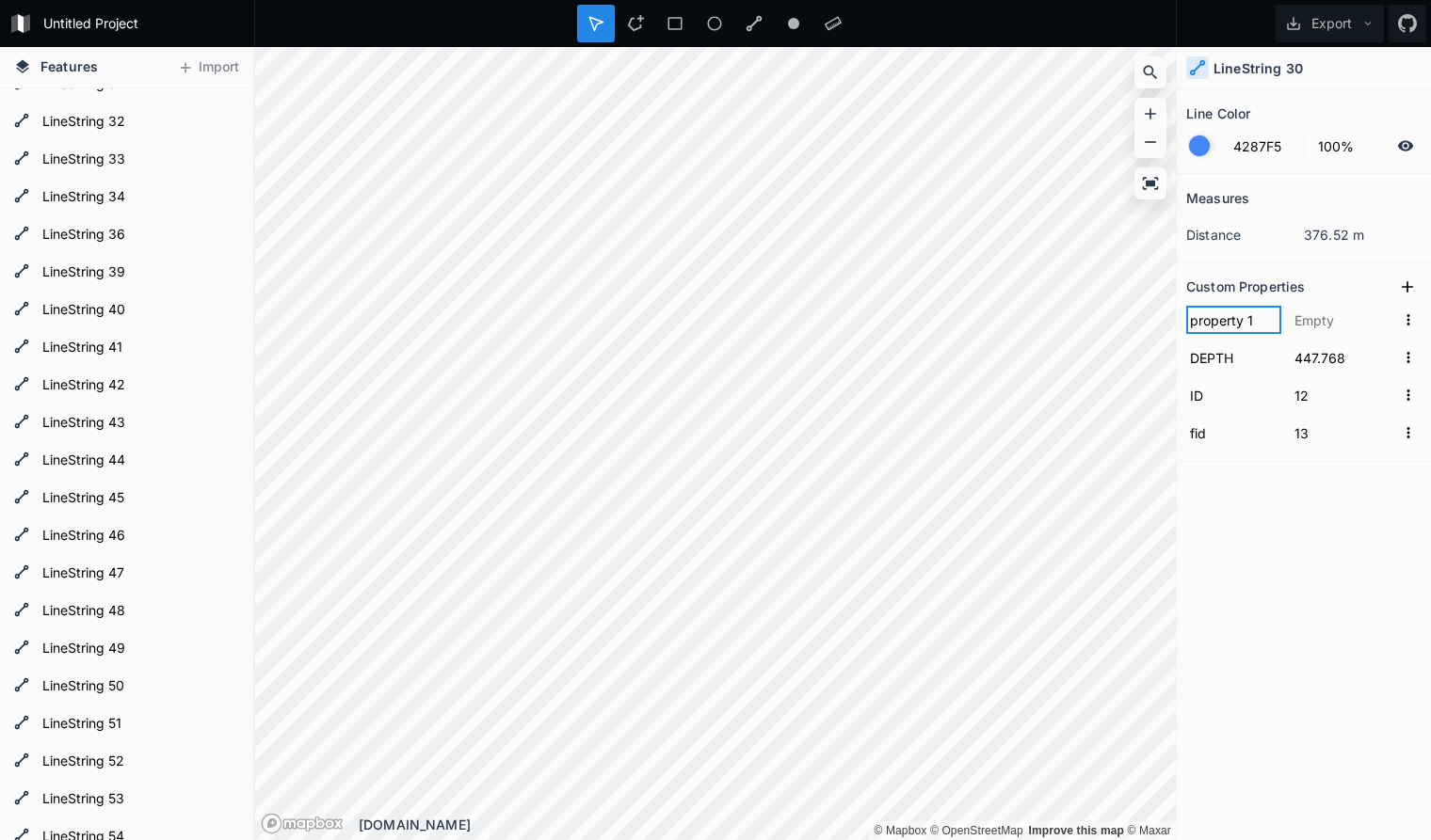
drag, startPoint x: 1265, startPoint y: 320, endPoint x: 1154, endPoint y: 306, distance: 111.9
click at [1186, 306] on input "property 1" at bounding box center [1233, 320] width 95 height 29
paste input "seq"
type input "seq"
click at [1321, 319] on input "text" at bounding box center [1342, 320] width 104 height 29
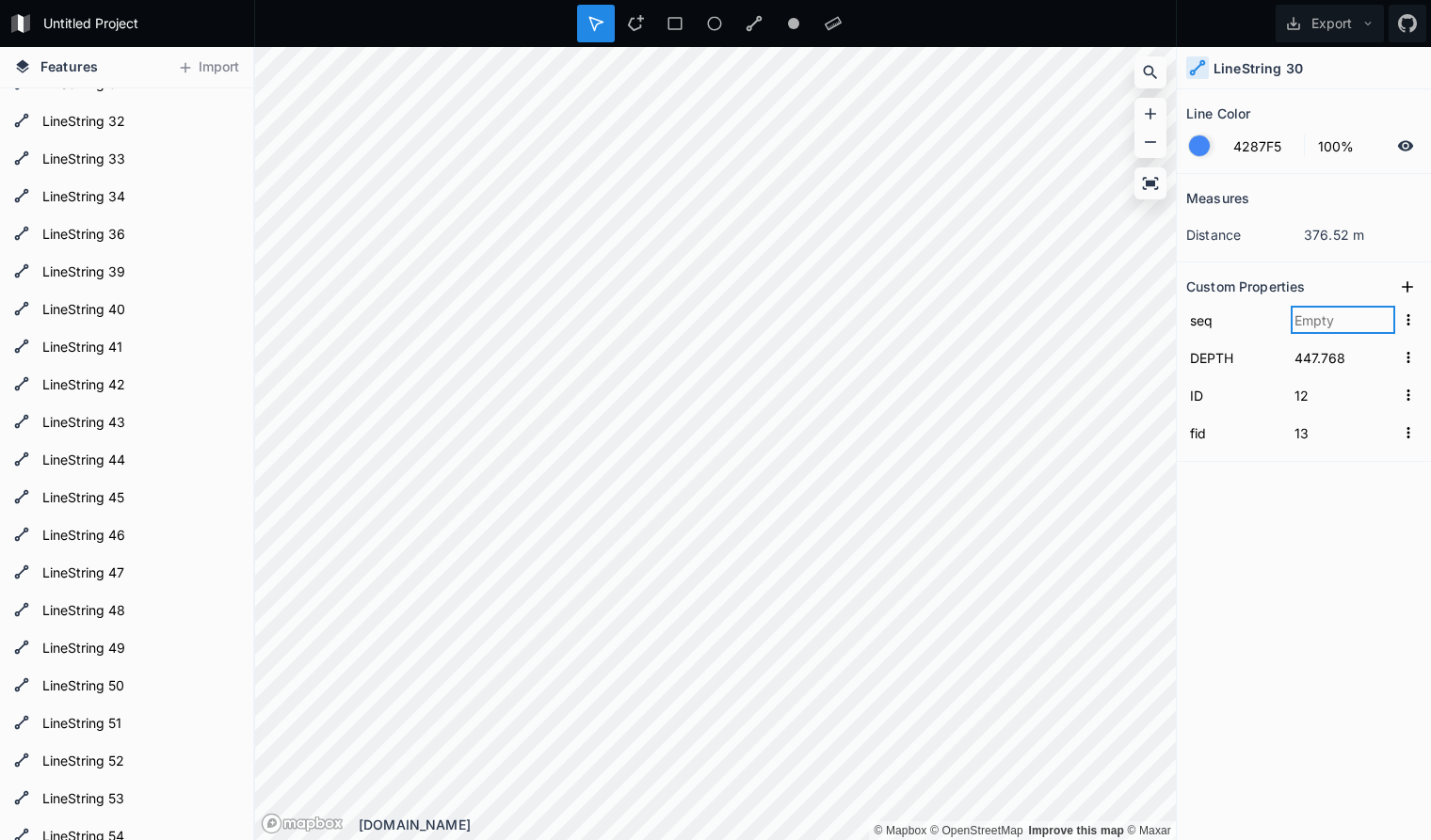
click at [1321, 319] on input "text" at bounding box center [1342, 320] width 104 height 29
type input "10"
click at [1282, 584] on div "Measures distance 376.52 m Custom Properties seq 10 DEPTH 447.768 ID 12 fid 13" at bounding box center [1303, 459] width 254 height 572
type input "13"
type input "14"
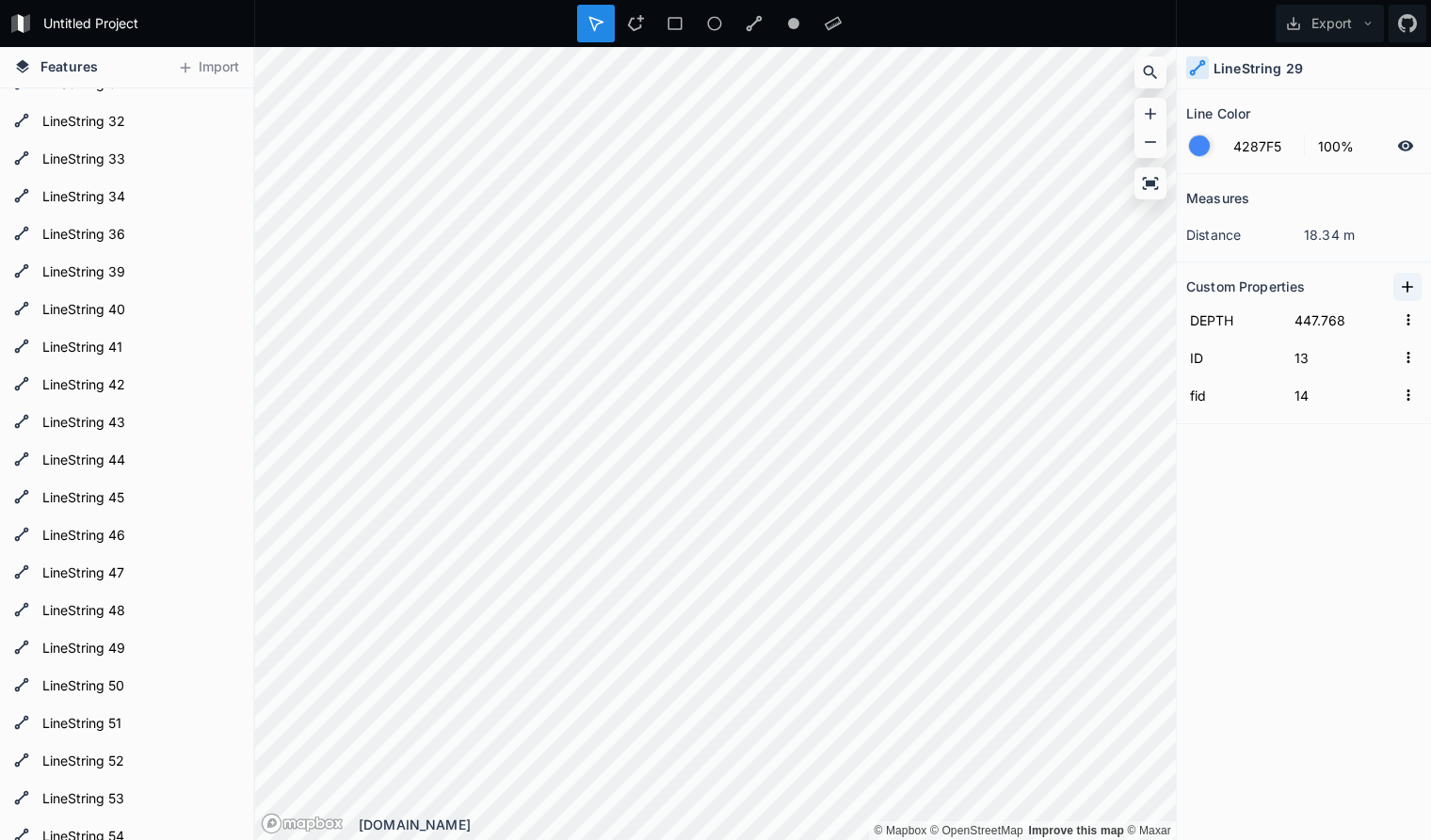
click at [1406, 284] on icon at bounding box center [1407, 287] width 19 height 19
drag, startPoint x: 1262, startPoint y: 320, endPoint x: 1127, endPoint y: 308, distance: 135.5
click at [1186, 308] on input "property 1" at bounding box center [1233, 320] width 95 height 29
paste input "seq"
click at [1301, 312] on input "text" at bounding box center [1342, 320] width 104 height 29
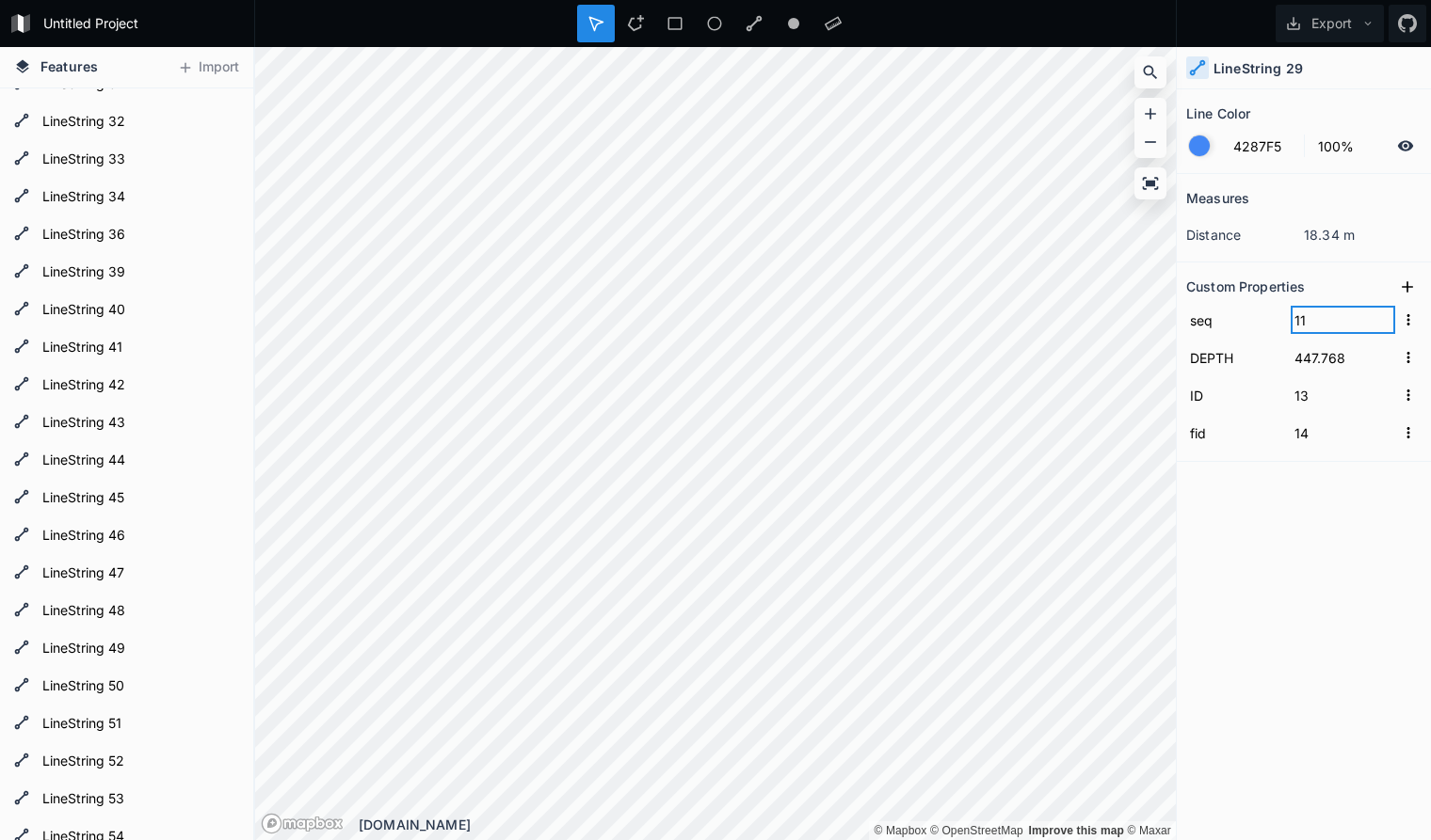
click input "submit" at bounding box center [0, 0] width 0 height 0
click at [1278, 507] on div "Measures distance 18.34 m Custom Properties seq 11 DEPTH 447.768 ID 13 fid 14" at bounding box center [1303, 459] width 254 height 572
click at [1405, 284] on icon at bounding box center [1407, 287] width 19 height 19
drag, startPoint x: 1259, startPoint y: 321, endPoint x: 1120, endPoint y: 312, distance: 139.3
click at [1186, 312] on input "property 1" at bounding box center [1233, 320] width 95 height 29
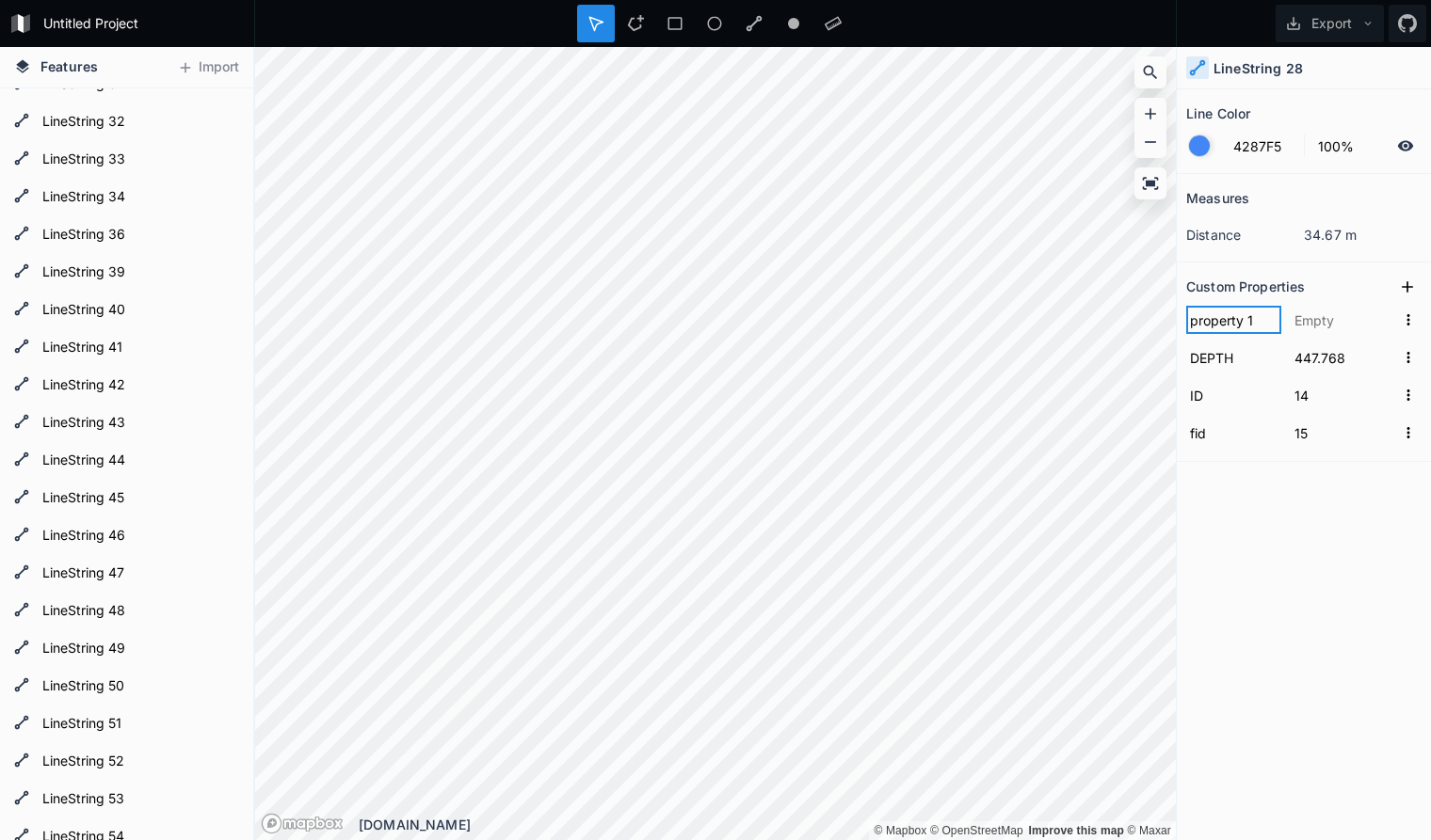
paste input "seq"
click at [1308, 325] on input "text" at bounding box center [1342, 320] width 104 height 29
click input "submit" at bounding box center [0, 0] width 0 height 0
click at [1404, 285] on icon at bounding box center [1407, 287] width 19 height 19
click at [1274, 325] on input "property 1" at bounding box center [1233, 320] width 95 height 29
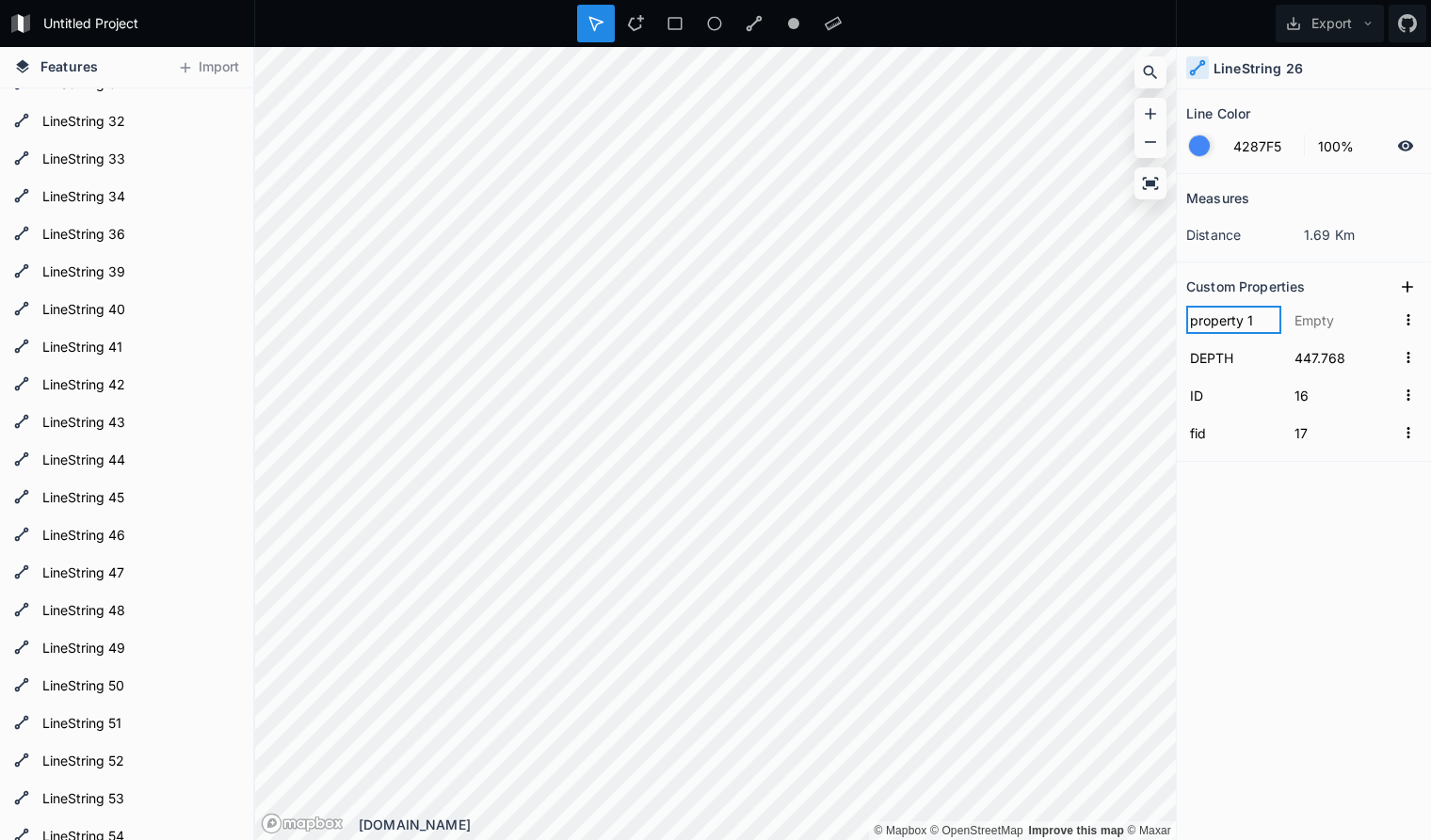
drag, startPoint x: 1264, startPoint y: 319, endPoint x: 1126, endPoint y: 307, distance: 138.5
click at [1186, 307] on input "property 1" at bounding box center [1233, 320] width 95 height 29
paste input "seq"
click at [1315, 319] on input "text" at bounding box center [1342, 320] width 104 height 29
click at [1261, 541] on div "Measures distance 1.69 Km Custom Properties seq 13 DEPTH 447.768 ID 16 fid 17" at bounding box center [1303, 459] width 254 height 572
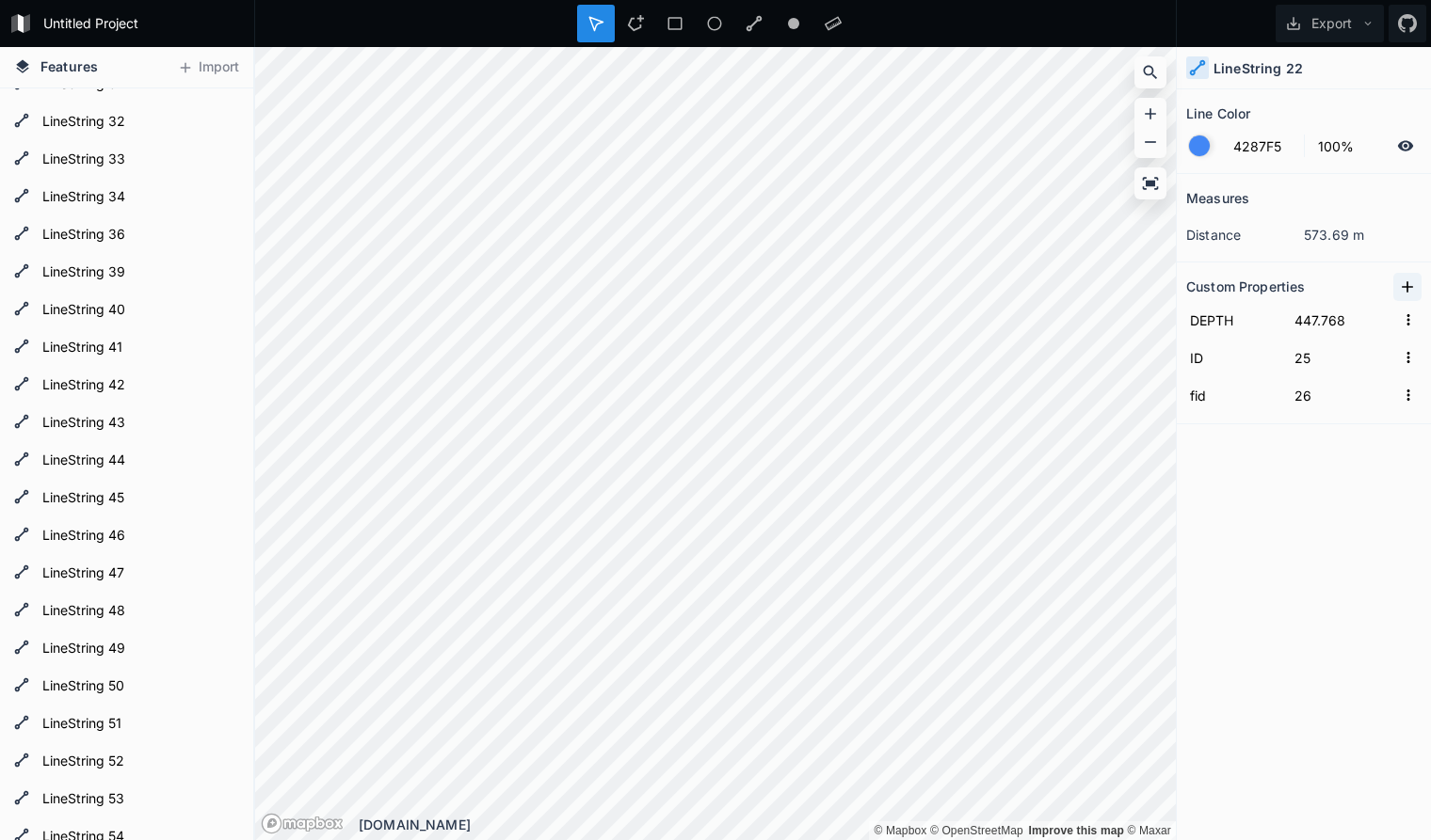
click at [1410, 288] on icon at bounding box center [1407, 287] width 19 height 19
click at [1265, 314] on input "property 1" at bounding box center [1233, 320] width 95 height 29
drag, startPoint x: 1264, startPoint y: 320, endPoint x: 1137, endPoint y: 311, distance: 127.3
click at [1186, 311] on input "property 1" at bounding box center [1233, 320] width 95 height 29
paste input "seq"
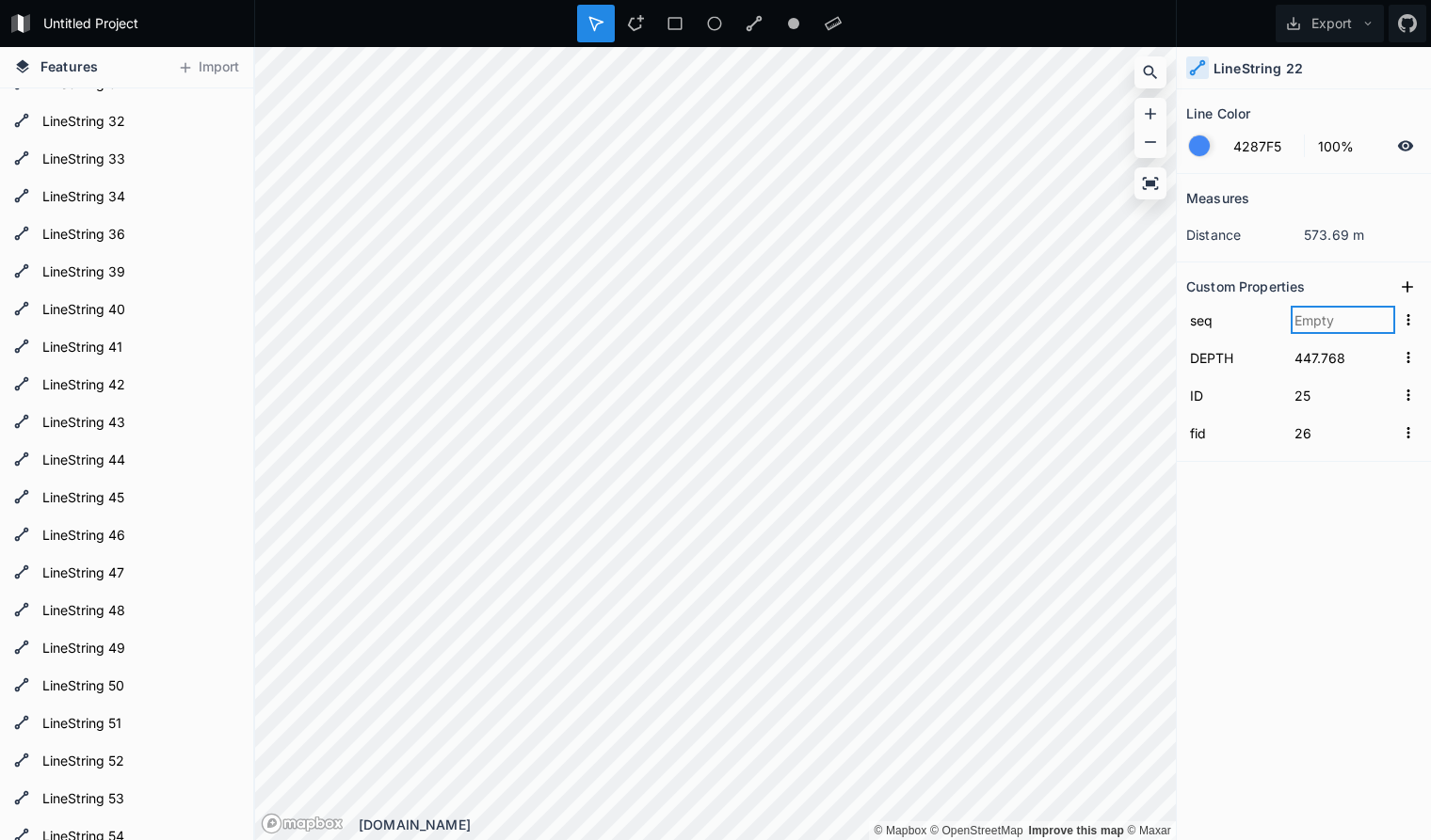
click at [1323, 316] on input "text" at bounding box center [1342, 320] width 104 height 29
click at [1346, 321] on input "text" at bounding box center [1342, 320] width 104 height 29
click at [1256, 521] on div "Measures distance 573.69 m Custom Properties seq 14 DEPTH 447.768 ID 25 fid 26" at bounding box center [1303, 459] width 254 height 572
click at [1406, 288] on icon at bounding box center [1407, 287] width 19 height 19
drag, startPoint x: 1262, startPoint y: 323, endPoint x: 1144, endPoint y: 312, distance: 118.5
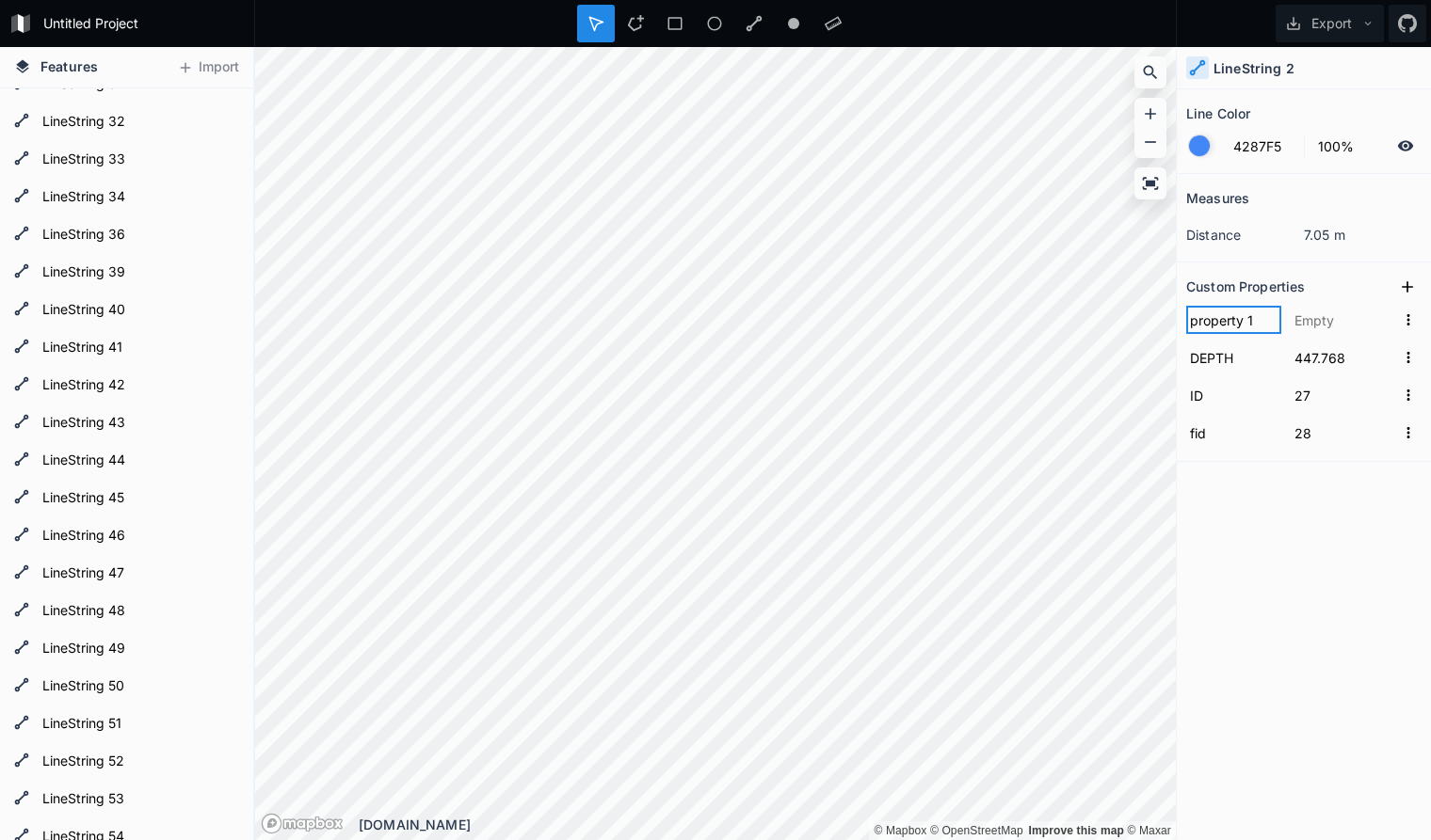
click at [1186, 312] on input "property 1" at bounding box center [1233, 320] width 95 height 29
paste input "seq"
click at [1324, 319] on input "text" at bounding box center [1342, 320] width 104 height 29
click at [1273, 602] on div "Measures distance 7.05 m Custom Properties seq 15 DEPTH 447.768 ID 27 fid 28" at bounding box center [1303, 459] width 254 height 572
click at [1412, 287] on icon at bounding box center [1407, 287] width 11 height 11
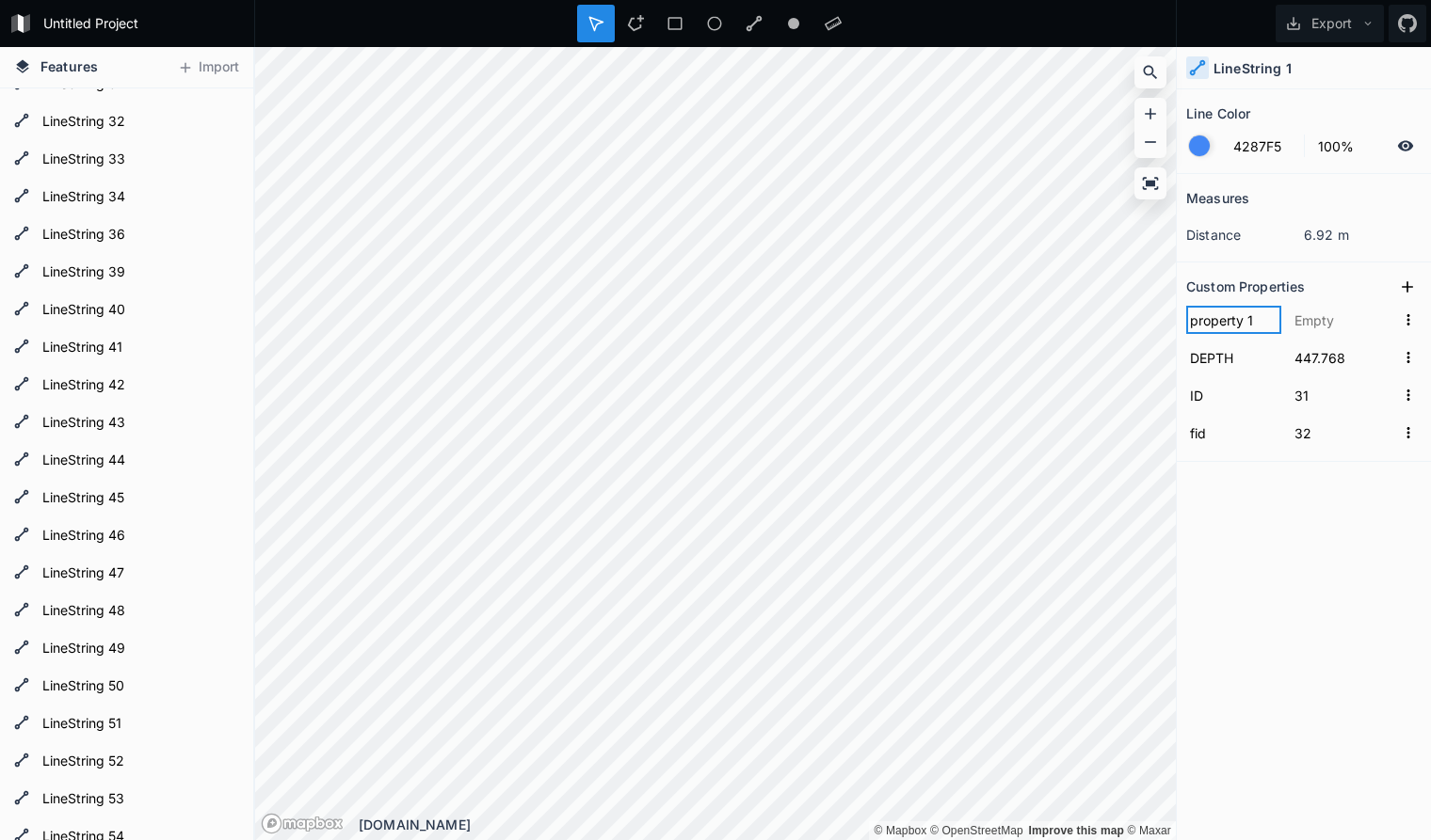
drag, startPoint x: 1258, startPoint y: 315, endPoint x: 1111, endPoint y: 301, distance: 147.7
click at [1186, 305] on input "property 1" at bounding box center [1233, 320] width 95 height 29
paste input "seq"
click at [1314, 317] on input "text" at bounding box center [1342, 320] width 104 height 29
click at [1243, 627] on div "Measures distance 6.92 m Custom Properties seq 16 DEPTH 447.768 ID 31 fid 32" at bounding box center [1303, 459] width 254 height 572
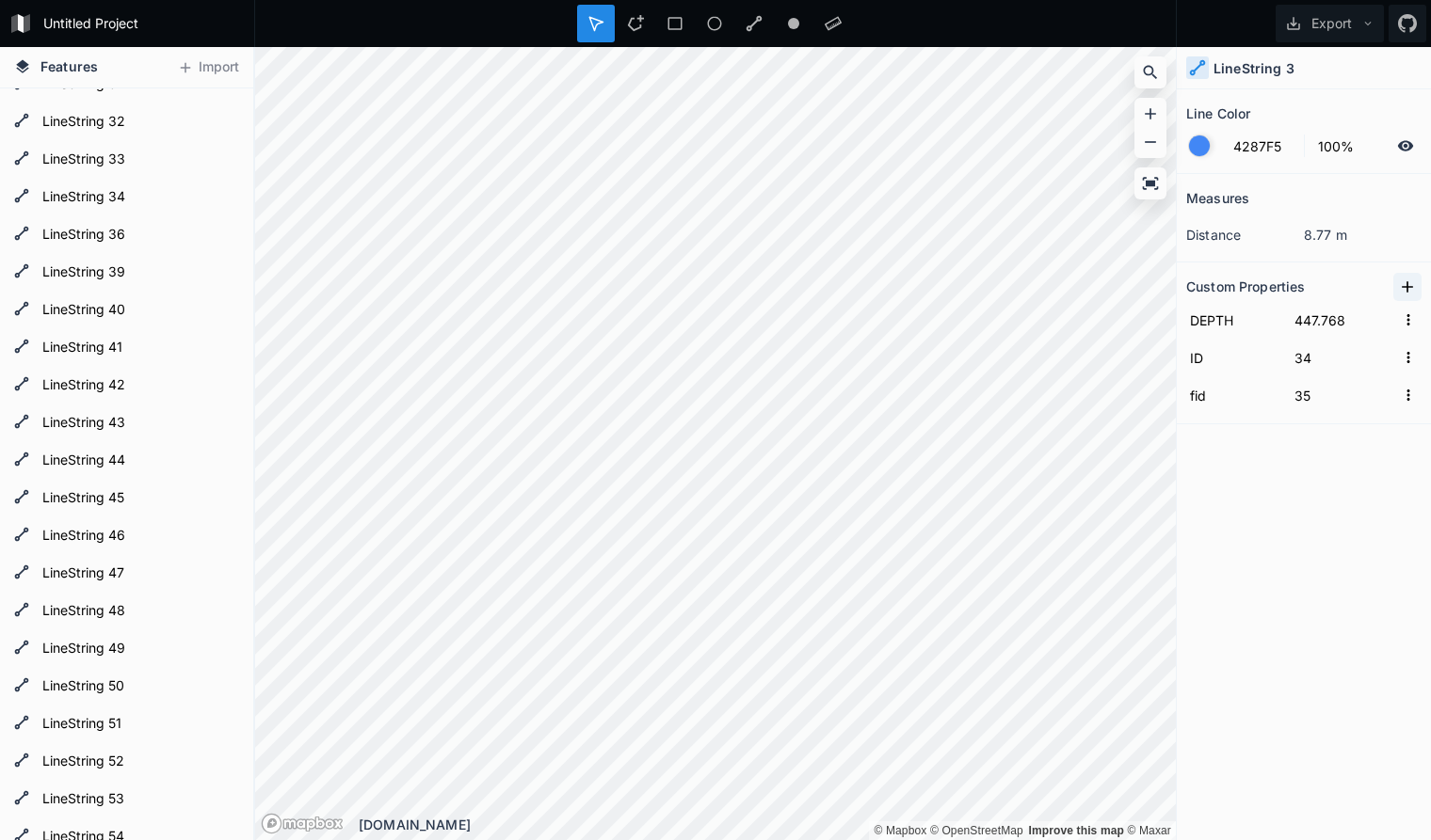
click at [1401, 286] on icon at bounding box center [1407, 287] width 19 height 19
drag, startPoint x: 1259, startPoint y: 321, endPoint x: 1125, endPoint y: 311, distance: 134.4
click at [1186, 311] on input "property 1" at bounding box center [1233, 320] width 95 height 29
paste input "seq"
click at [1335, 317] on input "text" at bounding box center [1342, 320] width 104 height 29
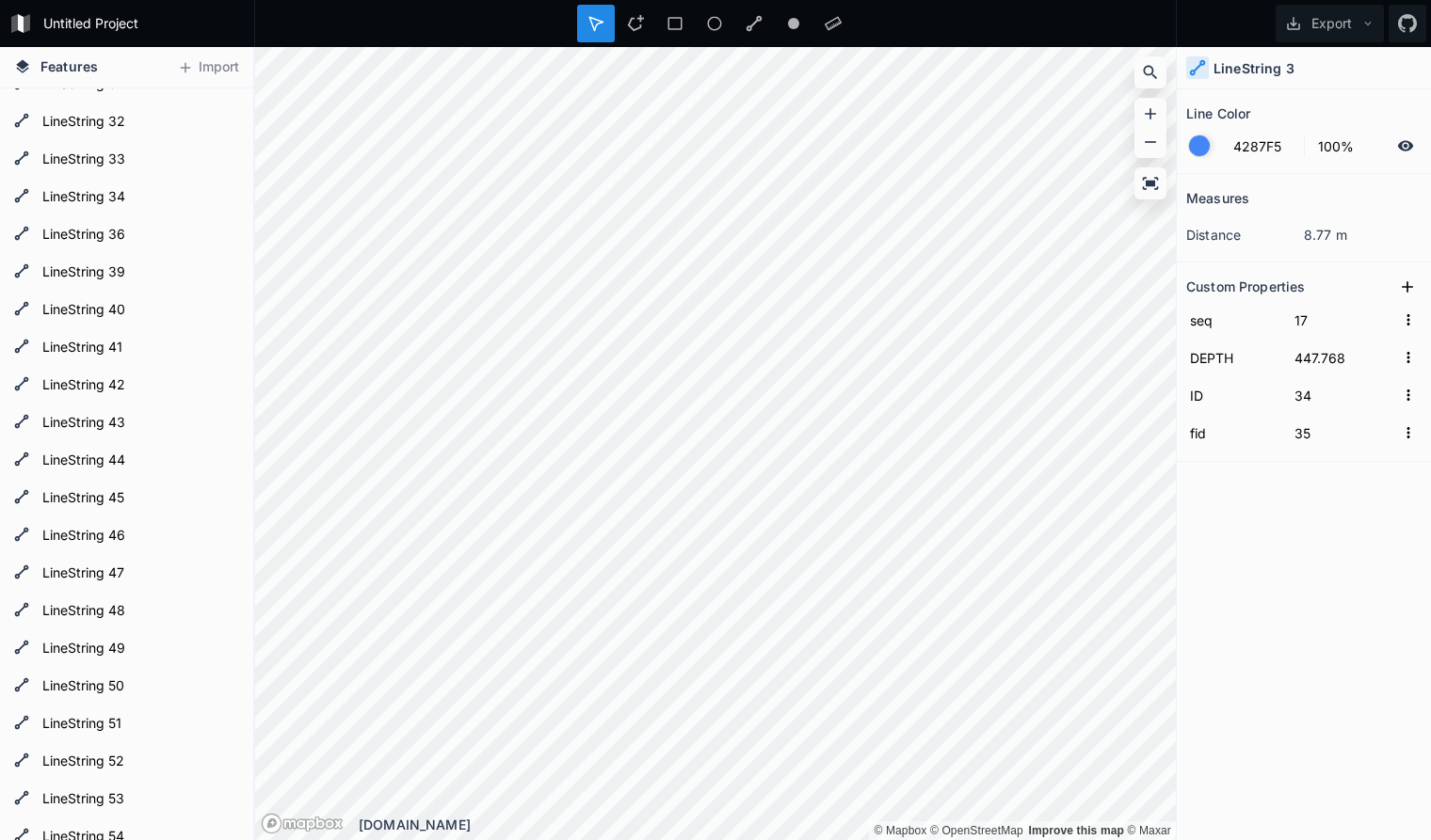
click at [1285, 596] on div "Measures distance 8.77 m Custom Properties seq 17 DEPTH 447.768 ID 34 fid 35" at bounding box center [1303, 459] width 254 height 572
click at [1410, 289] on icon at bounding box center [1407, 287] width 19 height 19
drag, startPoint x: 1260, startPoint y: 324, endPoint x: 1147, endPoint y: 314, distance: 113.4
click at [1186, 314] on input "property 1" at bounding box center [1233, 320] width 95 height 29
paste input "seq"
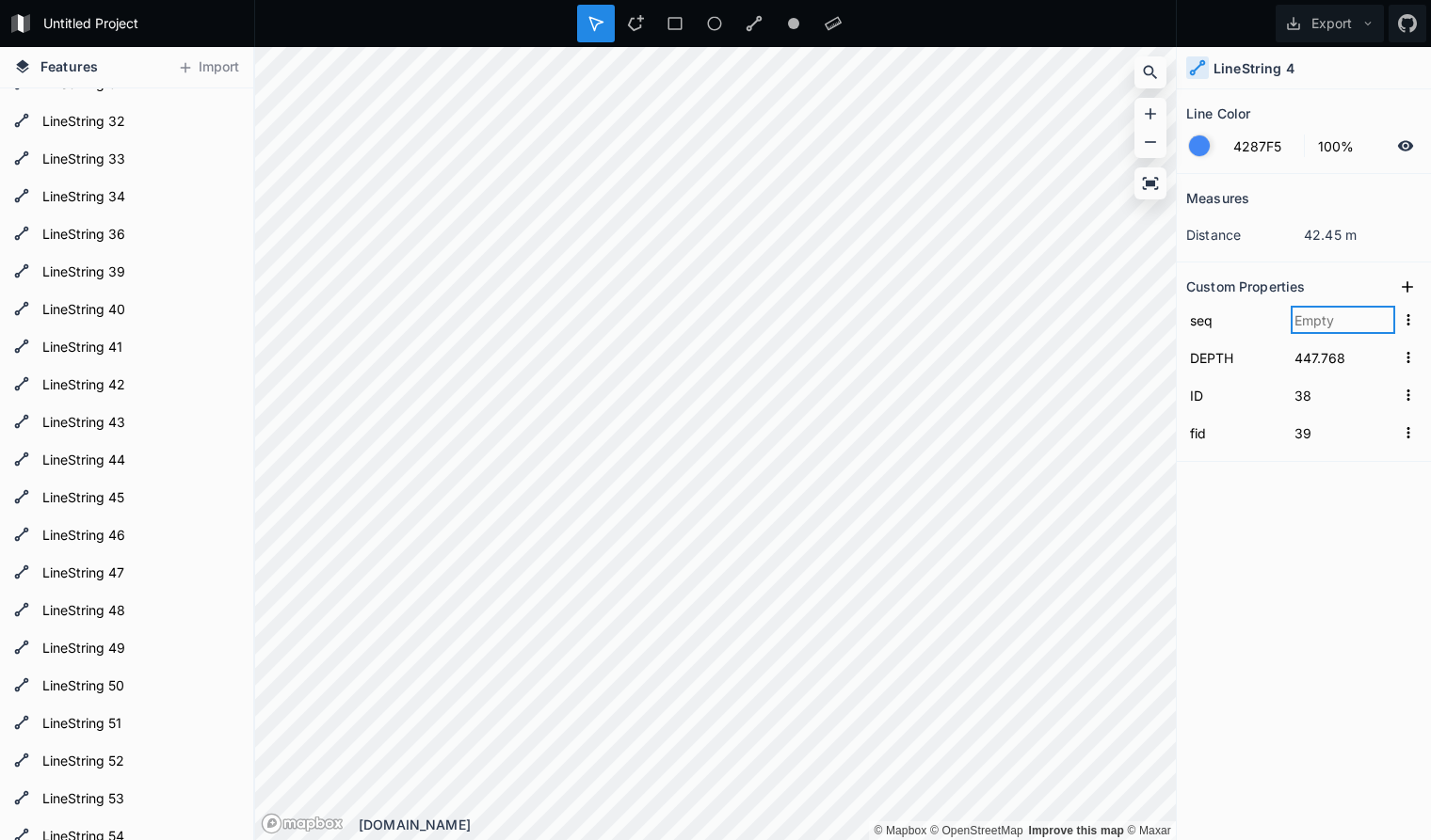
click at [1341, 323] on input "text" at bounding box center [1342, 320] width 104 height 29
click at [1279, 592] on div "Measures distance 42.45 m Custom Properties seq 18 DEPTH 447.768 ID 38 fid 39" at bounding box center [1303, 459] width 254 height 572
click at [1408, 288] on icon at bounding box center [1407, 287] width 19 height 19
drag, startPoint x: 1264, startPoint y: 323, endPoint x: 1169, endPoint y: 321, distance: 95.0
click at [1186, 321] on input "property 1" at bounding box center [1233, 320] width 95 height 29
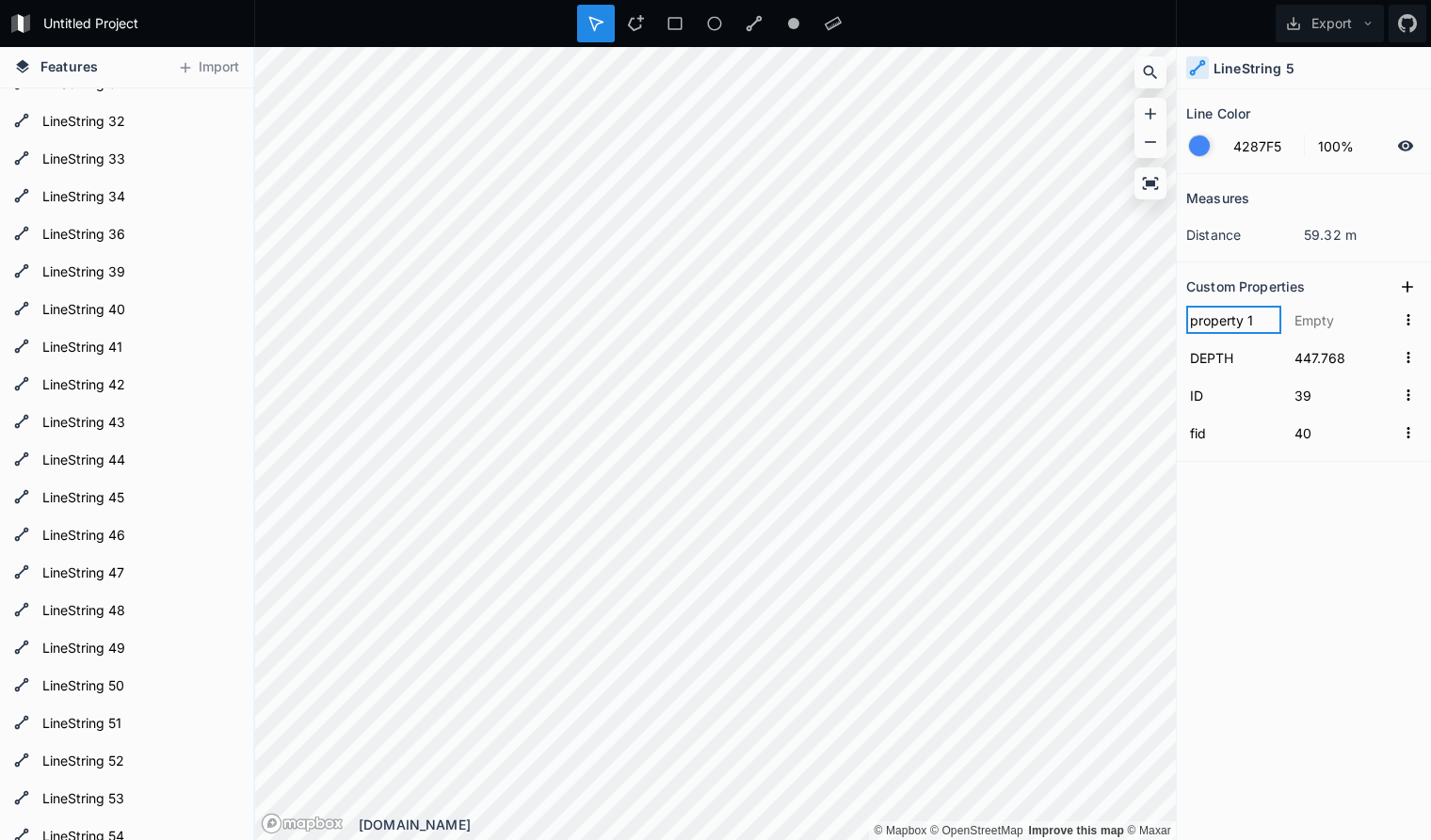
paste input "seq"
click at [1312, 324] on input "text" at bounding box center [1342, 320] width 104 height 29
click at [1276, 618] on div "Measures distance 59.32 m Custom Properties seq 19 DEPTH 447.768 ID 39 fid 40" at bounding box center [1303, 459] width 254 height 572
click at [1406, 280] on icon at bounding box center [1407, 287] width 19 height 19
drag, startPoint x: 1270, startPoint y: 322, endPoint x: 1110, endPoint y: 314, distance: 160.2
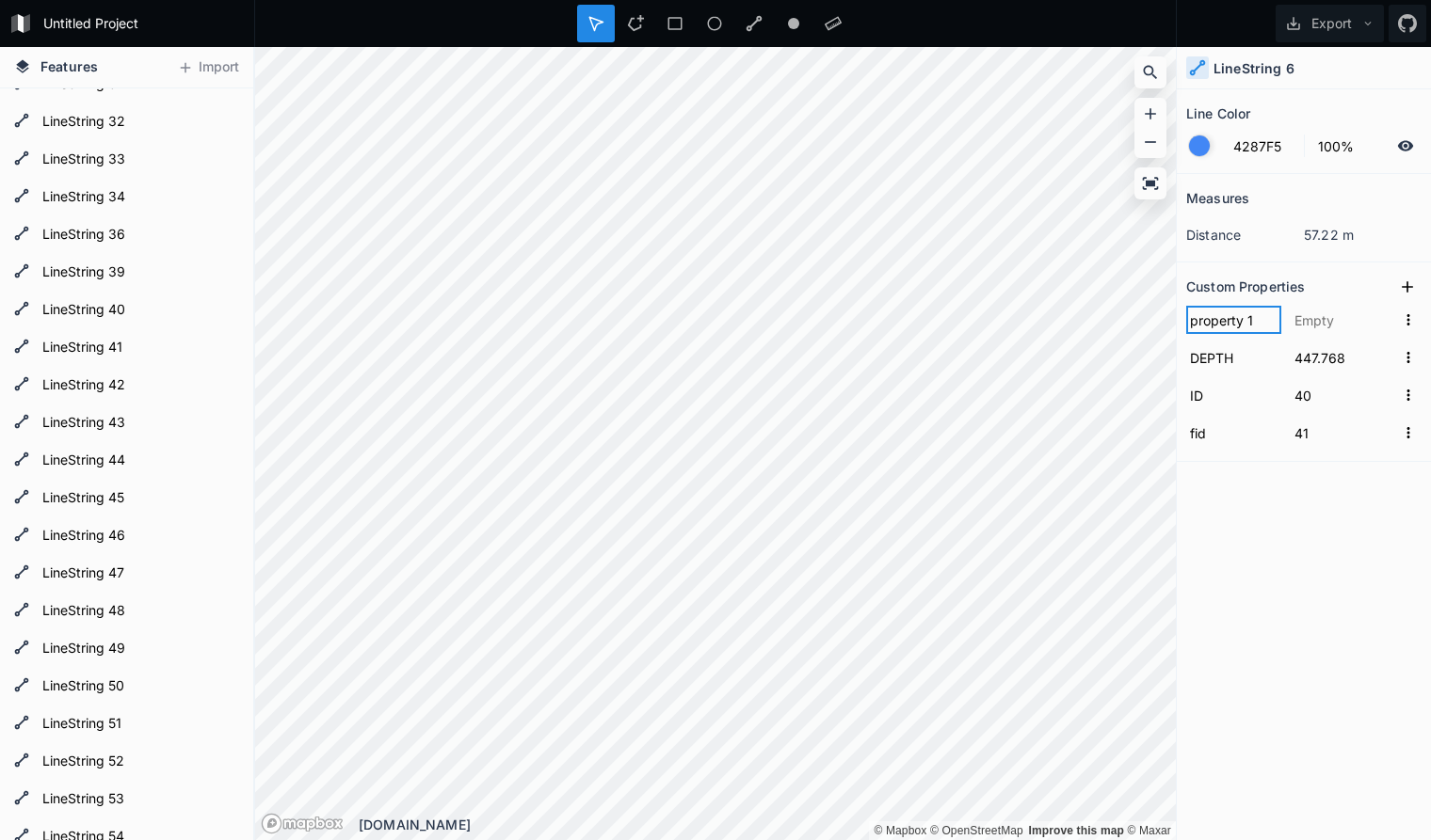
click at [1186, 314] on input "property 1" at bounding box center [1233, 320] width 95 height 29
paste input "seq"
click at [1351, 322] on input "text" at bounding box center [1342, 320] width 104 height 29
click at [1224, 572] on div "Measures distance 57.22 m Custom Properties seq 20 DEPTH 447.768 ID 40 fid 41" at bounding box center [1303, 459] width 254 height 572
click at [1403, 286] on icon at bounding box center [1407, 287] width 19 height 19
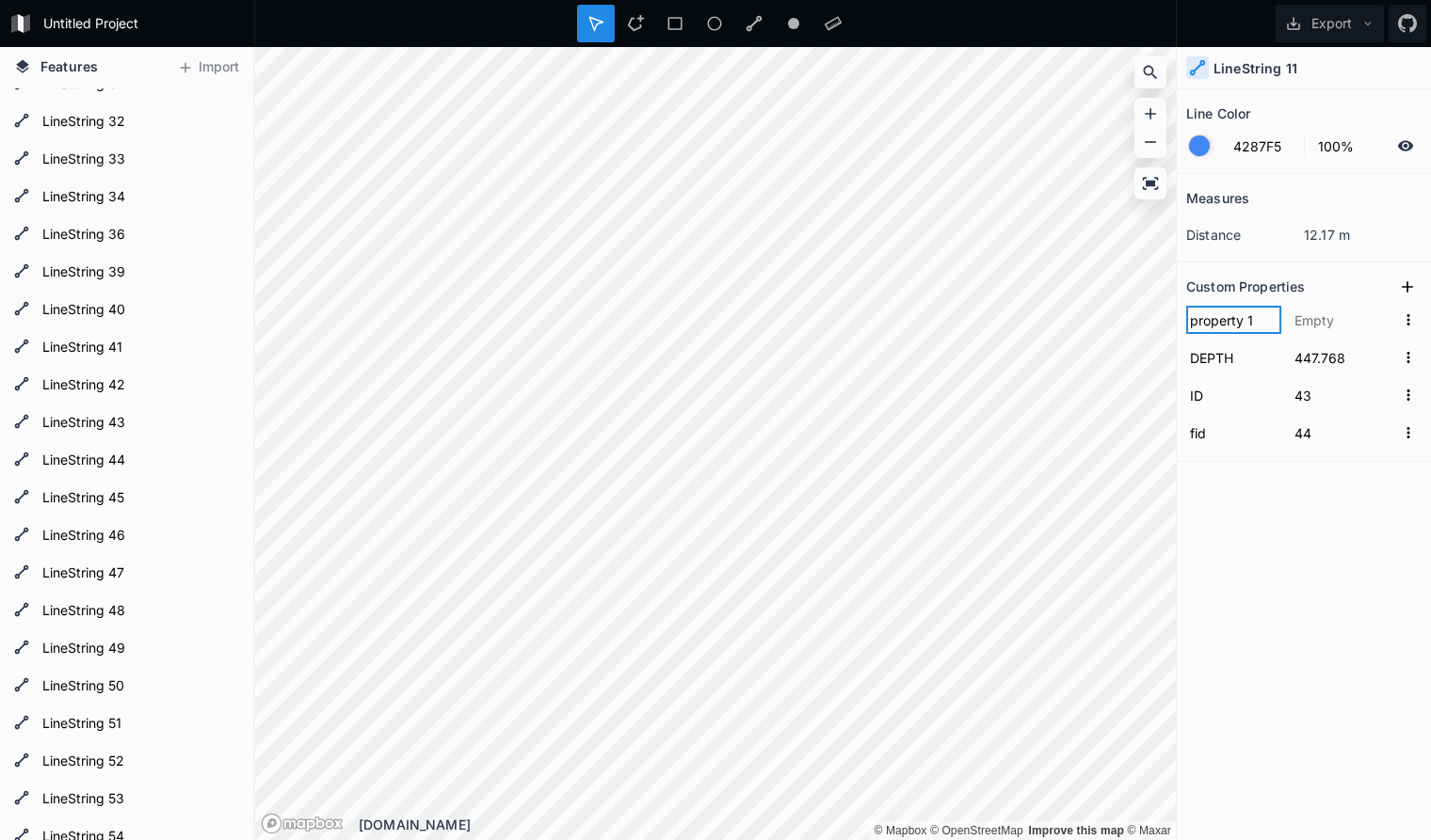
drag, startPoint x: 1256, startPoint y: 322, endPoint x: 1126, endPoint y: 304, distance: 131.2
click at [1186, 305] on input "property 1" at bounding box center [1233, 320] width 95 height 29
paste input "seq"
click at [1334, 323] on input "text" at bounding box center [1342, 320] width 104 height 29
click at [1309, 525] on div "Measures distance 12.17 m Custom Properties seq 21 DEPTH 447.768 ID 43 fid 44" at bounding box center [1303, 459] width 254 height 572
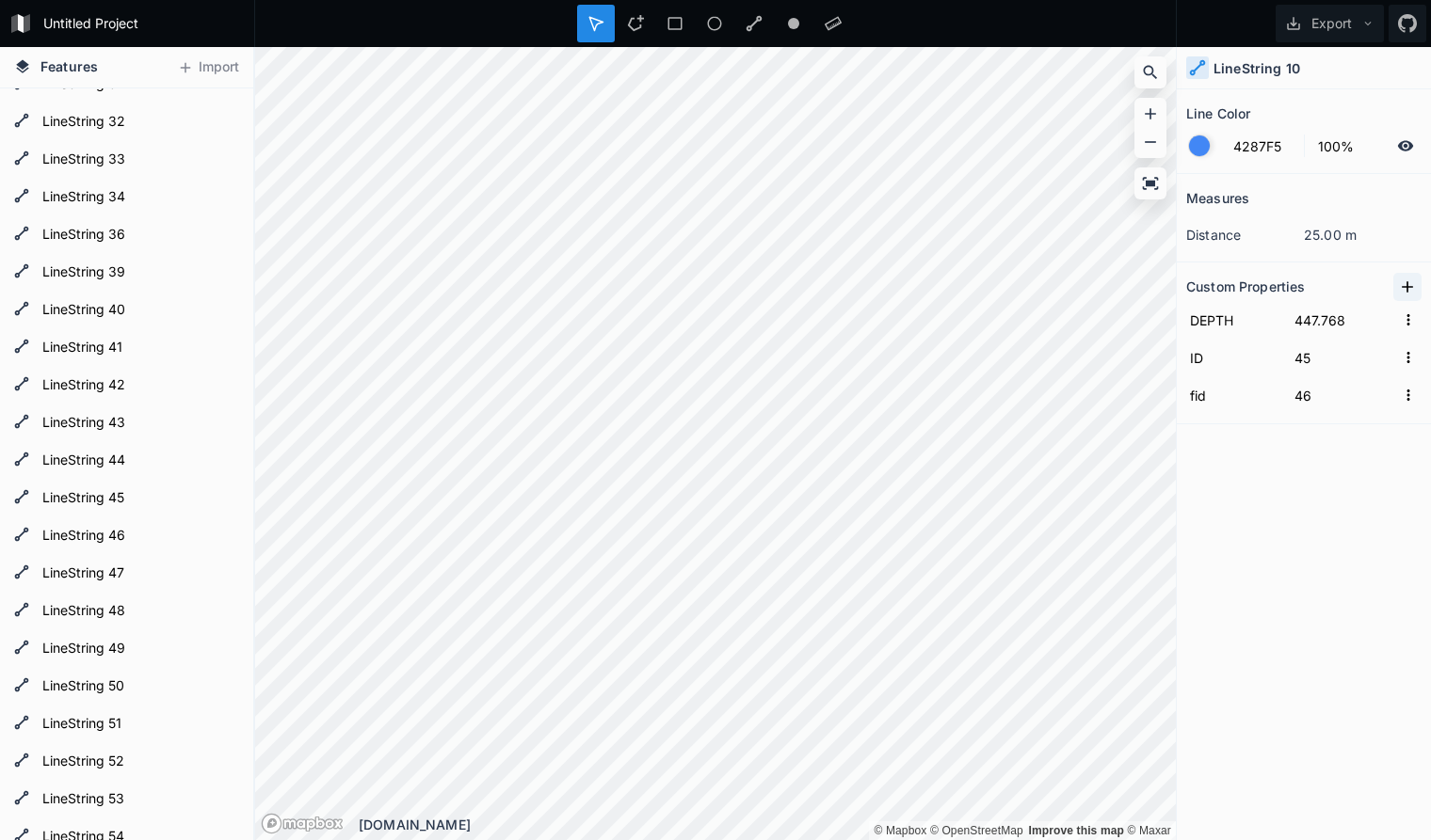
click at [1403, 283] on icon at bounding box center [1407, 287] width 19 height 19
drag, startPoint x: 1266, startPoint y: 318, endPoint x: 1092, endPoint y: 307, distance: 174.3
click at [1186, 307] on input "property 1" at bounding box center [1233, 320] width 95 height 29
paste input "seq"
click at [1326, 324] on input "text" at bounding box center [1342, 320] width 104 height 29
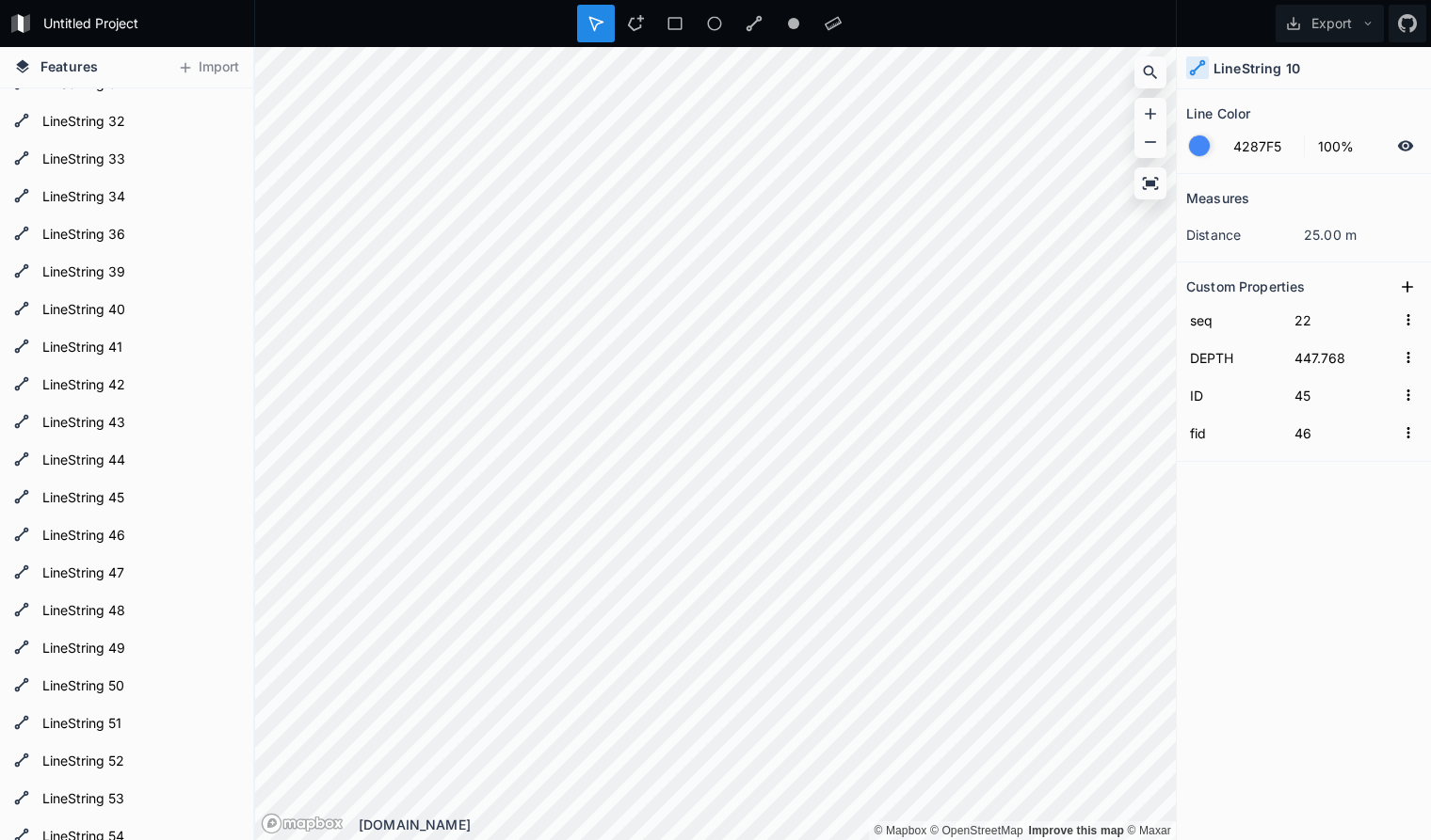
click at [1259, 597] on div "Measures distance 25.00 m Custom Properties seq 22 DEPTH 447.768 ID 45 fid 46" at bounding box center [1303, 459] width 254 height 572
click at [1411, 284] on icon at bounding box center [1407, 287] width 19 height 19
drag, startPoint x: 1259, startPoint y: 321, endPoint x: 1142, endPoint y: 310, distance: 117.5
click at [1186, 310] on input "property 1" at bounding box center [1233, 320] width 95 height 29
paste input "seq"
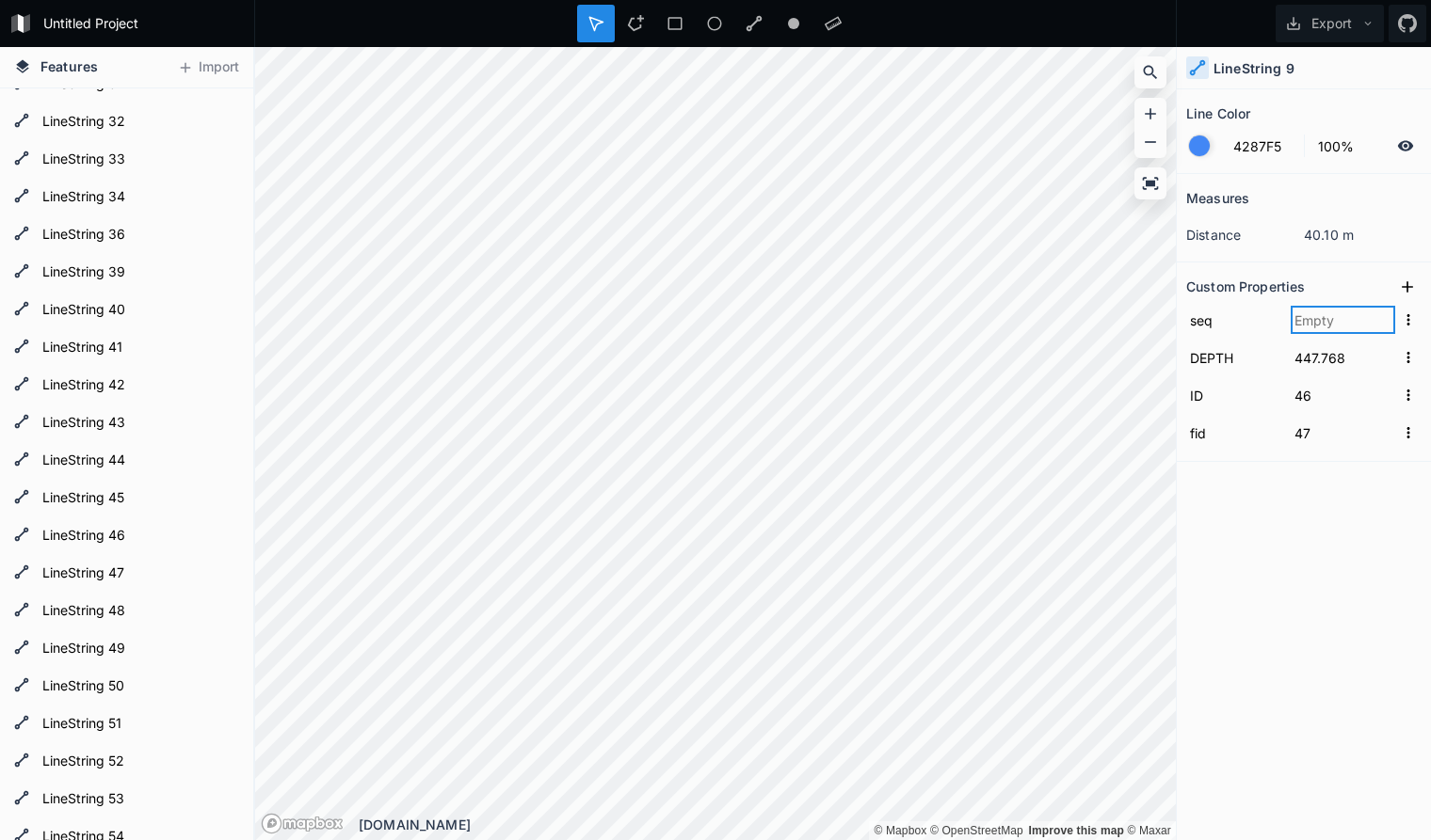
click at [1317, 321] on input "text" at bounding box center [1342, 320] width 104 height 29
click input "submit" at bounding box center [0, 0] width 0 height 0
click at [1245, 536] on div "Measures distance 40.10 m Custom Properties seq 23 DEPTH 447.768 ID 46 fid 47" at bounding box center [1303, 459] width 254 height 572
click at [1408, 288] on icon at bounding box center [1407, 287] width 19 height 19
drag, startPoint x: 1260, startPoint y: 321, endPoint x: 1145, endPoint y: 312, distance: 115.4
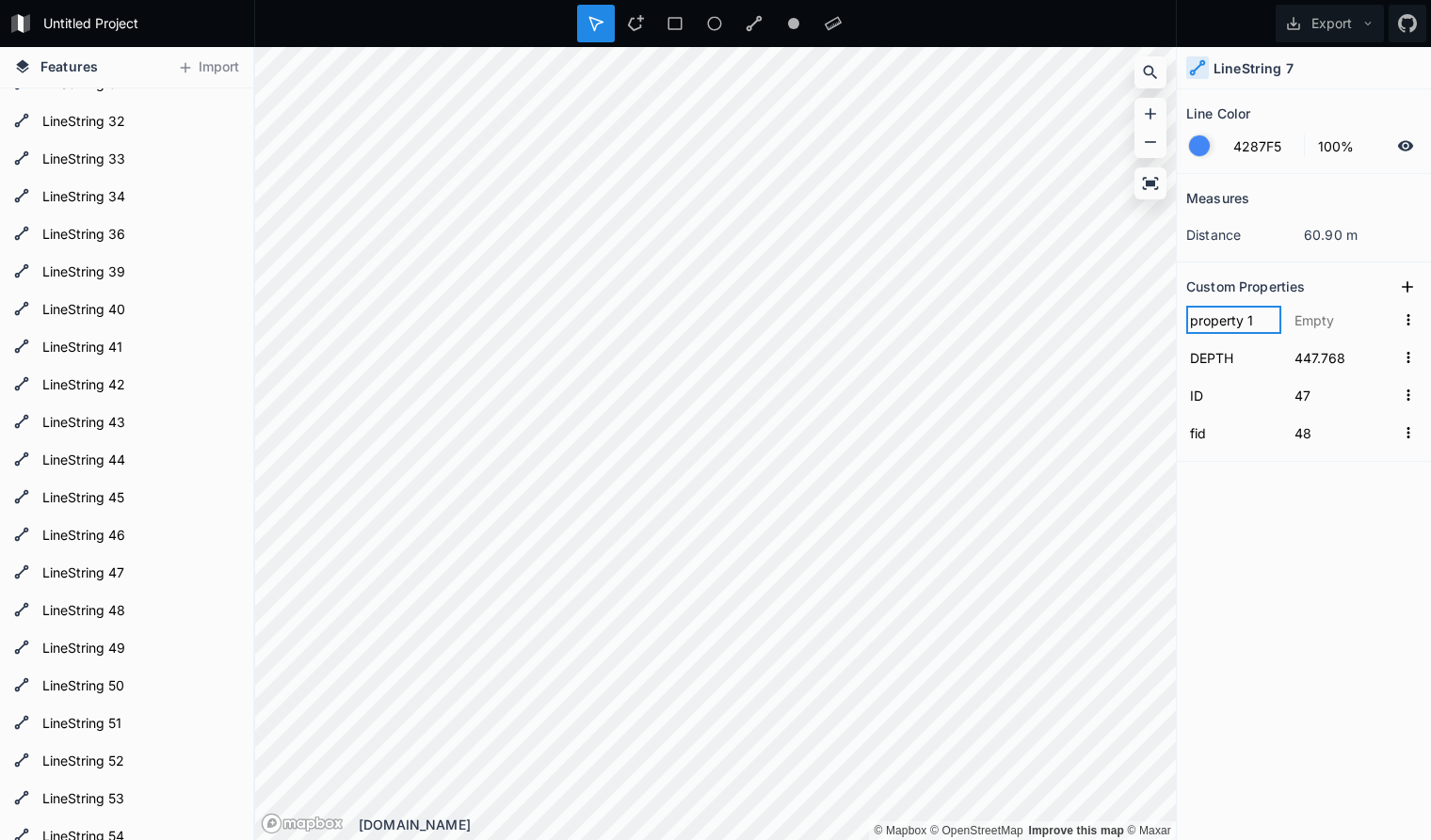
click at [1186, 312] on input "property 1" at bounding box center [1233, 320] width 95 height 29
paste input "seq"
click at [1317, 320] on input "text" at bounding box center [1342, 320] width 104 height 29
click input "submit" at bounding box center [0, 0] width 0 height 0
click at [1244, 490] on div "Measures distance 60.90 m Custom Properties seq 24 DEPTH 447.768 ID 47 fid 48" at bounding box center [1303, 459] width 254 height 572
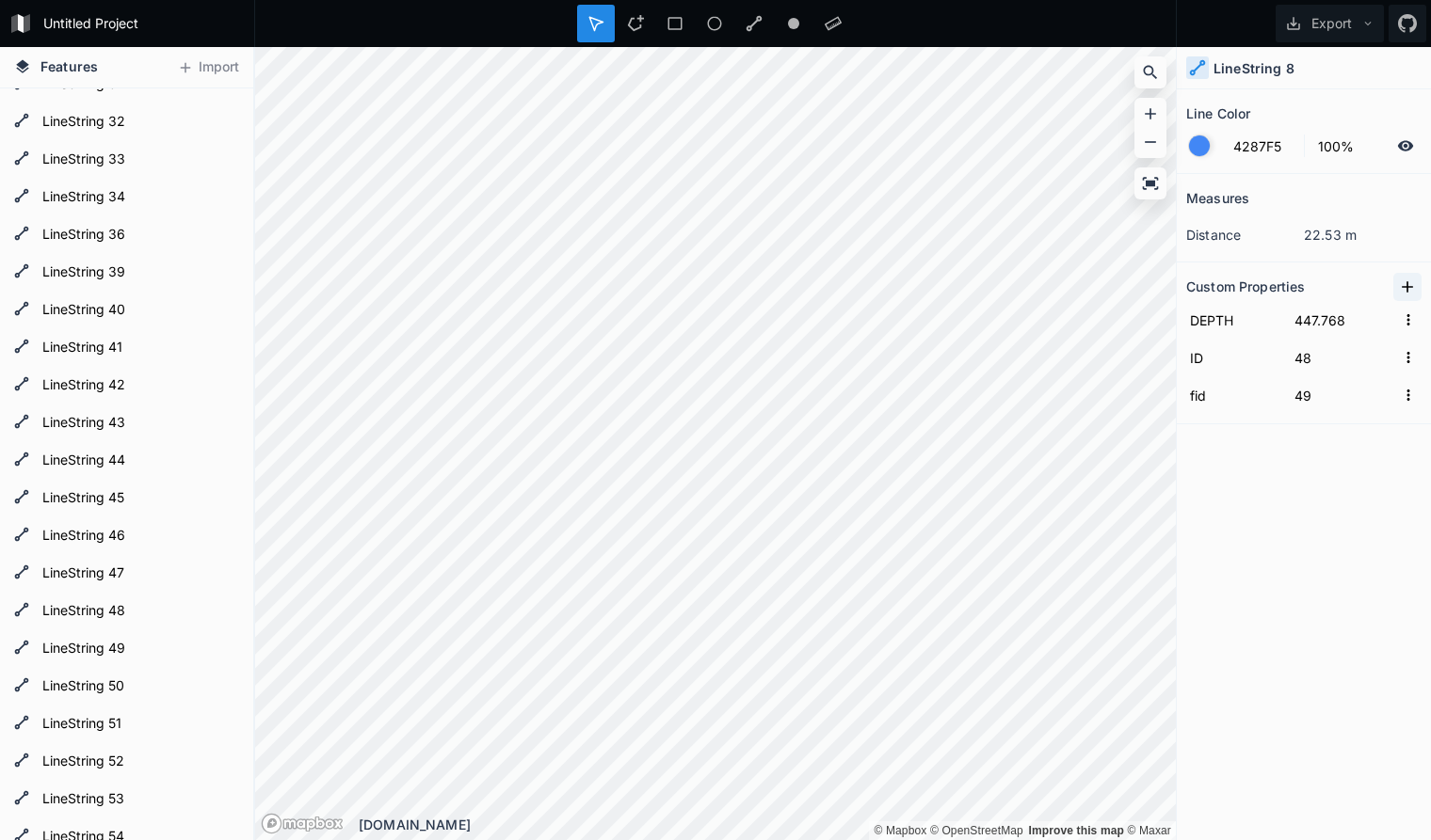
click at [1410, 283] on icon at bounding box center [1407, 287] width 19 height 19
click at [1252, 324] on input "property 1" at bounding box center [1233, 320] width 95 height 29
drag, startPoint x: 1258, startPoint y: 321, endPoint x: 1126, endPoint y: 310, distance: 132.5
click at [1186, 310] on input "property 1" at bounding box center [1233, 320] width 95 height 29
paste input "seq"
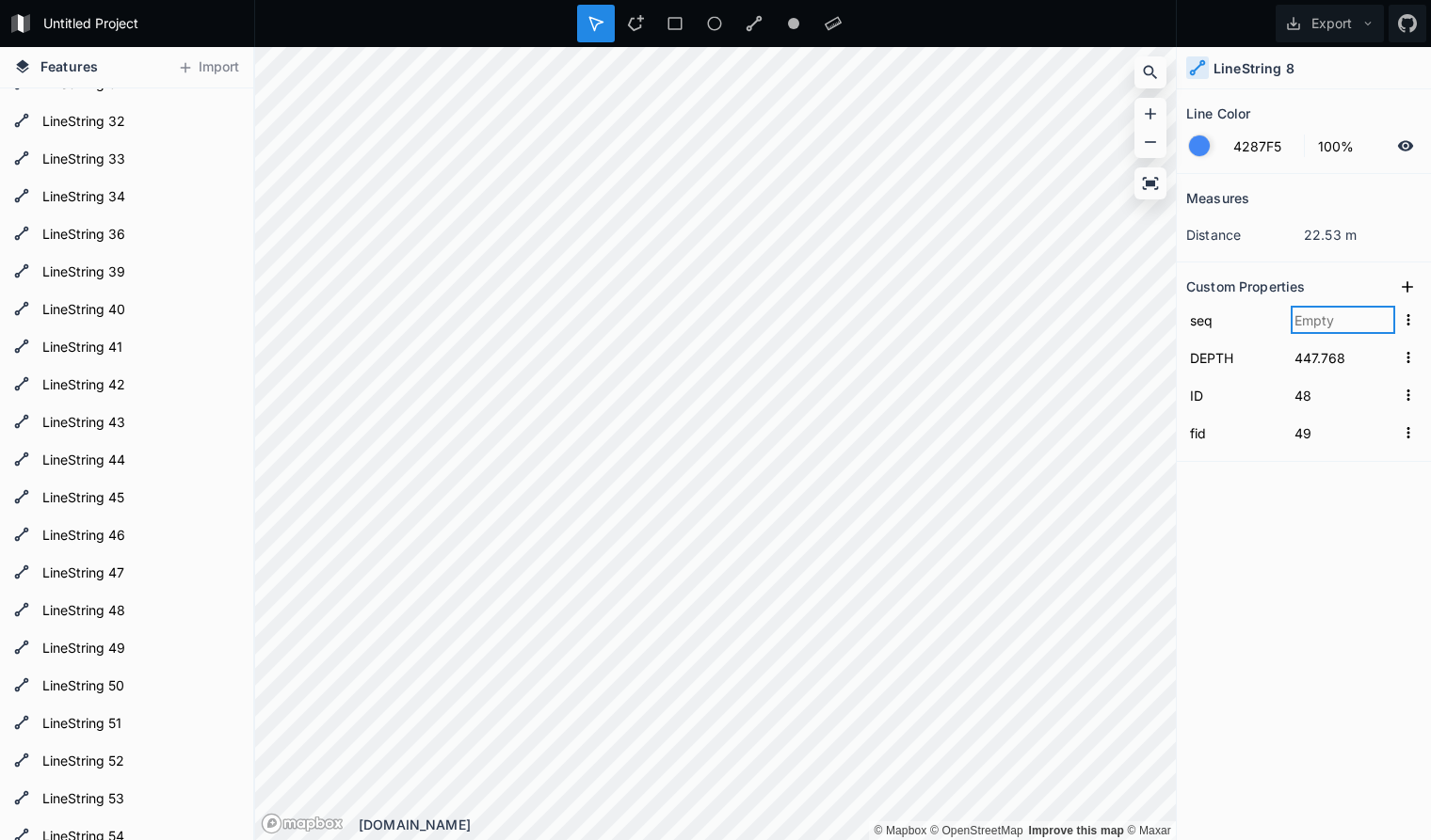
click at [1309, 316] on input "text" at bounding box center [1342, 320] width 104 height 29
click at [1294, 579] on div "Measures distance 22.53 m Custom Properties seq 25 DEPTH 447.768 ID 48 fid 49" at bounding box center [1303, 459] width 254 height 572
click at [1409, 286] on icon at bounding box center [1407, 287] width 19 height 19
drag, startPoint x: 1263, startPoint y: 322, endPoint x: 1106, endPoint y: 304, distance: 158.0
click at [1186, 305] on input "property 1" at bounding box center [1233, 320] width 95 height 29
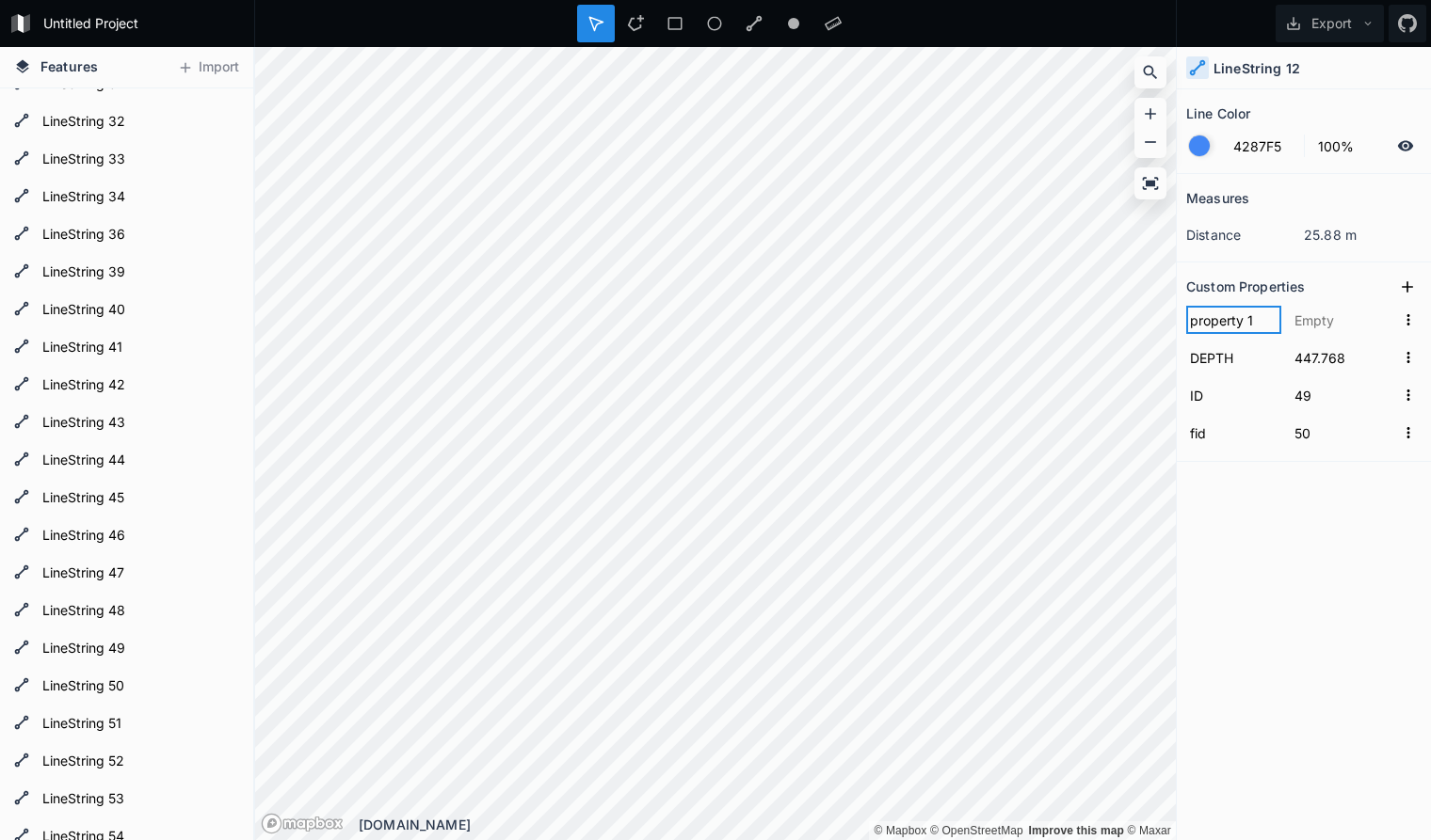
paste input "seq"
click at [1319, 320] on input "text" at bounding box center [1342, 320] width 104 height 29
click at [1282, 526] on div "Measures distance 25.88 m Custom Properties seq 26 DEPTH 447.768 ID 49 fid 50" at bounding box center [1303, 459] width 254 height 572
click at [1408, 284] on icon at bounding box center [1407, 287] width 19 height 19
drag, startPoint x: 1269, startPoint y: 319, endPoint x: 1130, endPoint y: 311, distance: 139.2
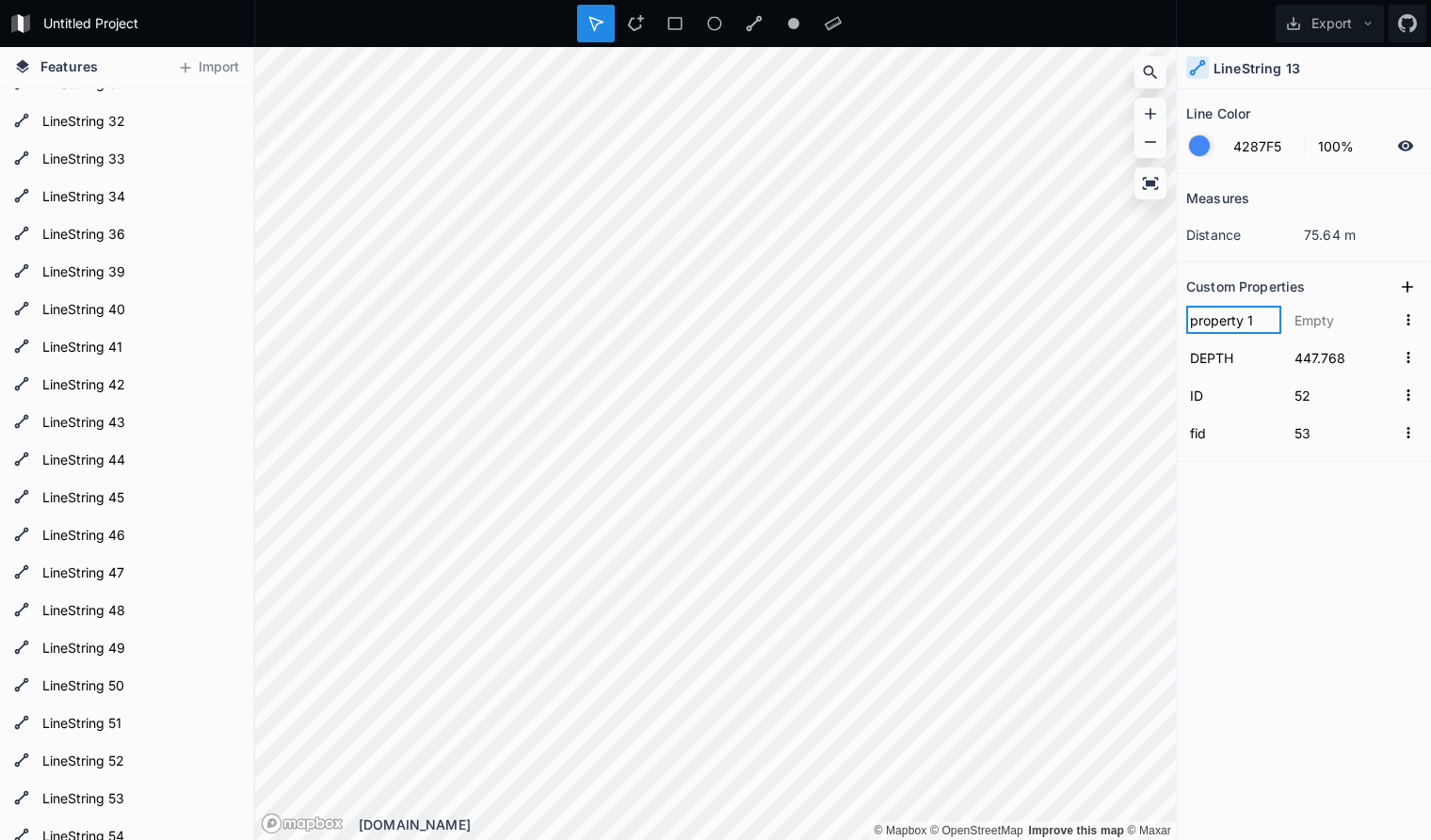
click at [1186, 311] on input "property 1" at bounding box center [1233, 320] width 95 height 29
paste input "seq"
click at [1324, 319] on input "text" at bounding box center [1342, 320] width 104 height 29
click at [1252, 515] on div "Measures distance 75.64 m Custom Properties seq 27 DEPTH 447.768 ID 52 fid 53" at bounding box center [1303, 459] width 254 height 572
click at [1409, 284] on icon at bounding box center [1407, 287] width 19 height 19
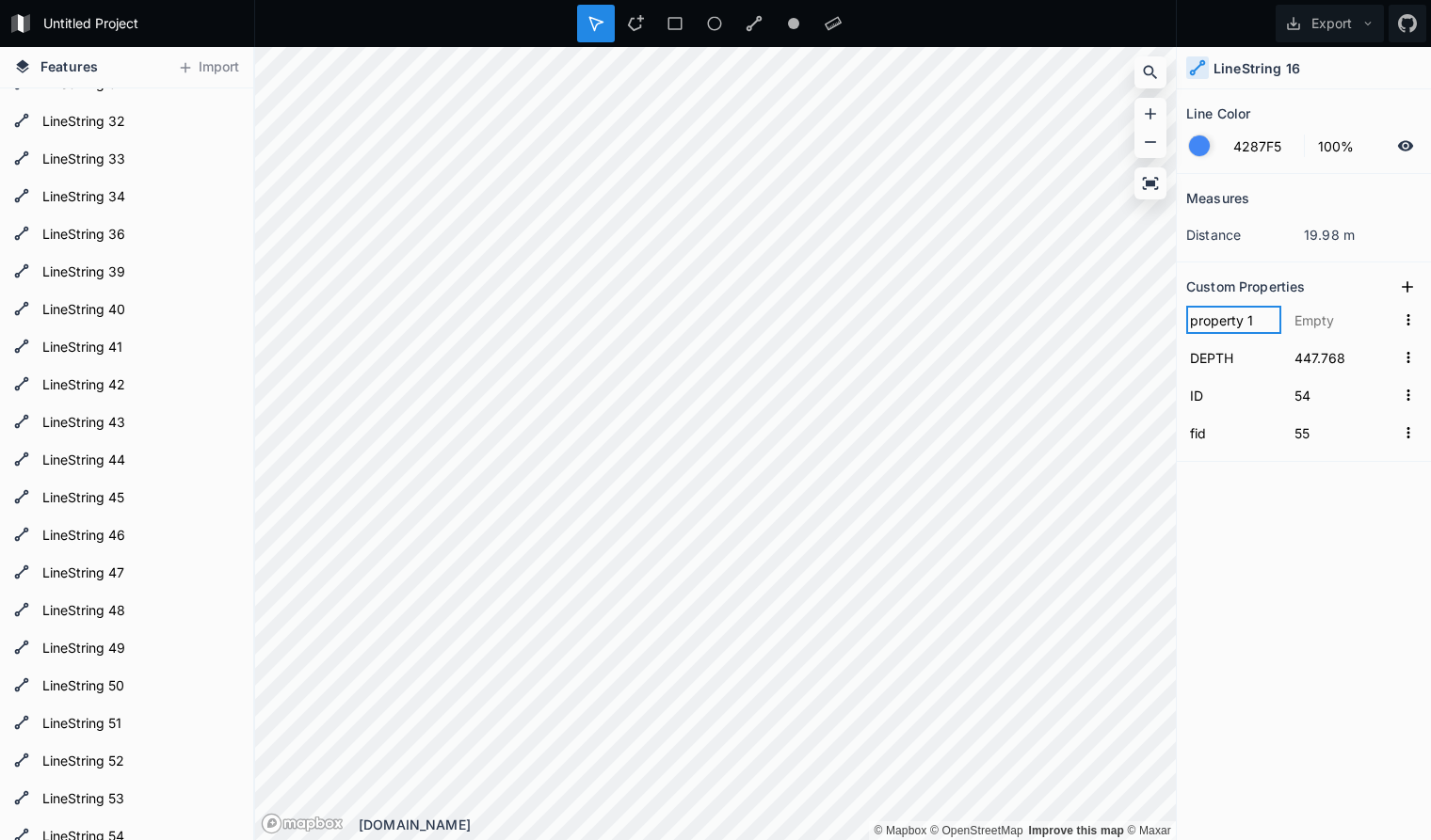
drag, startPoint x: 1258, startPoint y: 324, endPoint x: 1093, endPoint y: 304, distance: 166.2
click at [1186, 305] on input "property 1" at bounding box center [1233, 320] width 95 height 29
paste input "seq"
click at [1339, 324] on input "text" at bounding box center [1342, 320] width 104 height 29
click at [1286, 547] on div "Measures distance 19.98 m Custom Properties seq 28 DEPTH 447.768 ID 54 fid 55" at bounding box center [1303, 459] width 254 height 572
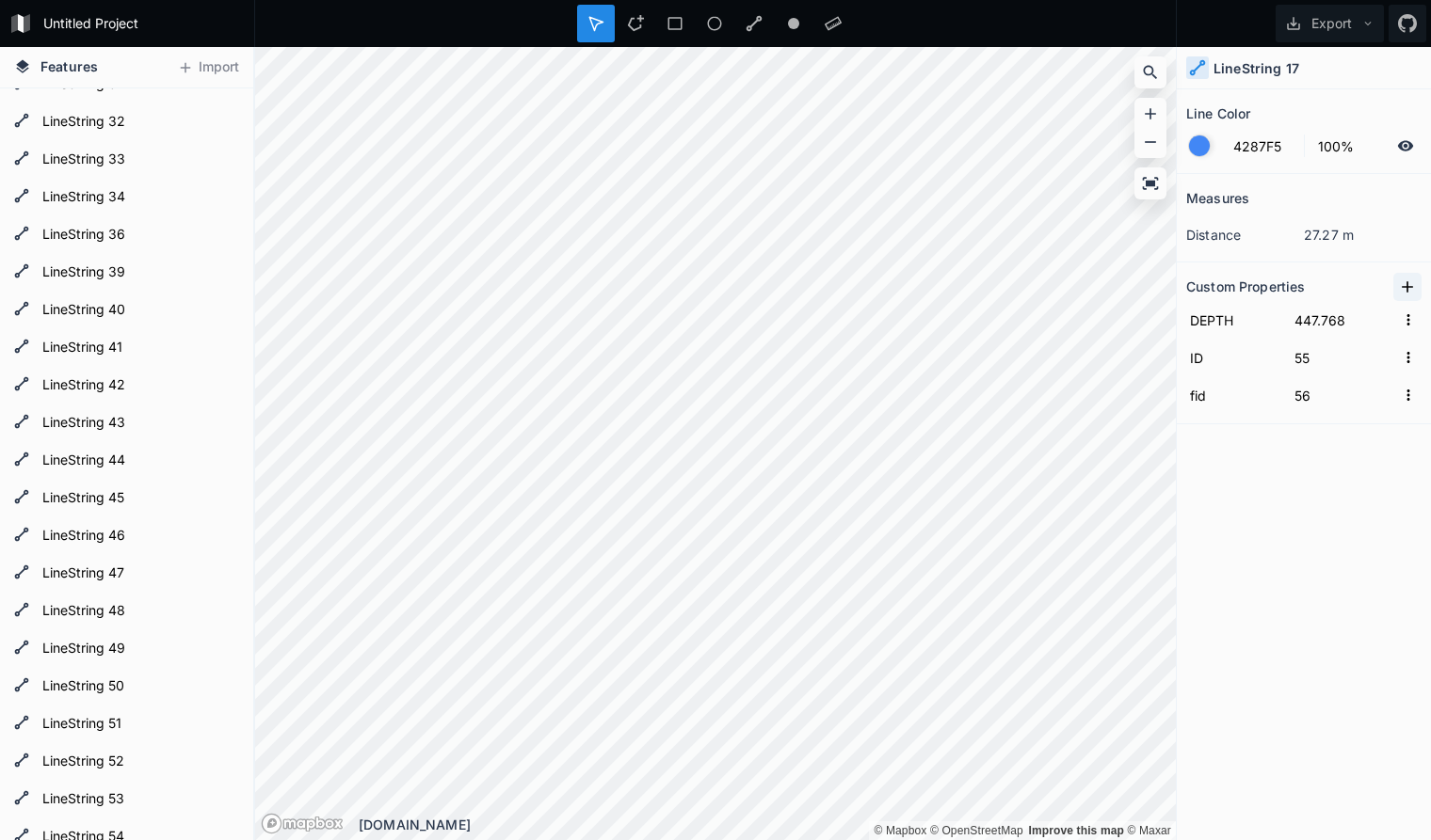
click at [1411, 282] on icon at bounding box center [1407, 287] width 19 height 19
drag, startPoint x: 1271, startPoint y: 325, endPoint x: 1140, endPoint y: 328, distance: 131.0
click at [1186, 328] on input "property 1" at bounding box center [1233, 320] width 95 height 29
paste input "seq"
click at [1339, 323] on input "text" at bounding box center [1342, 320] width 104 height 29
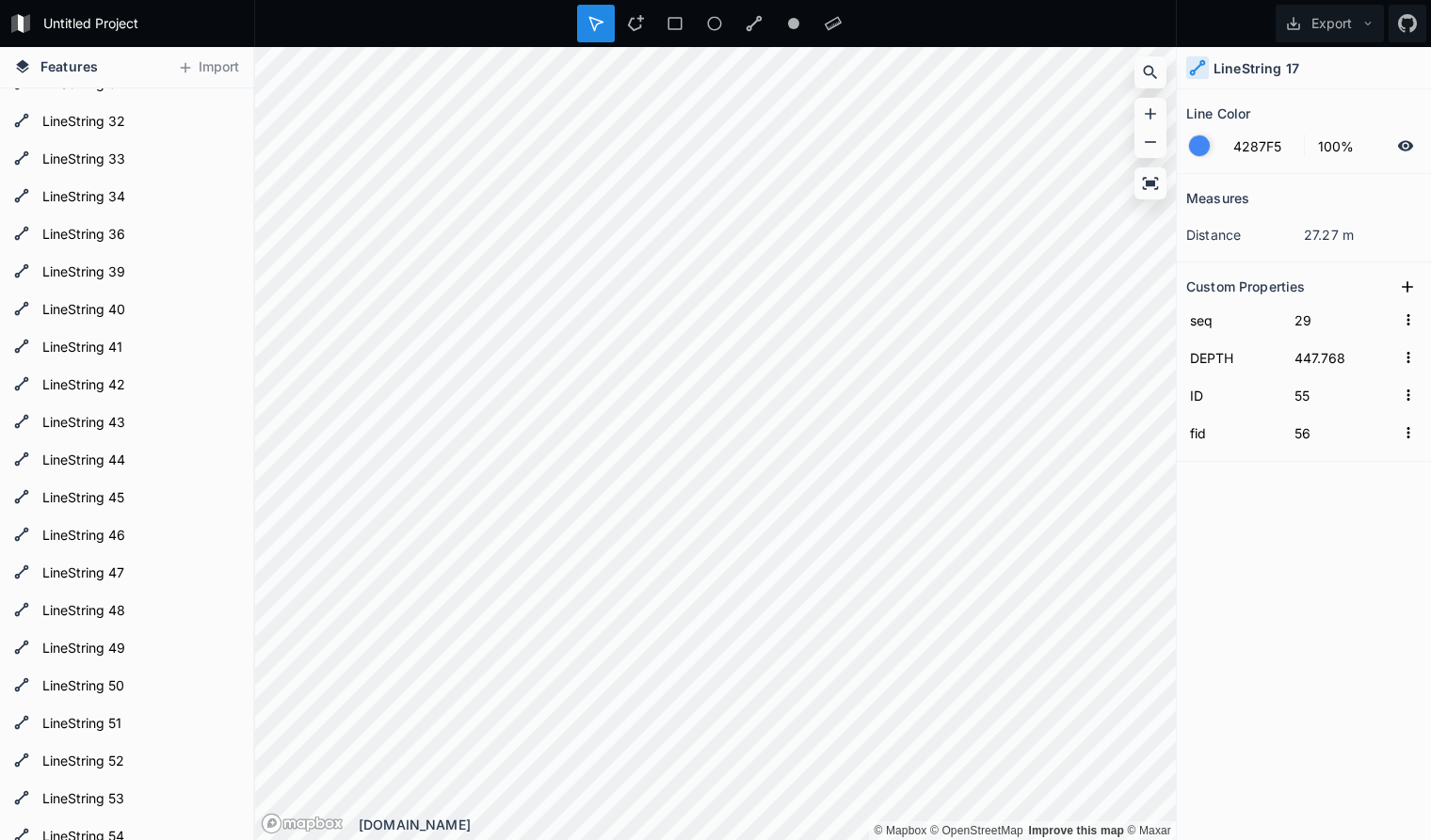
click at [1289, 535] on div "Measures distance 27.27 m Custom Properties seq 29 DEPTH 447.768 ID 55 fid 56" at bounding box center [1303, 459] width 254 height 572
click at [1407, 281] on icon at bounding box center [1407, 287] width 19 height 19
drag, startPoint x: 1259, startPoint y: 321, endPoint x: 1121, endPoint y: 323, distance: 138.0
click at [1186, 323] on input "property 1" at bounding box center [1233, 320] width 95 height 29
paste input "seq"
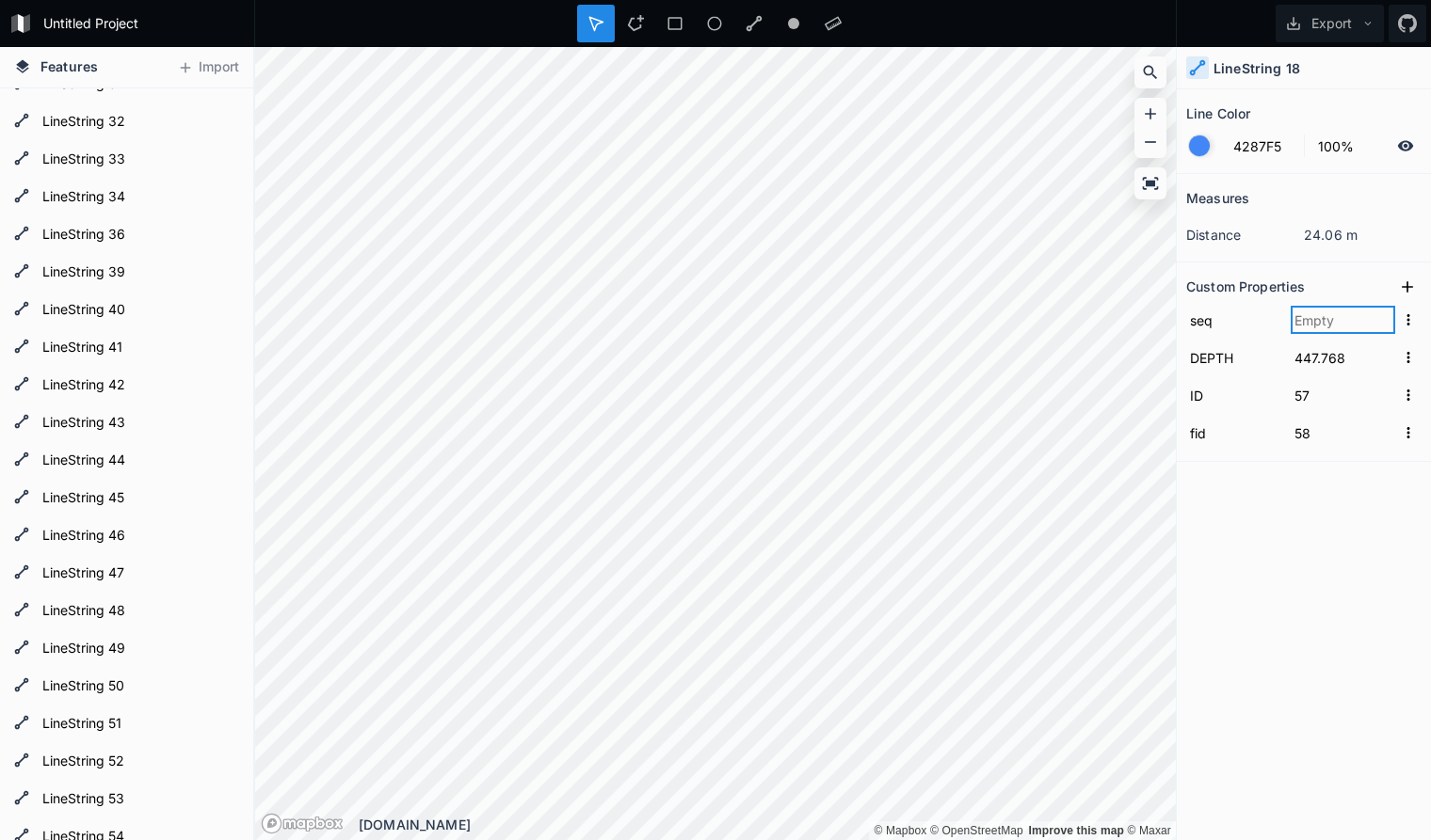
click at [1316, 319] on input "text" at bounding box center [1342, 320] width 104 height 29
click at [1269, 549] on div "Measures distance 24.06 m Custom Properties seq 30 DEPTH 447.768 ID 57 fid 58" at bounding box center [1303, 459] width 254 height 572
click at [1408, 283] on icon at bounding box center [1407, 287] width 19 height 19
drag, startPoint x: 1260, startPoint y: 319, endPoint x: 1108, endPoint y: 313, distance: 152.1
click at [1186, 313] on input "property 1" at bounding box center [1233, 320] width 95 height 29
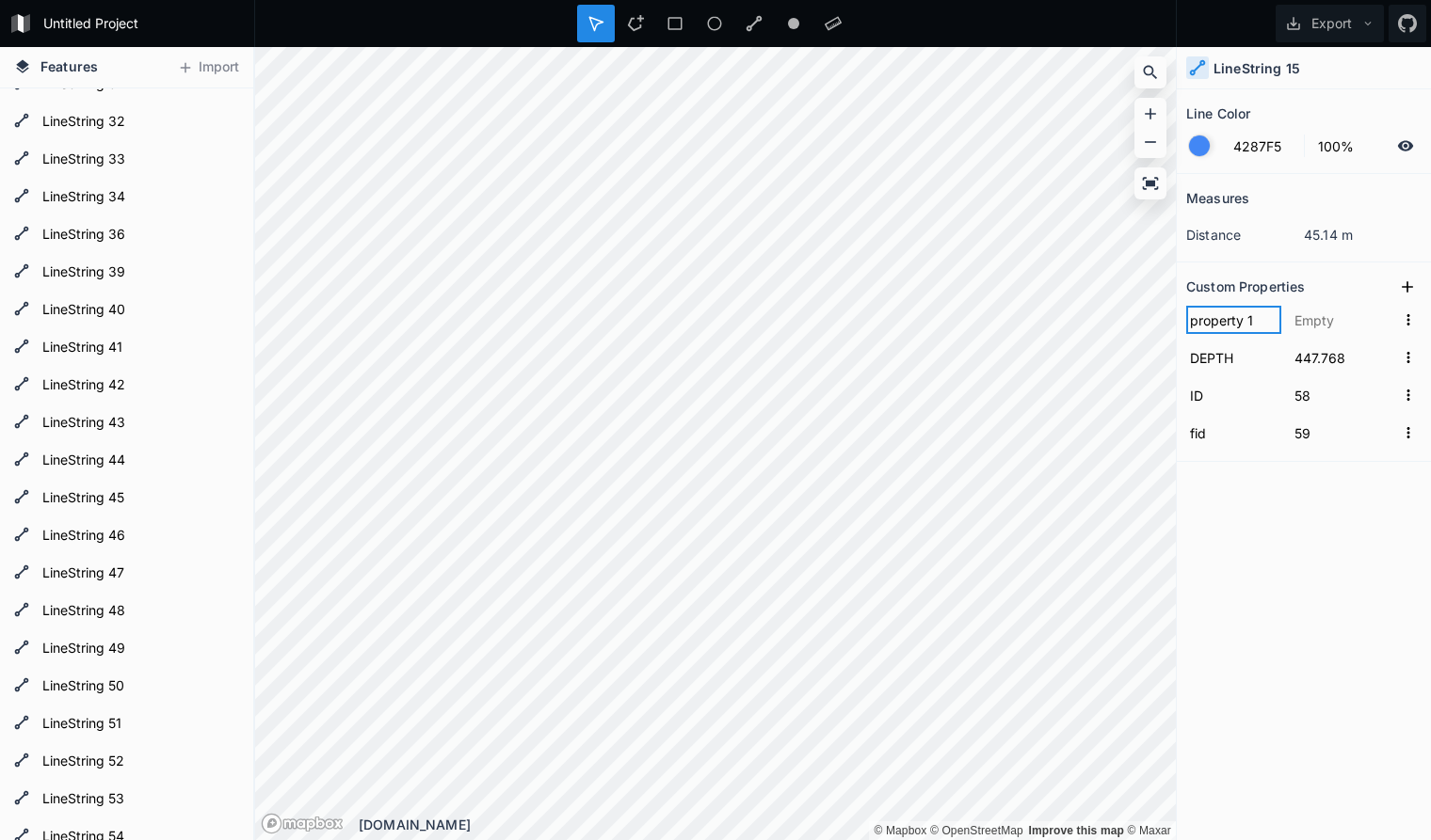
paste input "seq"
click at [1329, 322] on input "text" at bounding box center [1342, 320] width 104 height 29
click input "submit" at bounding box center [0, 0] width 0 height 0
click at [1301, 501] on div "Measures distance 45.14 m Custom Properties seq 31 DEPTH 447.768 ID 58 fid 59" at bounding box center [1303, 459] width 254 height 572
click at [1408, 284] on icon at bounding box center [1407, 287] width 19 height 19
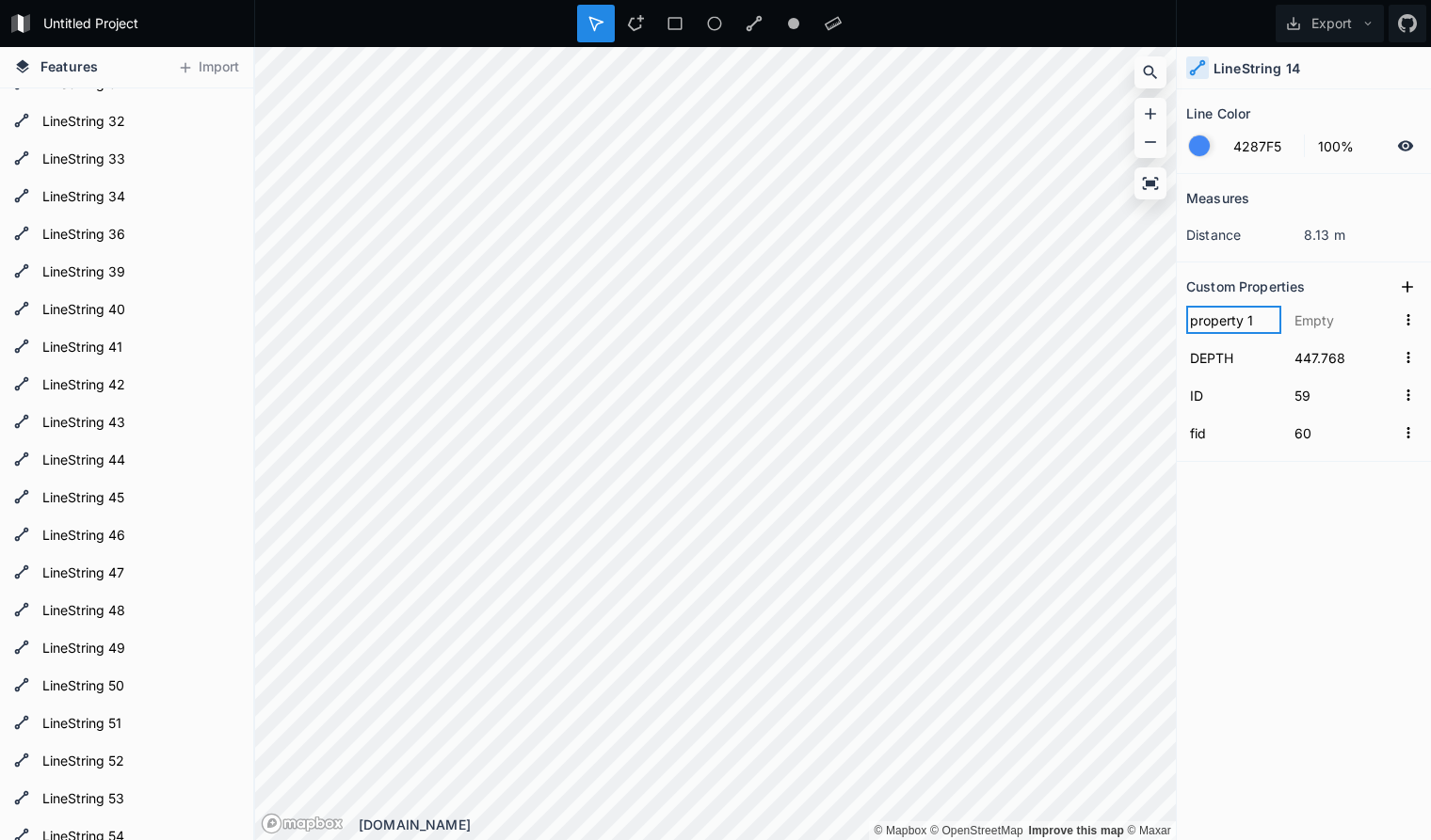
drag, startPoint x: 1272, startPoint y: 321, endPoint x: 1142, endPoint y: 316, distance: 130.1
click at [1186, 316] on input "property 1" at bounding box center [1233, 320] width 95 height 29
paste input "seq"
click at [1317, 318] on input "text" at bounding box center [1342, 320] width 104 height 29
click at [1251, 573] on div "Measures distance 8.13 m Custom Properties seq 32 DEPTH 447.768 ID 59 fid 60" at bounding box center [1303, 459] width 254 height 572
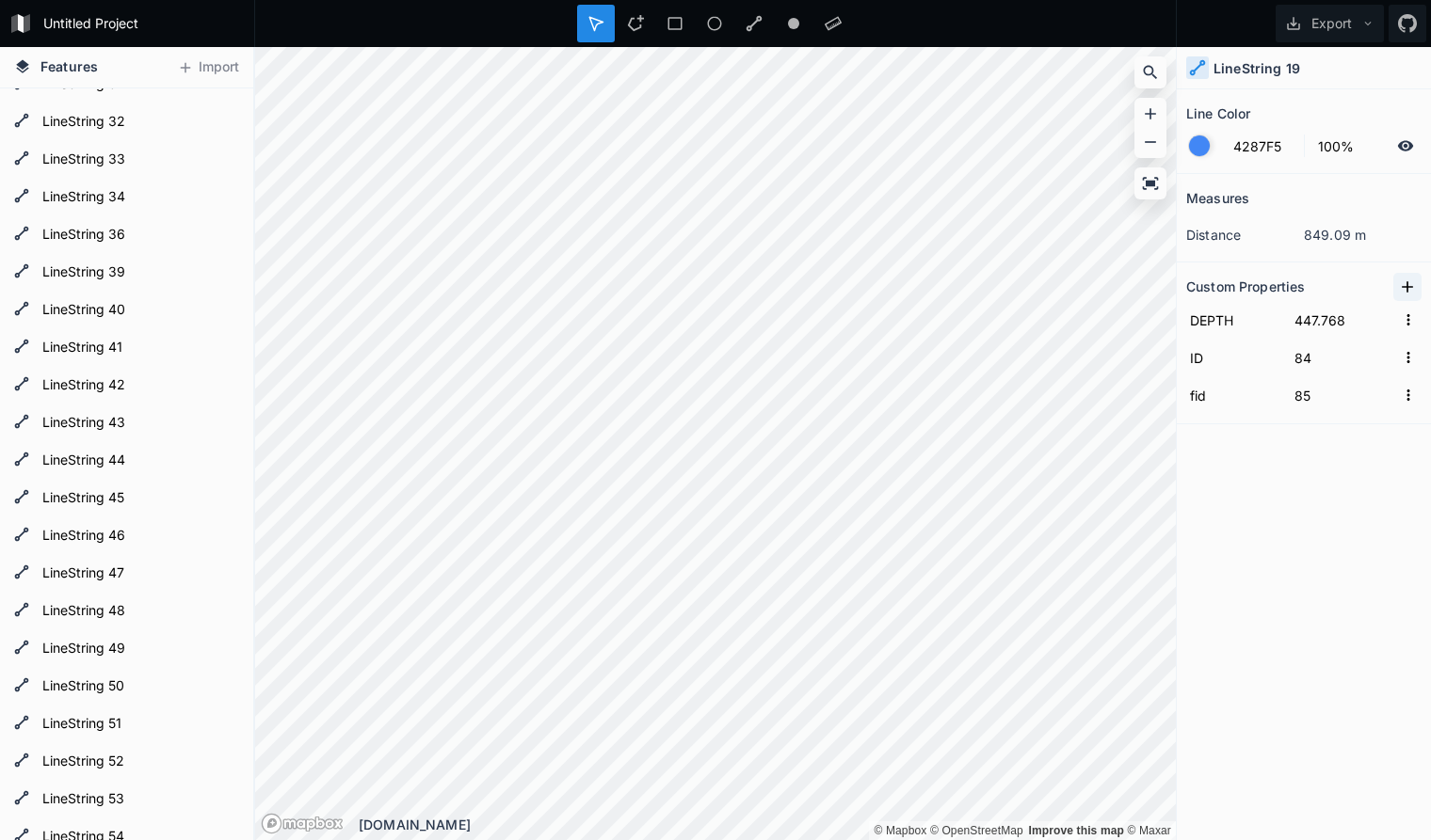
click at [1408, 284] on icon at bounding box center [1407, 287] width 19 height 19
drag, startPoint x: 1254, startPoint y: 320, endPoint x: 1111, endPoint y: 312, distance: 143.2
click at [1186, 312] on input "property 1" at bounding box center [1233, 320] width 95 height 29
paste input "seq"
click at [1314, 323] on input "text" at bounding box center [1342, 320] width 104 height 29
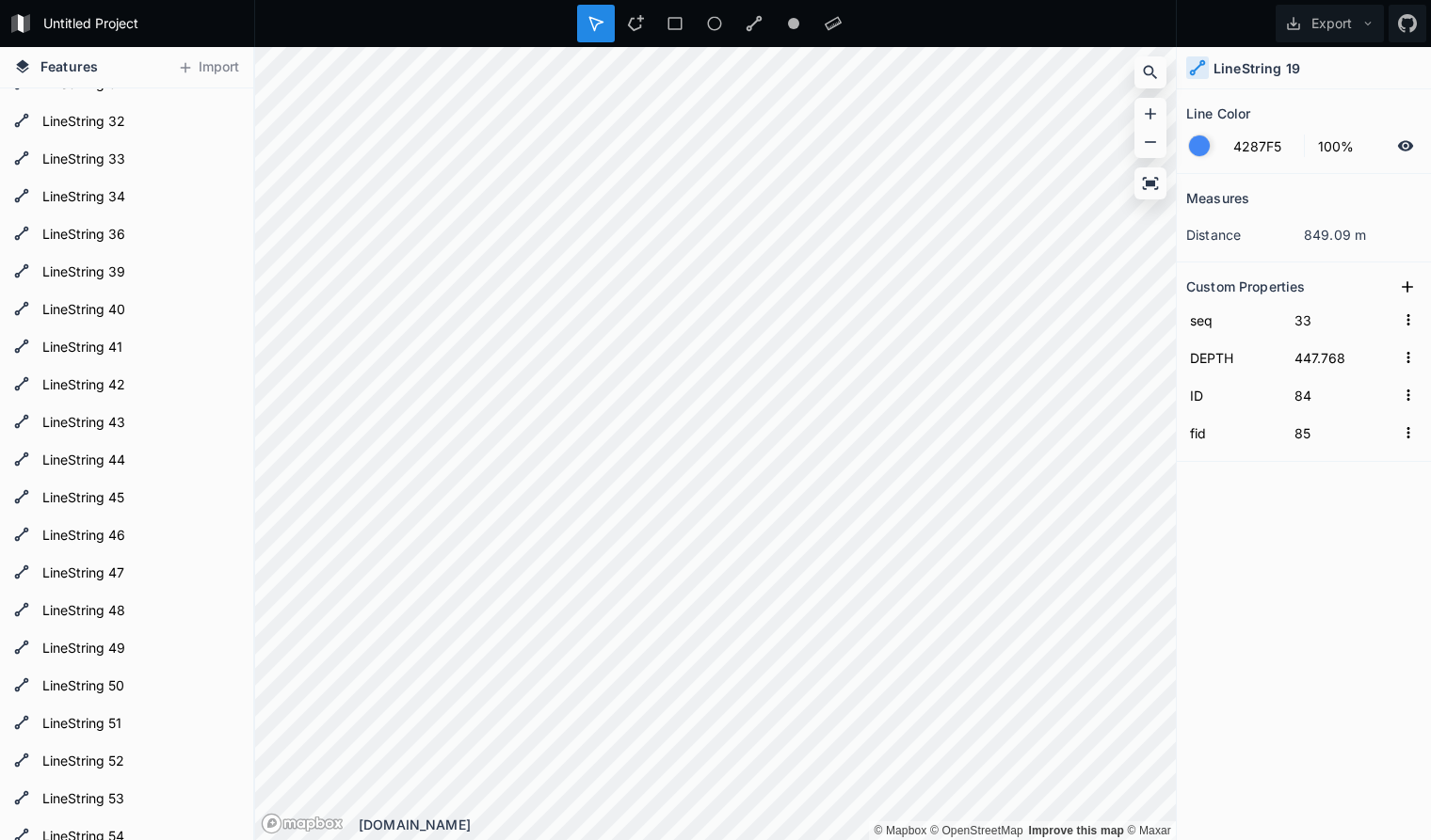
click at [1297, 546] on div "Measures distance 849.09 m Custom Properties seq 33 DEPTH 447.768 ID 84 fid 85" at bounding box center [1303, 459] width 254 height 572
click at [1413, 282] on icon at bounding box center [1407, 287] width 19 height 19
click at [1259, 325] on input "property 1" at bounding box center [1233, 320] width 95 height 29
drag, startPoint x: 1259, startPoint y: 323, endPoint x: 1114, endPoint y: 304, distance: 146.2
click at [1186, 305] on input "property 1" at bounding box center [1233, 320] width 95 height 29
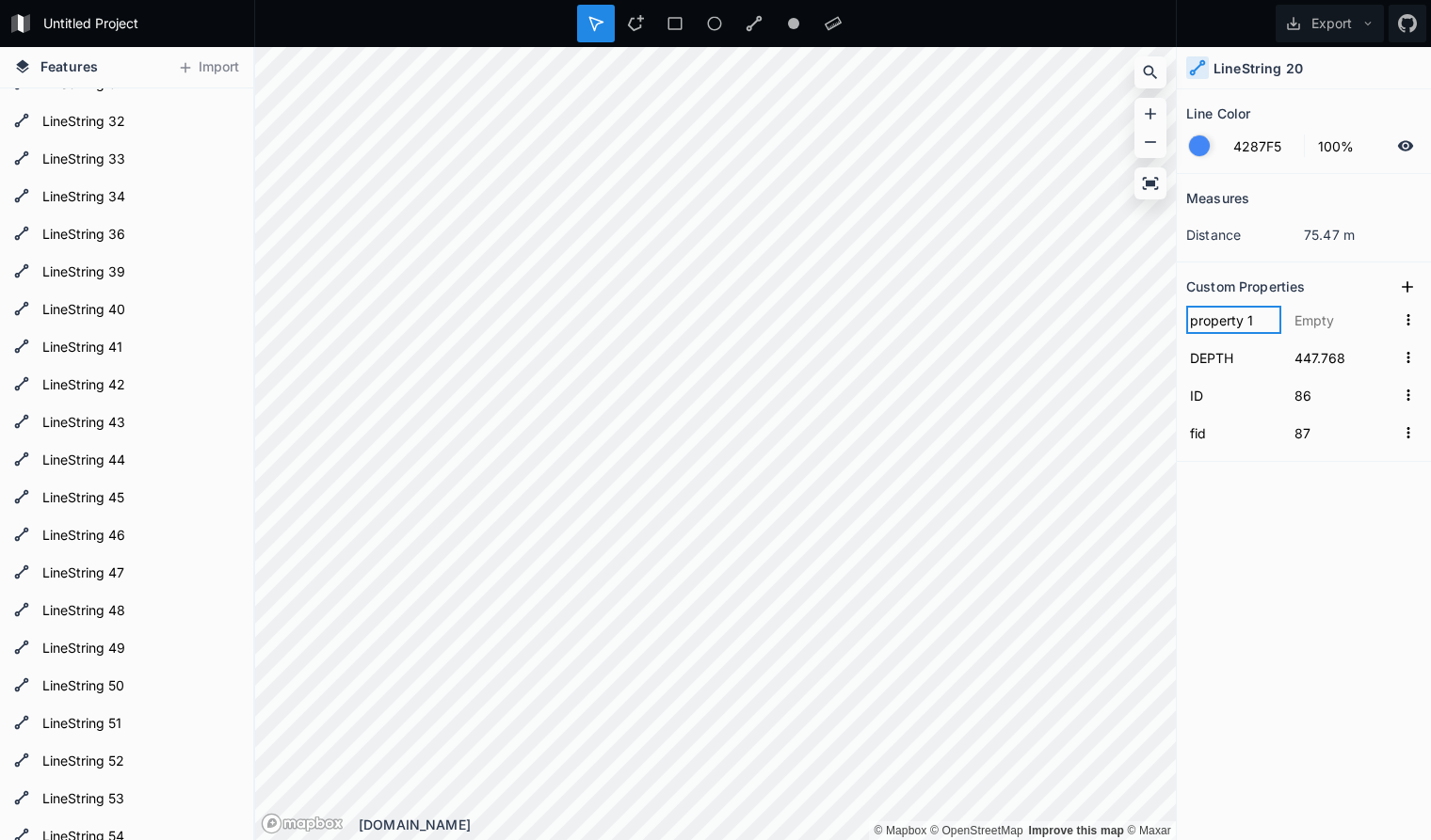
paste input "seq"
click at [1337, 319] on input "text" at bounding box center [1342, 320] width 104 height 29
click input "submit" at bounding box center [0, 0] width 0 height 0
click at [1407, 287] on icon at bounding box center [1407, 287] width 11 height 11
drag, startPoint x: 1258, startPoint y: 322, endPoint x: 1139, endPoint y: 317, distance: 119.1
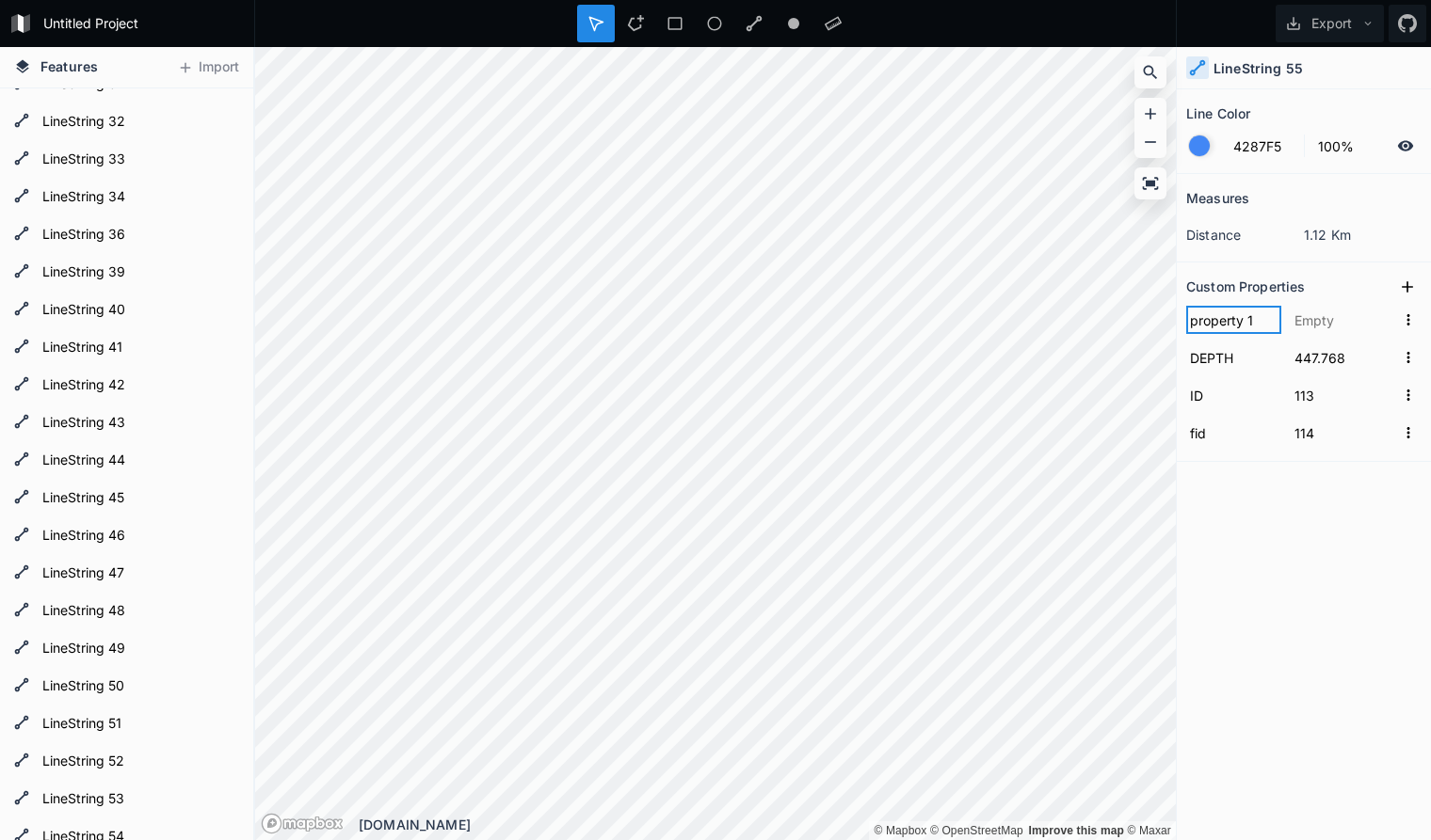
click at [1186, 317] on input "property 1" at bounding box center [1233, 320] width 95 height 29
paste input "seq"
click at [1326, 319] on input "text" at bounding box center [1342, 320] width 104 height 29
click at [1293, 535] on div "Measures distance 1.12 Km Custom Properties seq 35 DEPTH 447.768 ID 113 fid 114" at bounding box center [1303, 459] width 254 height 572
click at [1411, 290] on icon at bounding box center [1407, 287] width 19 height 19
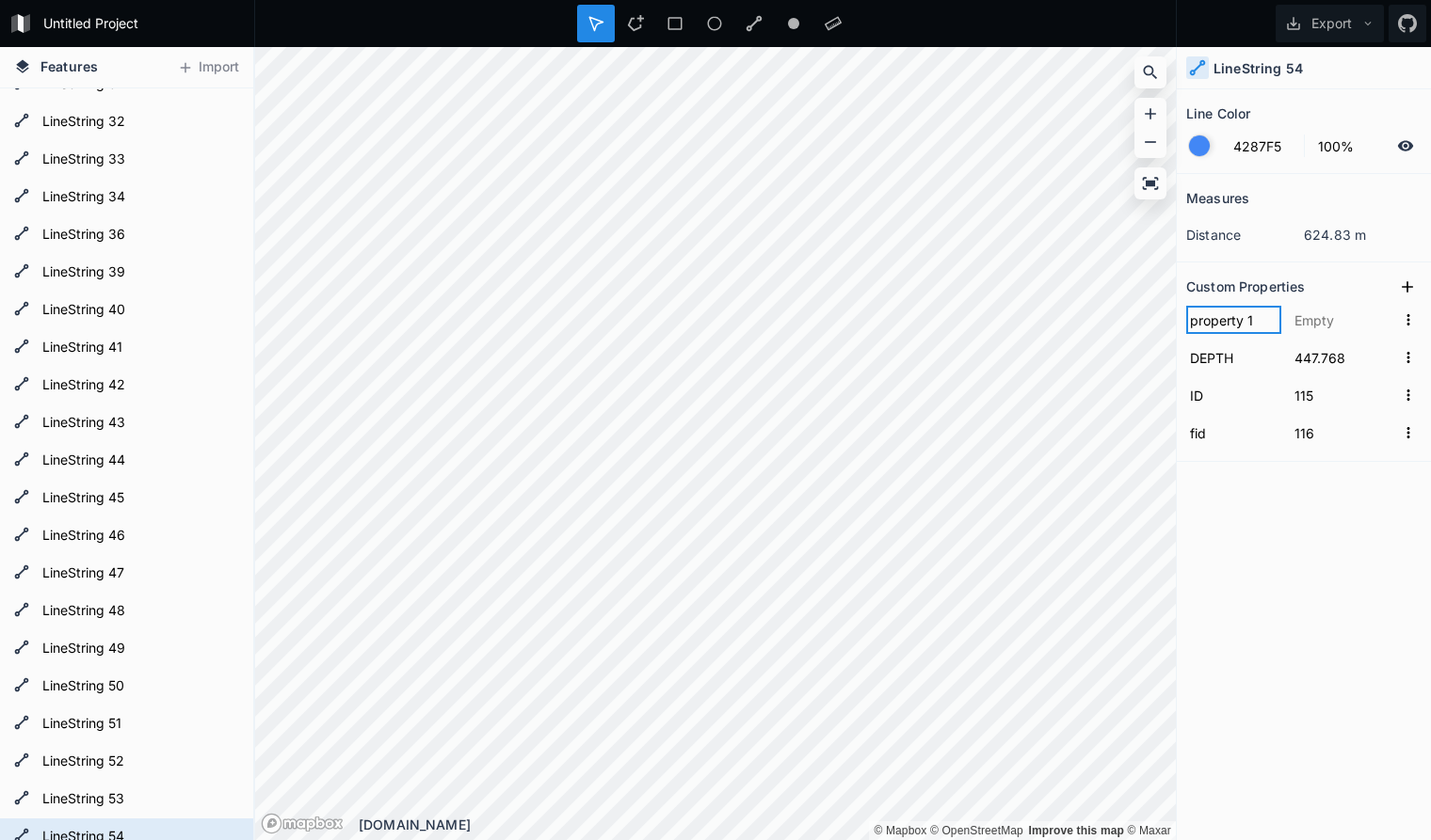
drag, startPoint x: 1264, startPoint y: 326, endPoint x: 1130, endPoint y: 313, distance: 134.6
click at [1186, 313] on input "property 1" at bounding box center [1233, 320] width 95 height 29
paste input "seq"
click at [1342, 324] on input "text" at bounding box center [1342, 320] width 104 height 29
click input "submit" at bounding box center [0, 0] width 0 height 0
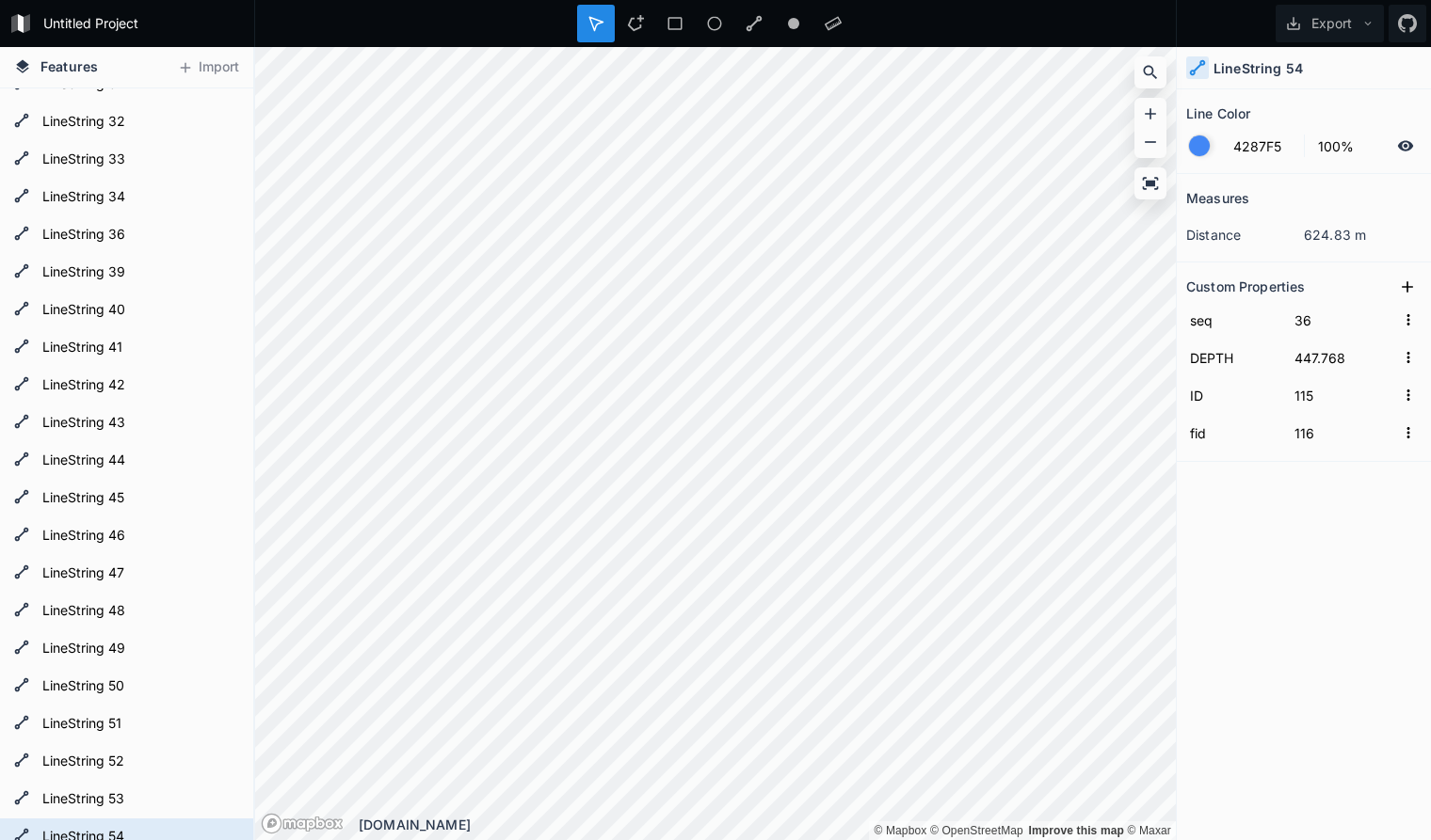
click at [1247, 527] on div "Measures distance 624.83 m Custom Properties seq 36 DEPTH 447.768 ID 115 fid 116" at bounding box center [1303, 459] width 254 height 572
click at [1410, 286] on icon at bounding box center [1407, 287] width 19 height 19
drag, startPoint x: 1258, startPoint y: 324, endPoint x: 1104, endPoint y: 314, distance: 154.3
click at [1186, 314] on input "property 1" at bounding box center [1233, 320] width 95 height 29
paste input "seq"
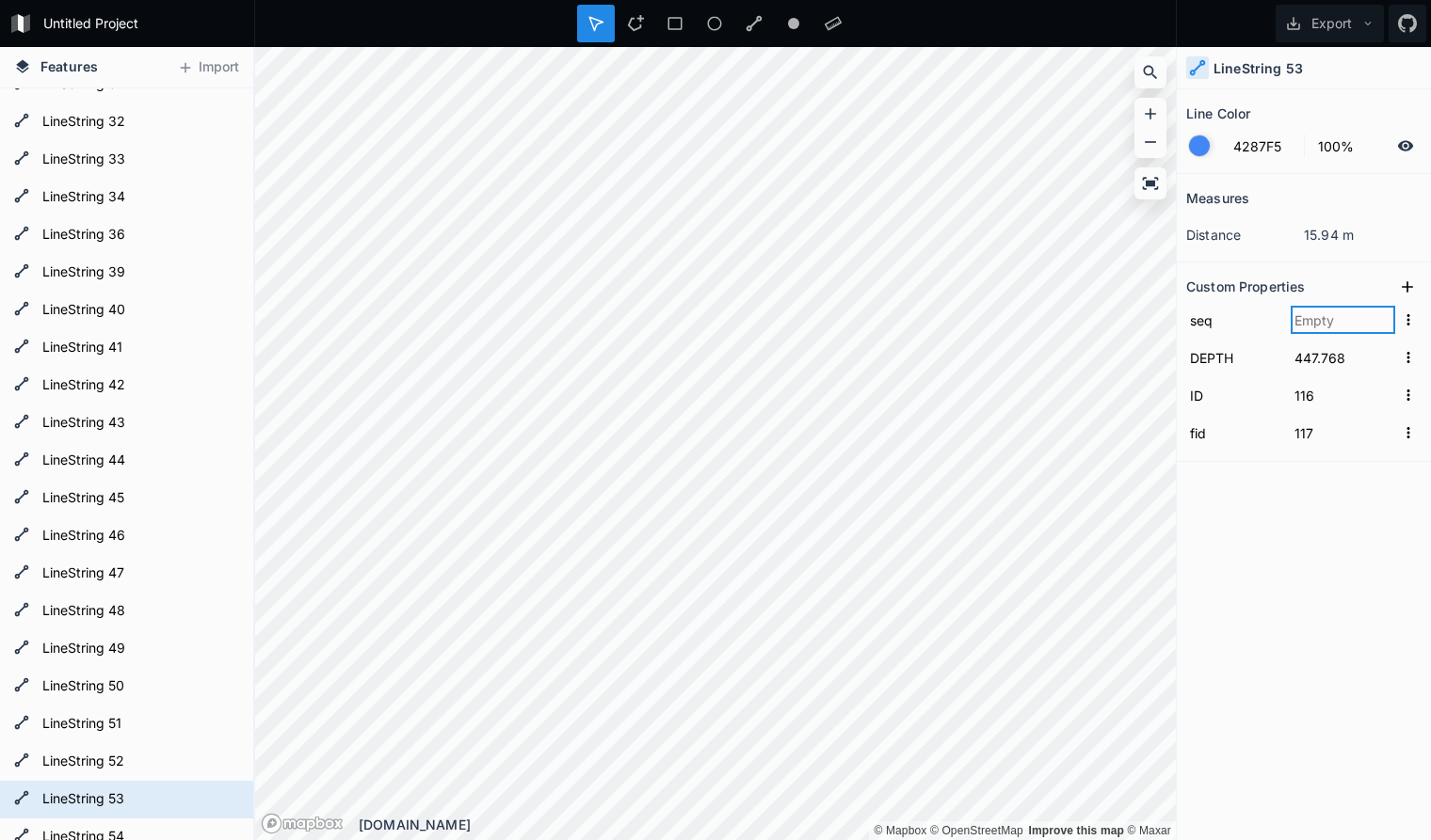
click at [1329, 321] on input "text" at bounding box center [1342, 320] width 104 height 29
click at [1300, 549] on div "Measures distance 15.94 m Custom Properties seq 37 DEPTH 447.768 ID 116 fid 117" at bounding box center [1303, 459] width 254 height 572
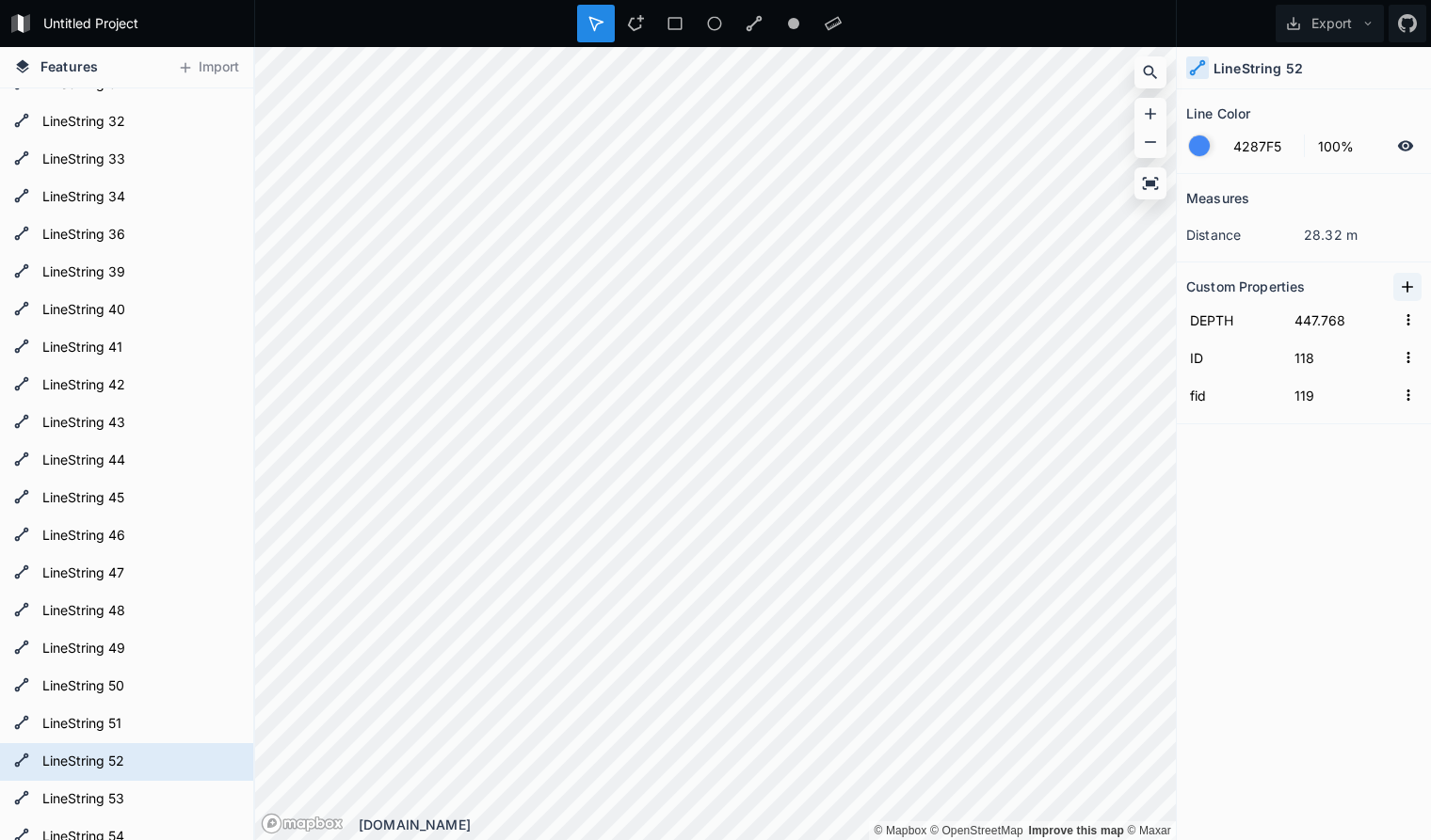
click at [1406, 284] on icon at bounding box center [1407, 287] width 19 height 19
drag, startPoint x: 1260, startPoint y: 321, endPoint x: 1120, endPoint y: 315, distance: 140.1
click at [1186, 315] on input "property 1" at bounding box center [1233, 320] width 95 height 29
paste input "seq"
click at [1321, 319] on input "text" at bounding box center [1342, 320] width 104 height 29
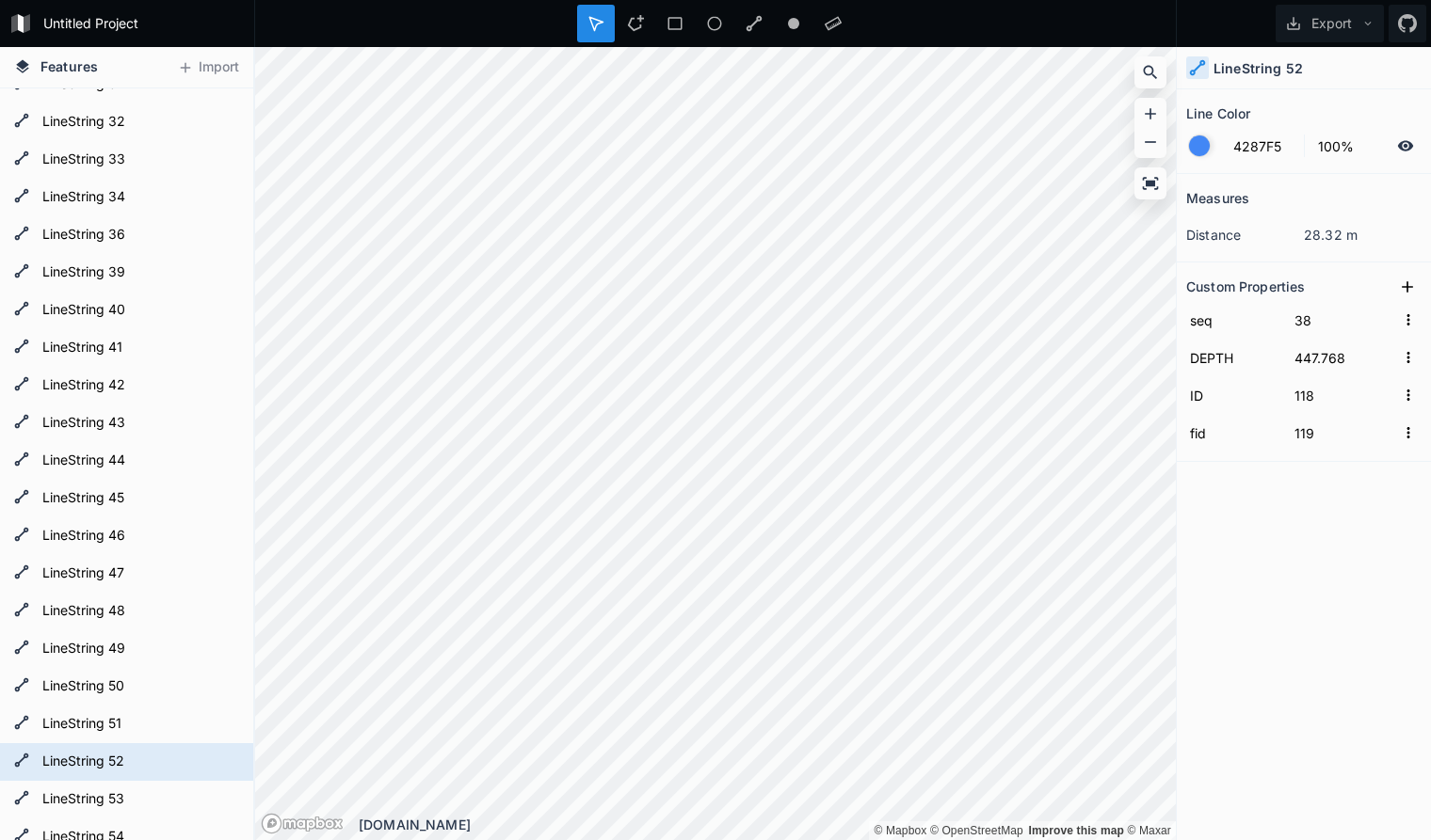
click at [1249, 542] on div "Measures distance 28.32 m Custom Properties seq 38 DEPTH 447.768 ID 118 fid 119" at bounding box center [1303, 459] width 254 height 572
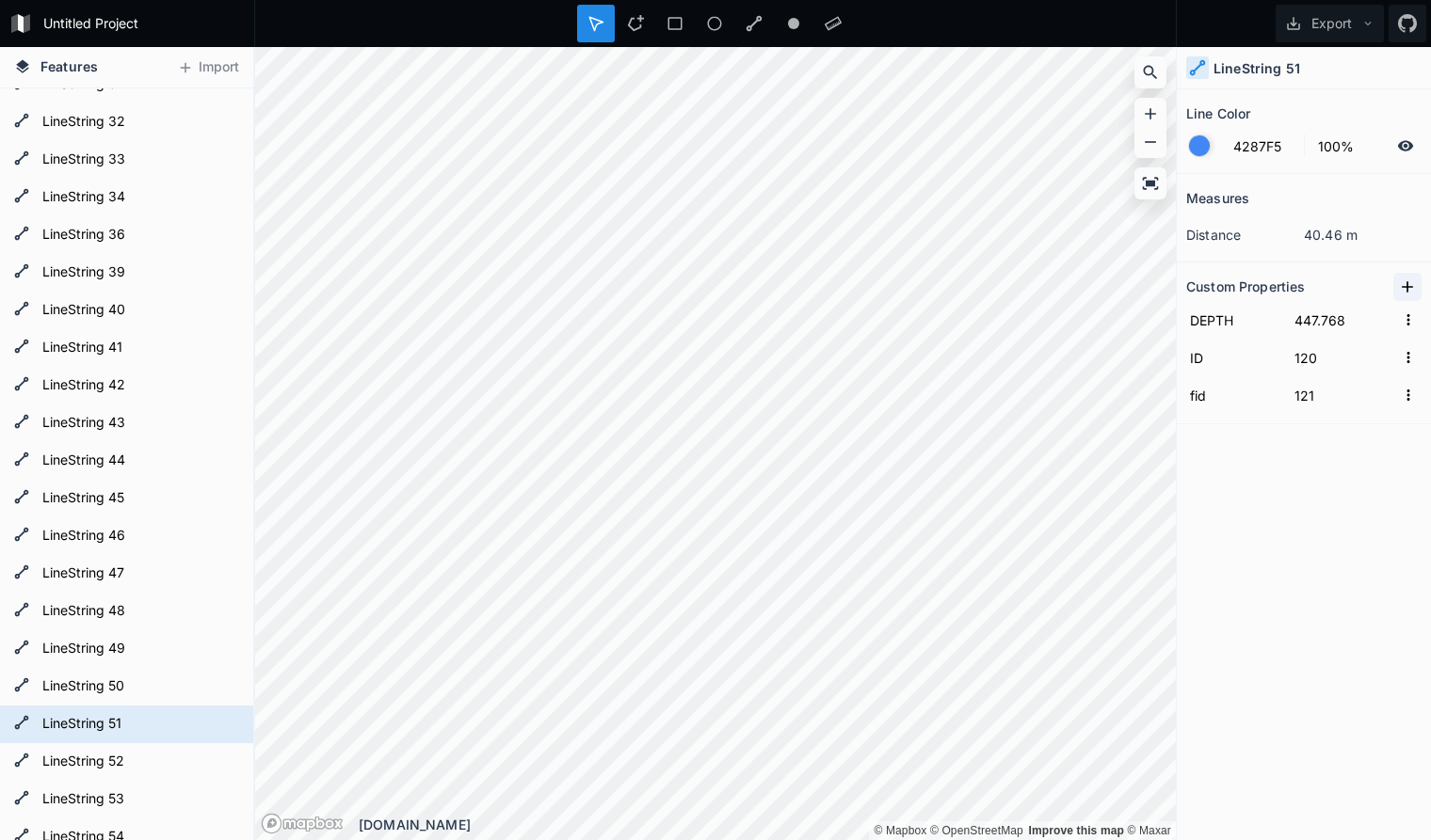
click at [1410, 284] on icon at bounding box center [1407, 287] width 19 height 19
drag, startPoint x: 1261, startPoint y: 322, endPoint x: 1085, endPoint y: 311, distance: 176.3
click at [1186, 311] on input "property 1" at bounding box center [1233, 320] width 95 height 29
paste input "seq"
click at [1330, 323] on input "text" at bounding box center [1342, 320] width 104 height 29
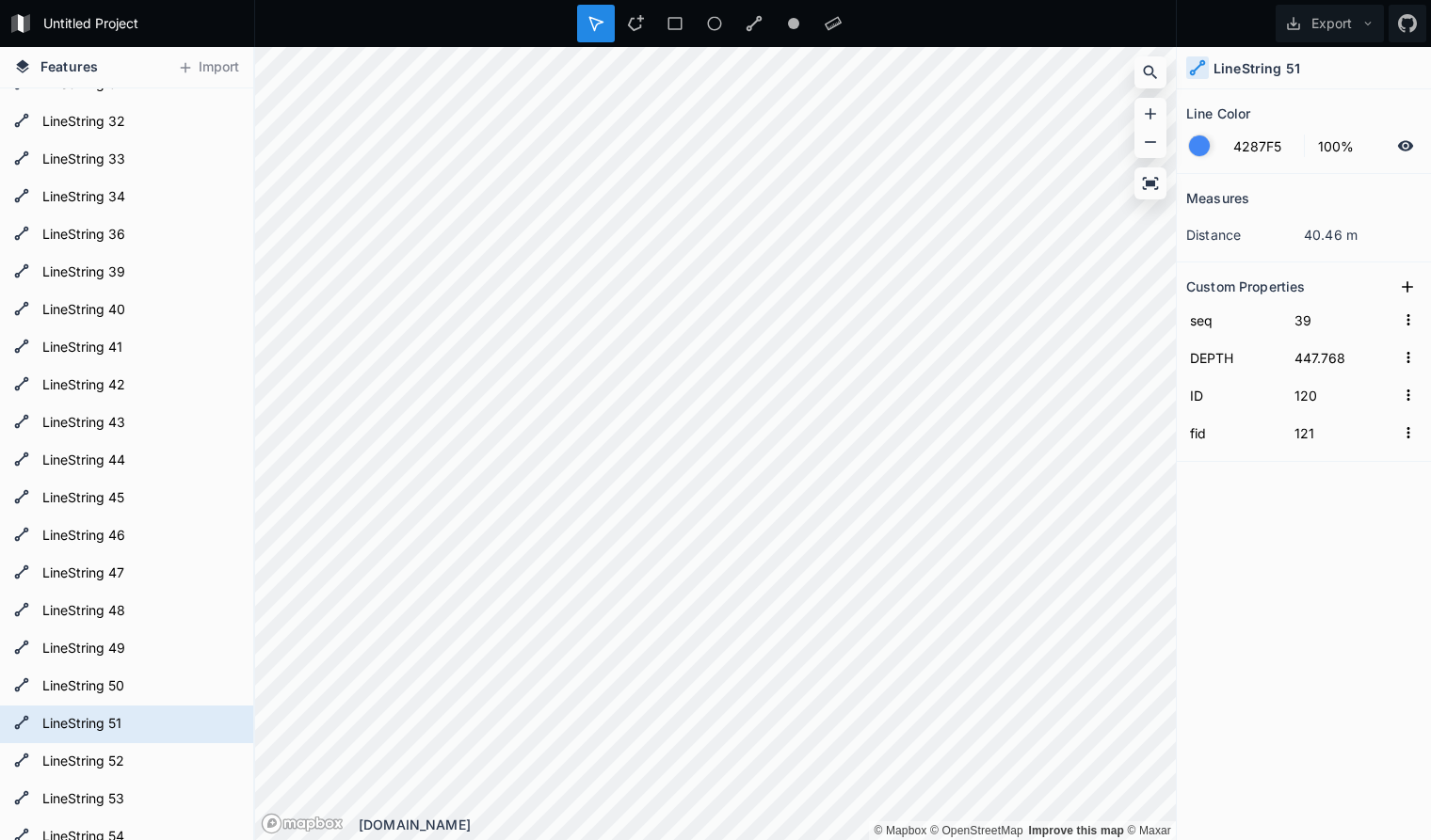
click at [1267, 541] on div "Measures distance 40.46 m Custom Properties seq 39 DEPTH 447.768 ID 120 fid 121" at bounding box center [1303, 459] width 254 height 572
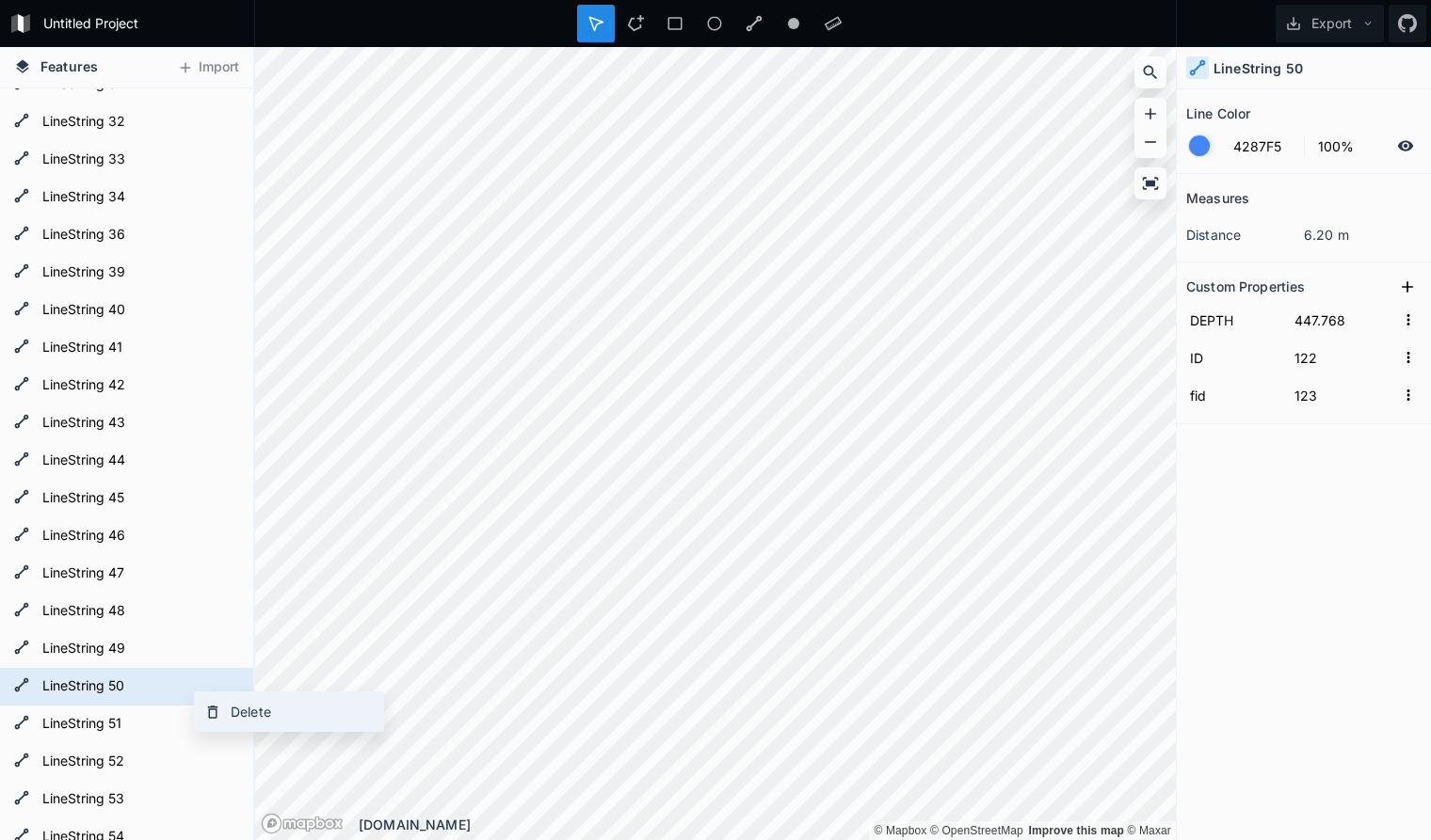
click at [263, 711] on div "Delete" at bounding box center [288, 712] width 188 height 38
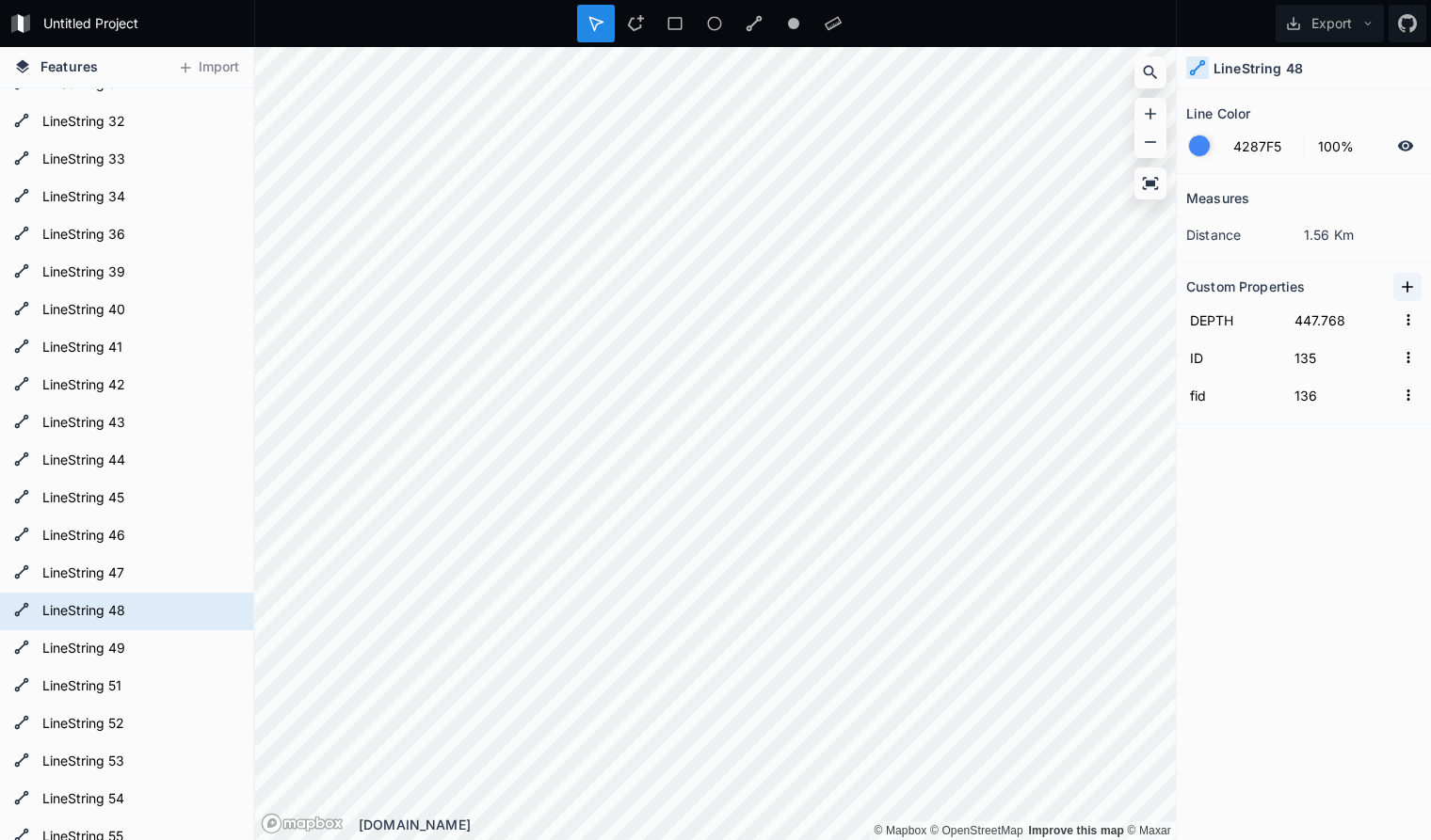
click at [1412, 288] on icon at bounding box center [1407, 287] width 19 height 19
drag, startPoint x: 1259, startPoint y: 323, endPoint x: 1095, endPoint y: 308, distance: 164.7
click at [1186, 308] on input "property 1" at bounding box center [1233, 320] width 95 height 29
paste input "seq"
click at [1330, 321] on input "text" at bounding box center [1342, 320] width 104 height 29
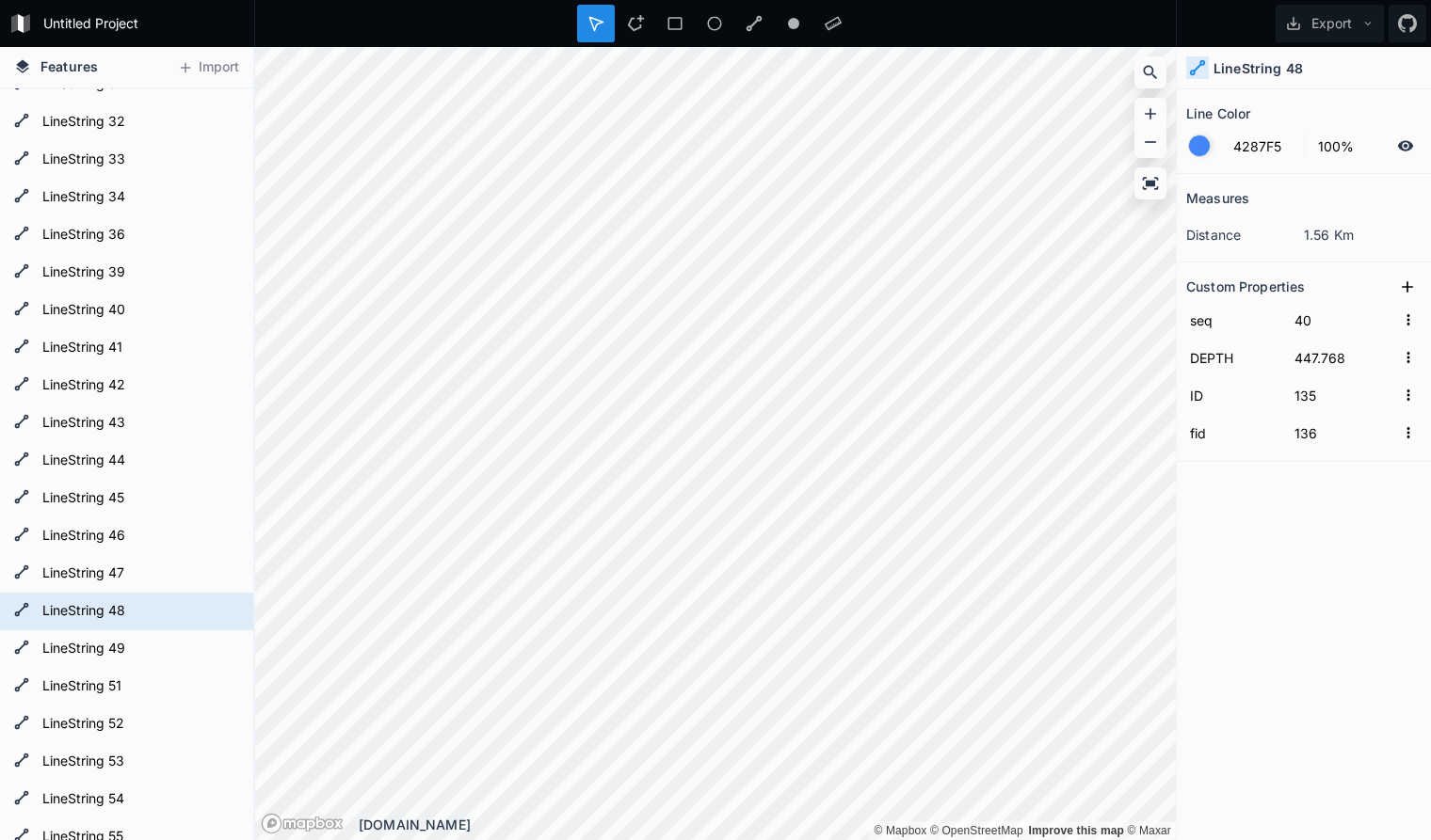
click at [1280, 506] on div "Measures distance 1.56 Km Custom Properties seq 40 DEPTH 447.768 ID 135 fid 136" at bounding box center [1303, 459] width 254 height 572
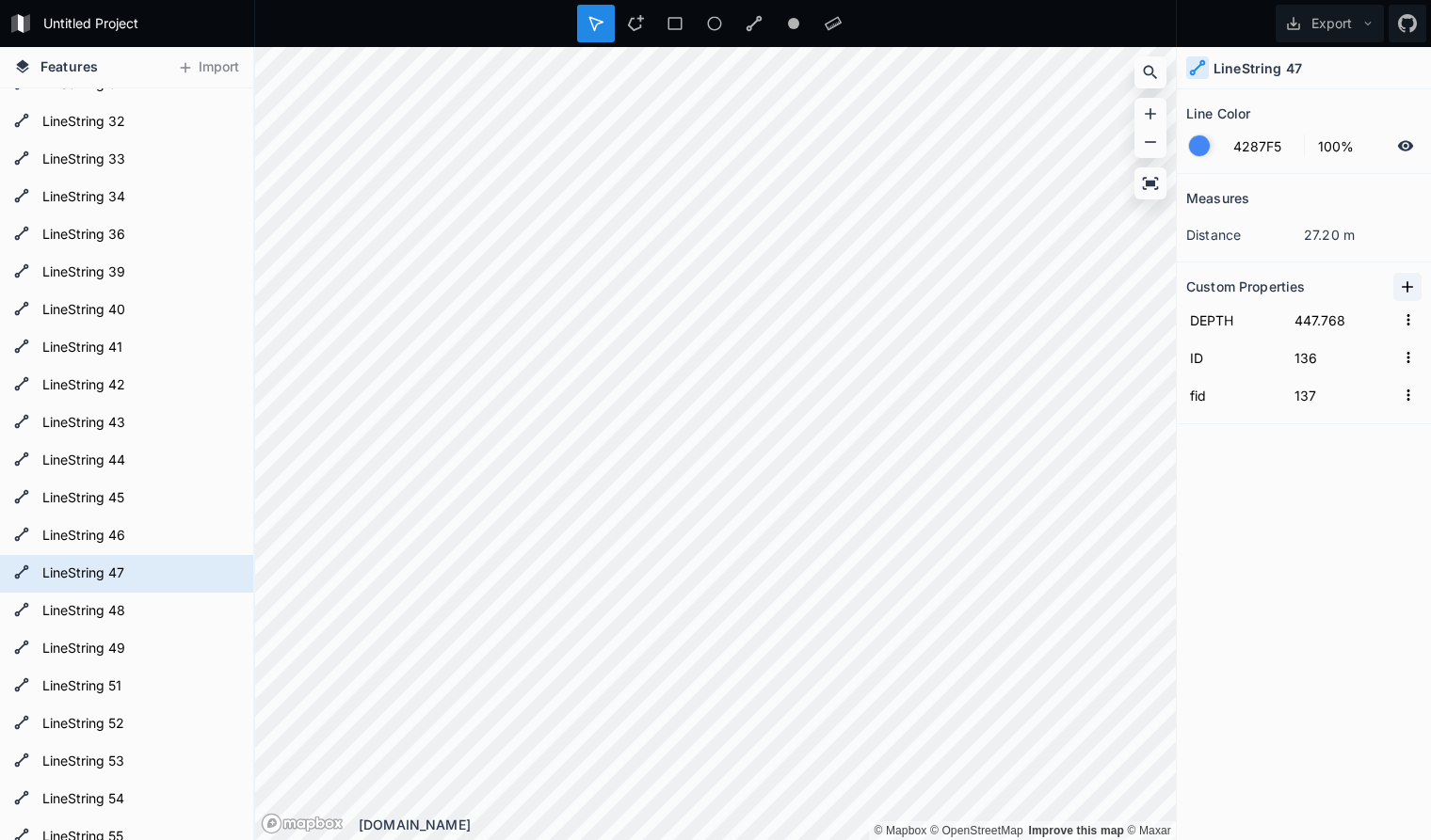
click at [1413, 287] on icon at bounding box center [1407, 287] width 19 height 19
drag, startPoint x: 1268, startPoint y: 320, endPoint x: 1112, endPoint y: 304, distance: 156.8
click at [1186, 305] on input "property 1" at bounding box center [1233, 320] width 95 height 29
paste input "seq"
click at [1333, 319] on input "text" at bounding box center [1342, 320] width 104 height 29
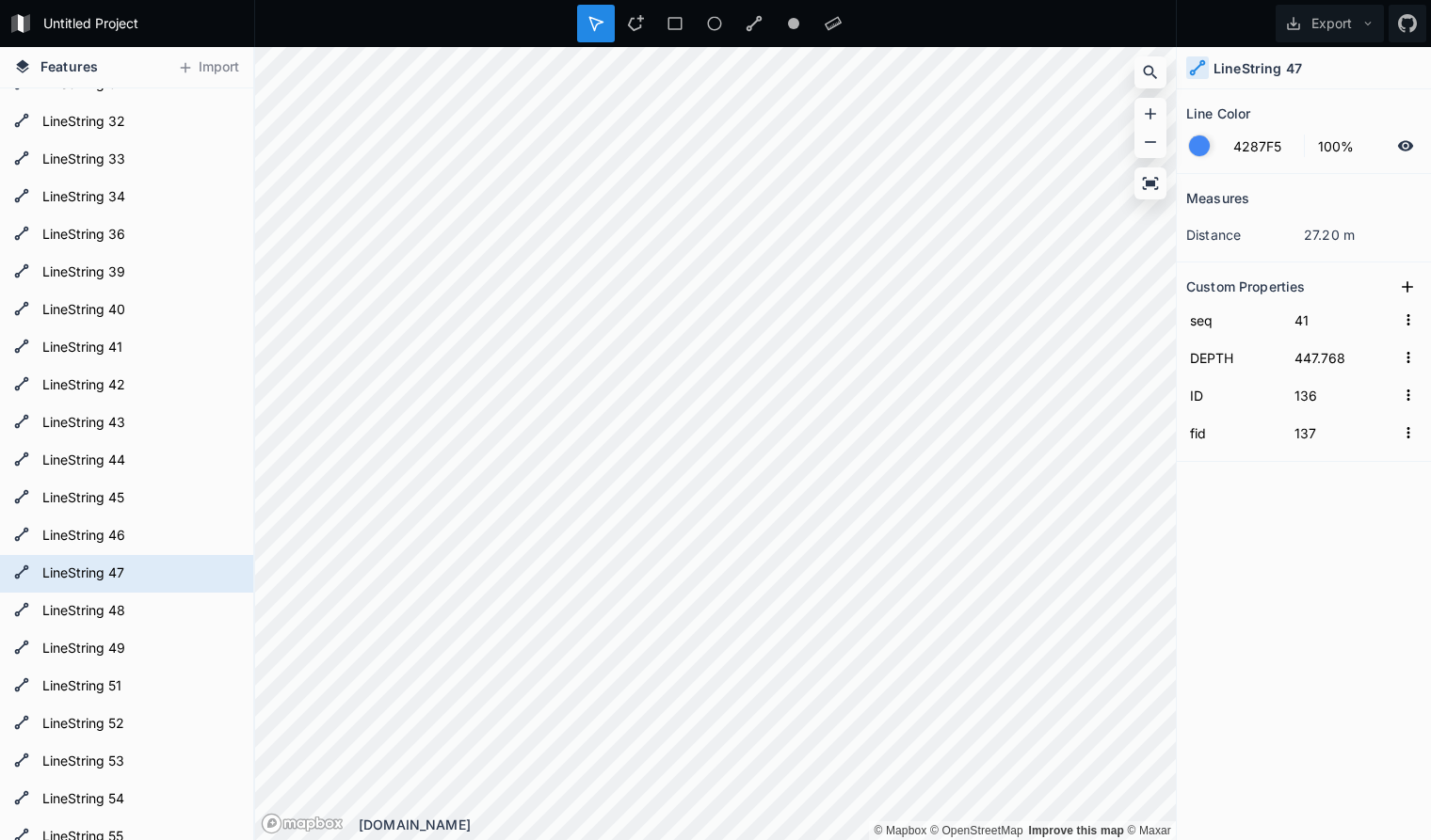
click at [1263, 520] on div "Measures distance 27.20 m Custom Properties seq 41 DEPTH 447.768 ID 136 fid 137" at bounding box center [1303, 459] width 254 height 572
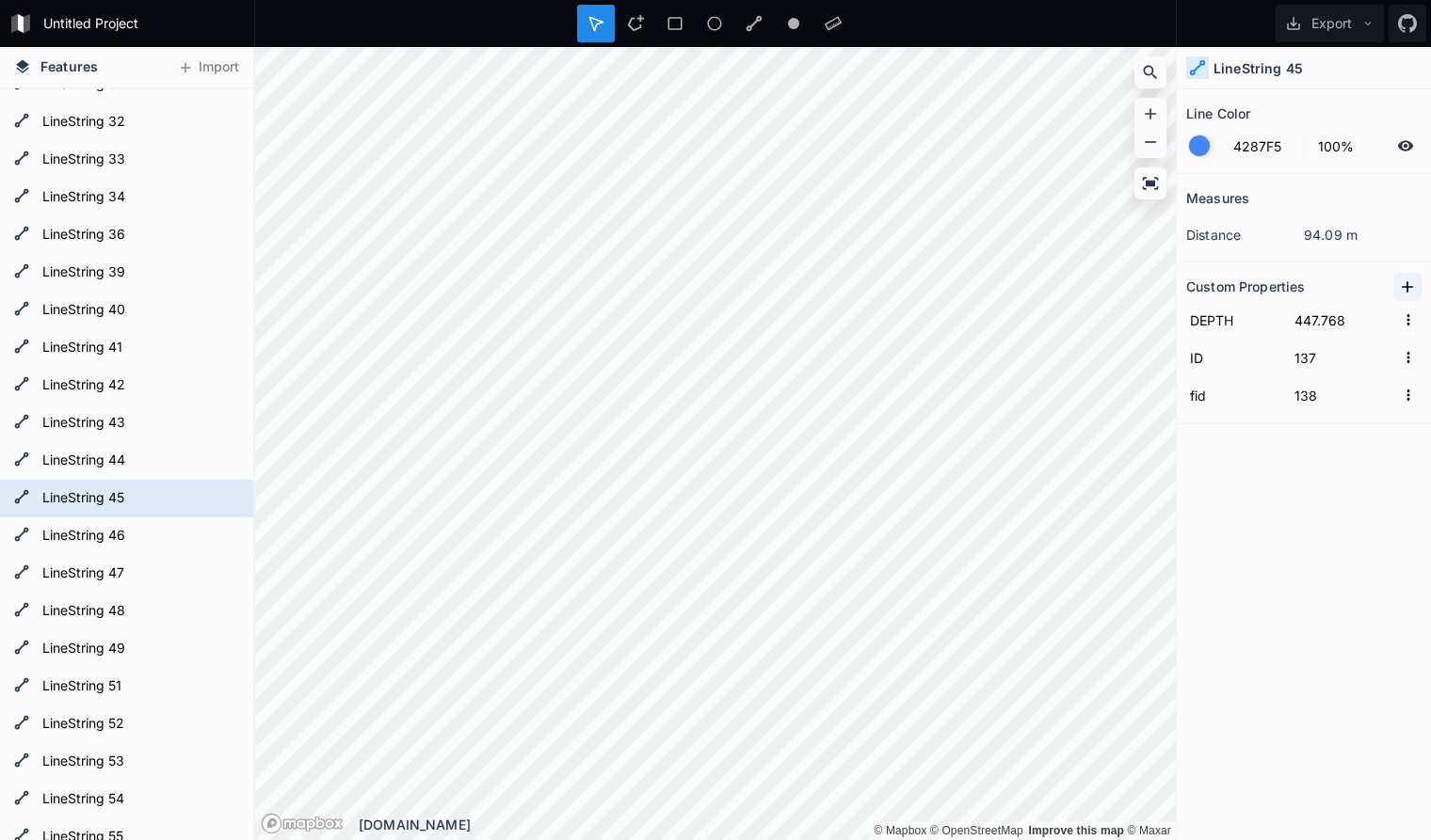
click at [1410, 284] on icon at bounding box center [1407, 287] width 19 height 19
drag, startPoint x: 1258, startPoint y: 318, endPoint x: 1080, endPoint y: 312, distance: 178.1
click at [1186, 312] on input "property 1" at bounding box center [1233, 320] width 95 height 29
paste input "seq"
click at [1339, 322] on input "text" at bounding box center [1342, 320] width 104 height 29
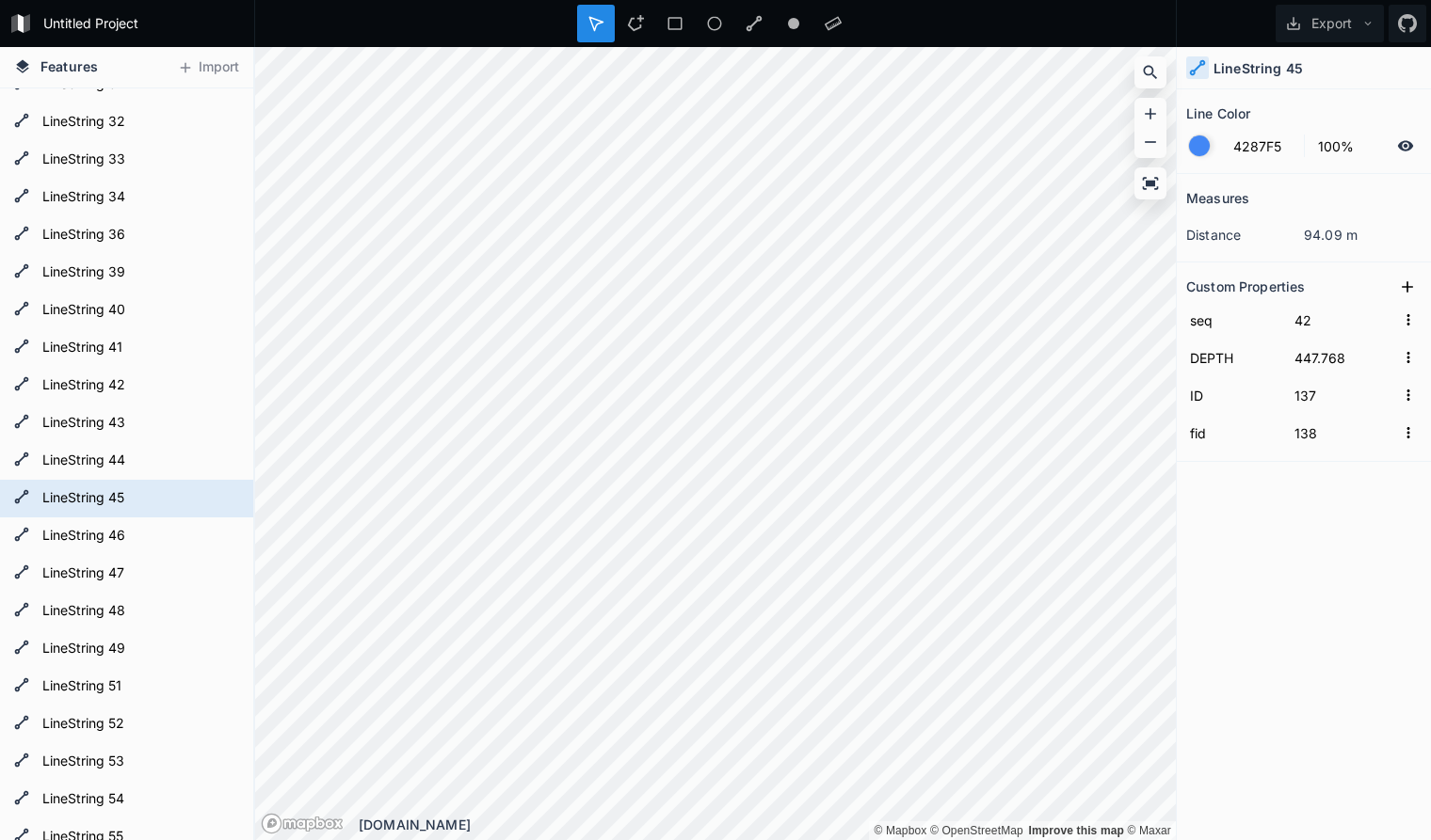
click at [1298, 538] on div "Measures distance 94.09 m Custom Properties seq 42 DEPTH 447.768 ID 137 fid 138" at bounding box center [1303, 459] width 254 height 572
click at [1407, 284] on icon at bounding box center [1407, 287] width 11 height 11
drag, startPoint x: 1262, startPoint y: 320, endPoint x: 1145, endPoint y: 315, distance: 117.1
click at [1186, 315] on input "property 1" at bounding box center [1233, 320] width 95 height 29
paste input "seq"
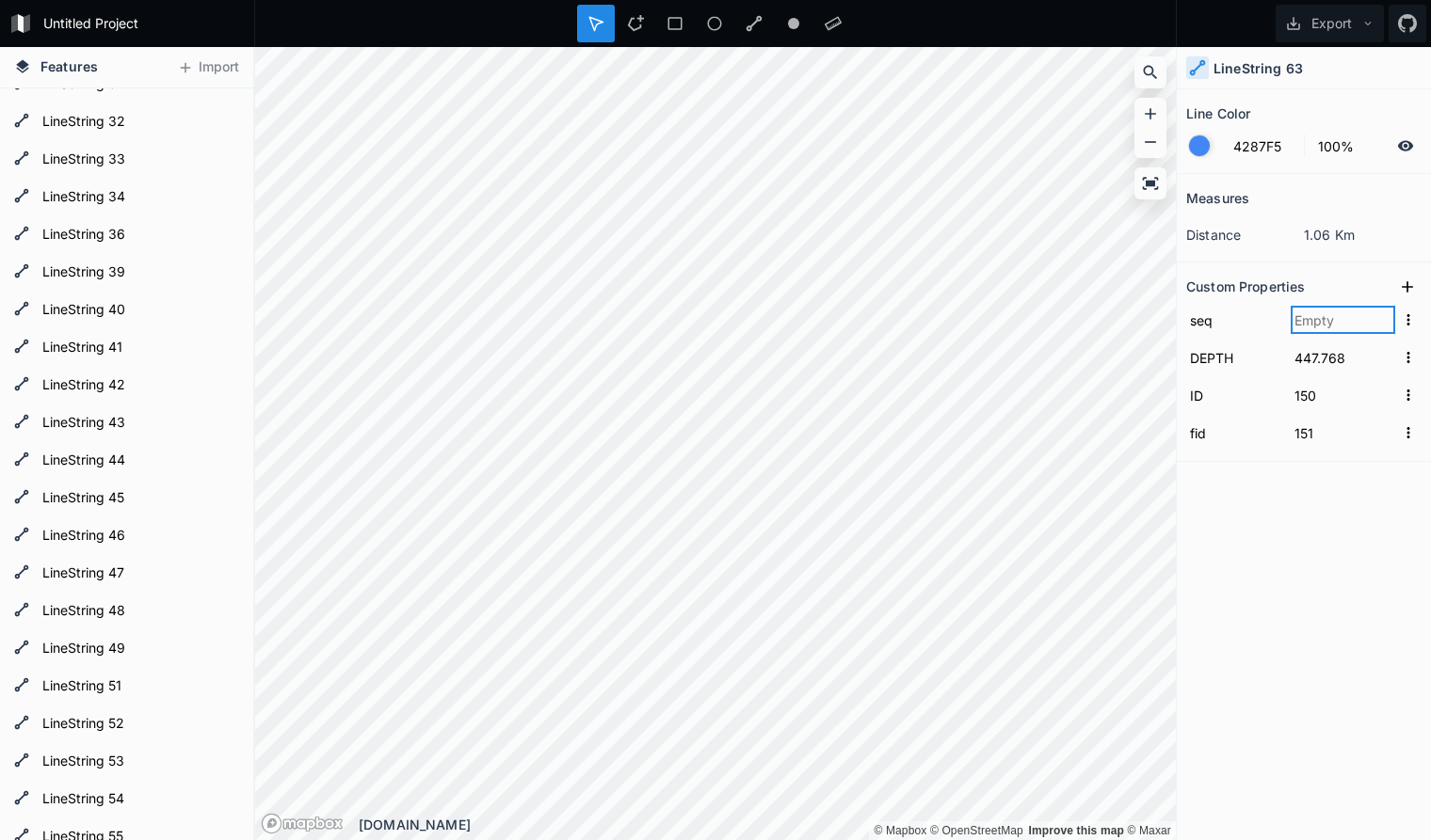
click at [1354, 317] on input "text" at bounding box center [1342, 320] width 104 height 29
click at [1408, 285] on icon at bounding box center [1407, 287] width 19 height 19
drag, startPoint x: 1256, startPoint y: 318, endPoint x: 1089, endPoint y: 300, distance: 168.0
click at [1186, 305] on input "property 1" at bounding box center [1233, 320] width 95 height 29
paste input "seq"
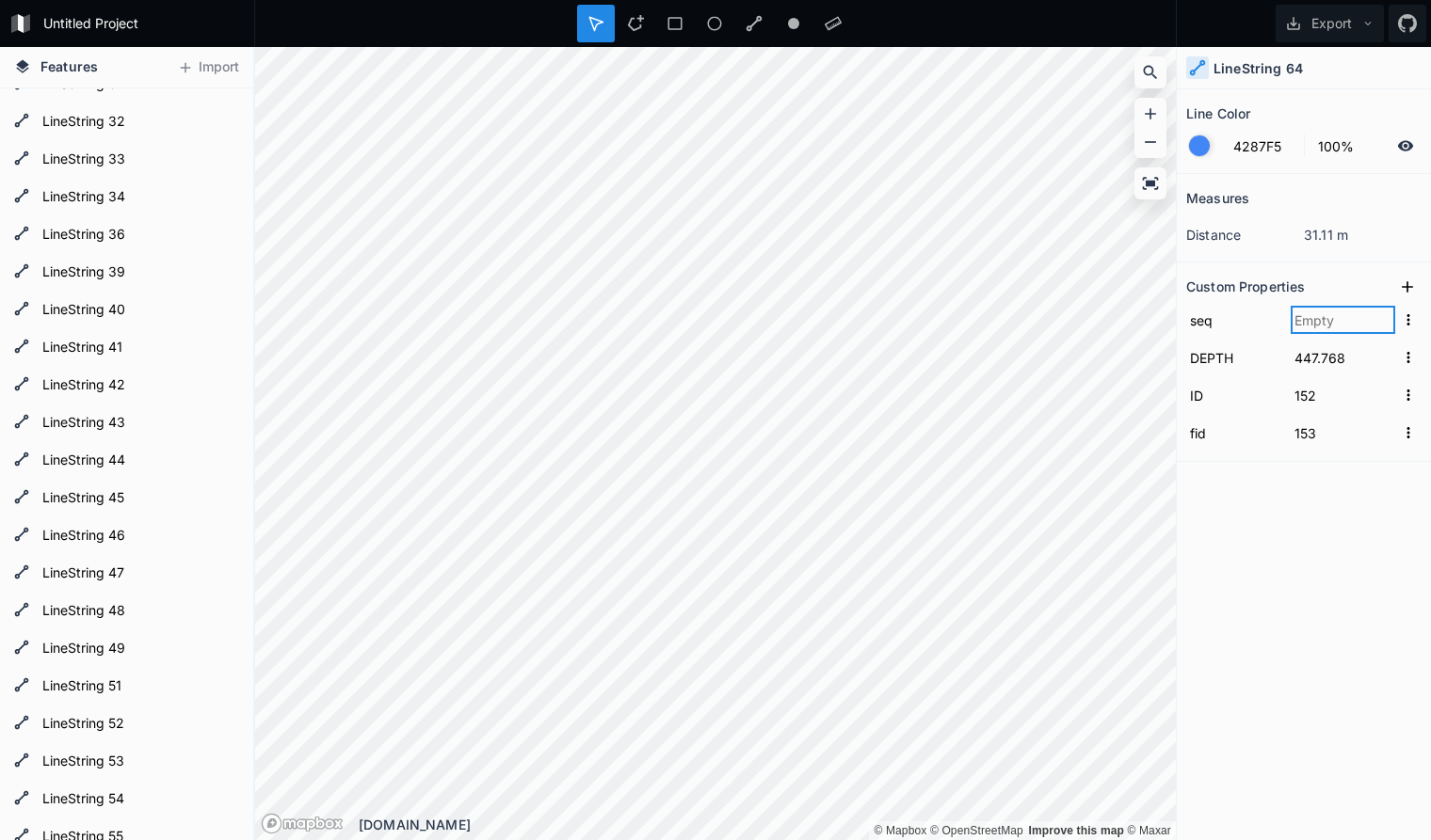
click at [1338, 320] on input "text" at bounding box center [1342, 320] width 104 height 29
click at [1346, 499] on div "Measures distance 31.11 m Custom Properties seq 44 DEPTH 447.768 ID 152 fid 153" at bounding box center [1303, 459] width 254 height 572
click at [1411, 284] on icon at bounding box center [1407, 287] width 19 height 19
drag, startPoint x: 1268, startPoint y: 319, endPoint x: 1034, endPoint y: 308, distance: 234.3
click at [1186, 308] on input "property 1" at bounding box center [1233, 320] width 95 height 29
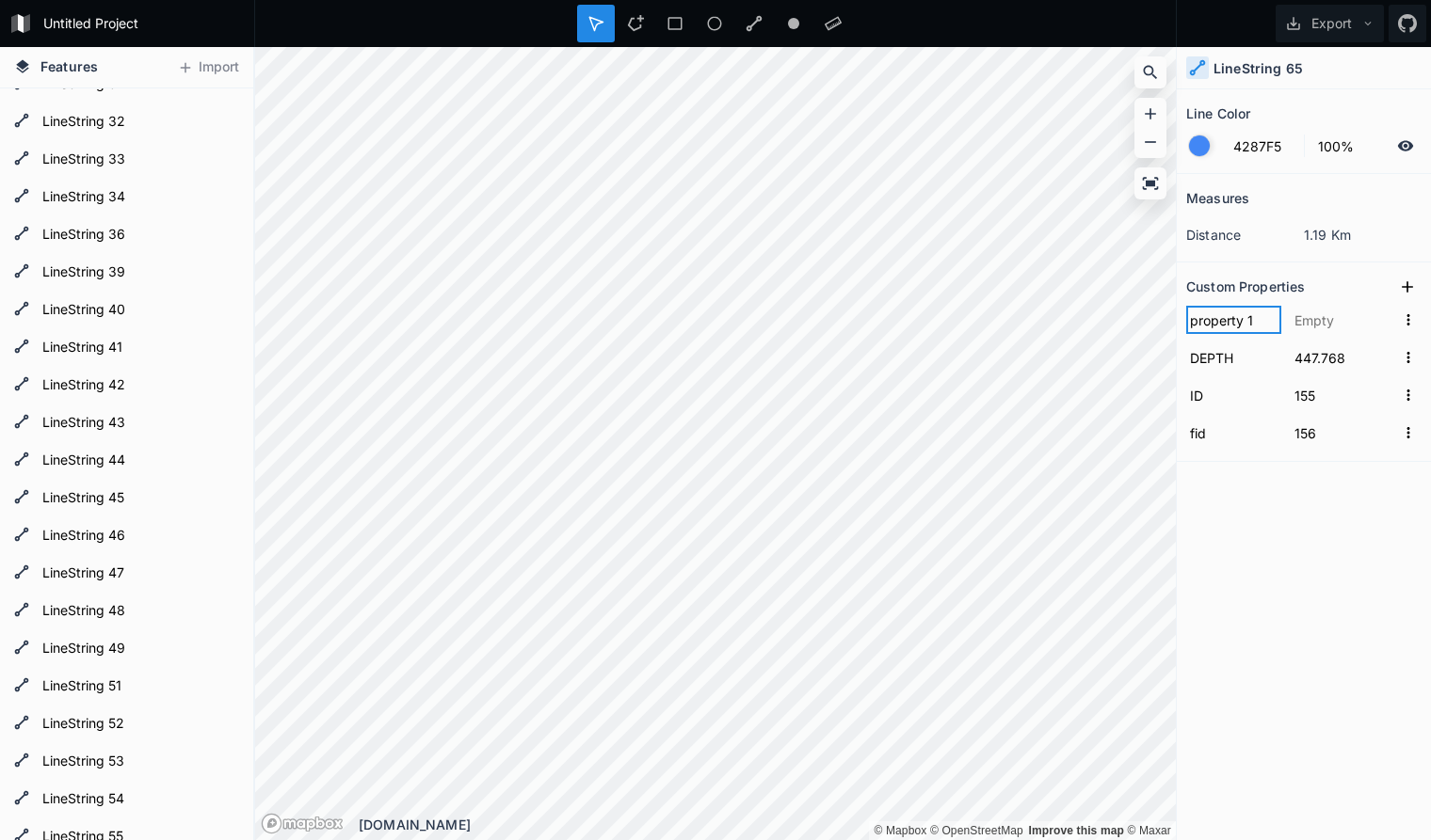
paste input "seq"
click at [1338, 318] on input "text" at bounding box center [1342, 320] width 104 height 29
click at [1248, 487] on div "Measures distance 1.19 Km Custom Properties seq 45 DEPTH 447.768 ID 155 fid 156" at bounding box center [1303, 459] width 254 height 572
click at [1409, 284] on icon at bounding box center [1407, 287] width 19 height 19
drag, startPoint x: 1259, startPoint y: 323, endPoint x: 1114, endPoint y: 313, distance: 145.3
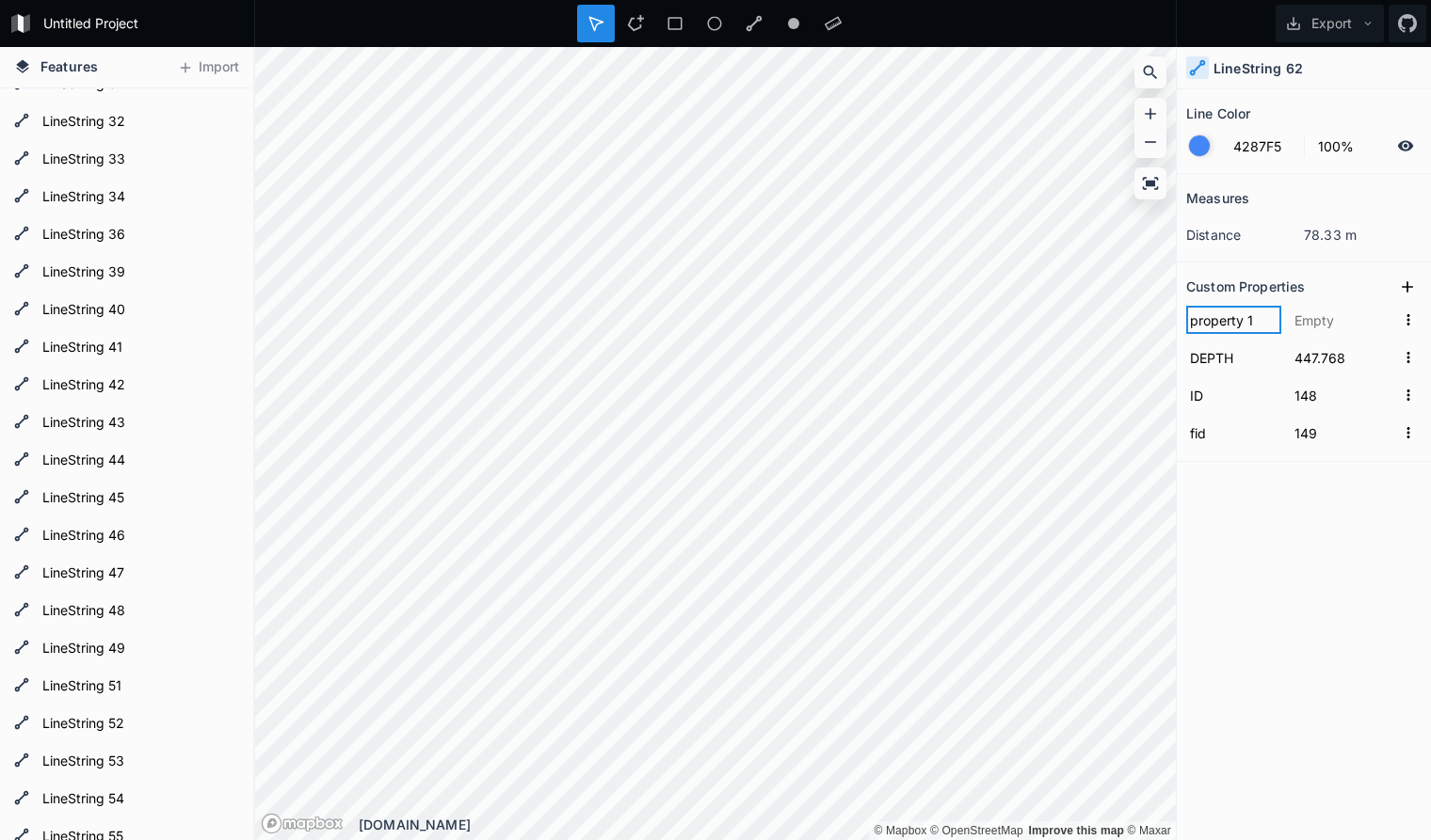
click at [1186, 313] on input "property 1" at bounding box center [1233, 320] width 95 height 29
paste input "seq"
click at [1316, 323] on input "text" at bounding box center [1342, 320] width 104 height 29
click at [1404, 284] on icon at bounding box center [1407, 287] width 19 height 19
drag, startPoint x: 1262, startPoint y: 322, endPoint x: 1062, endPoint y: 316, distance: 200.1
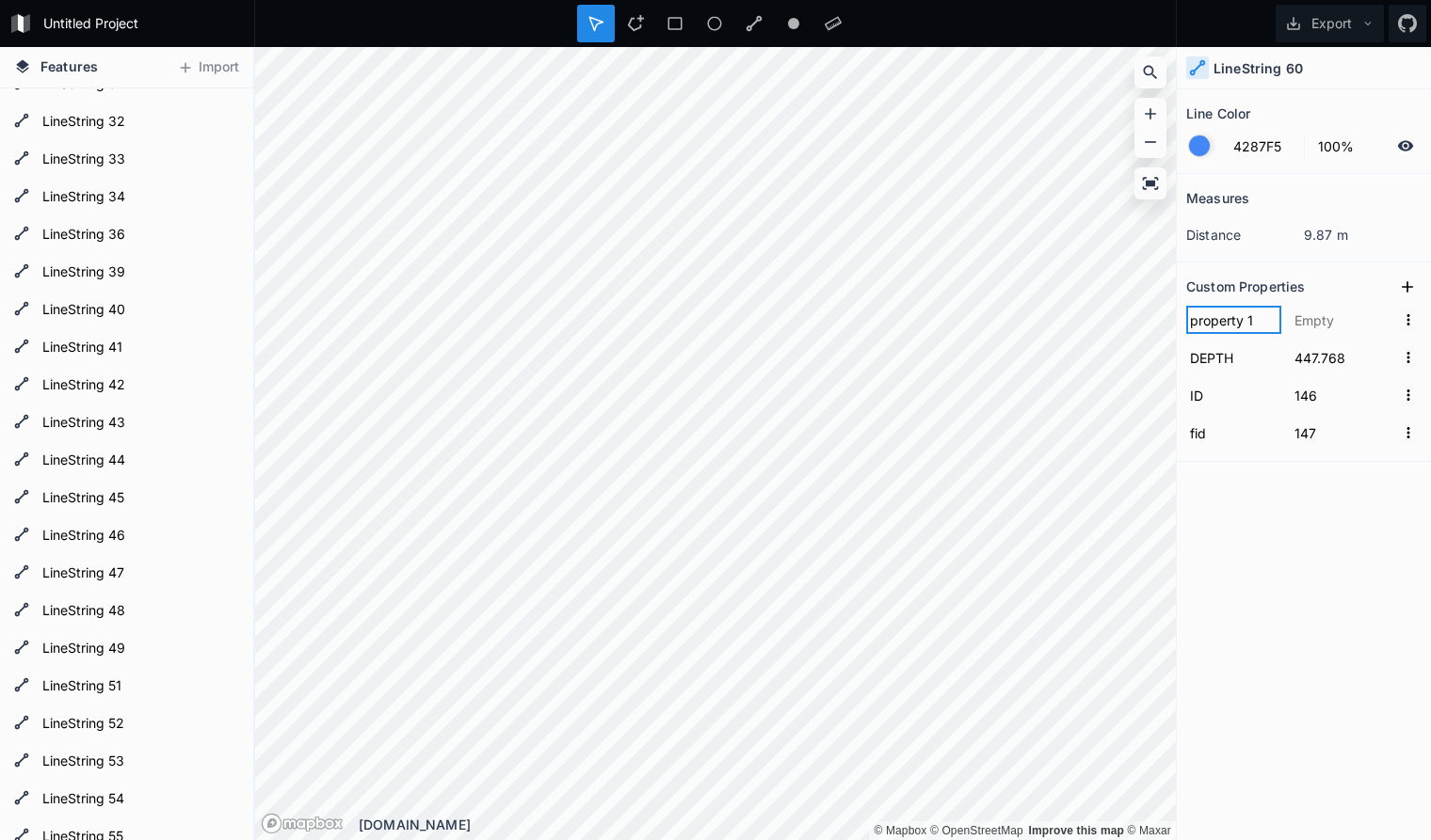
click at [1186, 316] on input "property 1" at bounding box center [1233, 320] width 95 height 29
paste input "seq"
click at [1343, 320] on input "text" at bounding box center [1342, 320] width 104 height 29
click at [1276, 511] on div "Measures distance 9.87 m Custom Properties seq 47 DEPTH 447.768 ID 146 fid 147" at bounding box center [1303, 459] width 254 height 572
click at [1407, 284] on icon at bounding box center [1407, 287] width 19 height 19
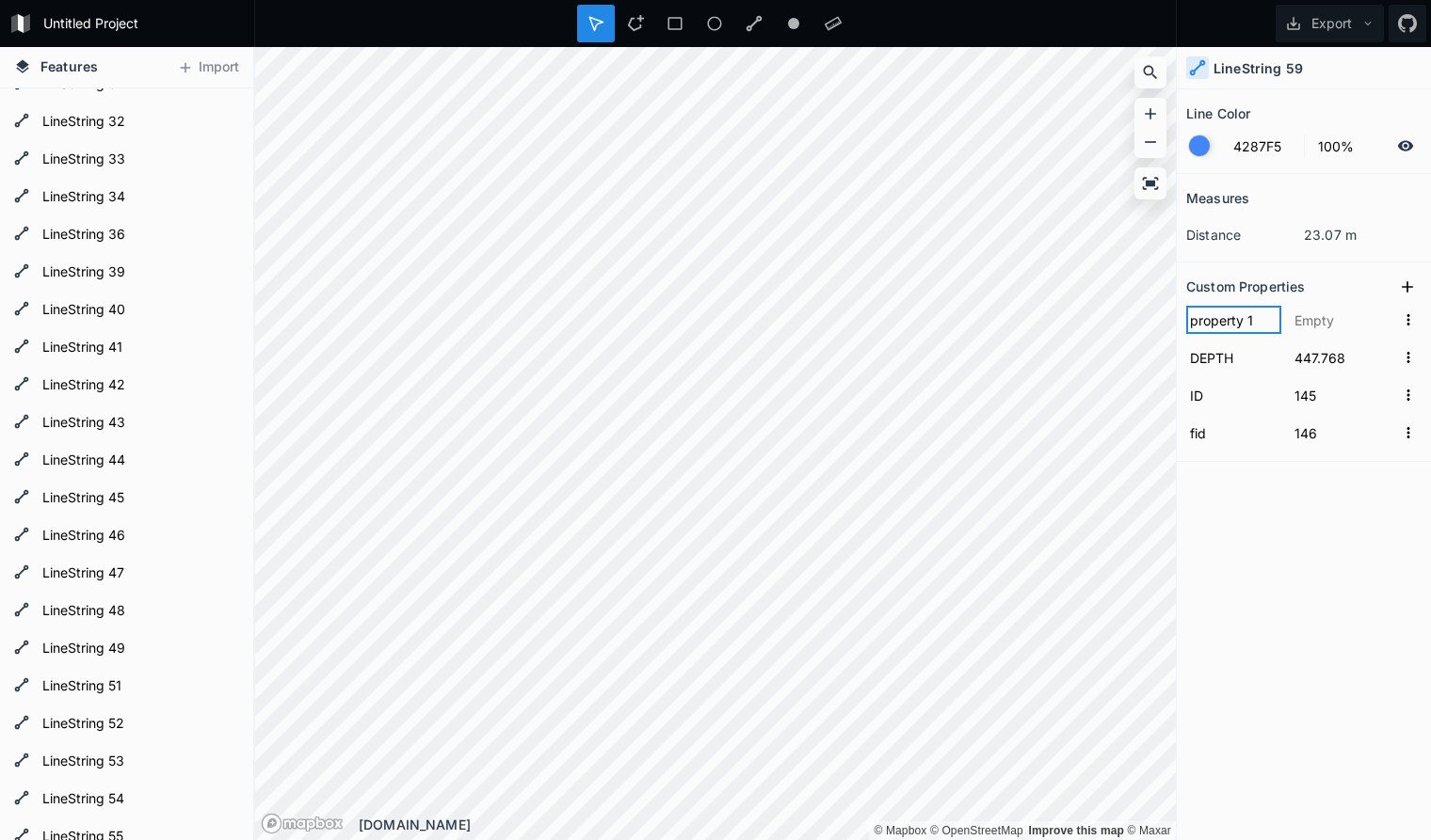
drag, startPoint x: 1256, startPoint y: 320, endPoint x: 1114, endPoint y: 321, distance: 142.0
click at [1186, 321] on input "property 1" at bounding box center [1233, 320] width 95 height 29
paste input "seq"
click at [1309, 325] on input "text" at bounding box center [1342, 320] width 104 height 29
click at [1252, 526] on div "Measures distance 23.07 m Custom Properties seq 48 DEPTH 447.768 ID 145 fid 146" at bounding box center [1303, 459] width 254 height 572
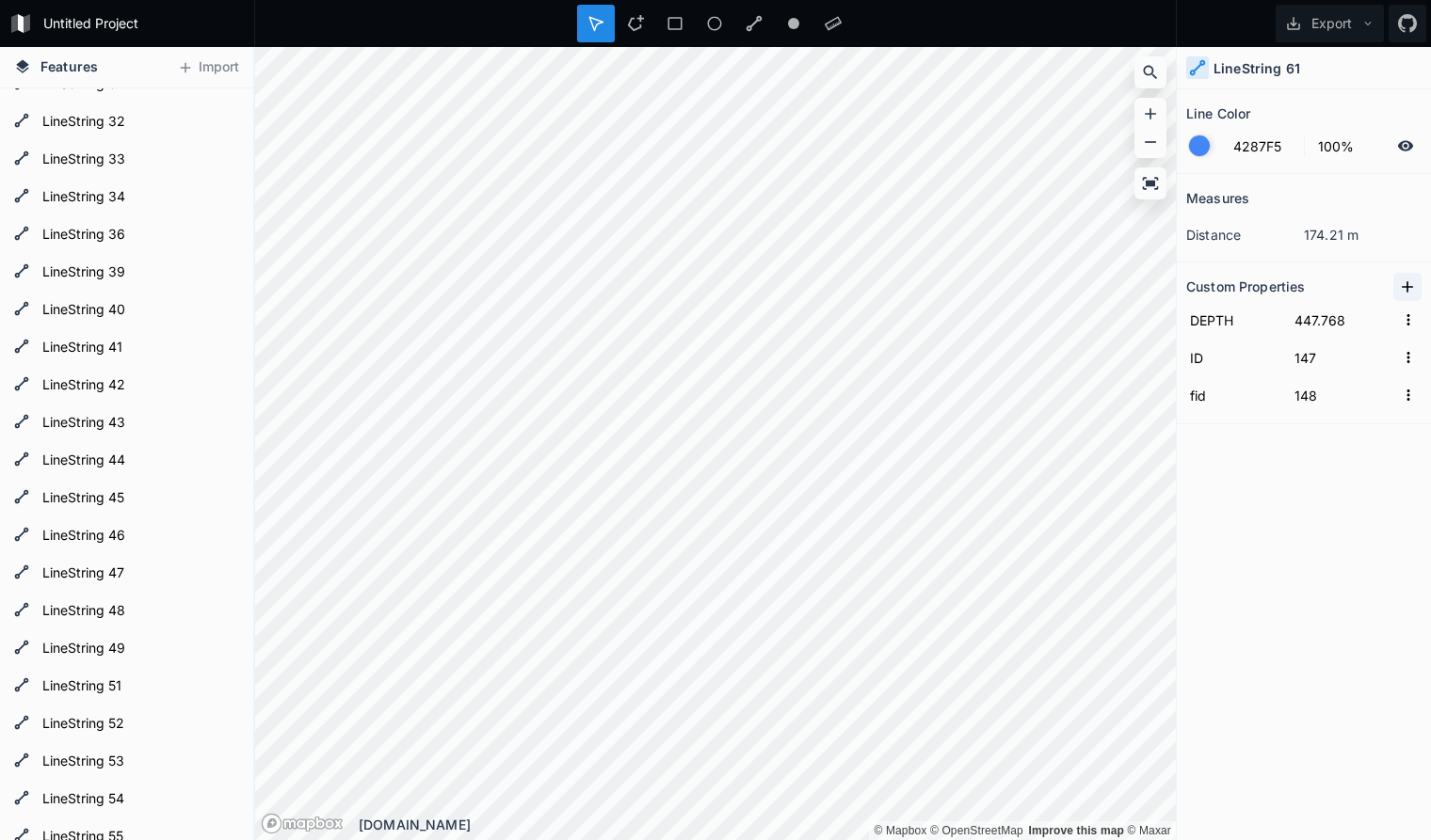
click at [1407, 283] on icon at bounding box center [1407, 287] width 11 height 11
drag, startPoint x: 1259, startPoint y: 320, endPoint x: 1138, endPoint y: 315, distance: 121.1
click at [1186, 315] on input "property 1" at bounding box center [1233, 320] width 95 height 29
paste input "seq"
click at [1335, 321] on input "text" at bounding box center [1342, 320] width 104 height 29
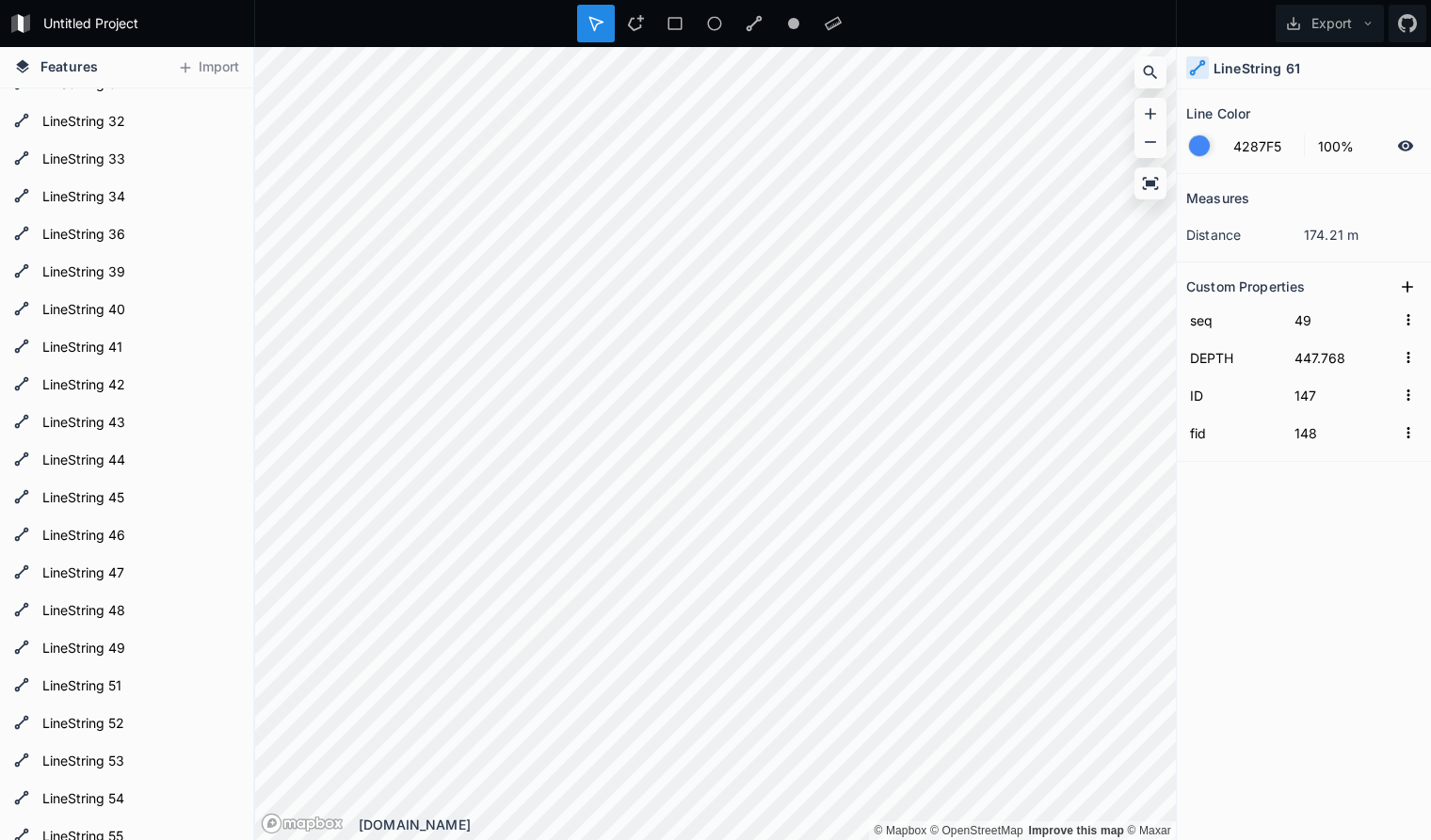
click at [1283, 525] on div "Measures distance 174.21 m Custom Properties seq 49 DEPTH 447.768 ID 147 fid 148" at bounding box center [1303, 459] width 254 height 572
click at [1406, 285] on icon at bounding box center [1407, 287] width 19 height 19
drag, startPoint x: 1263, startPoint y: 324, endPoint x: 1093, endPoint y: 311, distance: 170.5
click at [1186, 311] on input "property 1" at bounding box center [1233, 320] width 95 height 29
paste input "seq"
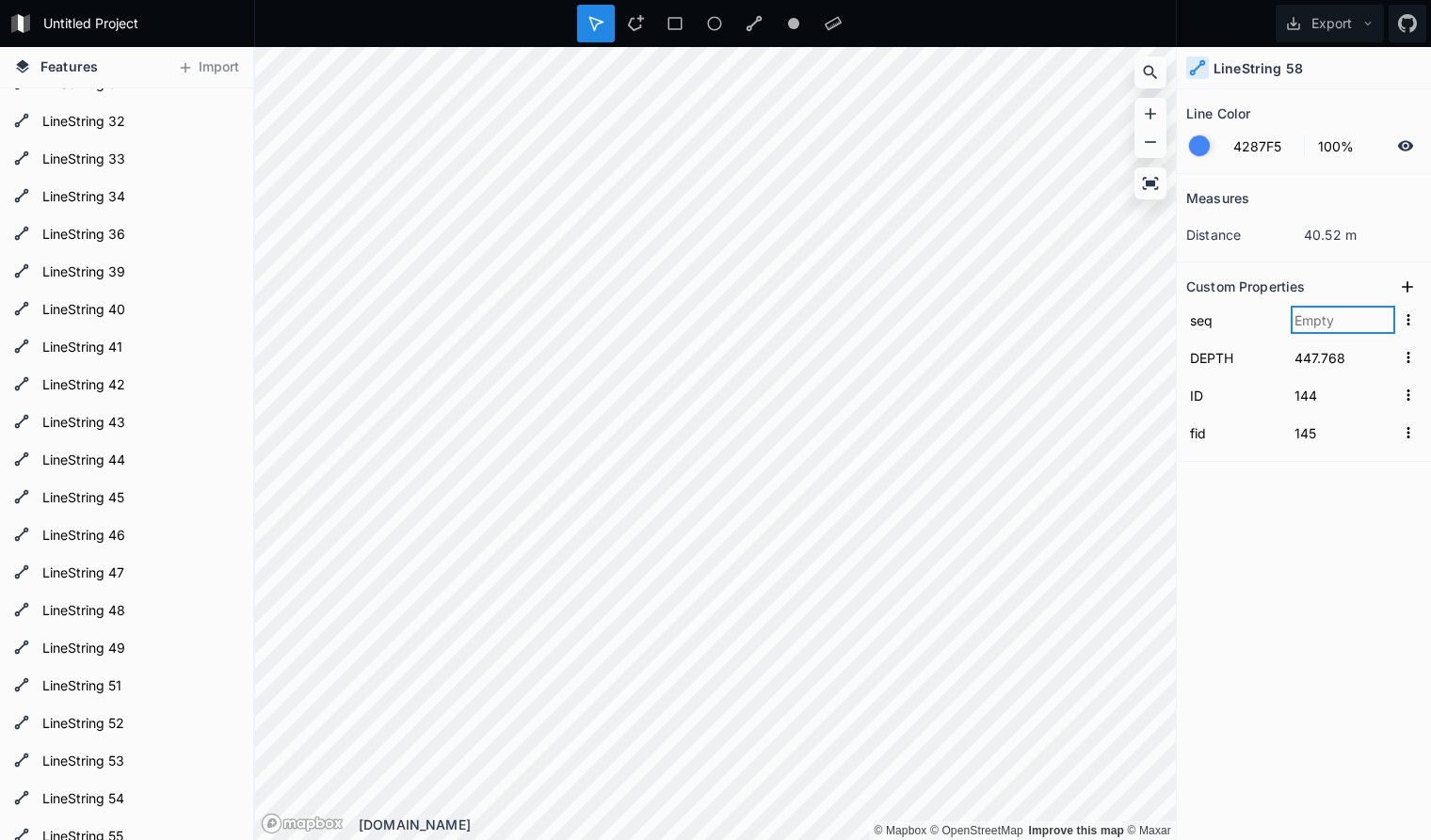
click at [1338, 322] on input "text" at bounding box center [1342, 320] width 104 height 29
click at [1314, 557] on div "Measures distance 40.52 m Custom Properties seq 50 DEPTH 447.768 ID 144 fid 145" at bounding box center [1303, 459] width 254 height 572
click at [1410, 282] on icon at bounding box center [1407, 287] width 19 height 19
drag, startPoint x: 1264, startPoint y: 317, endPoint x: 1032, endPoint y: 309, distance: 232.1
click at [1186, 309] on input "property 1" at bounding box center [1233, 320] width 95 height 29
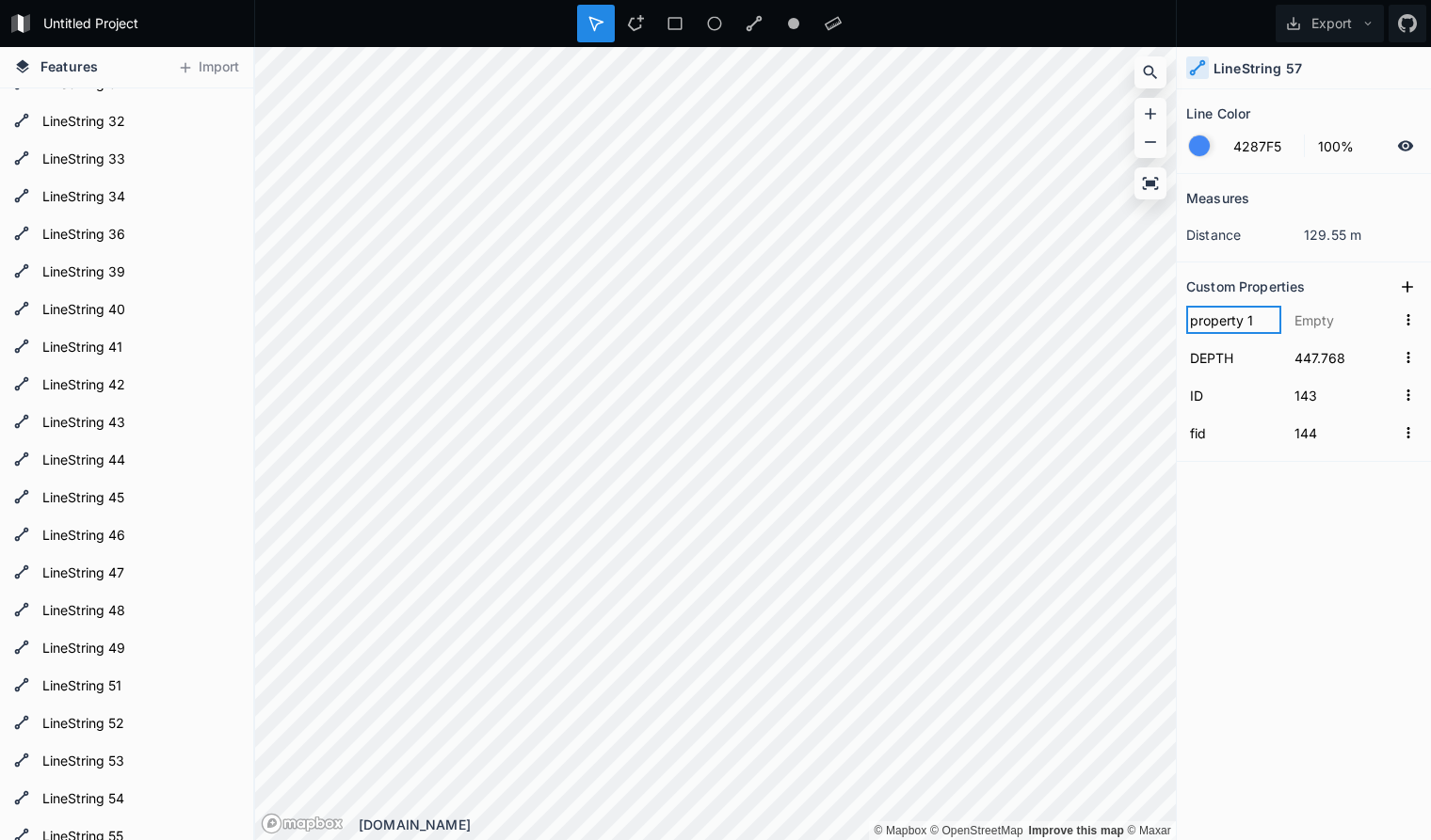
paste input "seq"
click at [1326, 323] on input "text" at bounding box center [1342, 320] width 104 height 29
click at [1236, 567] on div "Measures distance 129.55 m Custom Properties seq 51 DEPTH 447.768 ID 143 fid 144" at bounding box center [1303, 459] width 254 height 572
click at [1408, 281] on icon at bounding box center [1407, 287] width 19 height 19
drag, startPoint x: 1253, startPoint y: 313, endPoint x: 1084, endPoint y: 308, distance: 169.1
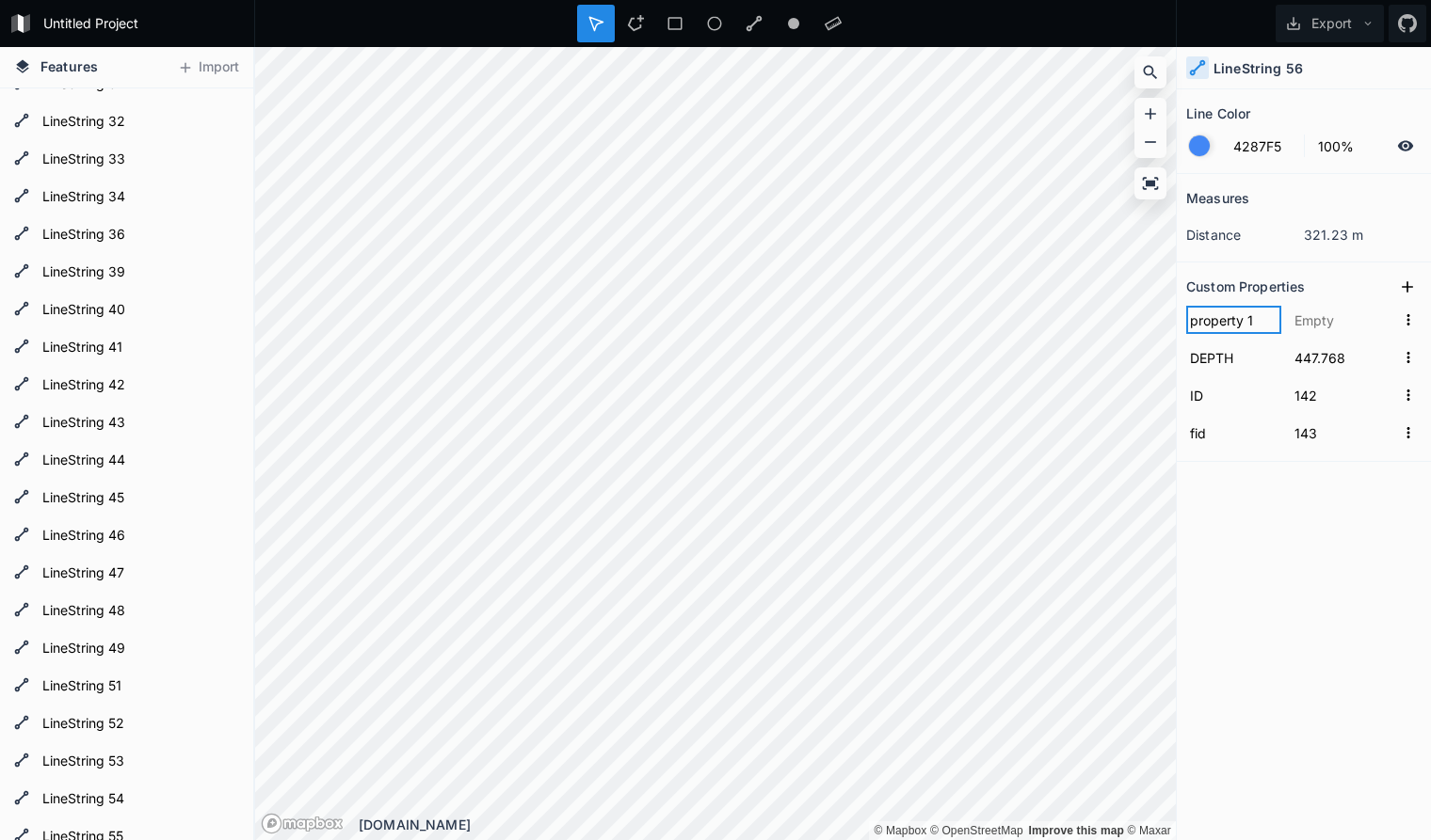
click at [1186, 308] on input "property 1" at bounding box center [1233, 320] width 95 height 29
paste input "seq"
click at [1313, 332] on input "text" at bounding box center [1342, 320] width 104 height 29
click at [1249, 540] on div "Measures distance 321.23 m Custom Properties seq 52 DEPTH 447.768 ID 142 fid 143" at bounding box center [1303, 459] width 254 height 572
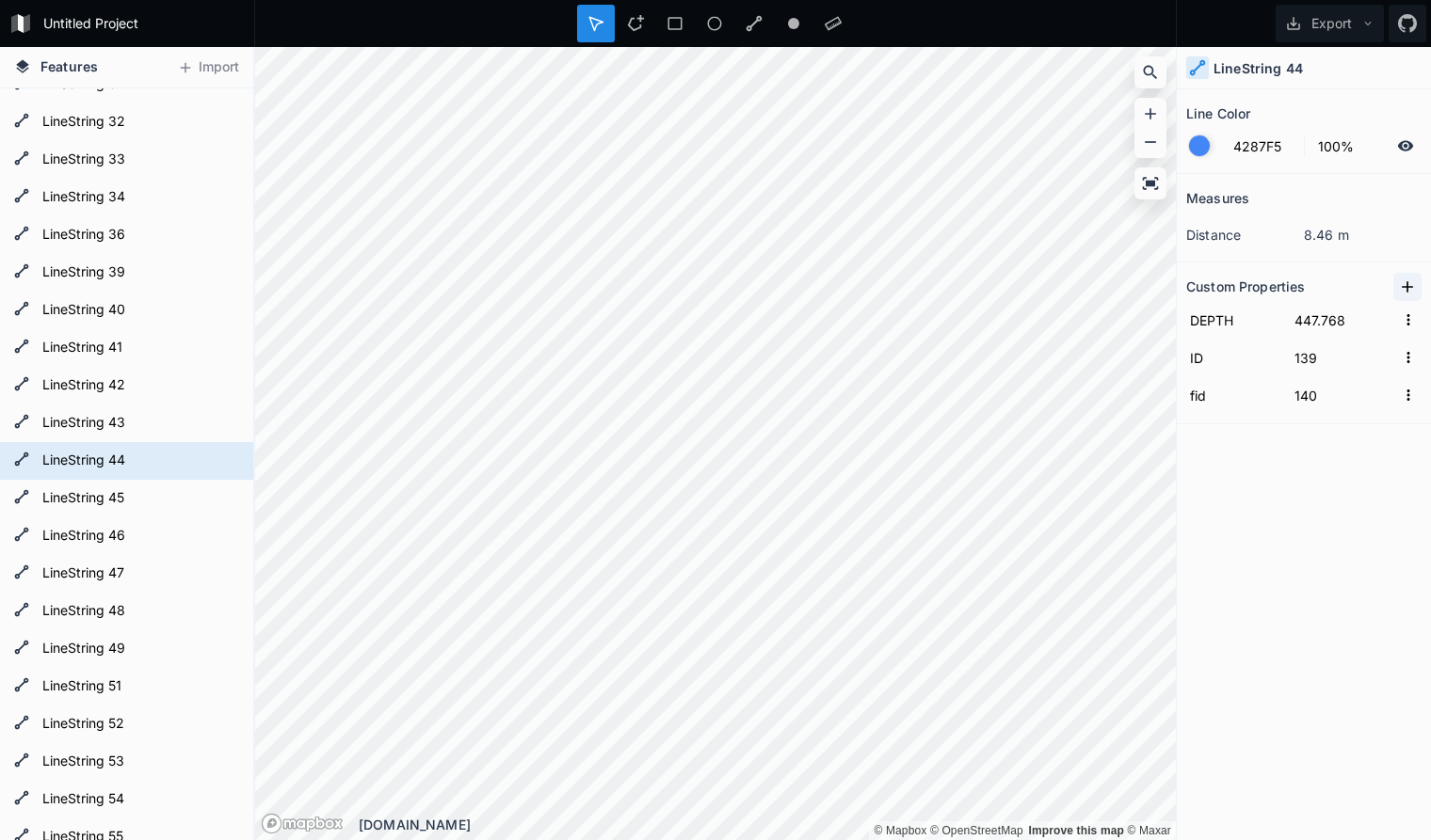
click at [1407, 285] on icon at bounding box center [1407, 287] width 11 height 11
drag, startPoint x: 1265, startPoint y: 325, endPoint x: 1118, endPoint y: 312, distance: 147.6
click at [1186, 312] on input "property 1" at bounding box center [1233, 320] width 95 height 29
paste input "seq"
click at [1315, 322] on input "text" at bounding box center [1342, 320] width 104 height 29
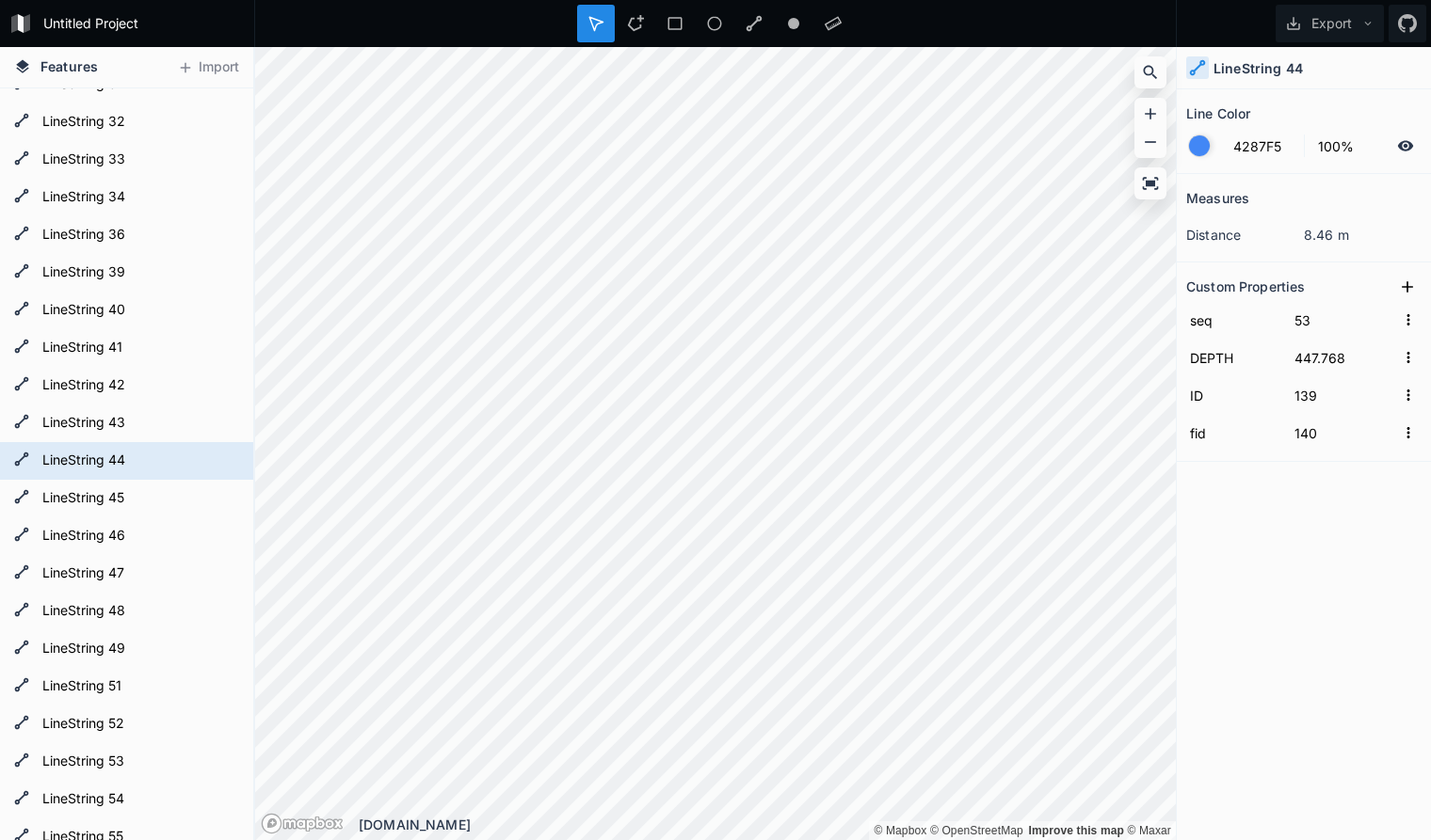
click at [1276, 531] on div "Measures distance 8.46 m Custom Properties seq 53 DEPTH 447.768 ID 139 fid 140" at bounding box center [1303, 459] width 254 height 572
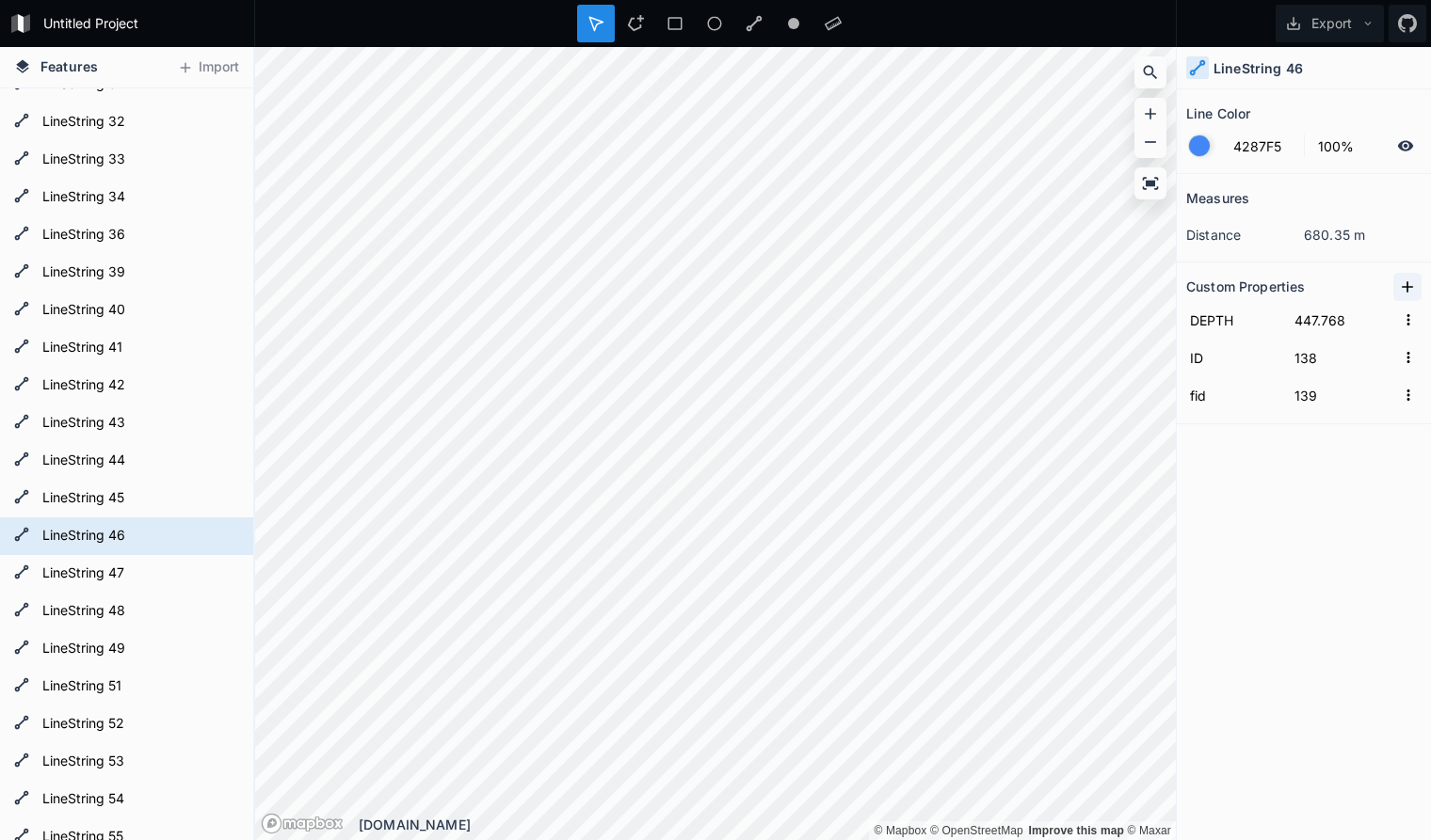
click at [1413, 286] on icon at bounding box center [1407, 287] width 19 height 19
drag, startPoint x: 1260, startPoint y: 321, endPoint x: 1057, endPoint y: 303, distance: 203.8
click at [1186, 305] on input "property 1" at bounding box center [1233, 320] width 95 height 29
paste input "seq"
click at [1320, 315] on input "text" at bounding box center [1342, 320] width 104 height 29
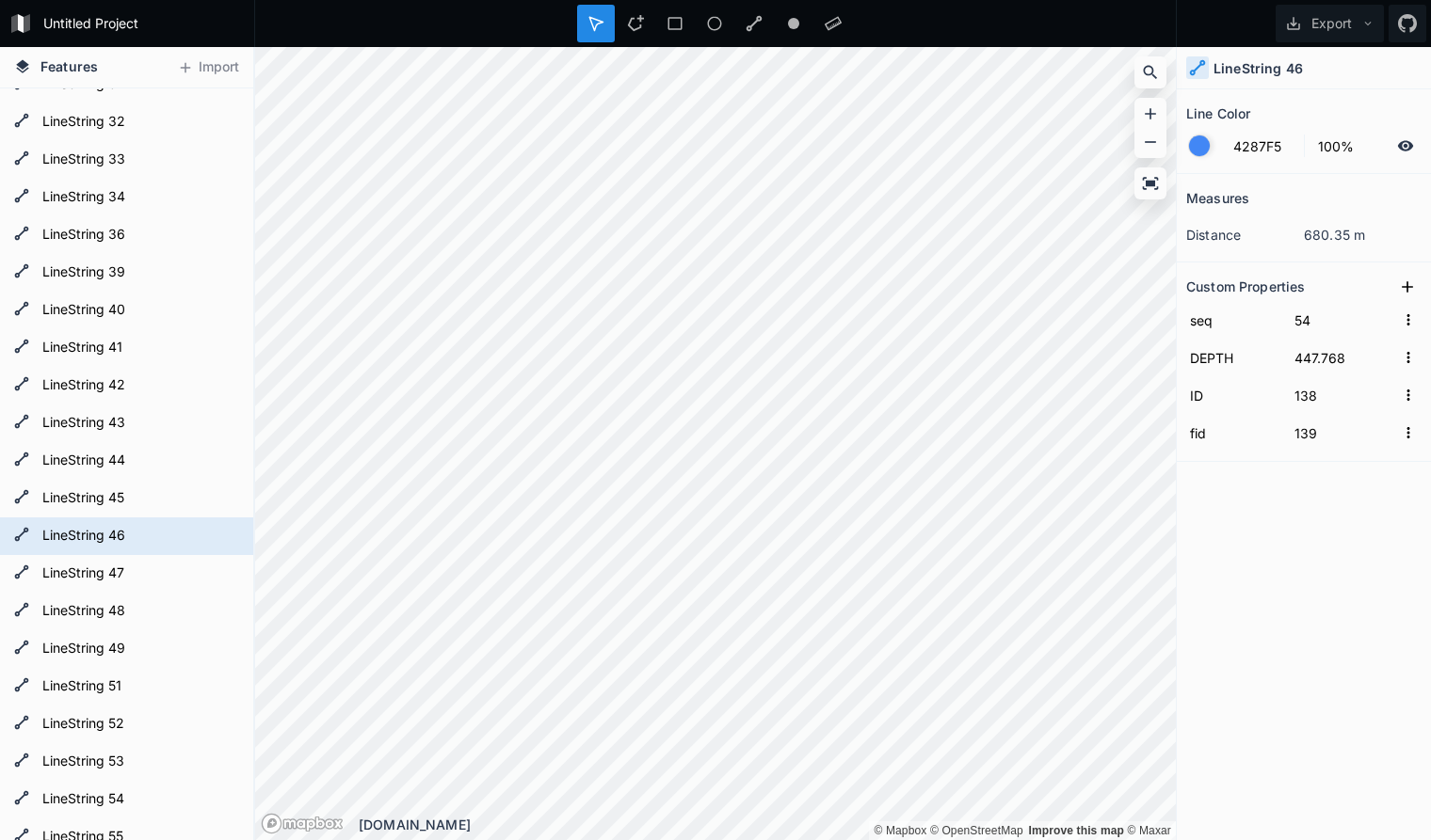
click at [1280, 599] on div "Measures distance 680.35 m Custom Properties seq 54 DEPTH 447.768 ID 138 fid 139" at bounding box center [1303, 459] width 254 height 572
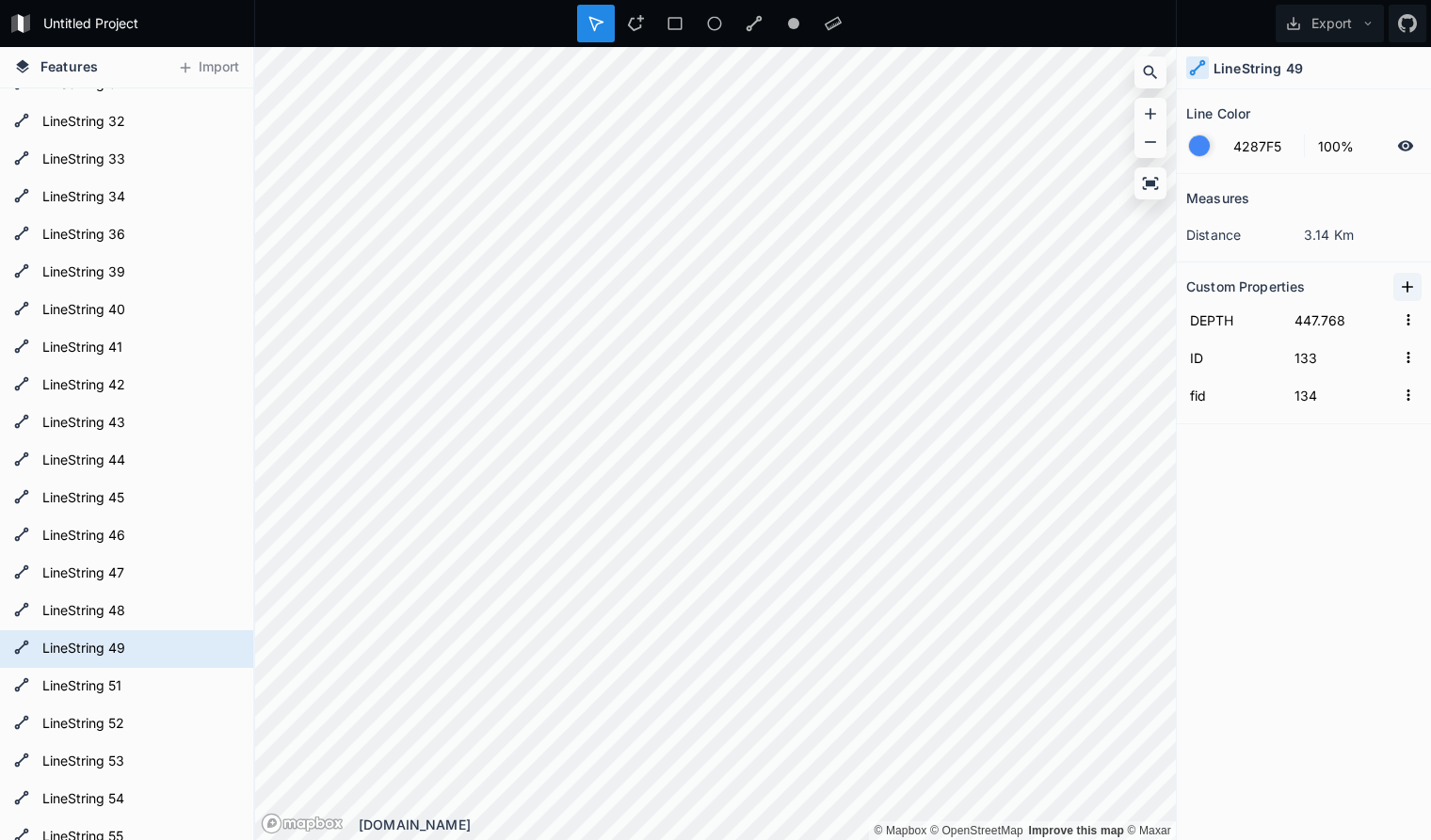
click at [1406, 284] on icon at bounding box center [1407, 287] width 19 height 19
drag, startPoint x: 1268, startPoint y: 320, endPoint x: 1079, endPoint y: 318, distance: 189.0
click at [1186, 318] on input "property 1" at bounding box center [1233, 320] width 95 height 29
paste input "seq"
click at [1313, 324] on input "text" at bounding box center [1342, 320] width 104 height 29
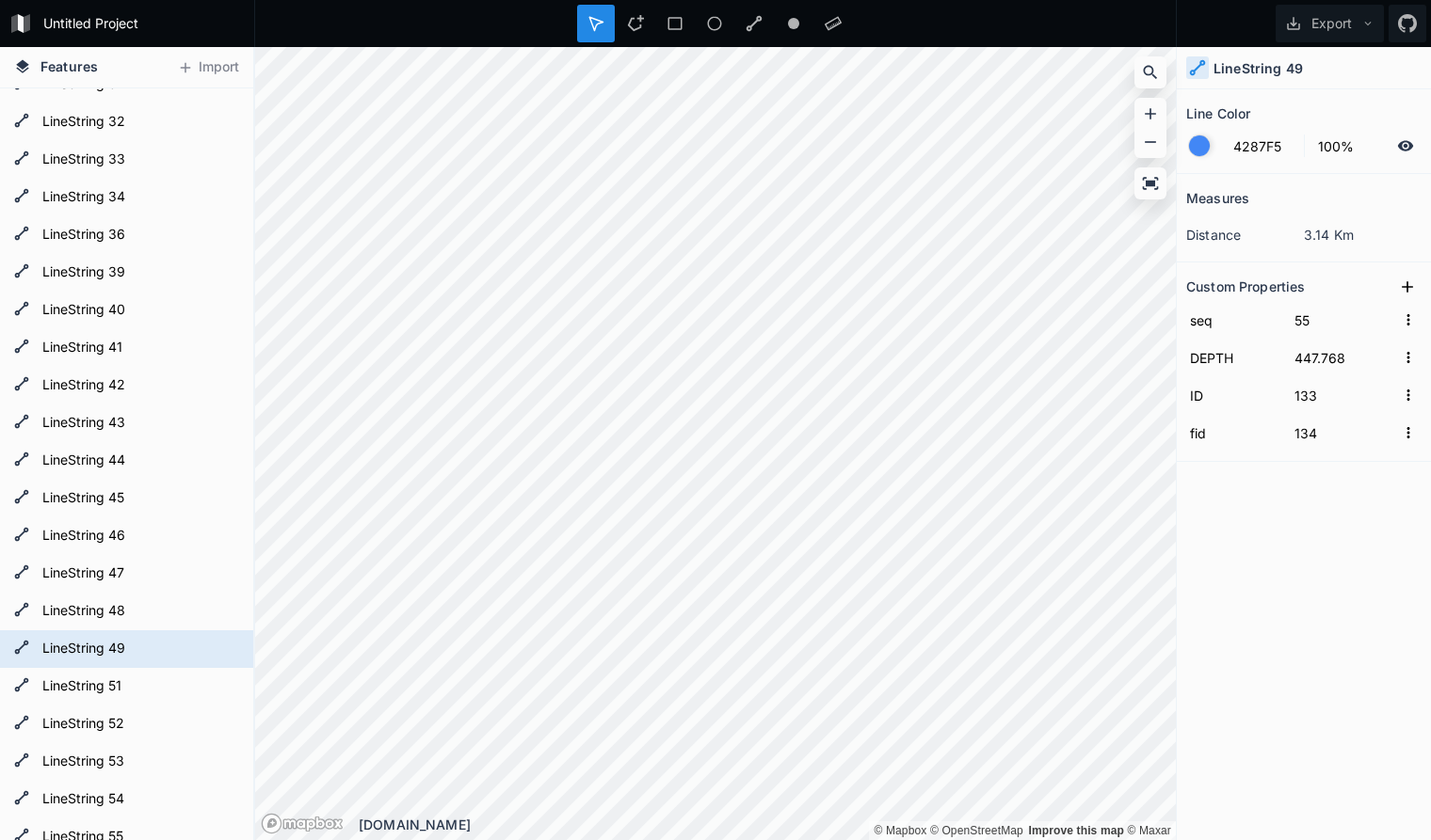
click at [1292, 595] on div "Measures distance 3.14 Km Custom Properties seq 55 DEPTH 447.768 ID 133 fid 134" at bounding box center [1303, 459] width 254 height 572
click at [1407, 281] on icon at bounding box center [1407, 287] width 19 height 19
drag, startPoint x: 1262, startPoint y: 322, endPoint x: 1138, endPoint y: 311, distance: 124.5
click at [1186, 311] on input "property 1" at bounding box center [1233, 320] width 95 height 29
paste input "seq"
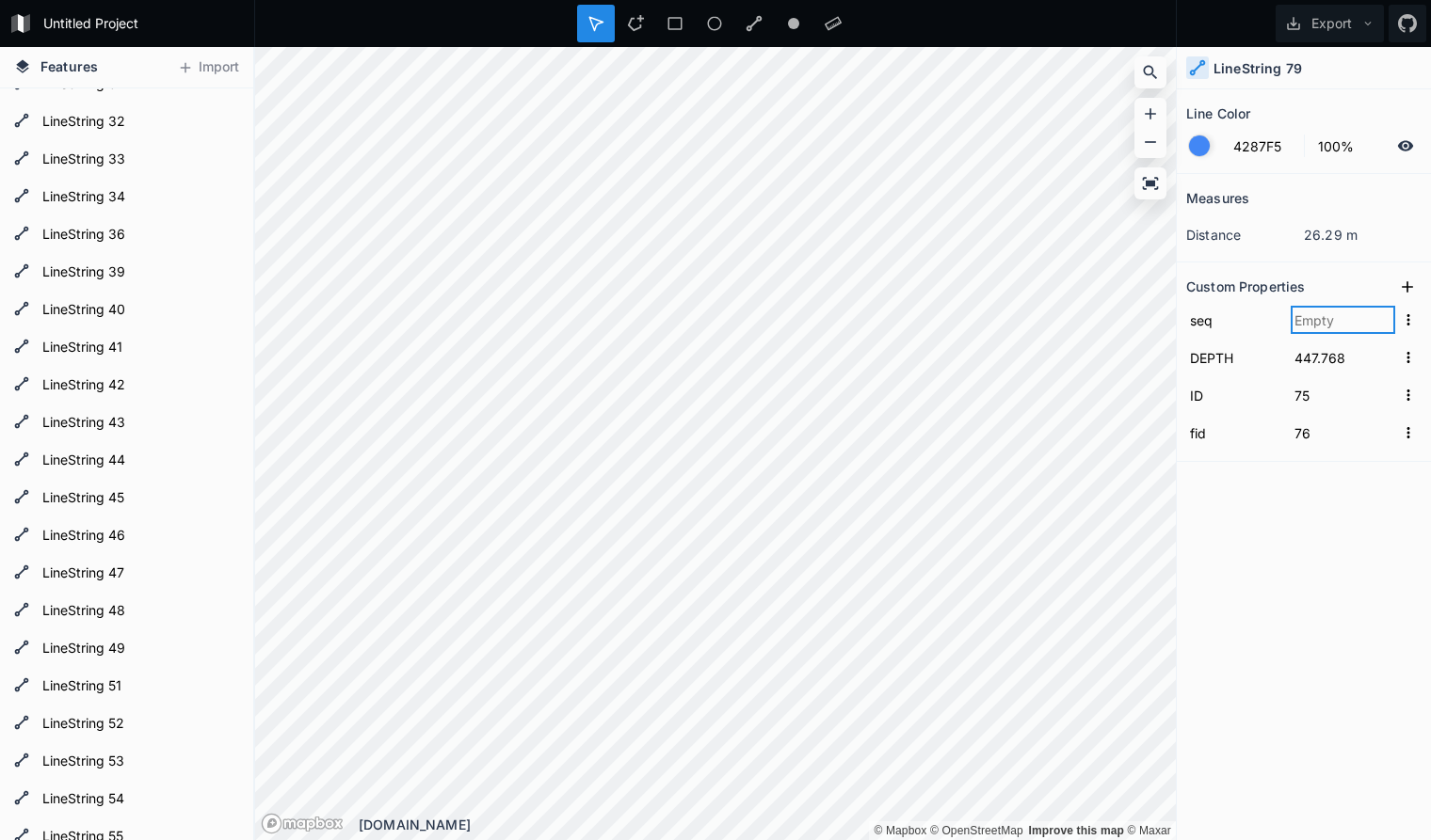
click at [1322, 323] on input "text" at bounding box center [1342, 320] width 104 height 29
click at [1284, 485] on div "Measures distance 26.29 m Custom Properties seq 56 DEPTH 447.768 ID 75 fid 76" at bounding box center [1303, 459] width 254 height 572
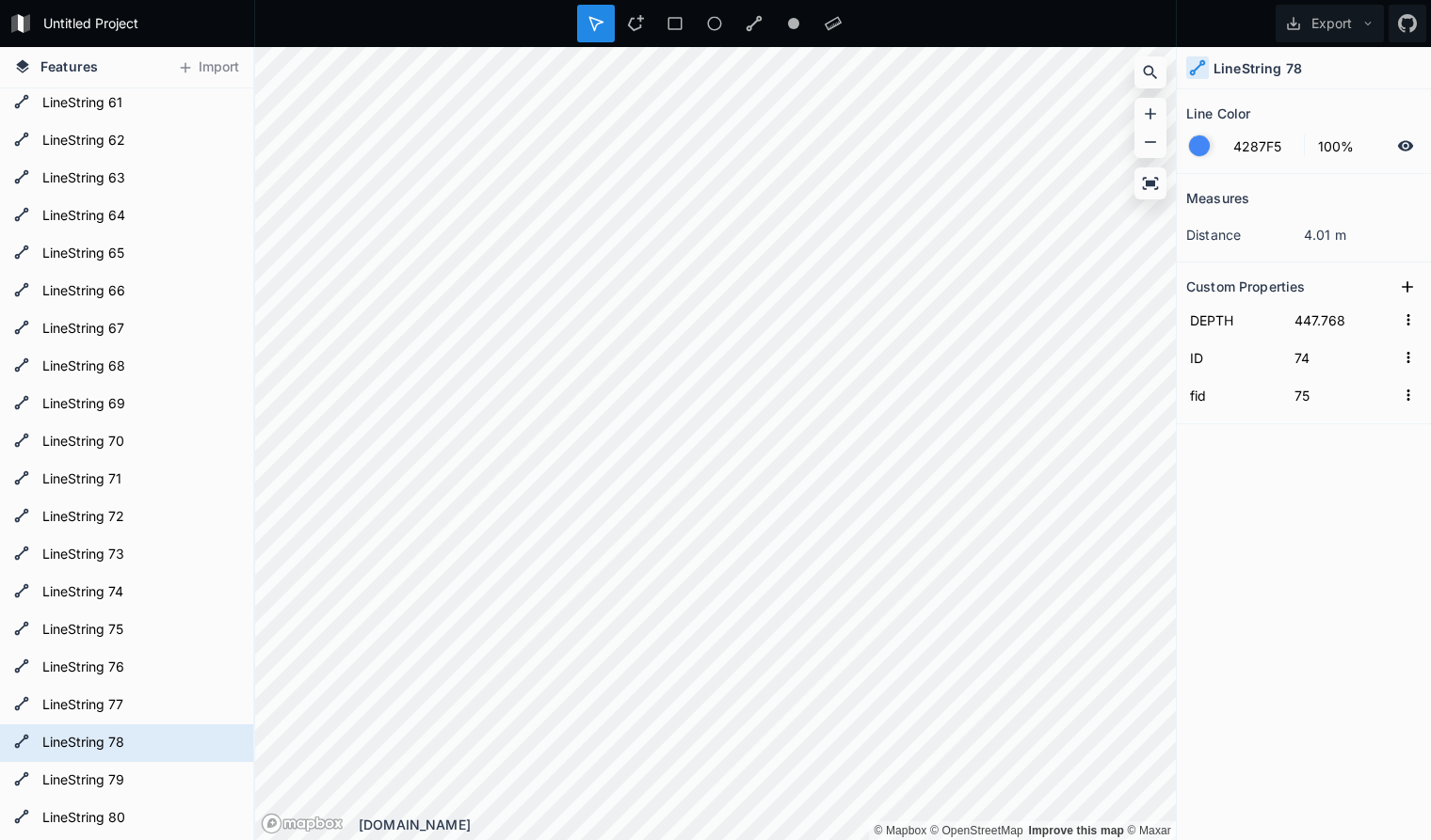
scroll to position [2391, 0]
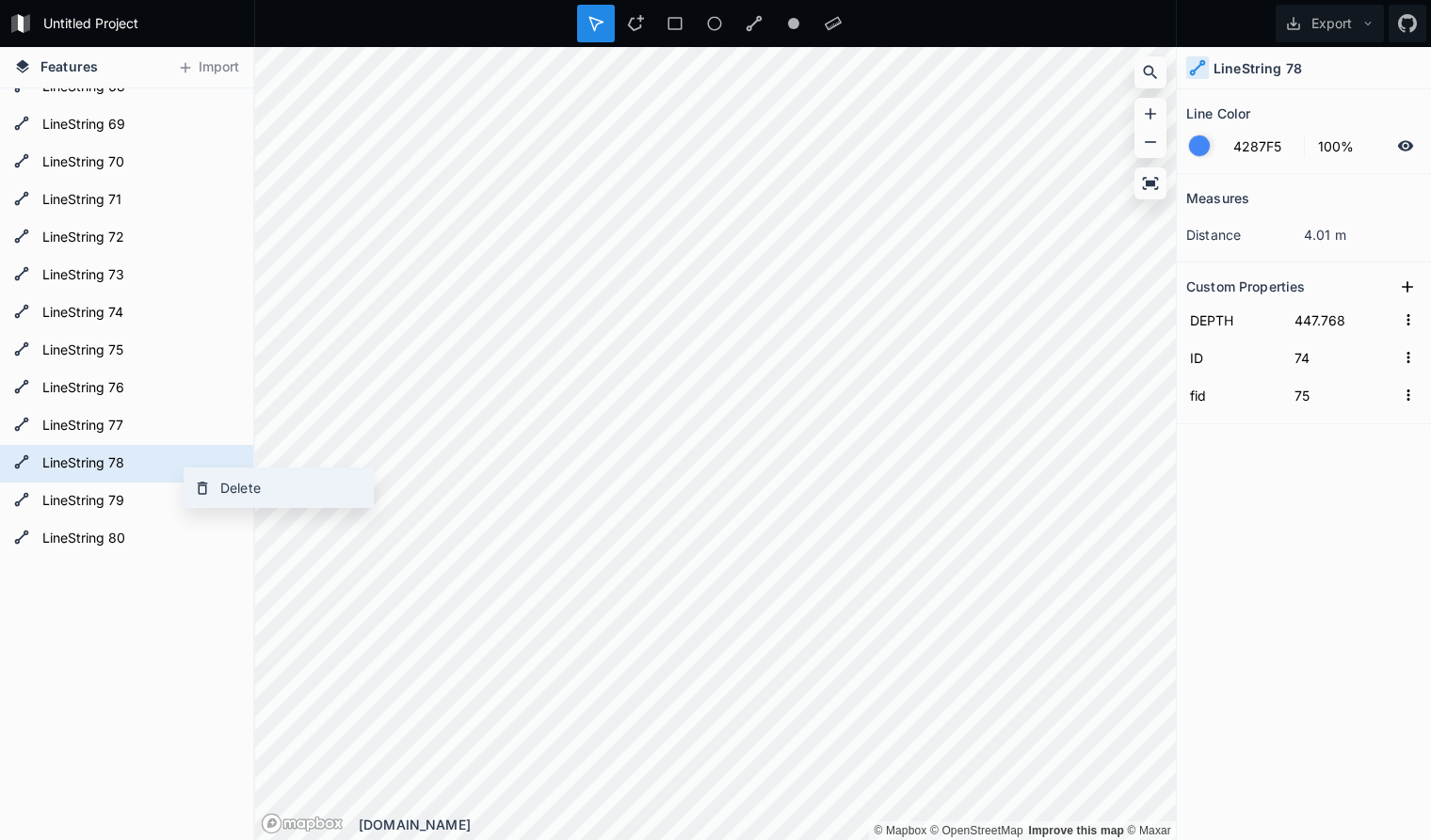
click at [242, 486] on div "Delete" at bounding box center [278, 488] width 188 height 38
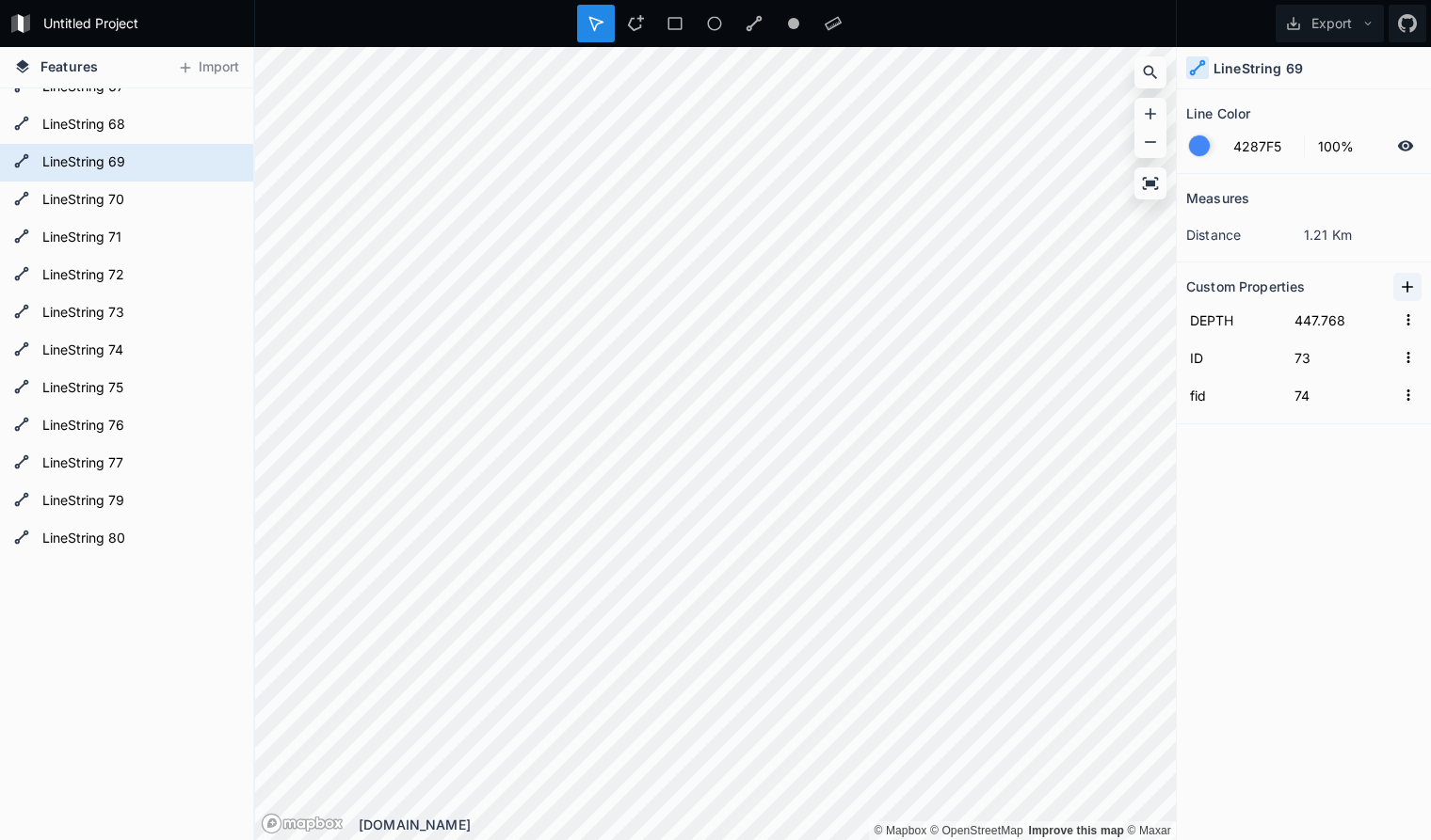
click at [1409, 289] on icon at bounding box center [1407, 287] width 19 height 19
drag, startPoint x: 1263, startPoint y: 322, endPoint x: 1089, endPoint y: 307, distance: 174.6
click at [1186, 307] on input "property 1" at bounding box center [1233, 320] width 95 height 29
paste input "seq"
click at [1329, 324] on input "text" at bounding box center [1342, 320] width 104 height 29
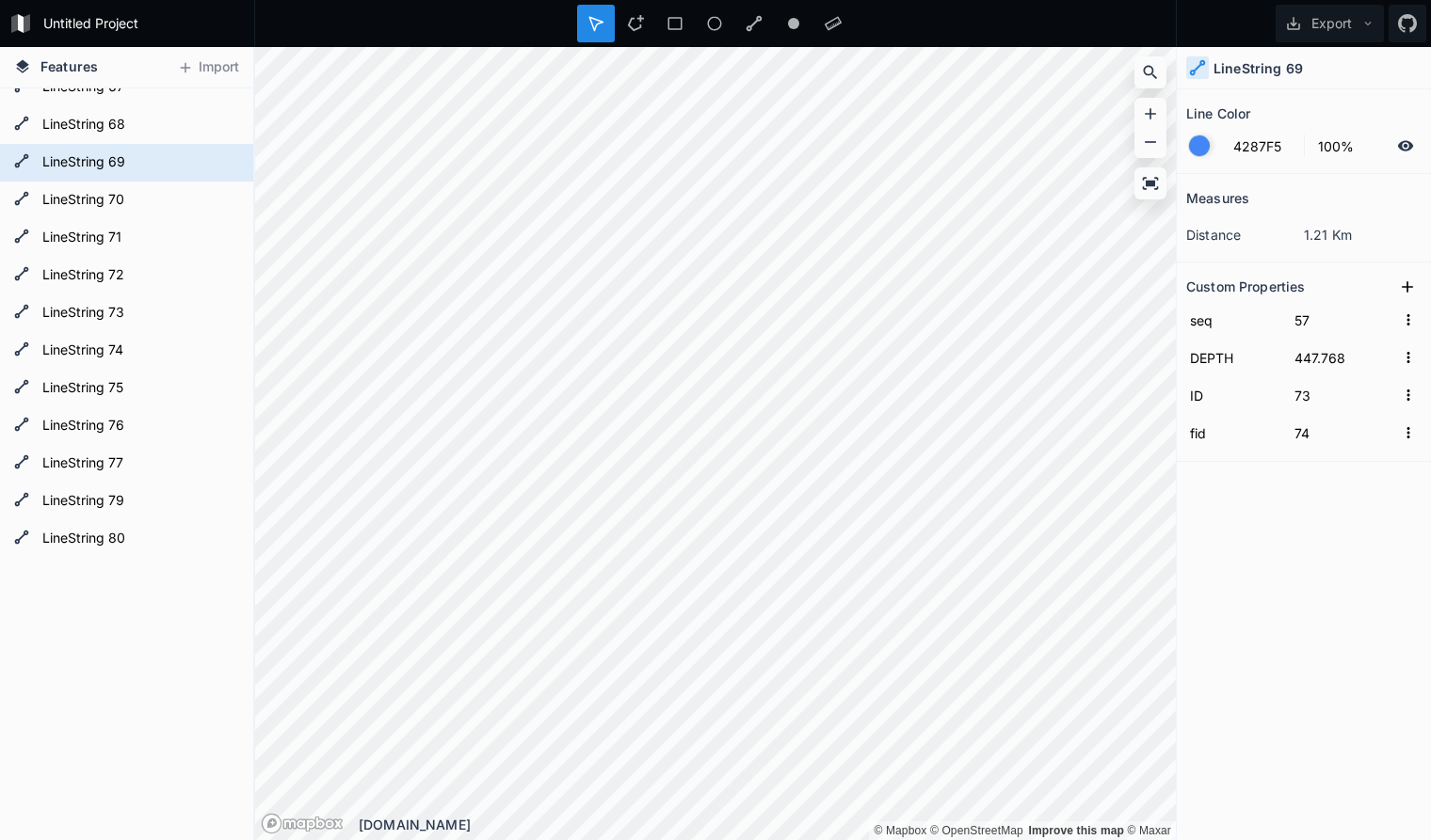
click at [1295, 561] on div "Measures distance 1.21 Km Custom Properties seq 57 DEPTH 447.768 ID 73 fid 74" at bounding box center [1303, 459] width 254 height 572
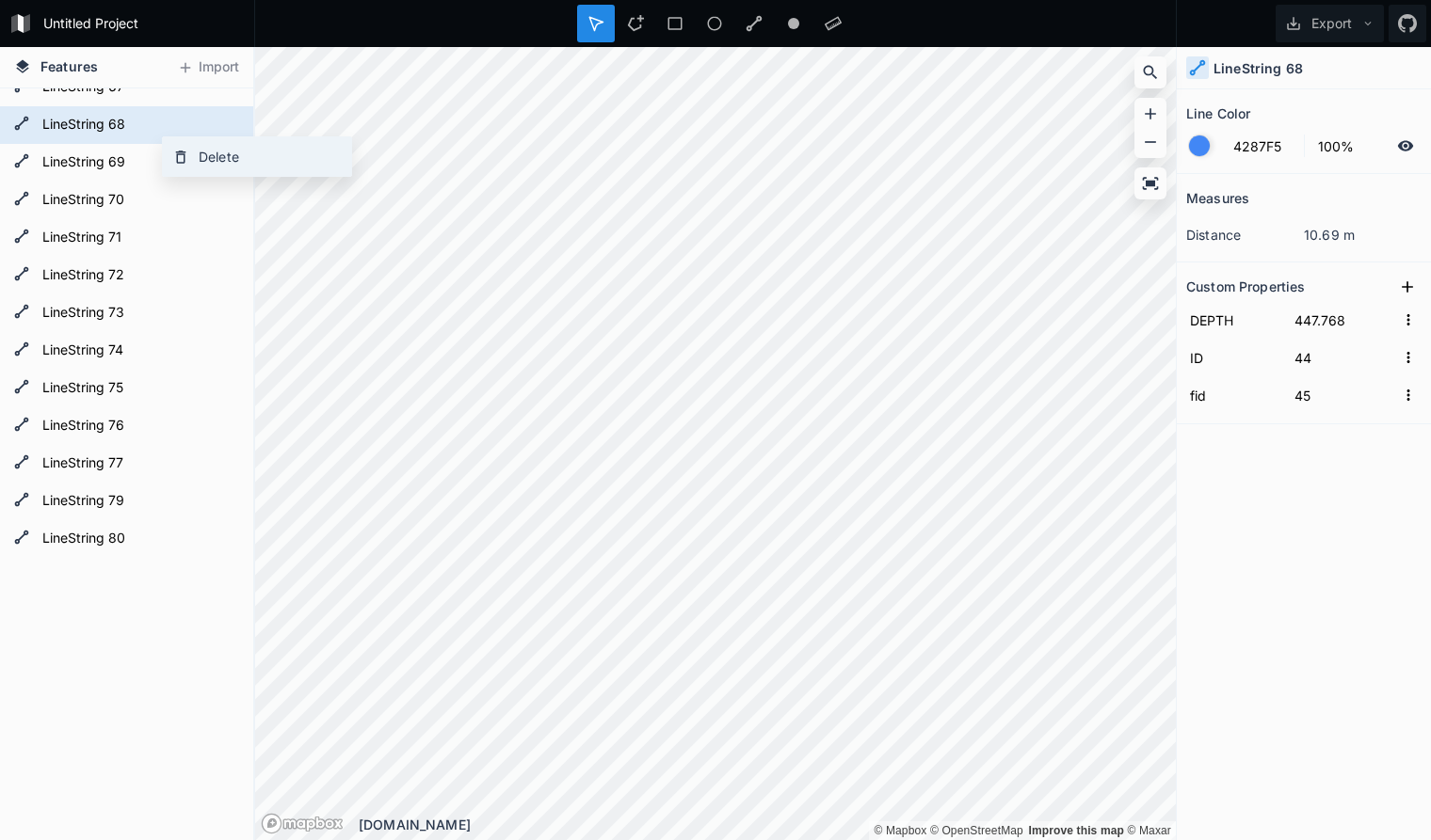
click at [203, 154] on div "Delete" at bounding box center [257, 157] width 188 height 38
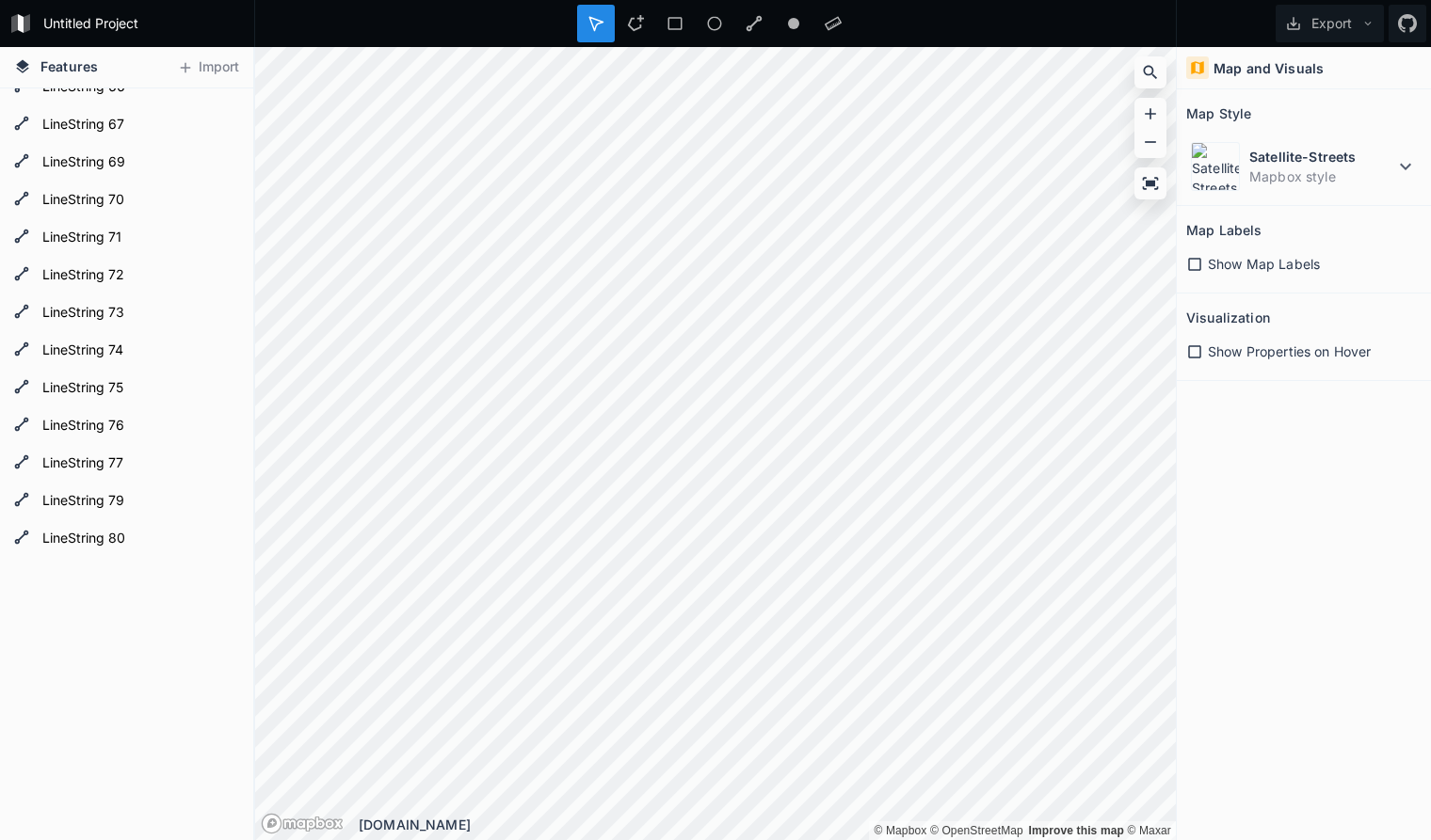
scroll to position [2316, 0]
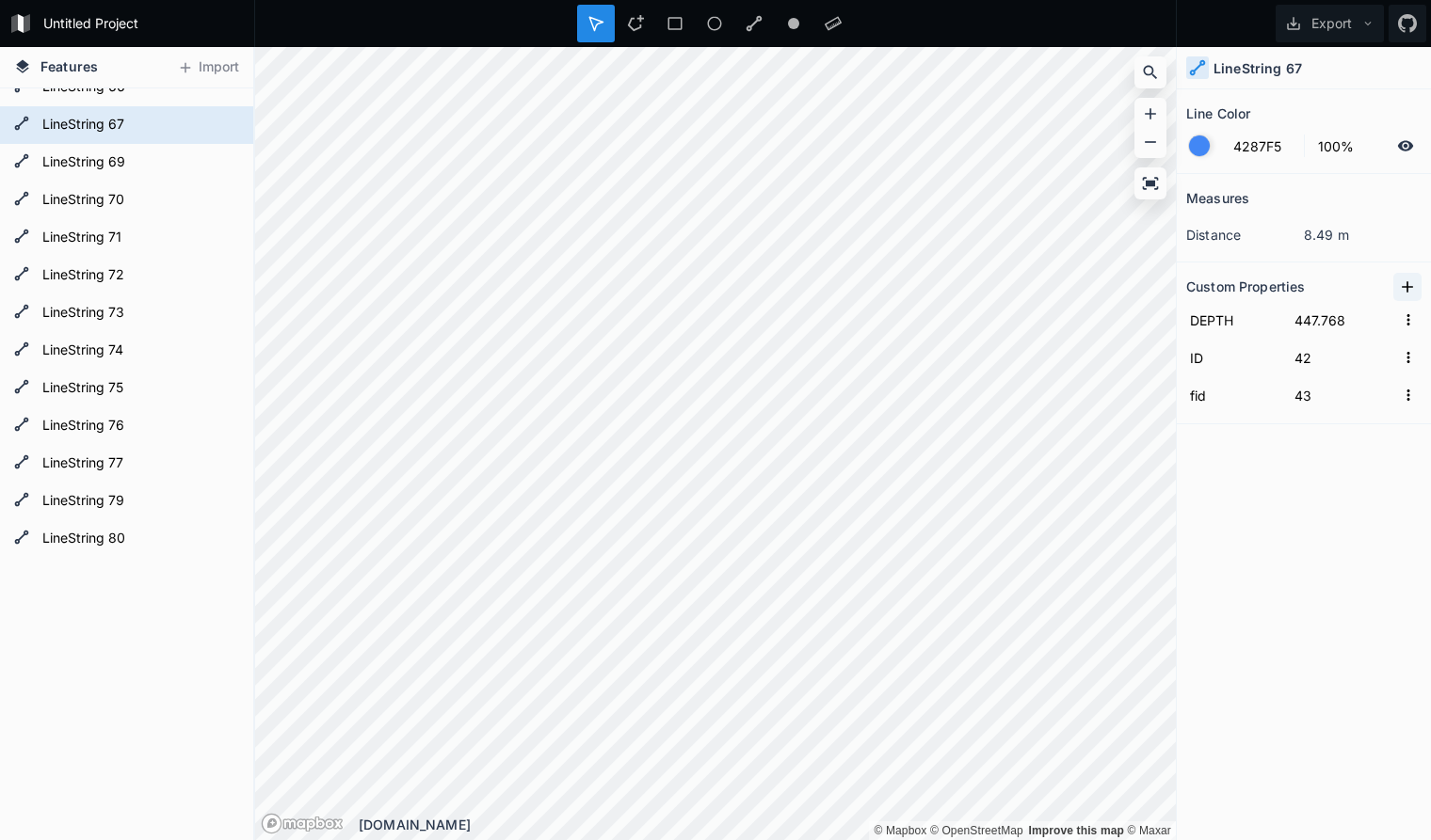
click at [1413, 284] on icon at bounding box center [1407, 287] width 19 height 19
drag, startPoint x: 1269, startPoint y: 320, endPoint x: 1097, endPoint y: 309, distance: 172.4
click at [1186, 309] on input "property 1" at bounding box center [1233, 320] width 95 height 29
paste input "seq"
click at [1337, 319] on input "text" at bounding box center [1342, 320] width 104 height 29
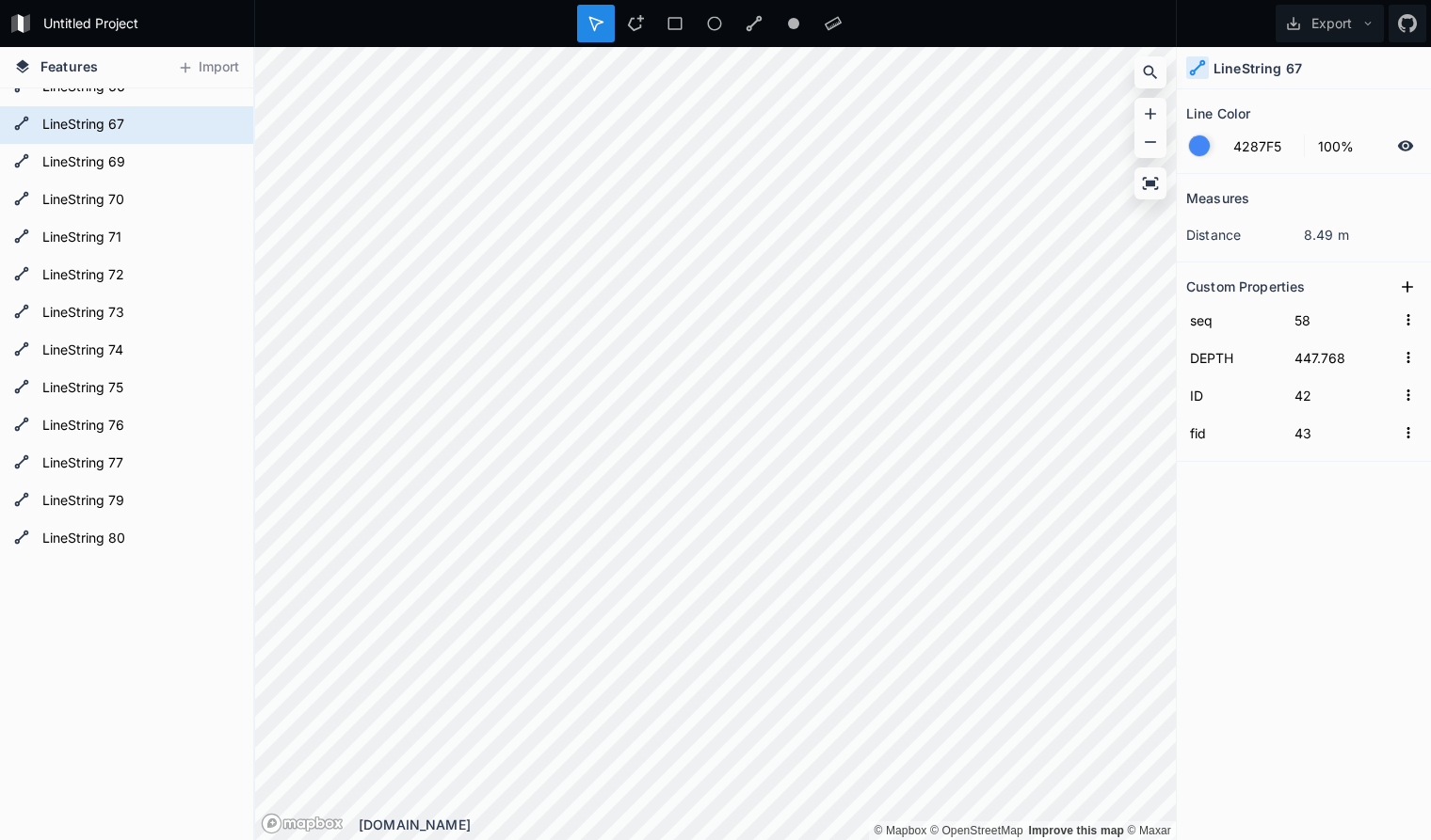
click at [1360, 557] on div "Measures distance 8.49 m Custom Properties seq 58 DEPTH 447.768 ID 42 fid 43" at bounding box center [1303, 459] width 254 height 572
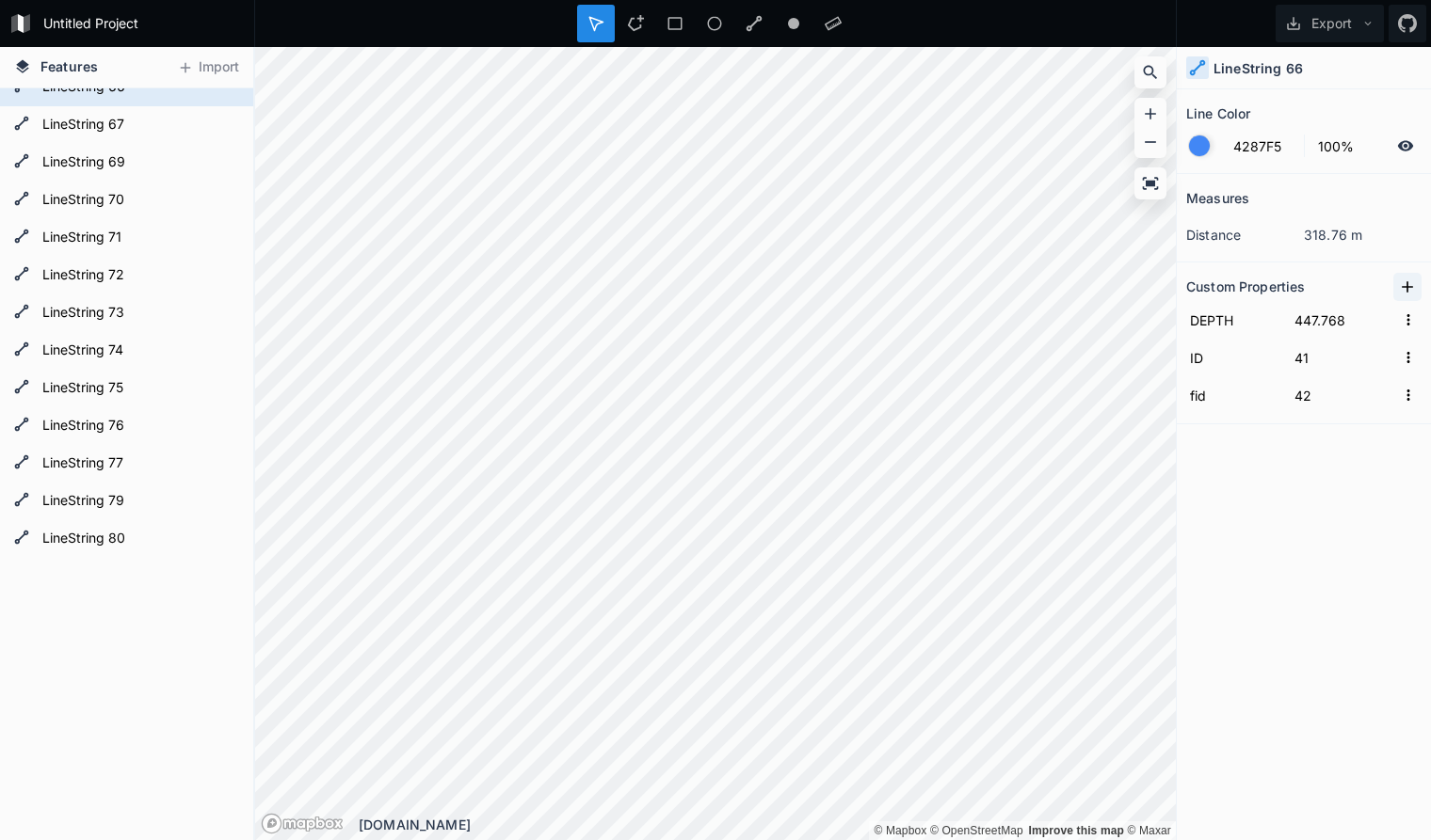
click at [1407, 281] on icon at bounding box center [1407, 287] width 19 height 19
drag, startPoint x: 1260, startPoint y: 320, endPoint x: 1073, endPoint y: 318, distance: 187.0
click at [1186, 318] on input "property 1" at bounding box center [1233, 320] width 95 height 29
click at [1261, 322] on input "property 1" at bounding box center [1233, 320] width 95 height 29
click at [1264, 319] on input "property 1" at bounding box center [1233, 320] width 95 height 29
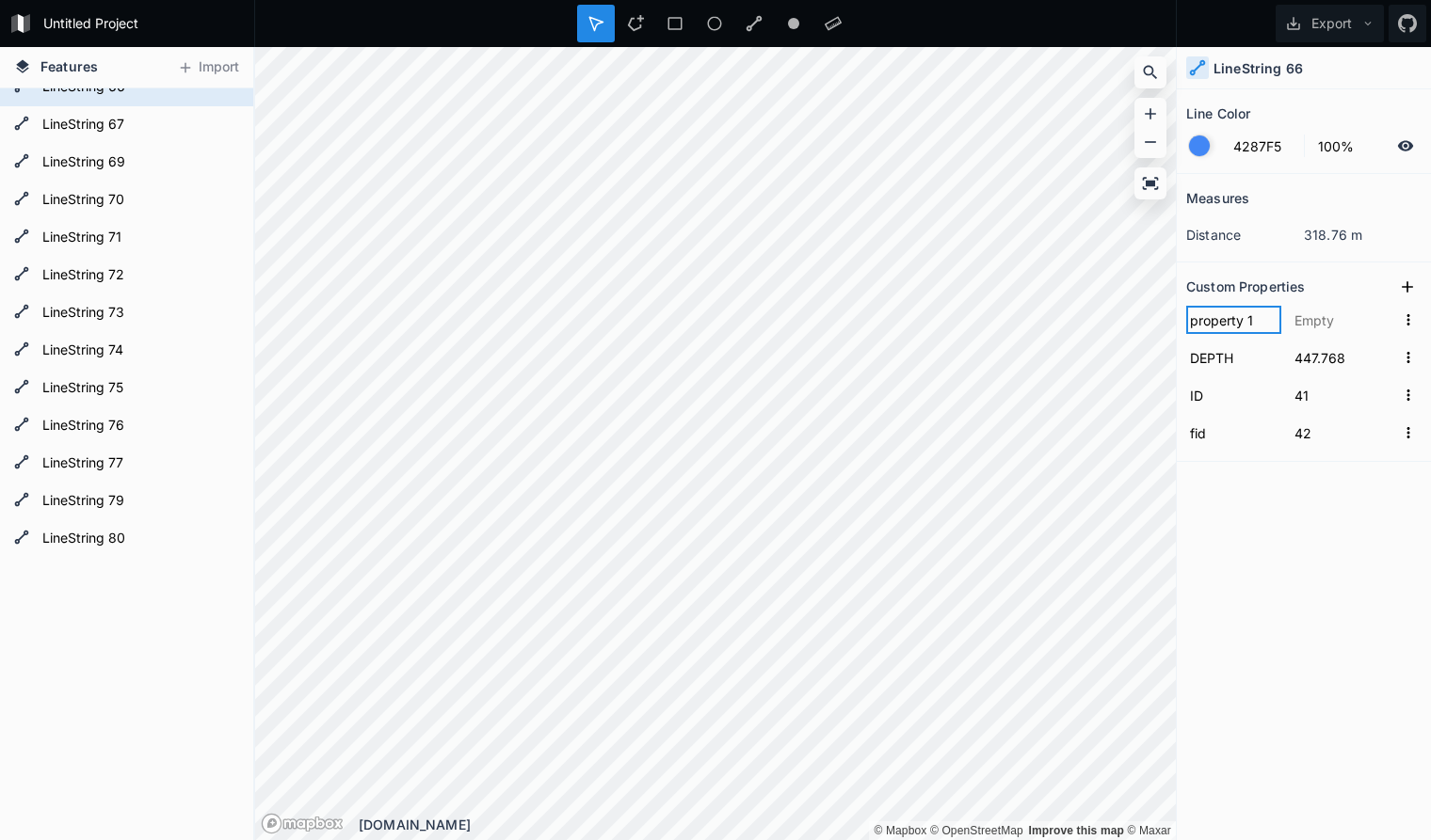
click at [1229, 321] on input "property 1" at bounding box center [1233, 320] width 95 height 29
click at [1228, 321] on input "property 1" at bounding box center [1233, 320] width 95 height 29
click at [1256, 322] on input "property 1" at bounding box center [1233, 320] width 95 height 29
drag, startPoint x: 1259, startPoint y: 321, endPoint x: 1205, endPoint y: 322, distance: 54.0
click at [1205, 322] on input "property 1" at bounding box center [1233, 320] width 95 height 29
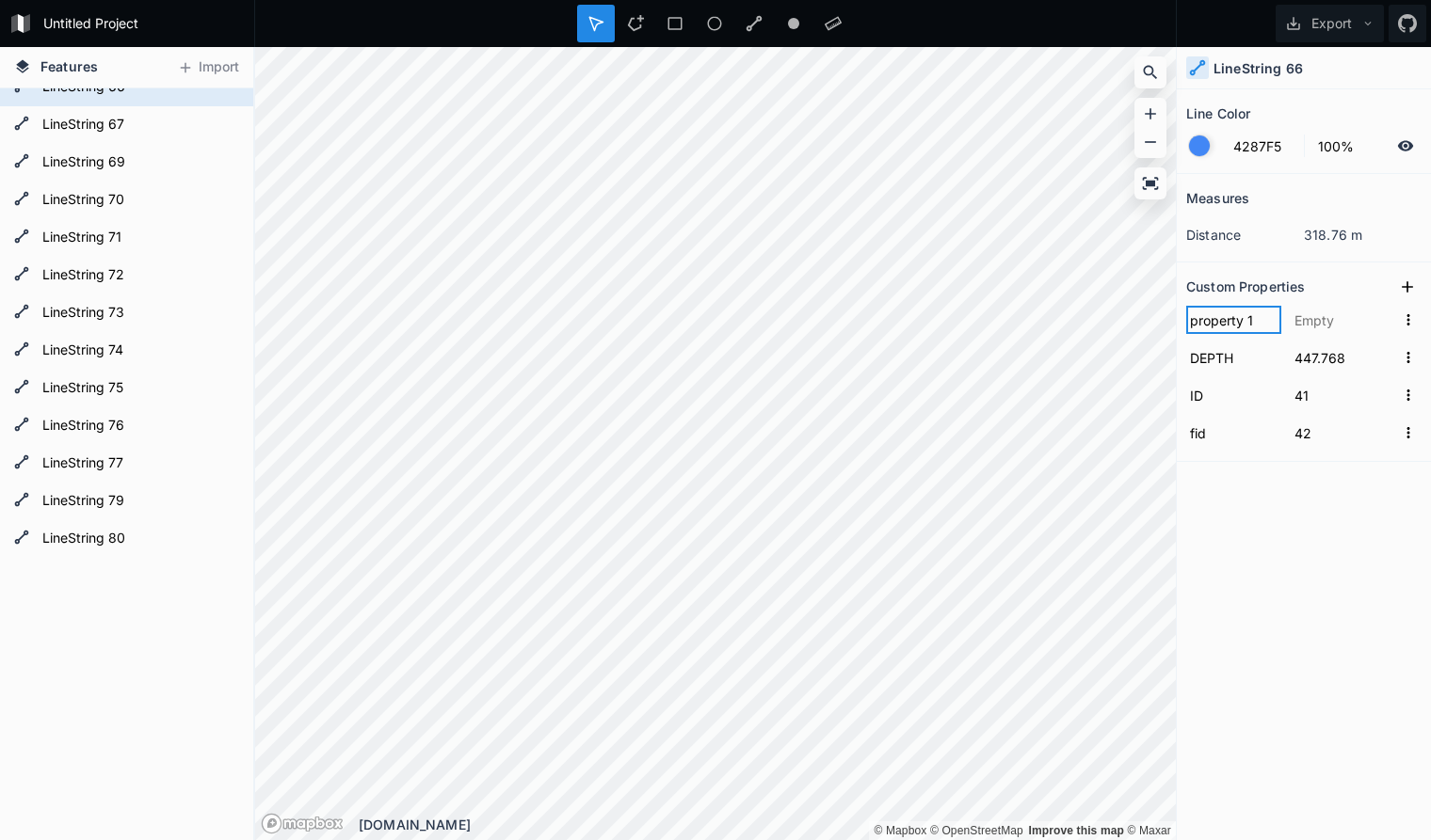
paste input "seq"
click at [1314, 322] on input "text" at bounding box center [1342, 320] width 104 height 29
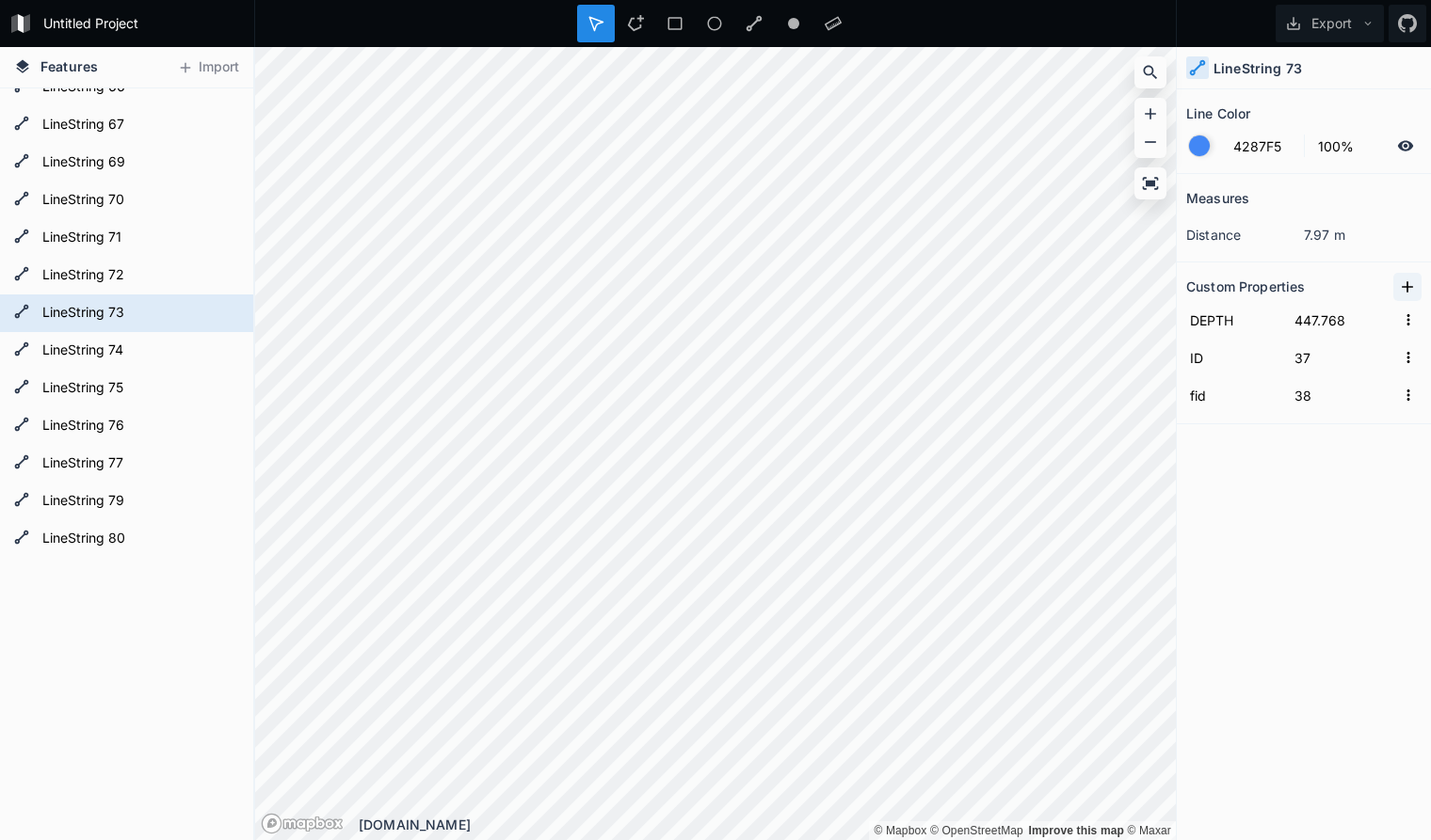
click at [1410, 285] on icon at bounding box center [1407, 287] width 19 height 19
click at [1256, 319] on input "property 1" at bounding box center [1233, 320] width 95 height 29
drag, startPoint x: 1264, startPoint y: 319, endPoint x: 1102, endPoint y: 316, distance: 162.0
click at [1186, 316] on input "property 1" at bounding box center [1233, 320] width 95 height 29
paste input "seq"
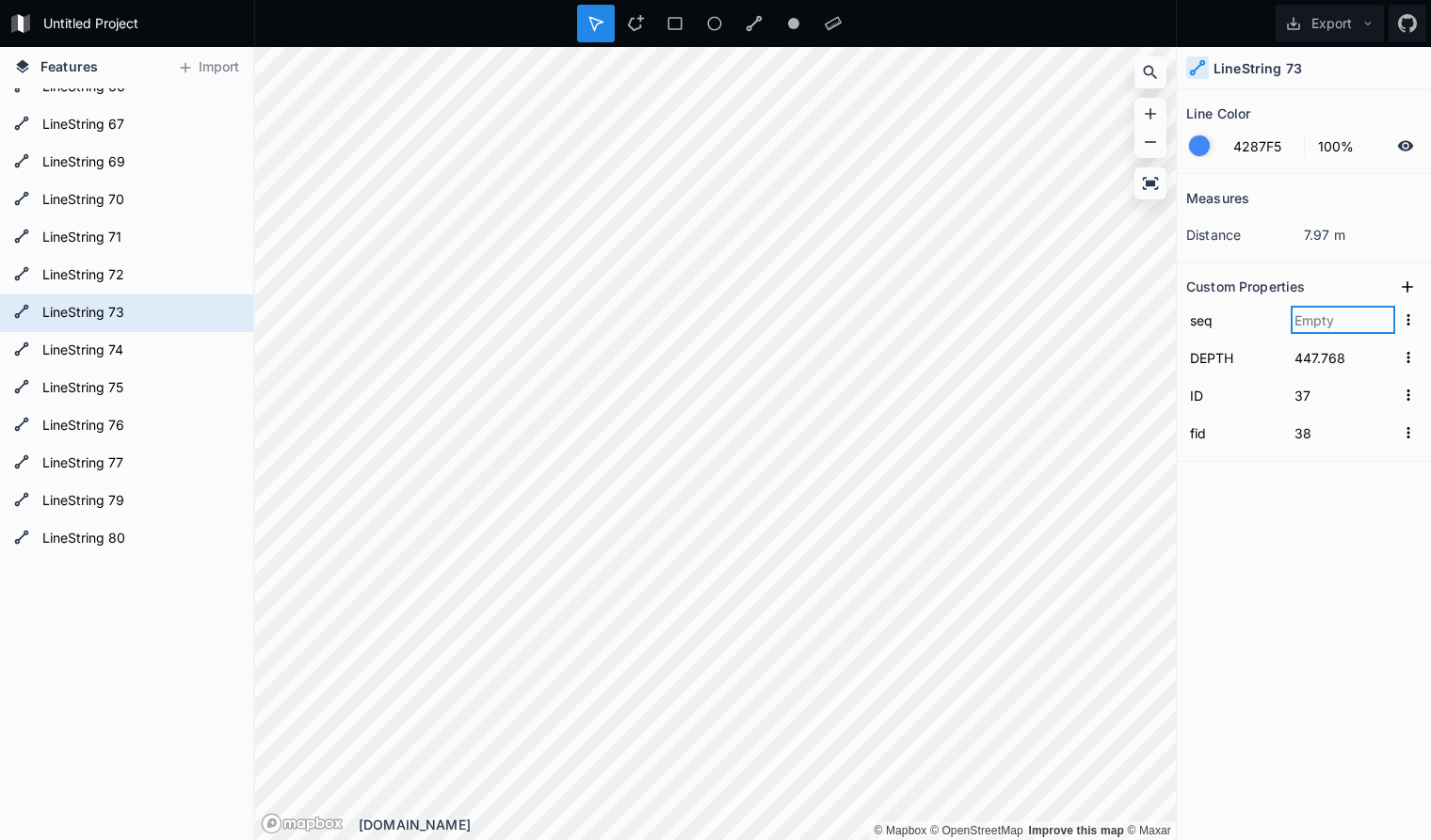
click at [1330, 319] on input "text" at bounding box center [1342, 320] width 104 height 29
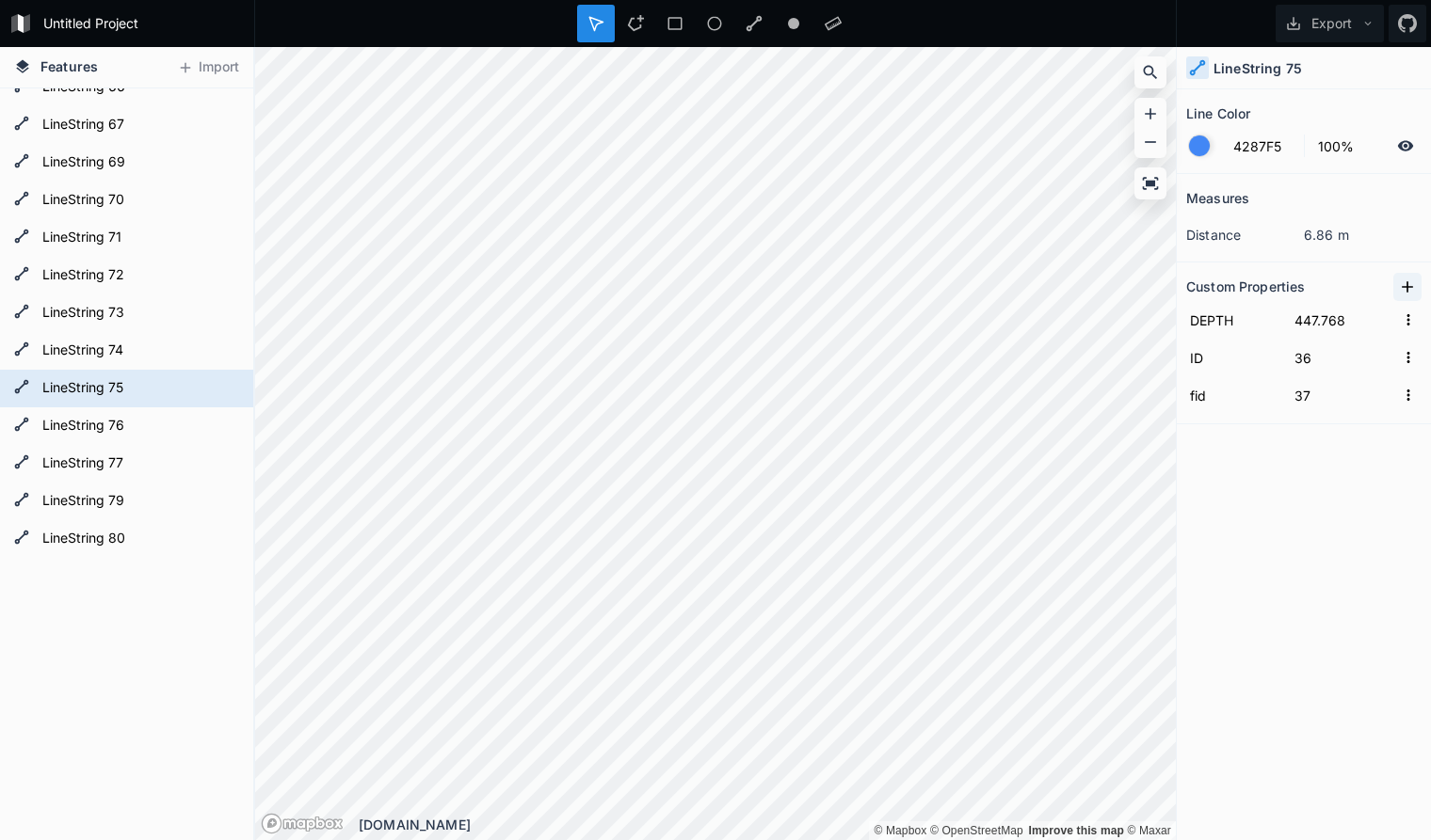
click at [1411, 287] on icon at bounding box center [1407, 287] width 11 height 11
drag, startPoint x: 1267, startPoint y: 317, endPoint x: 1040, endPoint y: 299, distance: 227.7
click at [1186, 305] on input "property 1" at bounding box center [1233, 320] width 95 height 29
paste input "seq"
click at [1326, 320] on input "text" at bounding box center [1342, 320] width 104 height 29
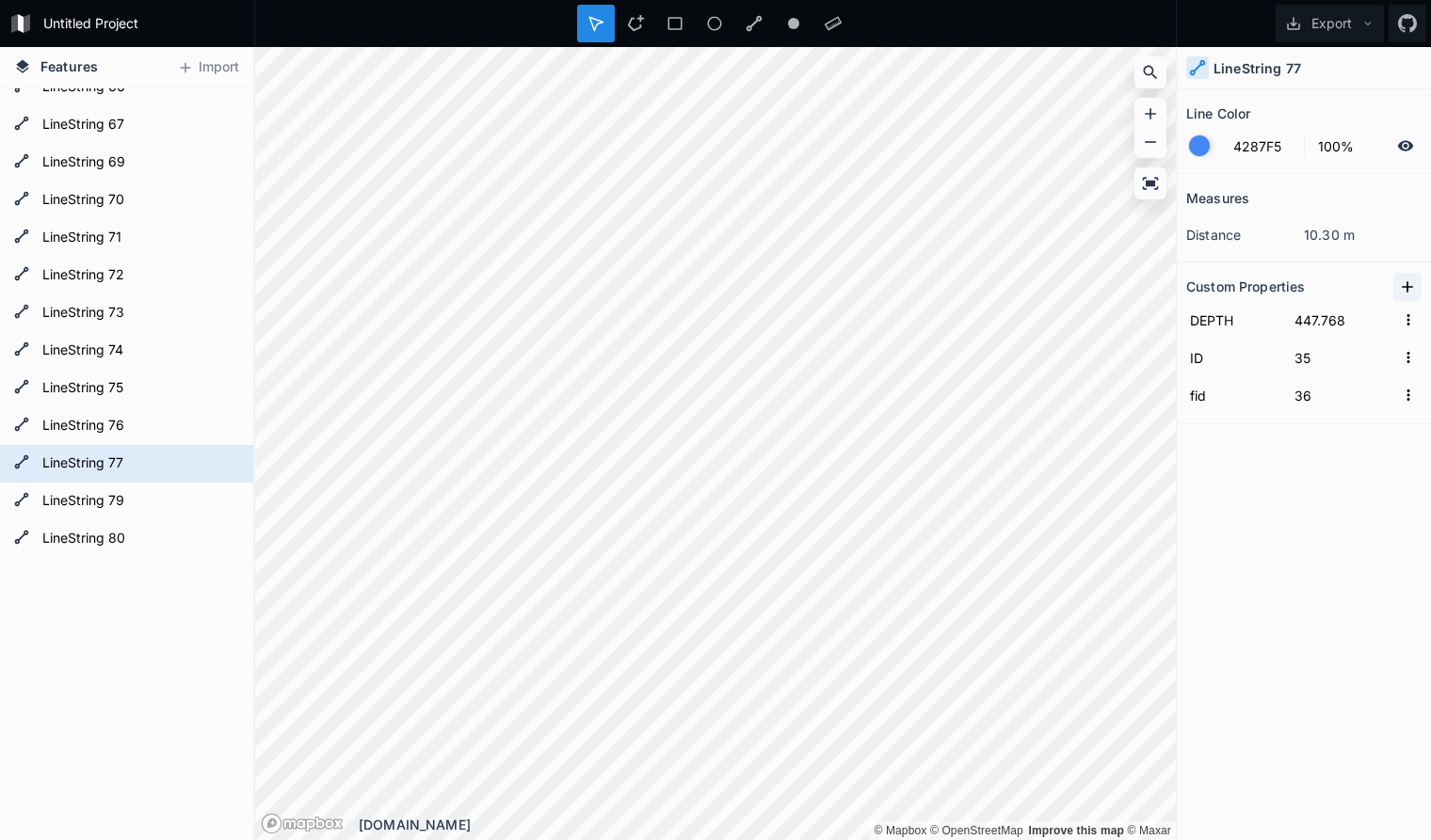
click at [1406, 283] on icon at bounding box center [1407, 287] width 19 height 19
drag, startPoint x: 1267, startPoint y: 324, endPoint x: 1106, endPoint y: 310, distance: 161.6
click at [1186, 310] on input "property 1" at bounding box center [1233, 320] width 95 height 29
paste input "seq"
click at [1344, 321] on input "text" at bounding box center [1342, 320] width 104 height 29
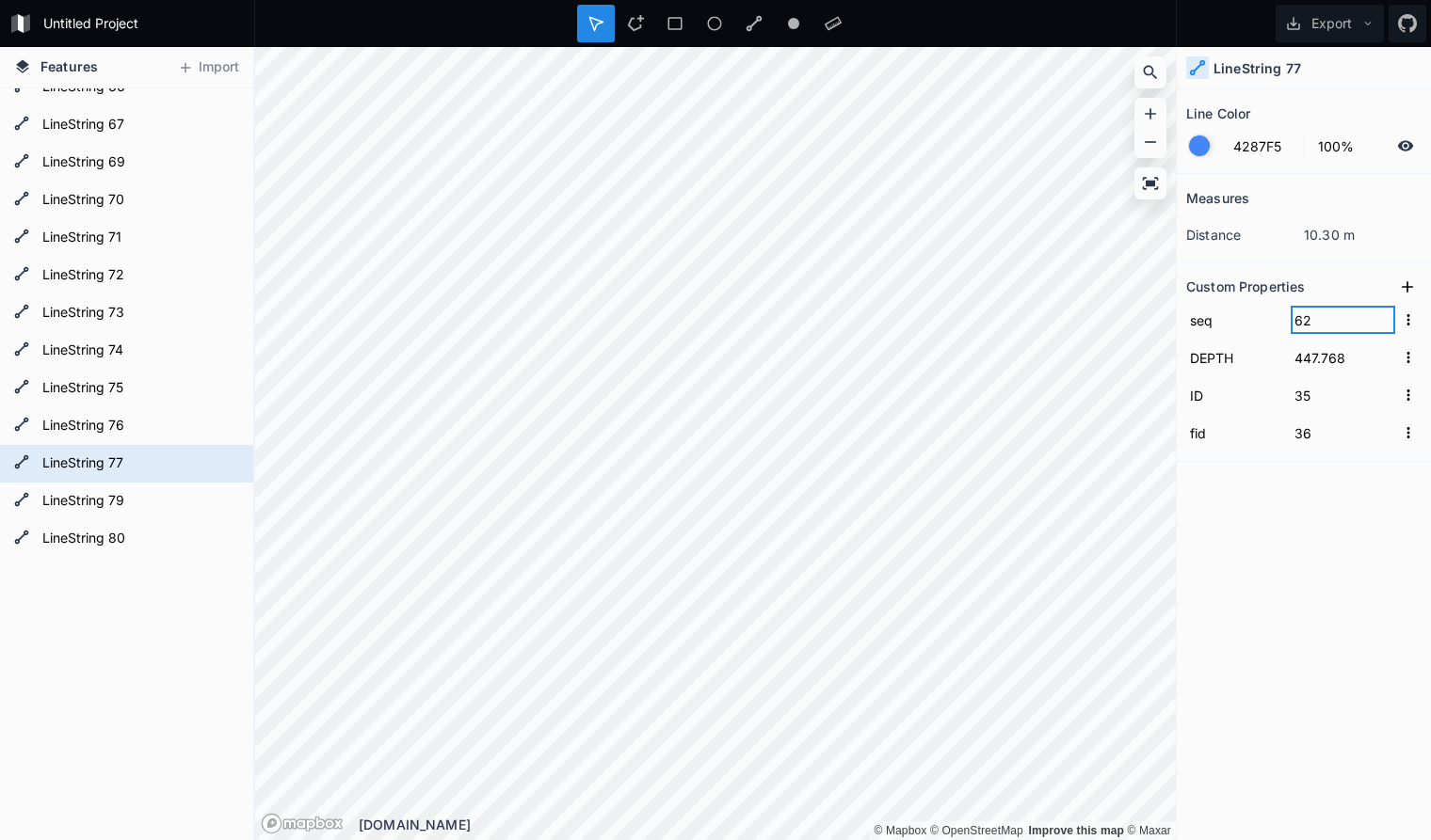
click input "submit" at bounding box center [0, 0] width 0 height 0
click at [1263, 502] on div "Measures distance 10.30 m Custom Properties seq 62 DEPTH 447.768 ID 35 fid 36" at bounding box center [1303, 459] width 254 height 572
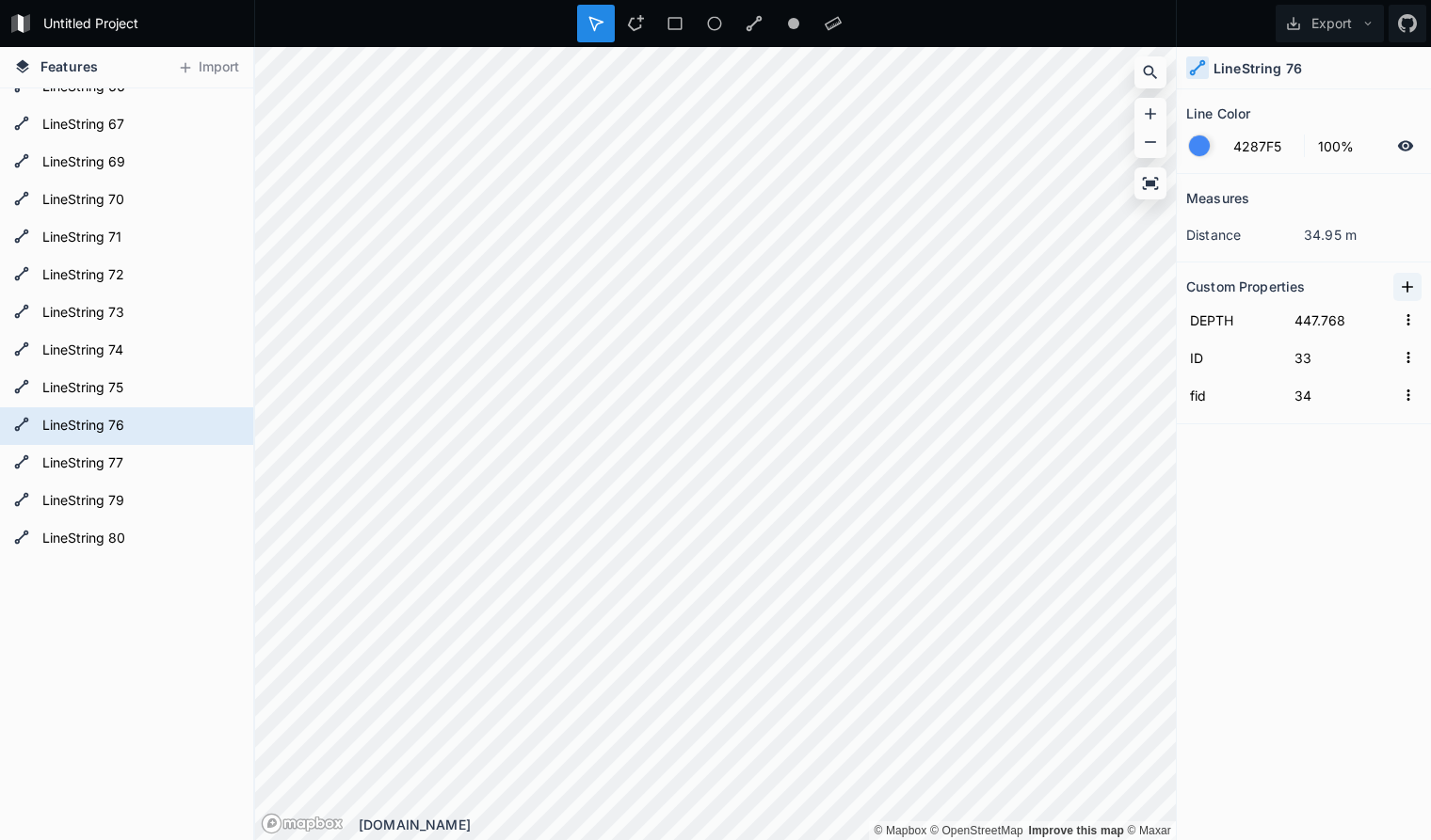
click at [1406, 286] on icon at bounding box center [1407, 287] width 19 height 19
drag, startPoint x: 1257, startPoint y: 320, endPoint x: 1096, endPoint y: 304, distance: 161.8
click at [1186, 305] on input "property 1" at bounding box center [1233, 320] width 95 height 29
paste input "seq"
click at [1314, 319] on input "text" at bounding box center [1342, 320] width 104 height 29
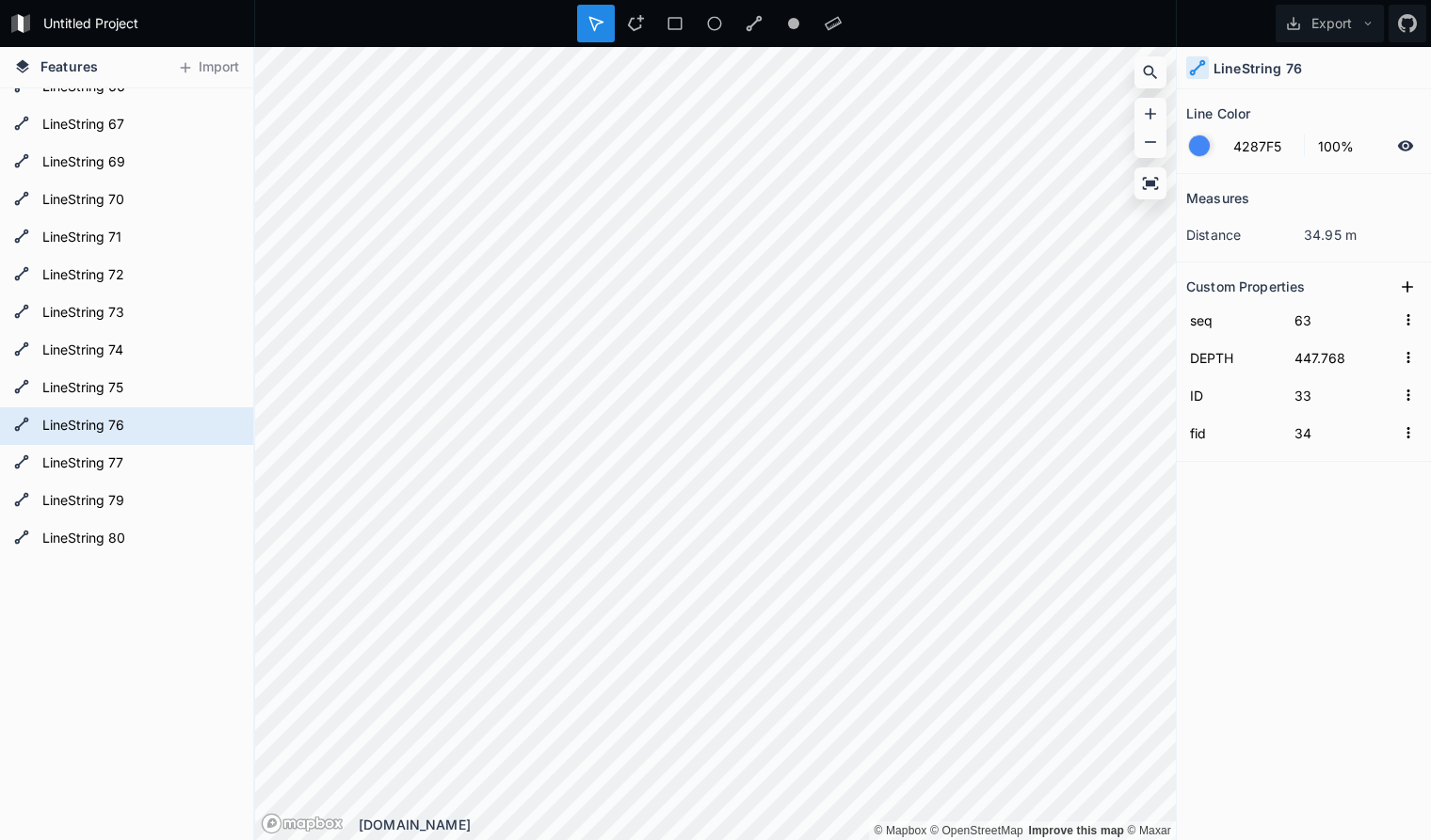
click at [1276, 556] on div "Measures distance 34.95 m Custom Properties seq 63 DEPTH 447.768 ID 33 fid 34" at bounding box center [1303, 459] width 254 height 572
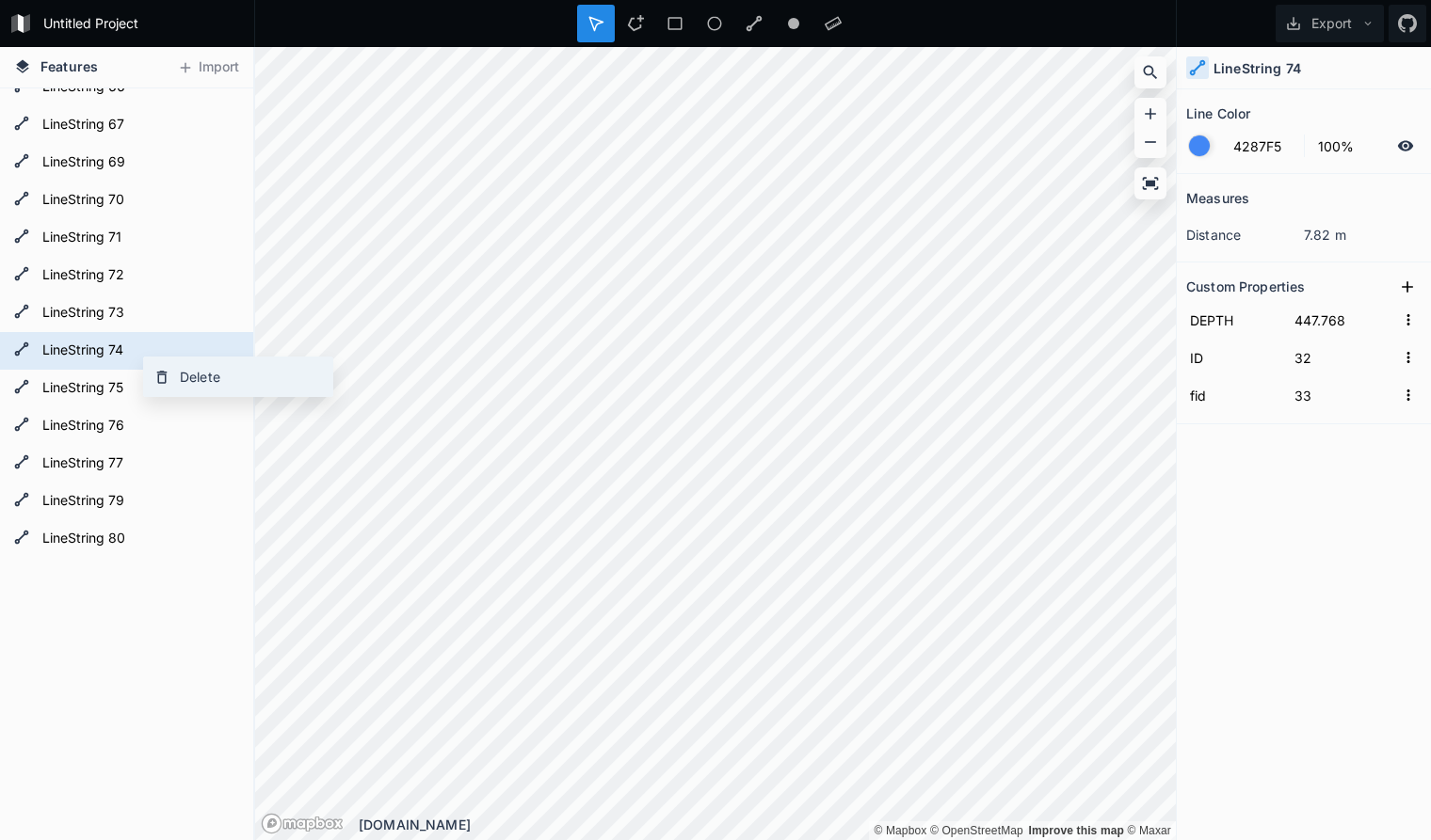
click at [179, 374] on div "Delete" at bounding box center [238, 377] width 188 height 38
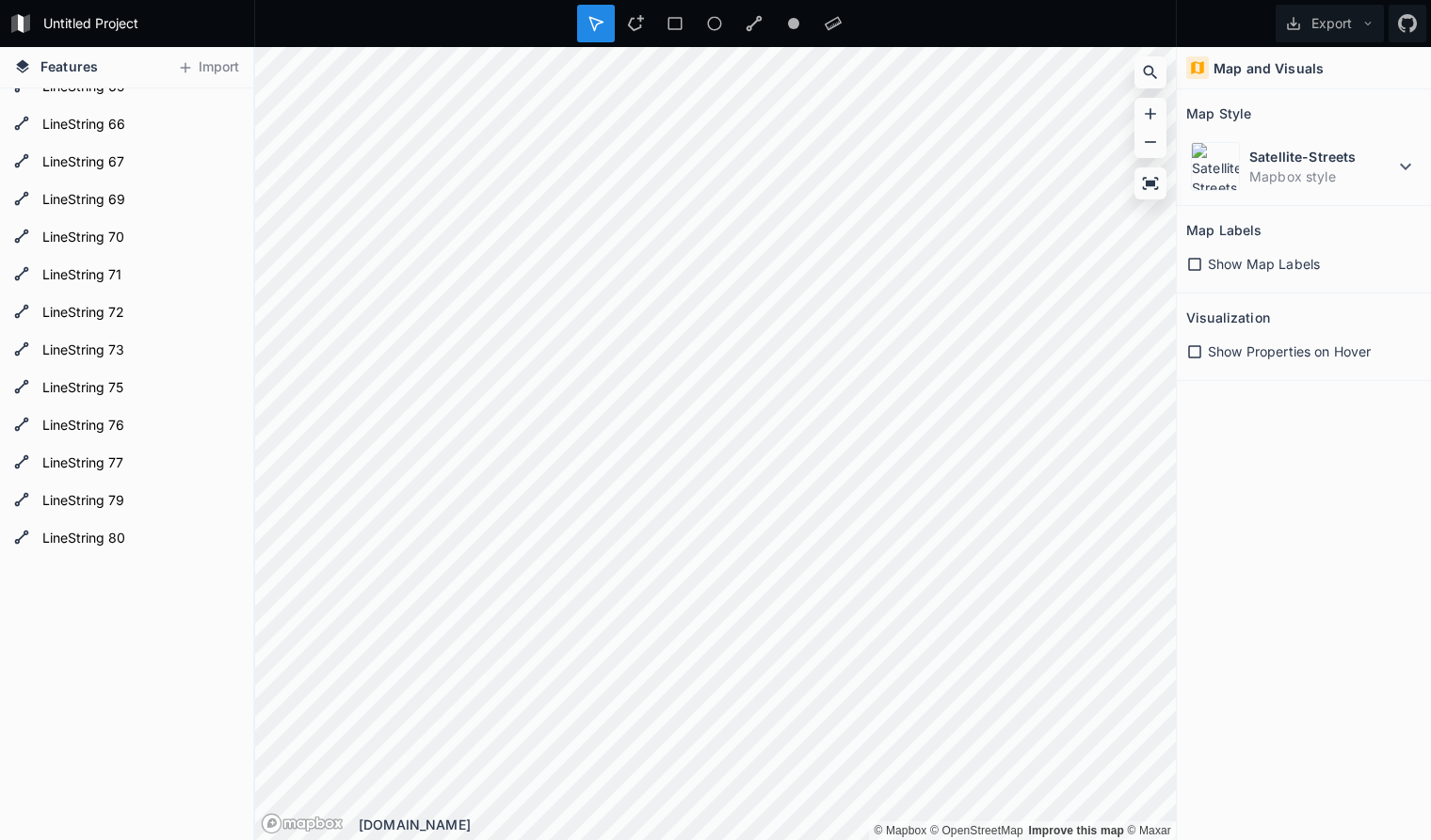
scroll to position [2278, 0]
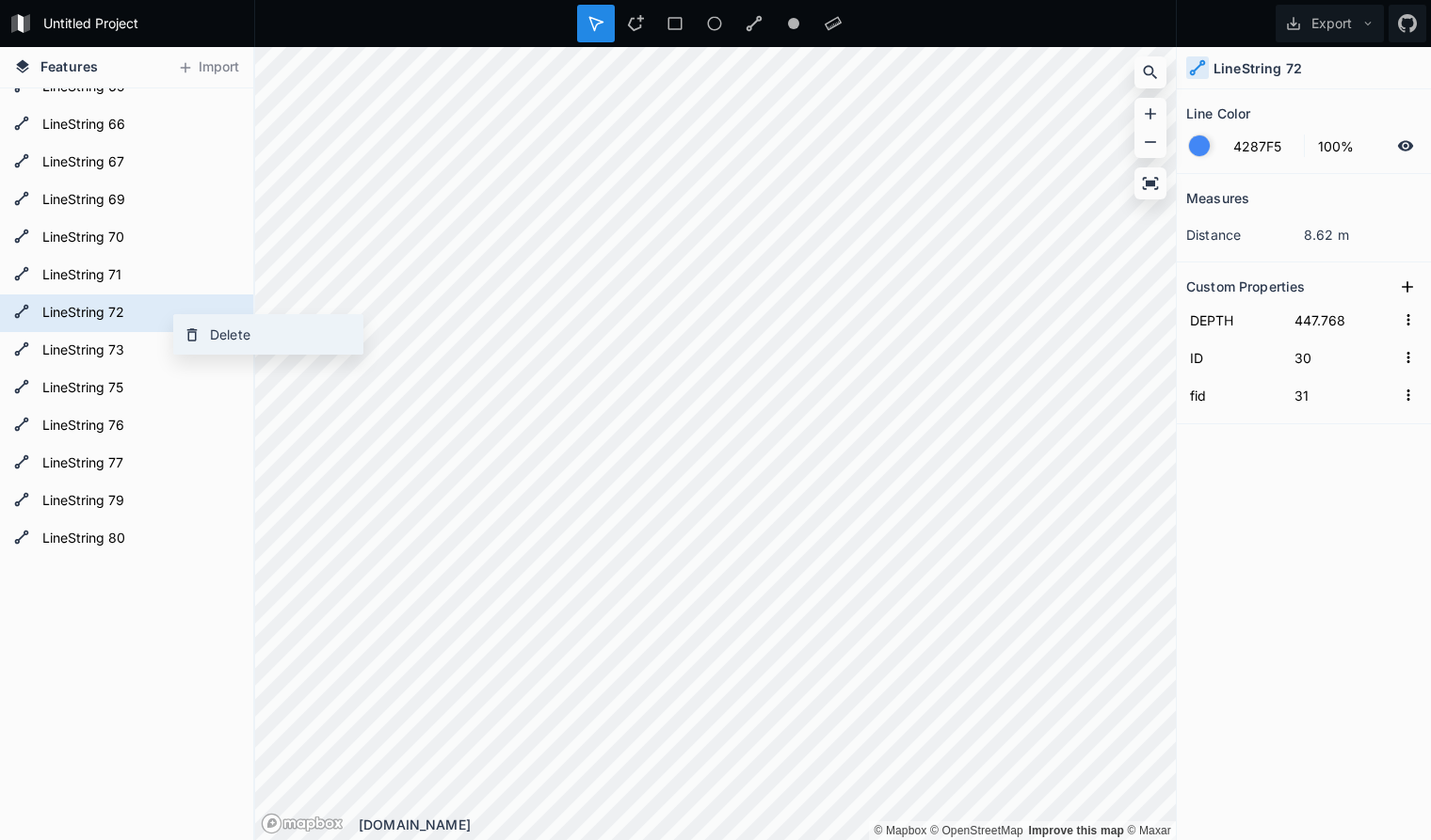
click at [236, 335] on div "Delete" at bounding box center [267, 334] width 188 height 38
click at [192, 341] on div "Delete" at bounding box center [240, 340] width 188 height 38
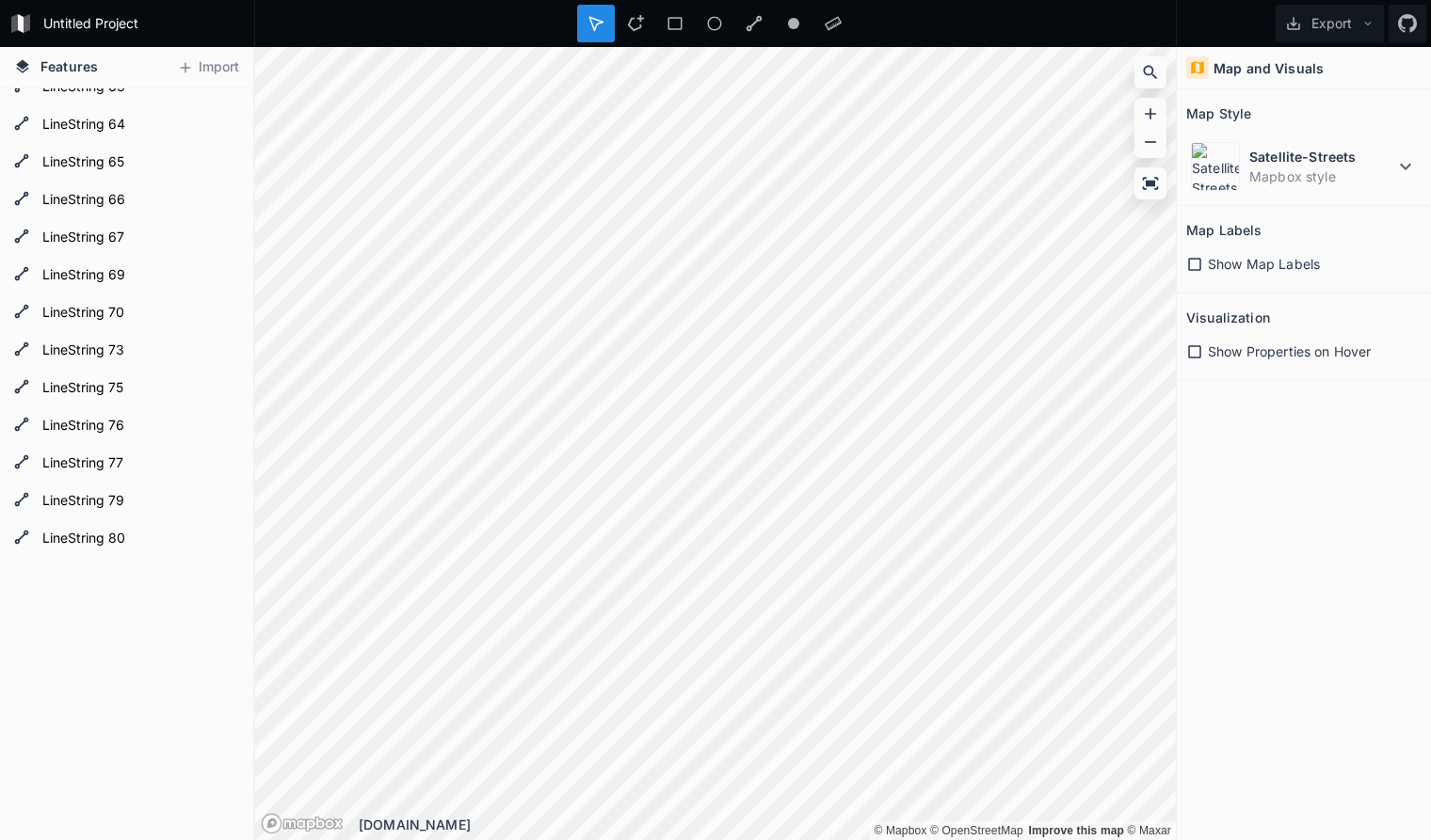
scroll to position [2203, 0]
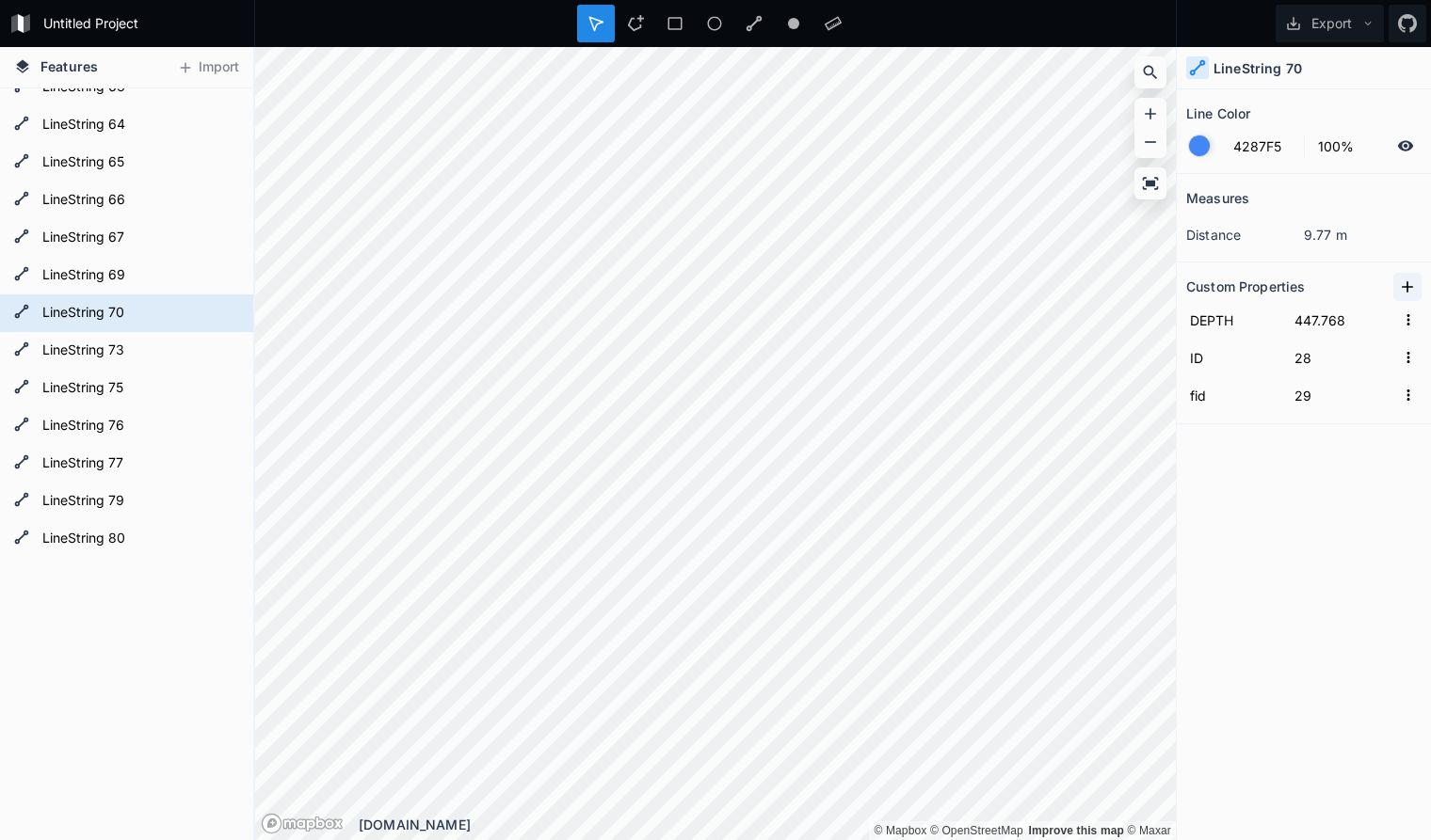
click at [1409, 287] on icon at bounding box center [1407, 287] width 19 height 19
drag, startPoint x: 1260, startPoint y: 321, endPoint x: 1055, endPoint y: 315, distance: 205.1
click at [1186, 315] on input "property 1" at bounding box center [1233, 320] width 95 height 29
paste input "seq"
click at [1326, 319] on input "text" at bounding box center [1342, 320] width 104 height 29
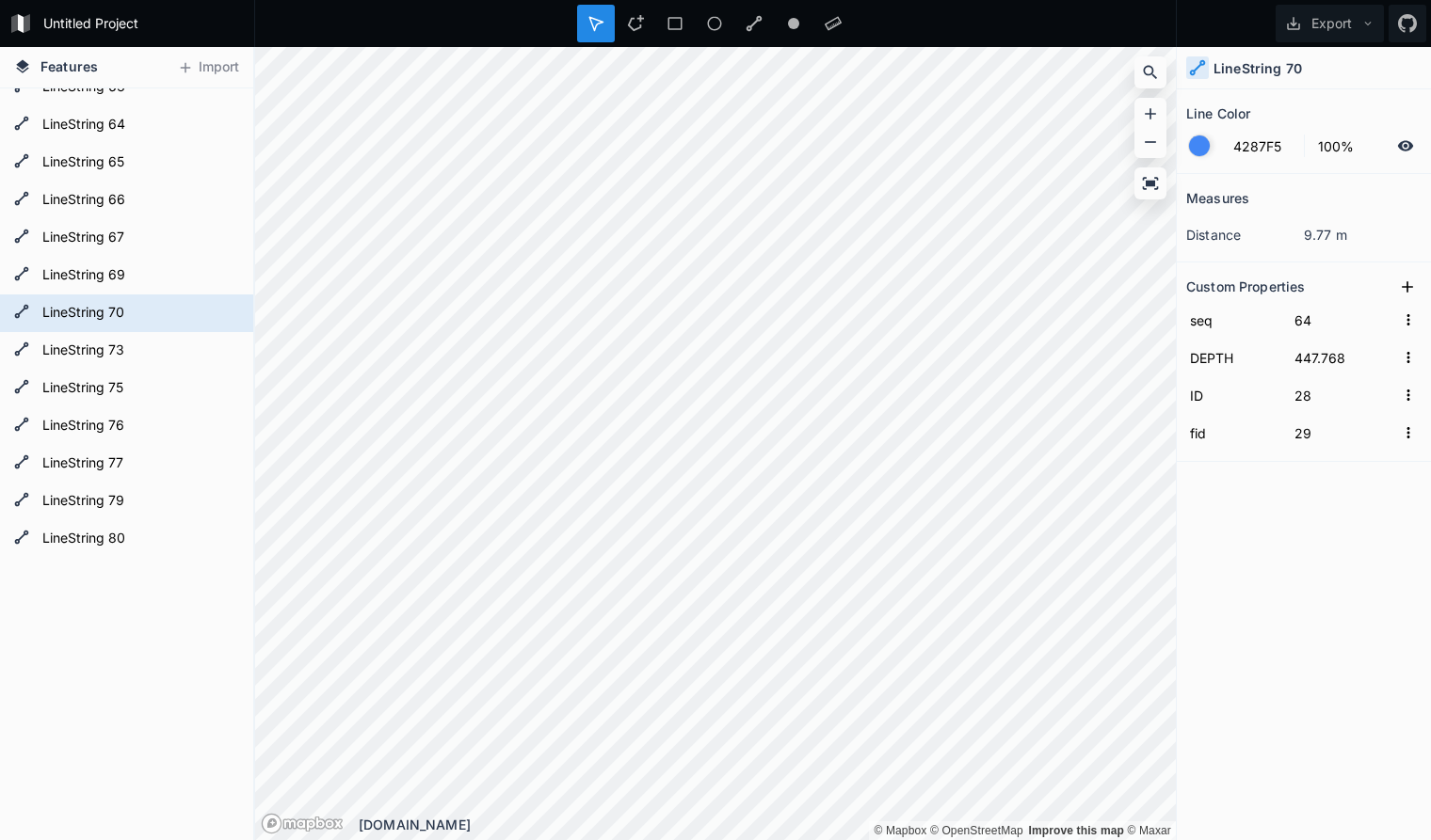
click at [1246, 522] on div "Measures distance 9.77 m Custom Properties seq 64 DEPTH 447.768 ID 28 fid 29" at bounding box center [1303, 459] width 254 height 572
click at [1409, 284] on icon at bounding box center [1407, 287] width 19 height 19
drag, startPoint x: 1269, startPoint y: 326, endPoint x: 1056, endPoint y: 311, distance: 213.5
click at [1186, 311] on input "property 1" at bounding box center [1233, 320] width 95 height 29
paste input "seq"
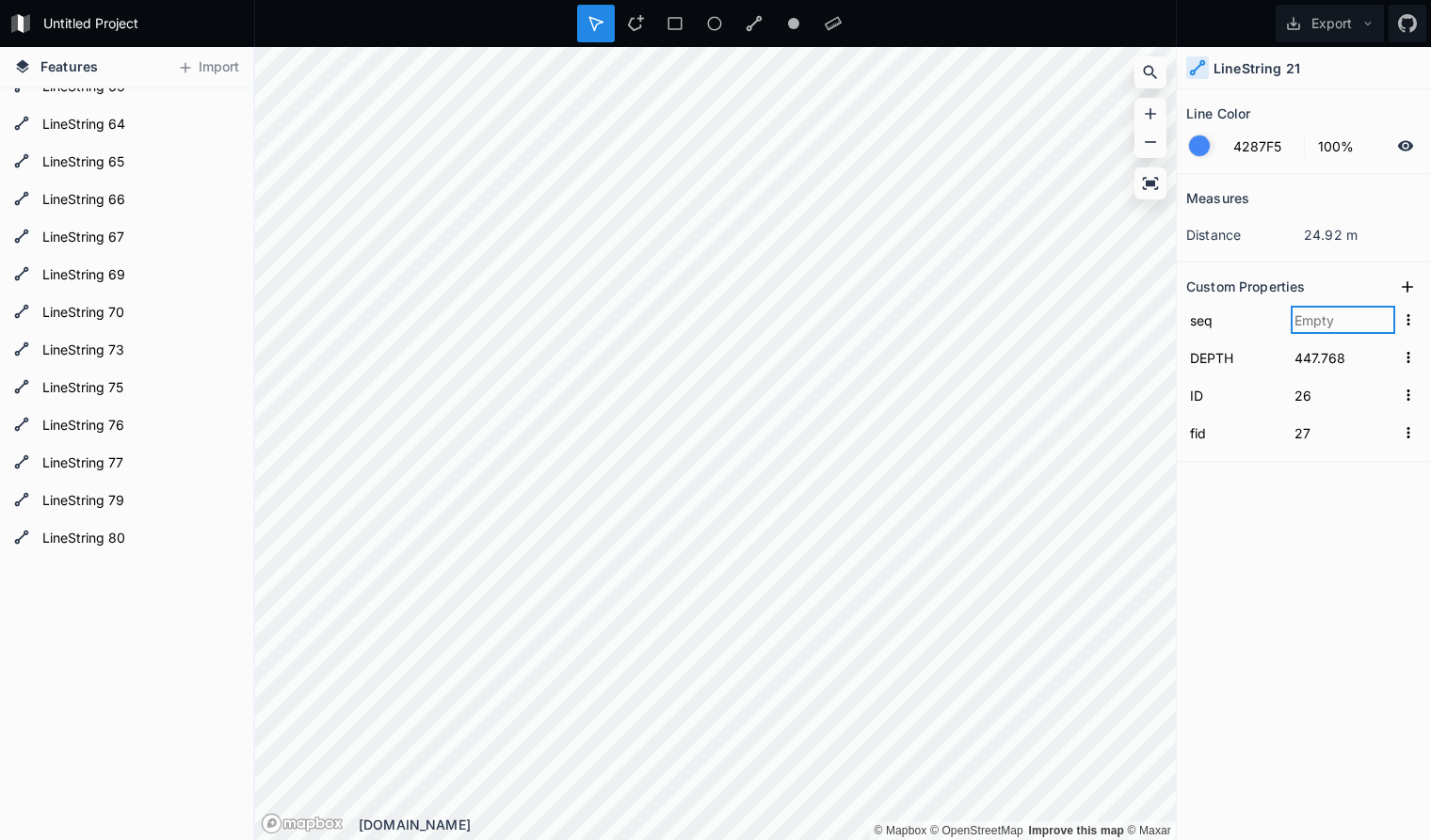
click at [1328, 321] on input "text" at bounding box center [1342, 320] width 104 height 29
click input "submit" at bounding box center [0, 0] width 0 height 0
click at [1263, 536] on div "Measures distance 24.92 m Custom Properties seq 65 DEPTH 447.768 ID 26 fid 27" at bounding box center [1303, 459] width 254 height 572
click at [1409, 284] on icon at bounding box center [1407, 287] width 19 height 19
drag, startPoint x: 1263, startPoint y: 318, endPoint x: 1063, endPoint y: 302, distance: 200.6
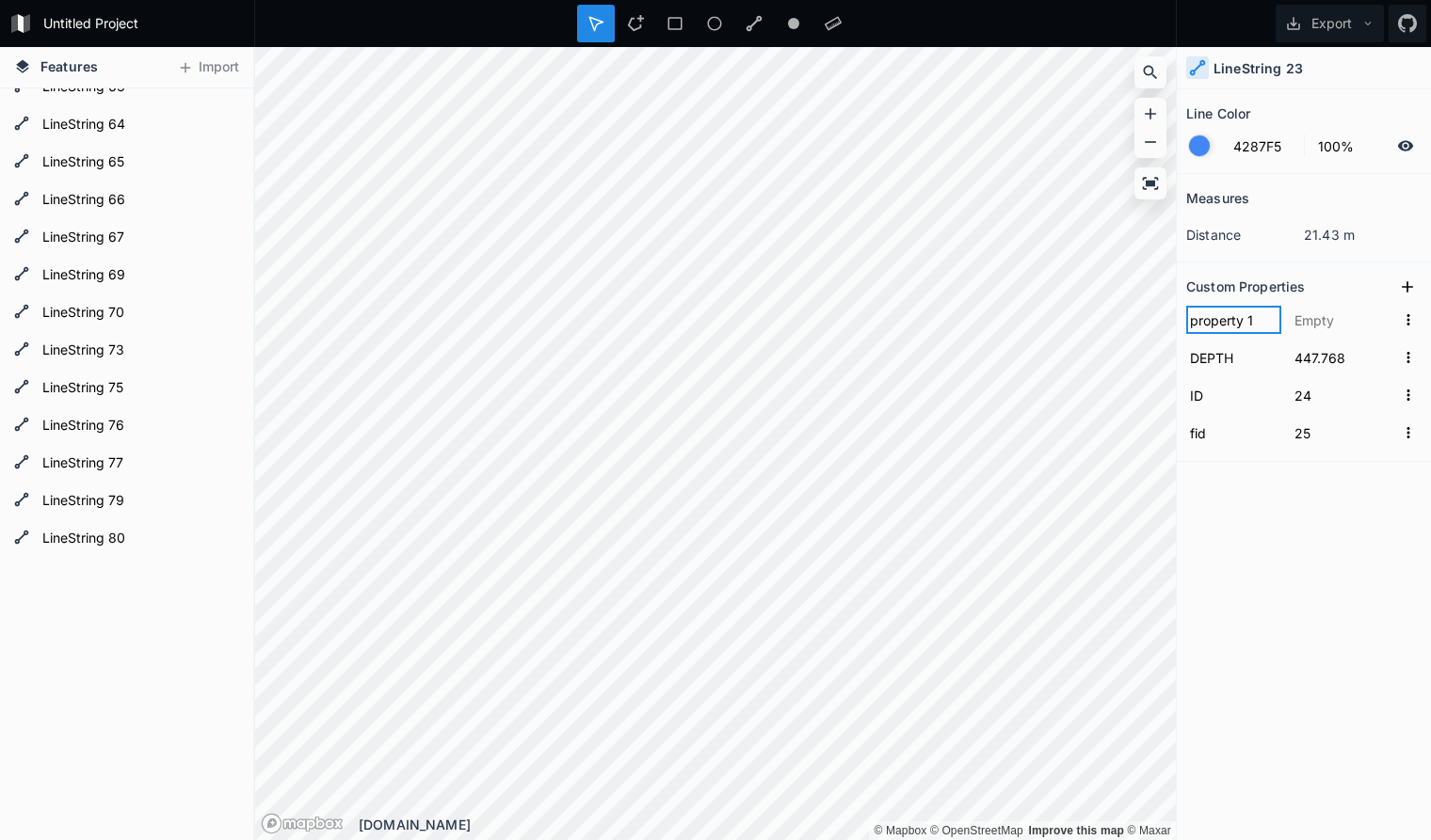
click at [1186, 305] on input "property 1" at bounding box center [1233, 320] width 95 height 29
paste input "seq"
click at [1324, 318] on input "text" at bounding box center [1342, 320] width 104 height 29
click at [1293, 527] on div "Measures distance 21.43 m Custom Properties seq 66 DEPTH 447.768 ID 24 fid 25" at bounding box center [1303, 459] width 254 height 572
click at [1413, 288] on icon at bounding box center [1407, 287] width 19 height 19
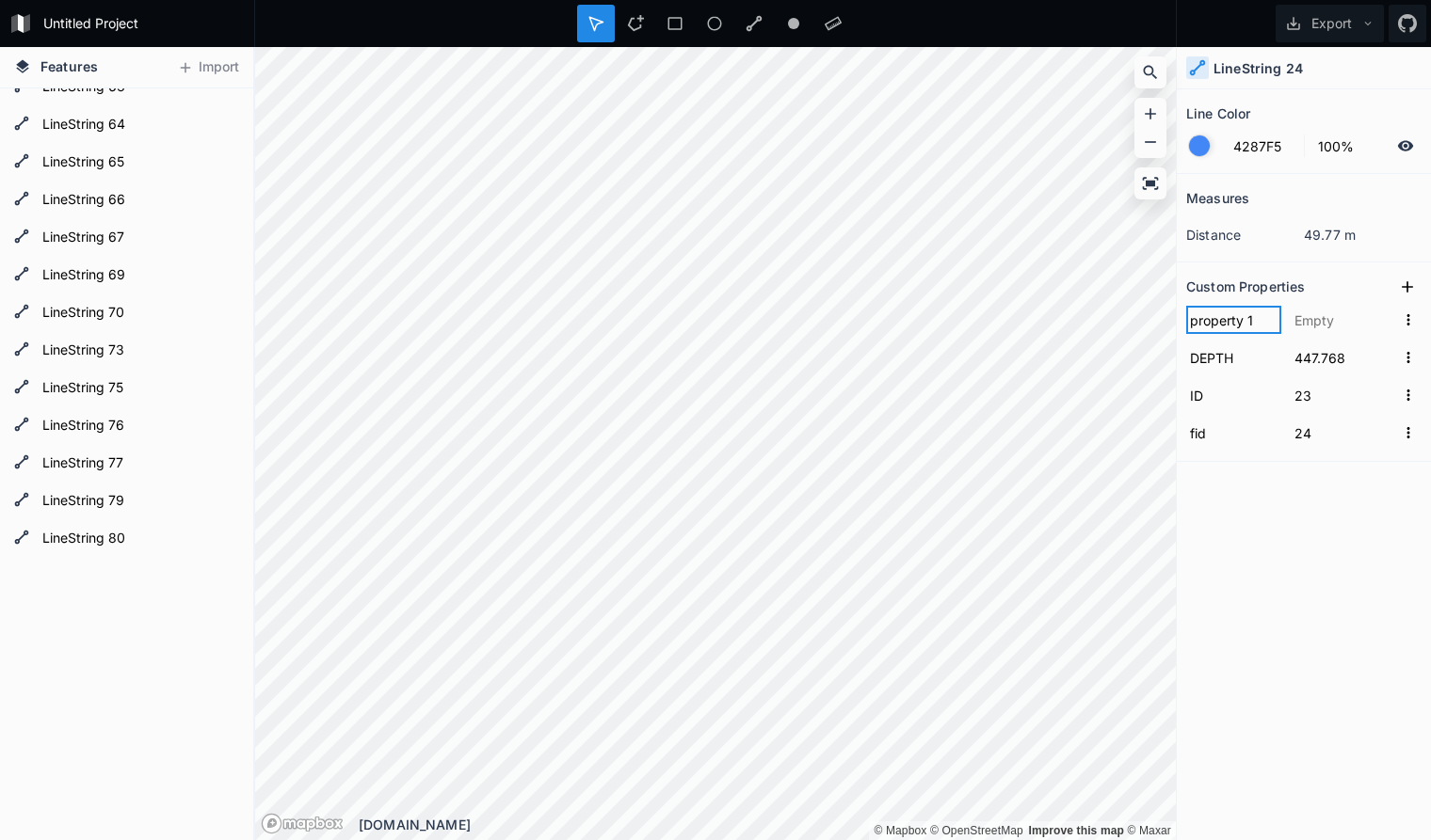
drag, startPoint x: 1262, startPoint y: 323, endPoint x: 1066, endPoint y: 303, distance: 197.0
click at [1186, 305] on input "property 1" at bounding box center [1233, 320] width 95 height 29
paste input "seq"
click at [1330, 322] on input "text" at bounding box center [1342, 320] width 104 height 29
click at [1288, 587] on div "Measures distance 49.77 m Custom Properties seq 67 DEPTH 447.768 ID 23 fid 24" at bounding box center [1303, 459] width 254 height 572
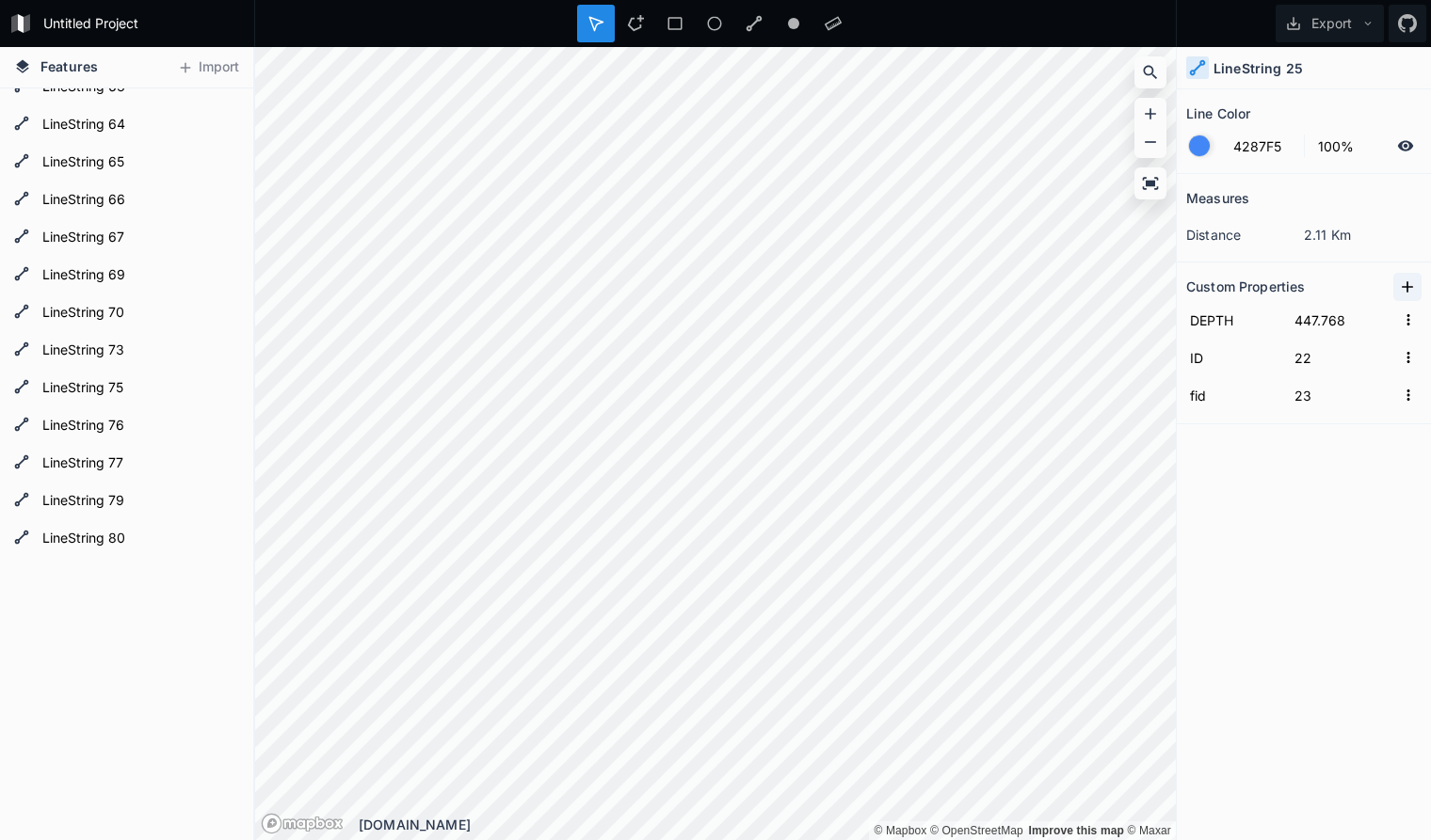
click at [1411, 284] on icon at bounding box center [1407, 287] width 19 height 19
drag, startPoint x: 1262, startPoint y: 320, endPoint x: 1107, endPoint y: 301, distance: 156.2
click at [1186, 305] on input "property 1" at bounding box center [1233, 320] width 95 height 29
paste input "seq"
click at [1308, 318] on input "text" at bounding box center [1342, 320] width 104 height 29
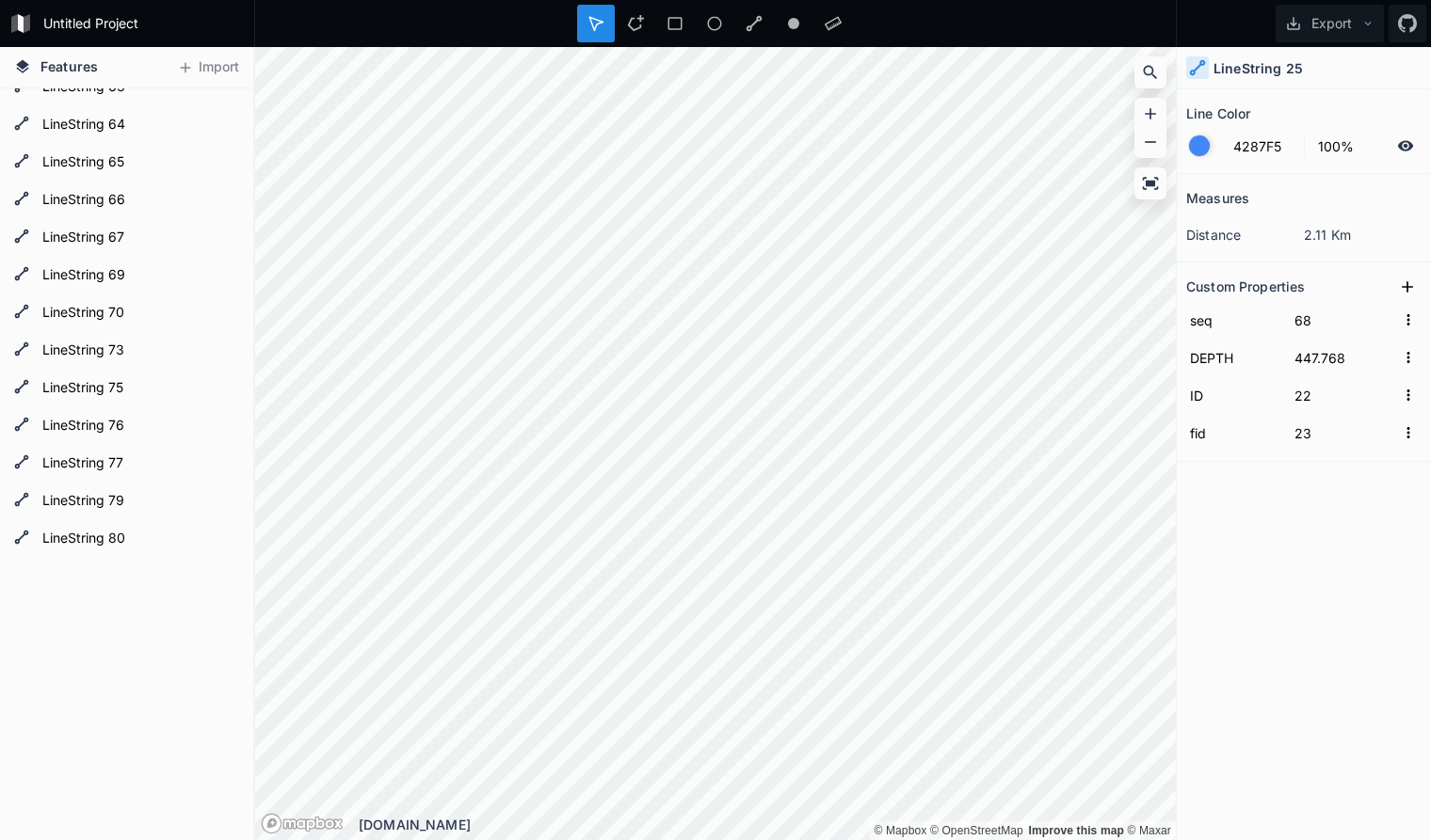
click at [1277, 549] on div "Measures distance 2.11 Km Custom Properties seq 68 DEPTH 447.768 ID 22 fid 23" at bounding box center [1303, 459] width 254 height 572
click at [1411, 285] on icon at bounding box center [1407, 287] width 19 height 19
drag, startPoint x: 1267, startPoint y: 323, endPoint x: 1070, endPoint y: 309, distance: 197.5
click at [1186, 309] on input "property 1" at bounding box center [1233, 320] width 95 height 29
paste input "seq"
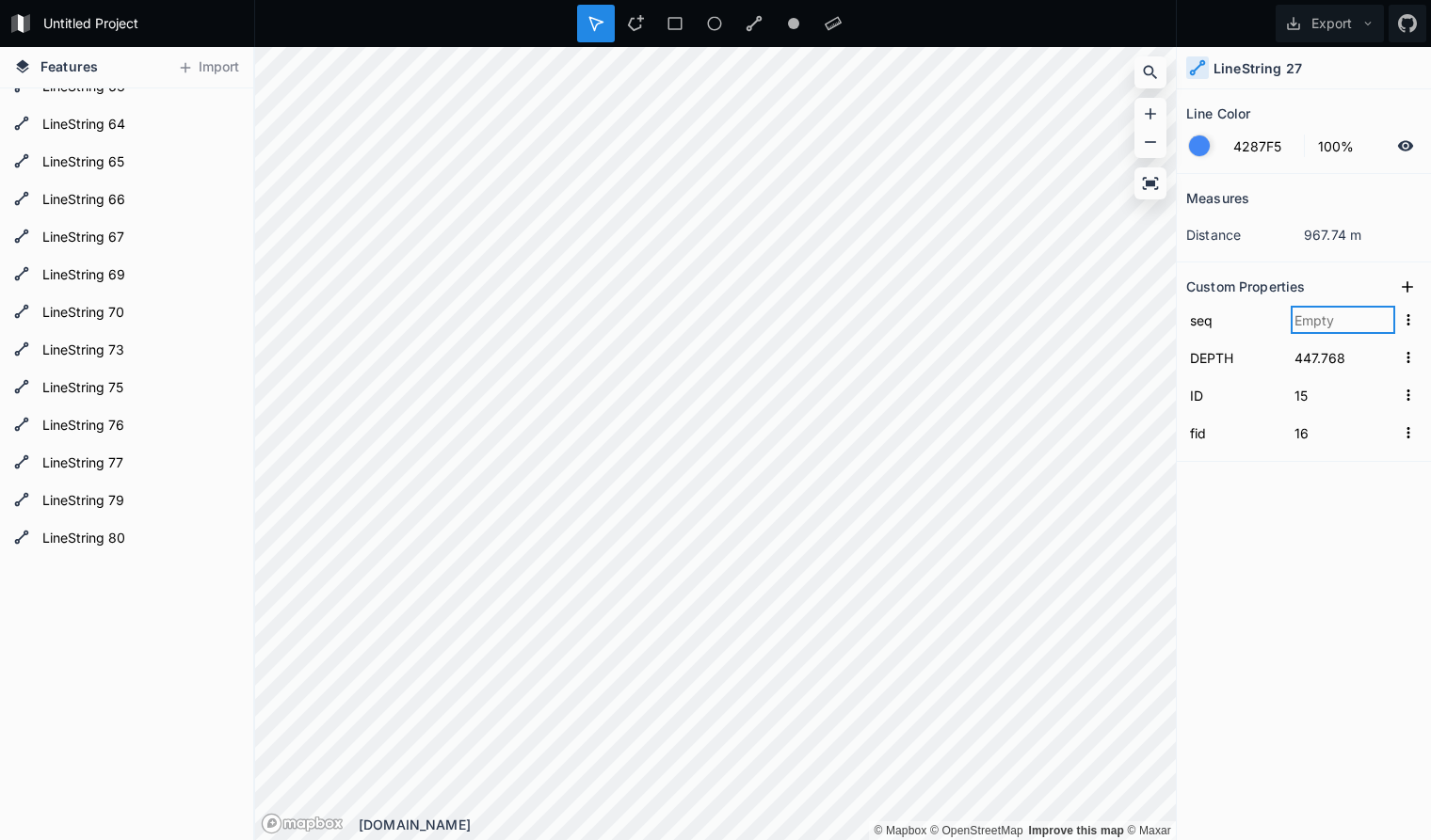
click at [1331, 322] on input "text" at bounding box center [1342, 320] width 104 height 29
click at [1333, 567] on div "Measures distance 967.74 m Custom Properties seq 69 DEPTH 447.768 ID 15 fid 16" at bounding box center [1303, 459] width 254 height 572
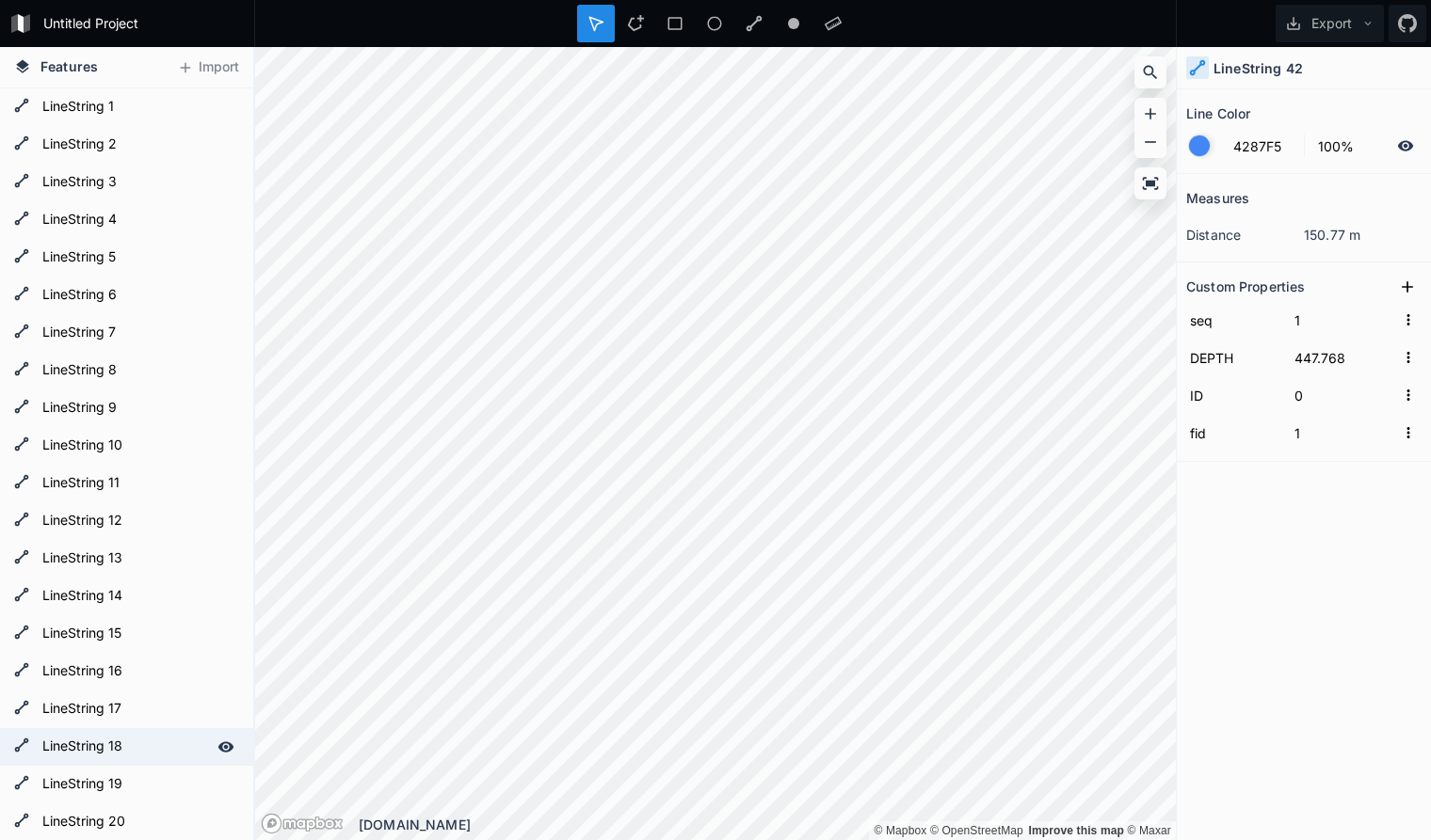
scroll to position [96, 0]
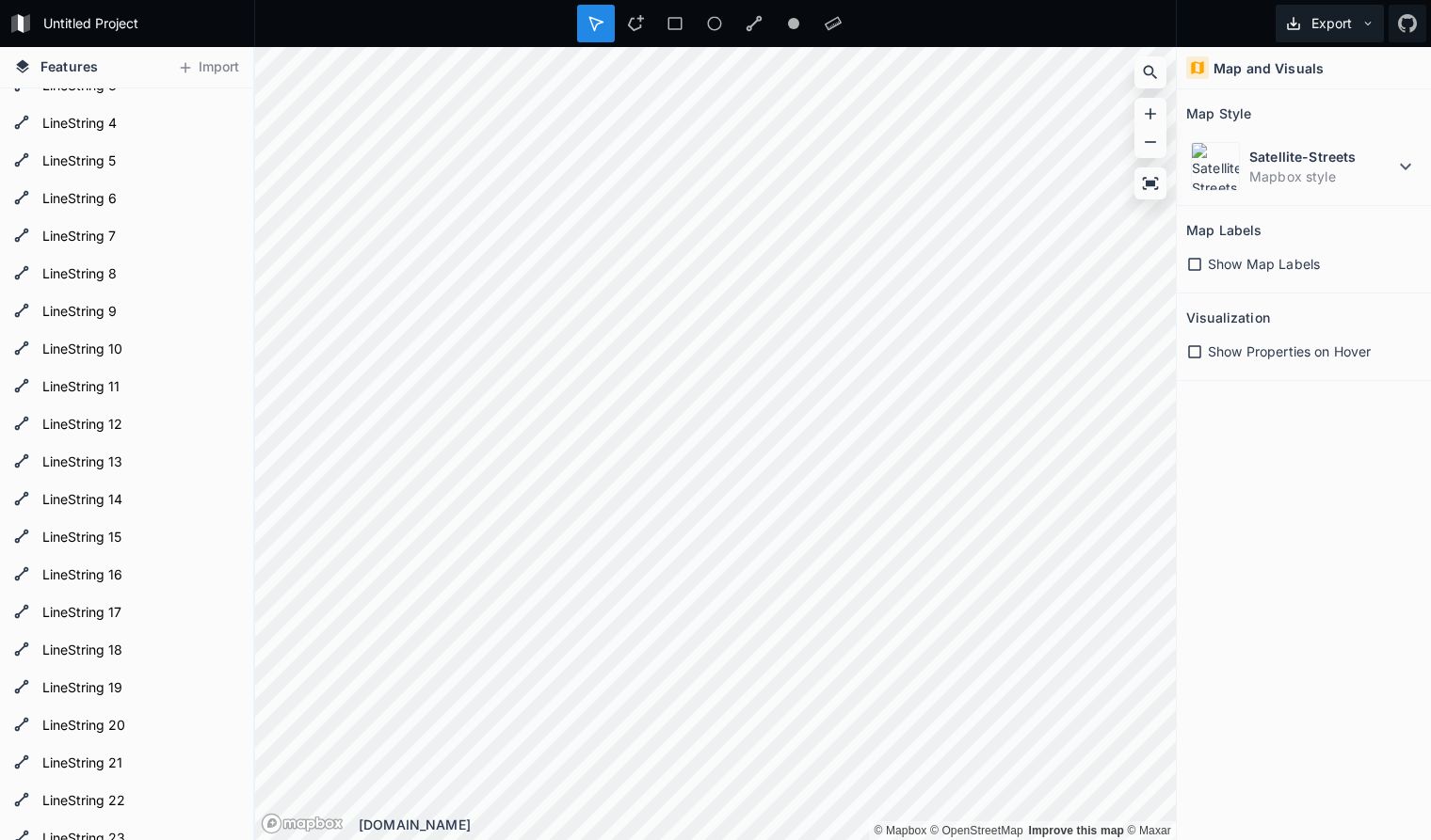
click at [1361, 20] on icon at bounding box center [1368, 24] width 13 height 13
click at [1309, 106] on div "Export as .geojson" at bounding box center [1326, 108] width 188 height 38
